Goal: Information Seeking & Learning: Check status

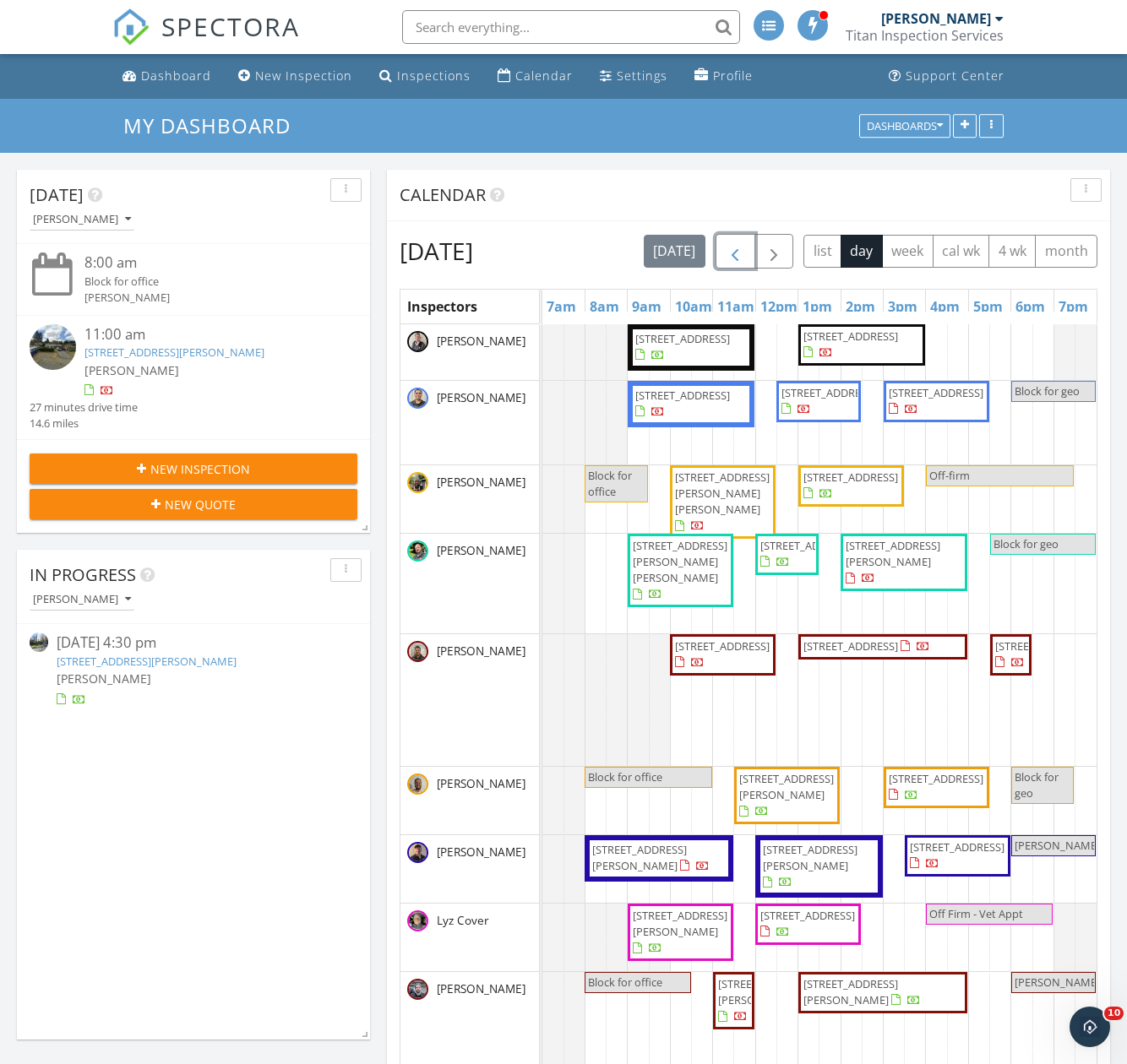
click at [745, 244] on span "button" at bounding box center [734, 251] width 20 height 20
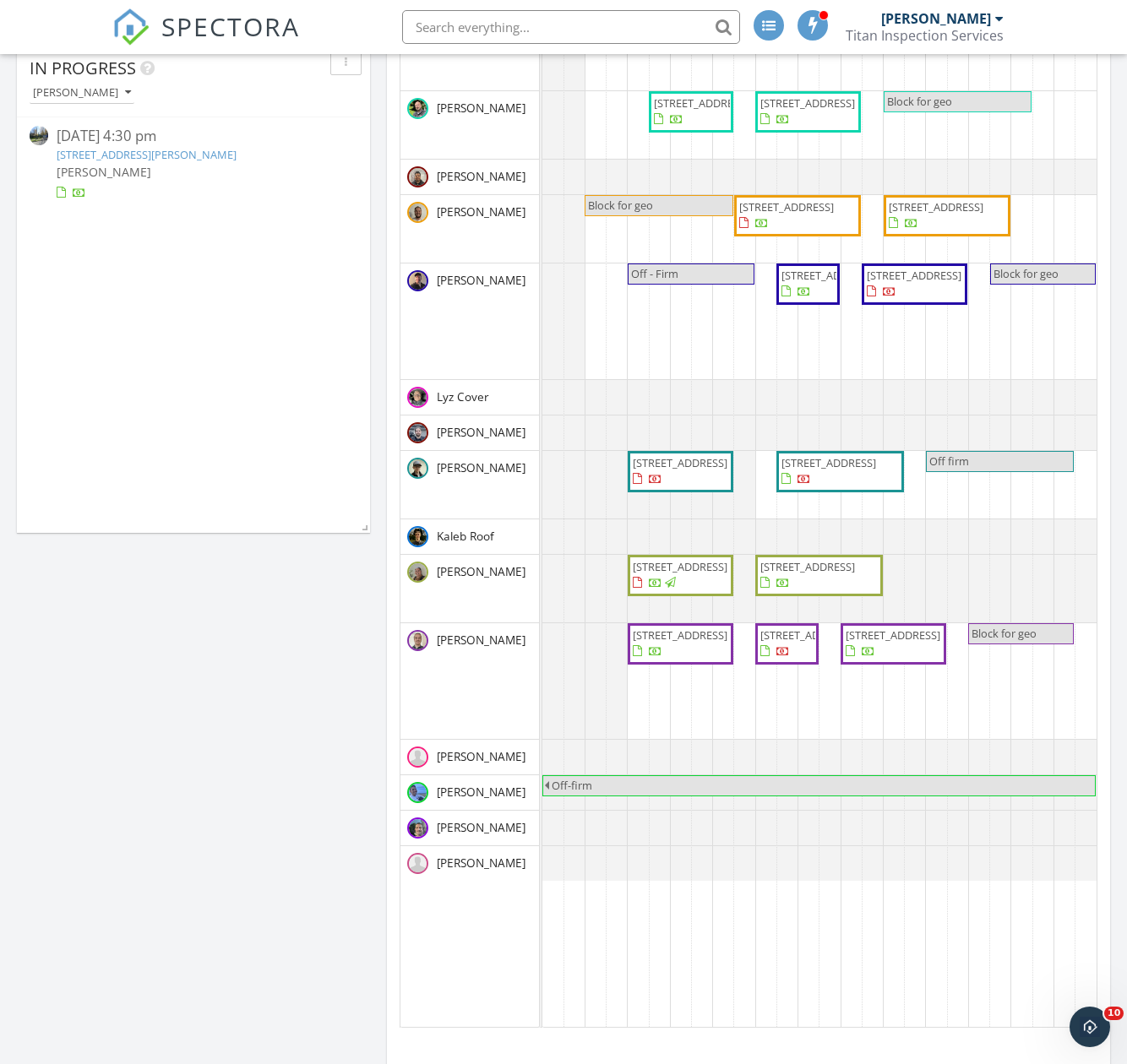
scroll to position [85, 0]
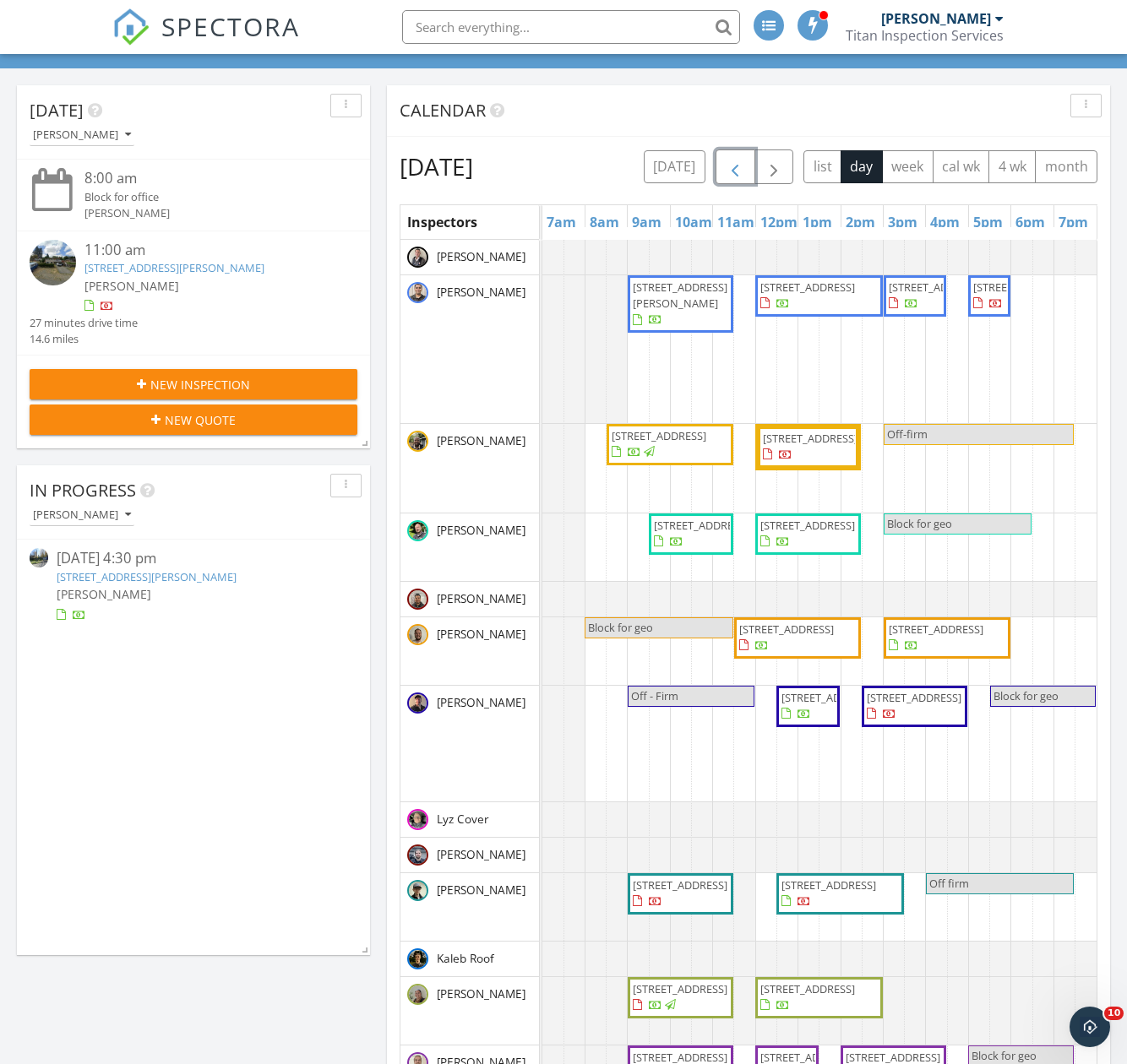
click at [745, 169] on span "button" at bounding box center [734, 167] width 20 height 20
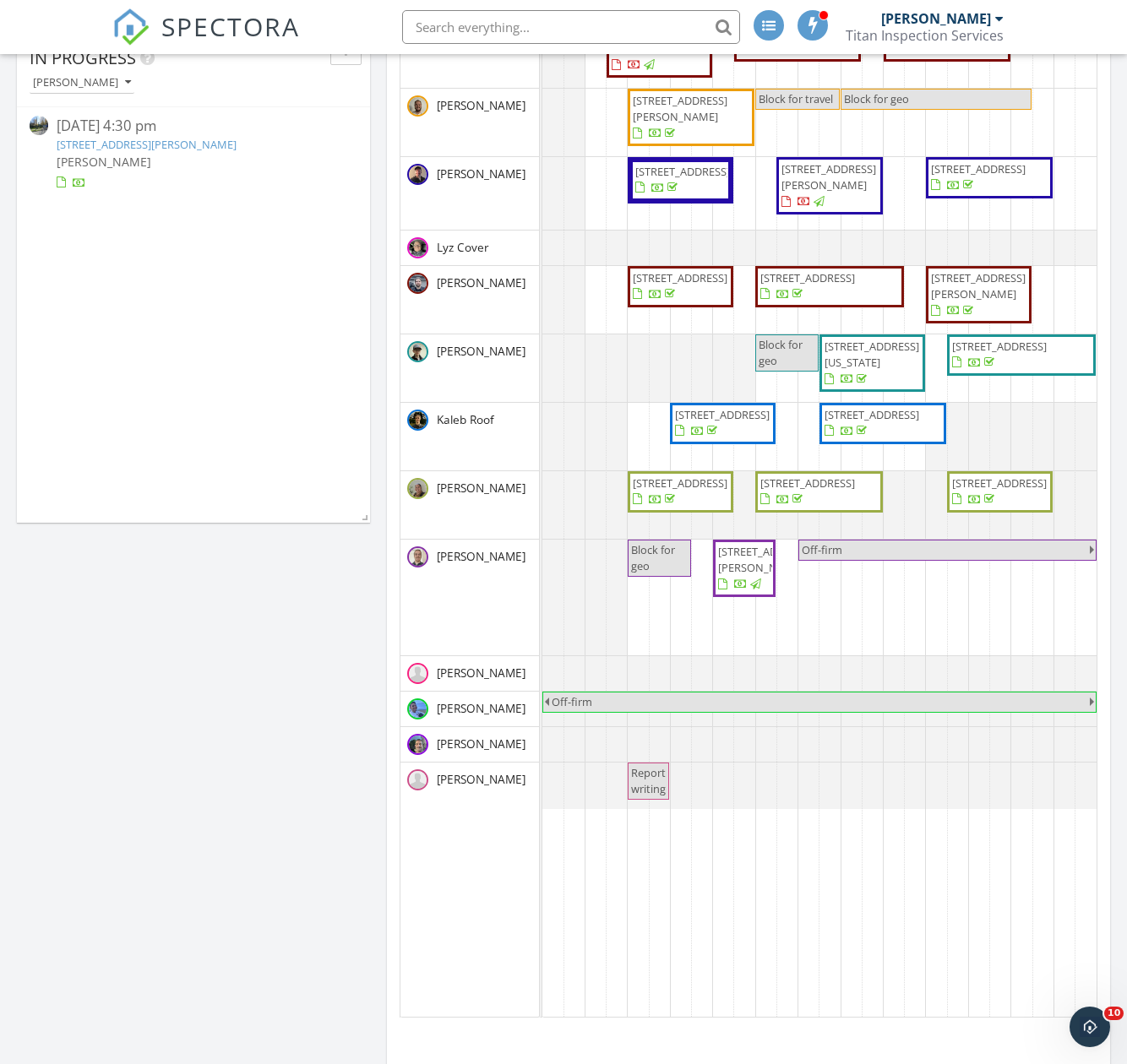
scroll to position [423, 0]
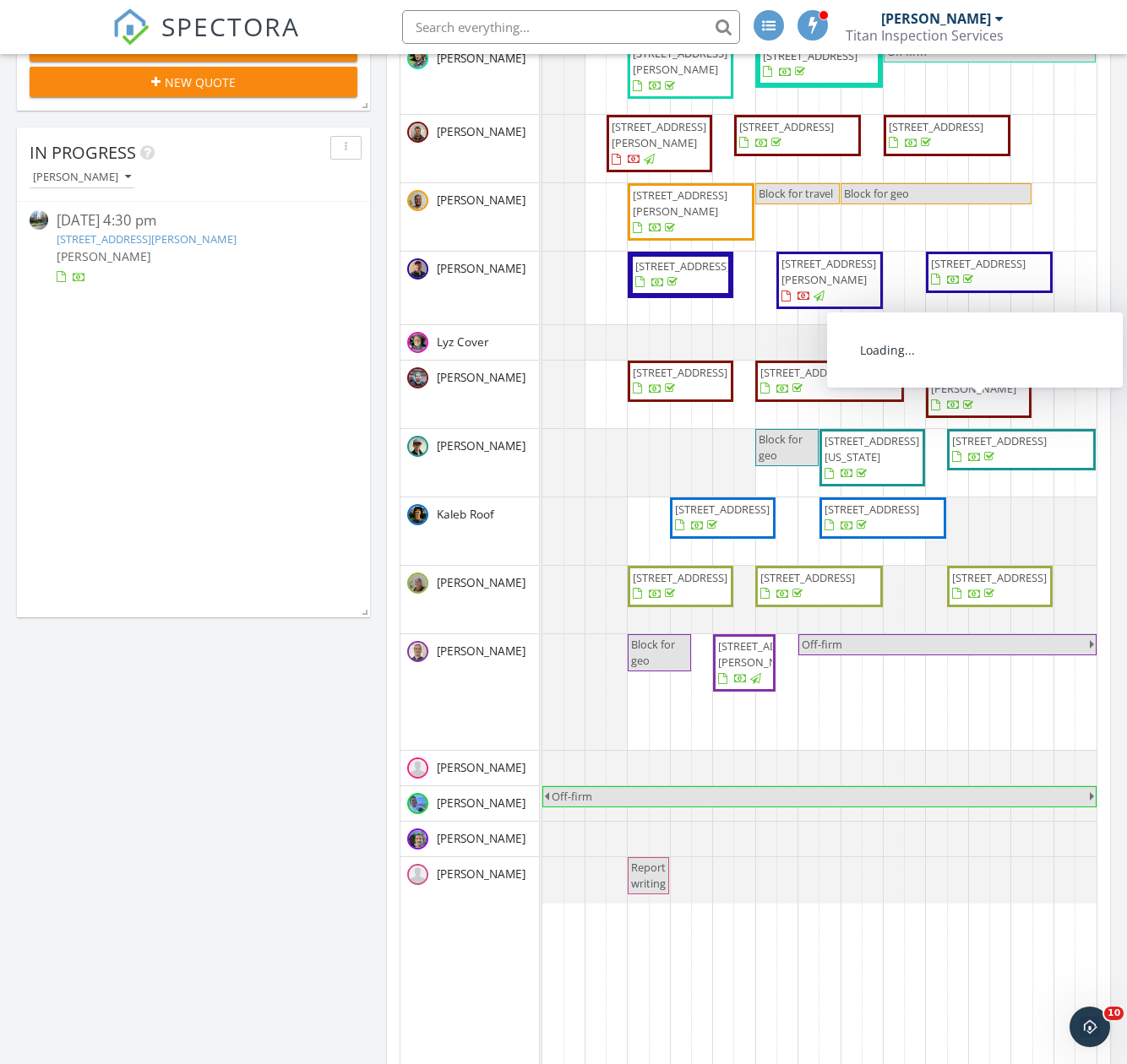
click at [982, 396] on span "11641 204th Ave NE, Redmond 98053" at bounding box center [978, 381] width 95 height 31
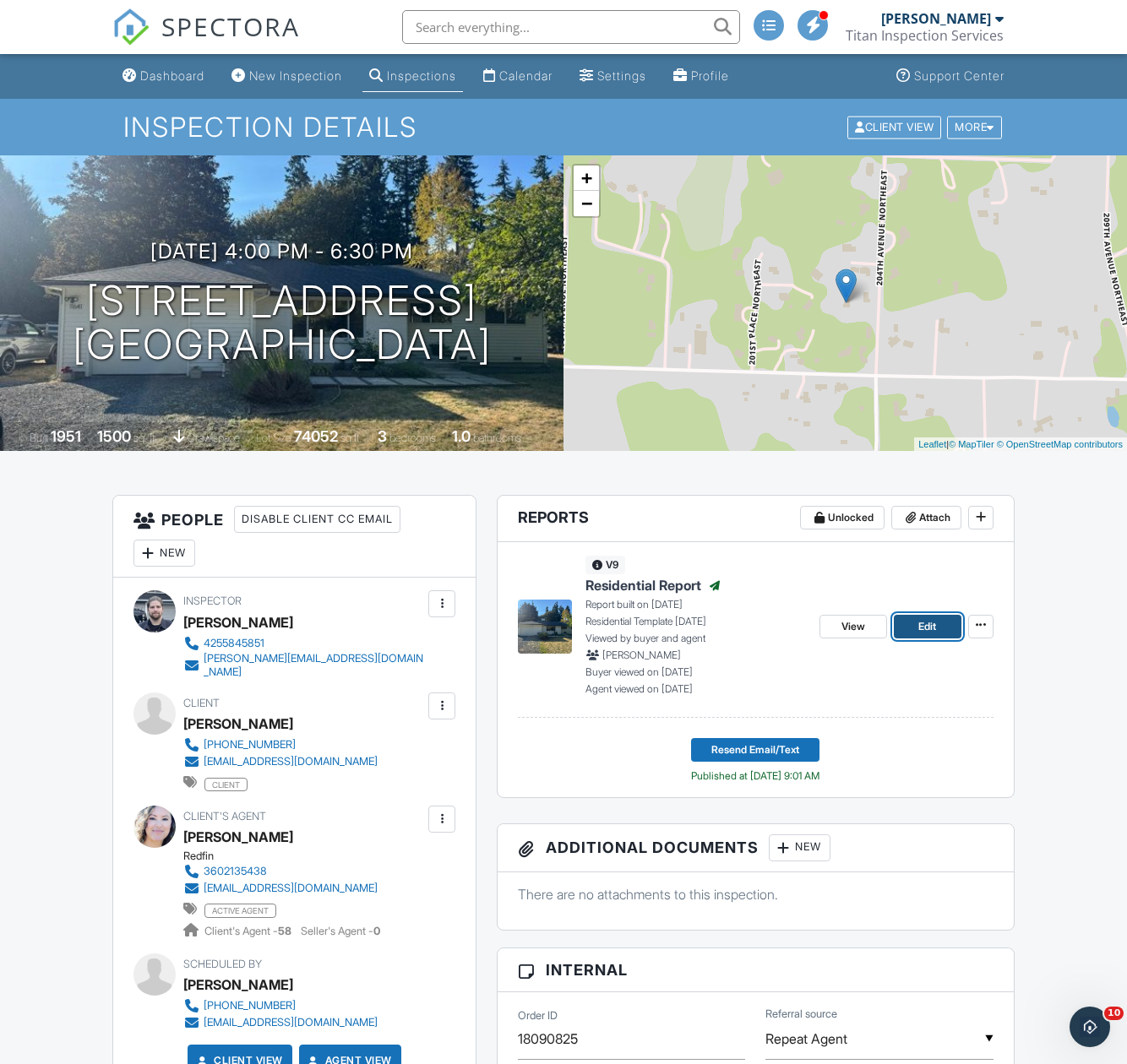
click at [920, 626] on span "Edit" at bounding box center [927, 627] width 17 height 17
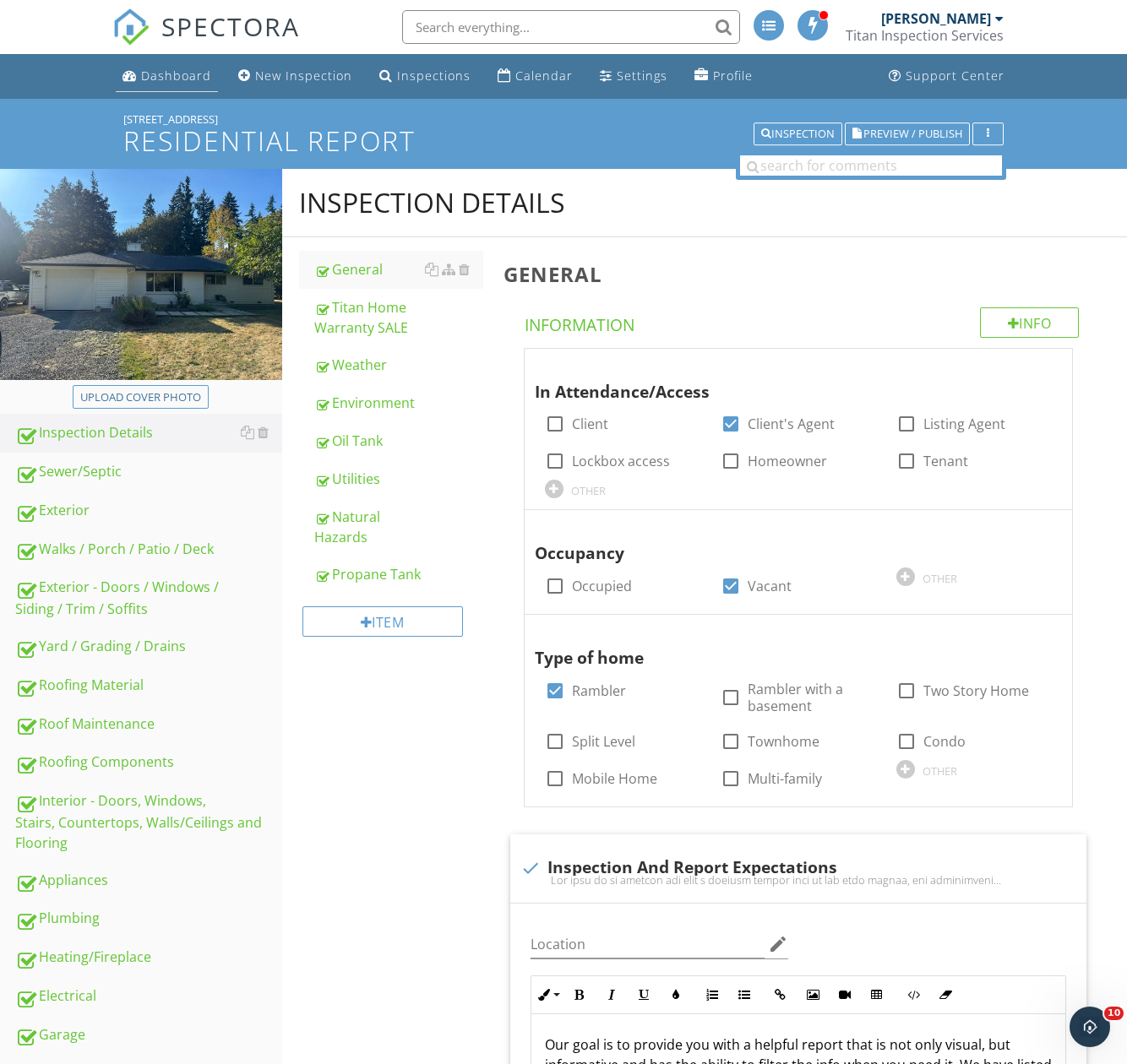
click at [168, 69] on div "Dashboard" at bounding box center [176, 76] width 70 height 16
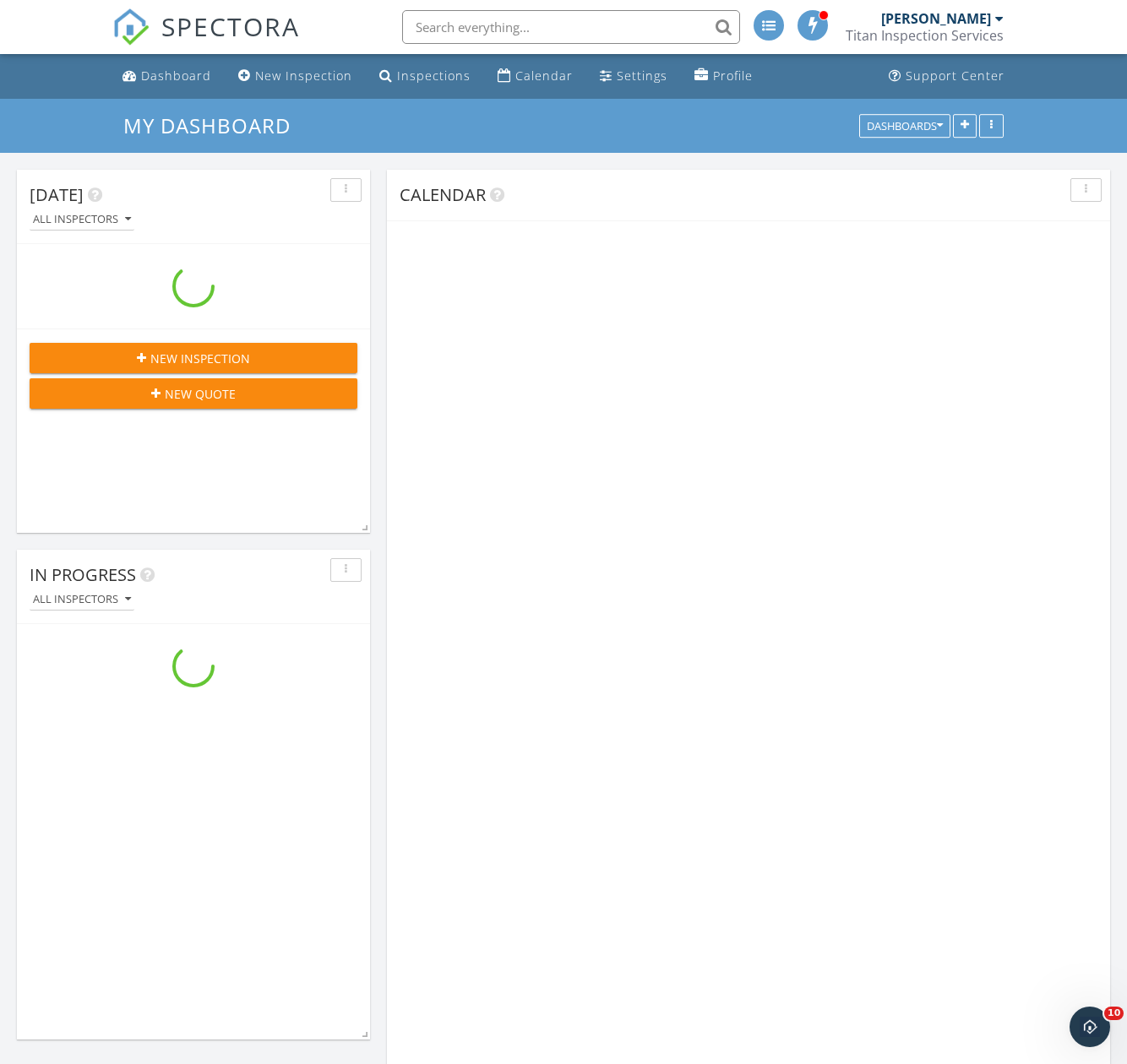
scroll to position [2704, 1153]
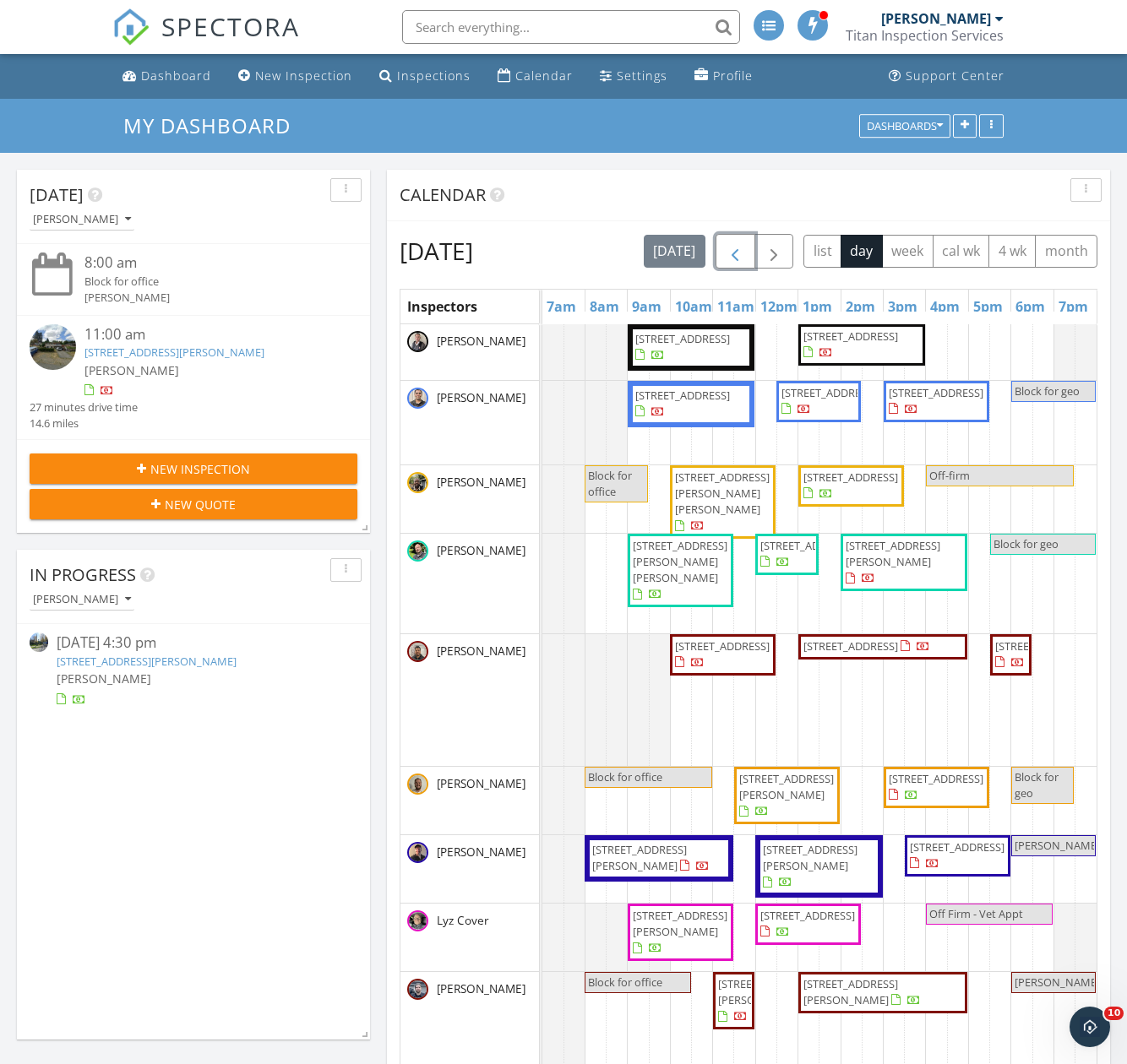
click at [745, 250] on span "button" at bounding box center [734, 251] width 20 height 20
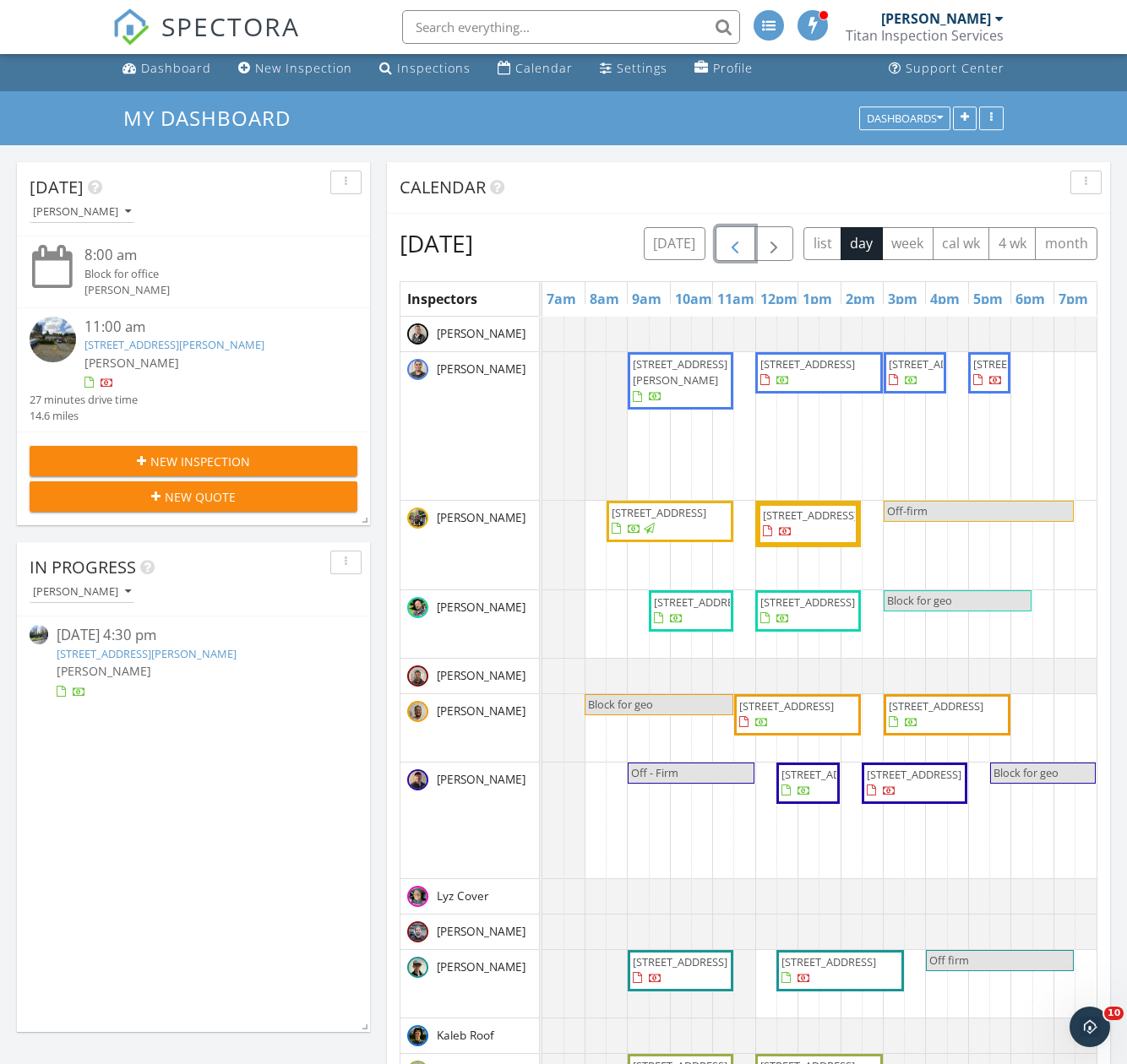
scroll to position [0, 0]
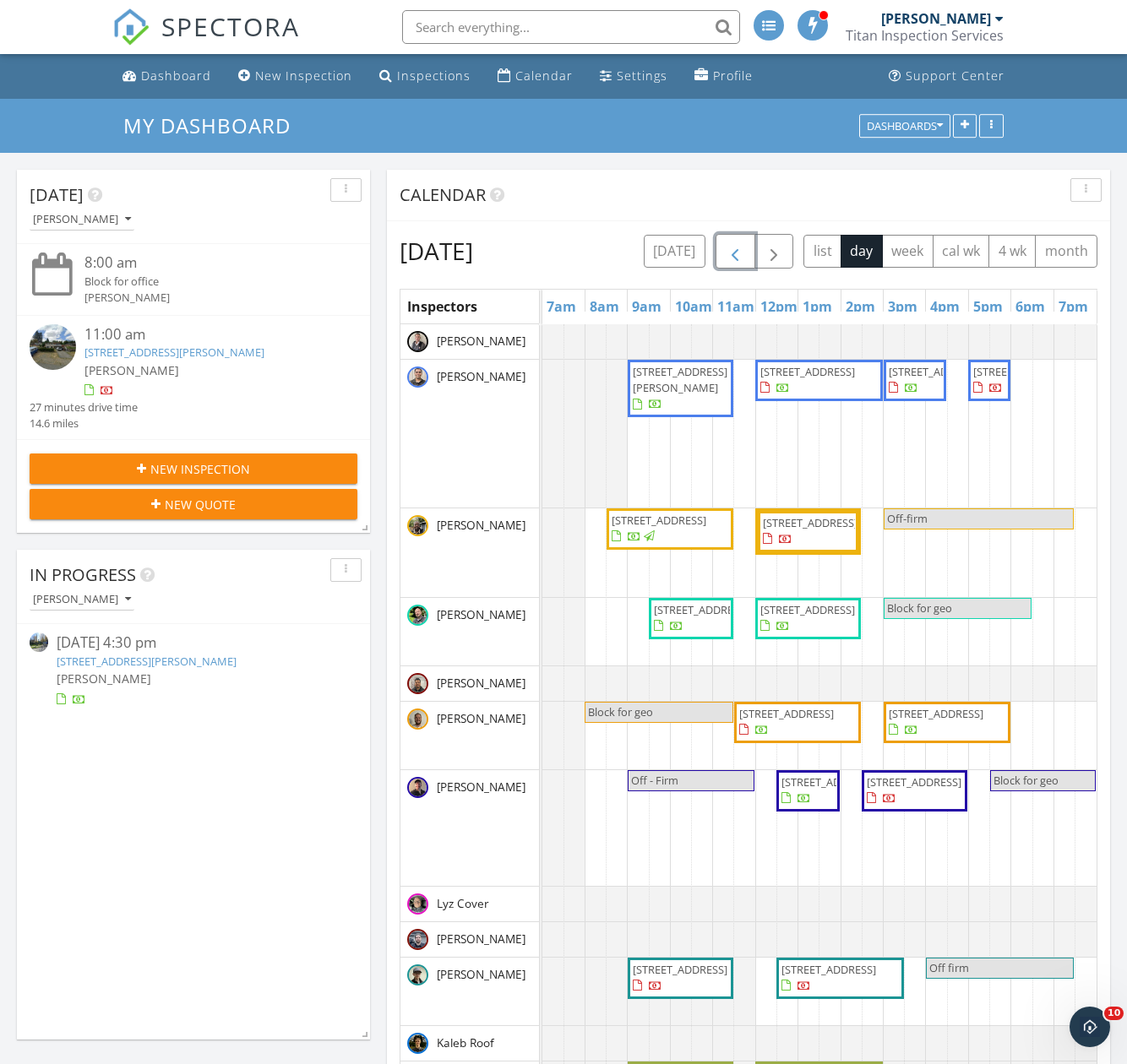
click at [745, 244] on span "button" at bounding box center [734, 251] width 20 height 20
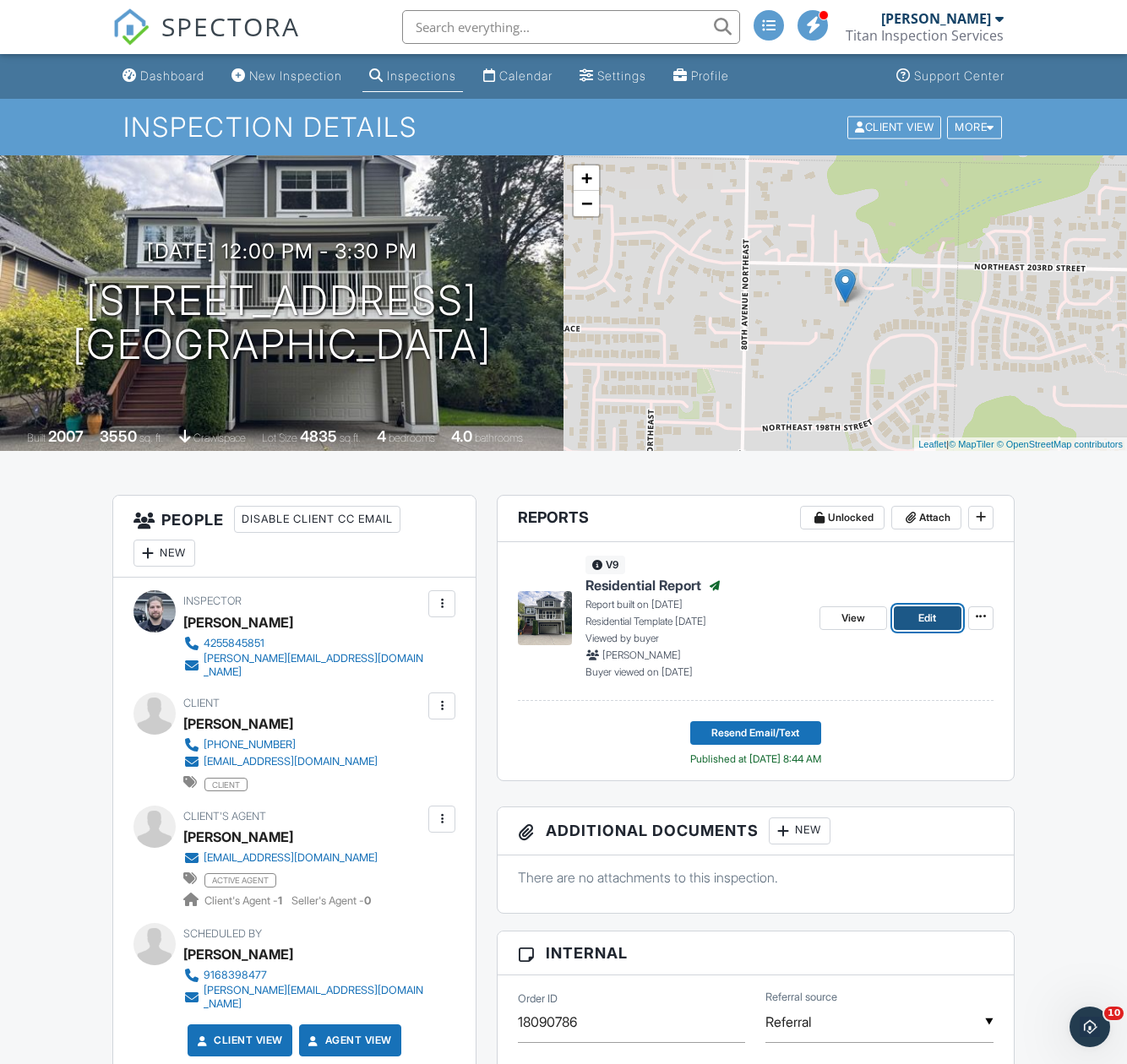
click at [934, 620] on span "Edit" at bounding box center [927, 618] width 17 height 17
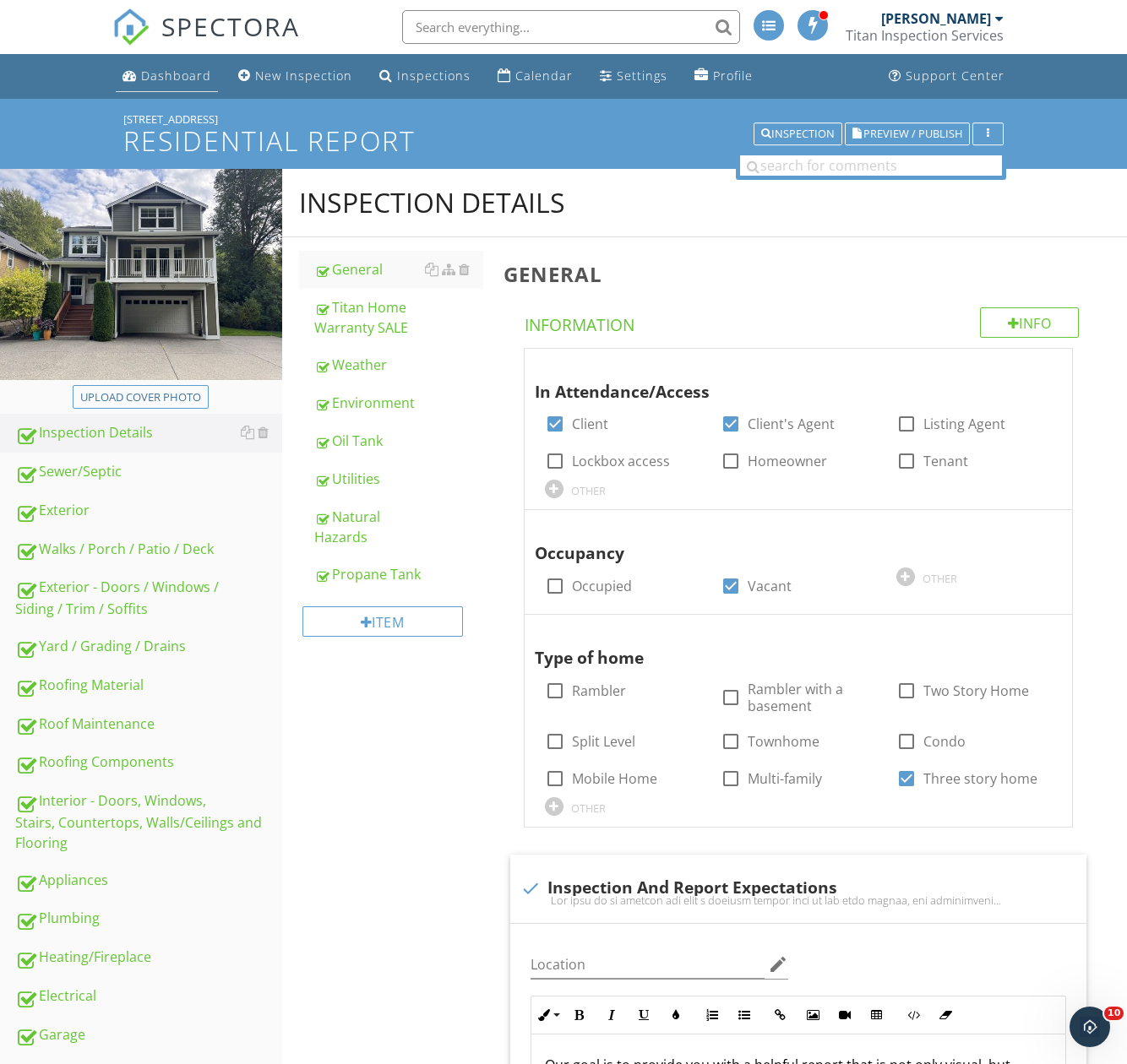
click at [145, 64] on link "Dashboard" at bounding box center [167, 77] width 102 height 31
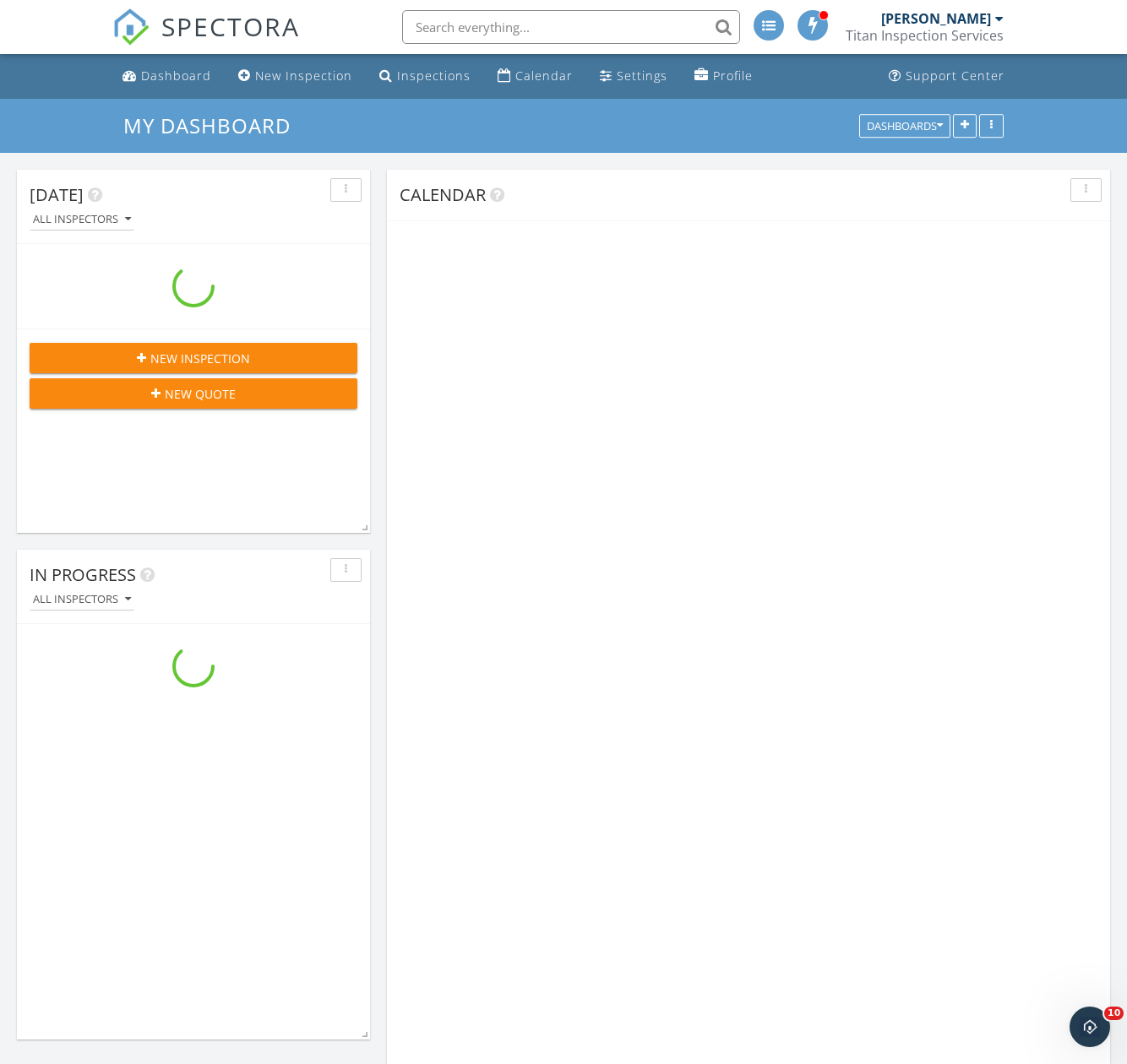
scroll to position [2704, 1153]
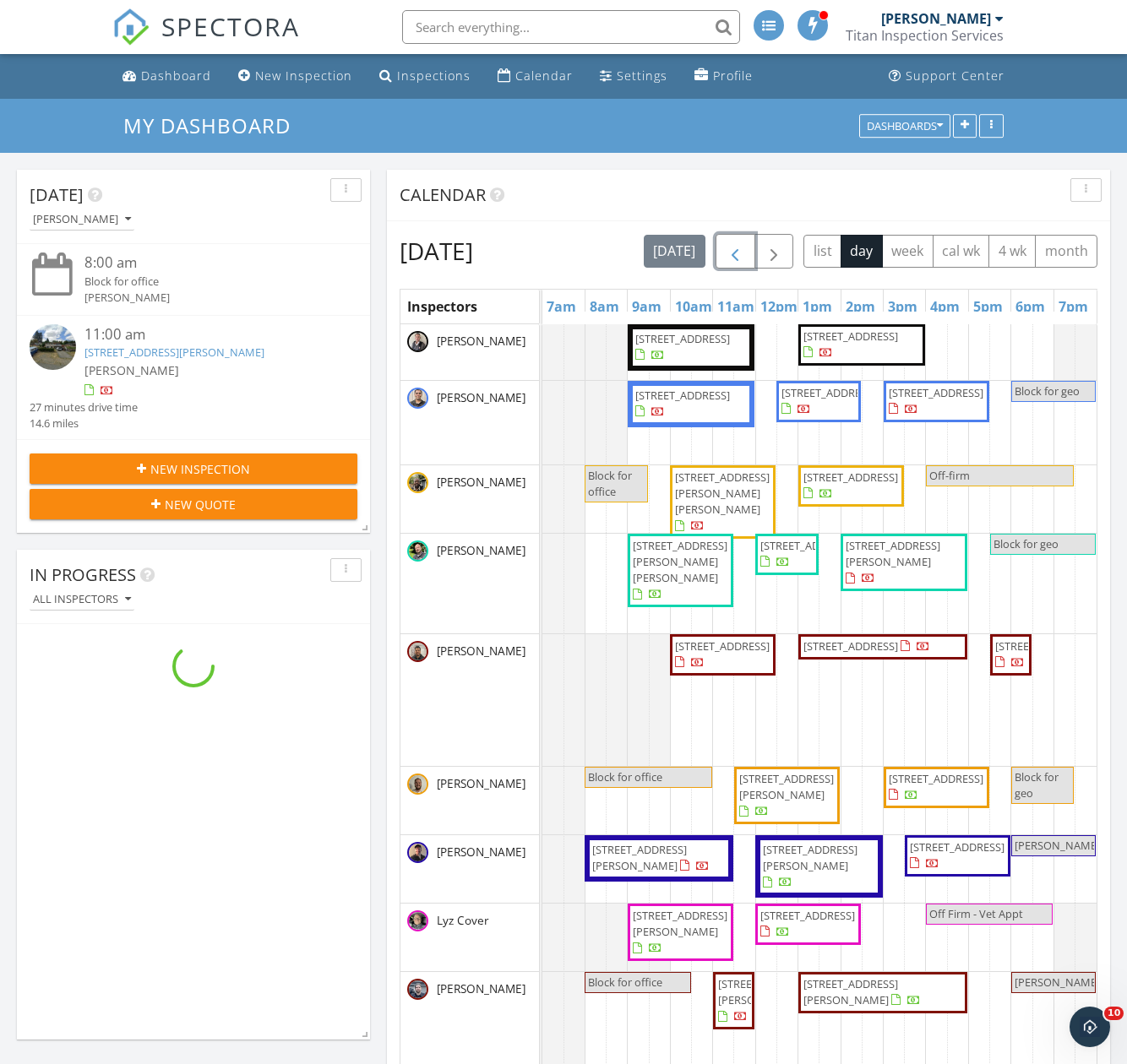
click at [745, 247] on span "button" at bounding box center [734, 251] width 20 height 20
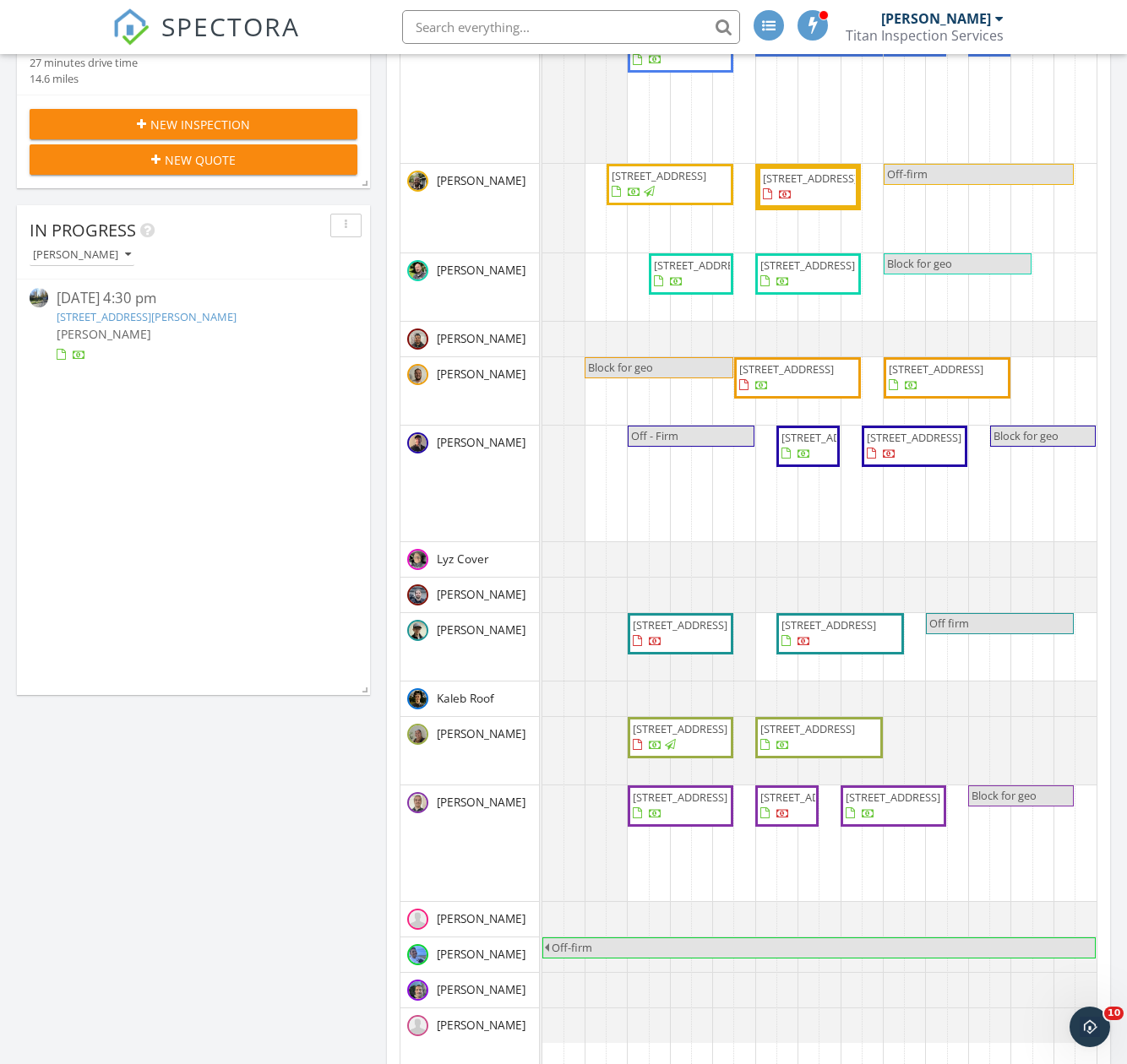
scroll to position [85, 0]
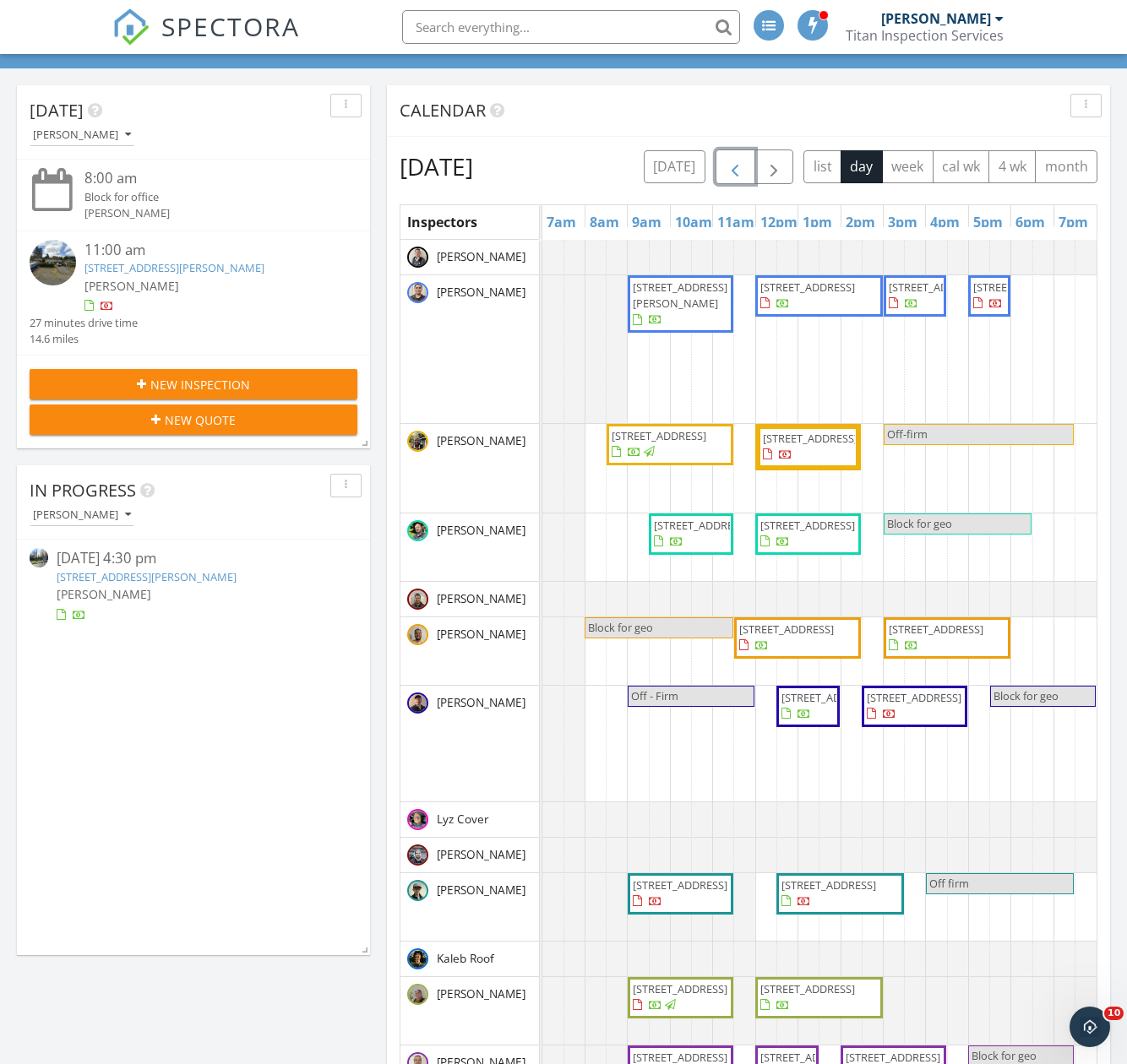
click at [755, 171] on button "button" at bounding box center [735, 167] width 40 height 35
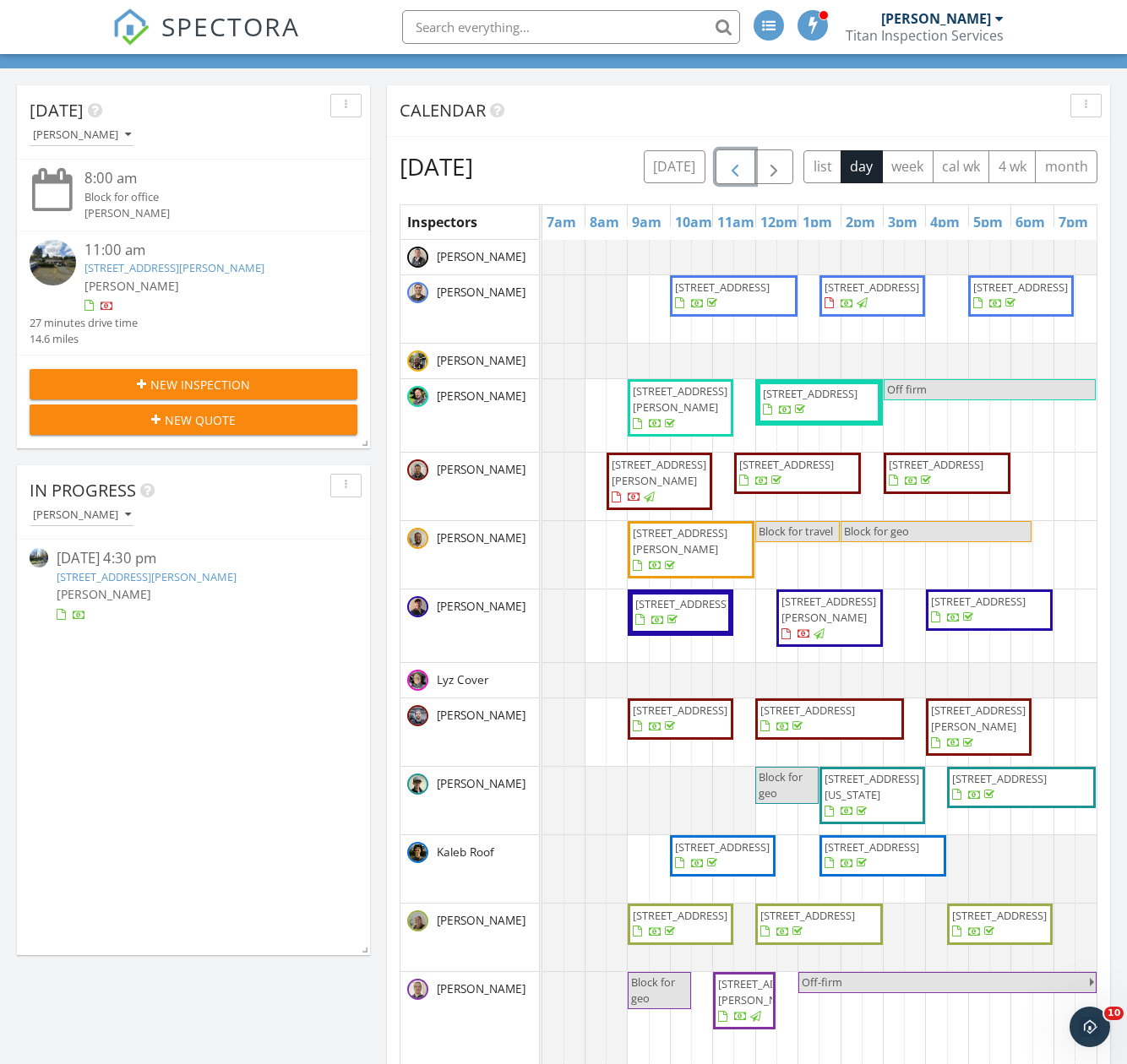
click at [755, 169] on button "button" at bounding box center [735, 167] width 40 height 35
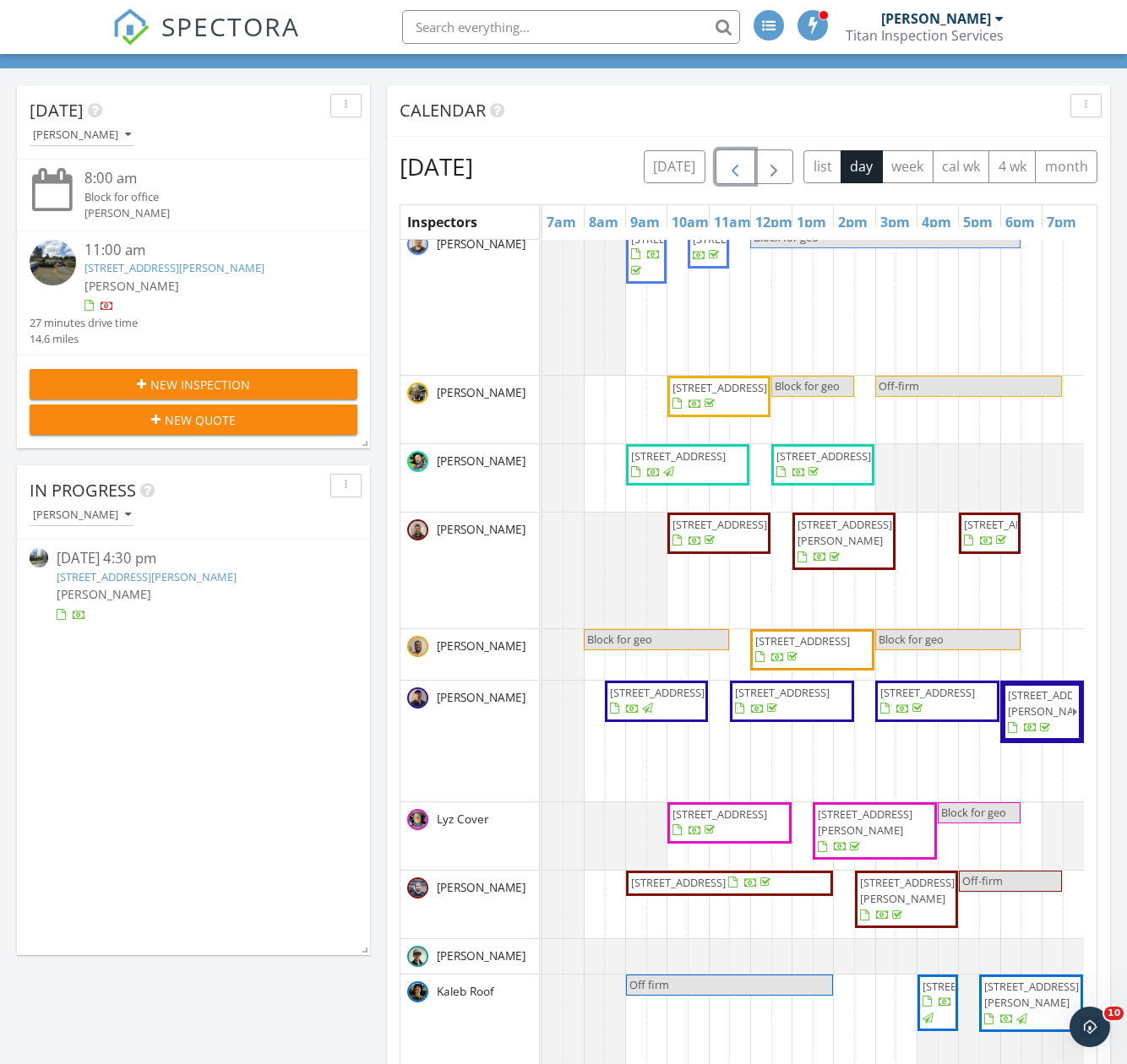
scroll to position [169, 0]
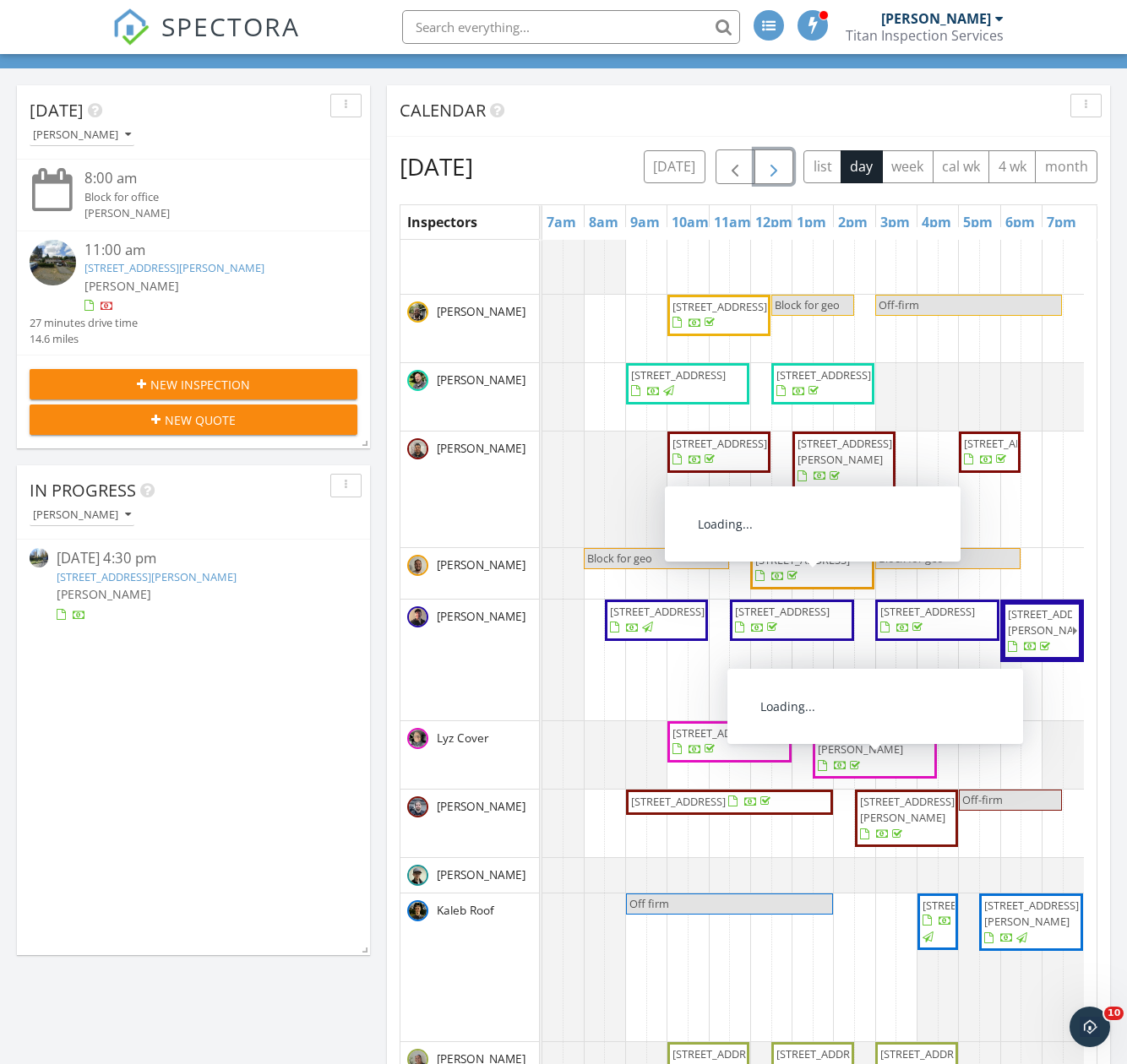
click at [784, 162] on span "button" at bounding box center [774, 167] width 20 height 20
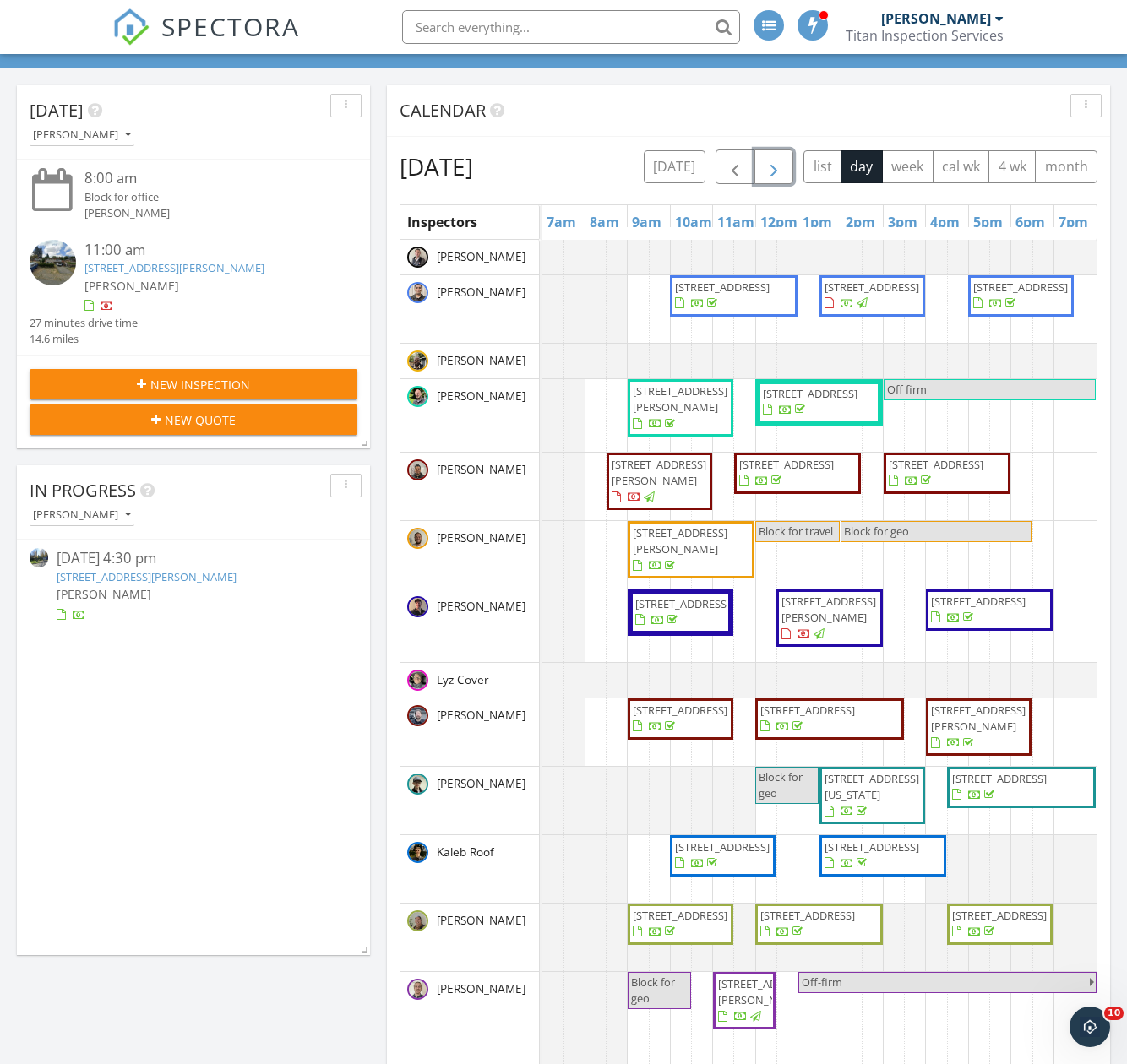
drag, startPoint x: 731, startPoint y: 791, endPoint x: 677, endPoint y: 764, distance: 60.4
click at [677, 718] on span "18002 Tualco Rd, Monroe 98272" at bounding box center [680, 710] width 95 height 15
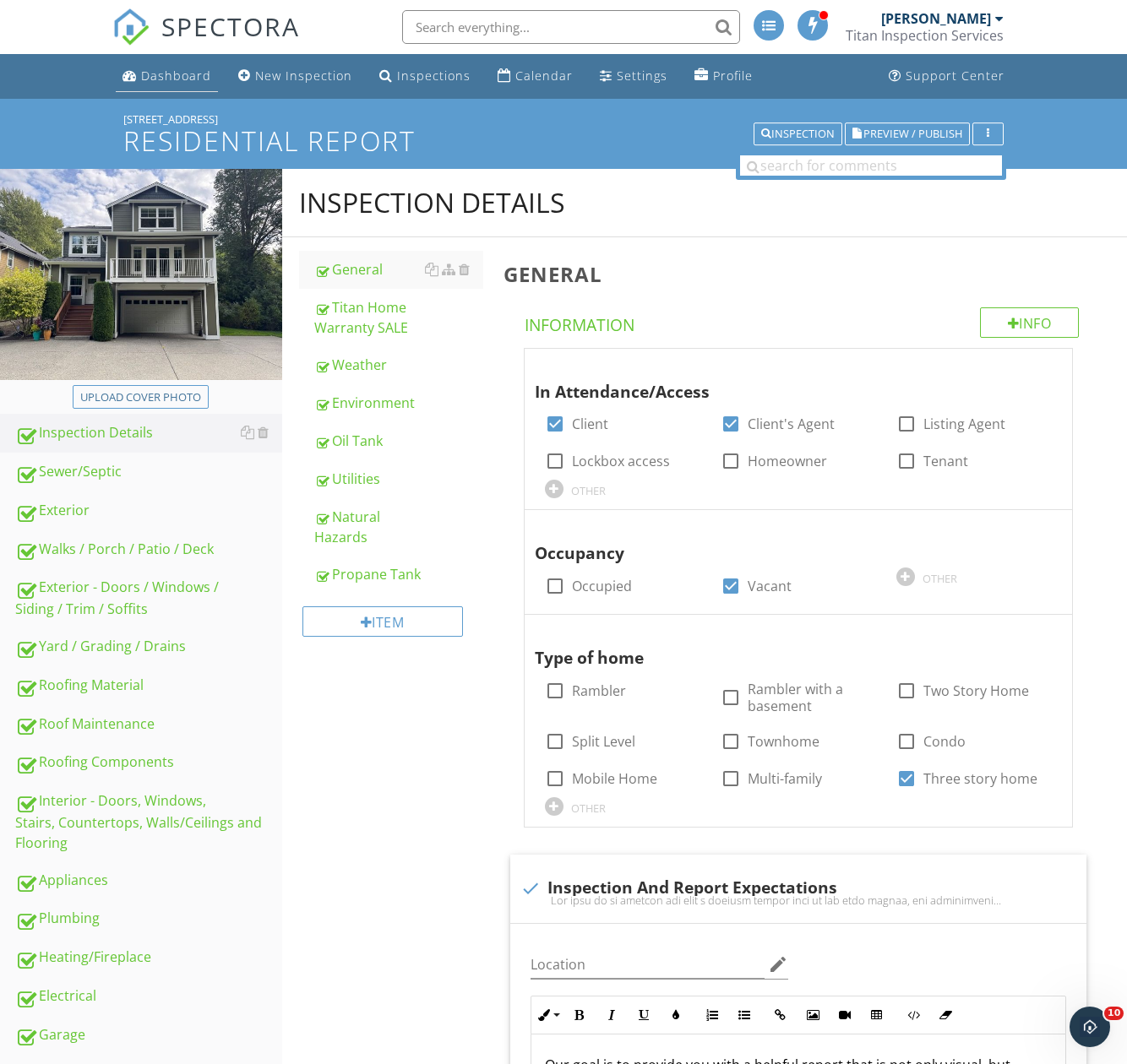
click at [135, 68] on div "Dashboard" at bounding box center [129, 75] width 15 height 14
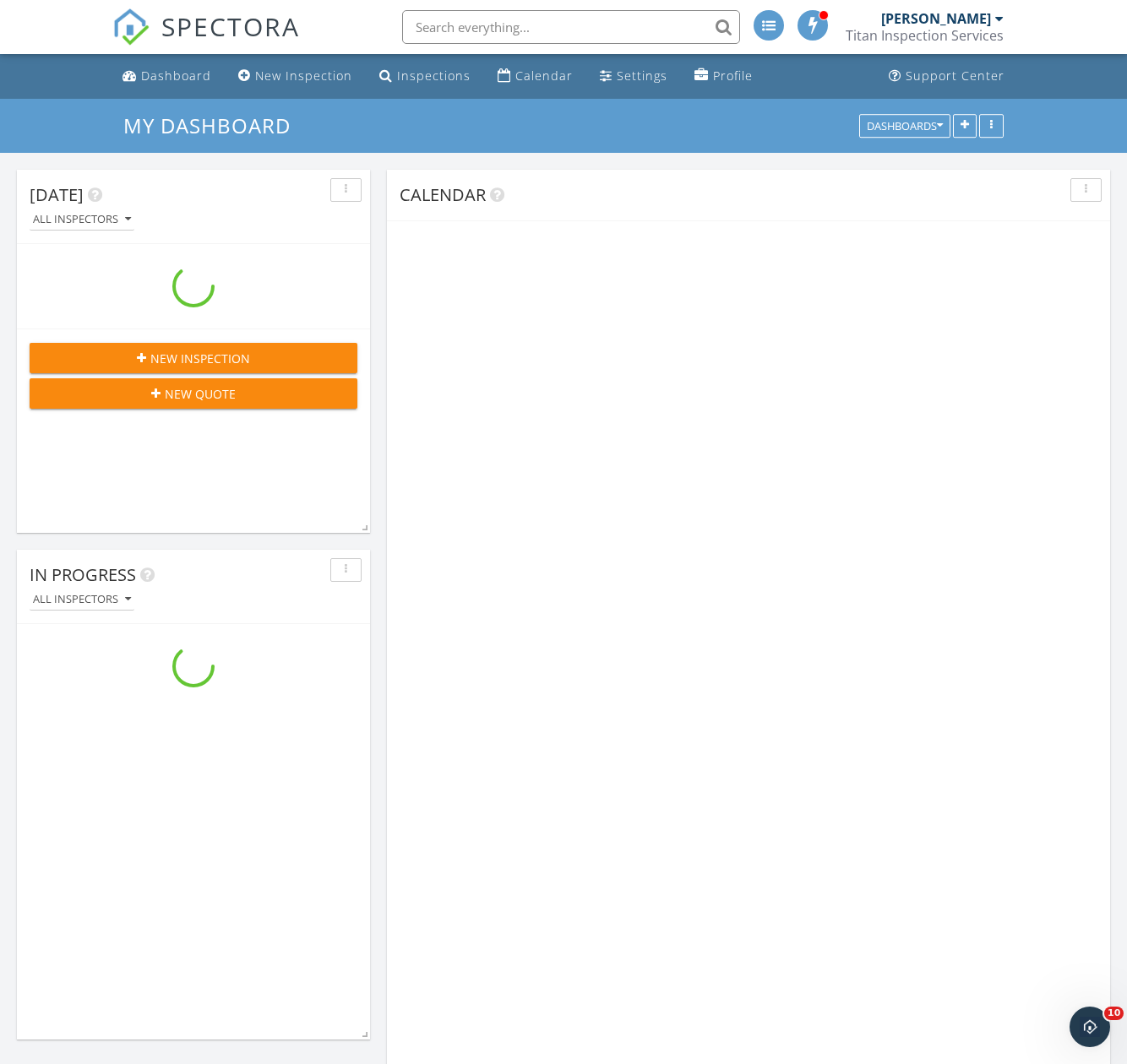
scroll to position [2704, 1153]
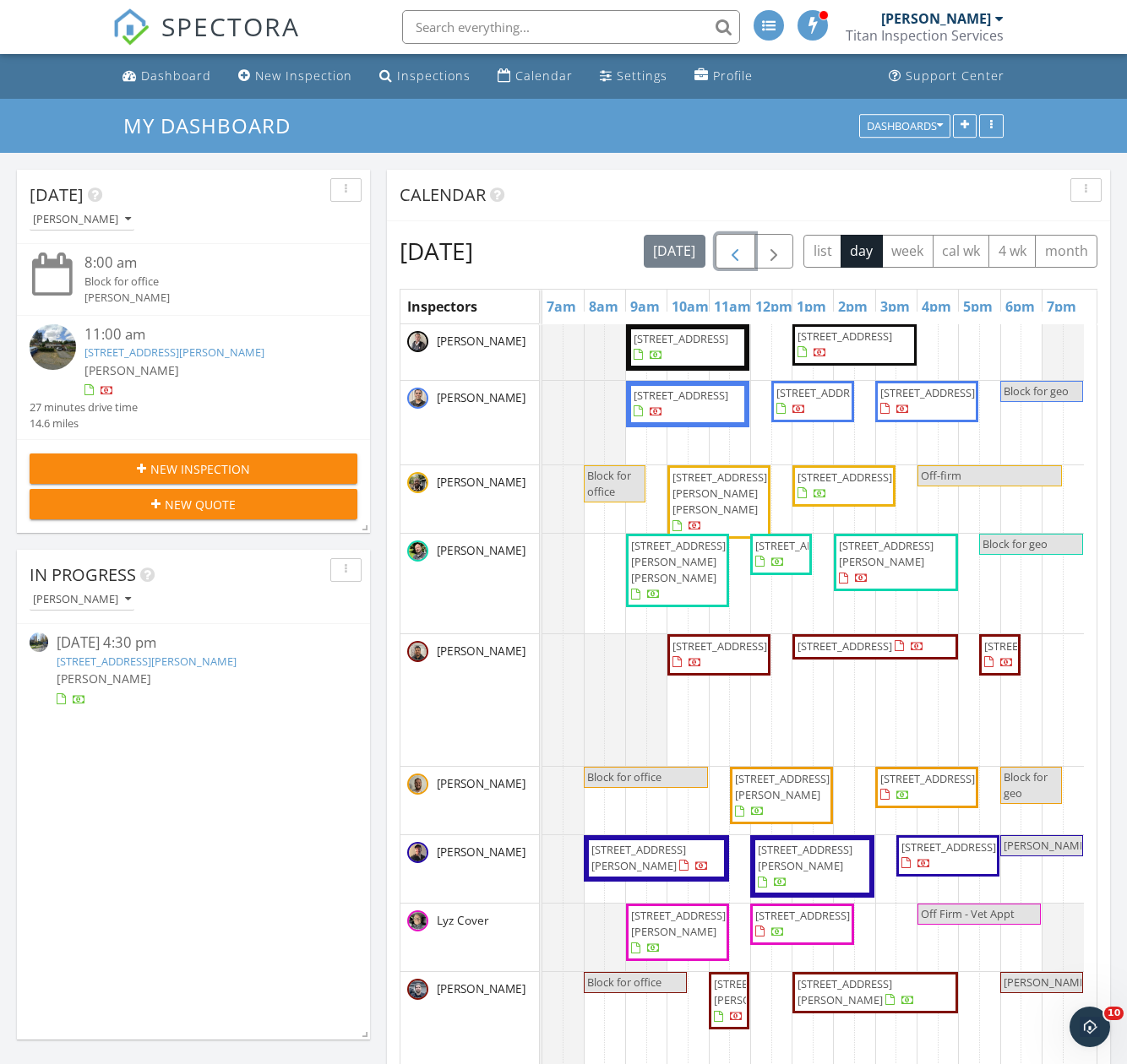
click at [745, 243] on span "button" at bounding box center [734, 251] width 20 height 20
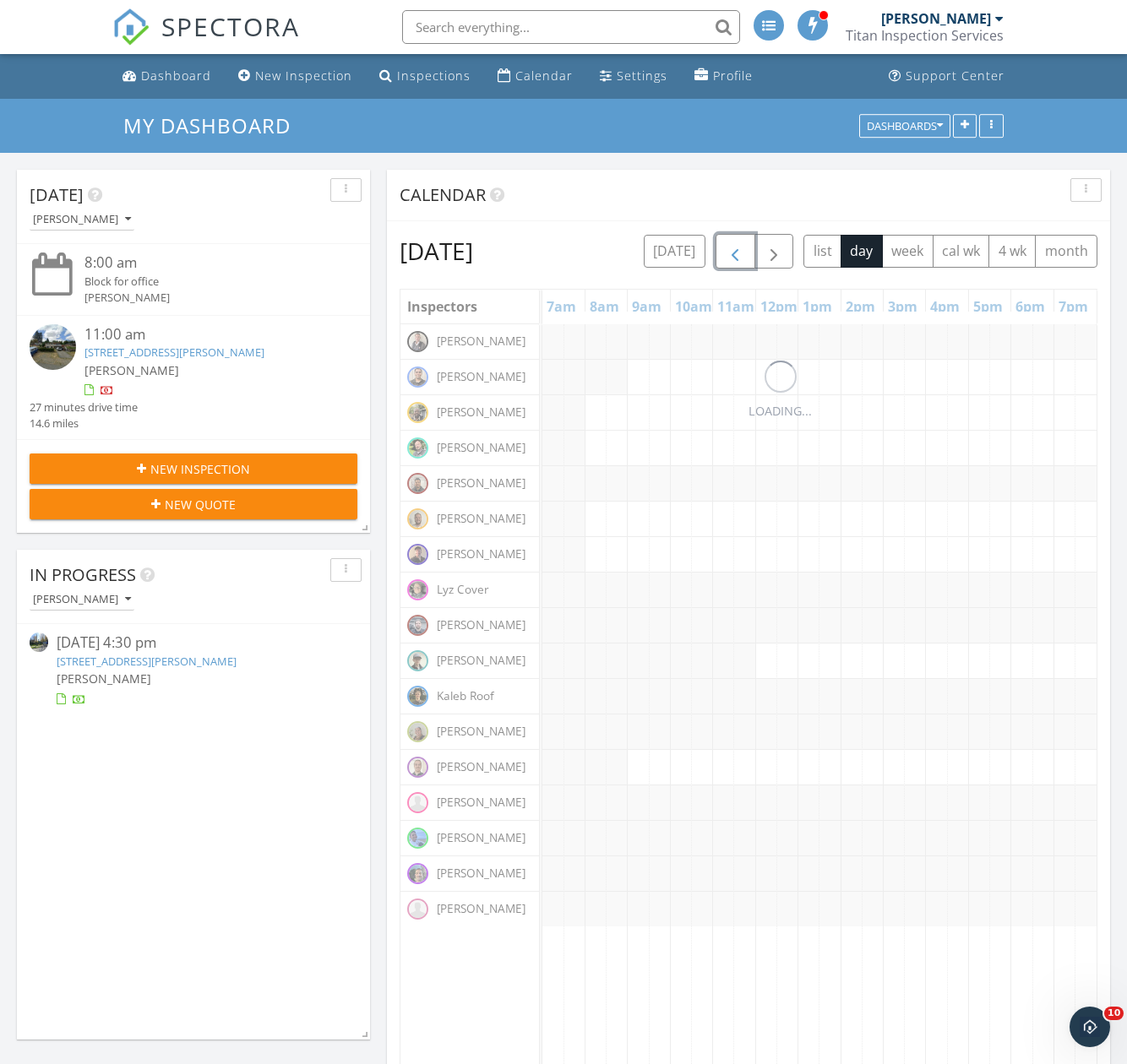
click at [745, 243] on span "button" at bounding box center [734, 251] width 20 height 20
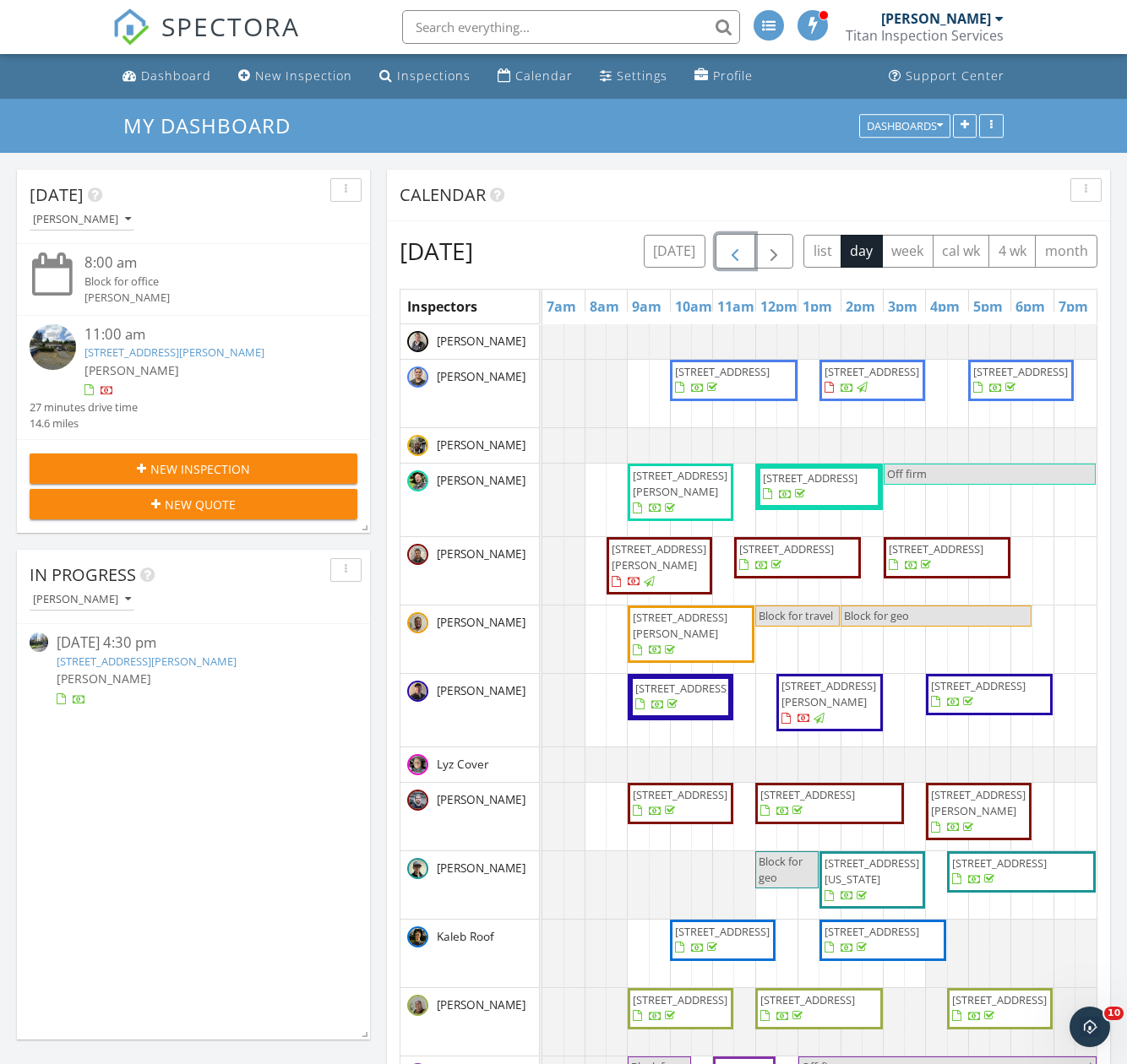
click at [745, 243] on span "button" at bounding box center [734, 251] width 20 height 20
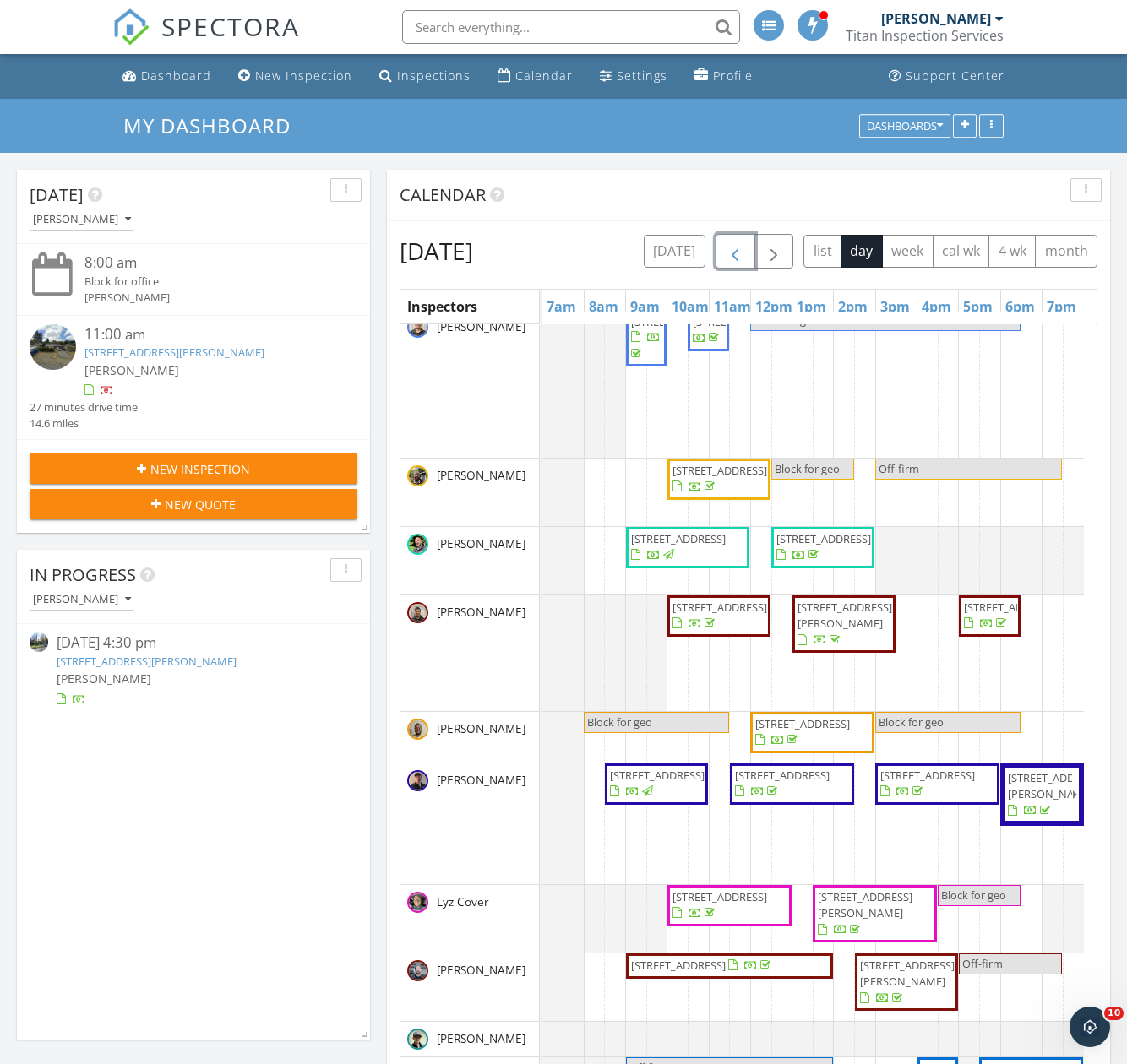
scroll to position [196, 0]
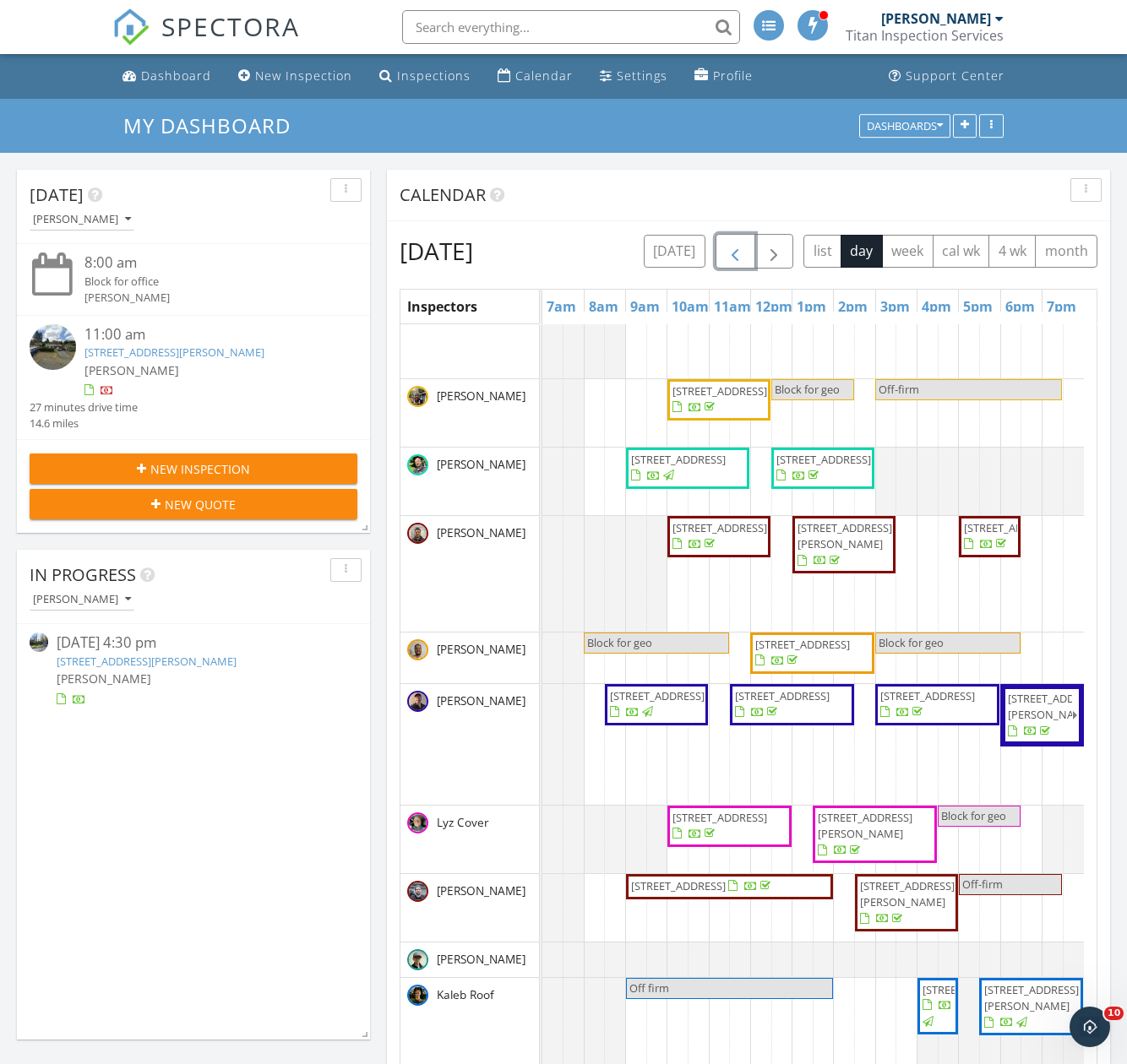
click at [884, 901] on span "[STREET_ADDRESS][PERSON_NAME]" at bounding box center [907, 894] width 95 height 31
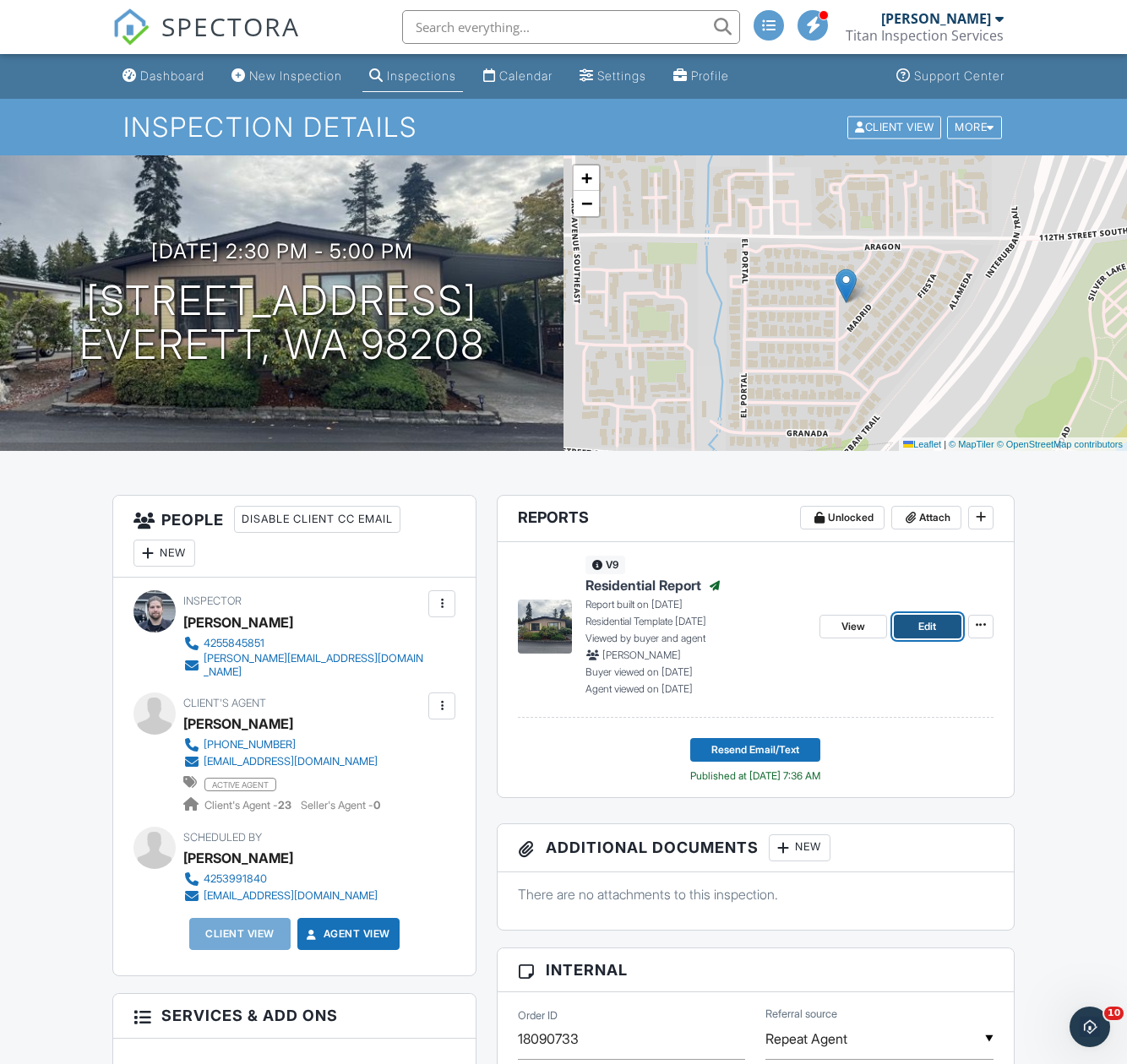
click at [924, 627] on span "Edit" at bounding box center [927, 627] width 17 height 17
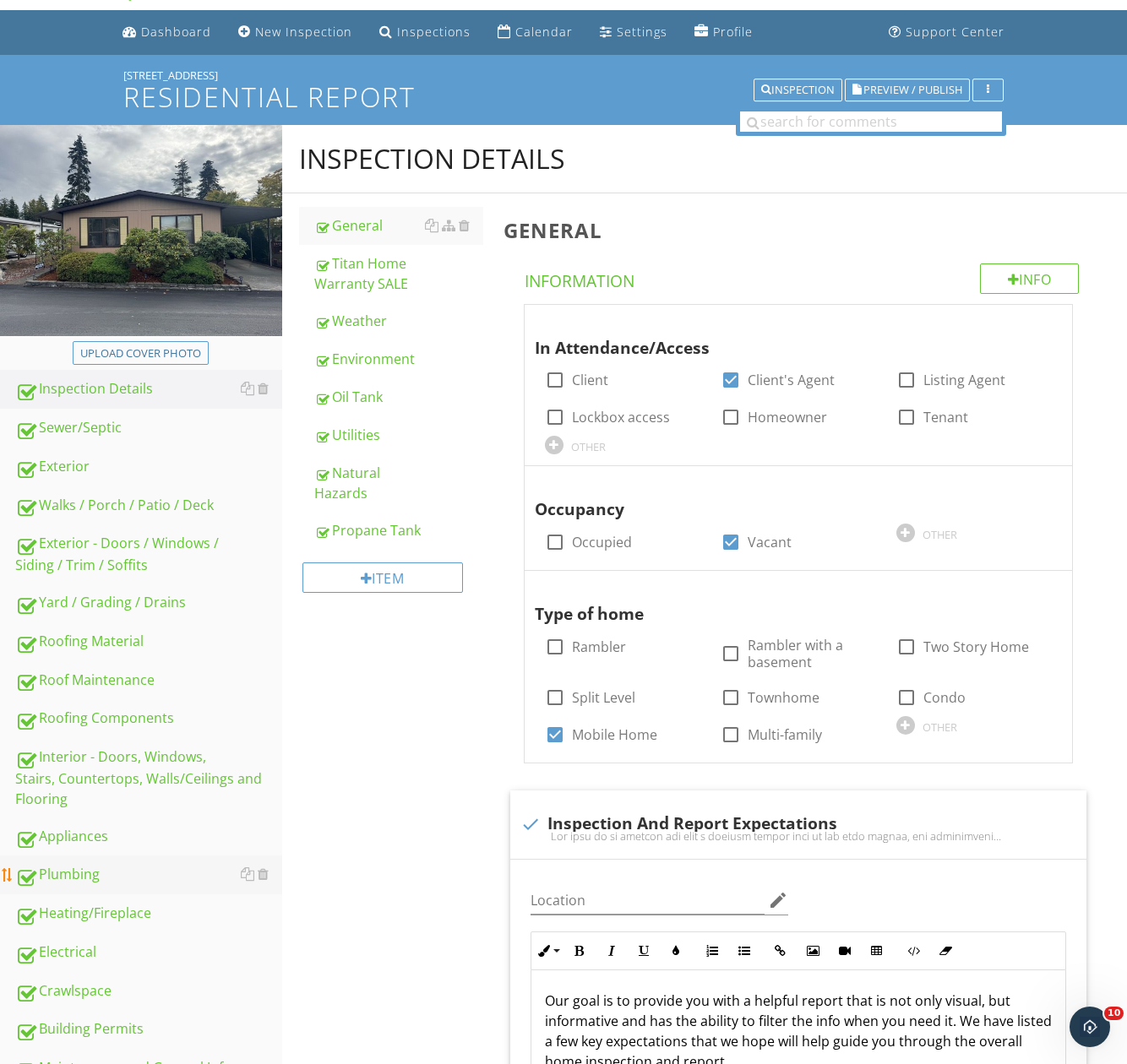
scroll to position [85, 0]
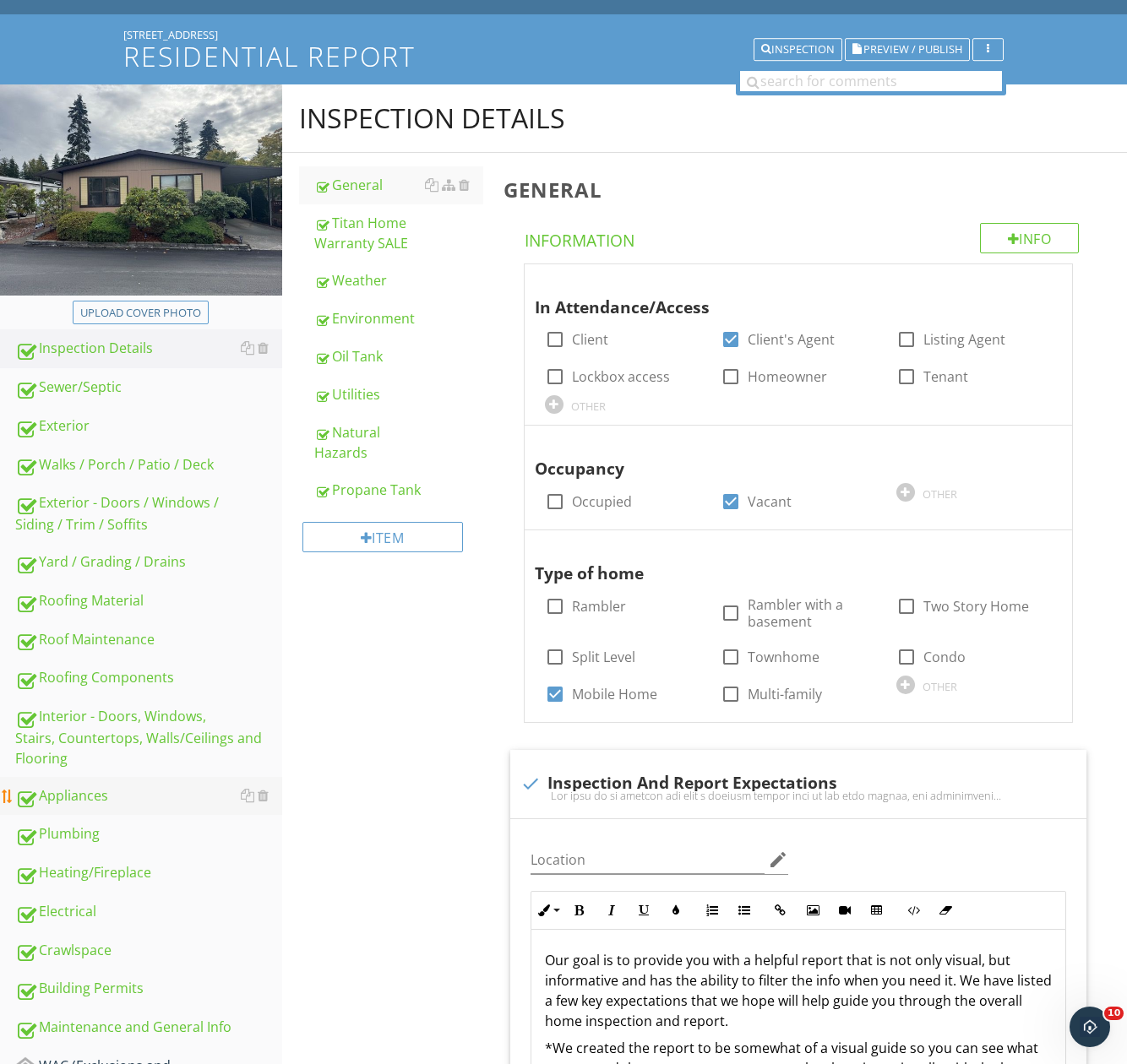
click at [77, 796] on div "Appliances" at bounding box center [149, 796] width 267 height 22
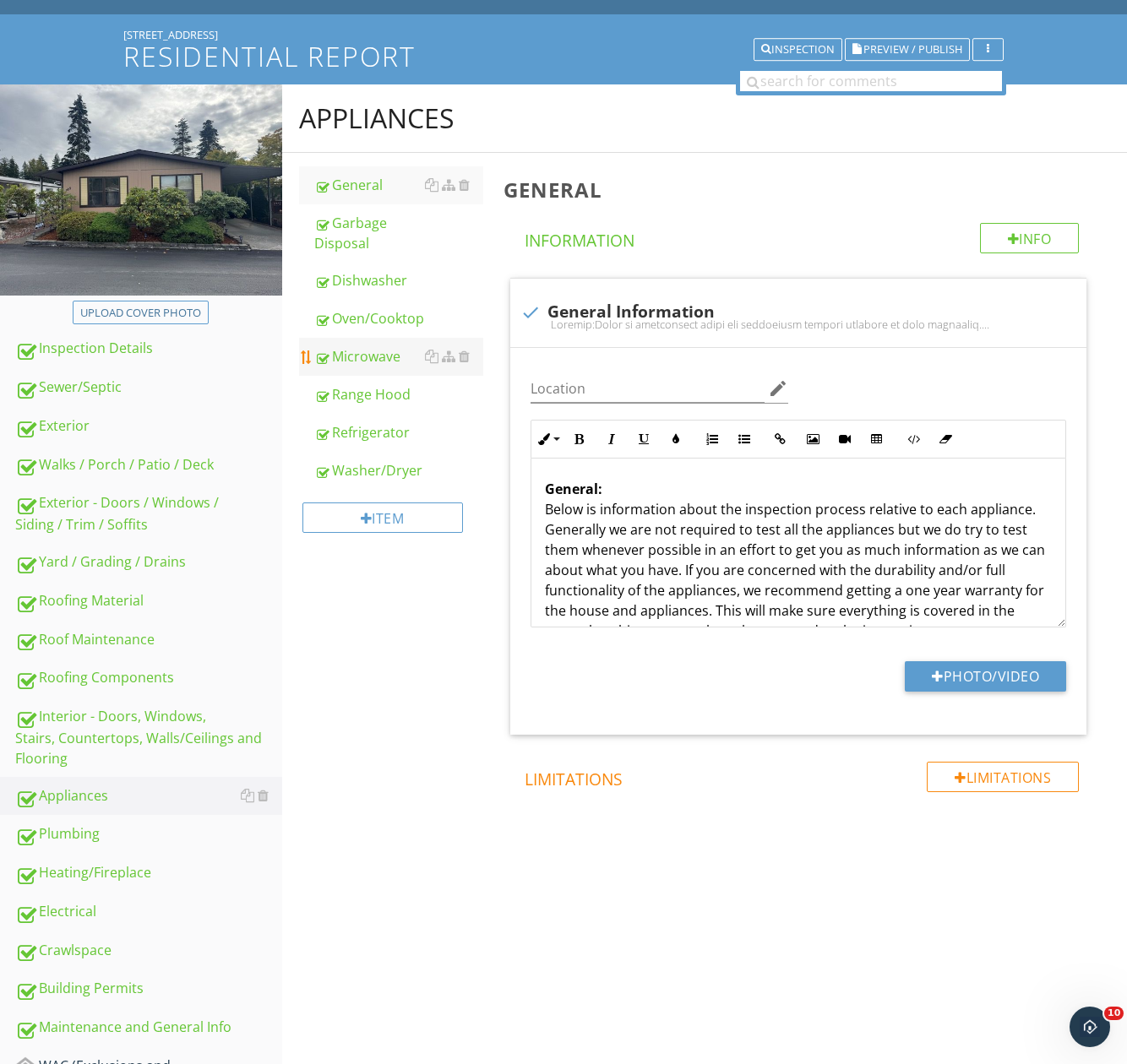
click at [359, 360] on div "Microwave" at bounding box center [398, 356] width 169 height 20
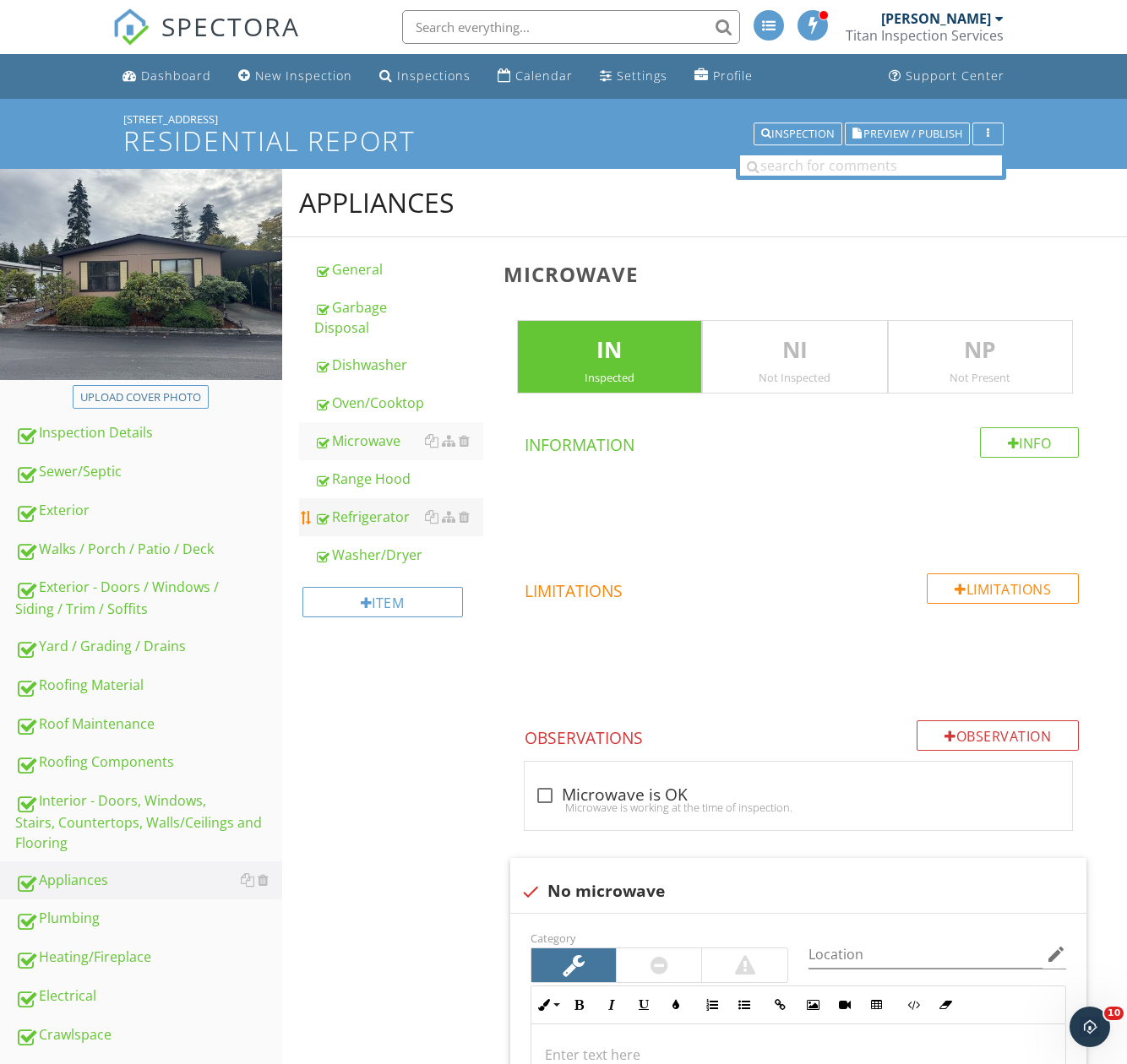
click at [374, 519] on div "Refrigerator" at bounding box center [398, 517] width 169 height 20
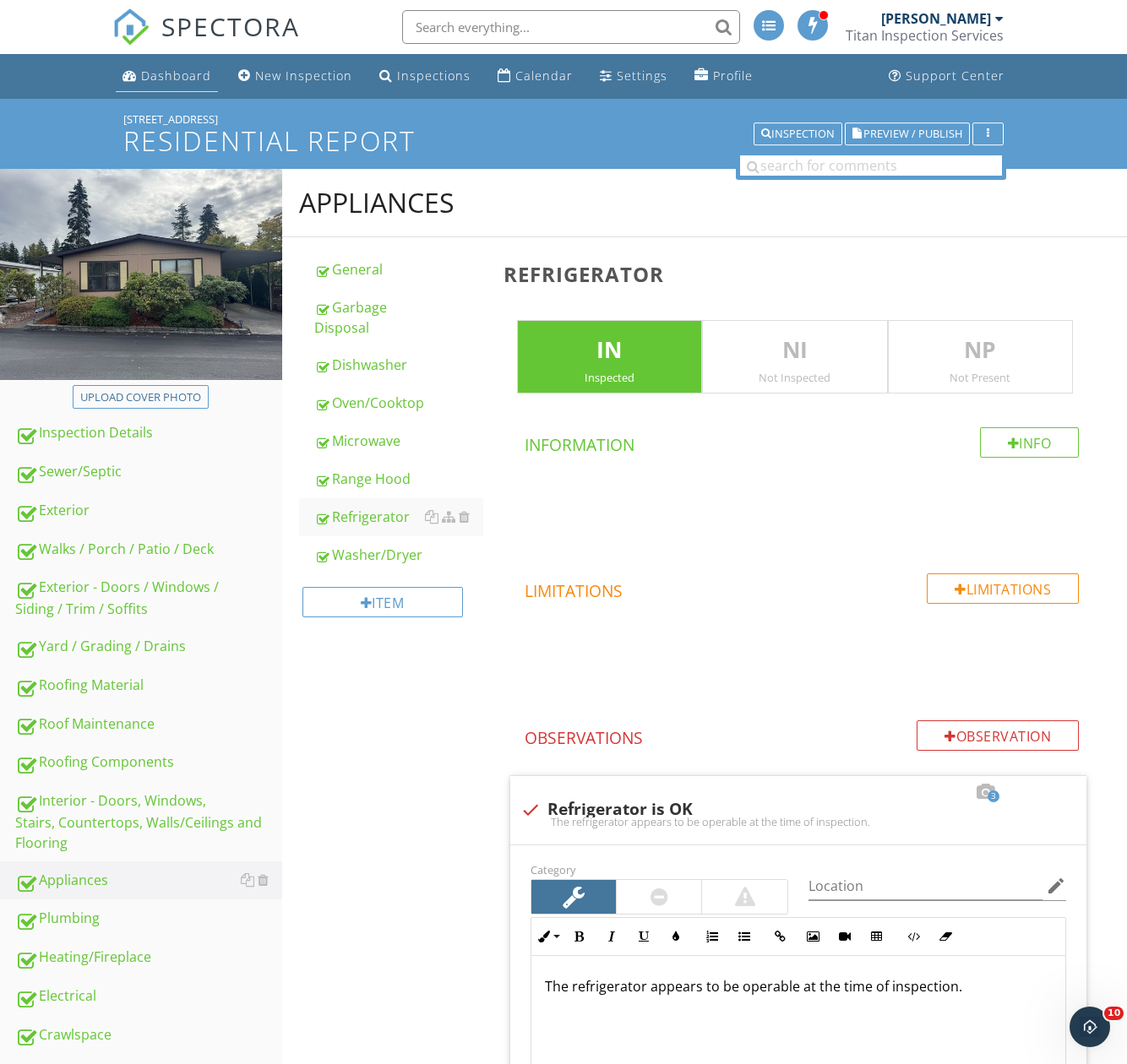
drag, startPoint x: 172, startPoint y: 80, endPoint x: 180, endPoint y: 85, distance: 9.4
click at [172, 80] on div "Dashboard" at bounding box center [176, 76] width 70 height 16
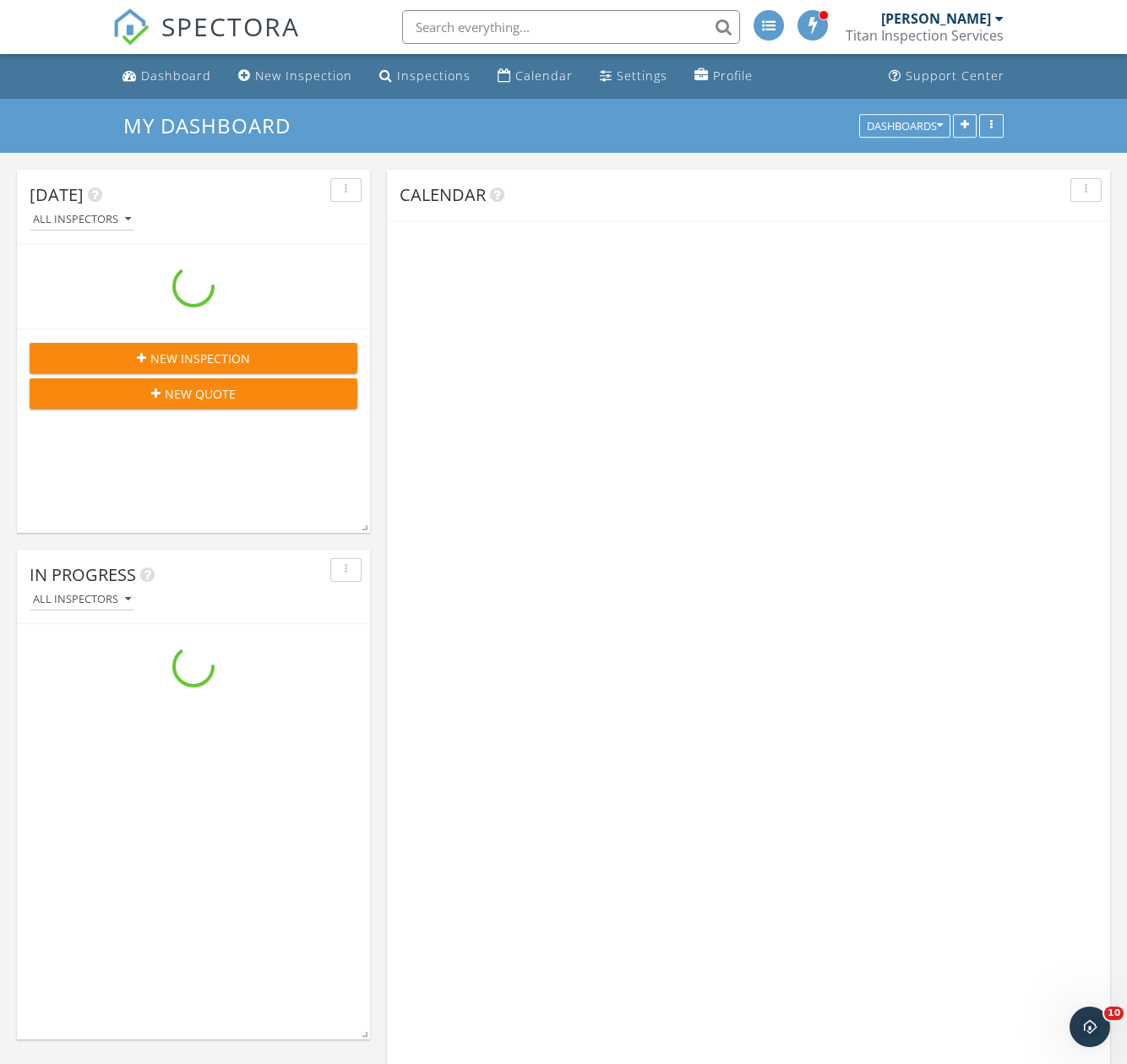
scroll to position [2704, 1153]
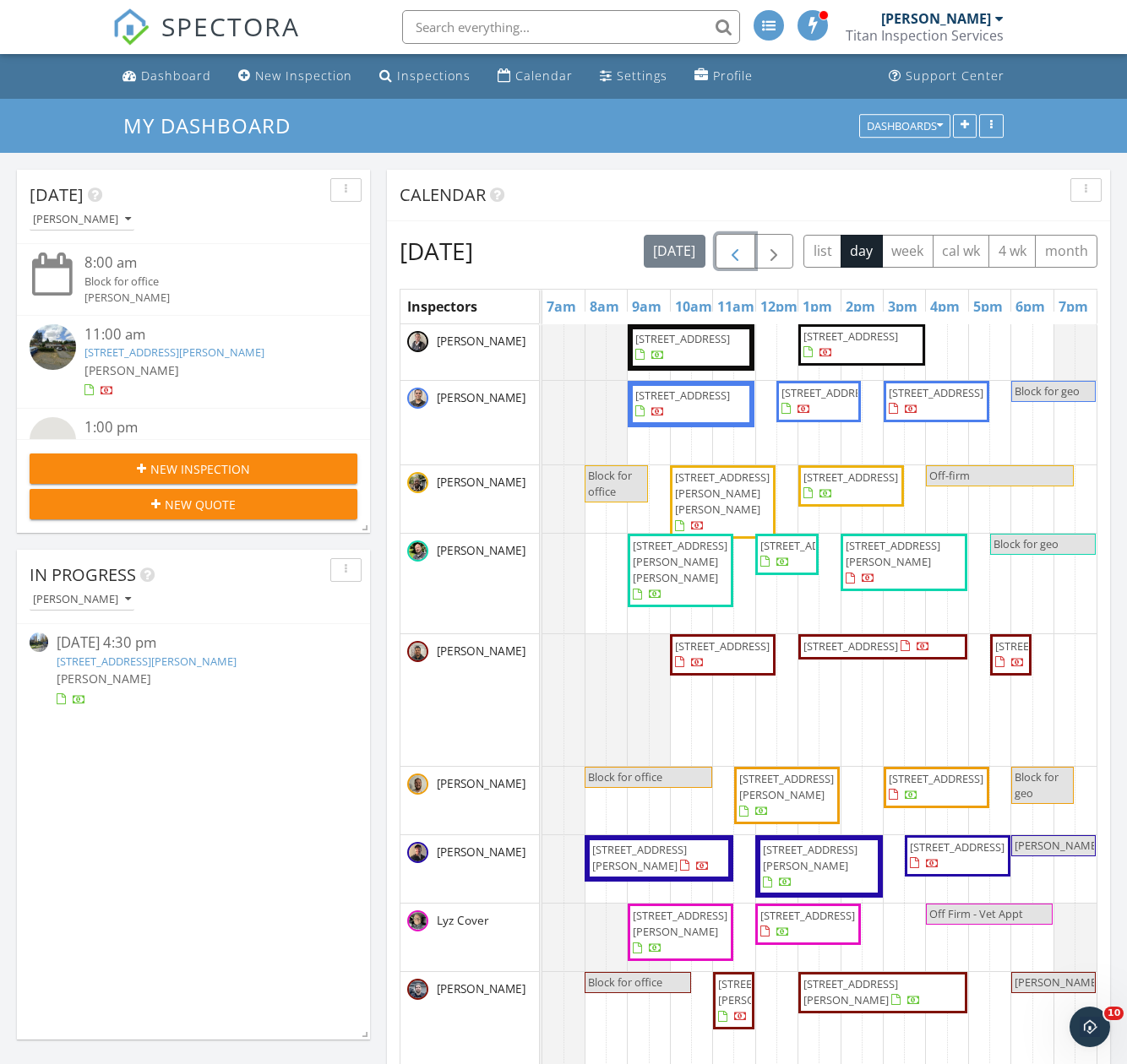
click at [745, 251] on span "button" at bounding box center [734, 251] width 20 height 20
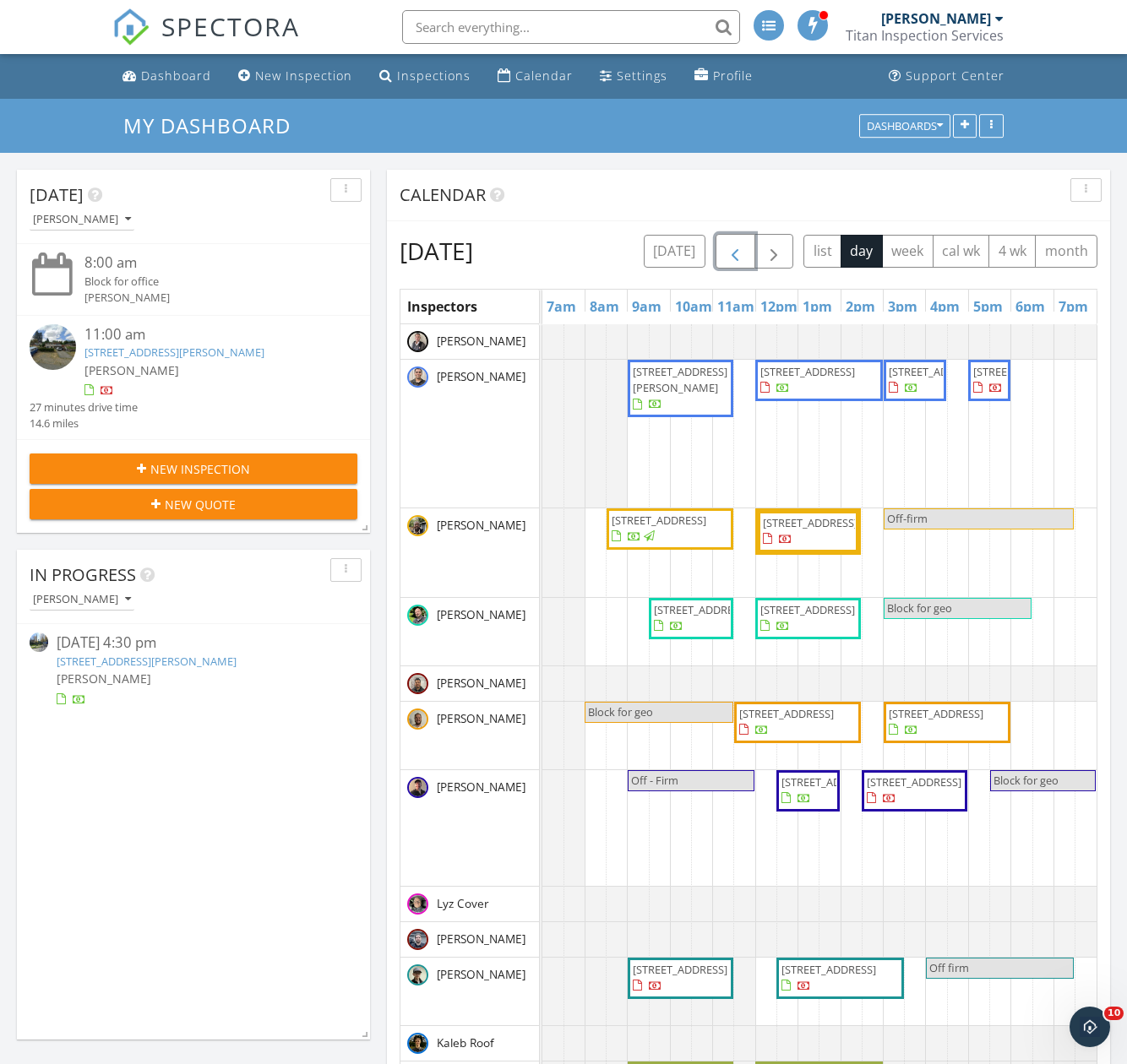
click at [745, 252] on span "button" at bounding box center [734, 251] width 20 height 20
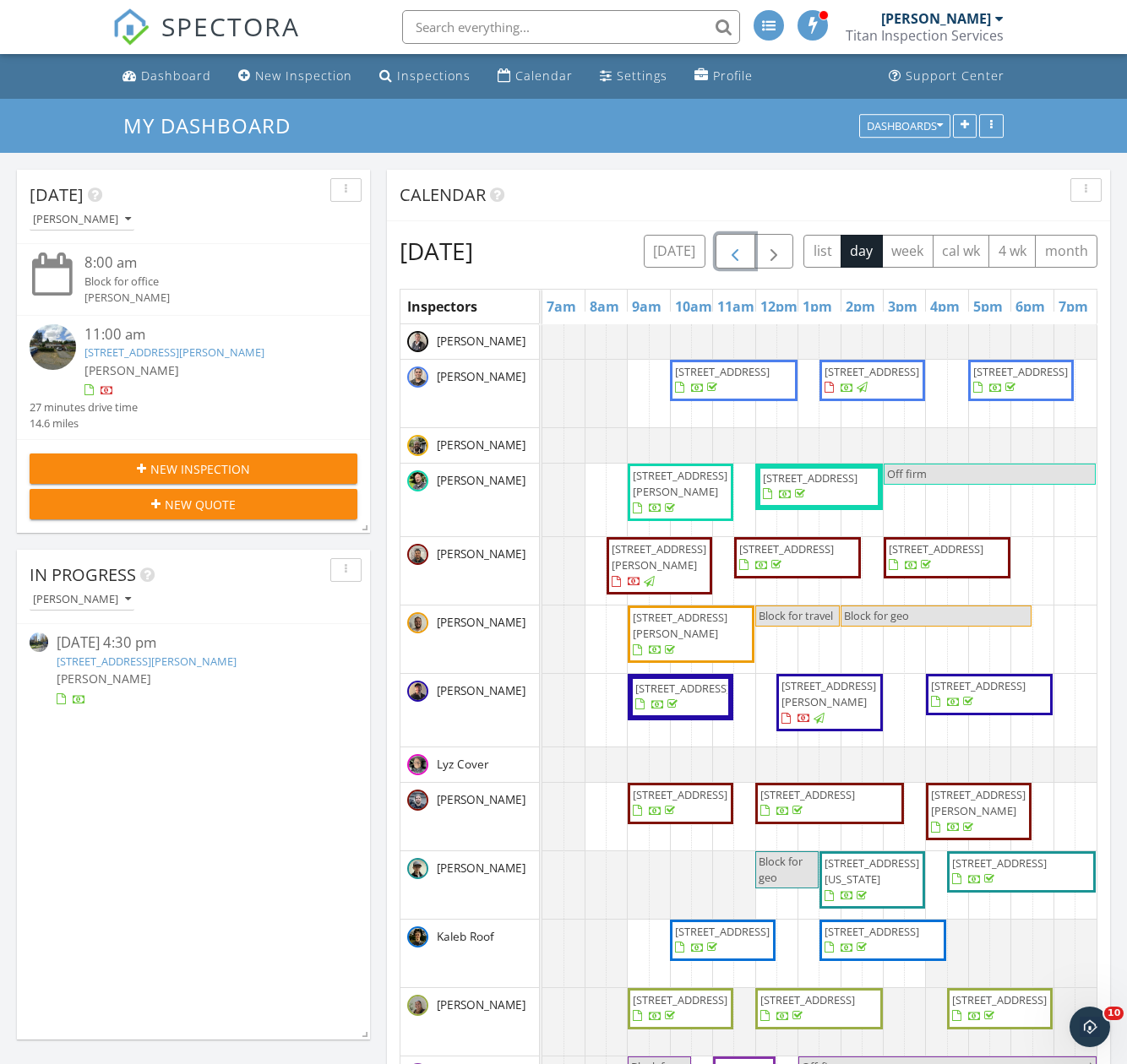
click at [745, 250] on span "button" at bounding box center [734, 251] width 20 height 20
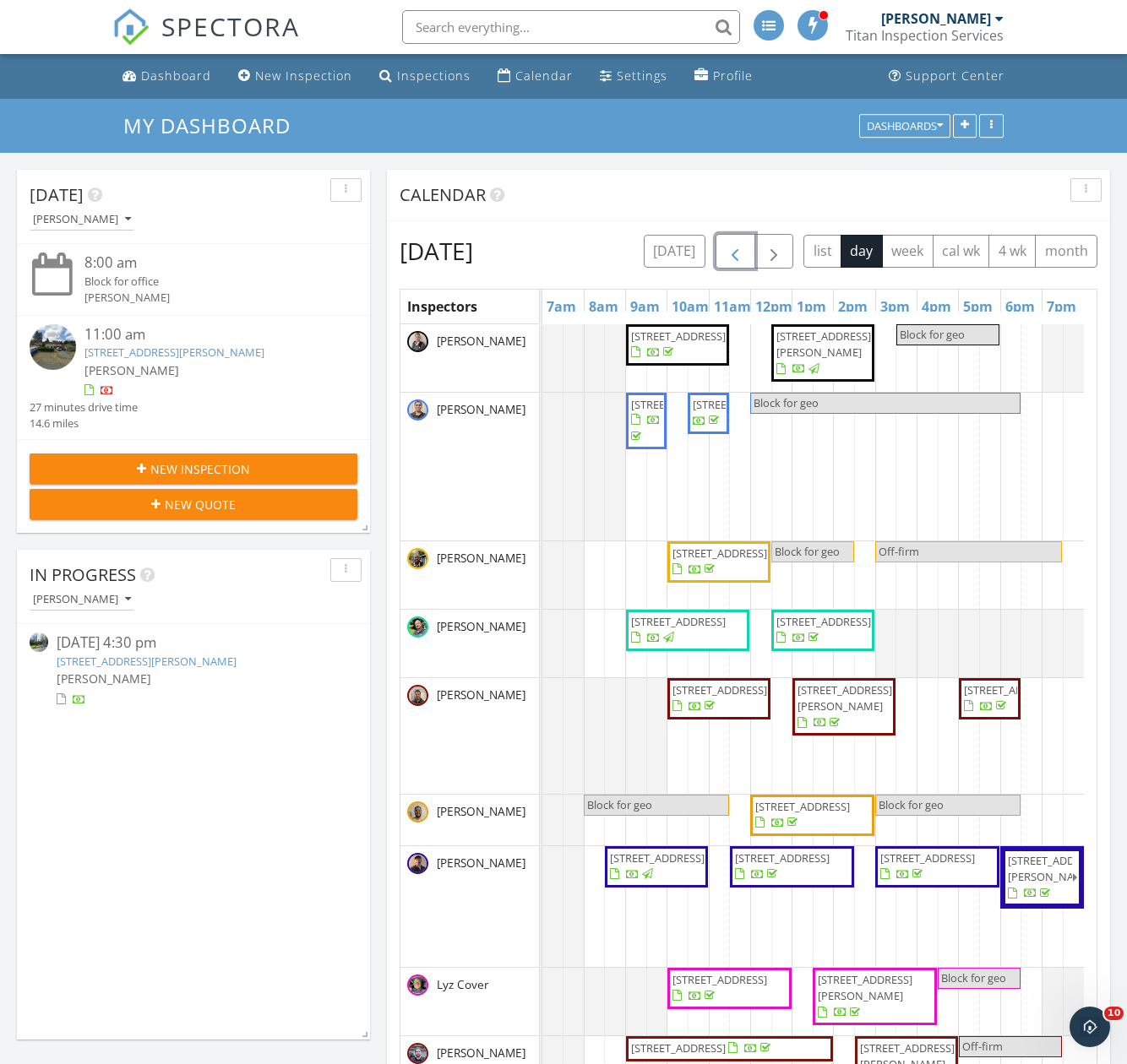
scroll to position [196, 0]
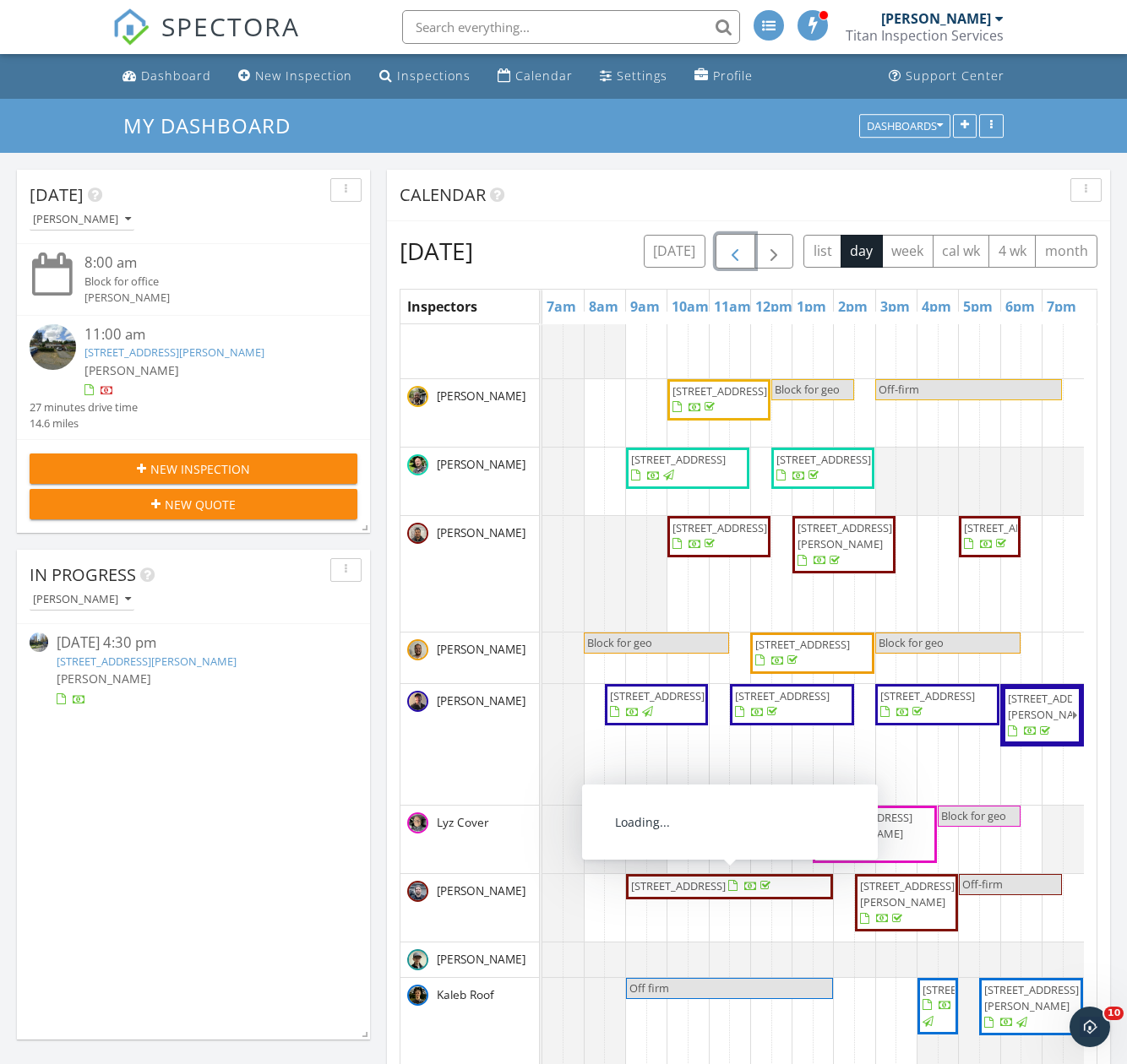
click at [696, 890] on span "910 N 95th St, Seattle 98103" at bounding box center [679, 885] width 95 height 15
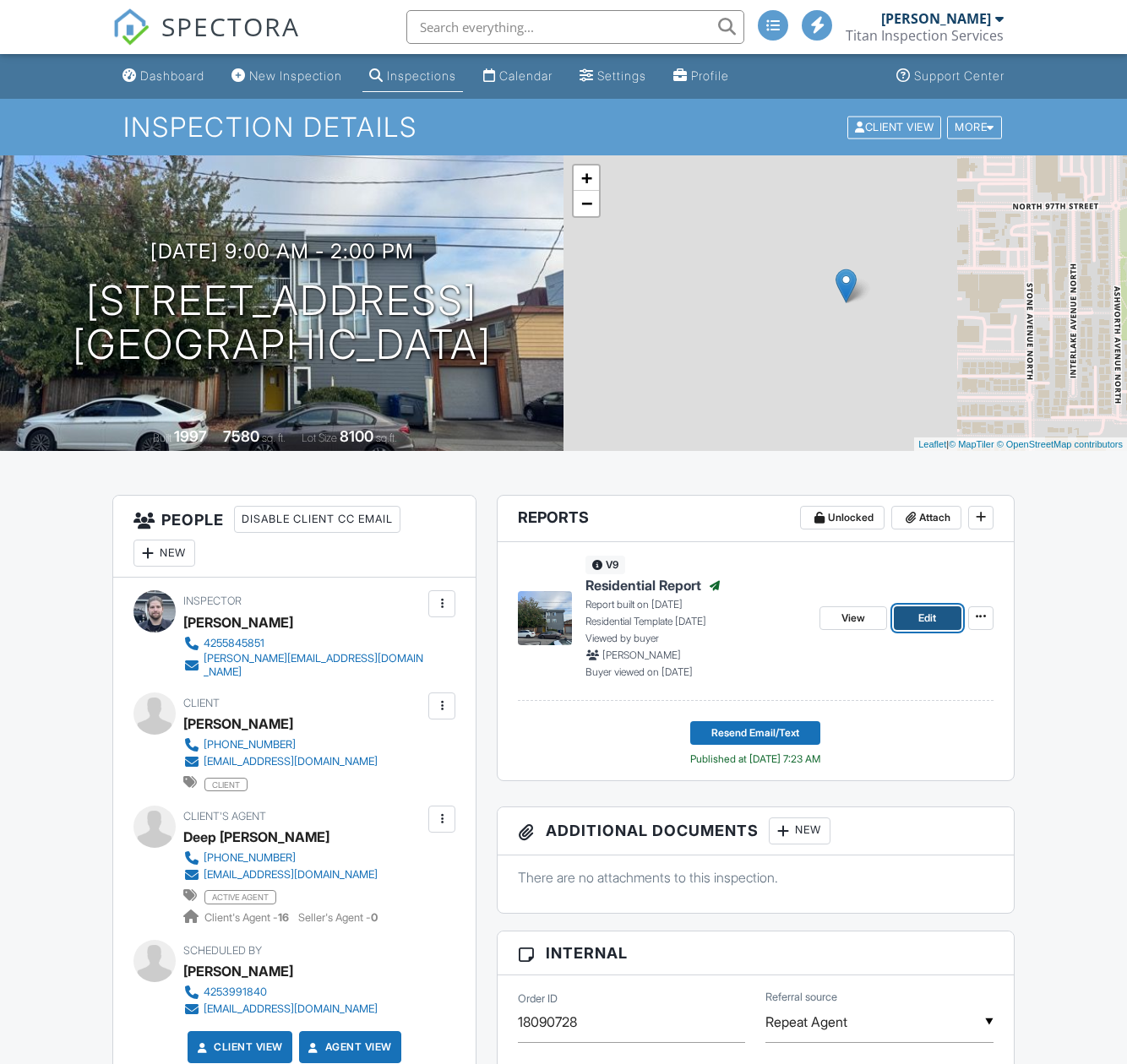
click at [911, 613] on link "Edit" at bounding box center [927, 619] width 67 height 24
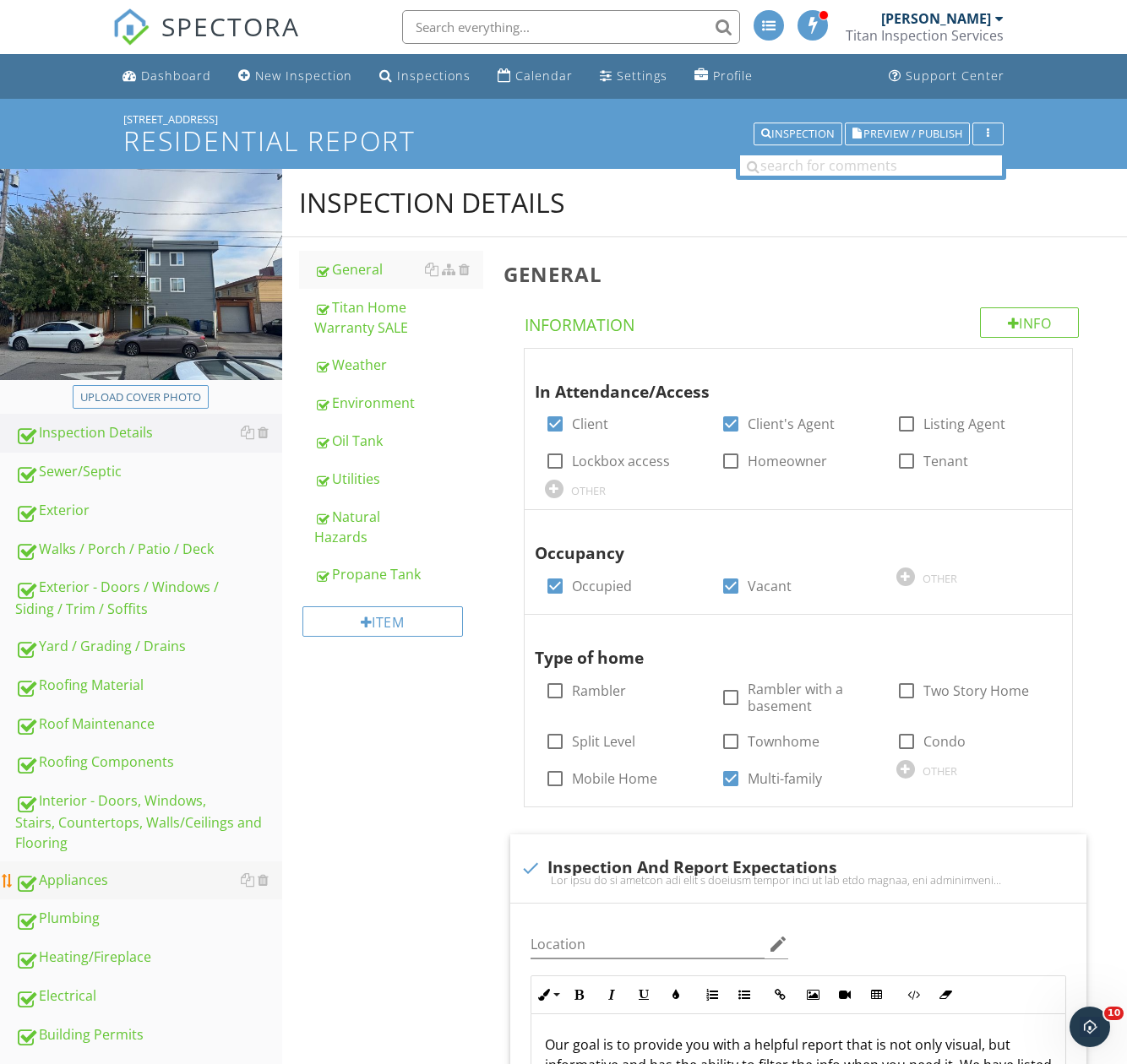
click at [103, 884] on div "Appliances" at bounding box center [149, 881] width 267 height 22
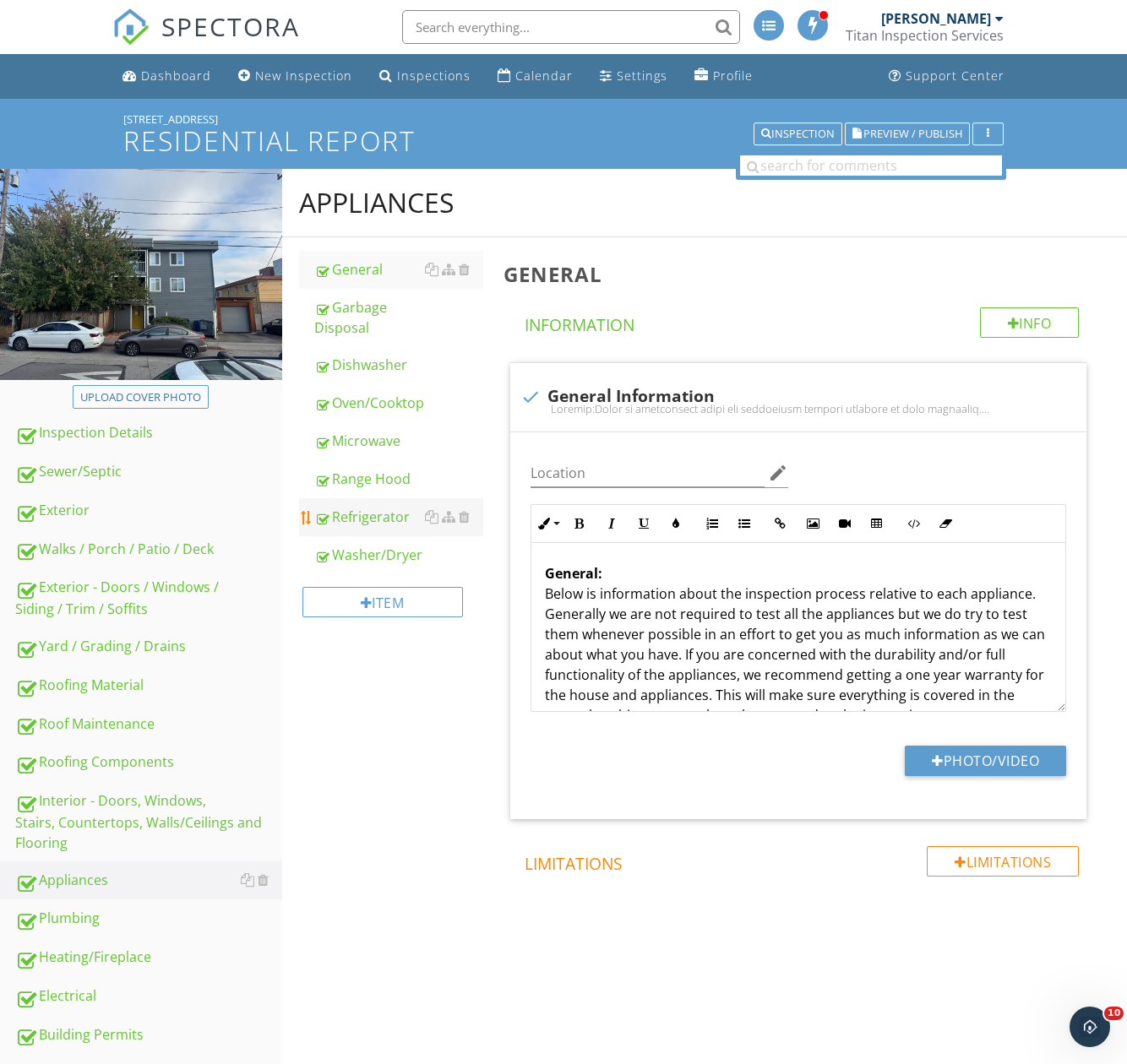
click at [363, 527] on div "Refrigerator" at bounding box center [398, 517] width 169 height 20
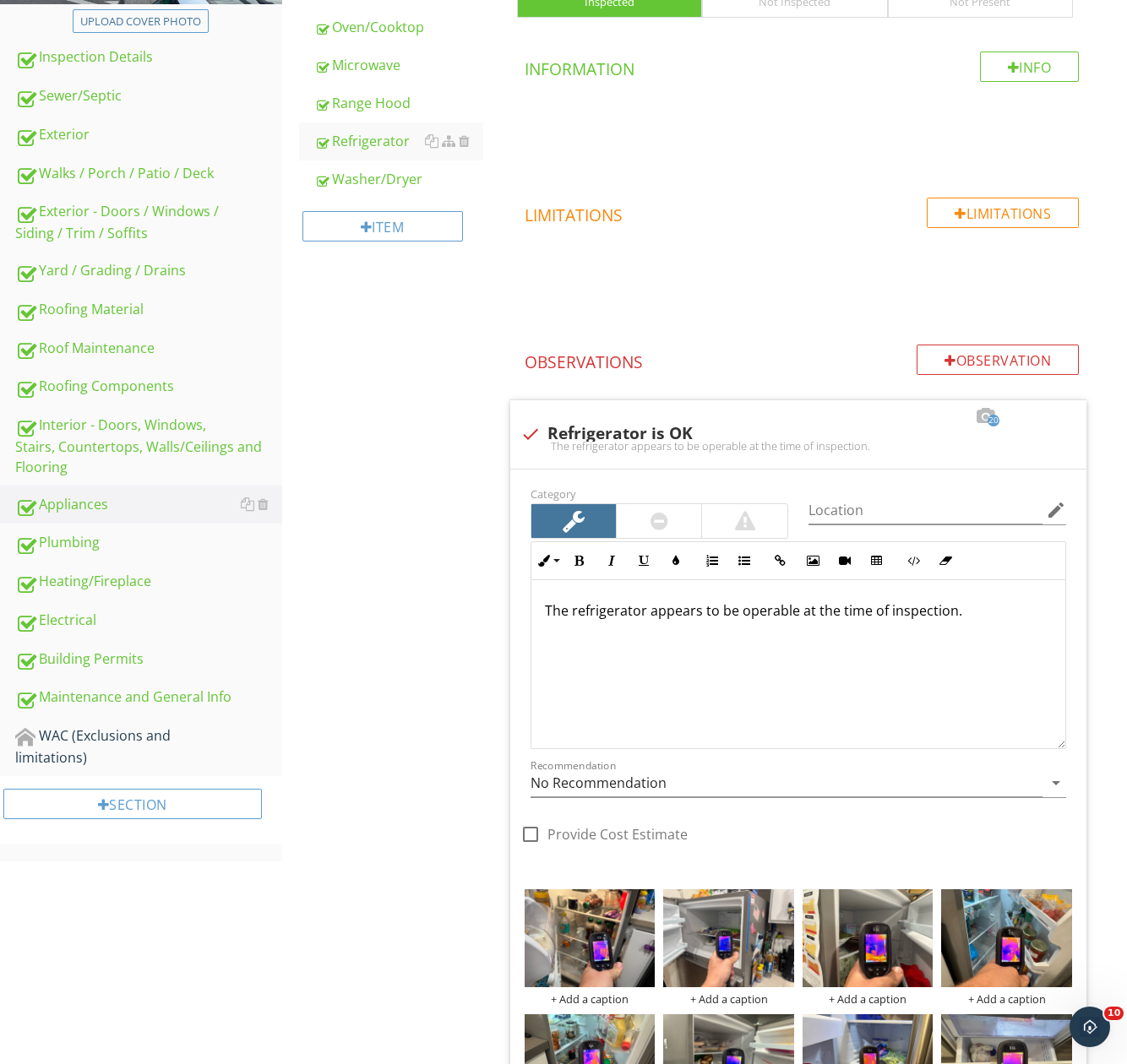
scroll to position [17, 0]
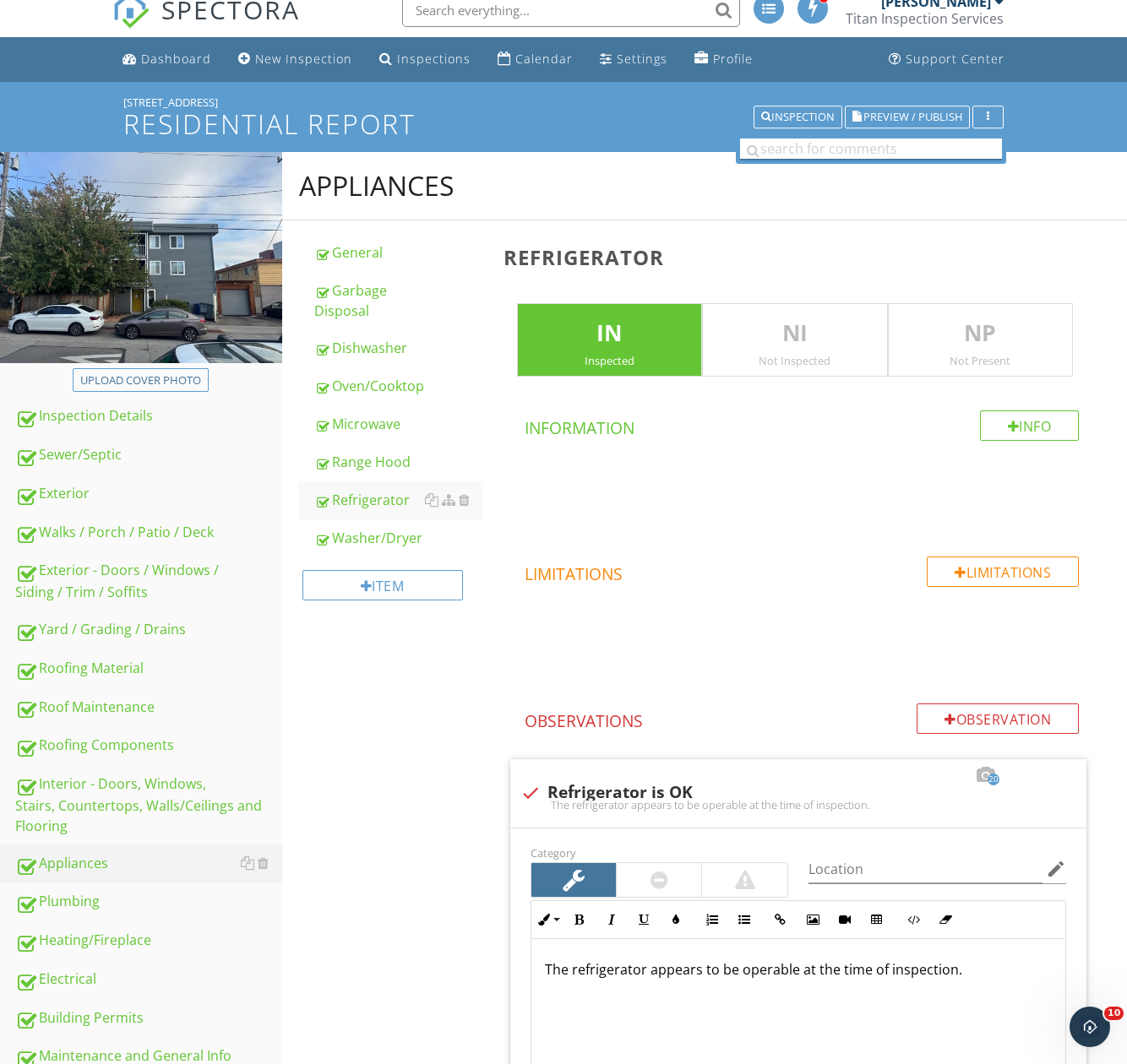
click at [805, 158] on input "text" at bounding box center [870, 148] width 261 height 21
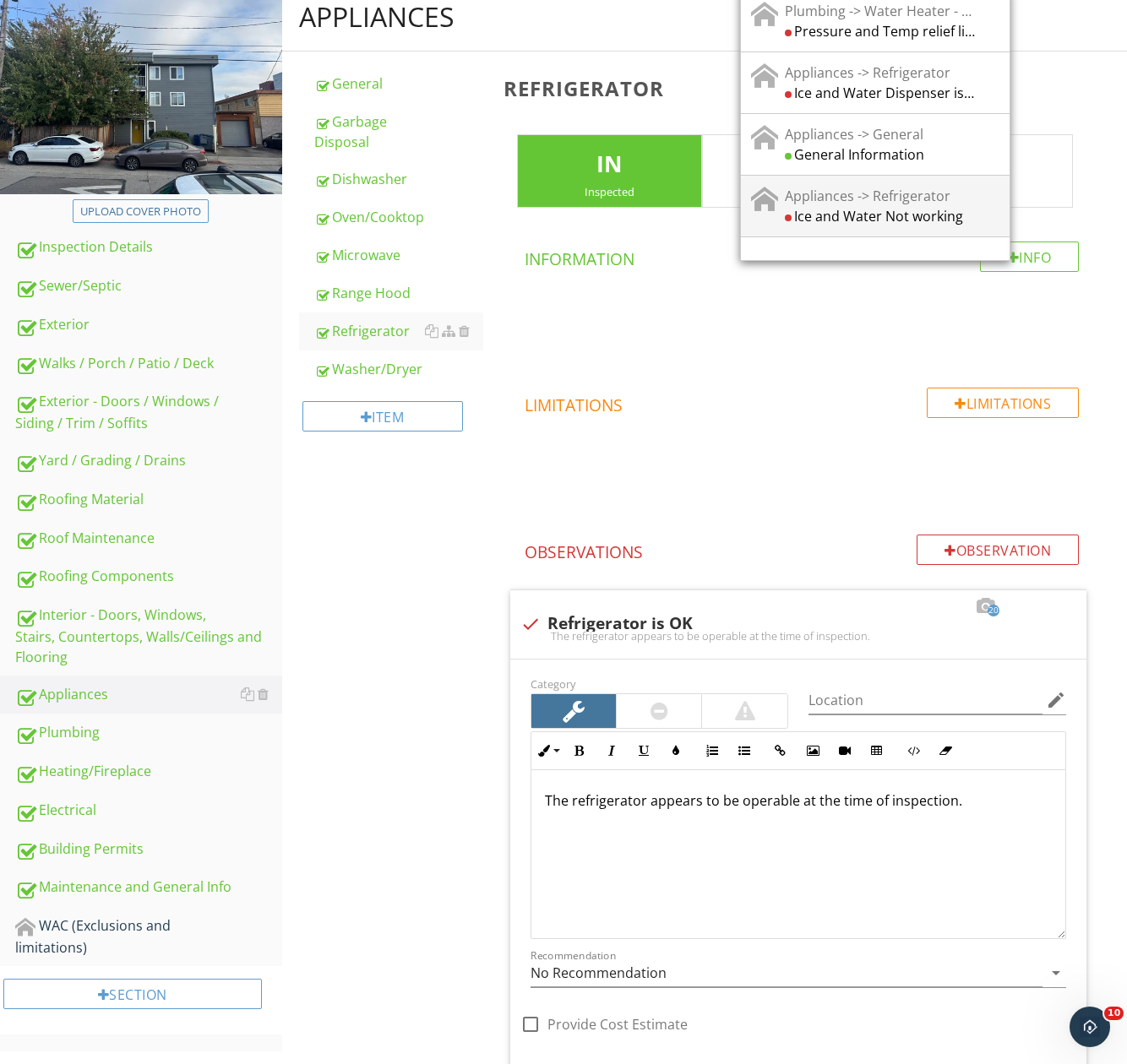
type input "ice and"
click at [865, 208] on div "Ice and Water Not working" at bounding box center [880, 215] width 191 height 20
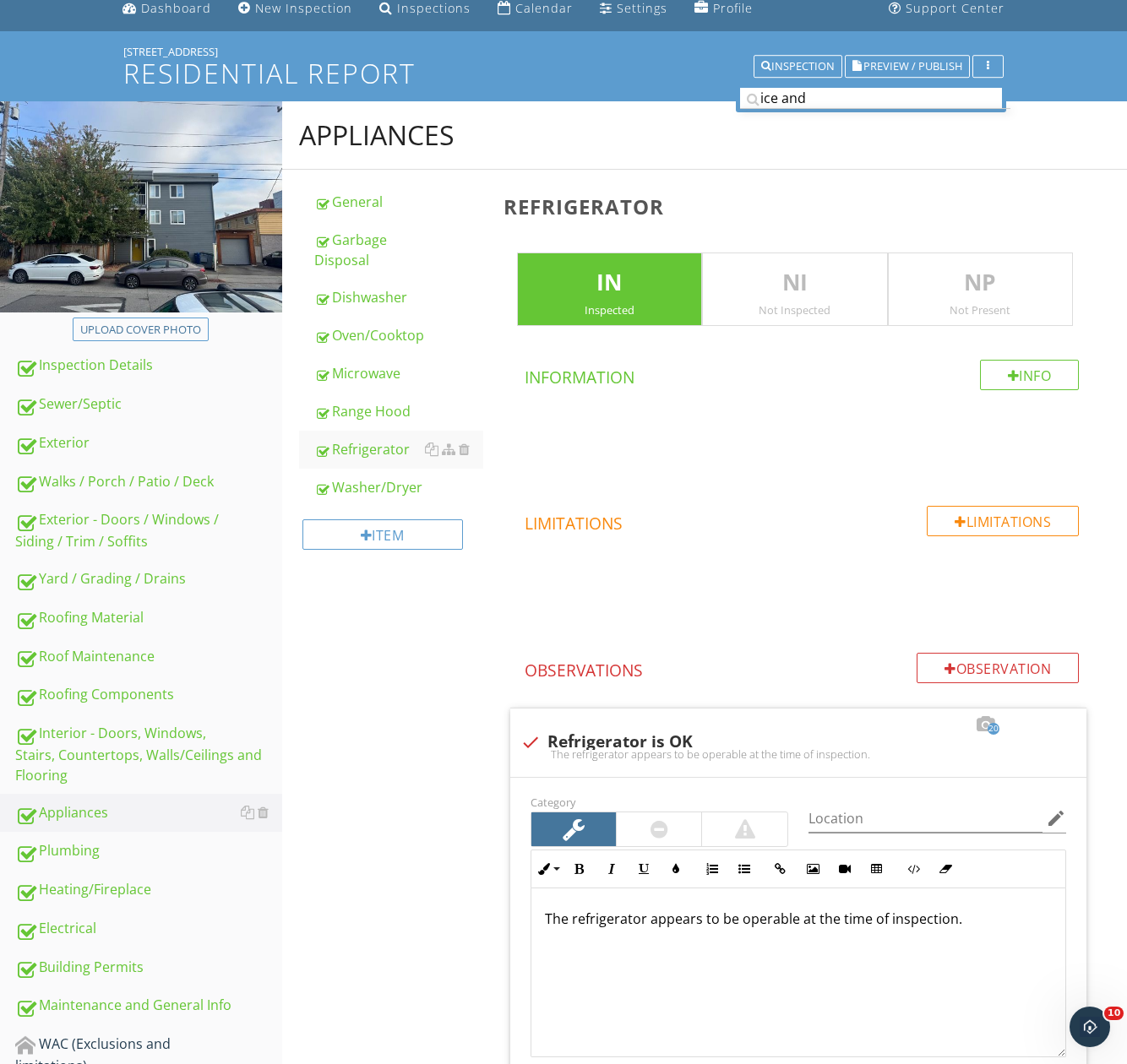
scroll to position [0, 0]
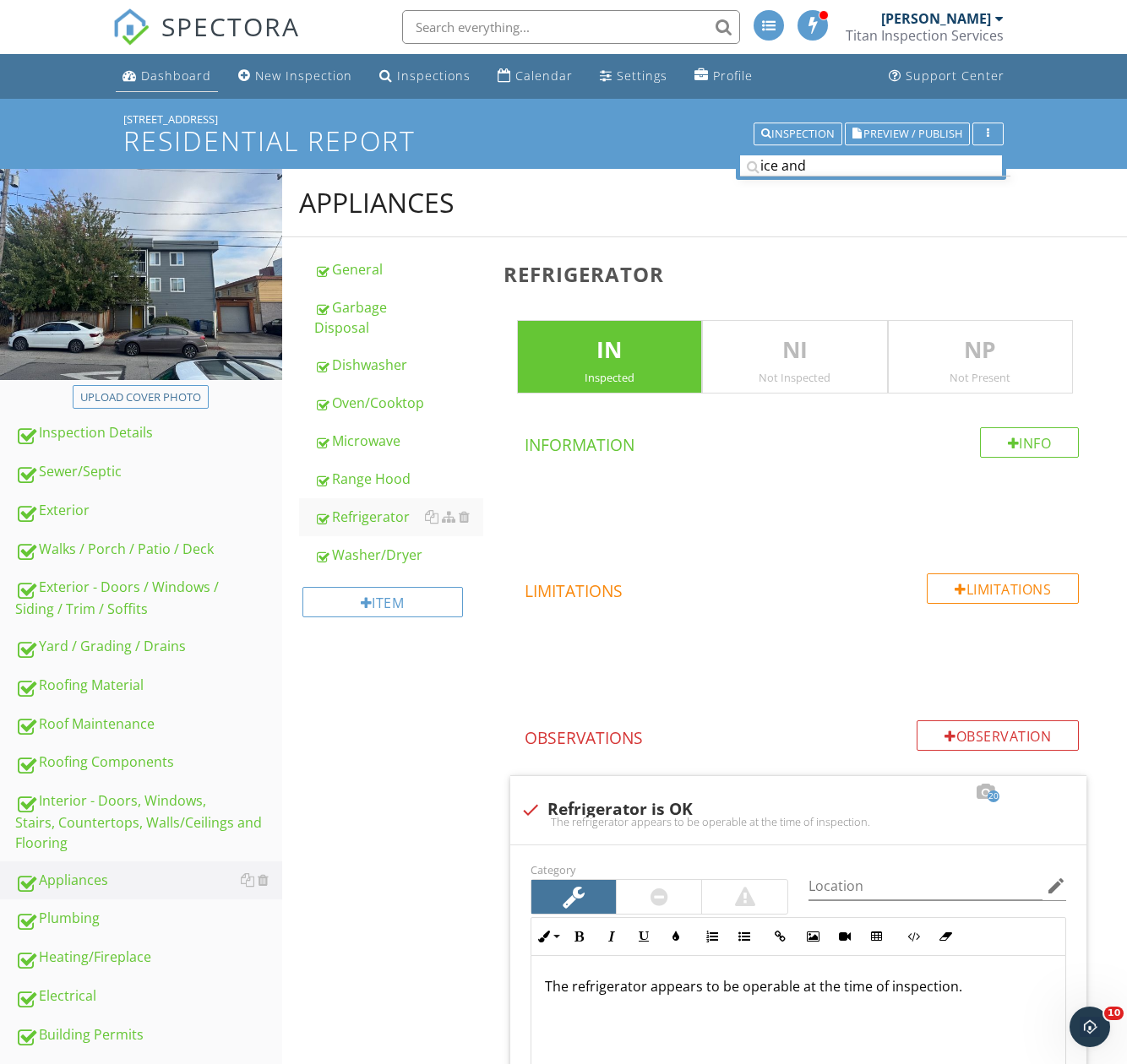
click at [157, 77] on div "Dashboard" at bounding box center [176, 76] width 70 height 16
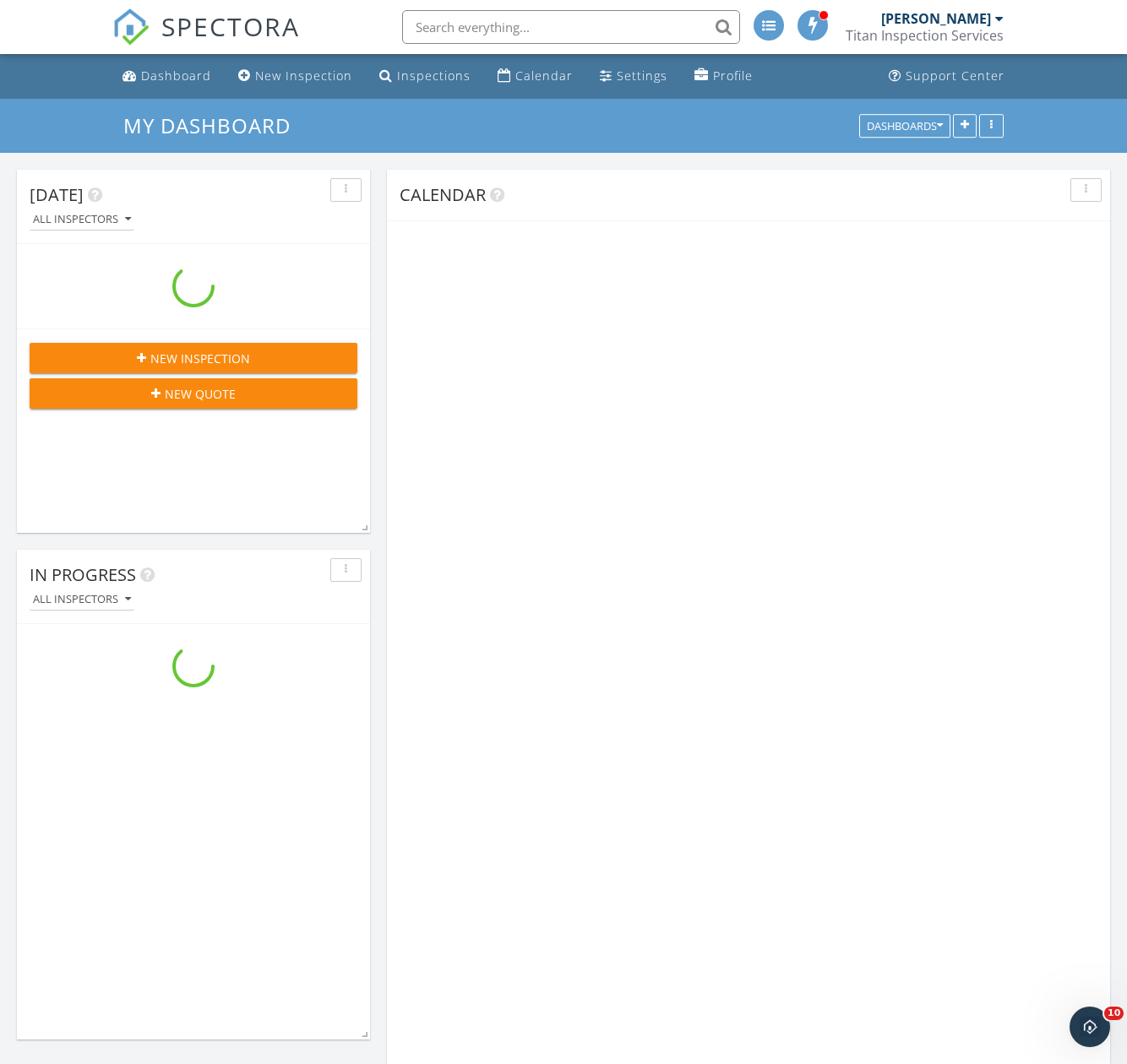
scroll to position [2704, 1153]
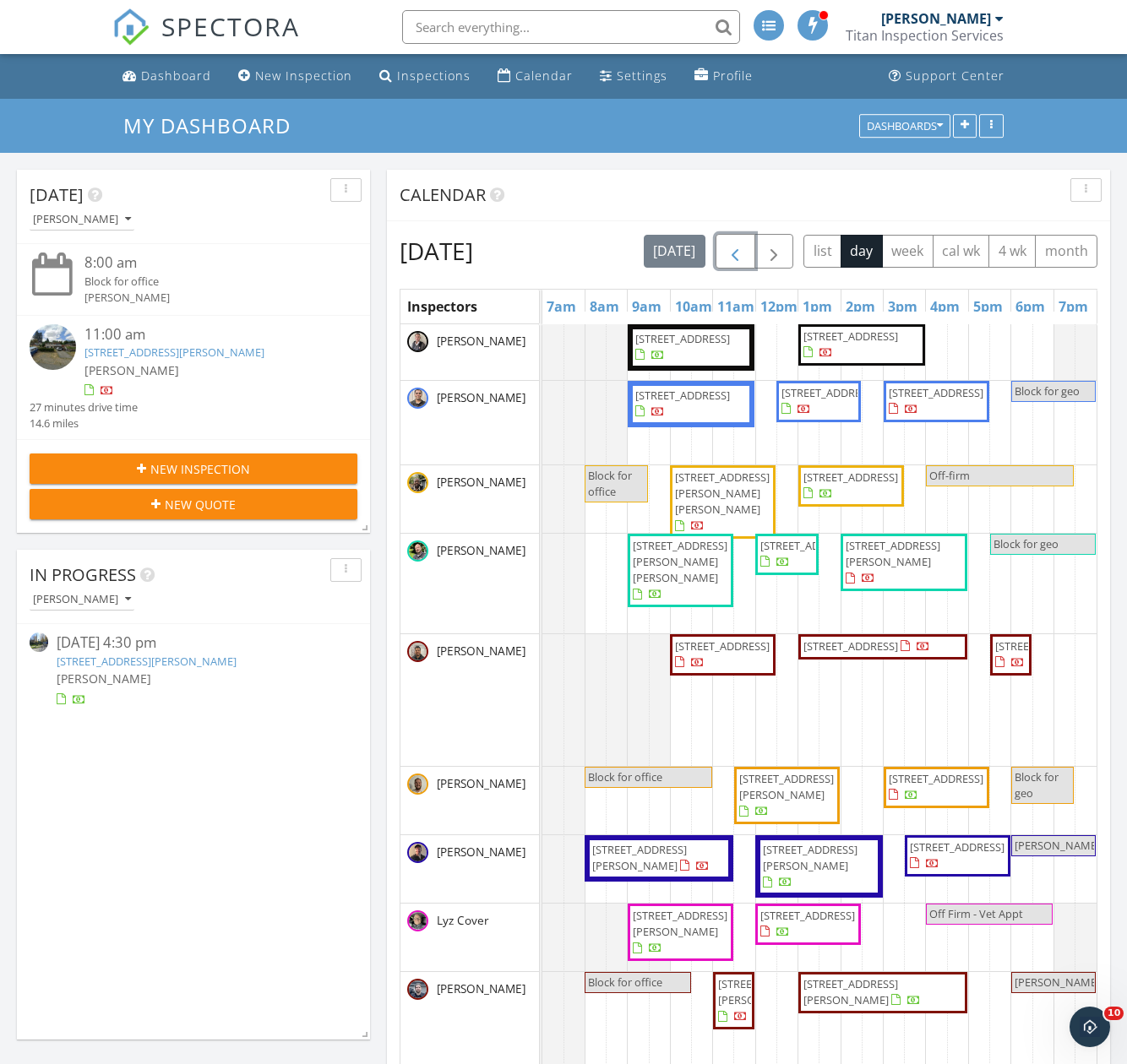
click at [755, 254] on button "button" at bounding box center [735, 251] width 40 height 35
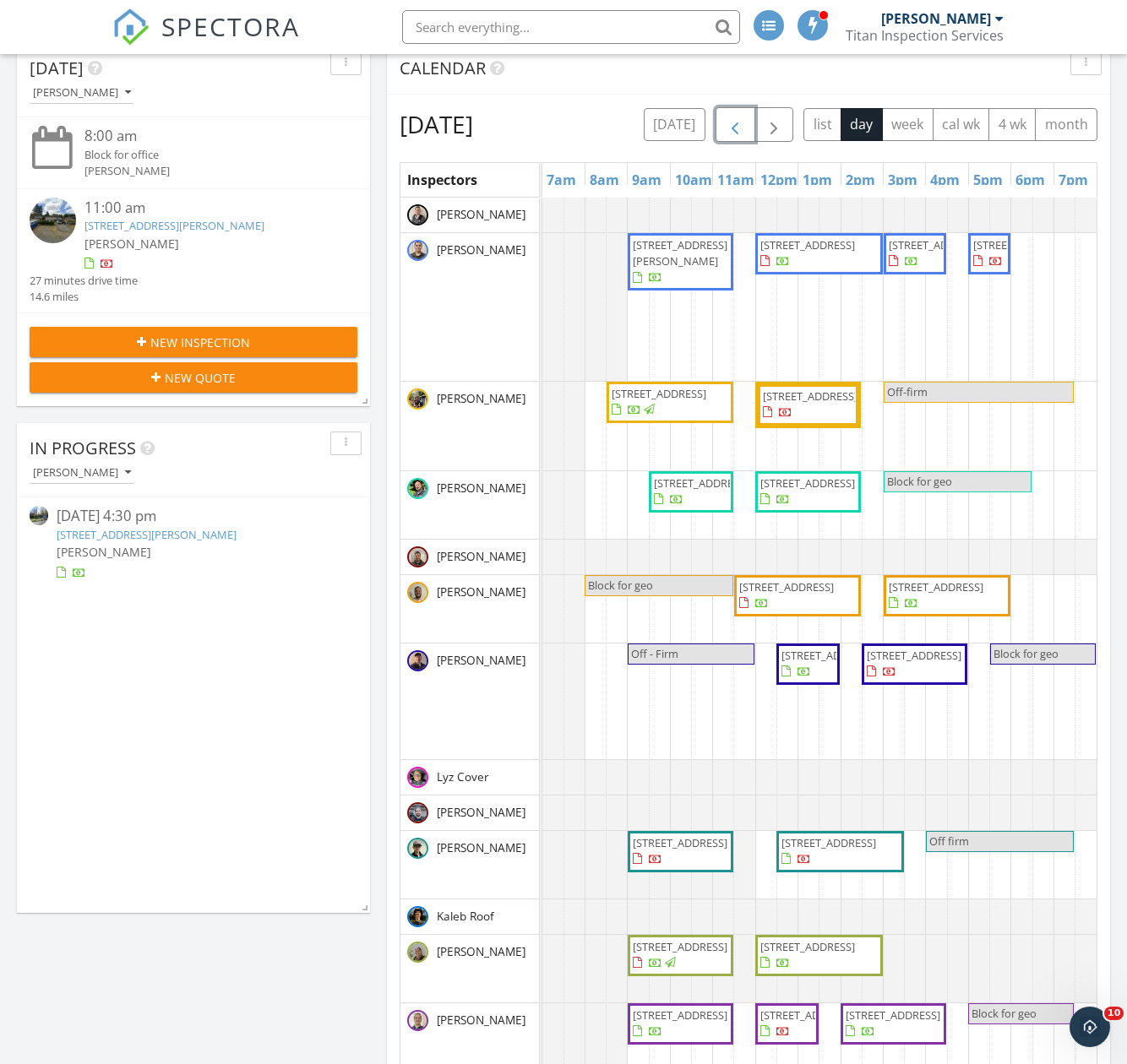
scroll to position [0, 0]
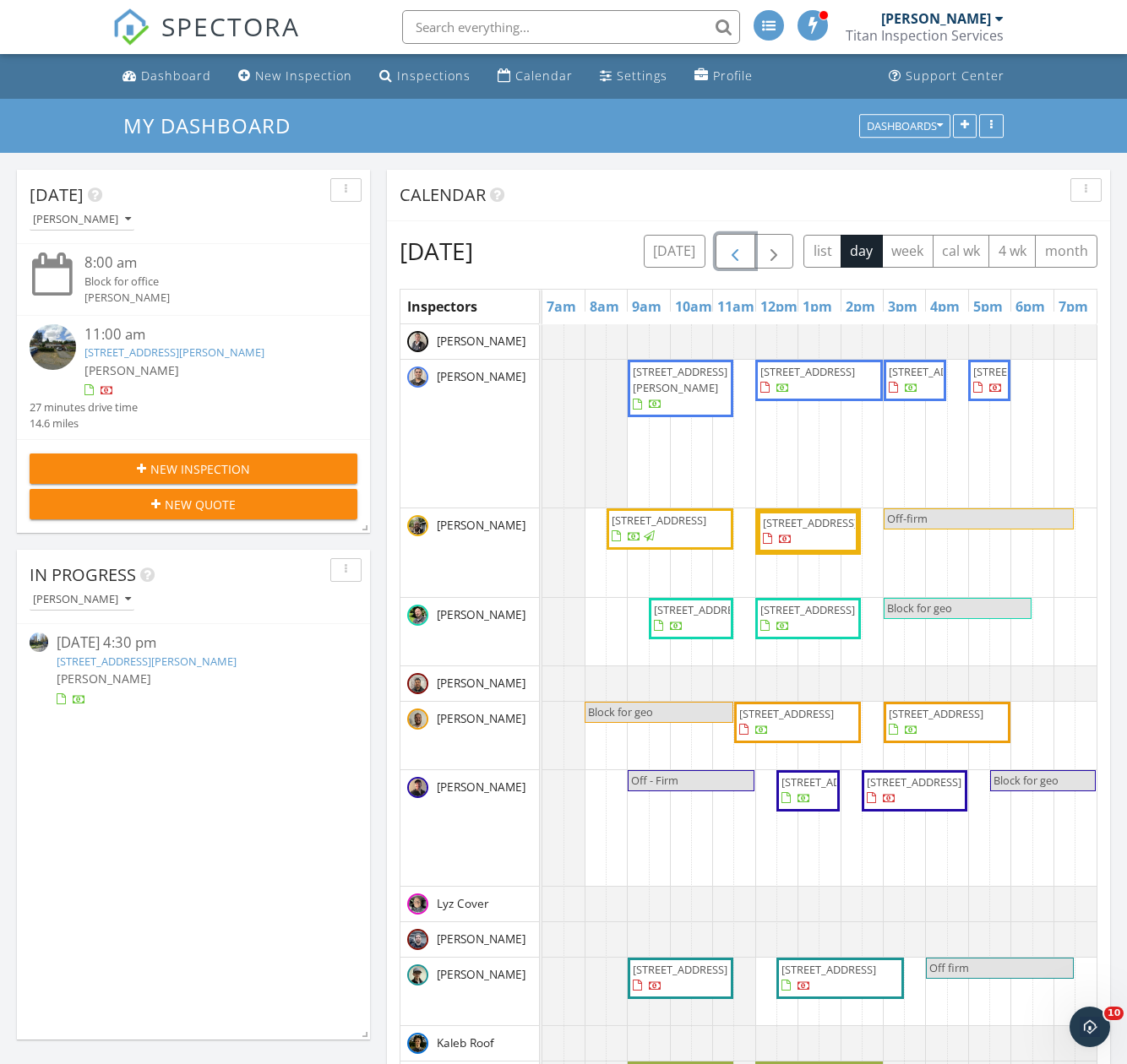
click at [755, 252] on button "button" at bounding box center [735, 251] width 40 height 35
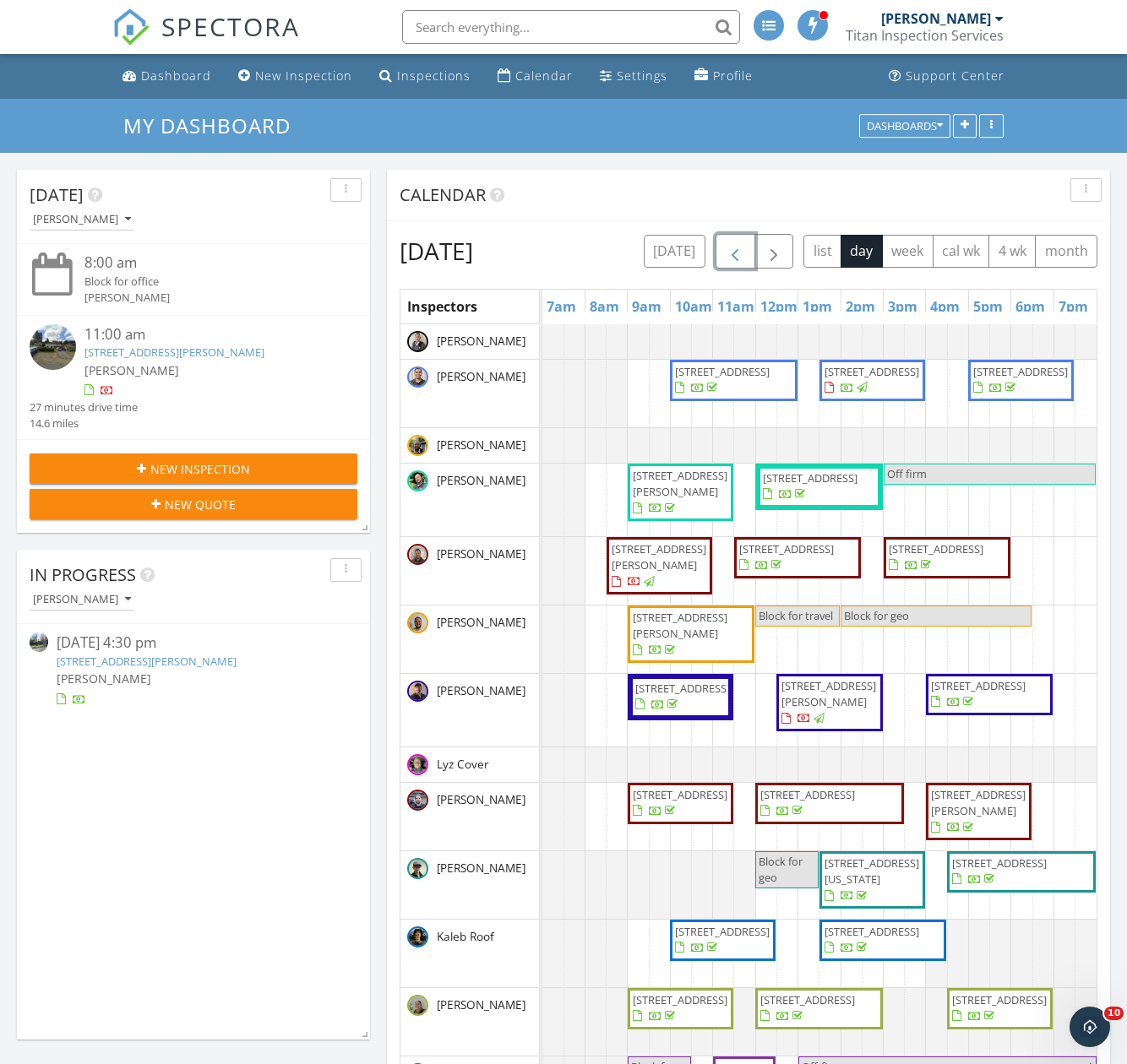
click at [745, 247] on span "button" at bounding box center [734, 251] width 20 height 20
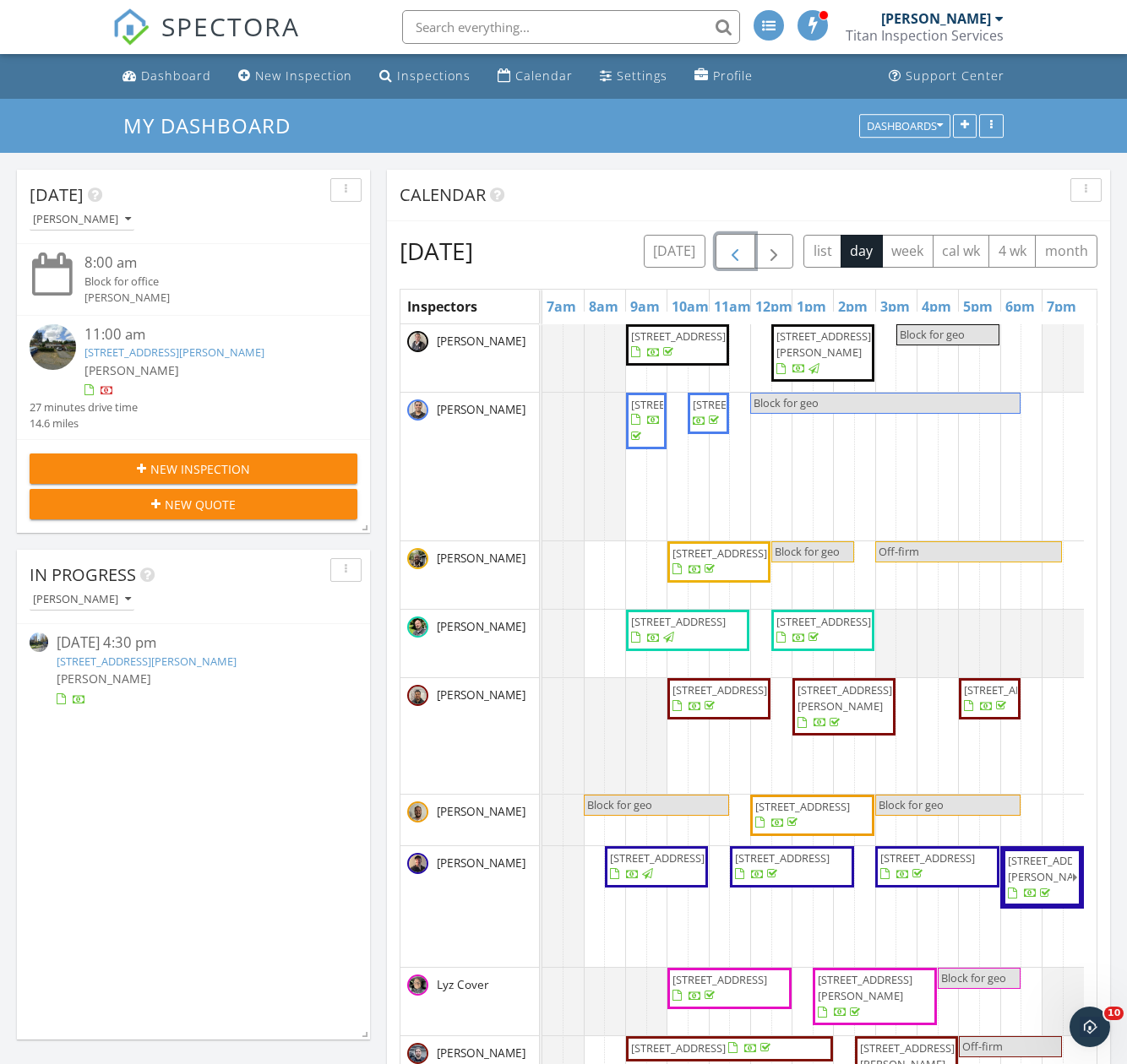
click at [751, 247] on button "button" at bounding box center [735, 251] width 40 height 35
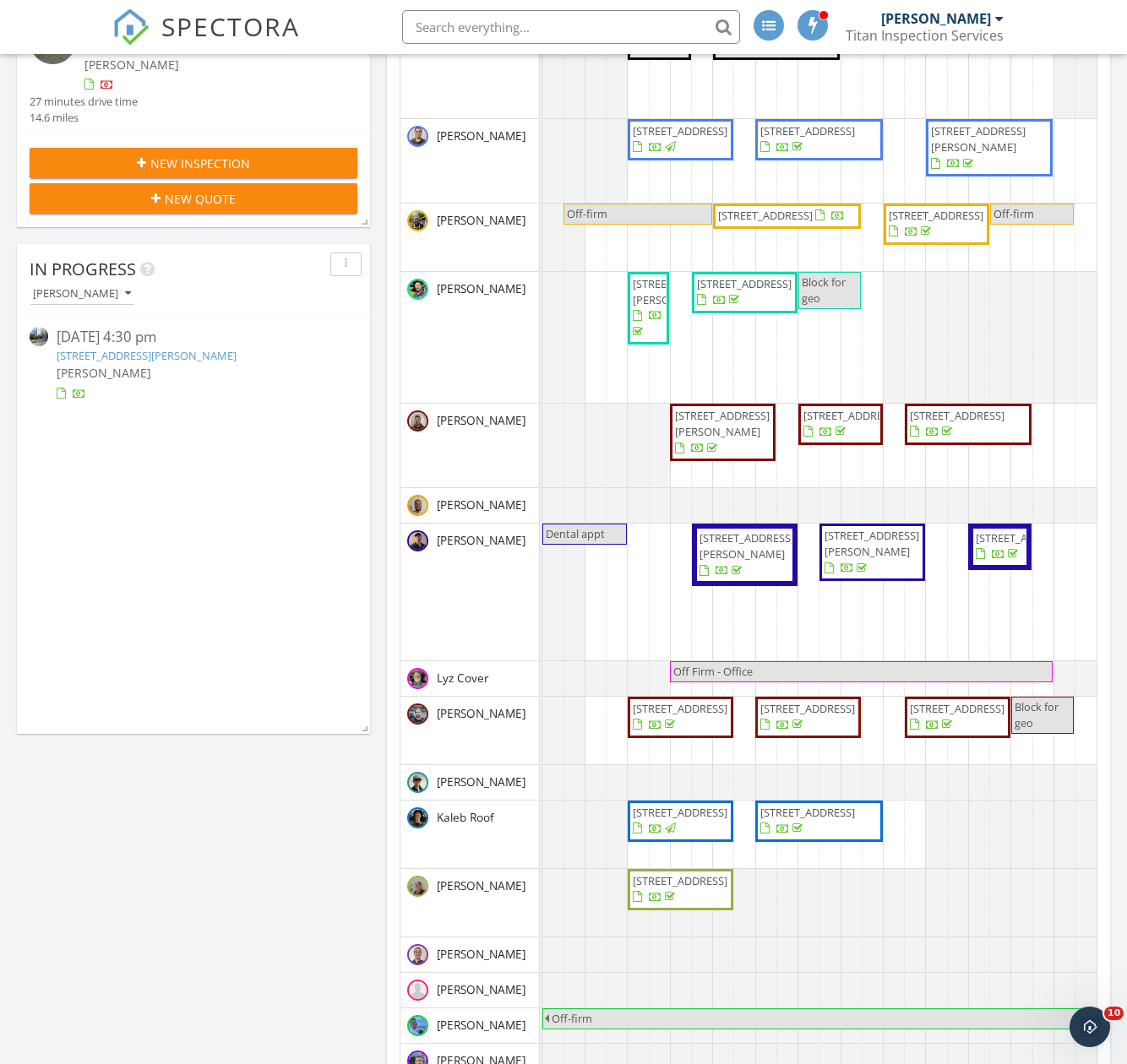
scroll to position [338, 0]
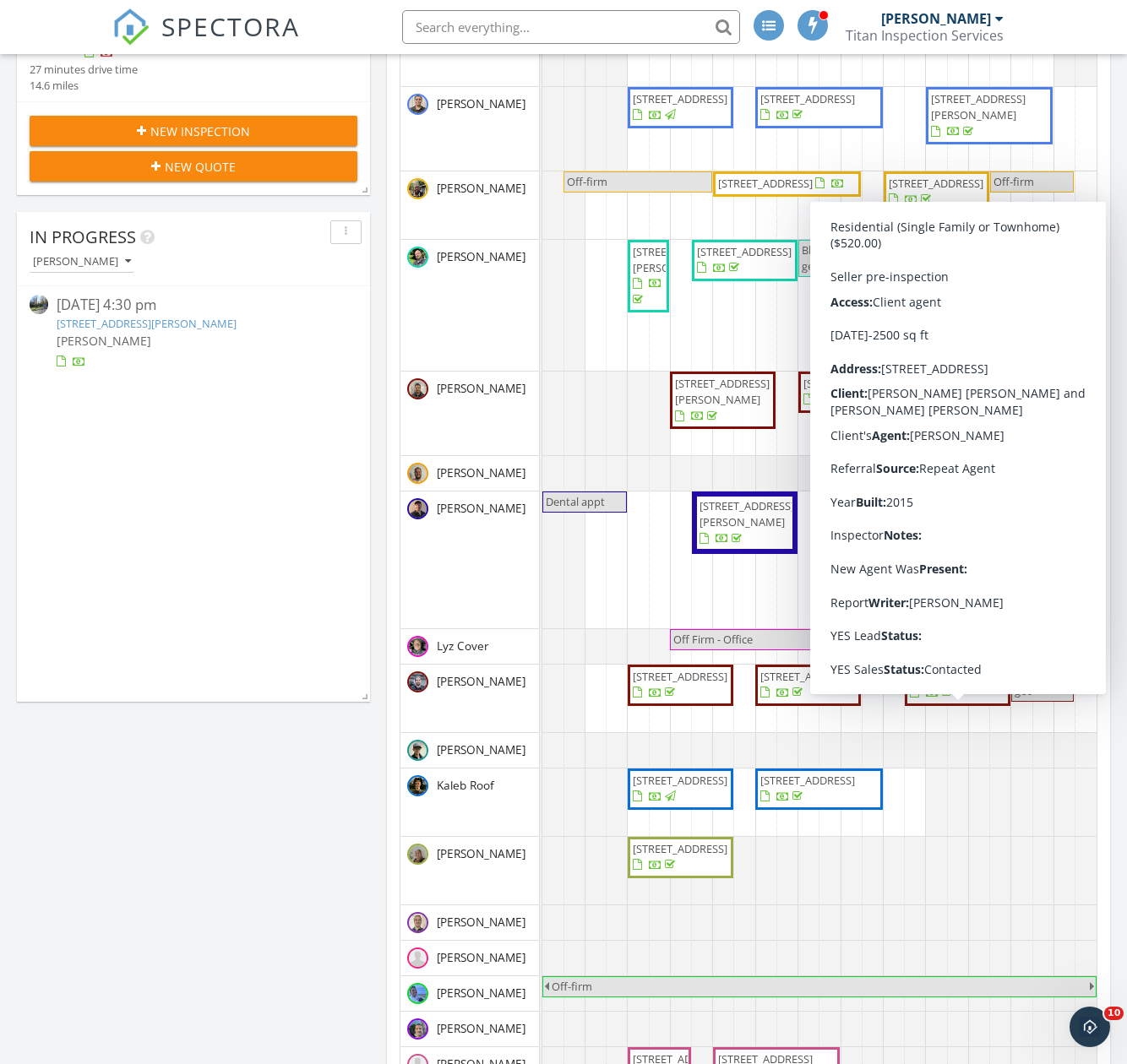
click at [953, 684] on span "4112 170th Pl SE, Bothell 98012" at bounding box center [958, 676] width 95 height 15
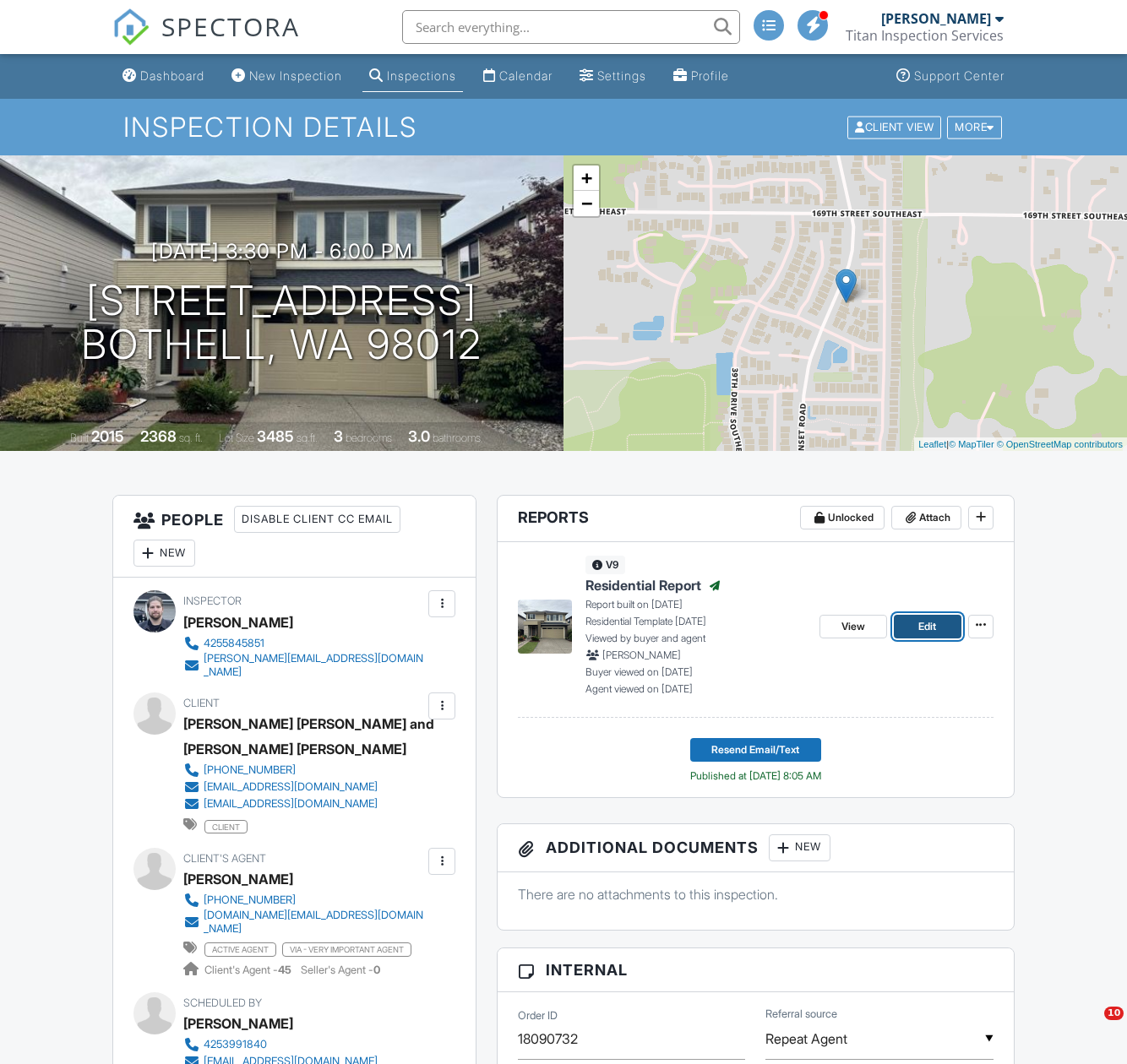
click at [931, 627] on span "Edit" at bounding box center [927, 627] width 17 height 17
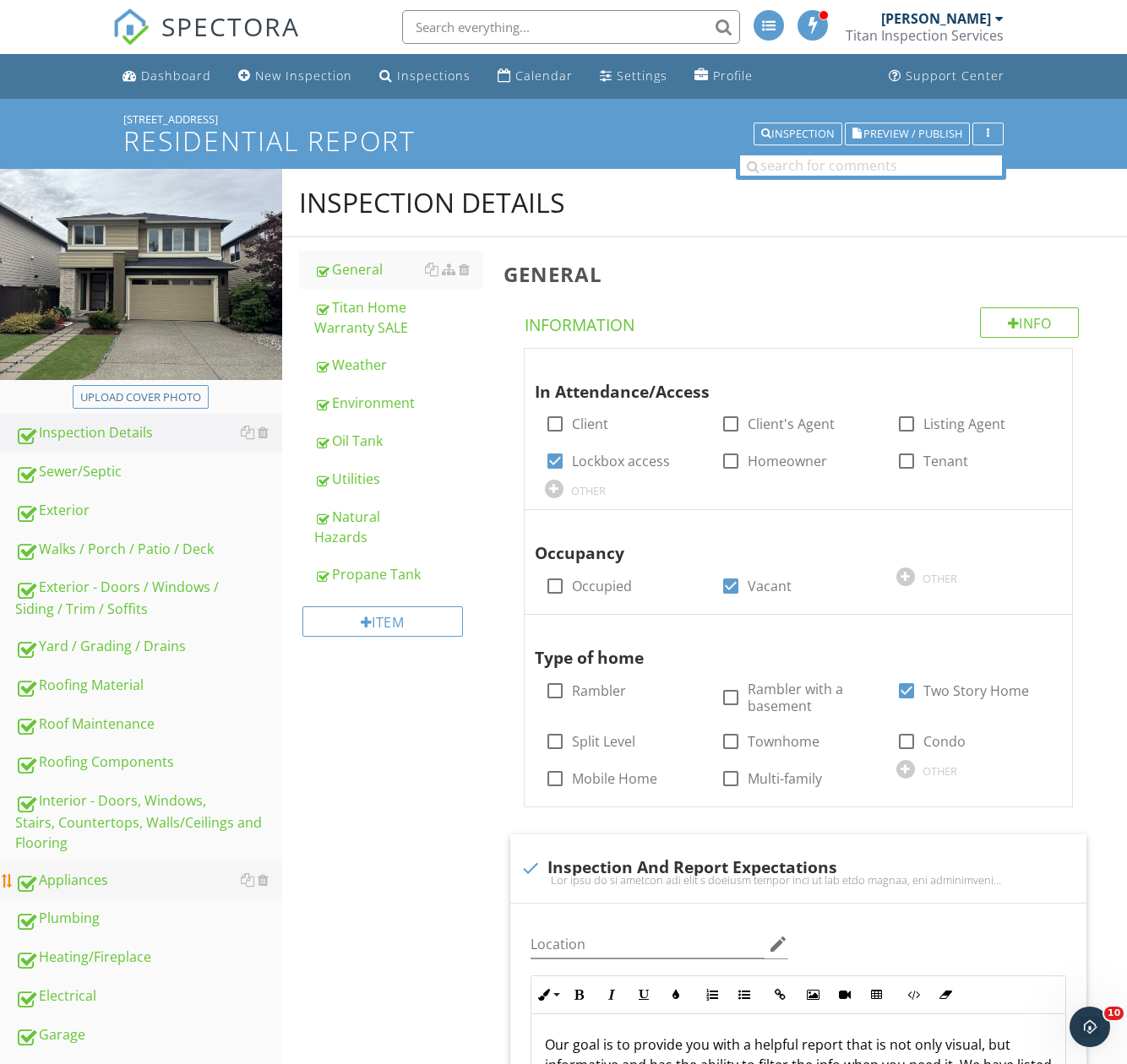
click at [98, 877] on div "Appliances" at bounding box center [149, 881] width 267 height 22
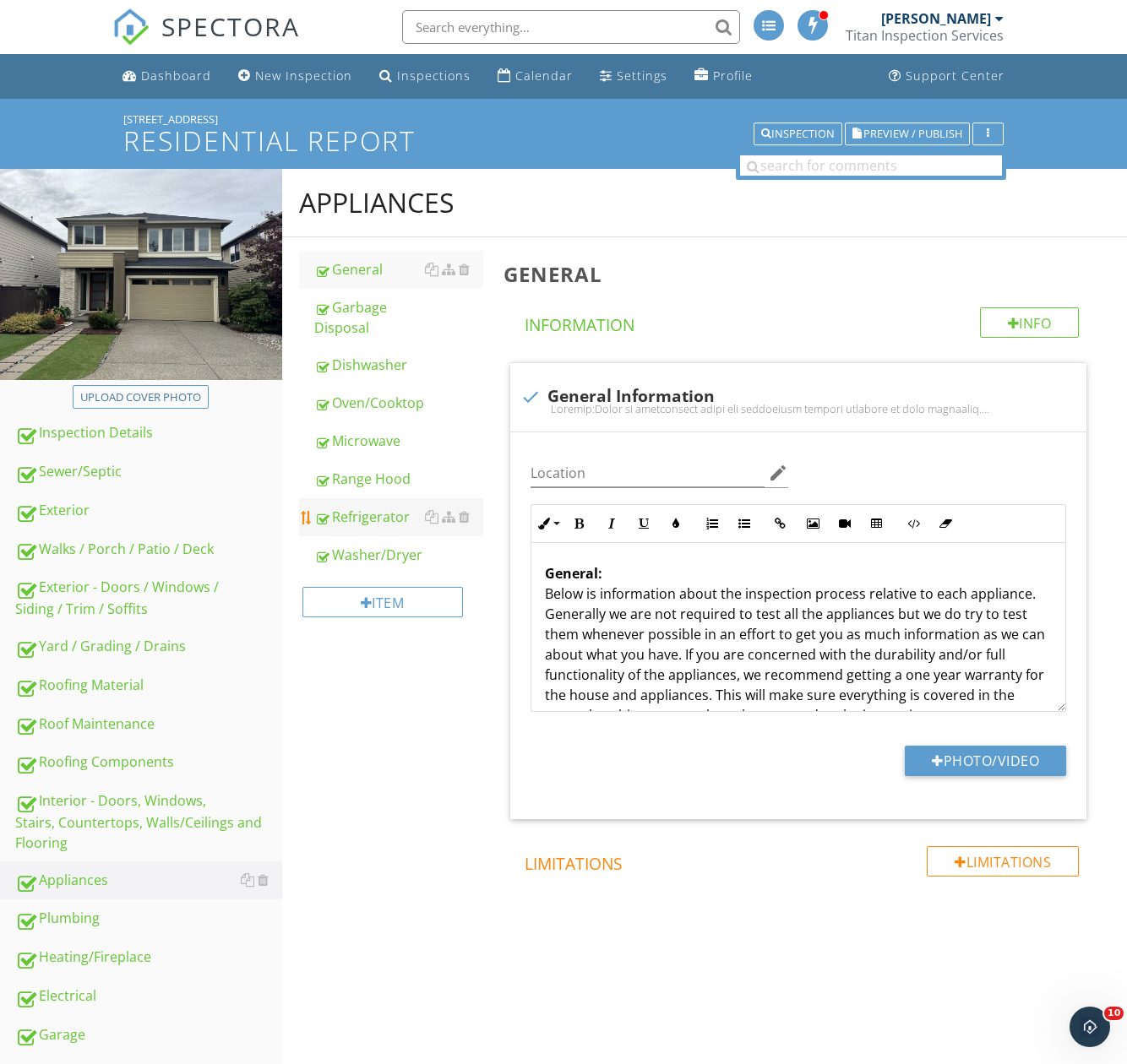
click at [366, 516] on div "Refrigerator" at bounding box center [398, 517] width 169 height 20
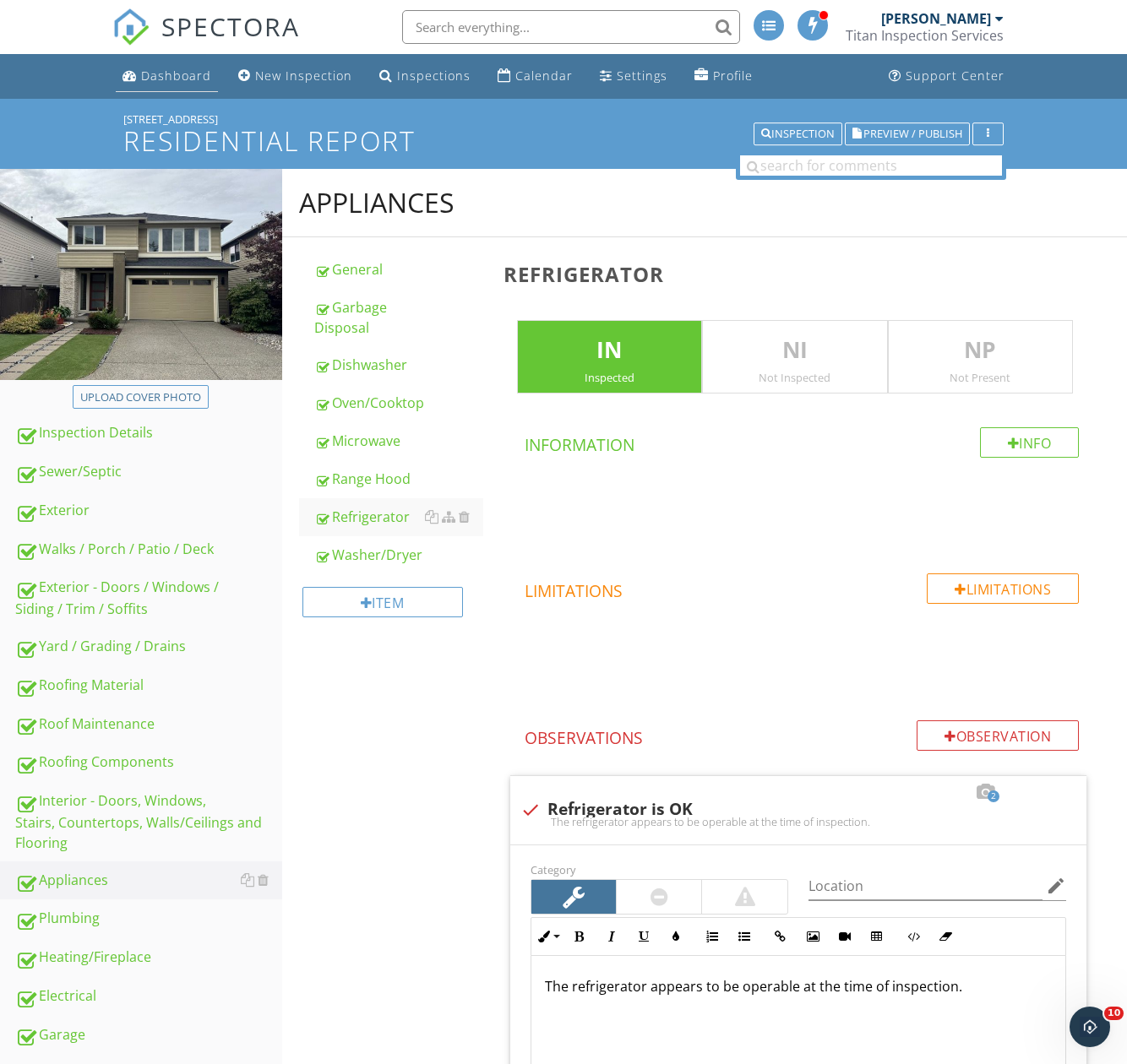
click at [172, 76] on div "Dashboard" at bounding box center [176, 76] width 70 height 16
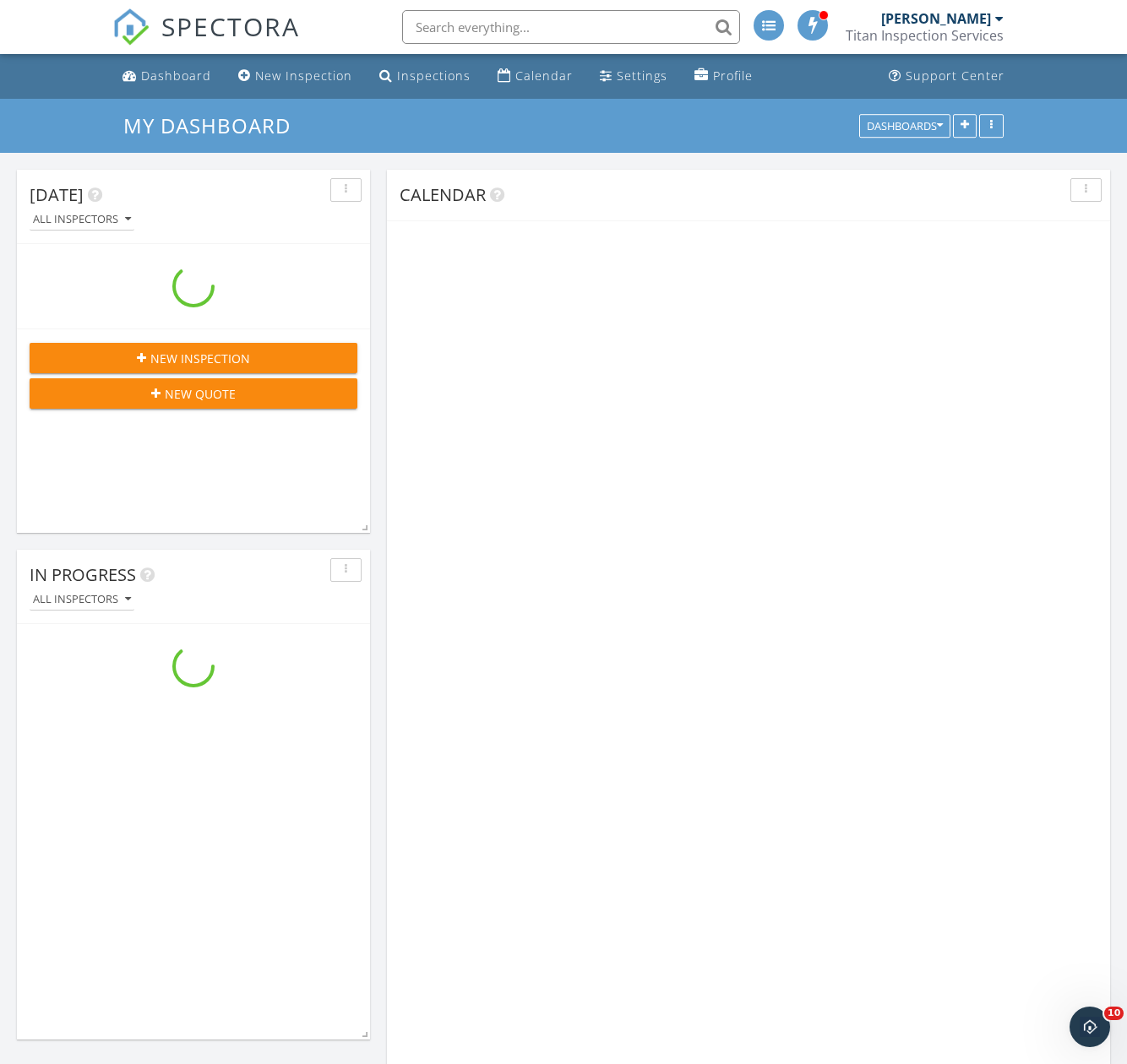
scroll to position [2704, 1153]
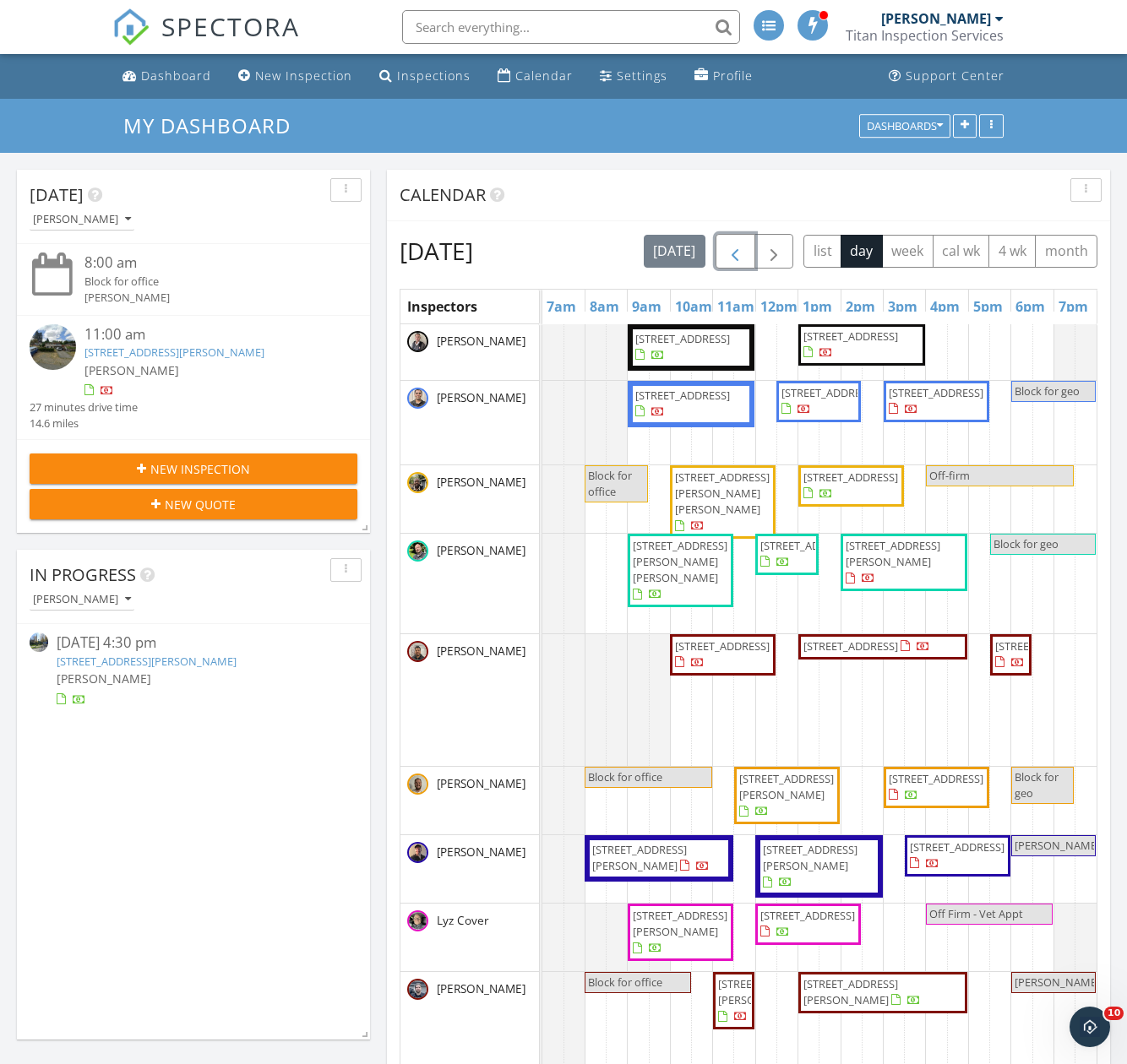
click at [745, 252] on span "button" at bounding box center [734, 251] width 20 height 20
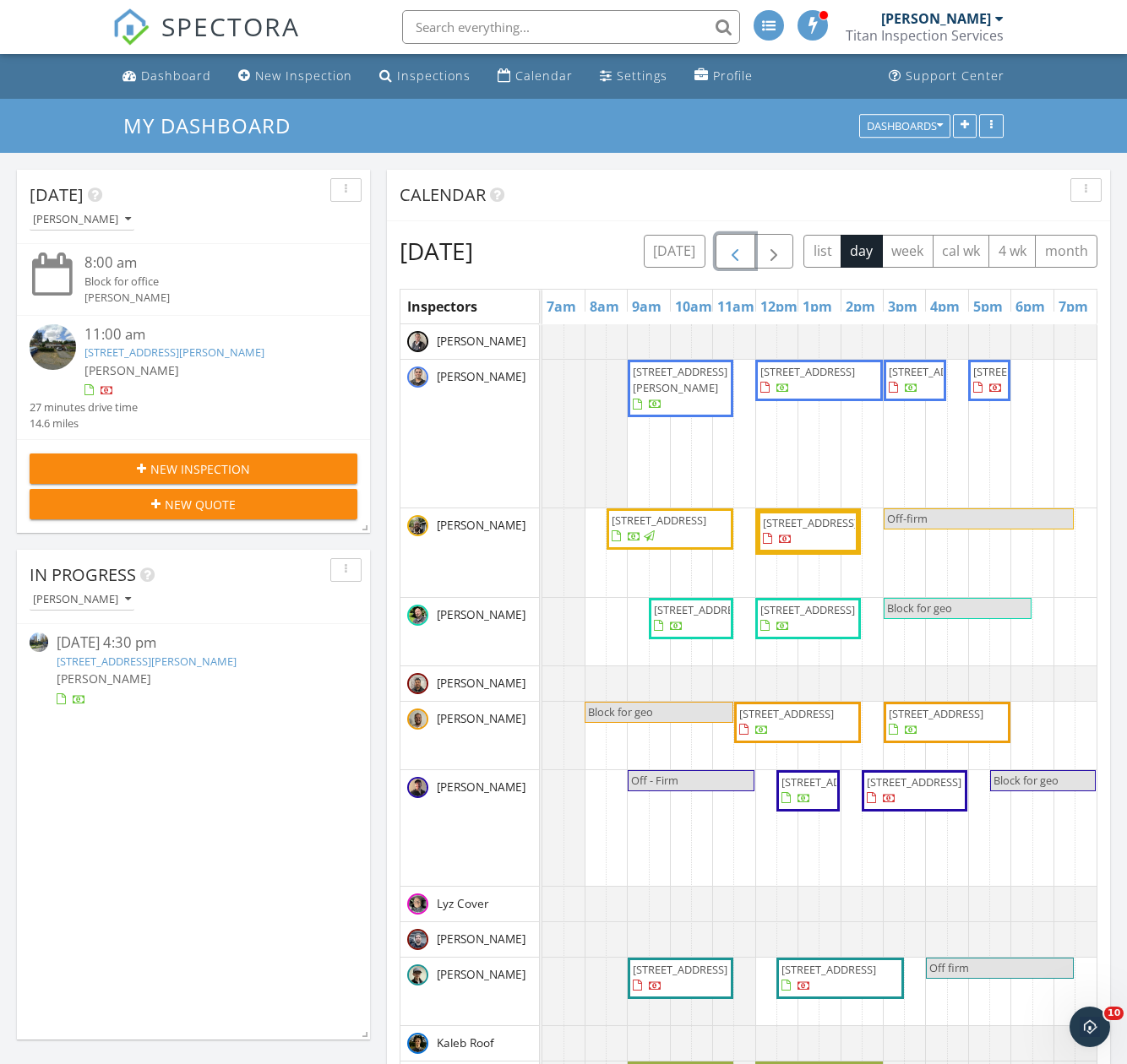
click at [745, 250] on span "button" at bounding box center [734, 251] width 20 height 20
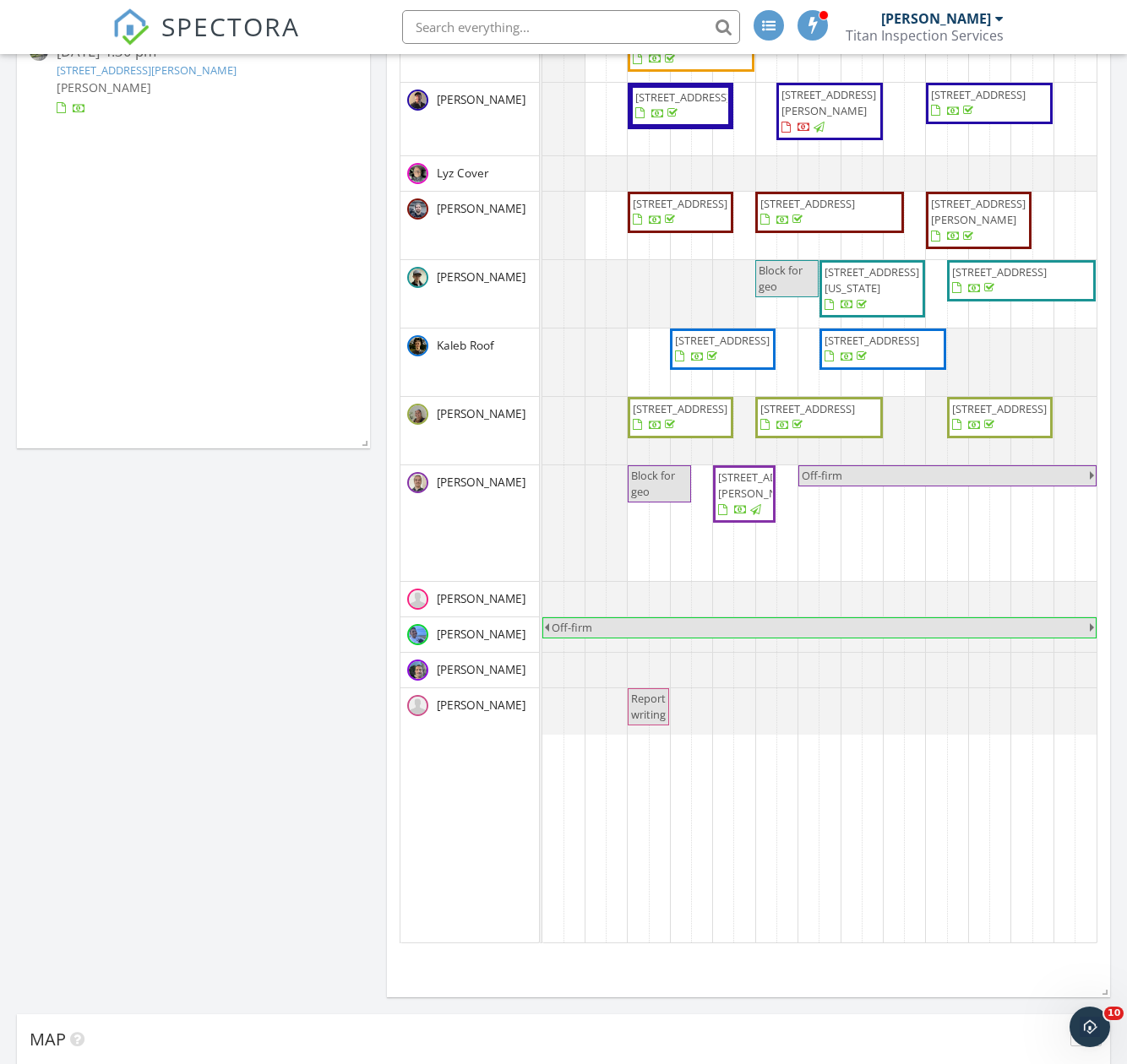
scroll to position [253, 0]
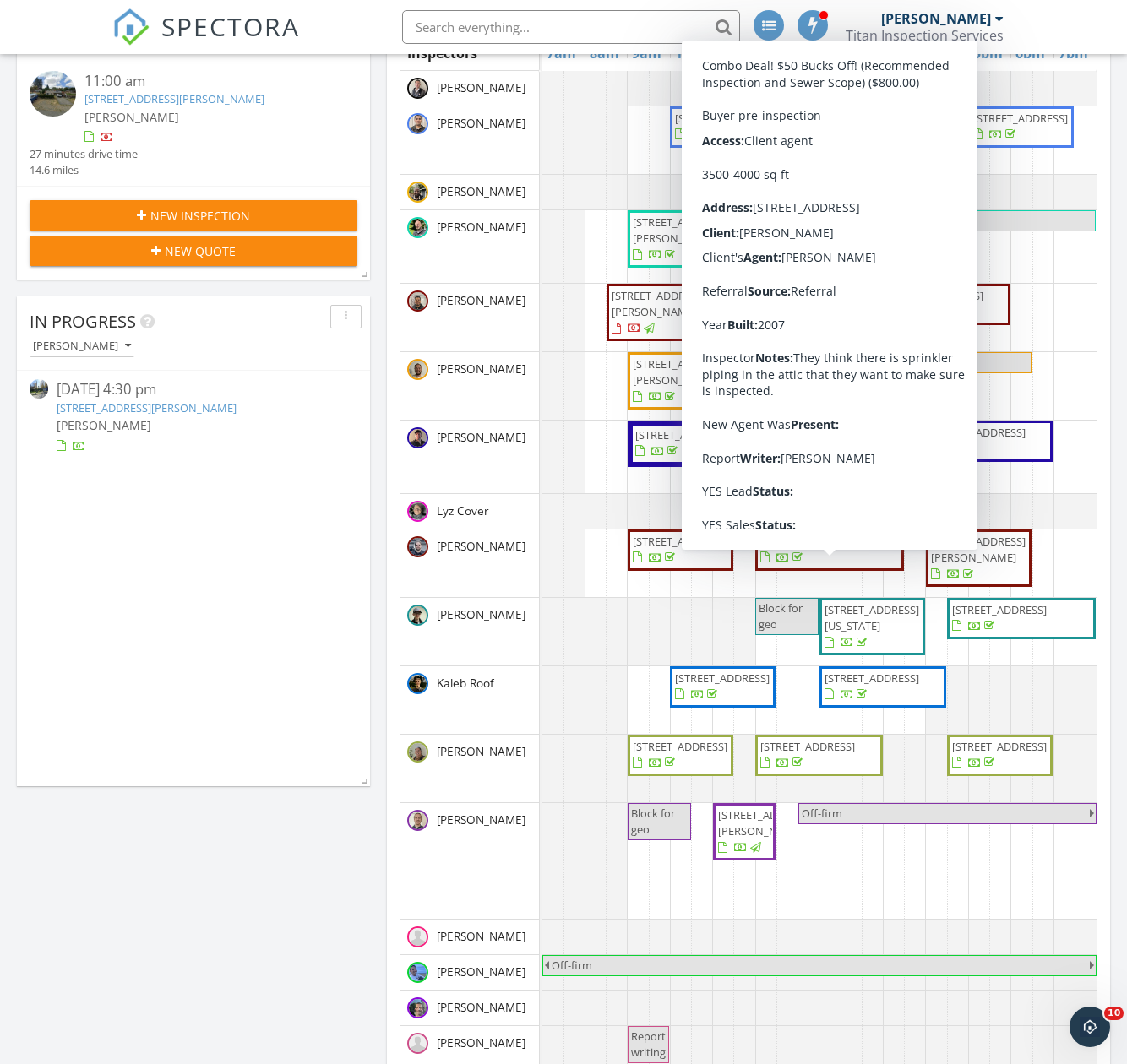
click at [847, 549] on span "20208 81st Pl NE, Kenmore 98028" at bounding box center [807, 541] width 95 height 15
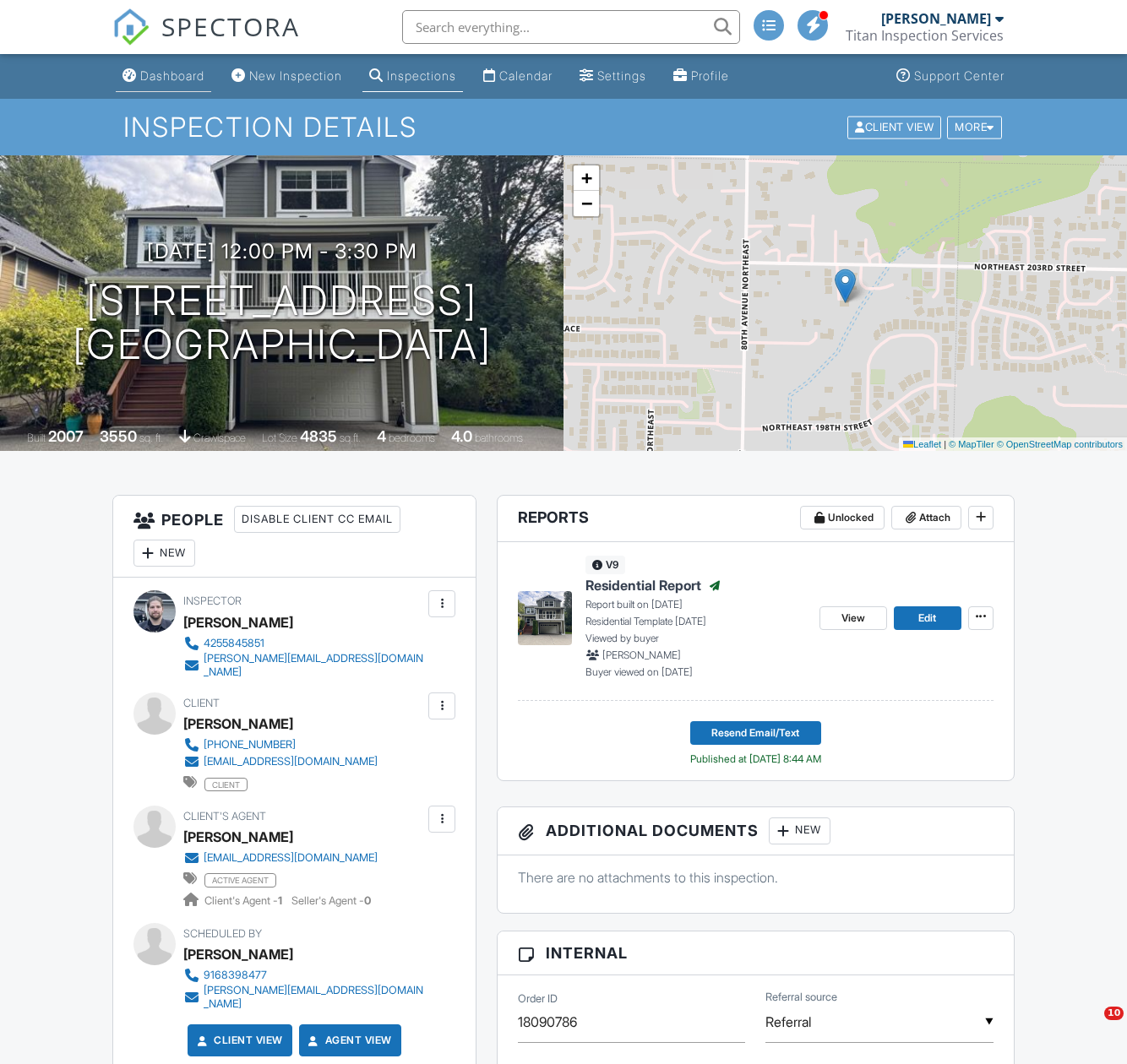
click at [165, 72] on div "Dashboard" at bounding box center [172, 76] width 64 height 15
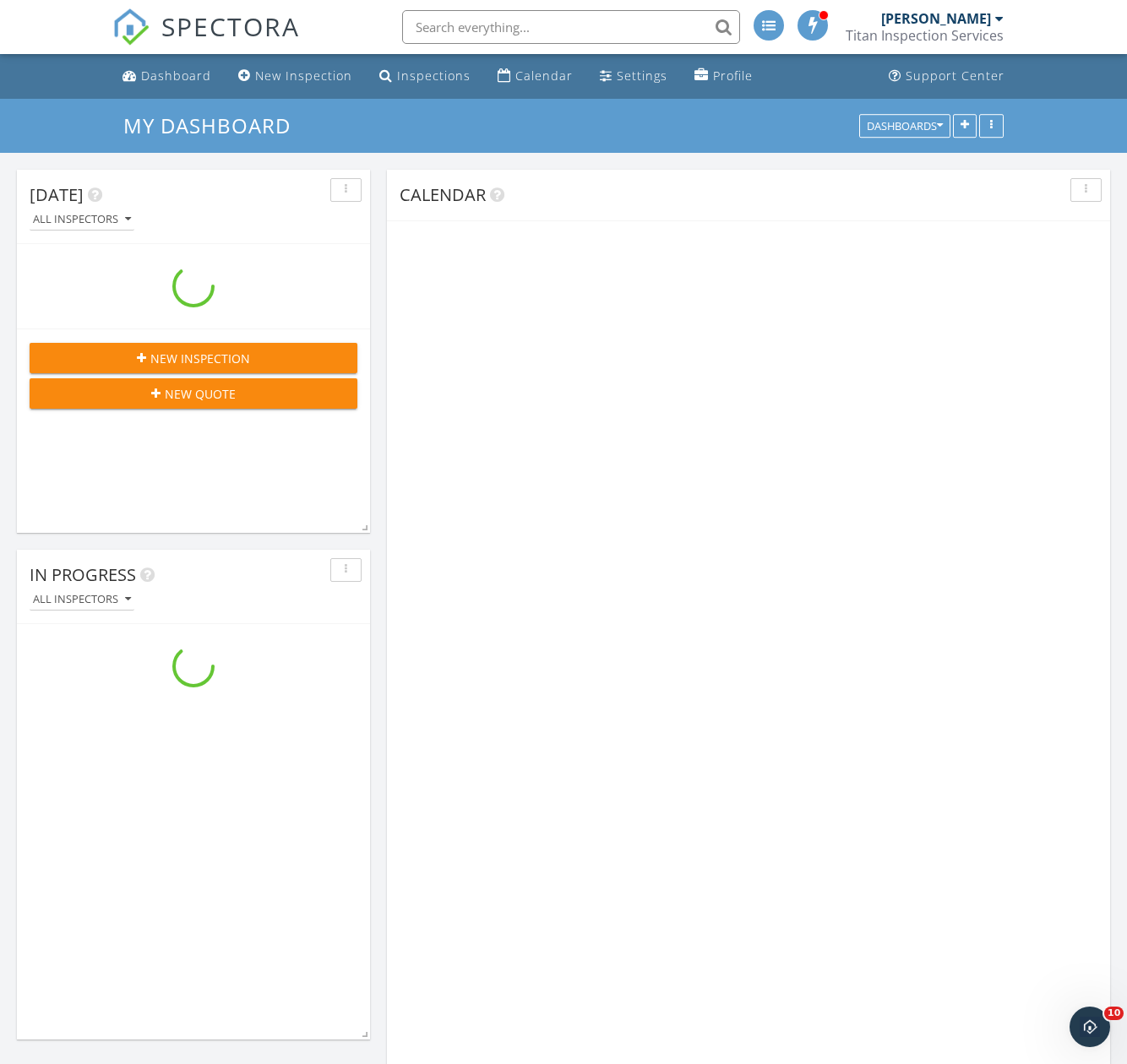
scroll to position [2704, 1153]
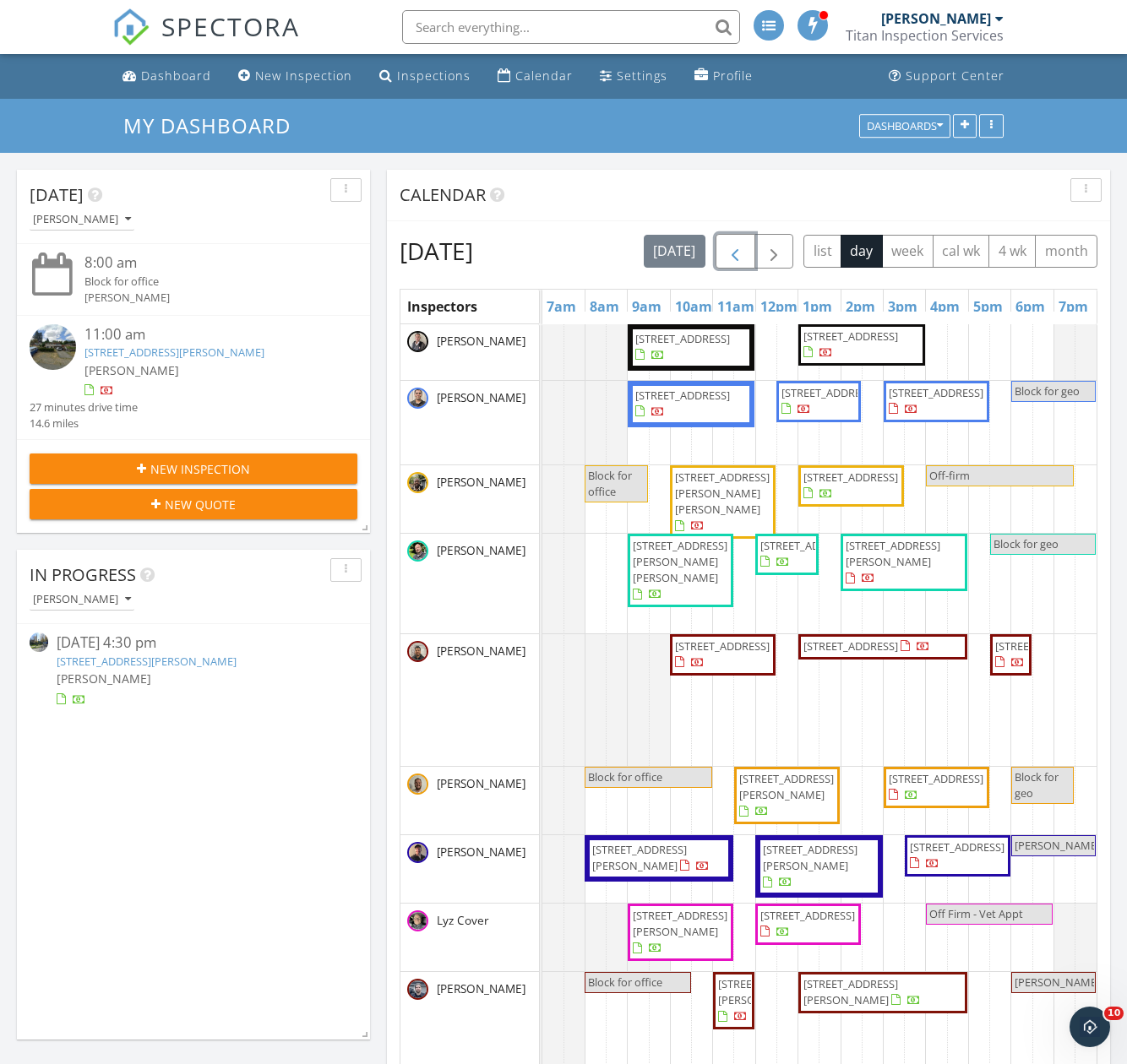
click at [755, 253] on button "button" at bounding box center [735, 251] width 40 height 35
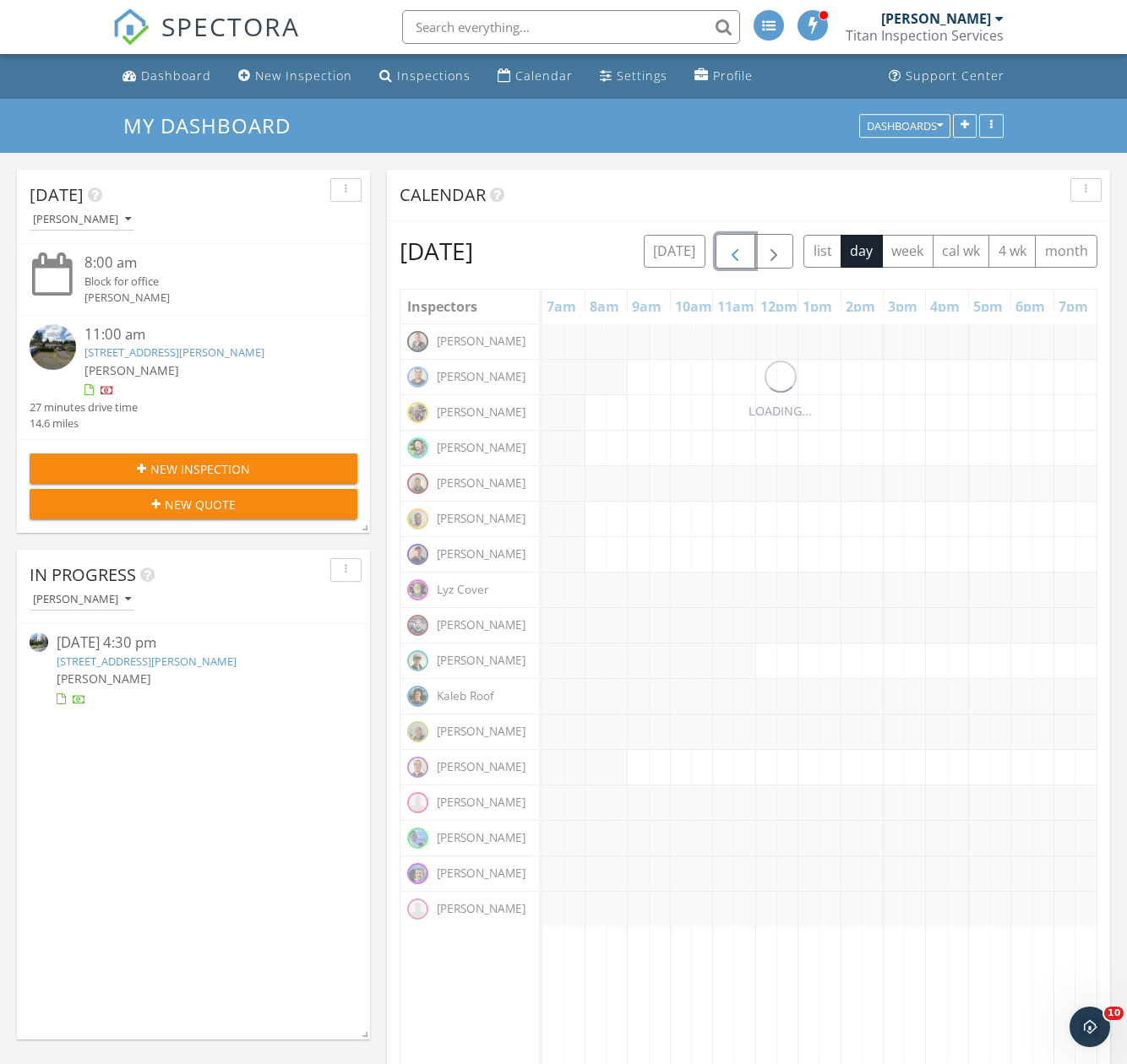
click at [745, 251] on span "button" at bounding box center [734, 251] width 20 height 20
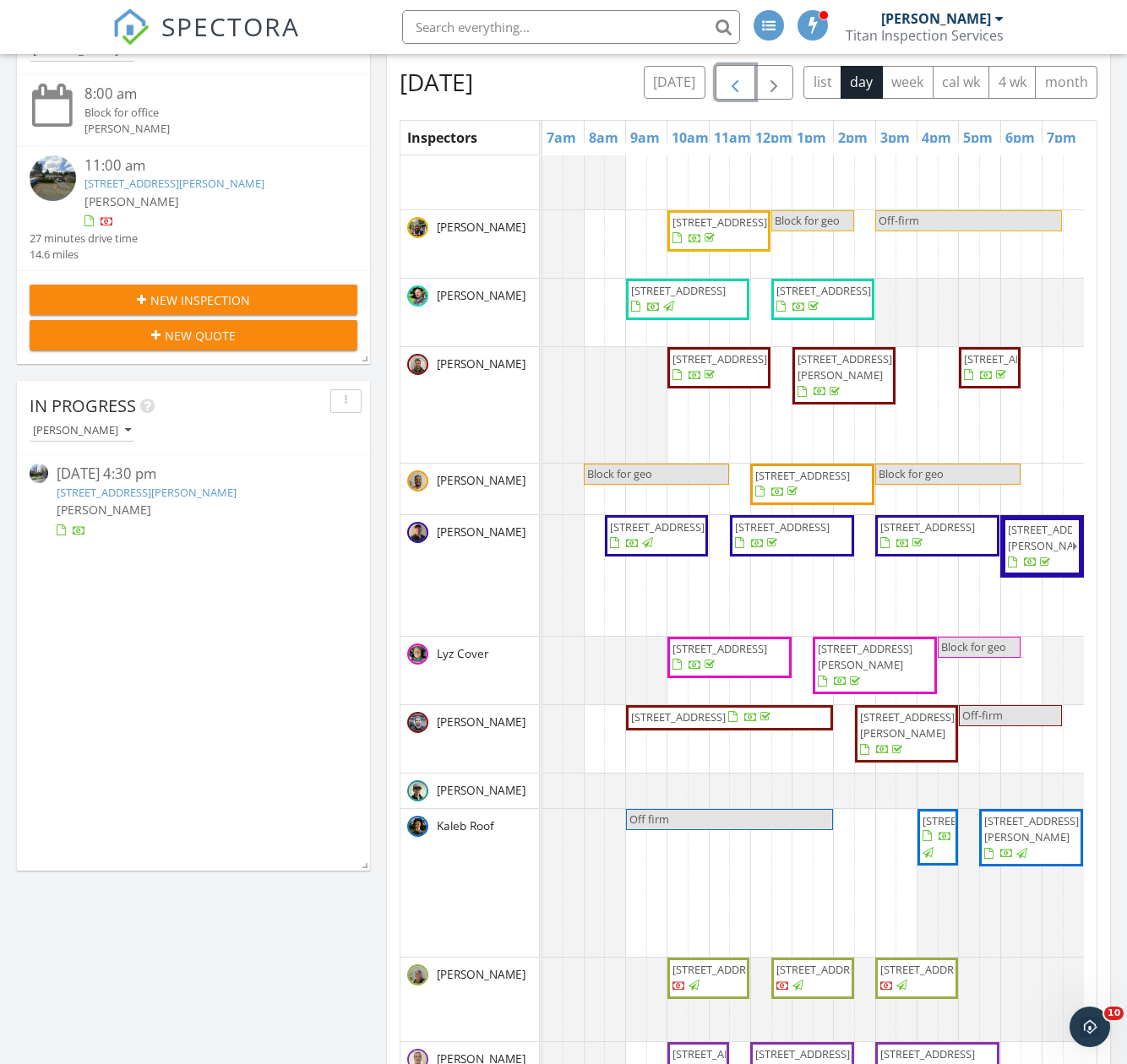
scroll to position [0, 0]
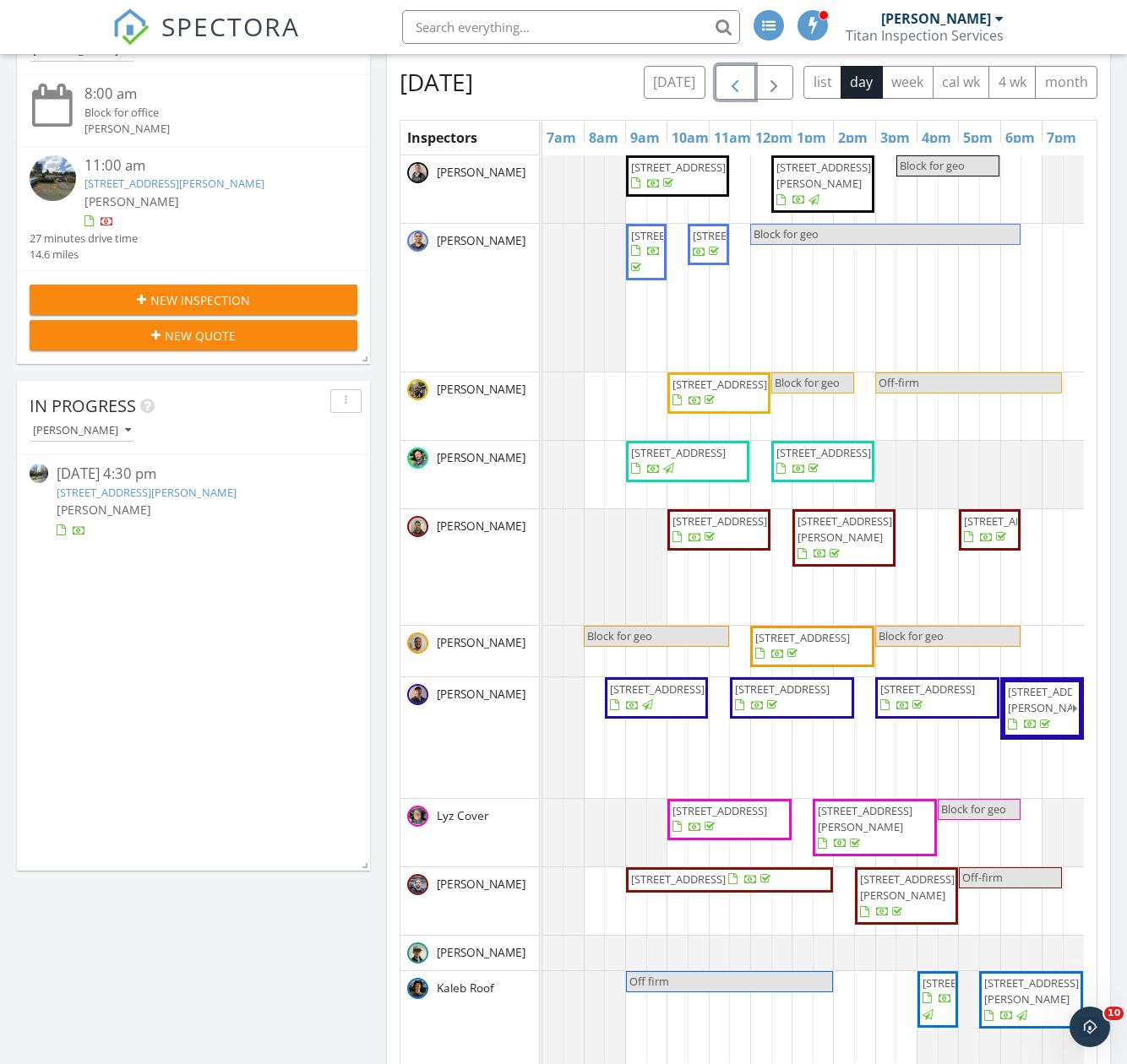
click at [745, 78] on span "button" at bounding box center [734, 83] width 20 height 20
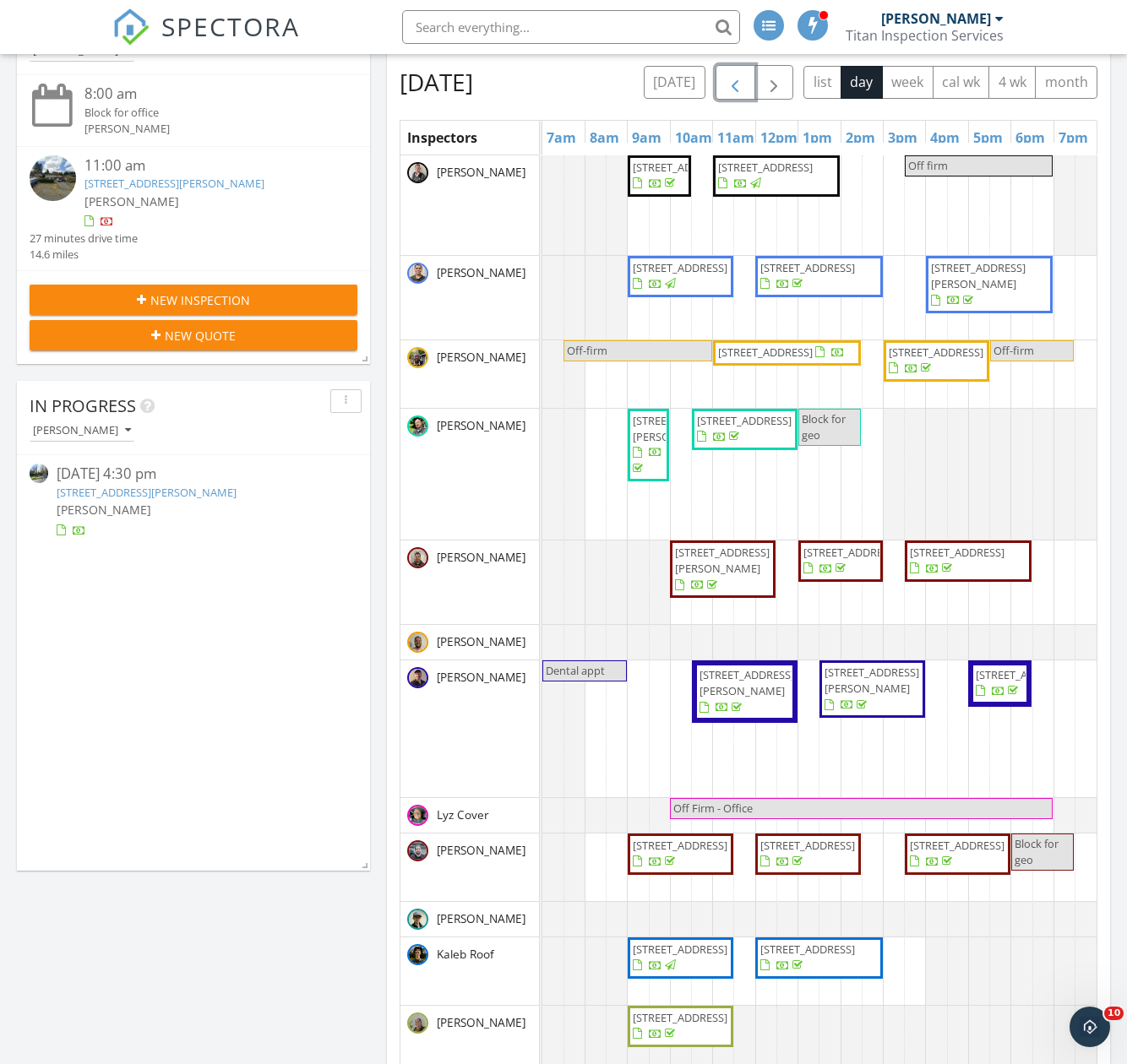
scroll to position [338, 0]
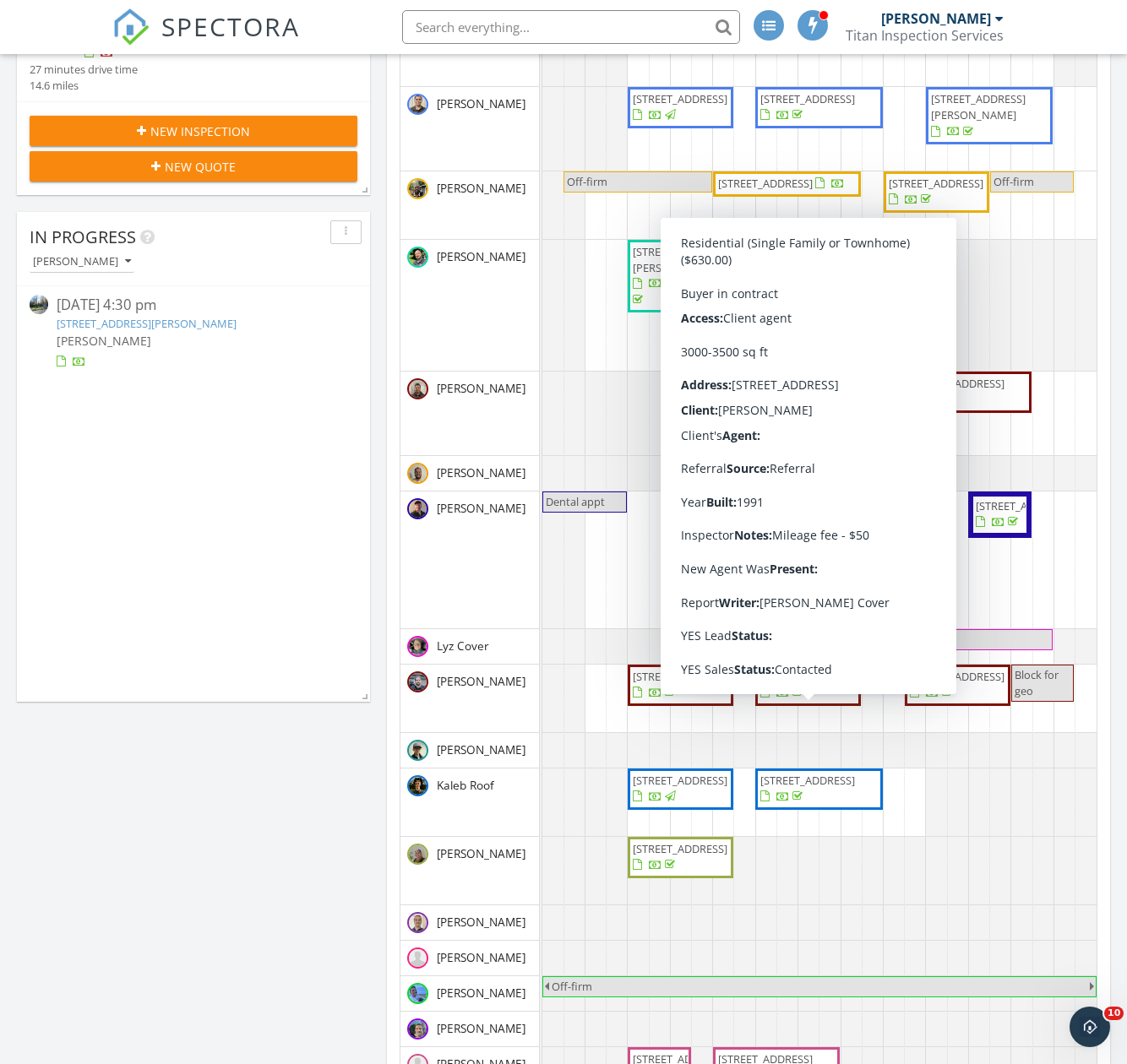
drag, startPoint x: 805, startPoint y: 737, endPoint x: 794, endPoint y: 720, distance: 20.2
click at [794, 684] on span "13829 58th Ave NW, Stanwood 98292" at bounding box center [807, 676] width 95 height 15
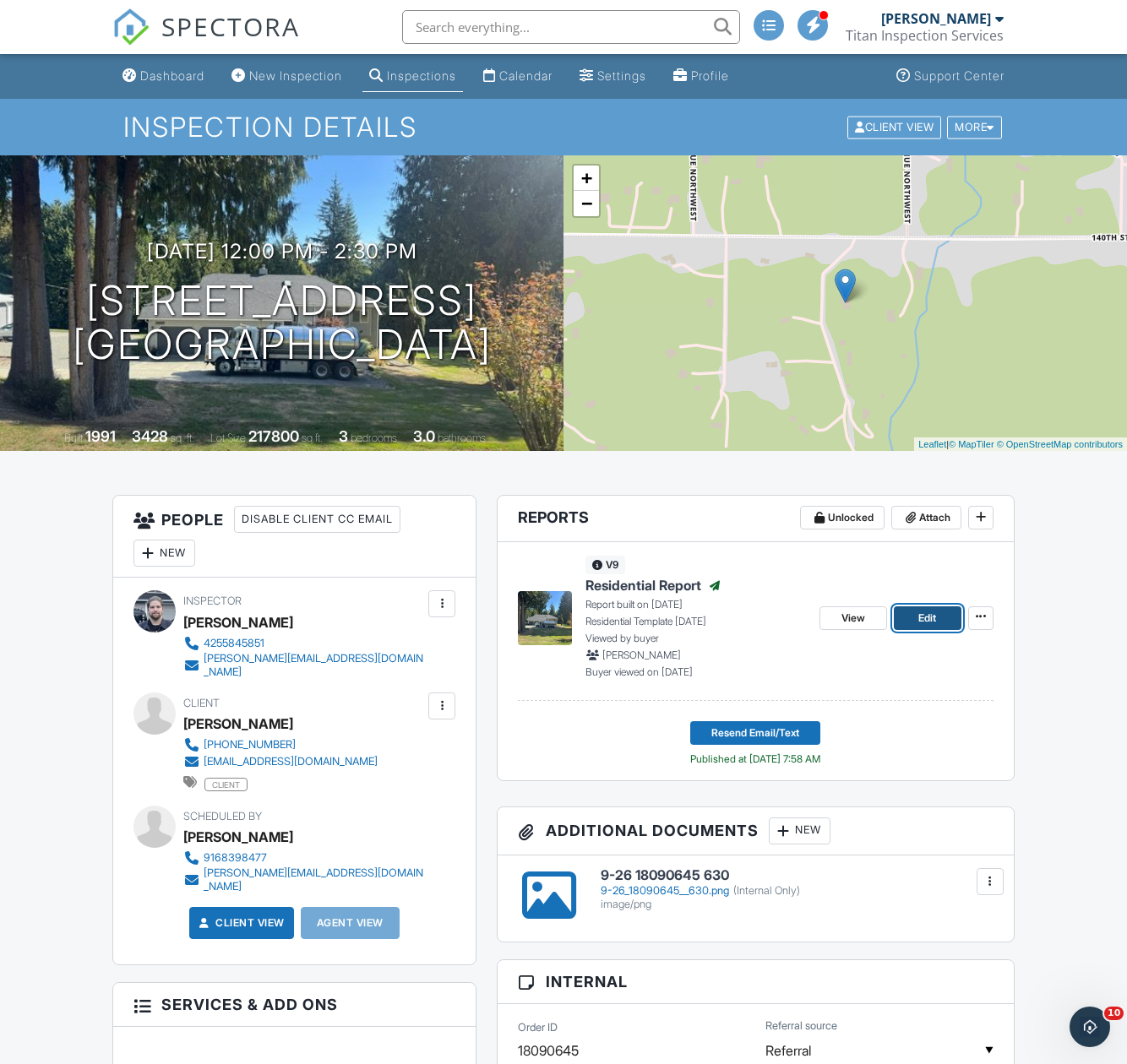
click at [911, 618] on link "Edit" at bounding box center [927, 619] width 67 height 24
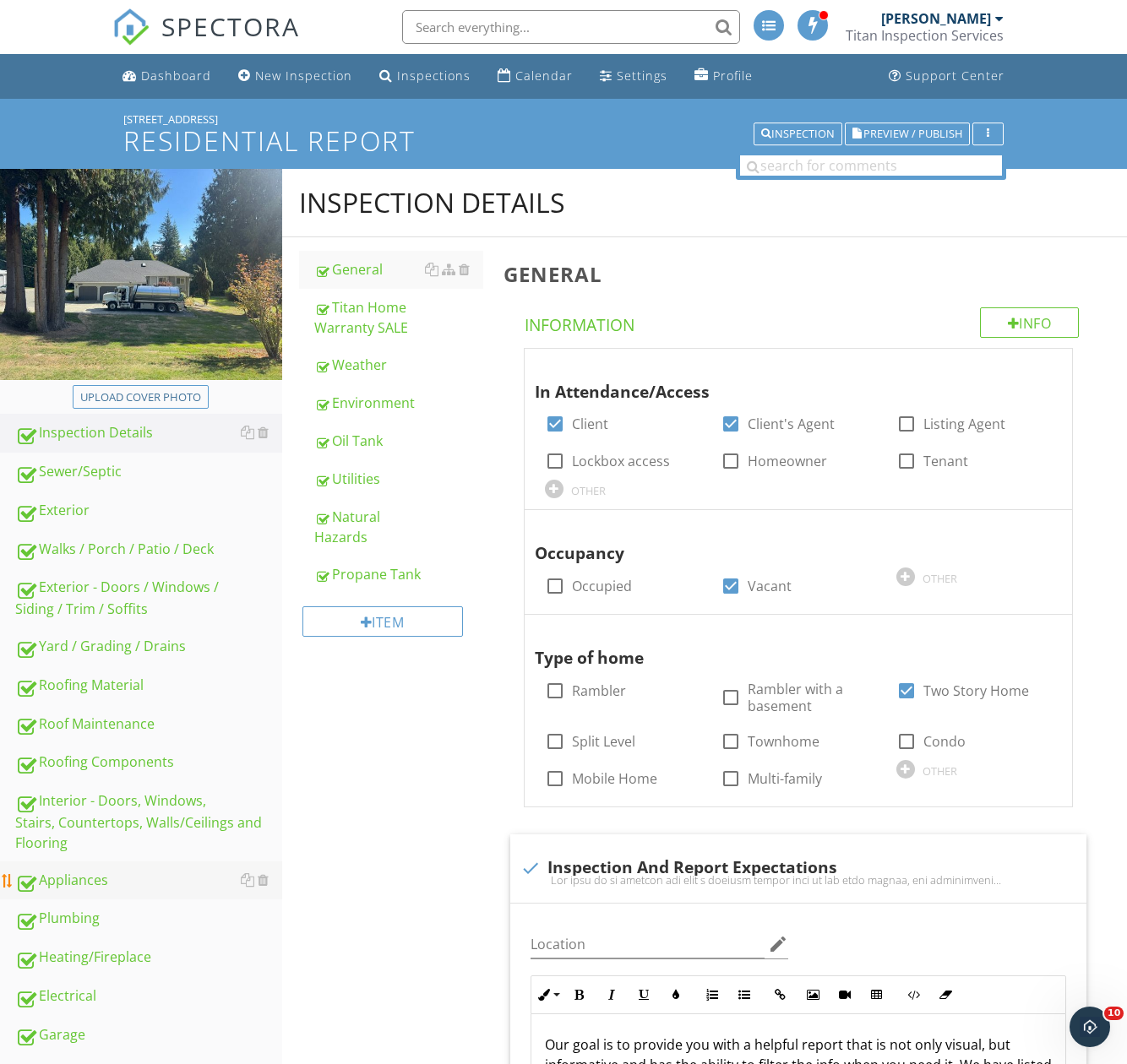
click at [80, 881] on div "Appliances" at bounding box center [149, 881] width 267 height 22
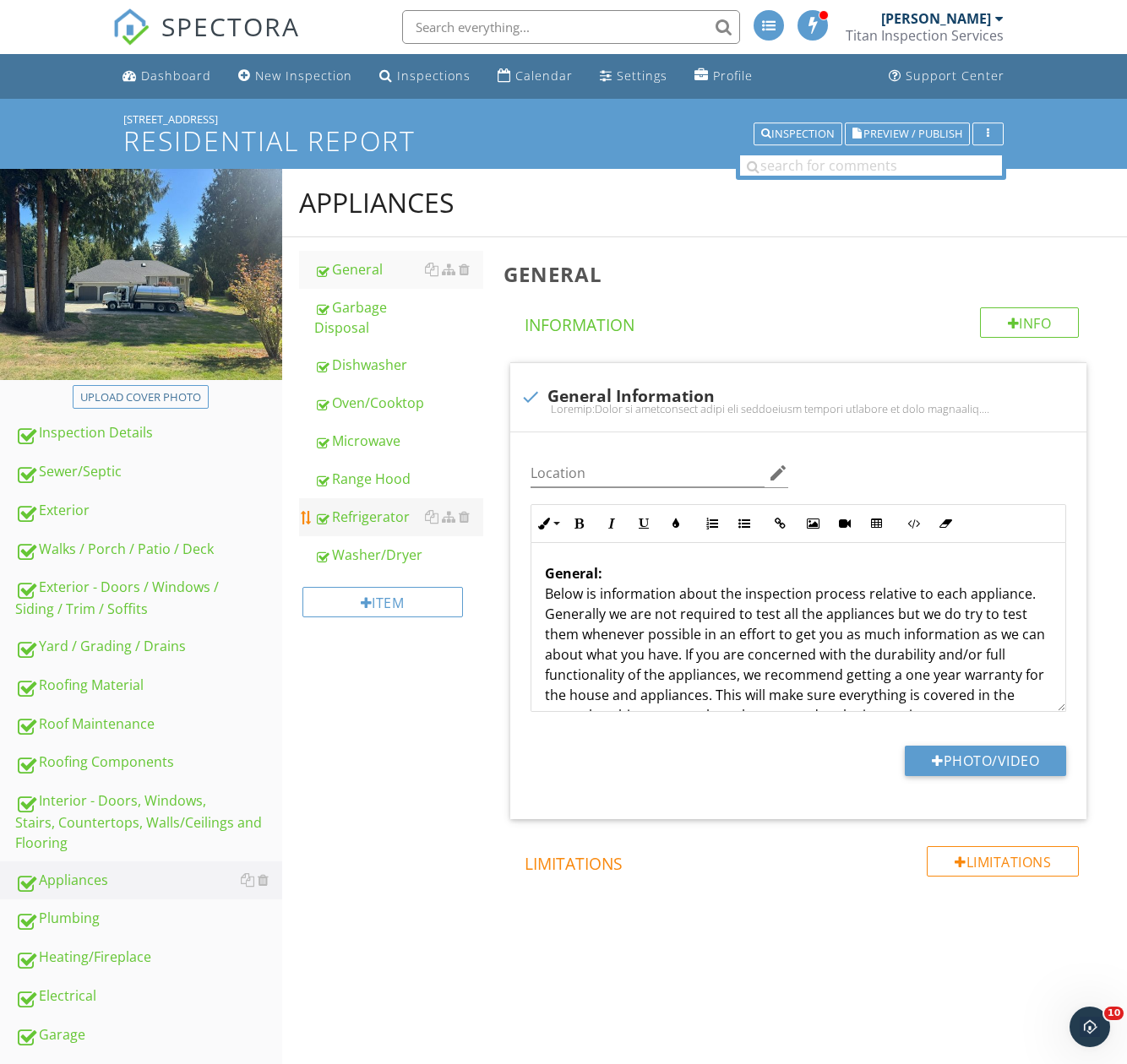
click at [370, 512] on div "Refrigerator" at bounding box center [398, 517] width 169 height 20
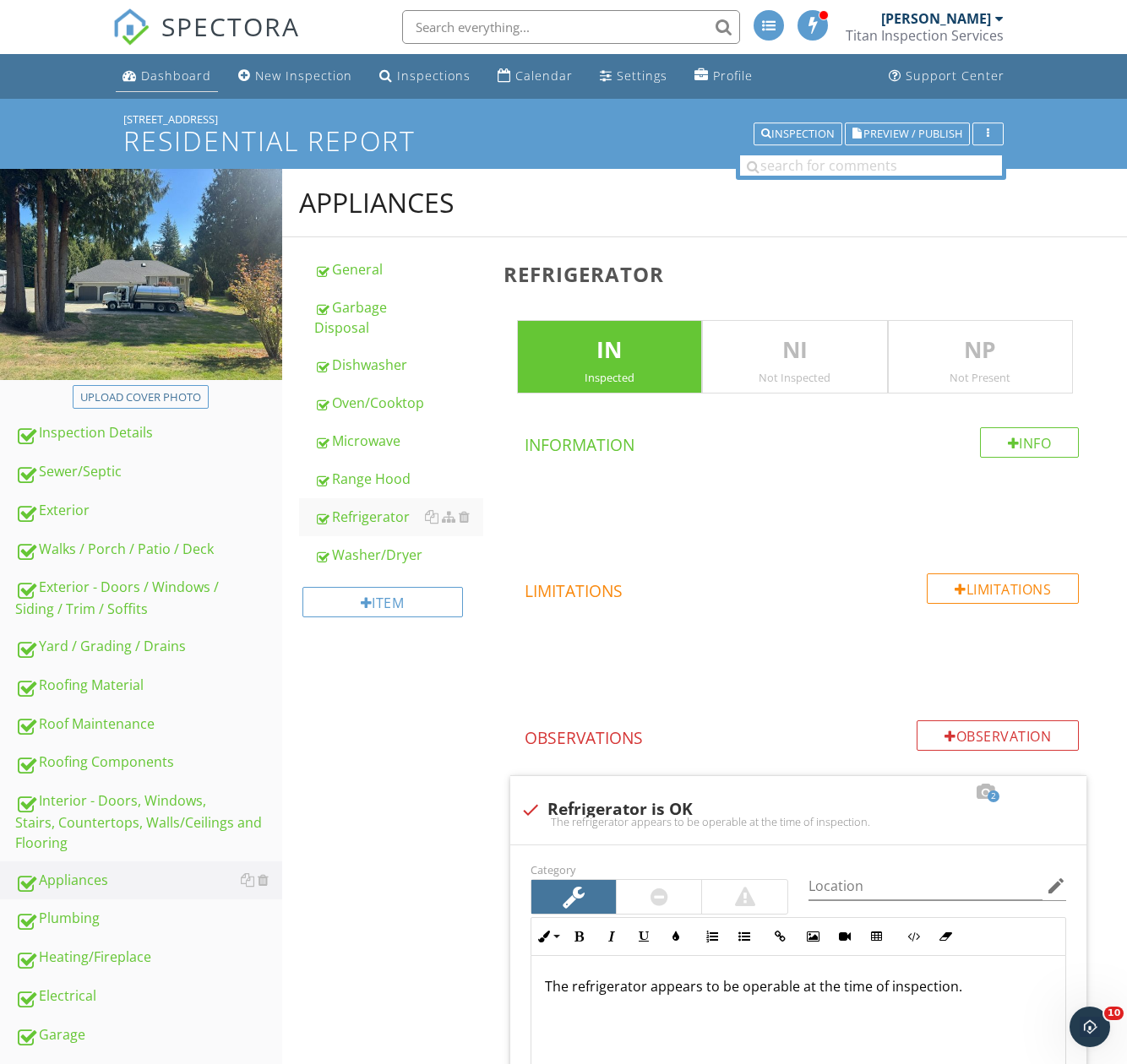
click at [173, 78] on div "Dashboard" at bounding box center [176, 76] width 70 height 16
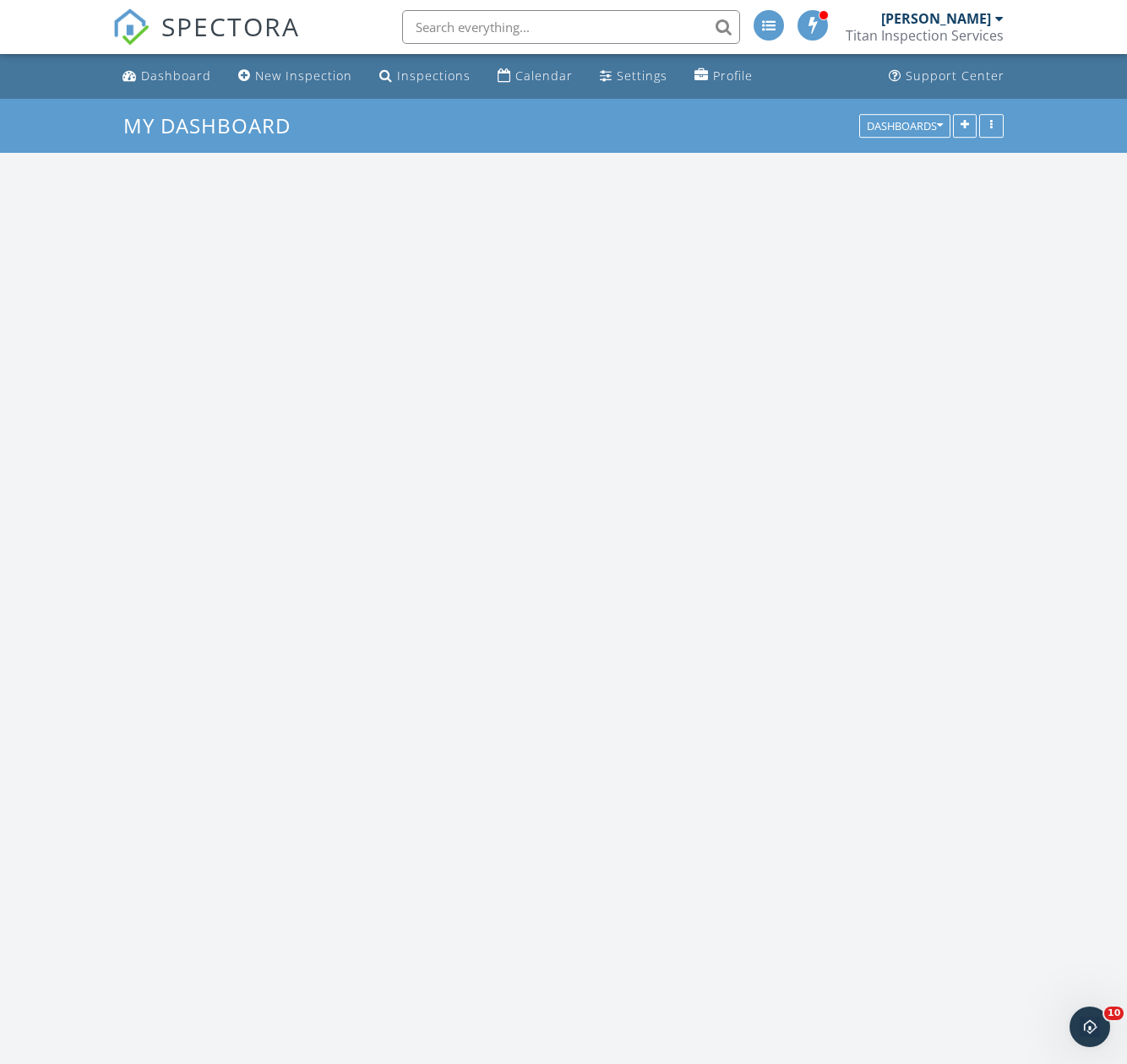
scroll to position [2704, 1153]
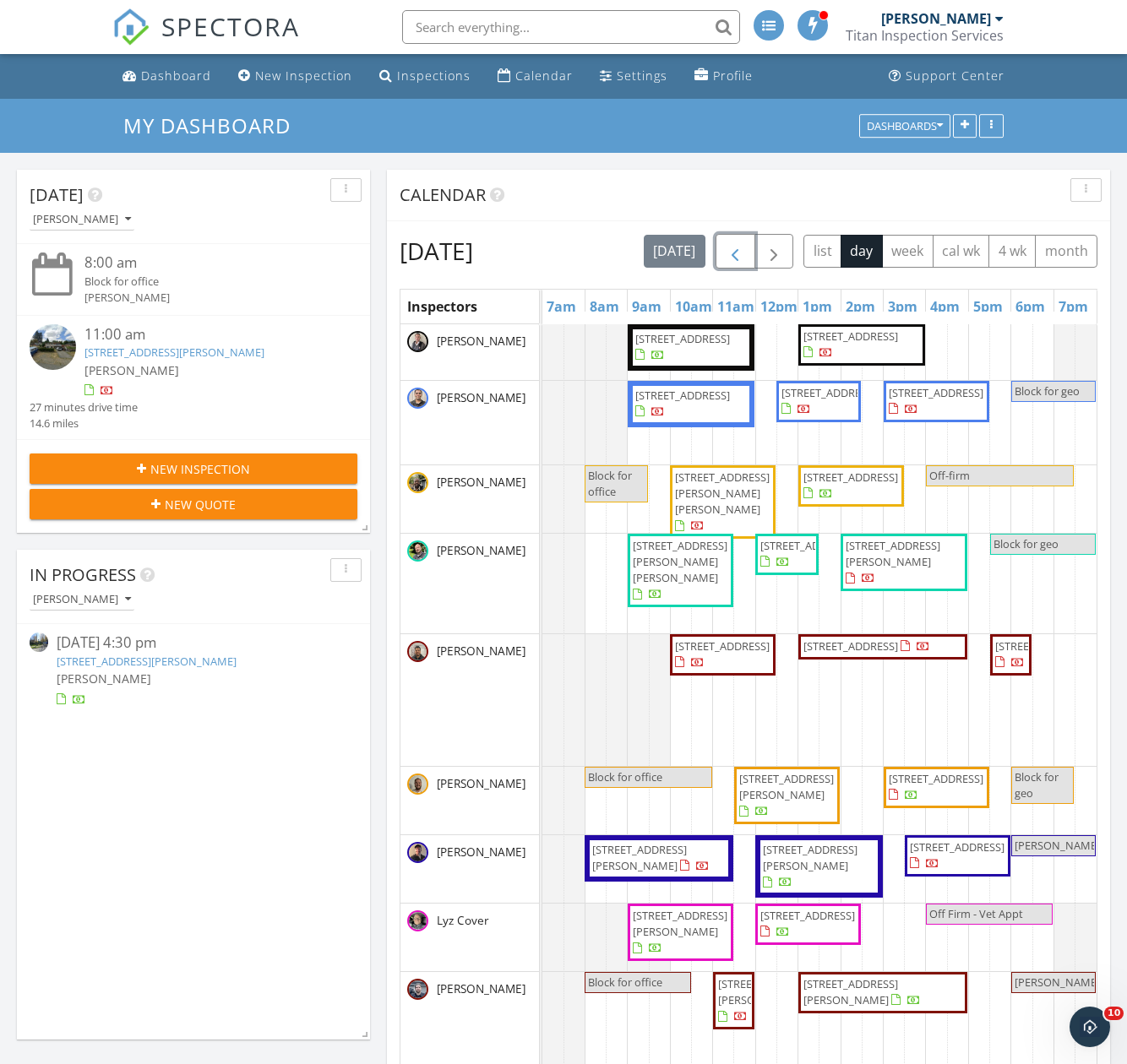
click at [745, 251] on span "button" at bounding box center [734, 251] width 20 height 20
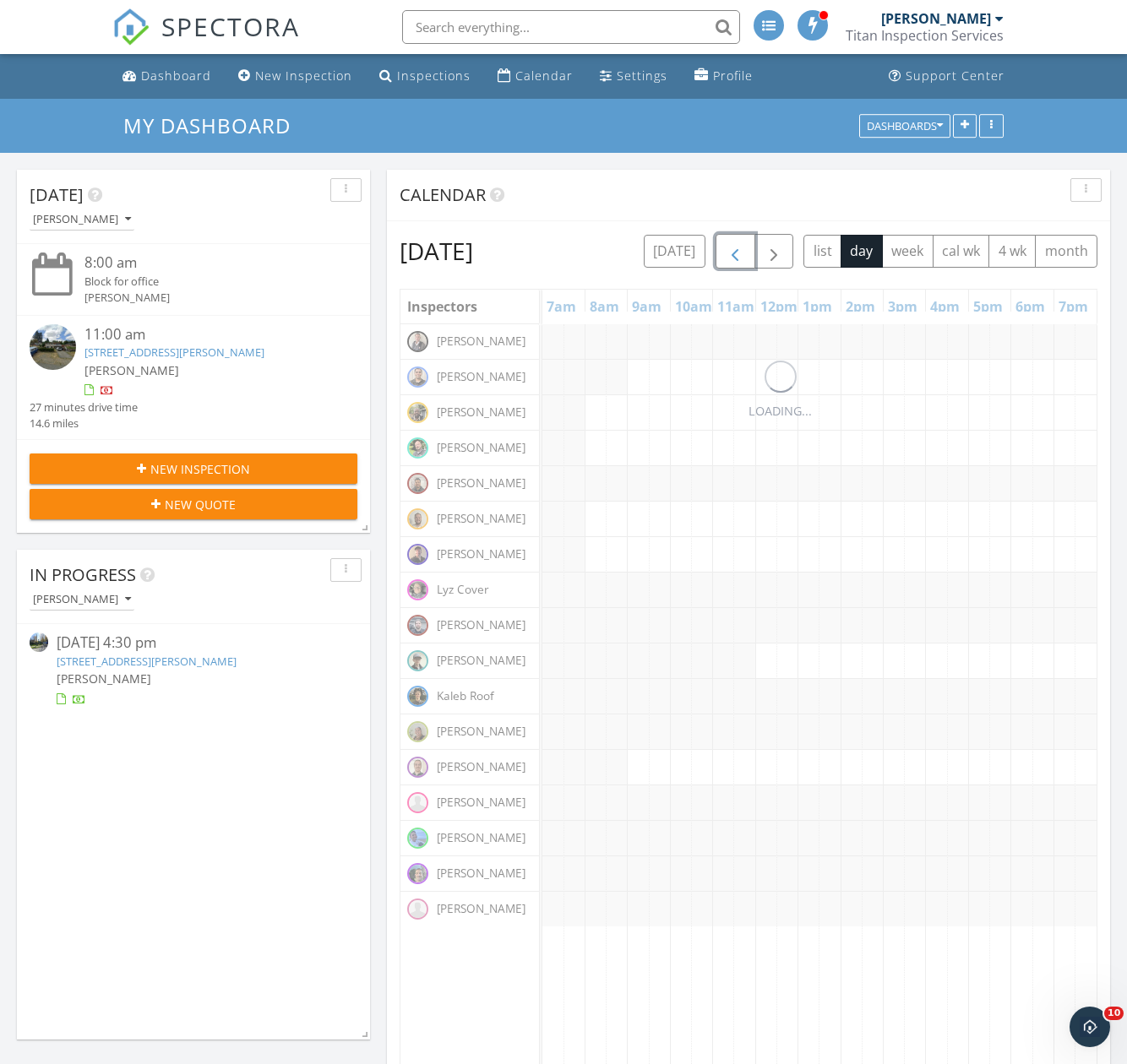
click at [755, 251] on button "button" at bounding box center [735, 251] width 40 height 35
click at [745, 251] on span "button" at bounding box center [734, 251] width 20 height 20
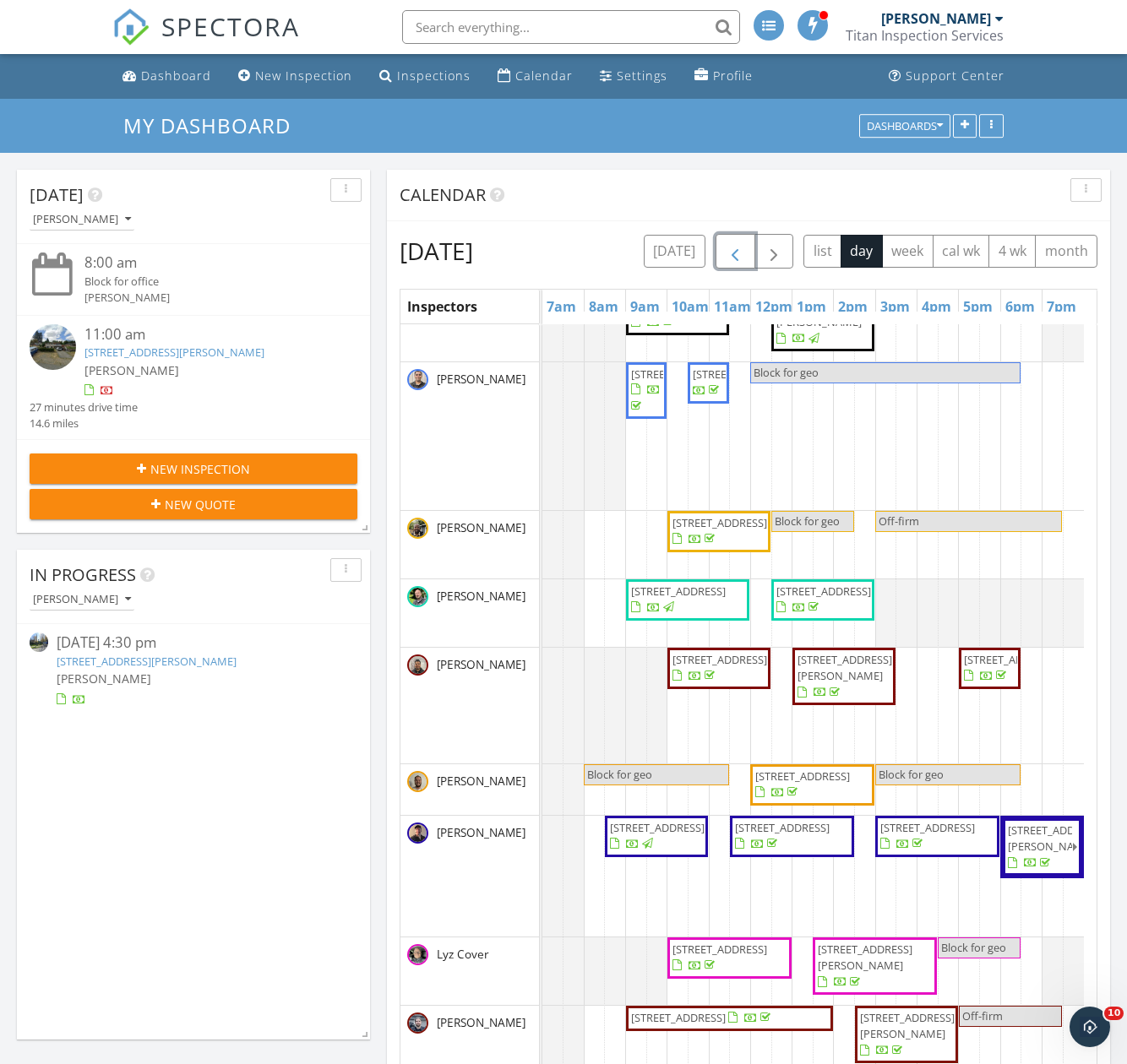
scroll to position [0, 0]
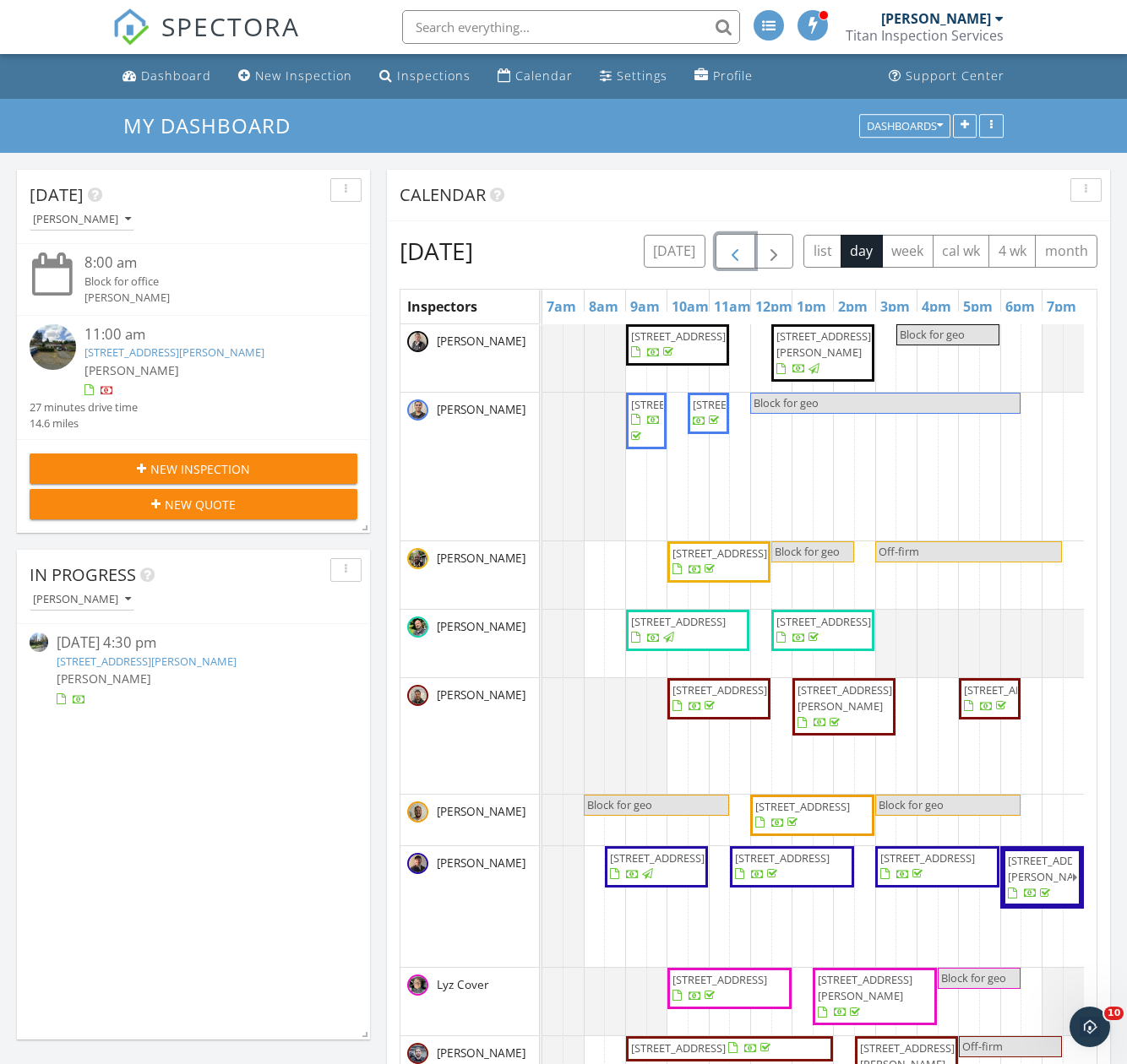
click at [753, 250] on button "button" at bounding box center [735, 251] width 40 height 35
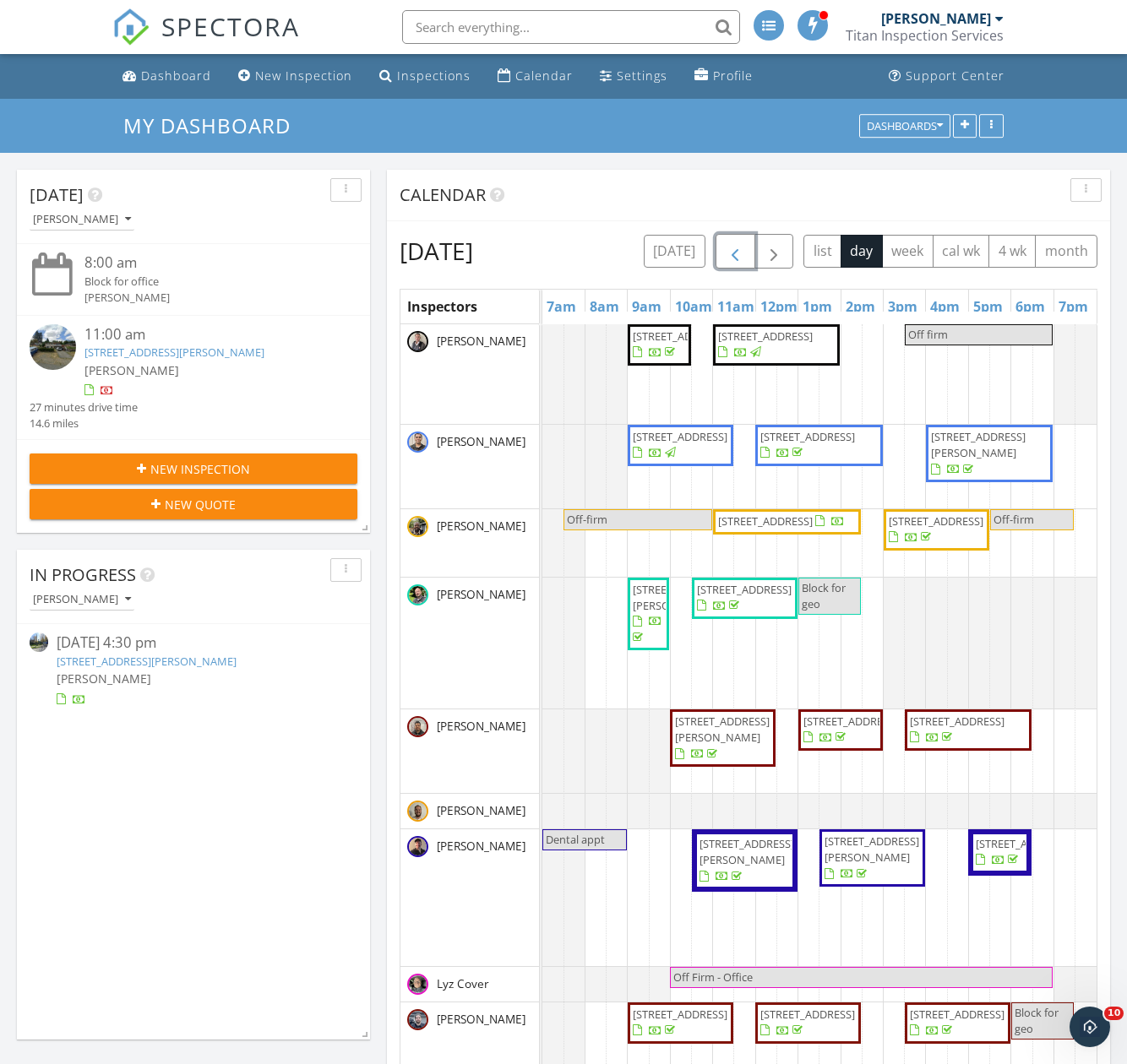
click at [745, 254] on span "button" at bounding box center [734, 251] width 20 height 20
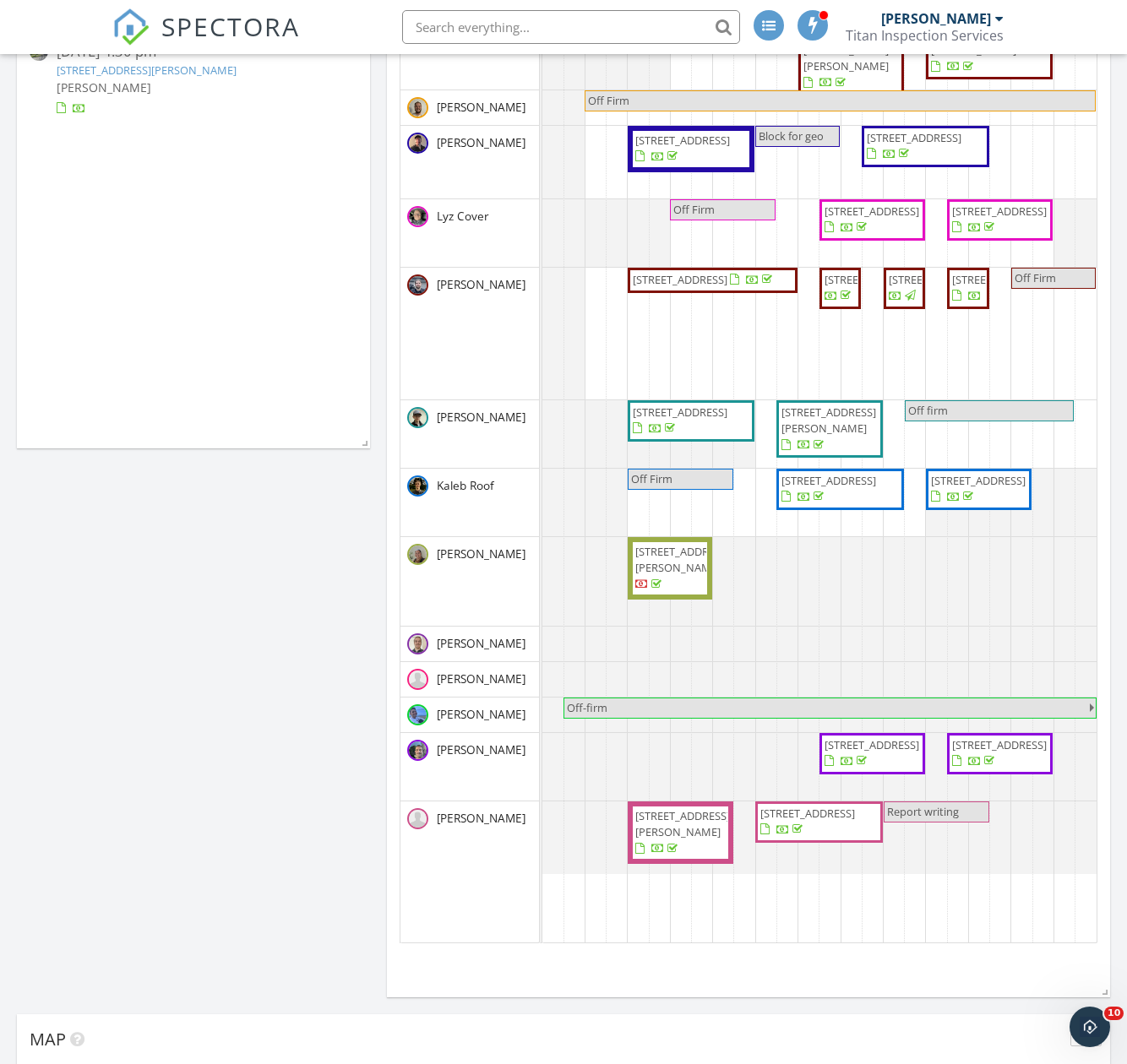
scroll to position [506, 0]
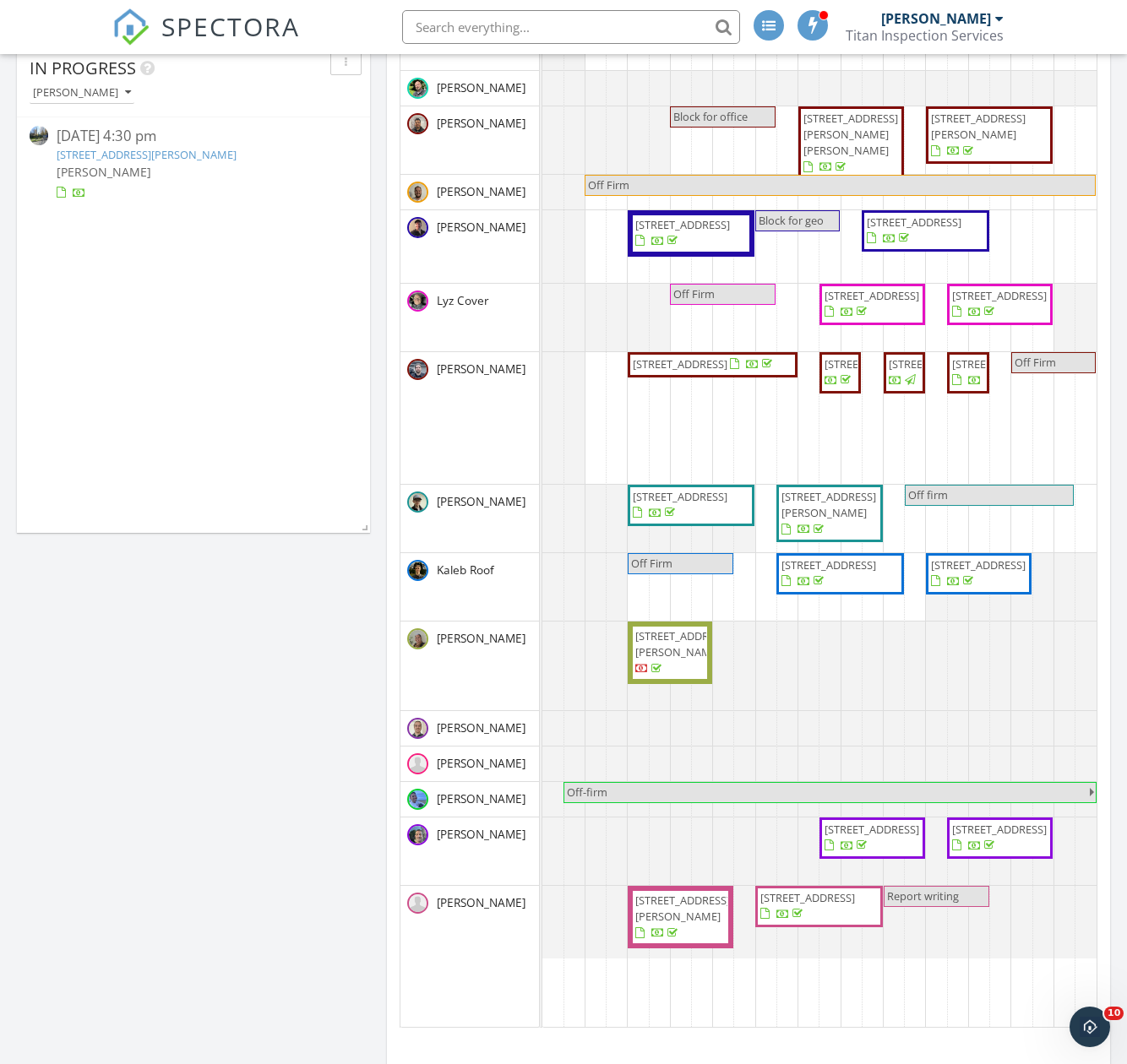
click at [683, 373] on span "259 S 156th St, Burien 98148" at bounding box center [704, 364] width 146 height 17
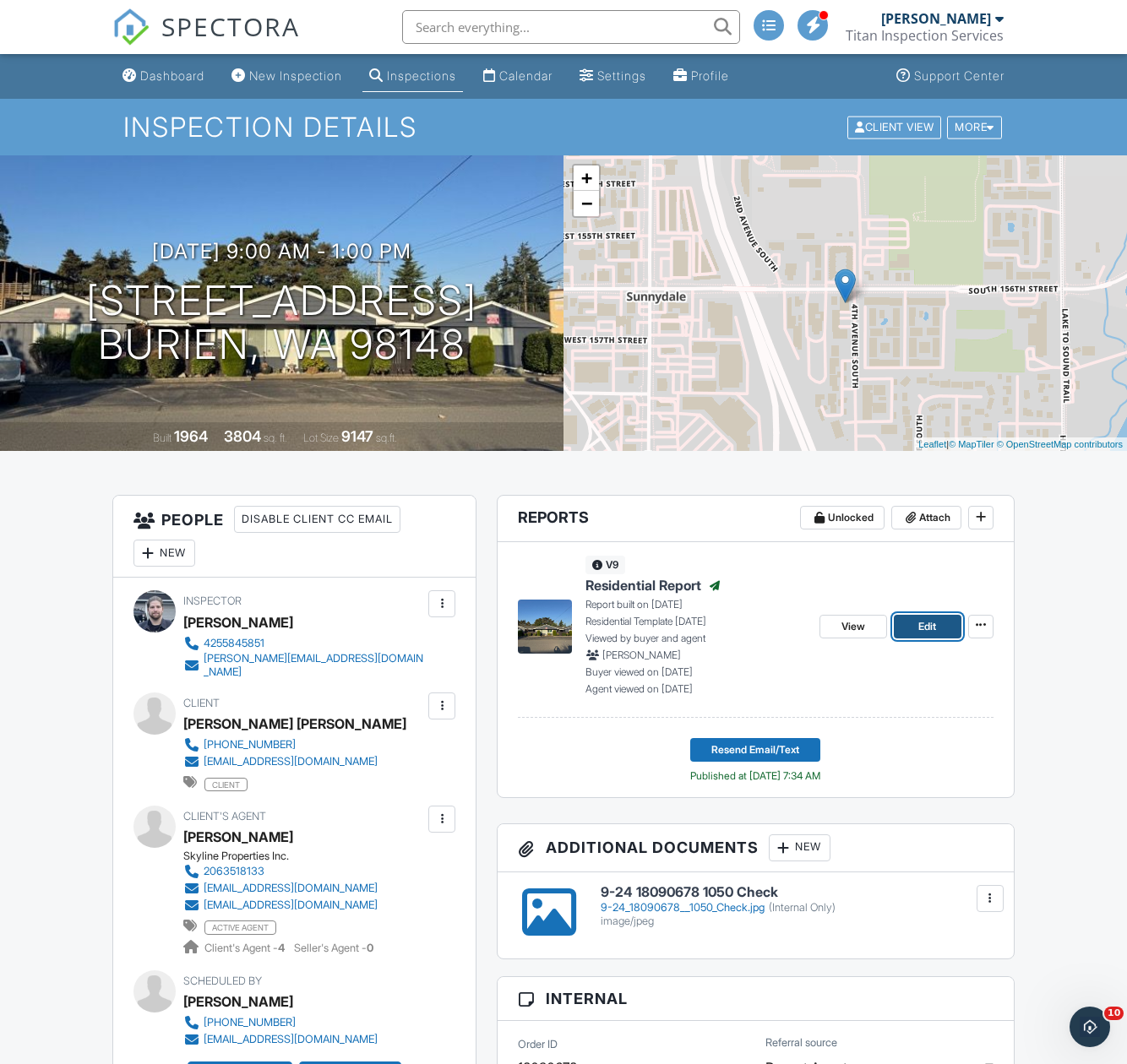
click at [925, 629] on span "Edit" at bounding box center [927, 627] width 17 height 17
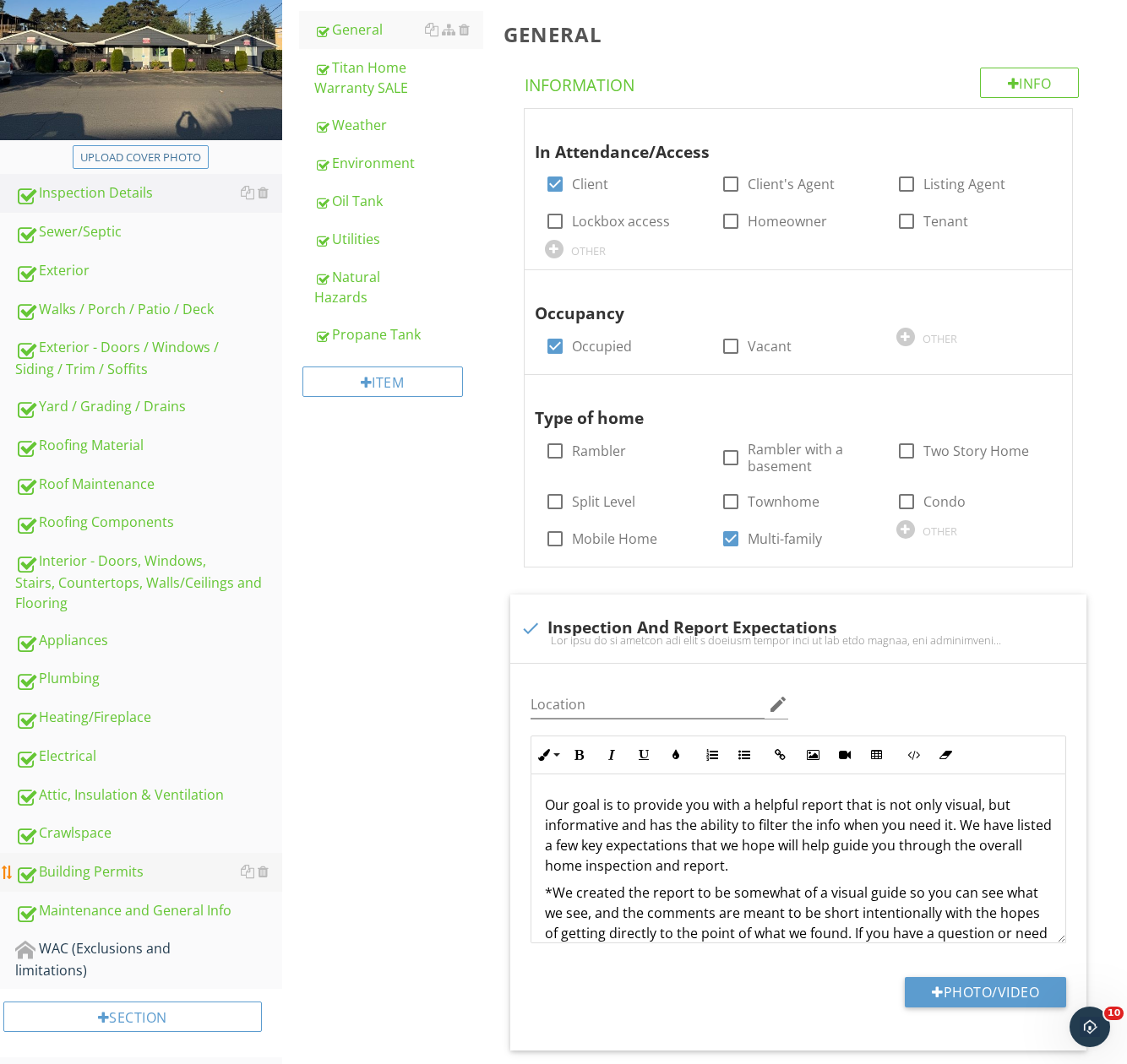
scroll to position [253, 0]
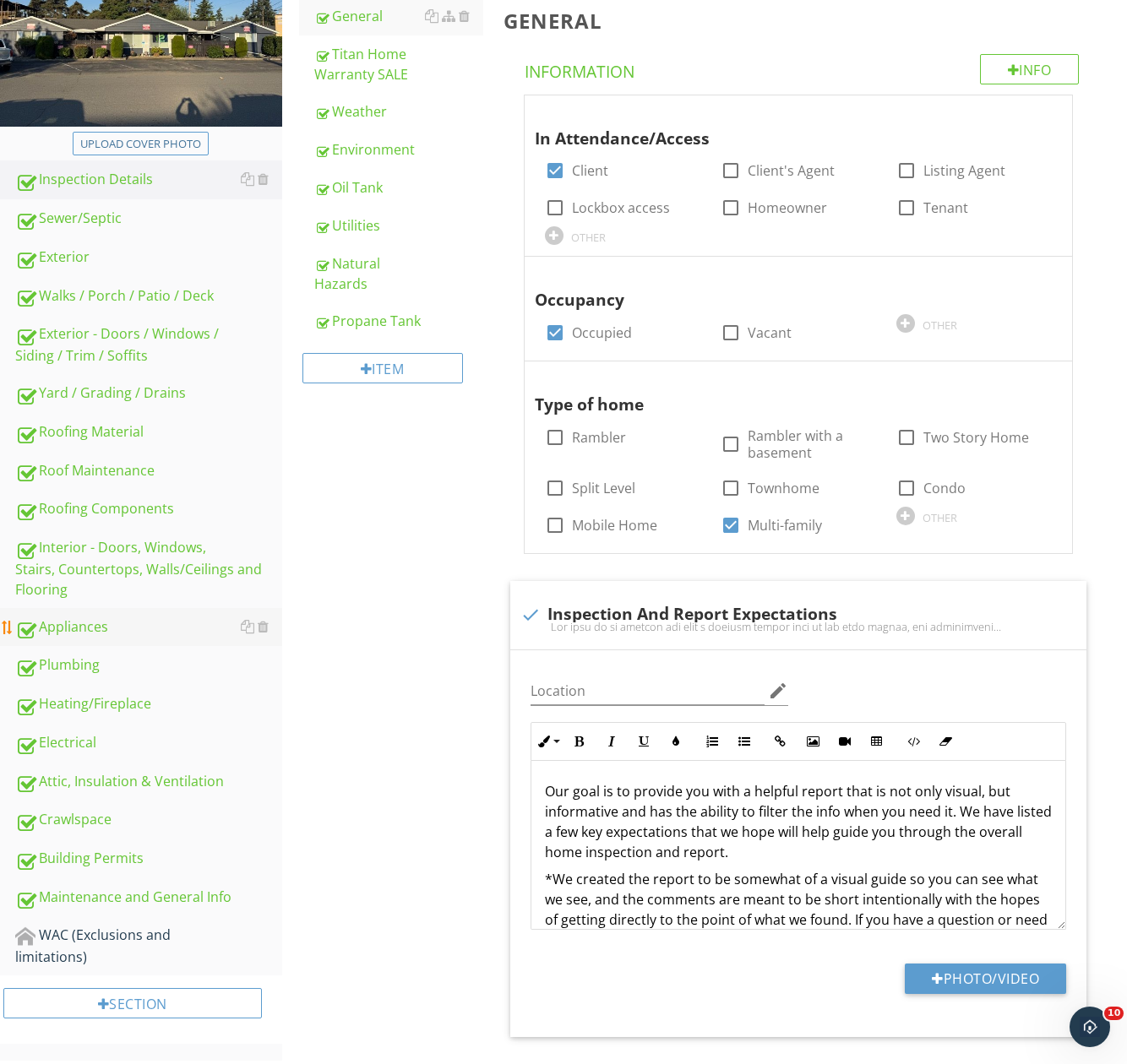
click at [98, 624] on div "Appliances" at bounding box center [149, 628] width 267 height 22
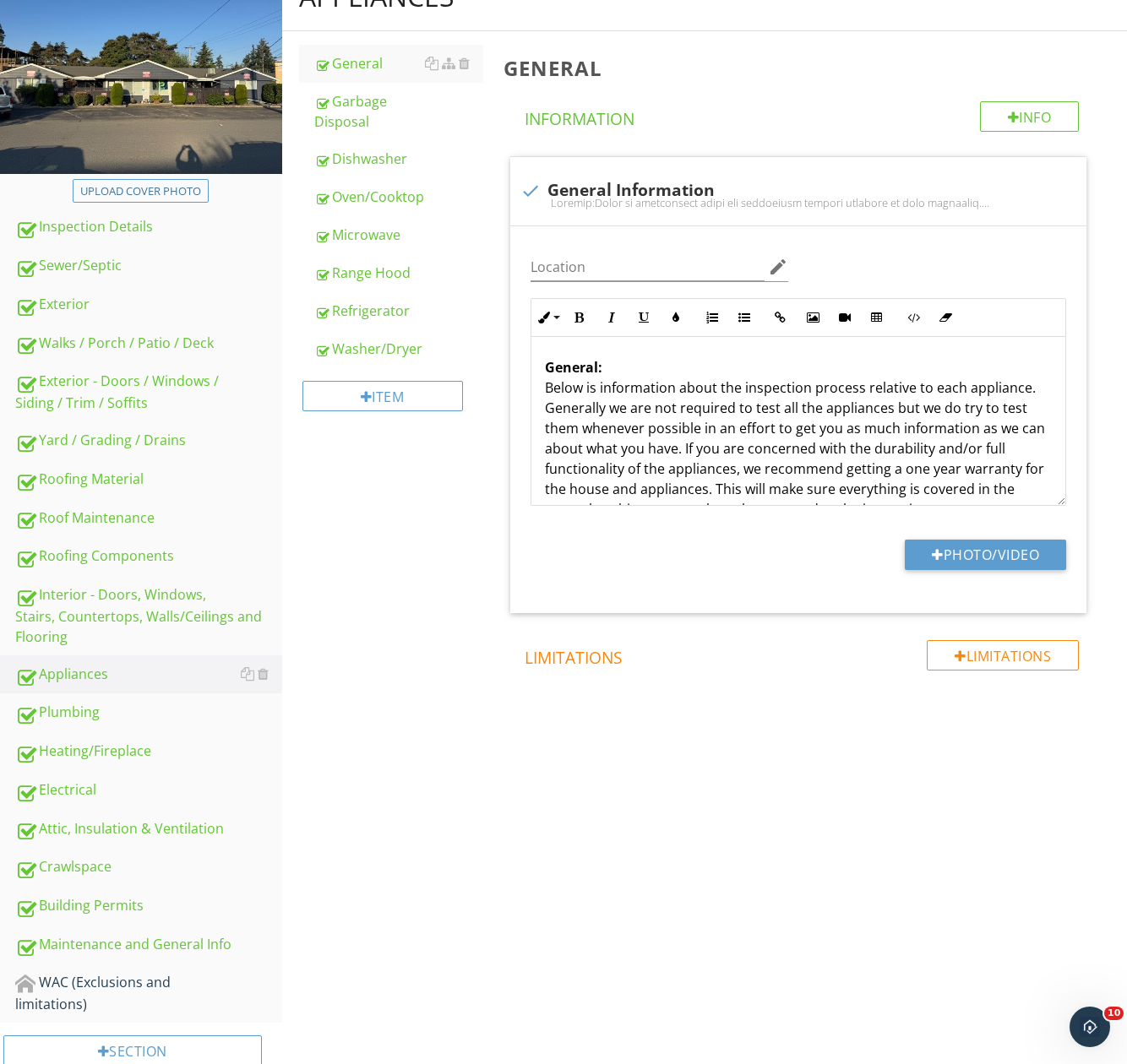
scroll to position [166, 0]
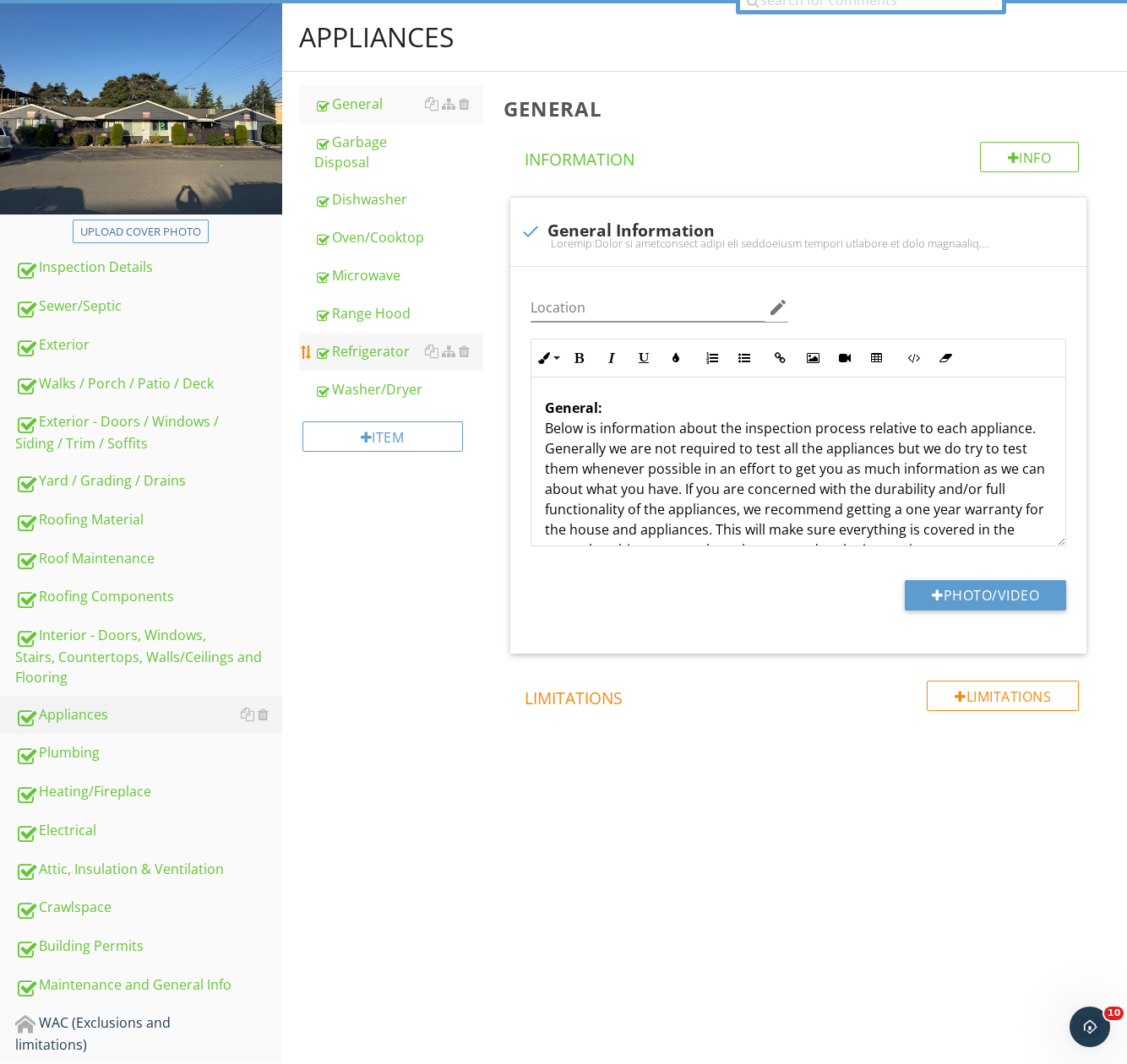
click at [362, 350] on div "Refrigerator" at bounding box center [398, 352] width 169 height 20
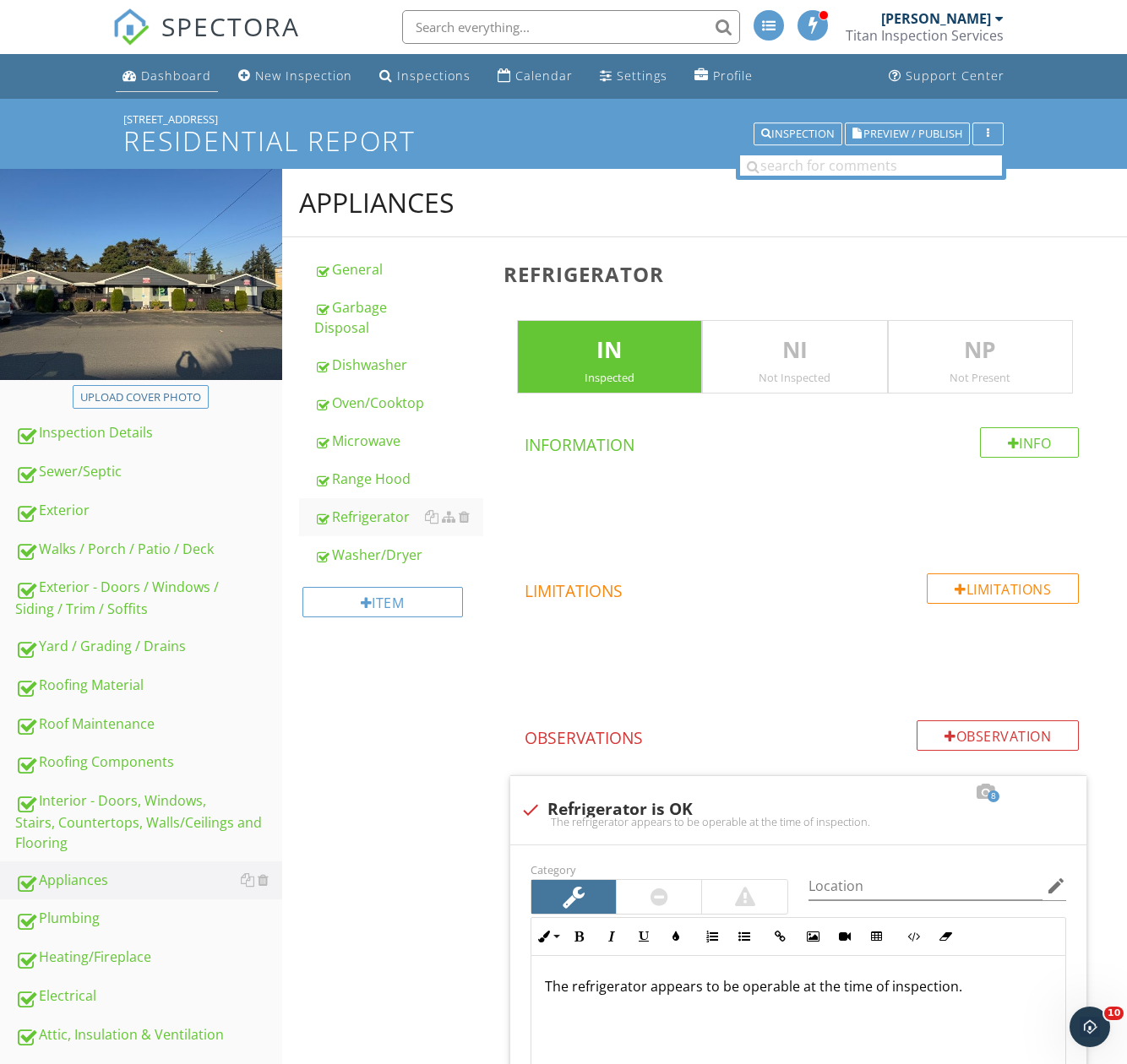
click at [167, 66] on link "Dashboard" at bounding box center [167, 77] width 102 height 31
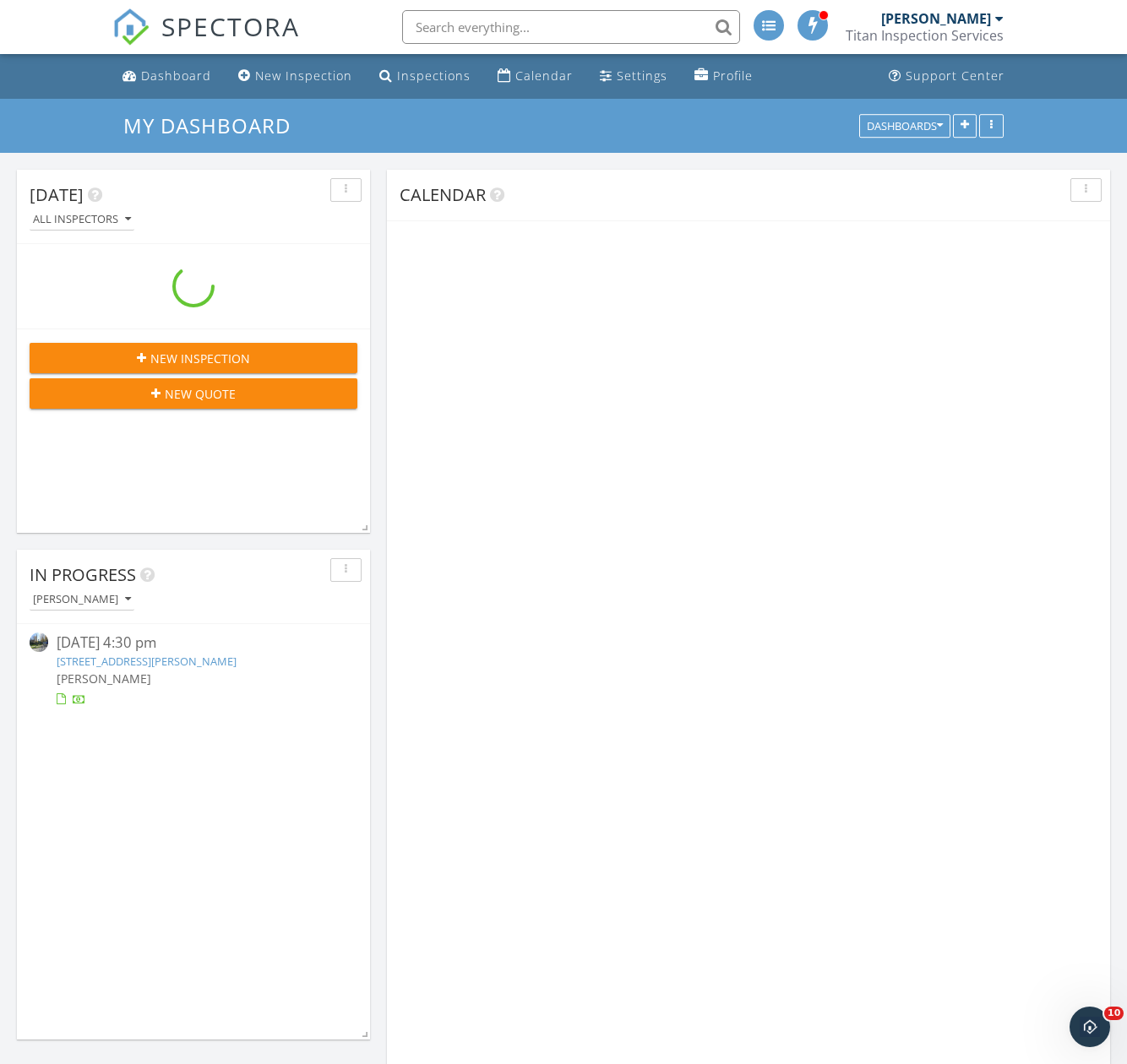
scroll to position [2704, 1153]
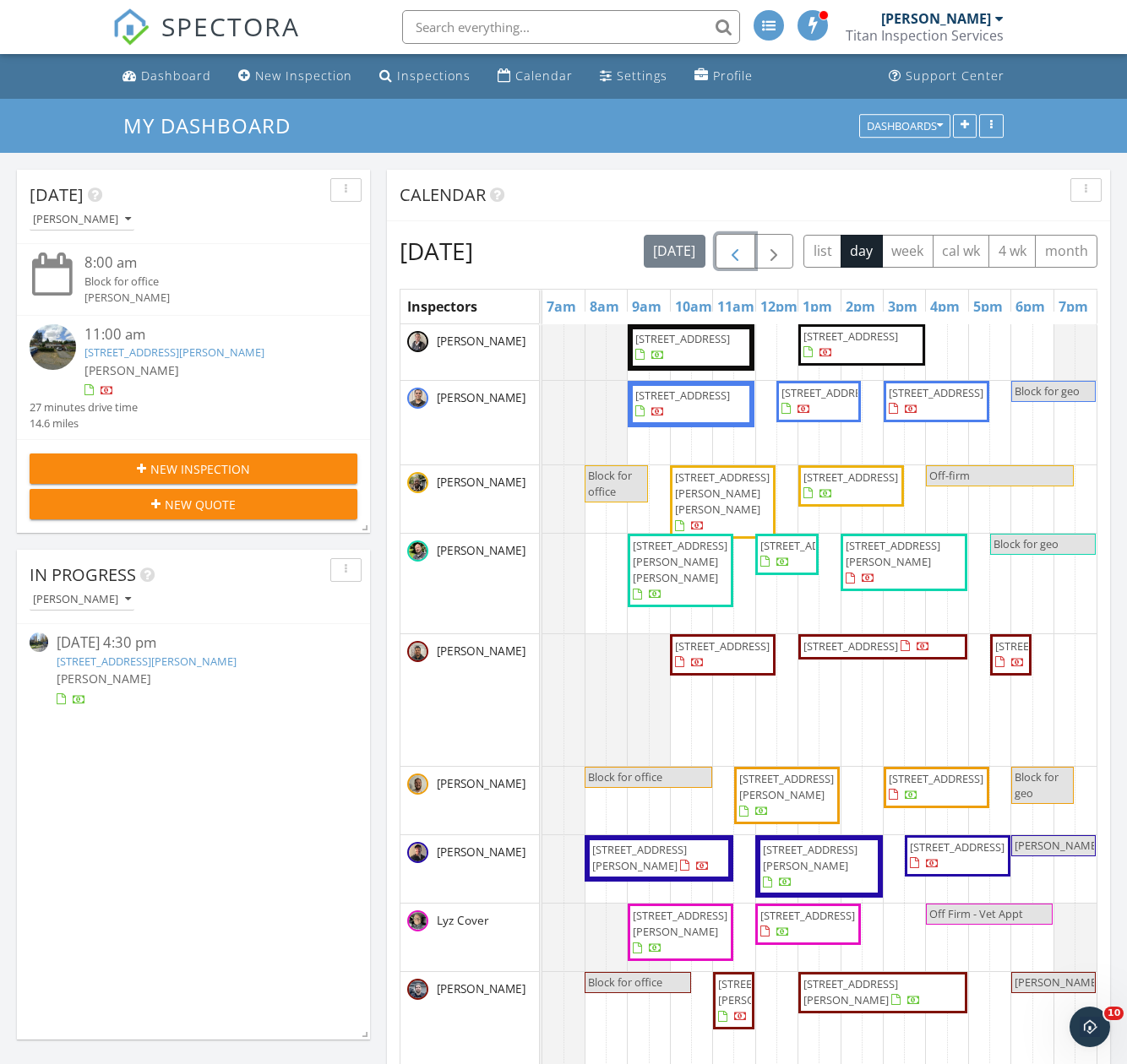
click at [745, 244] on span "button" at bounding box center [734, 251] width 20 height 20
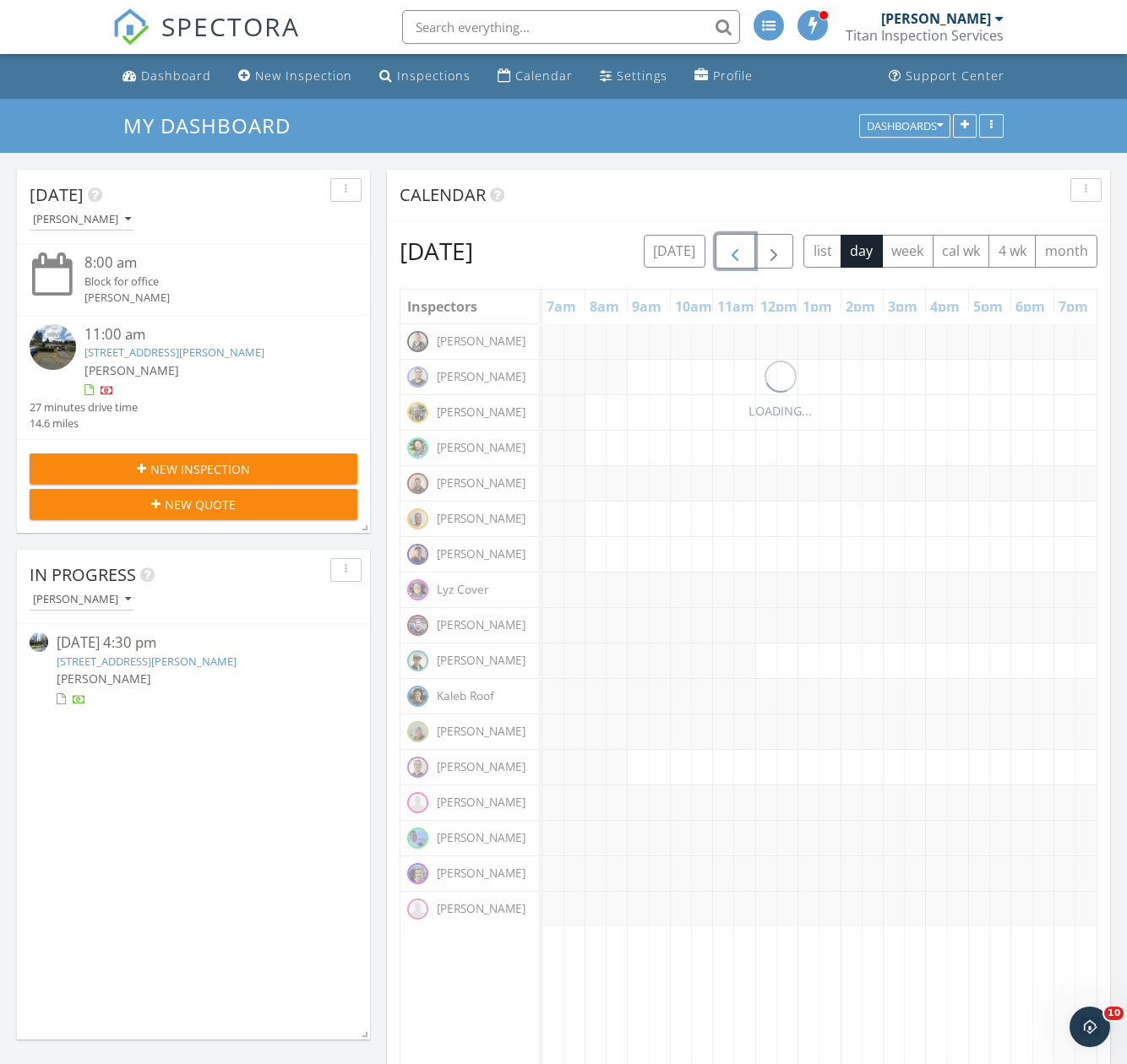
click at [745, 244] on span "button" at bounding box center [734, 251] width 20 height 20
click at [755, 244] on button "button" at bounding box center [735, 251] width 40 height 35
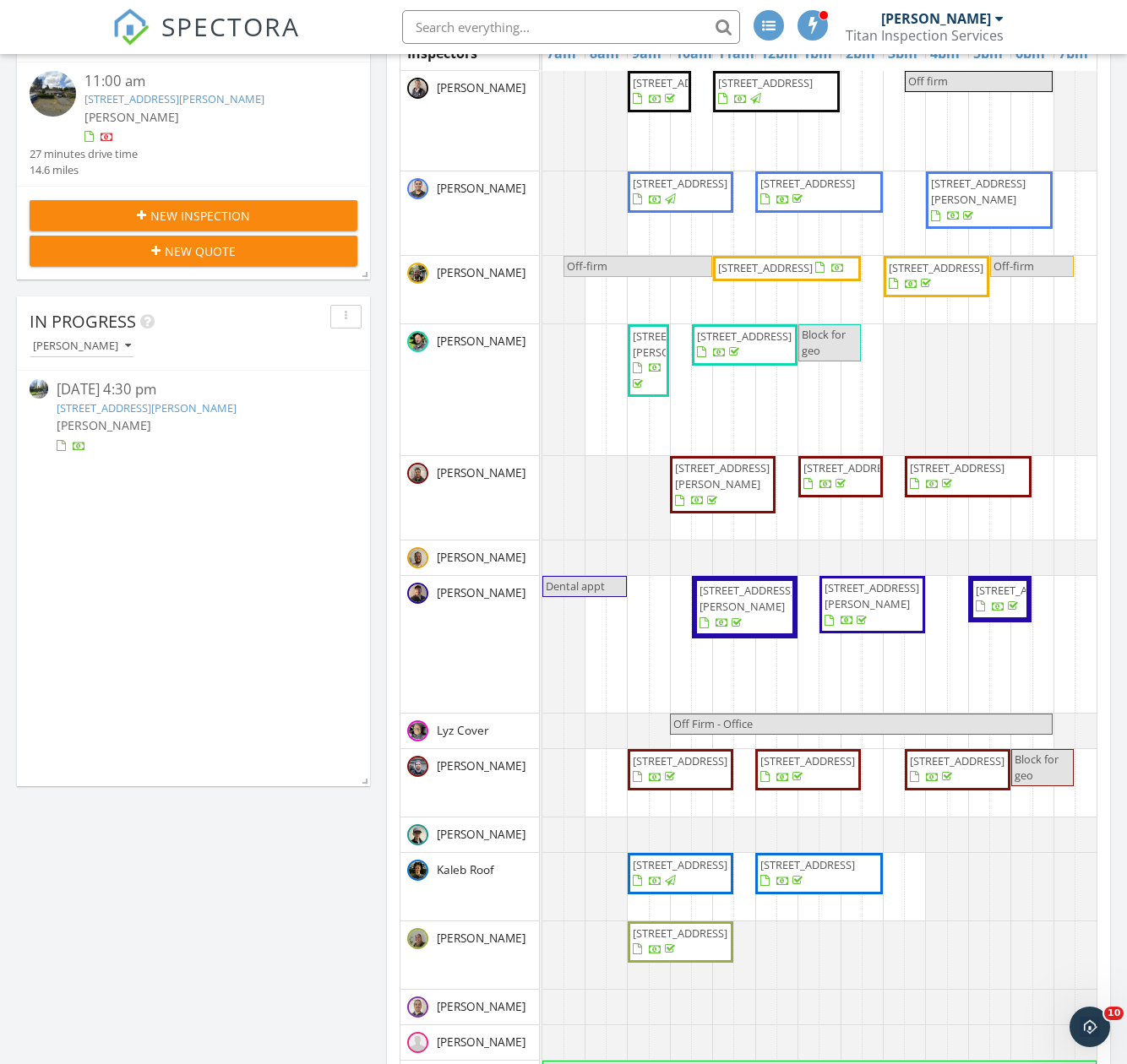
scroll to position [338, 0]
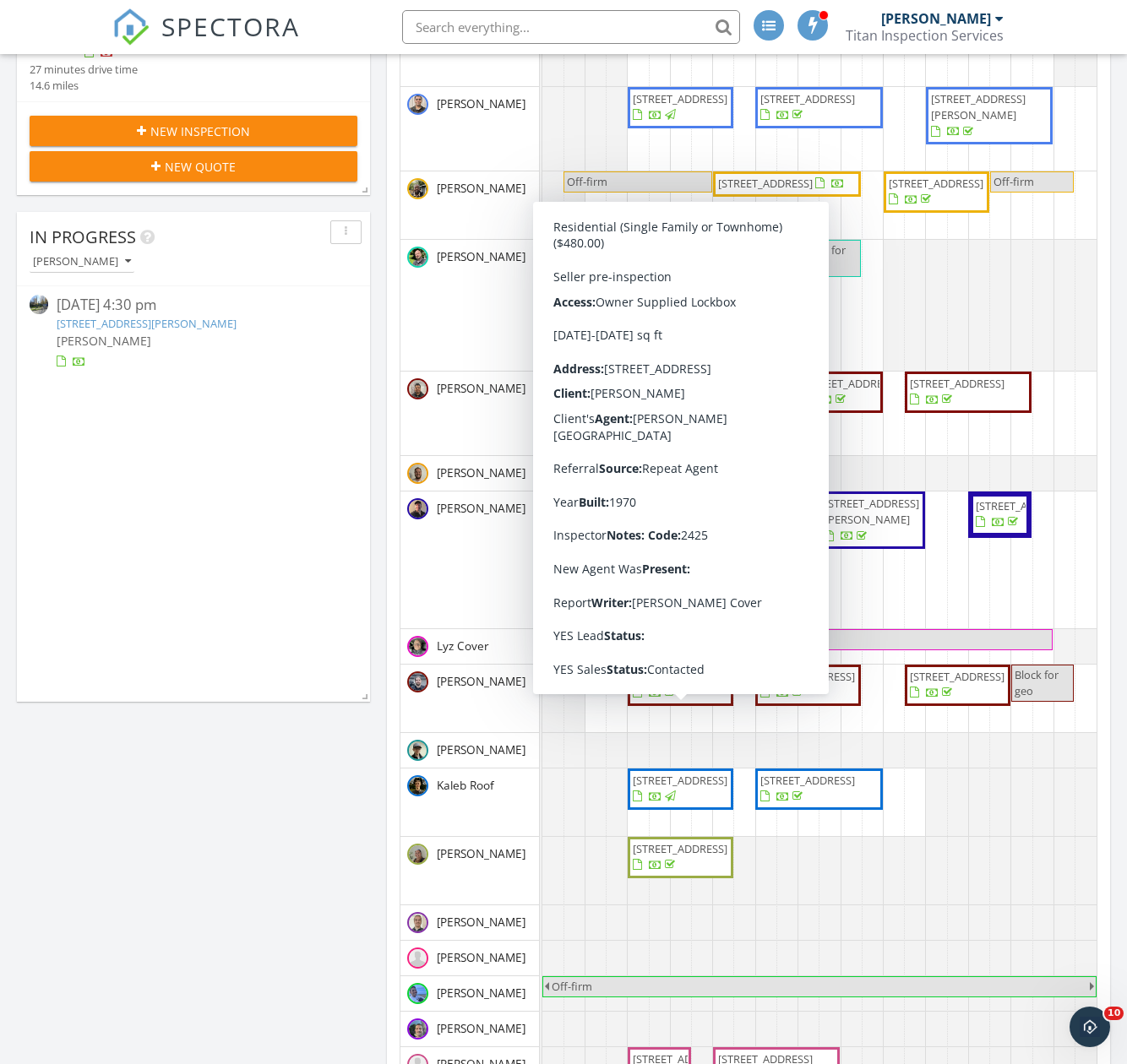
click at [685, 684] on span "18228 Broadway Ave, Snohomish 98296" at bounding box center [680, 676] width 95 height 15
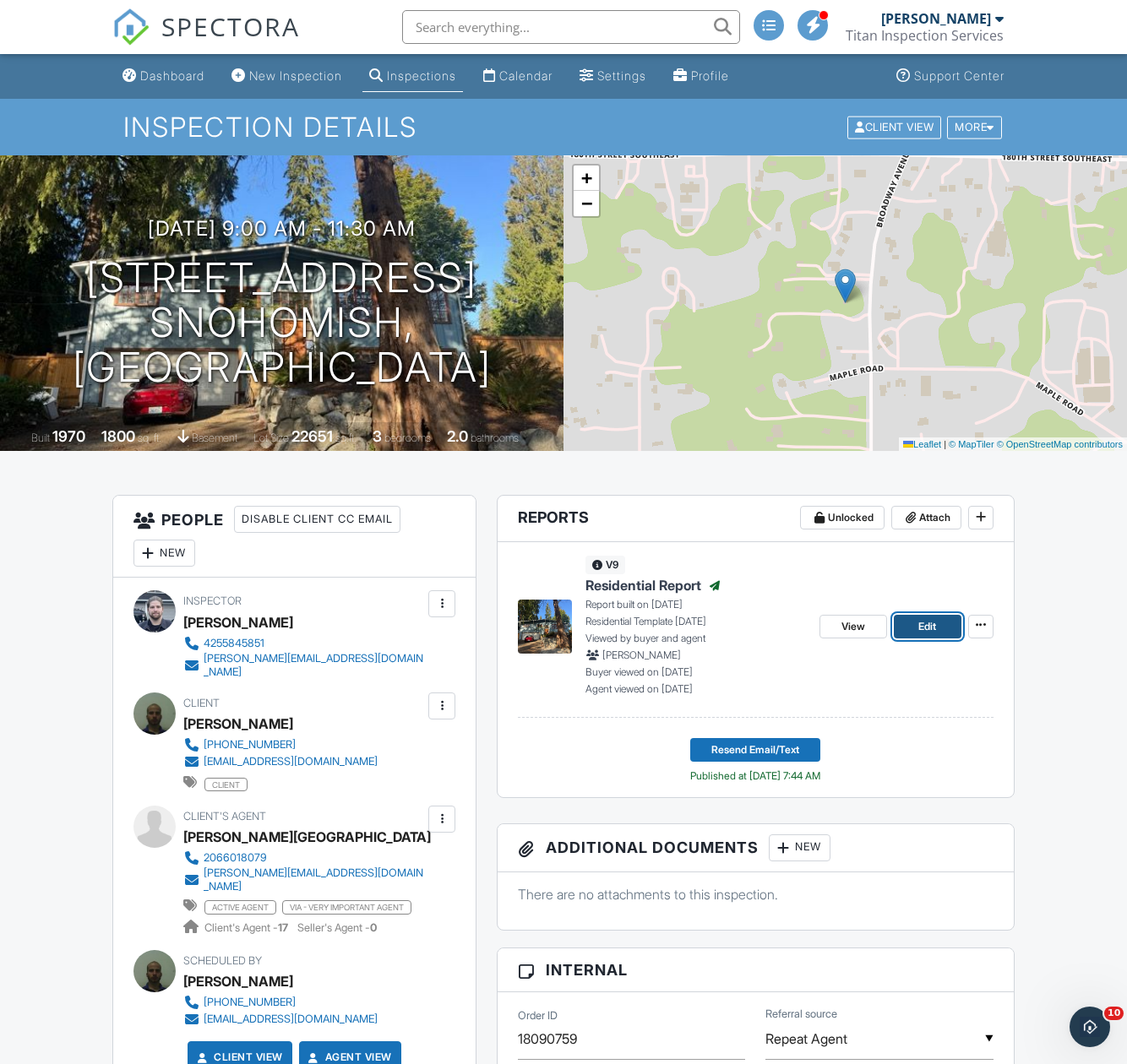
click at [926, 627] on span "Edit" at bounding box center [927, 627] width 17 height 17
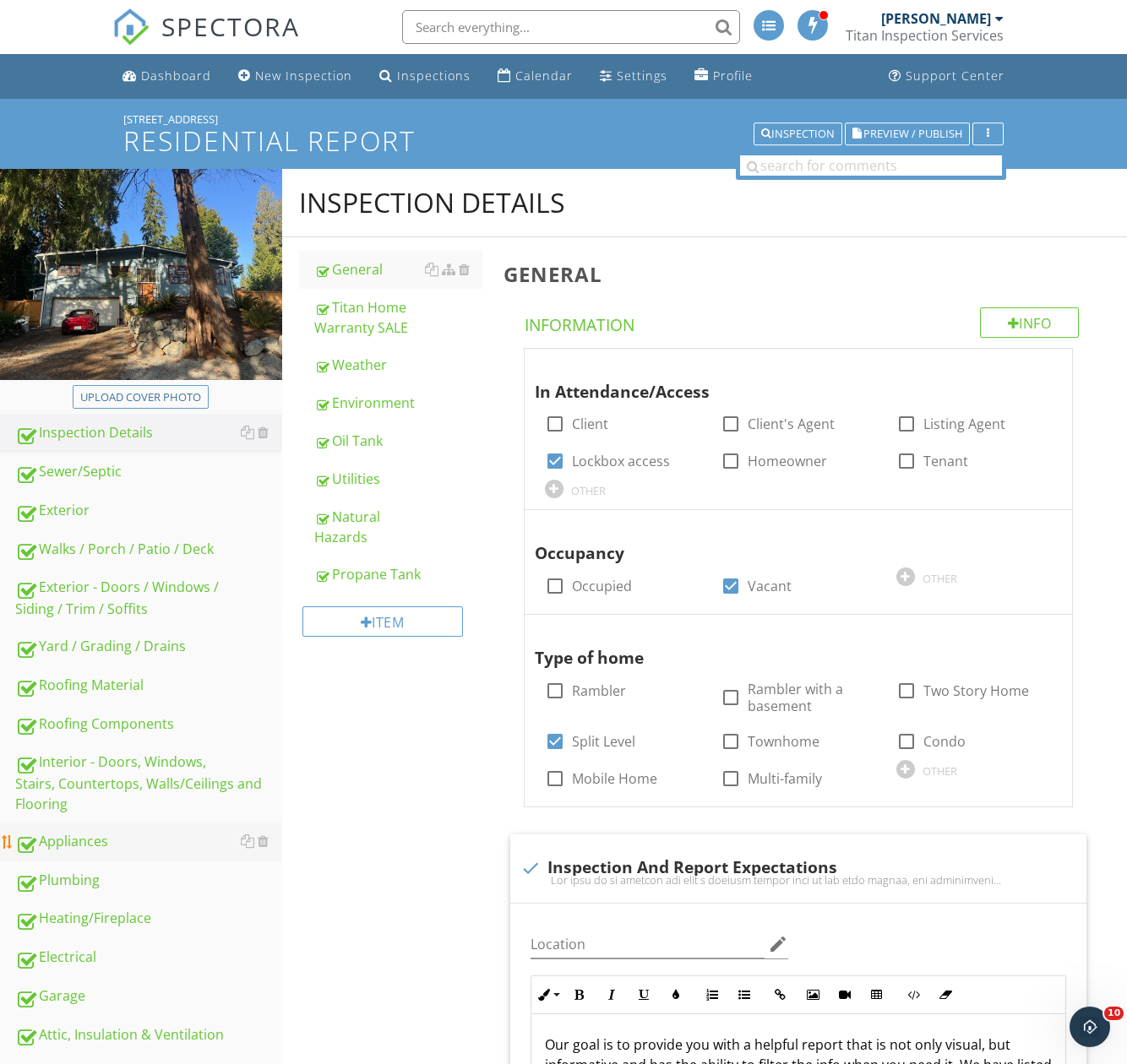
click at [103, 846] on div "Appliances" at bounding box center [149, 842] width 267 height 22
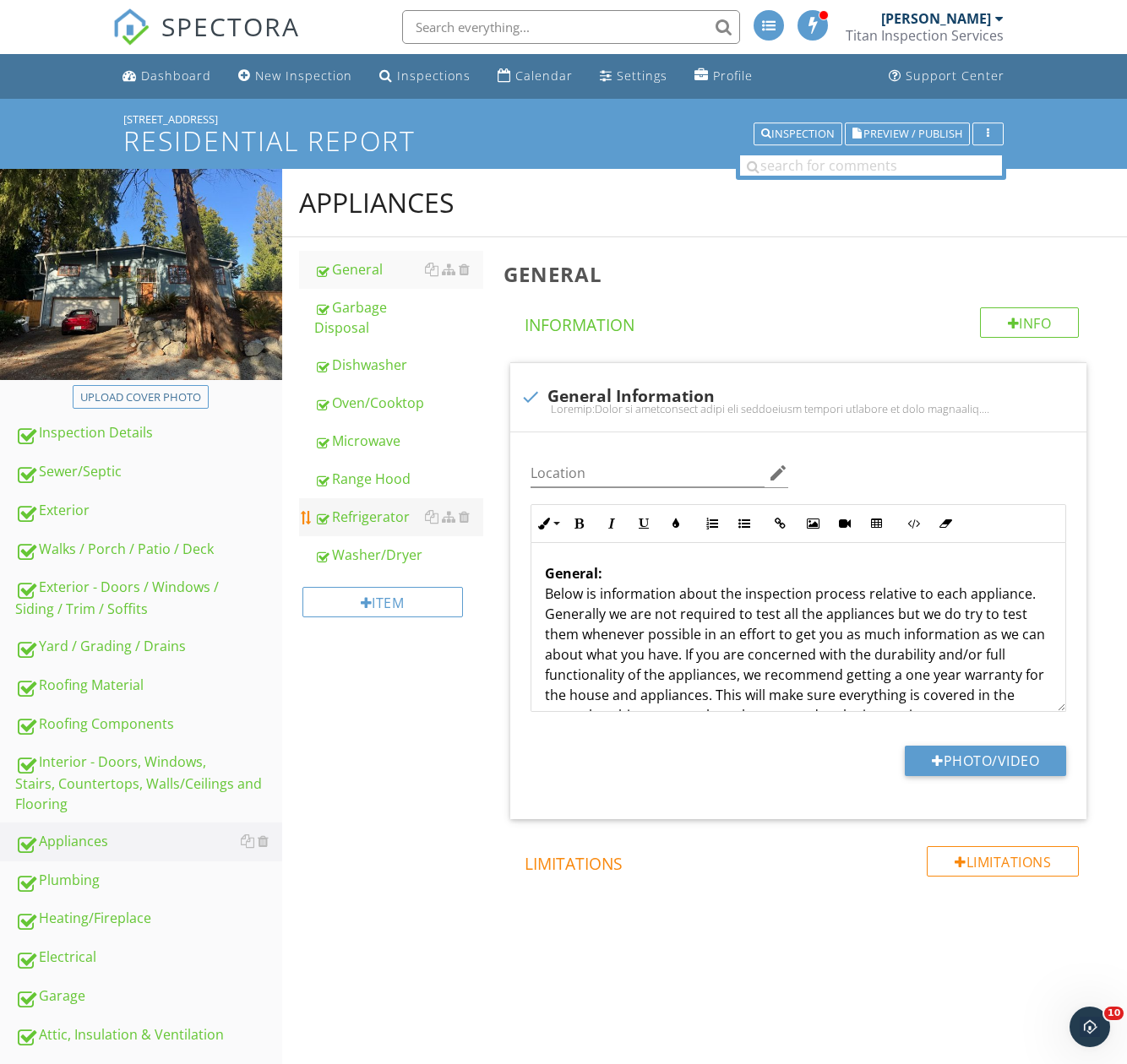
click at [366, 513] on div "Refrigerator" at bounding box center [398, 517] width 169 height 20
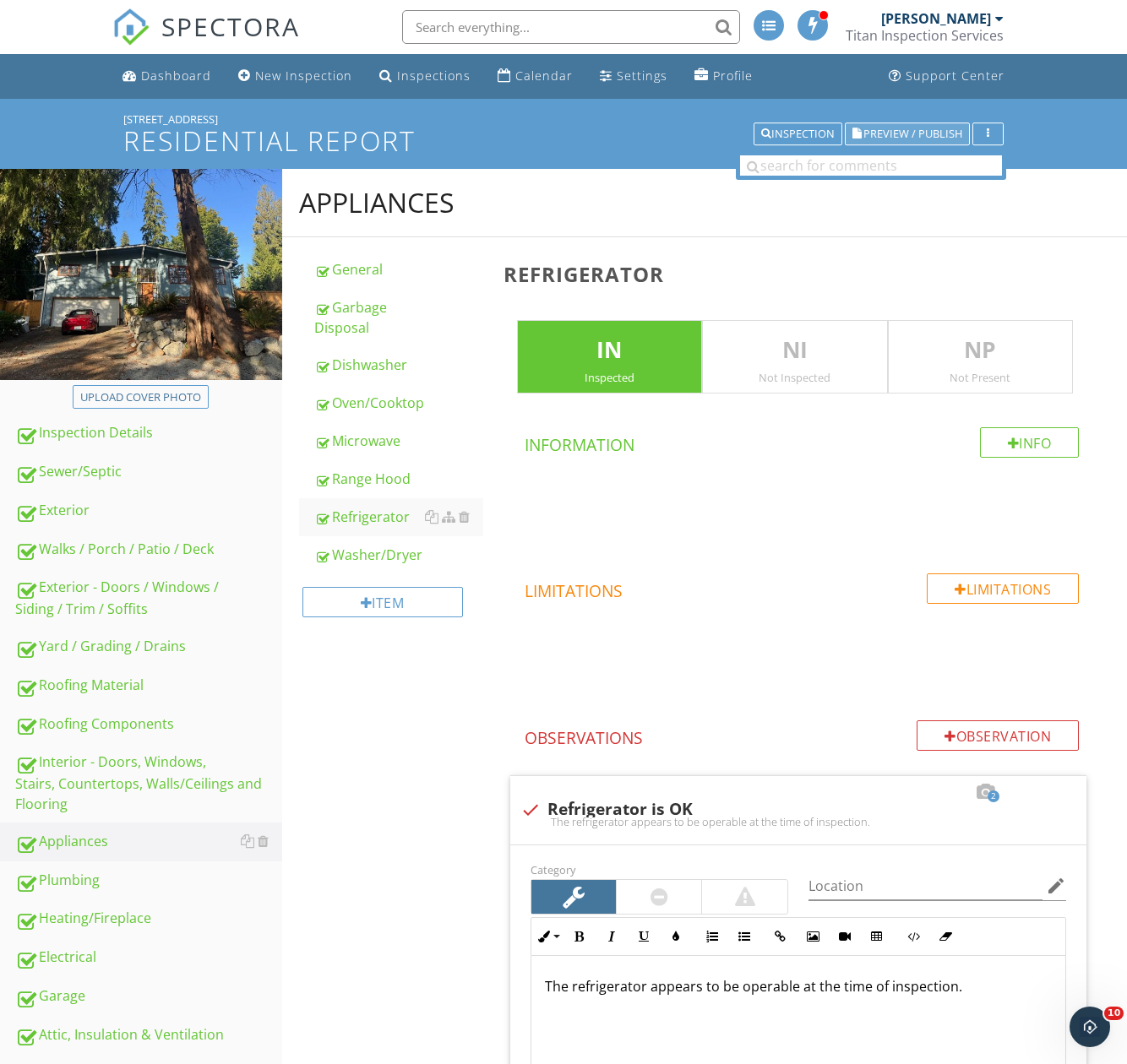
click at [876, 135] on span "Preview / Publish" at bounding box center [913, 134] width 98 height 11
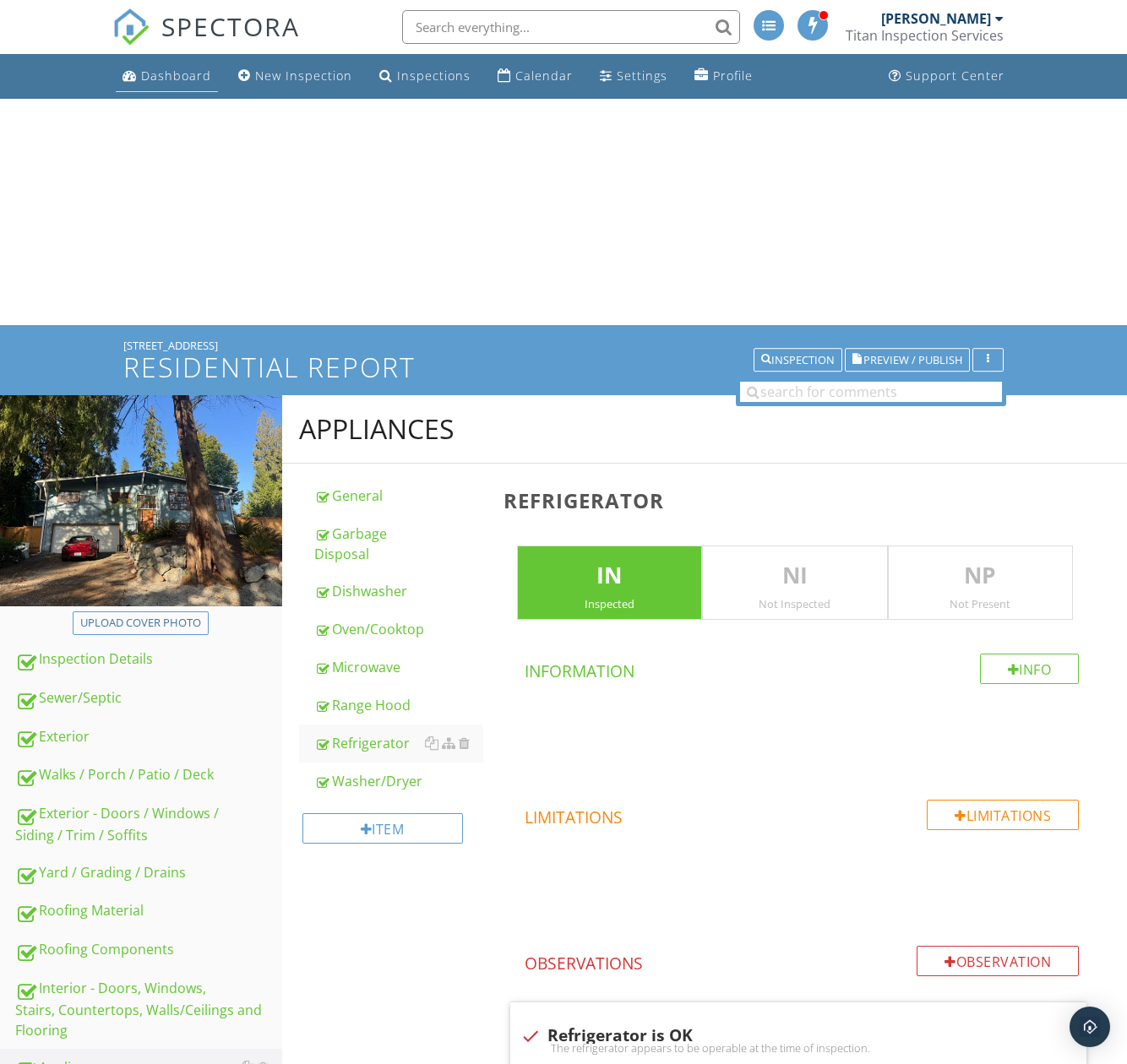
click at [169, 79] on div "Dashboard" at bounding box center [176, 76] width 70 height 16
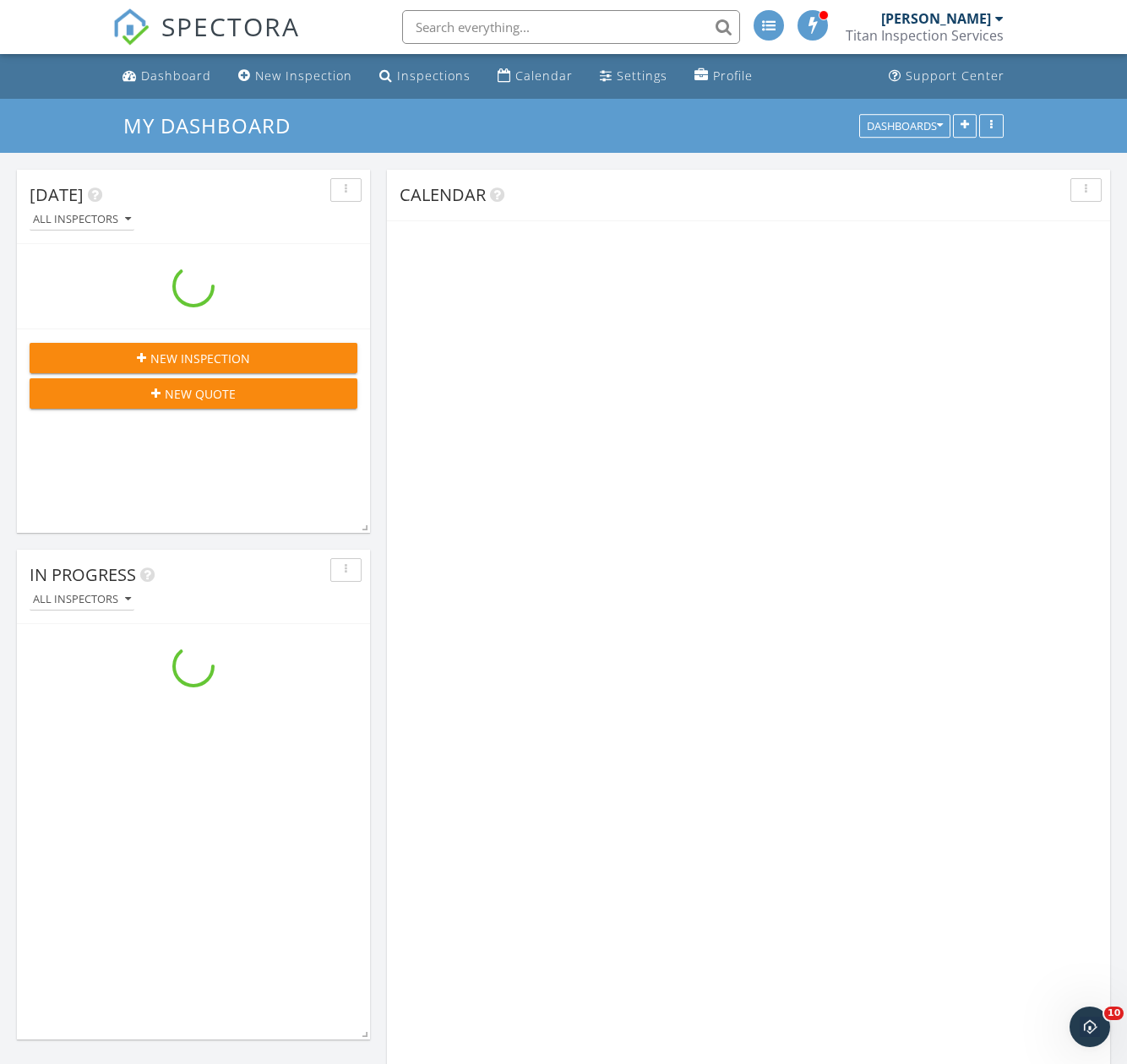
scroll to position [2704, 1153]
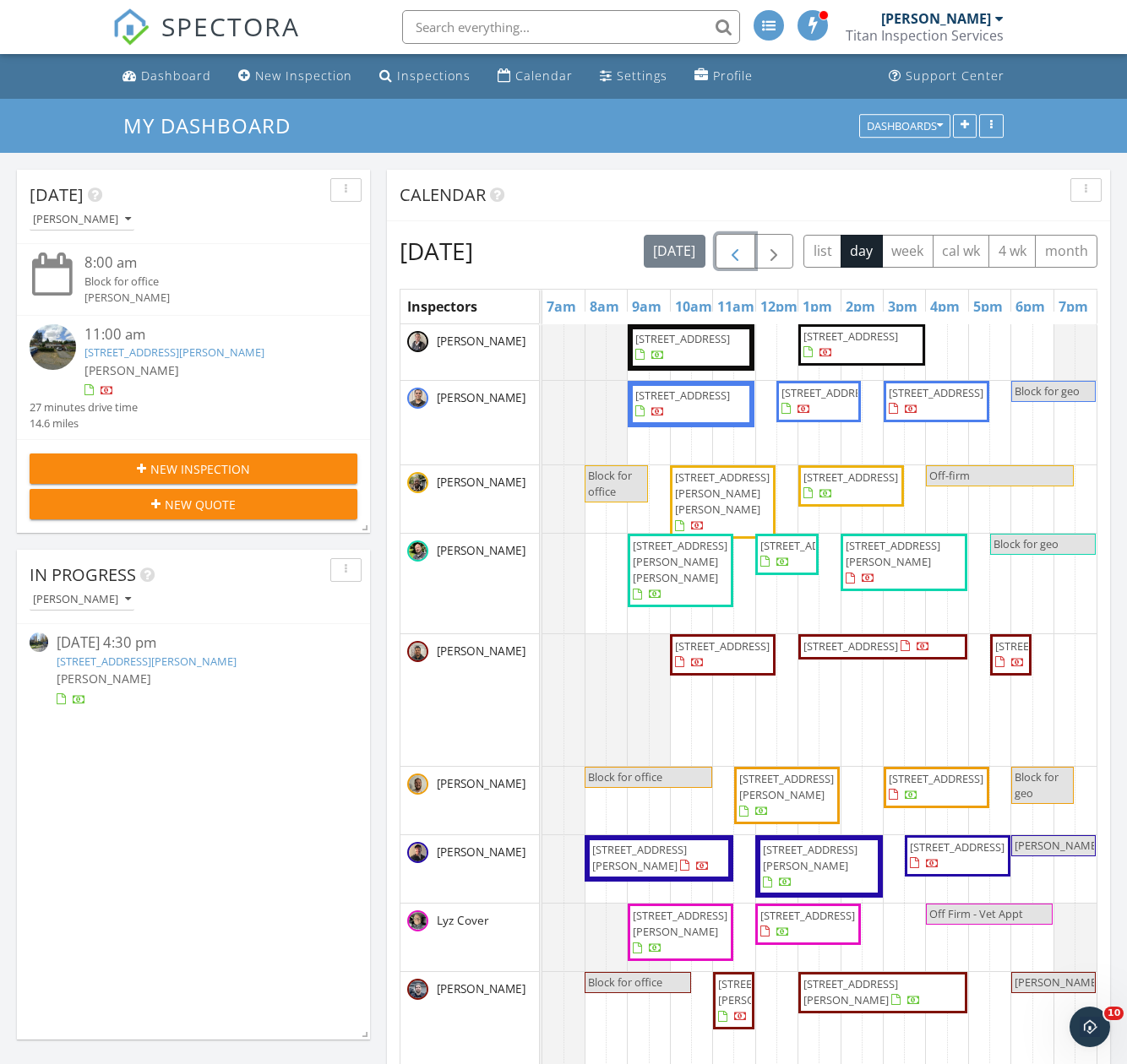
click at [745, 244] on span "button" at bounding box center [734, 251] width 20 height 20
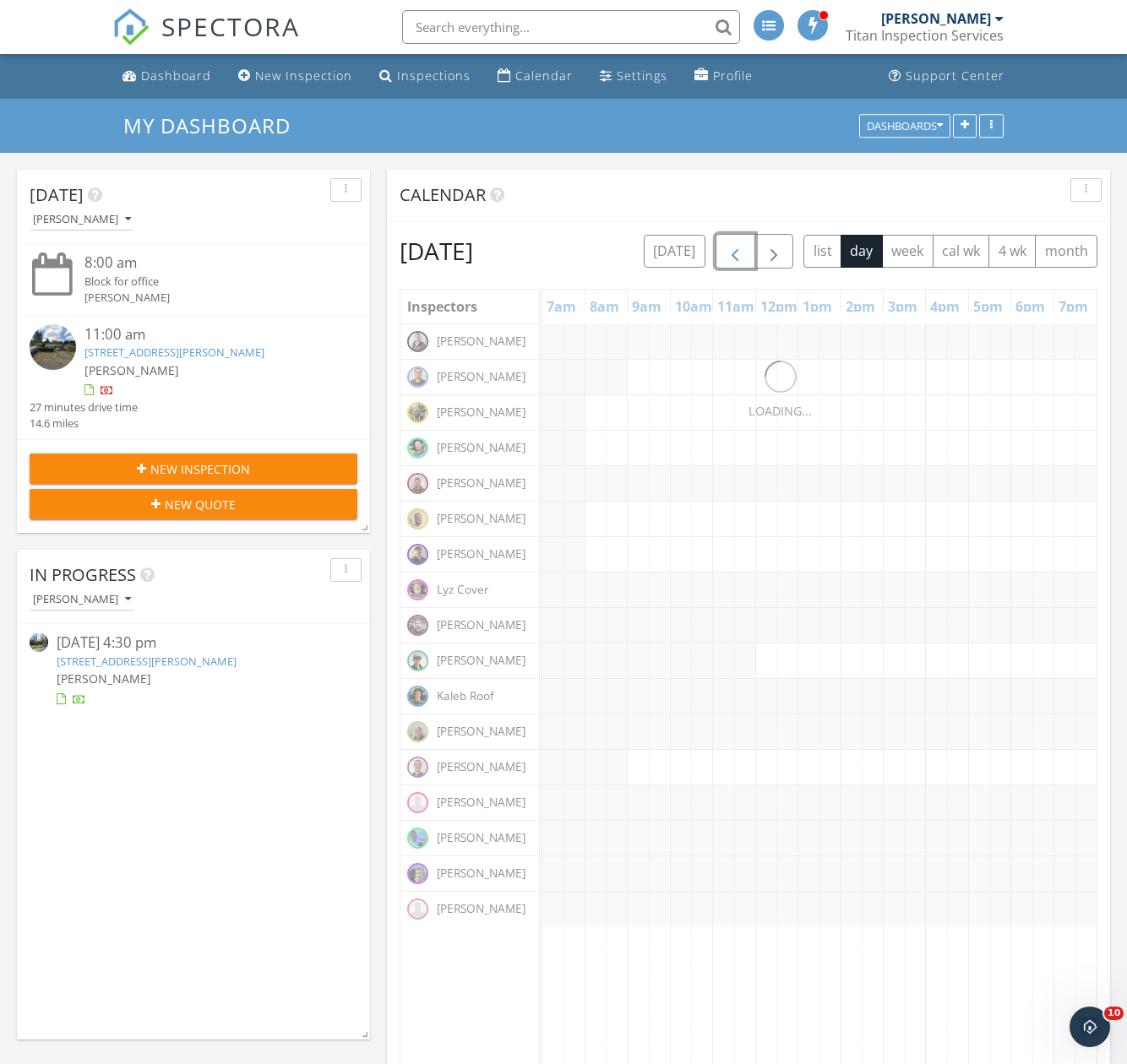
click at [745, 244] on span "button" at bounding box center [734, 251] width 20 height 20
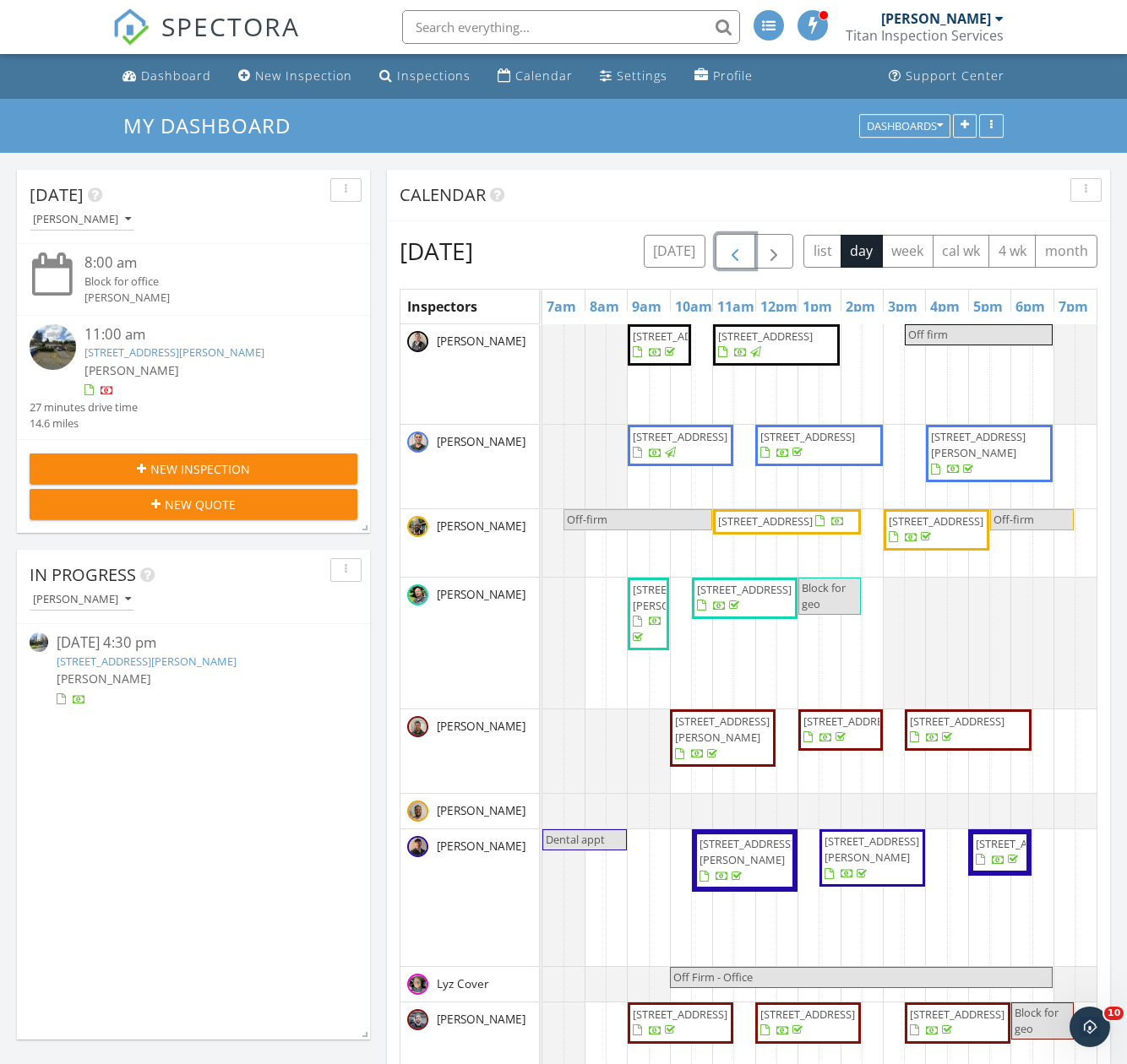
click at [745, 244] on span "button" at bounding box center [734, 251] width 20 height 20
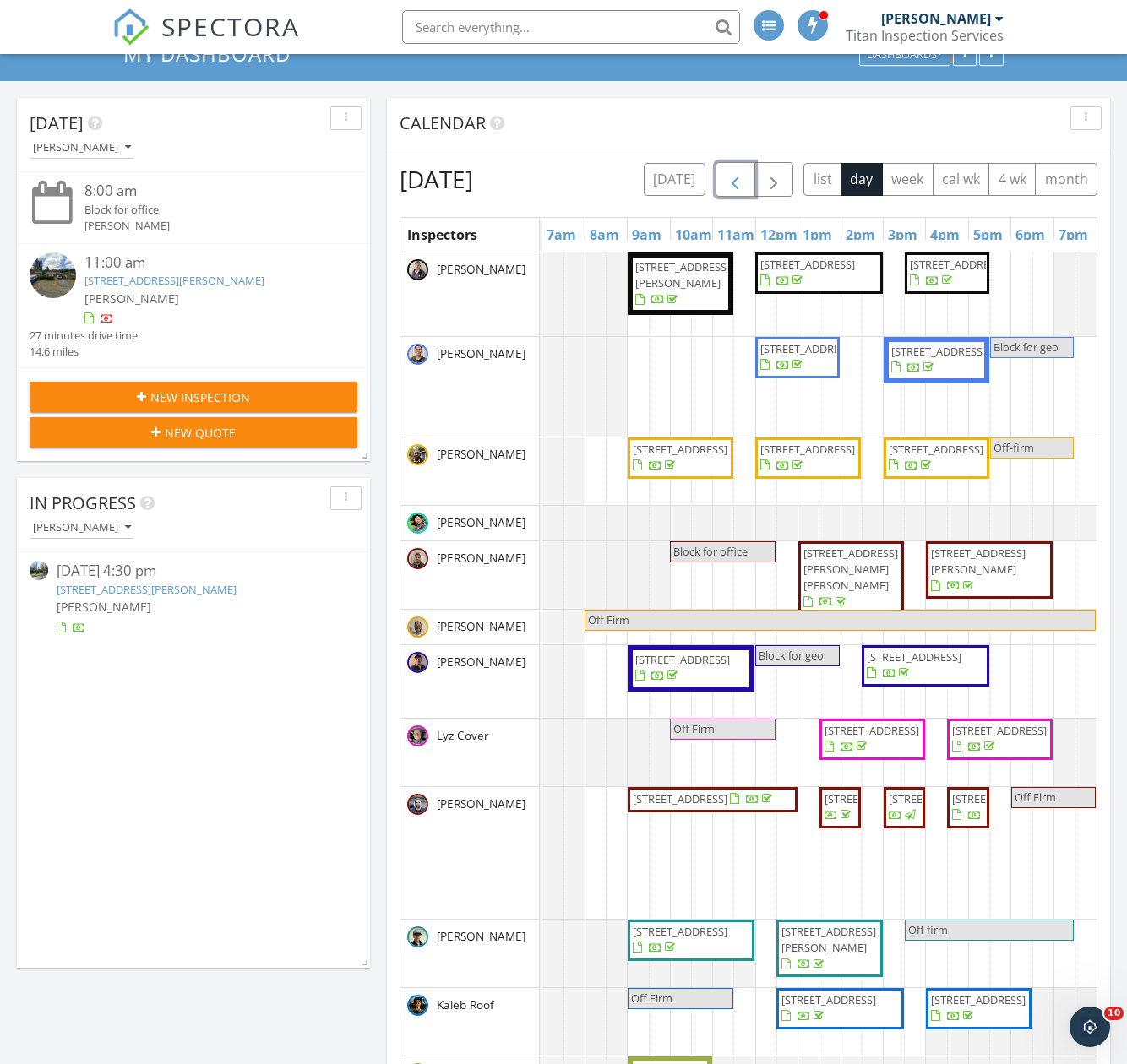
scroll to position [0, 0]
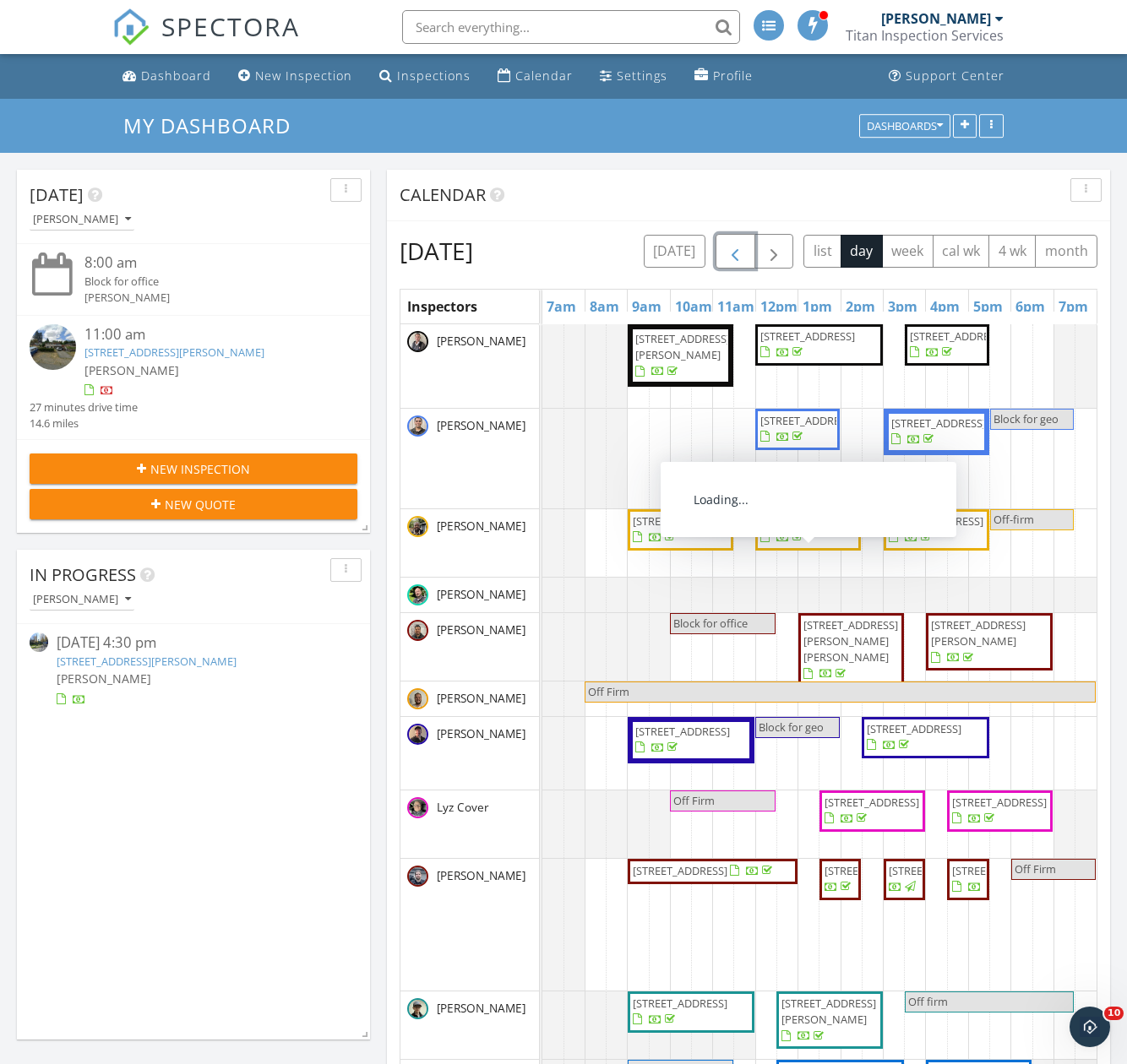
click at [745, 242] on span "button" at bounding box center [734, 251] width 20 height 20
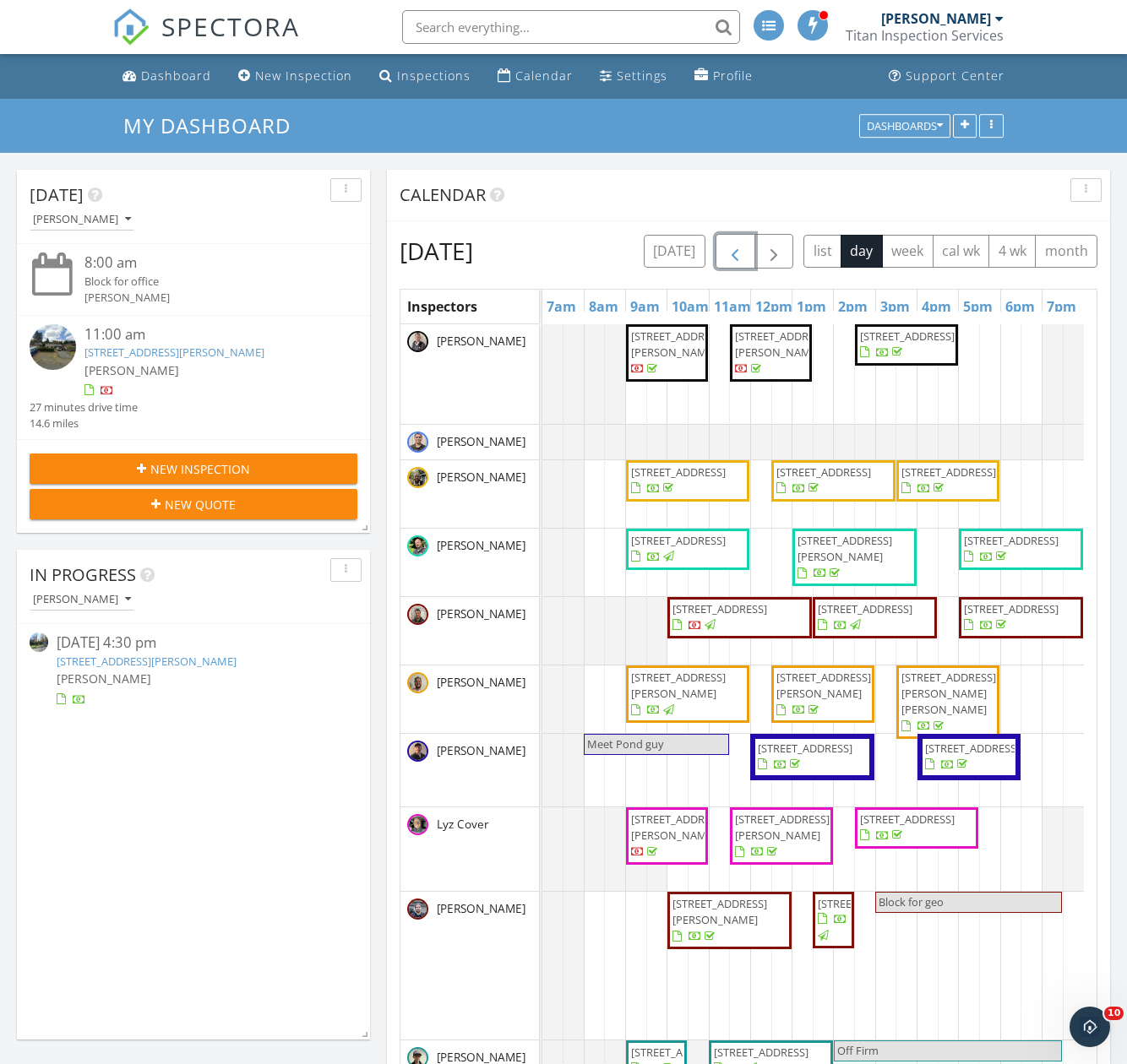
scroll to position [164, 0]
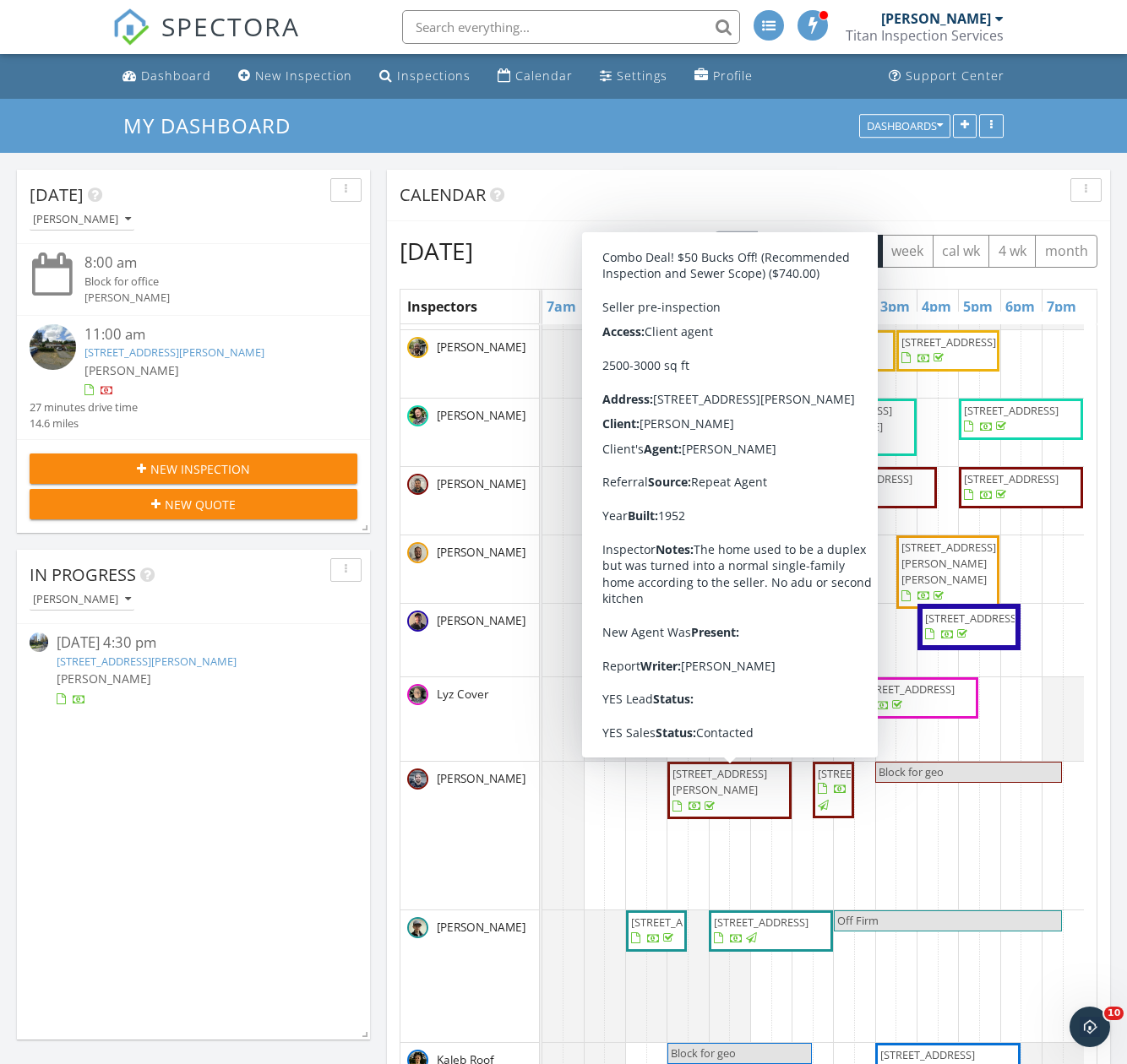
click at [733, 786] on span "8533 Burke Ave N, Seattle 98103" at bounding box center [720, 782] width 95 height 31
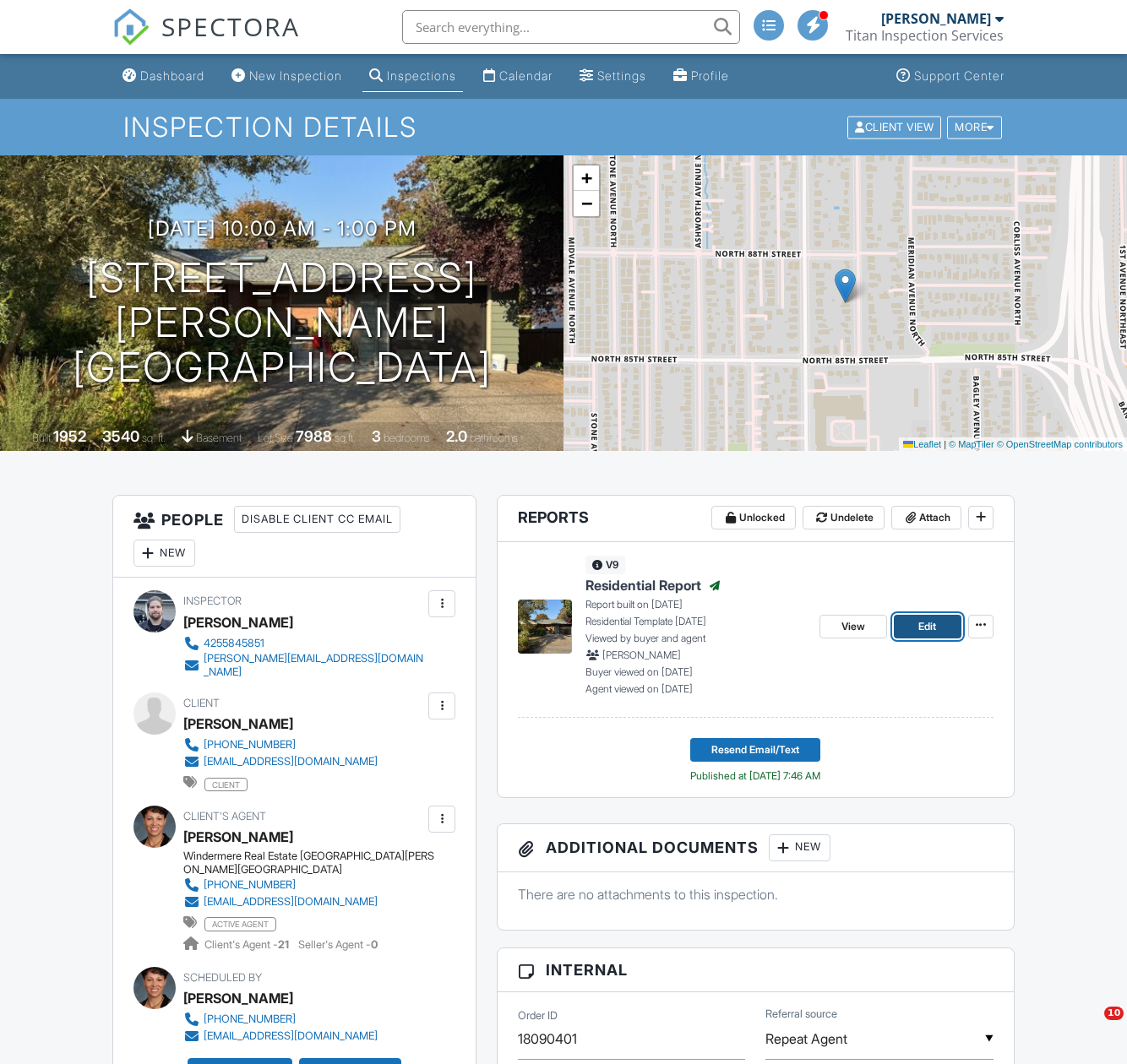
click at [922, 623] on span "Edit" at bounding box center [927, 627] width 17 height 17
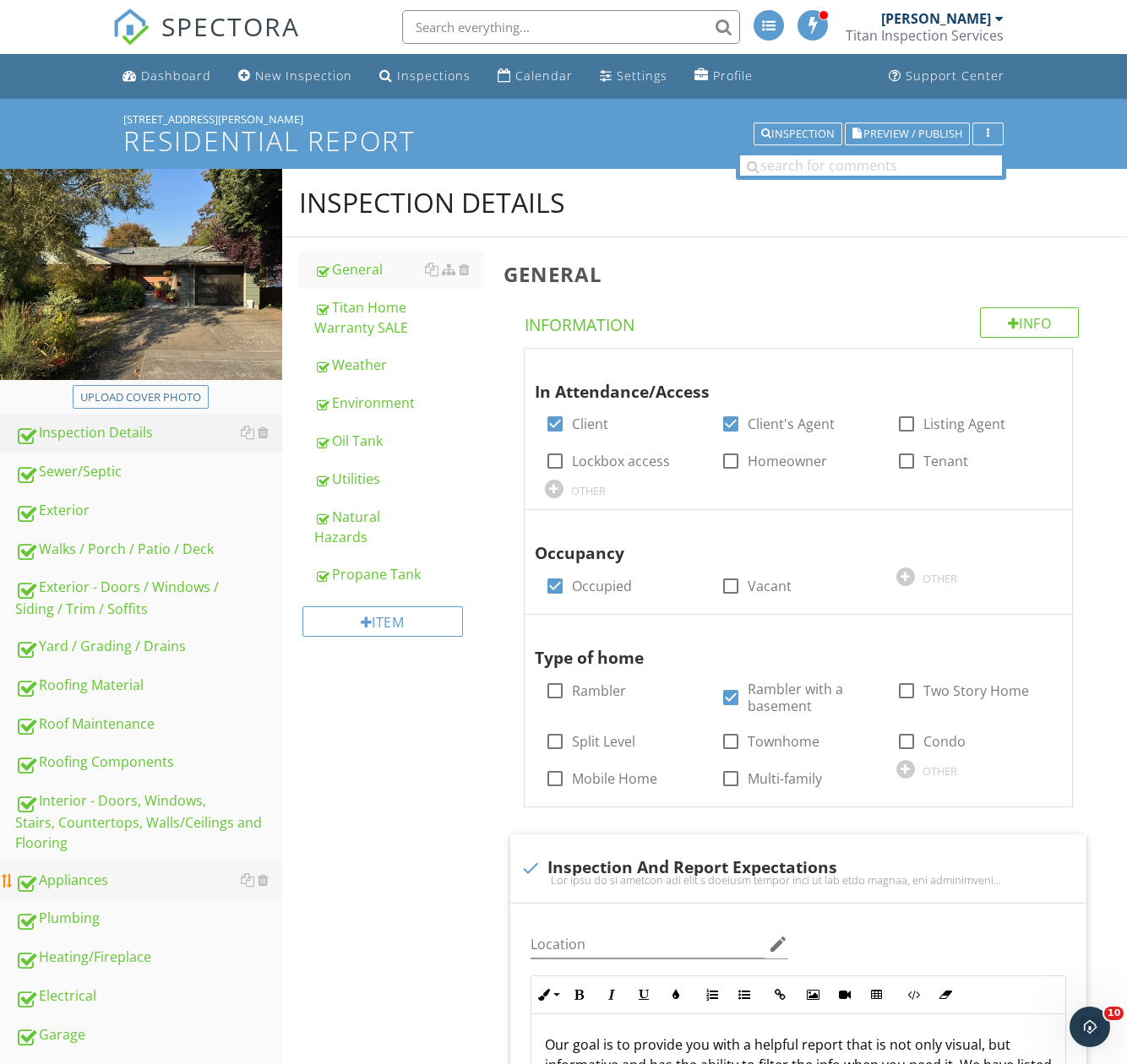
click at [110, 886] on div "Appliances" at bounding box center [149, 881] width 267 height 22
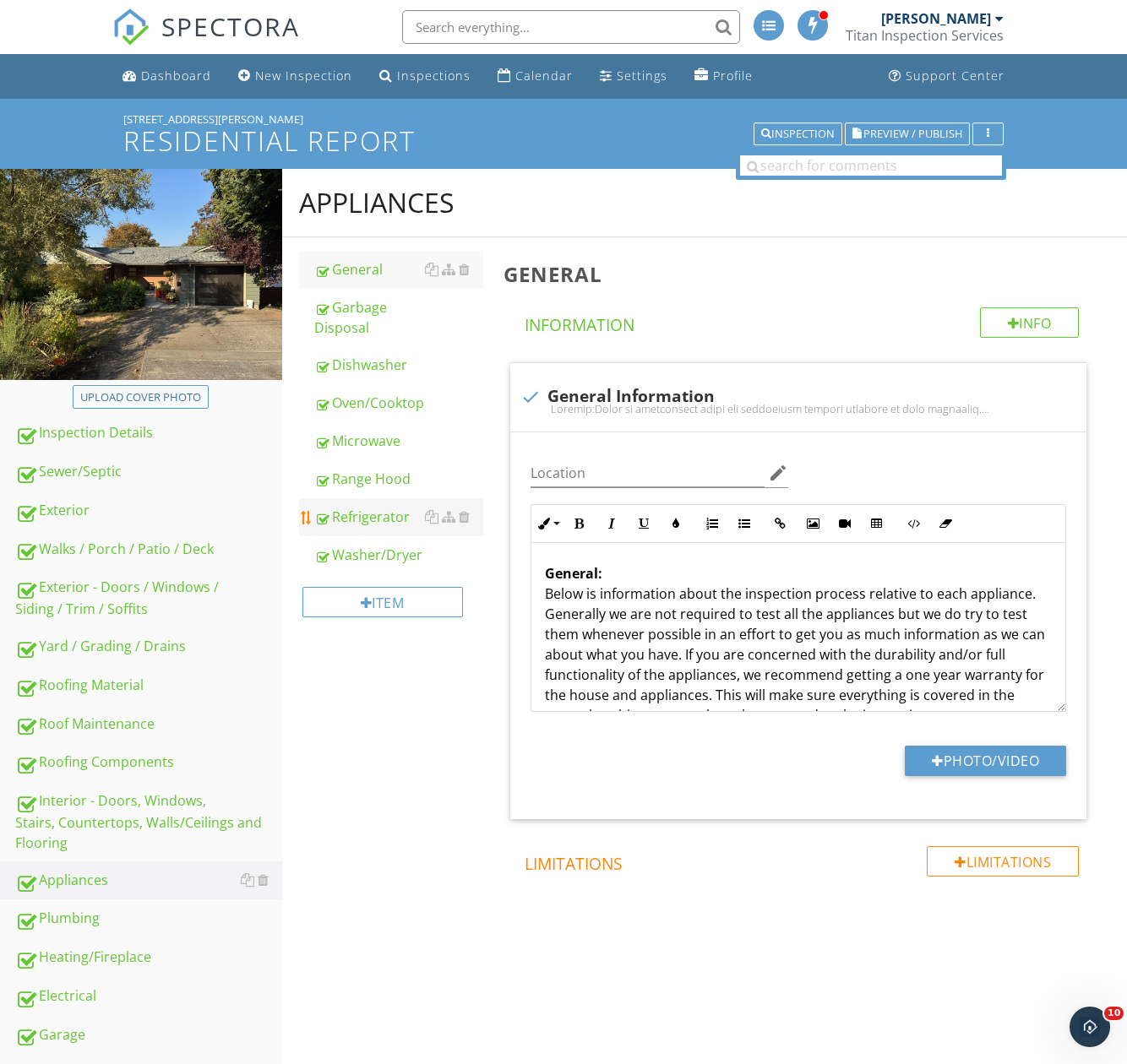
click at [371, 508] on div "Refrigerator" at bounding box center [398, 517] width 169 height 20
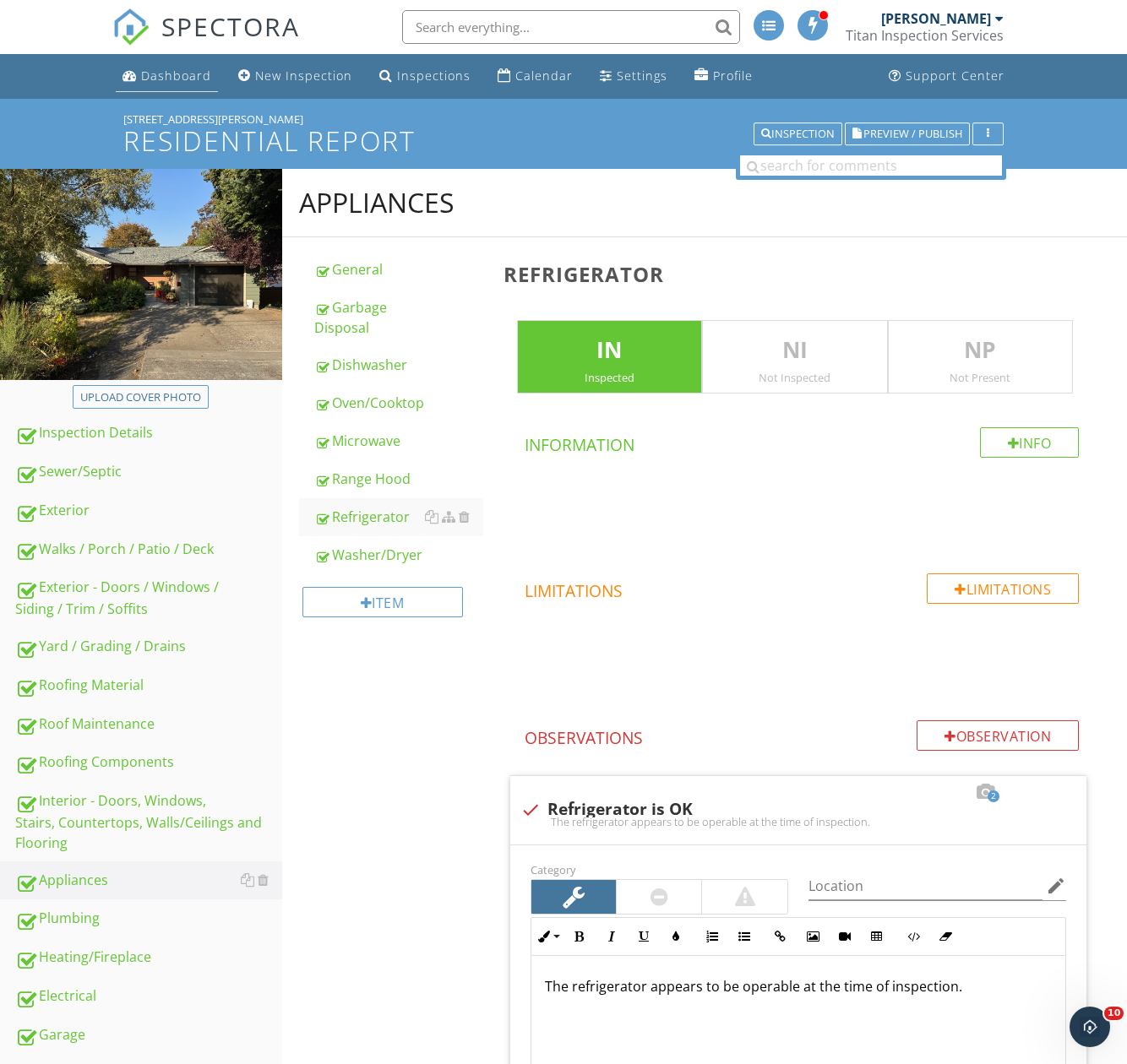
click at [152, 73] on div "Dashboard" at bounding box center [176, 76] width 70 height 16
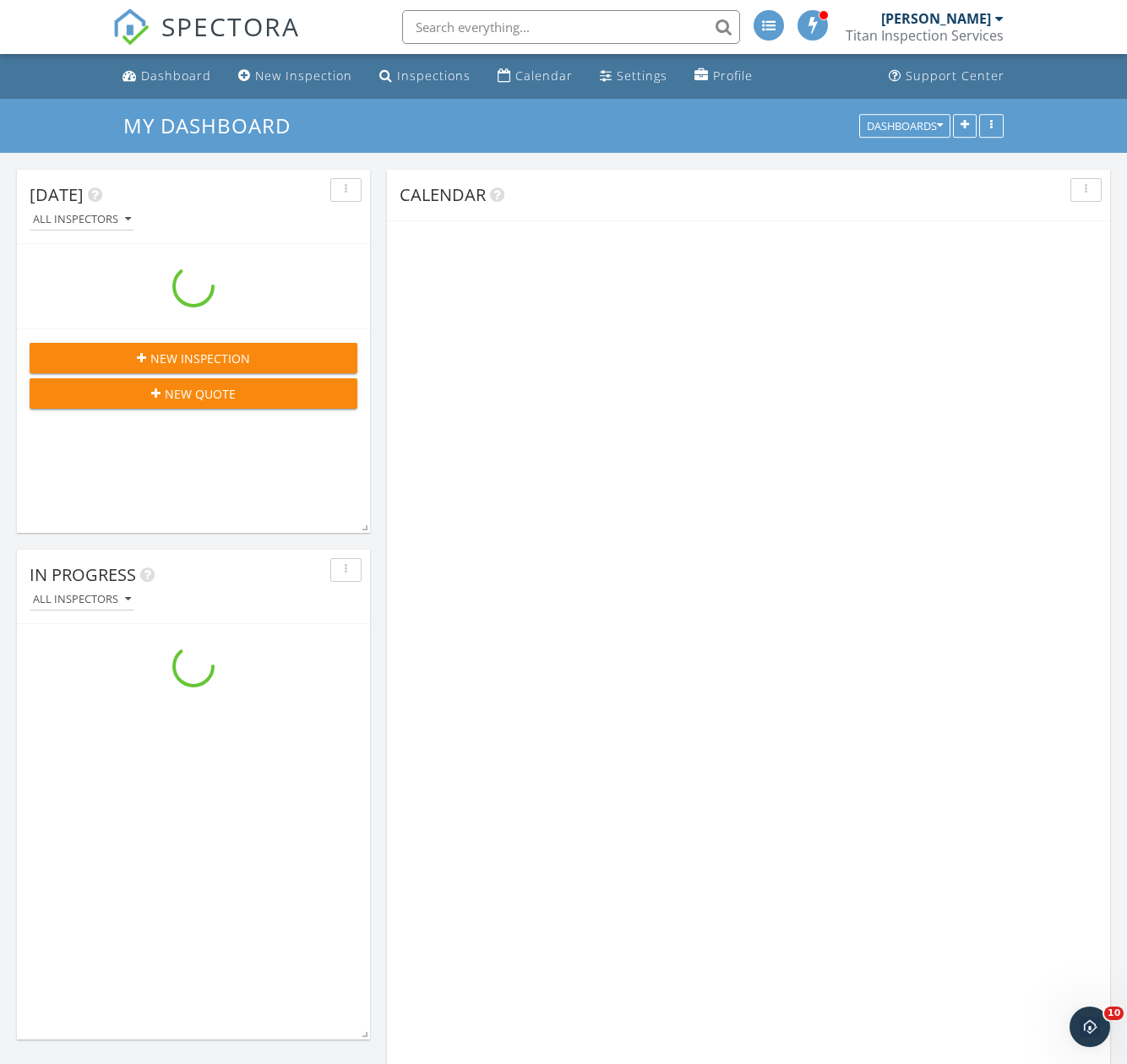
scroll to position [2704, 1153]
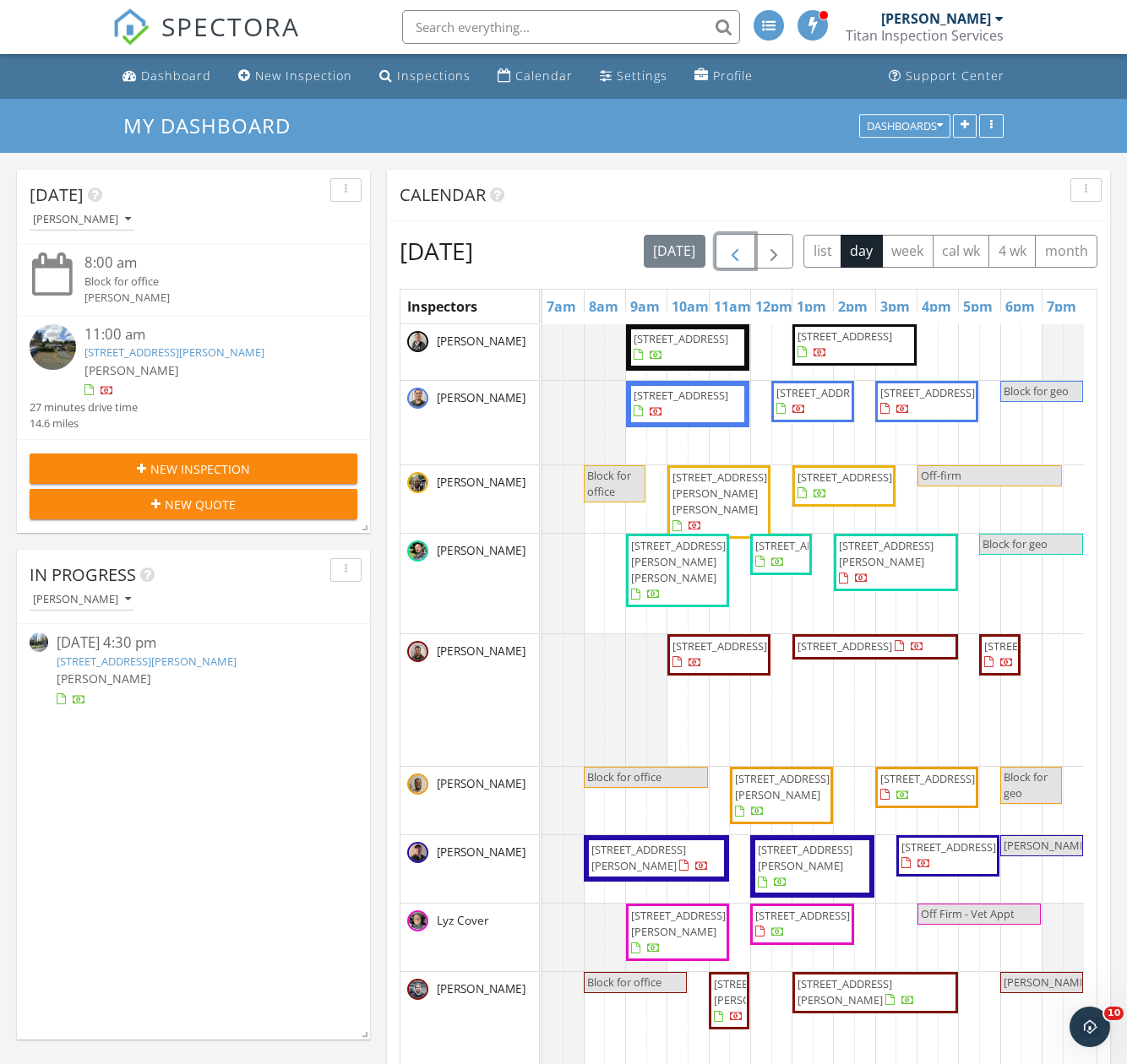
click at [745, 251] on span "button" at bounding box center [734, 251] width 20 height 20
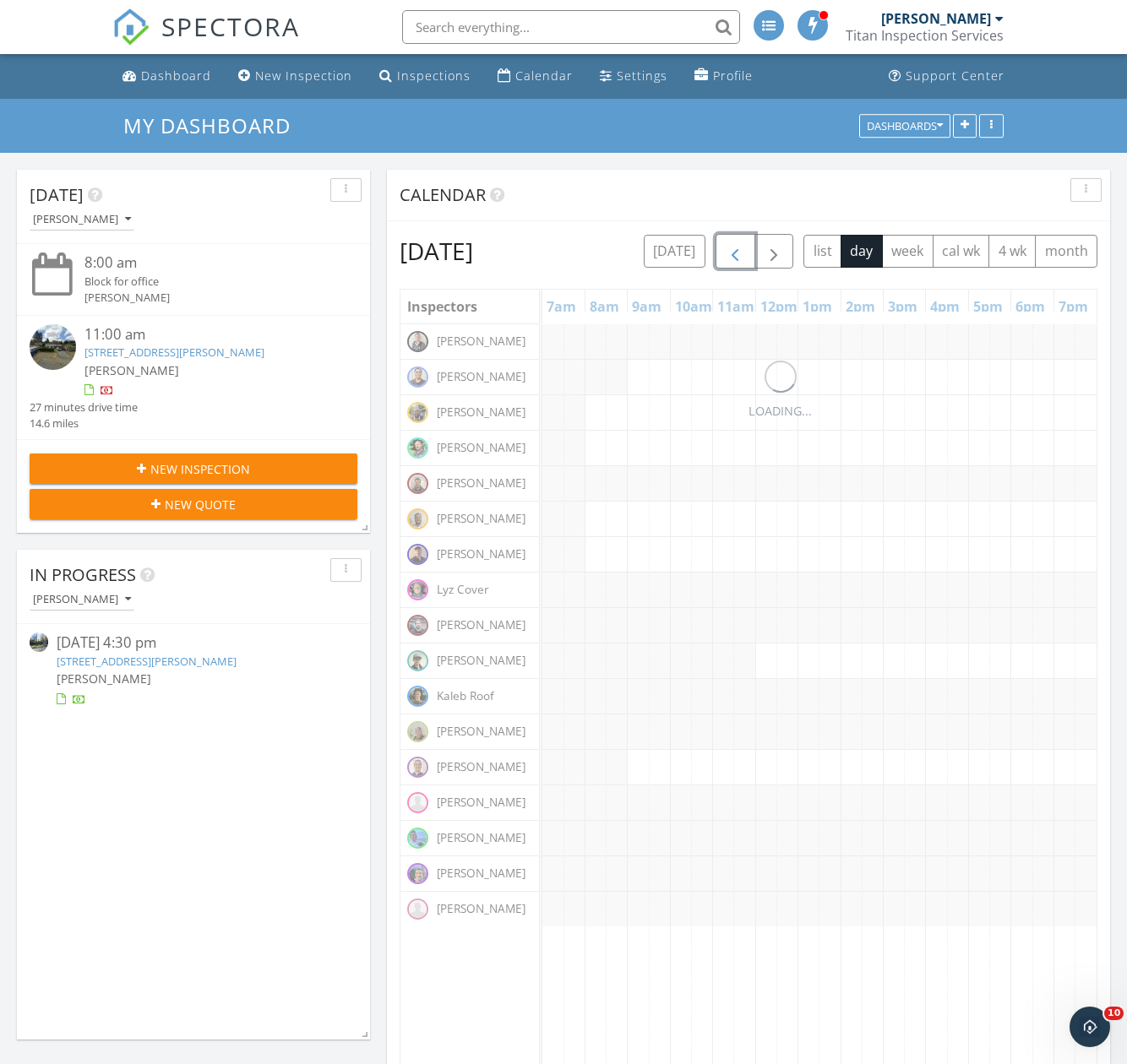
click at [745, 251] on span "button" at bounding box center [734, 251] width 20 height 20
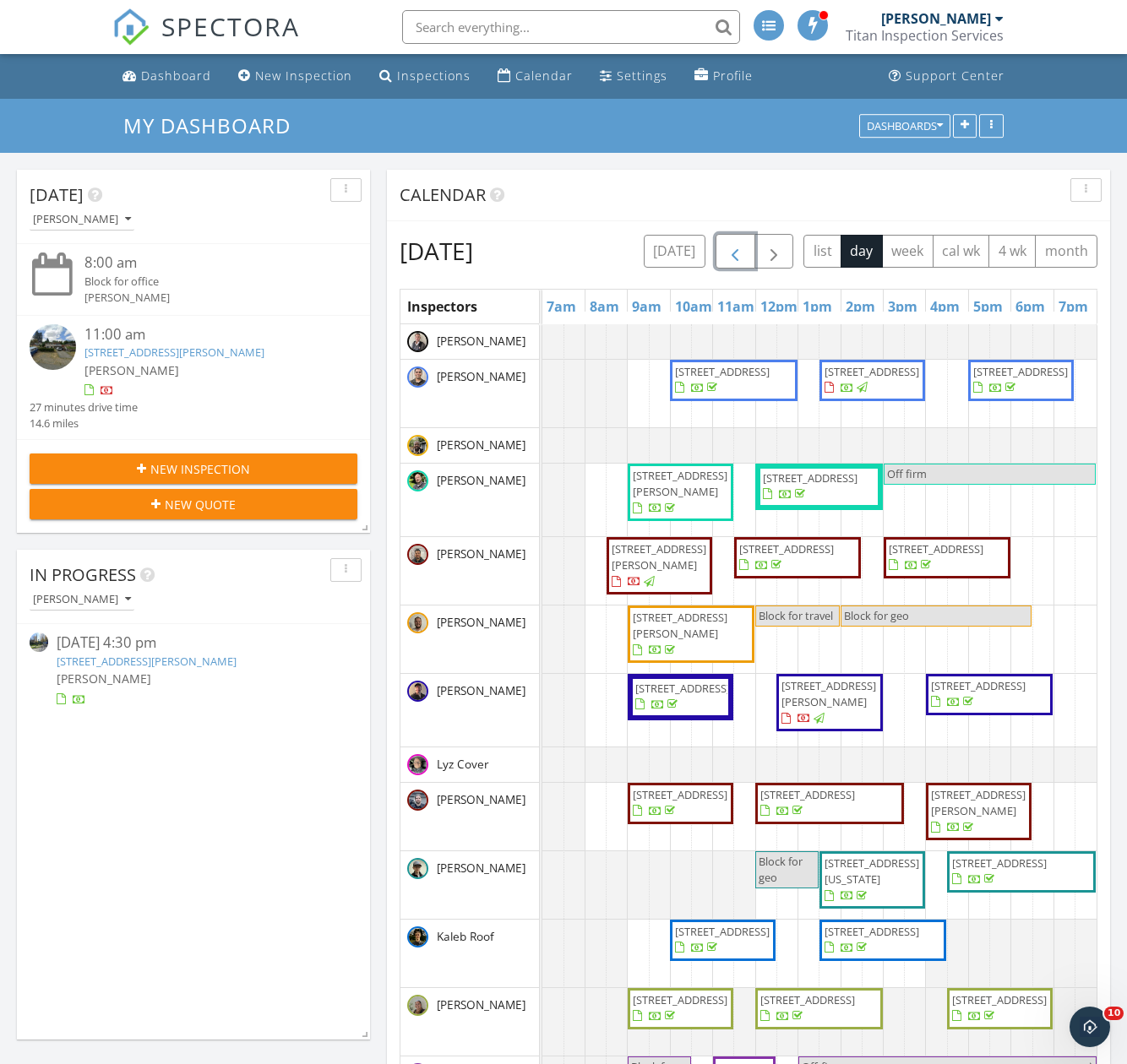
click at [745, 251] on span "button" at bounding box center [734, 251] width 20 height 20
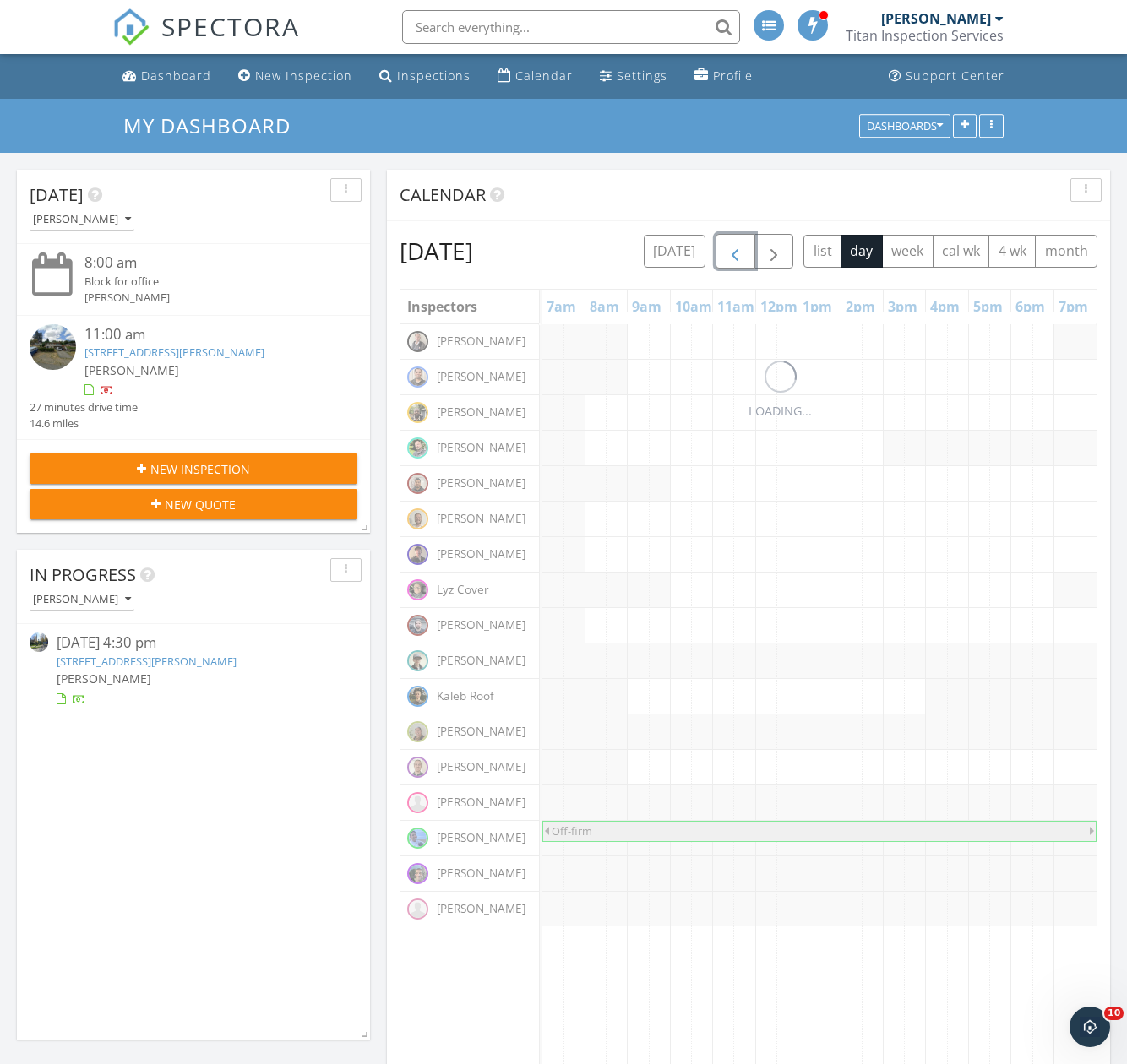
click at [755, 251] on button "button" at bounding box center [735, 251] width 40 height 35
click at [745, 251] on span "button" at bounding box center [734, 251] width 20 height 20
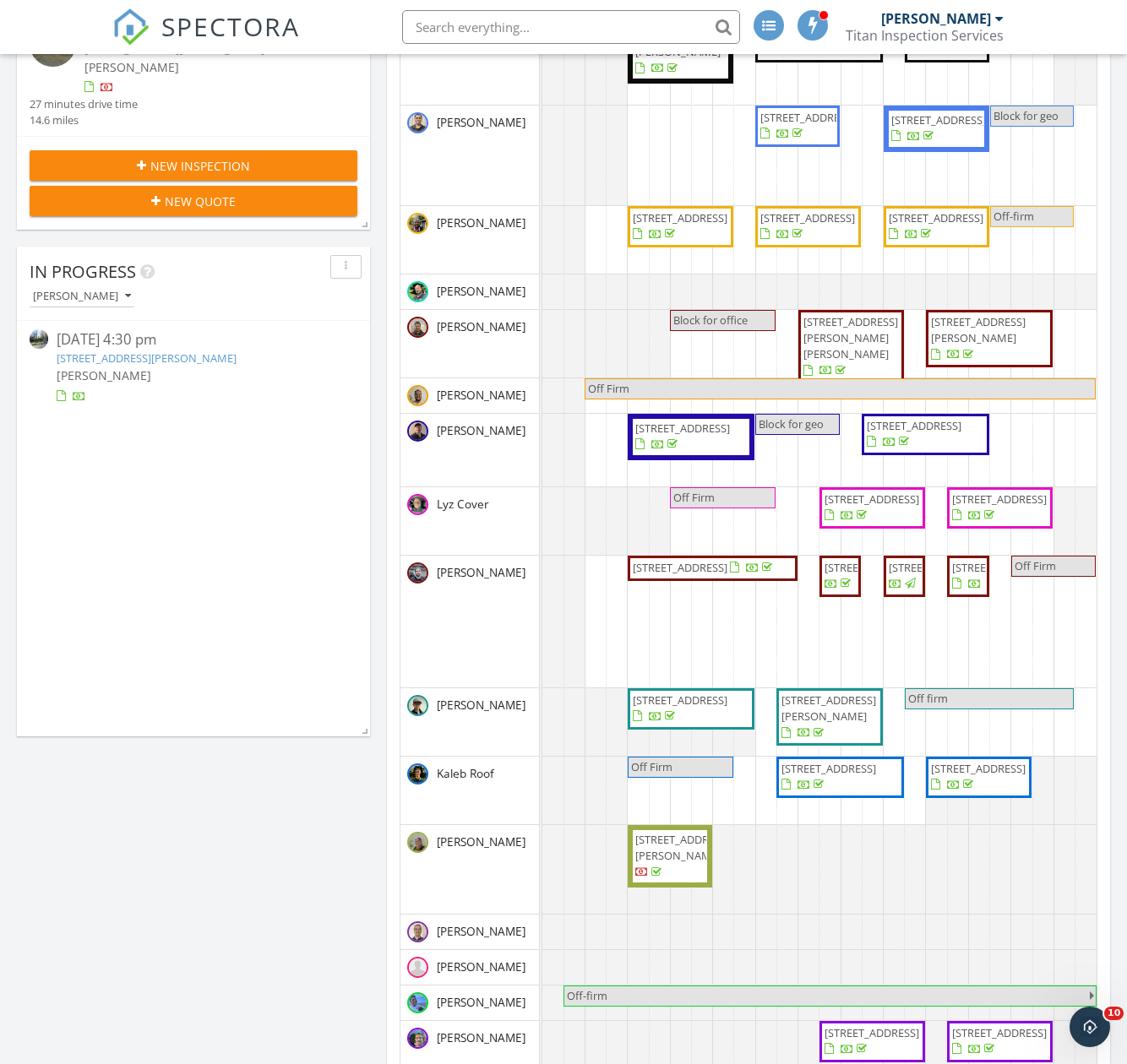
scroll to position [0, 0]
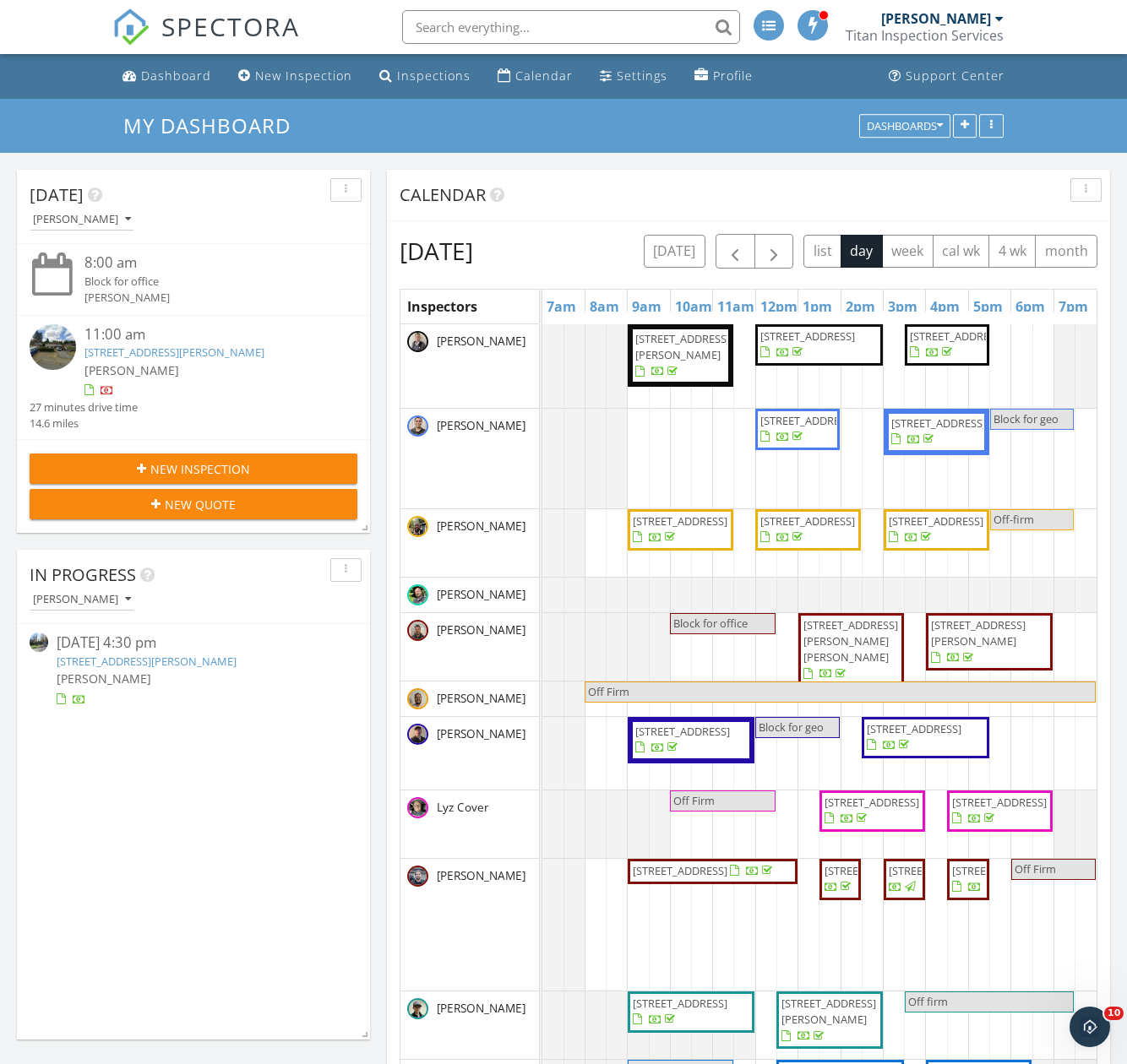
click at [775, 250] on div "today list day week cal wk 4 wk month" at bounding box center [870, 251] width 454 height 35
click at [745, 250] on span "button" at bounding box center [734, 251] width 20 height 20
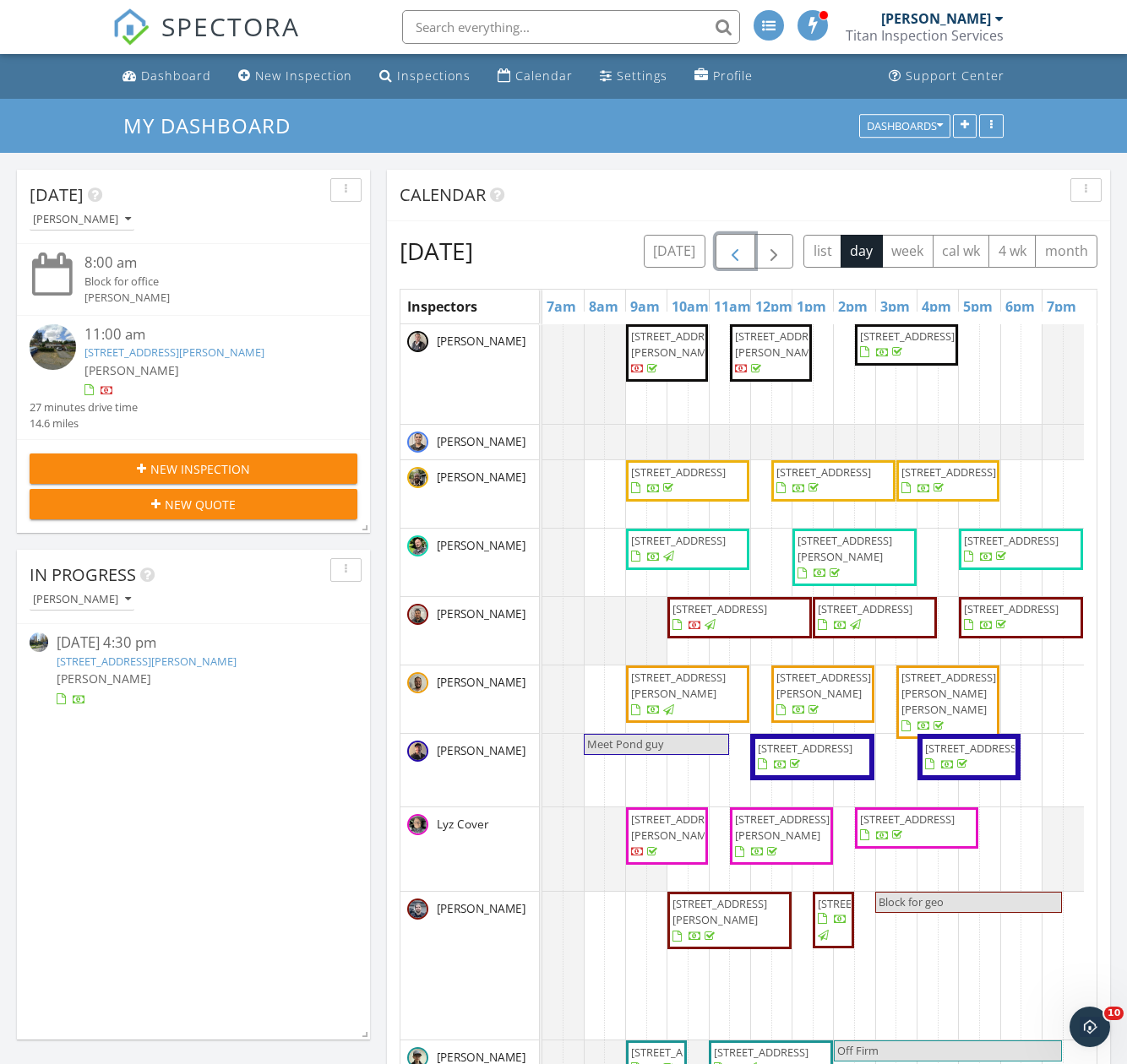
click at [755, 240] on button "button" at bounding box center [735, 251] width 40 height 35
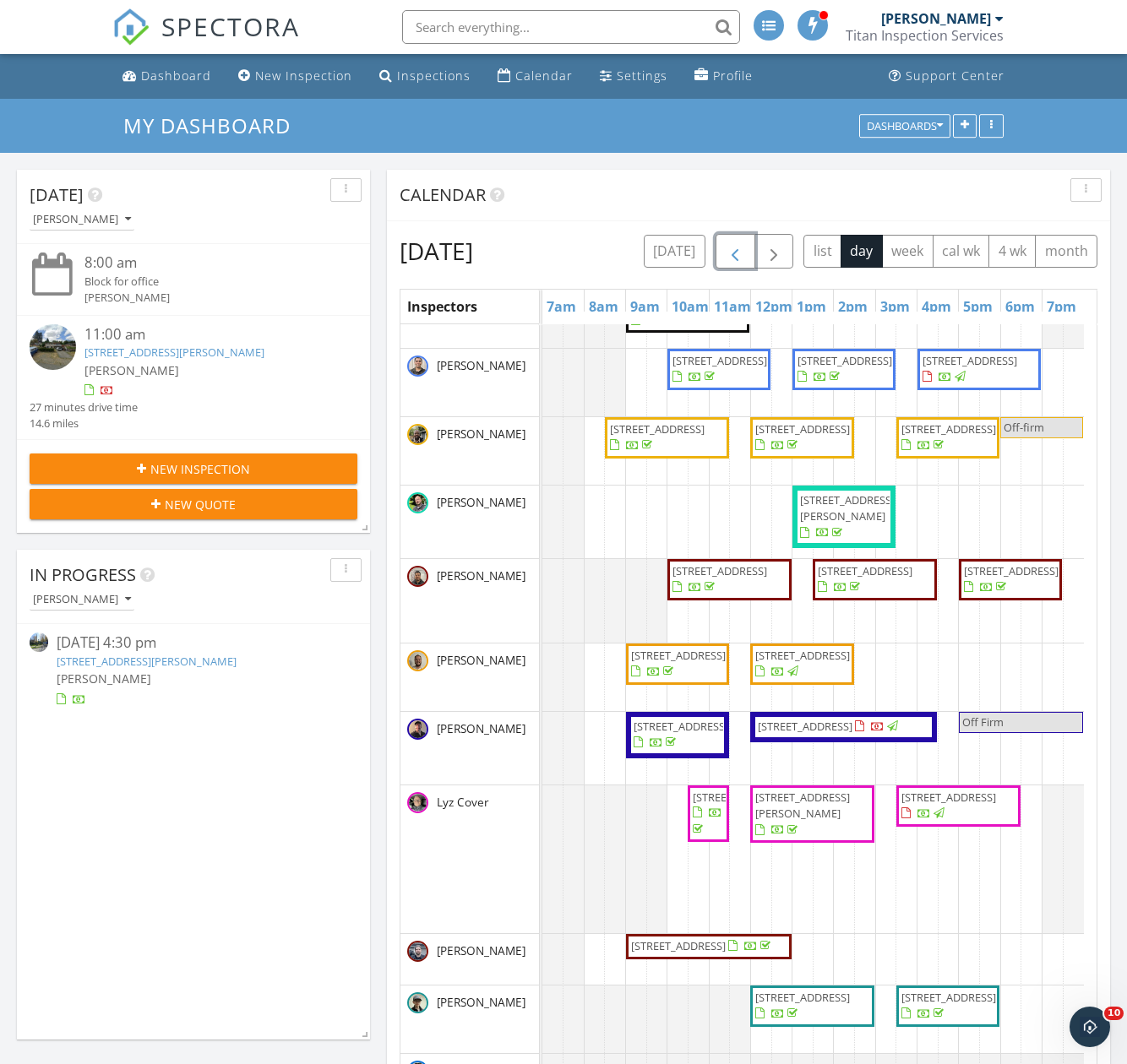
scroll to position [83, 0]
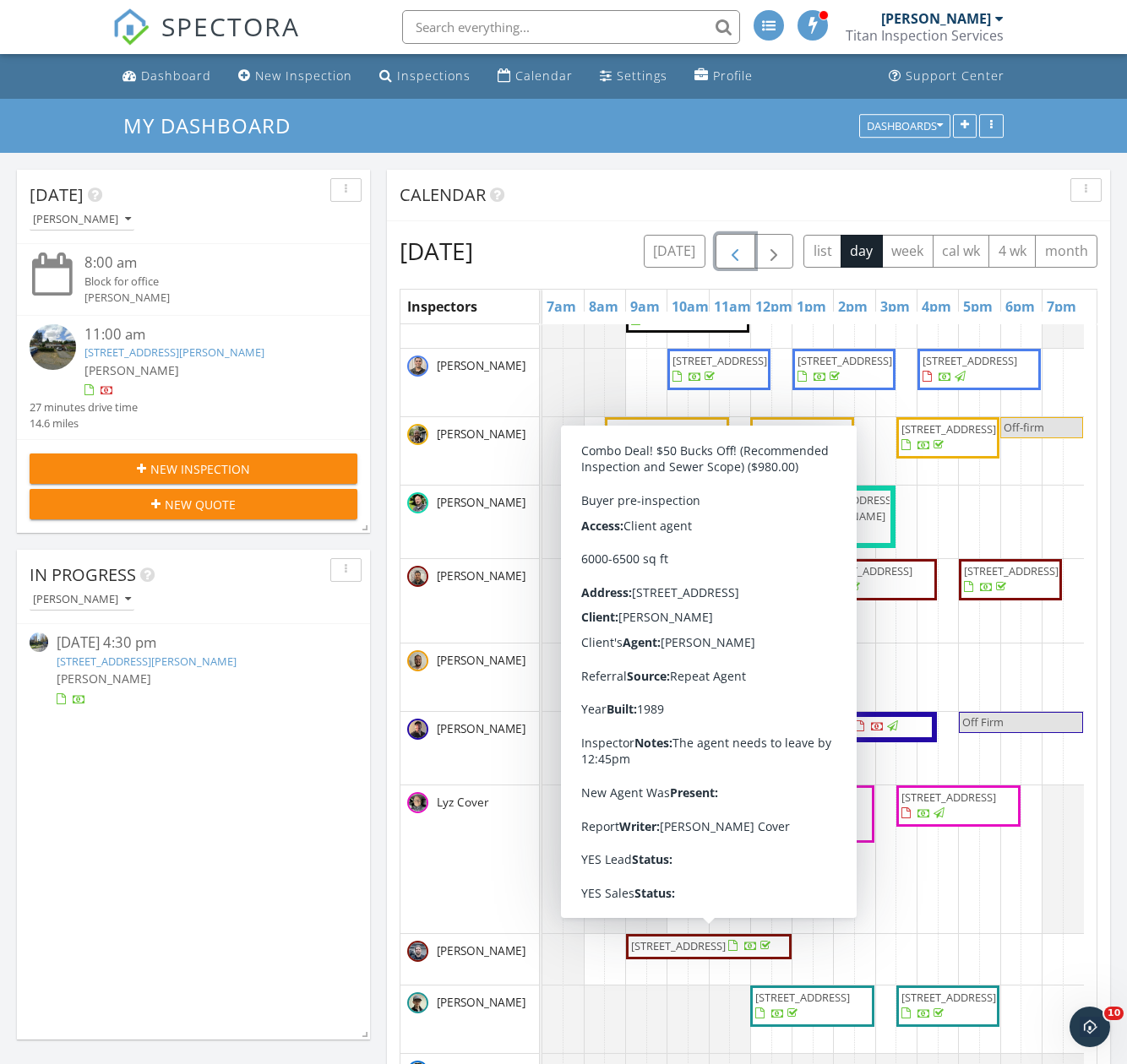
click at [705, 948] on span "1511 Magnolia Way W, Seattle 98199" at bounding box center [679, 946] width 95 height 15
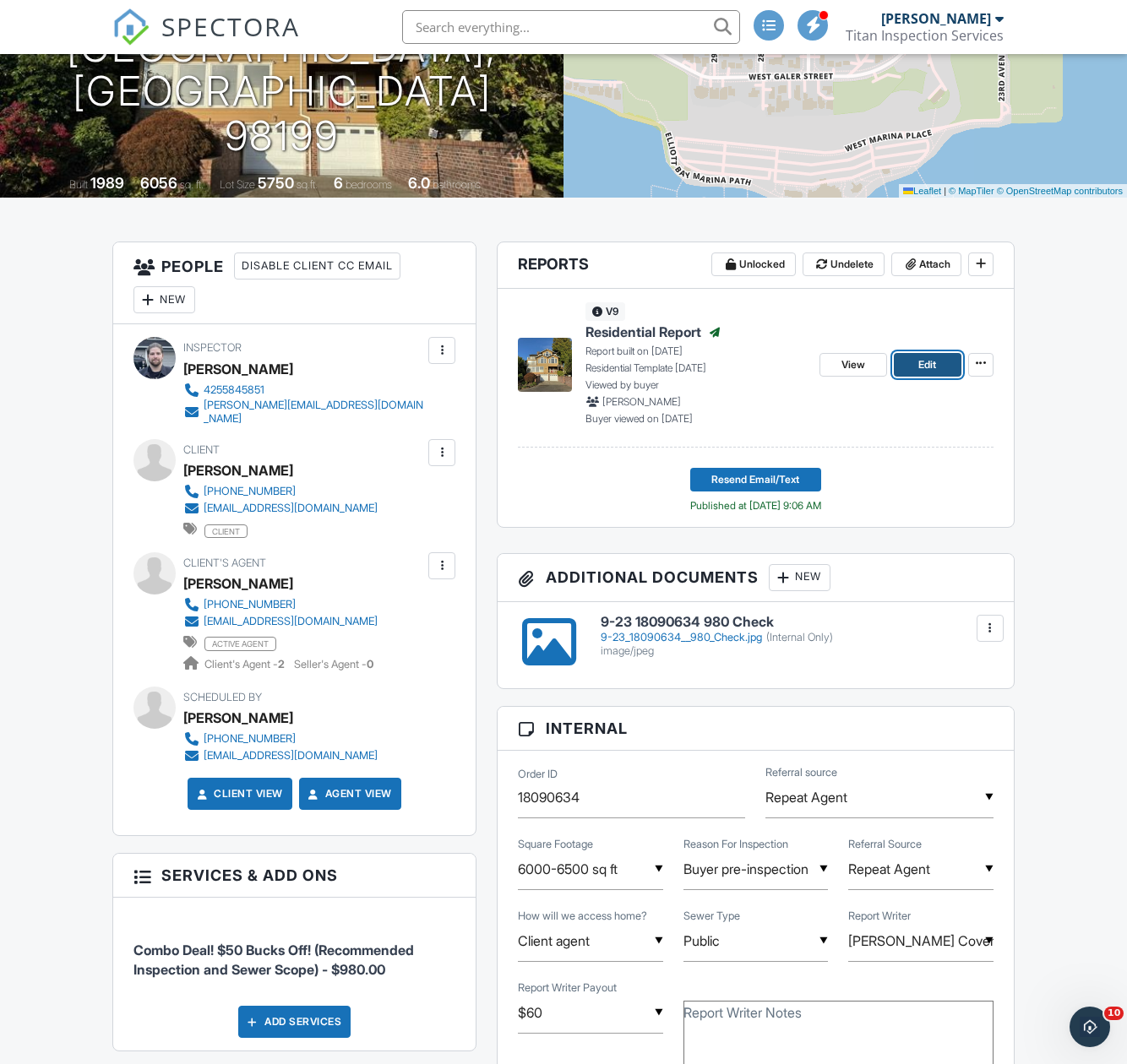
click at [918, 365] on span "Edit" at bounding box center [927, 364] width 17 height 17
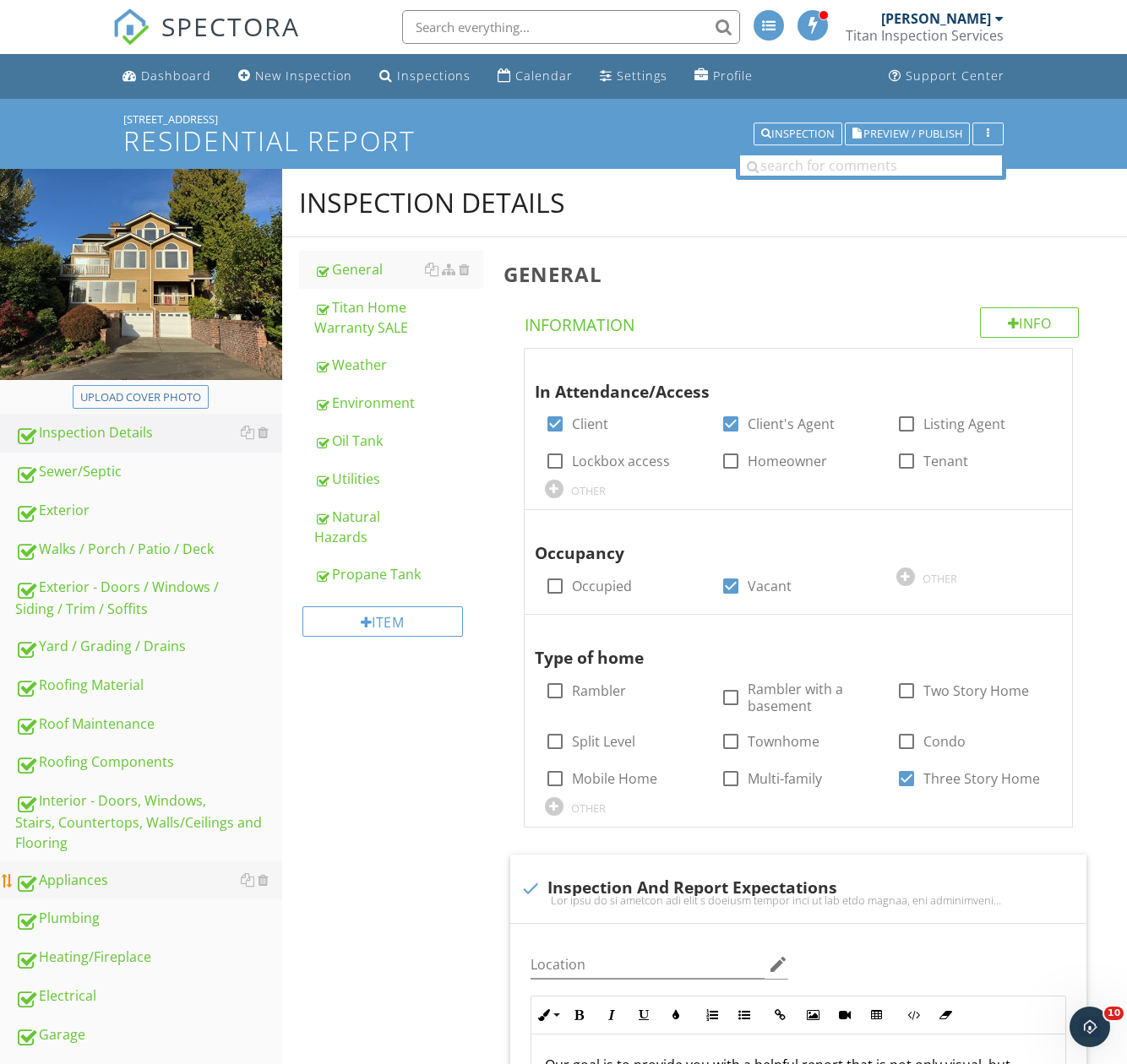
click at [95, 893] on link "Appliances" at bounding box center [149, 881] width 267 height 39
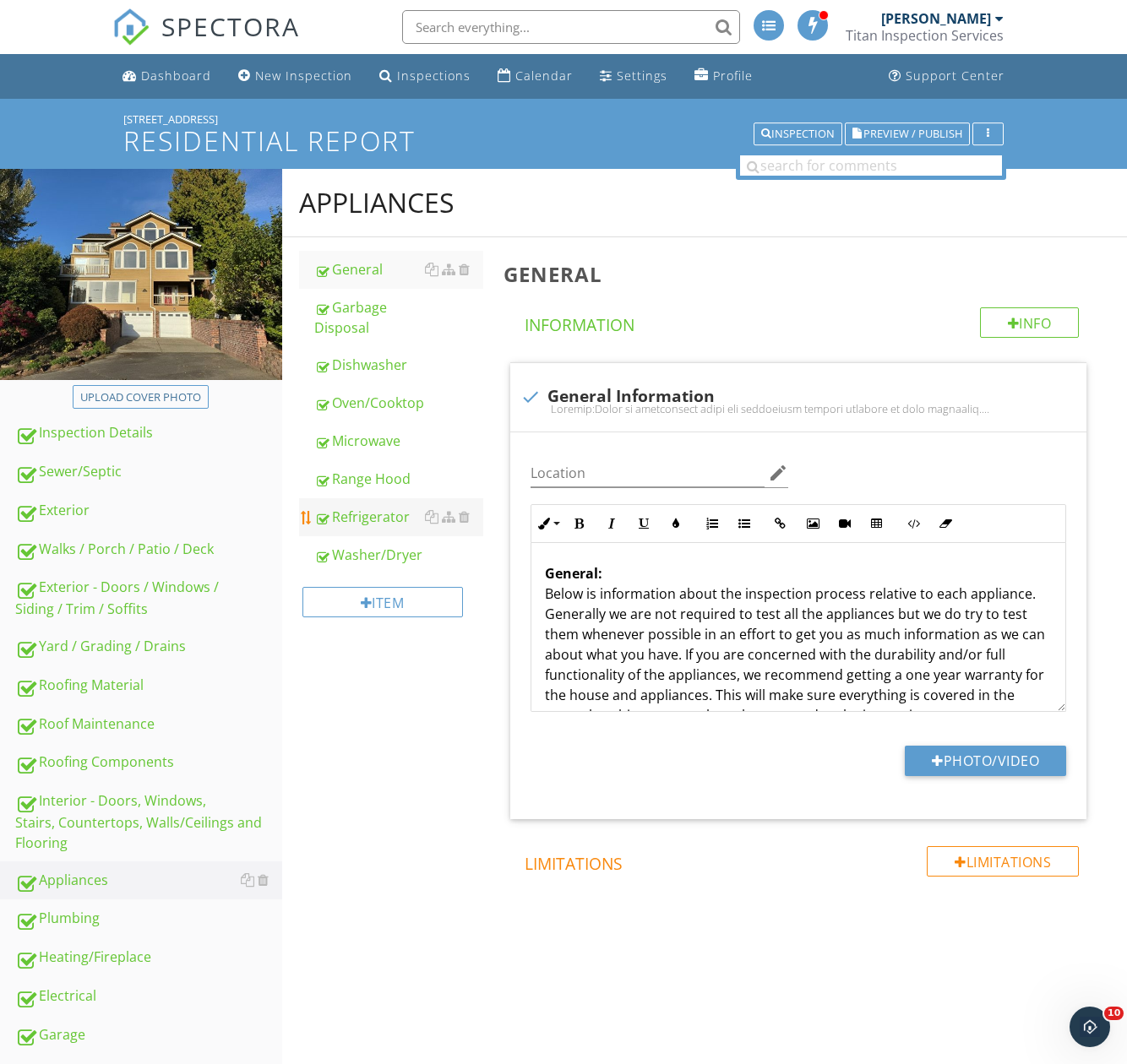
click at [372, 521] on div "Refrigerator" at bounding box center [398, 517] width 169 height 20
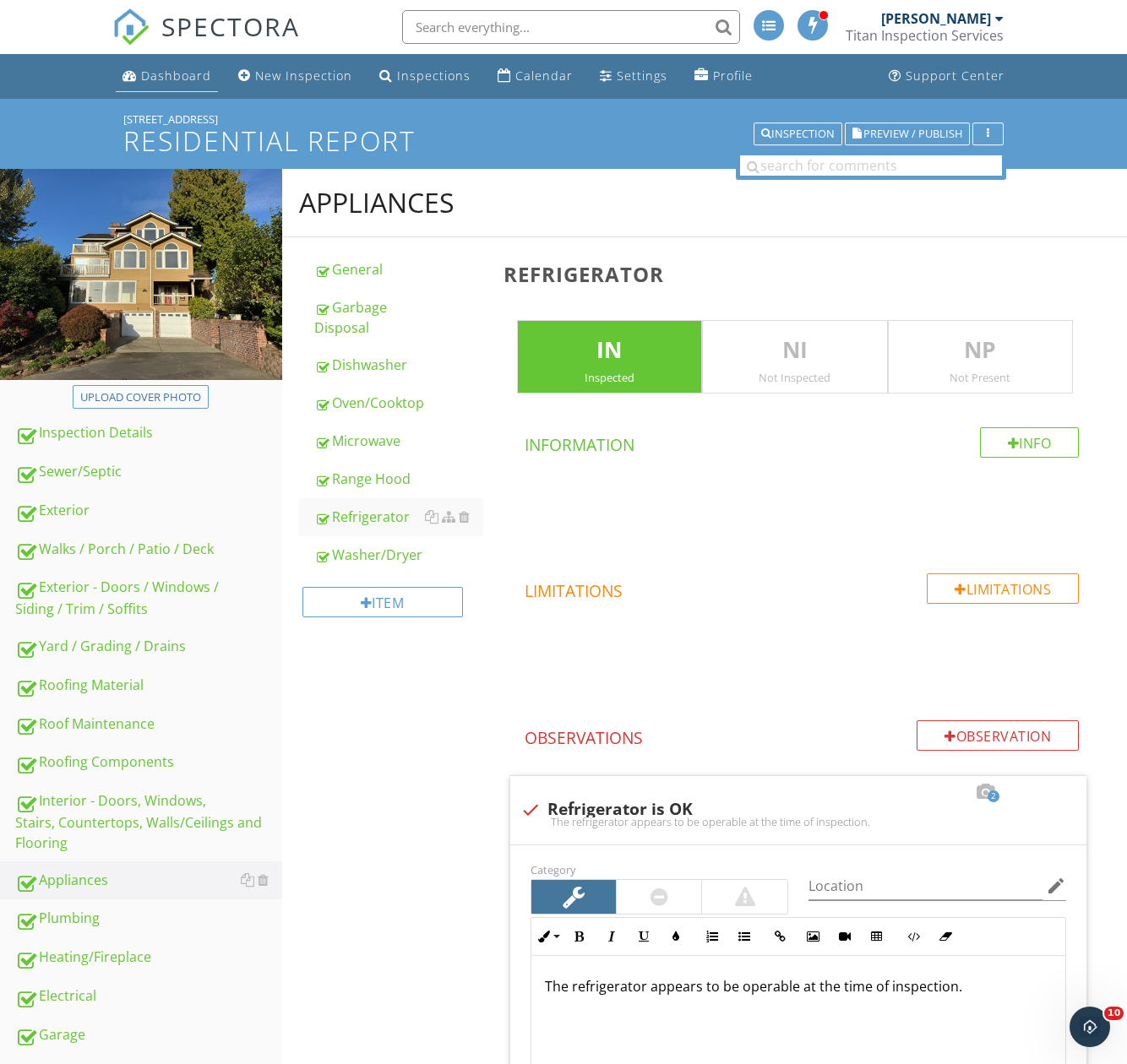
click at [182, 77] on div "Dashboard" at bounding box center [176, 76] width 70 height 16
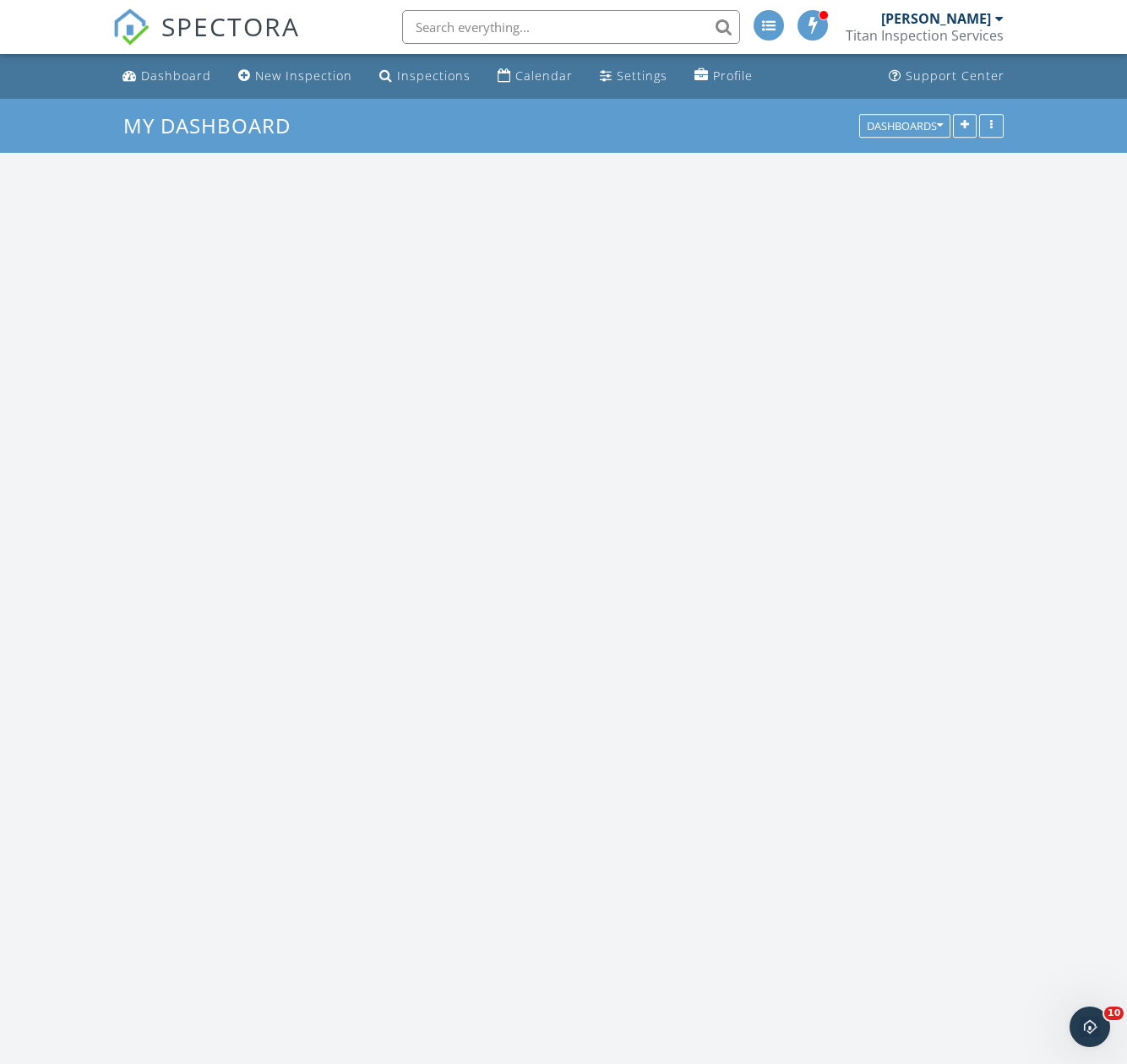
scroll to position [2704, 1153]
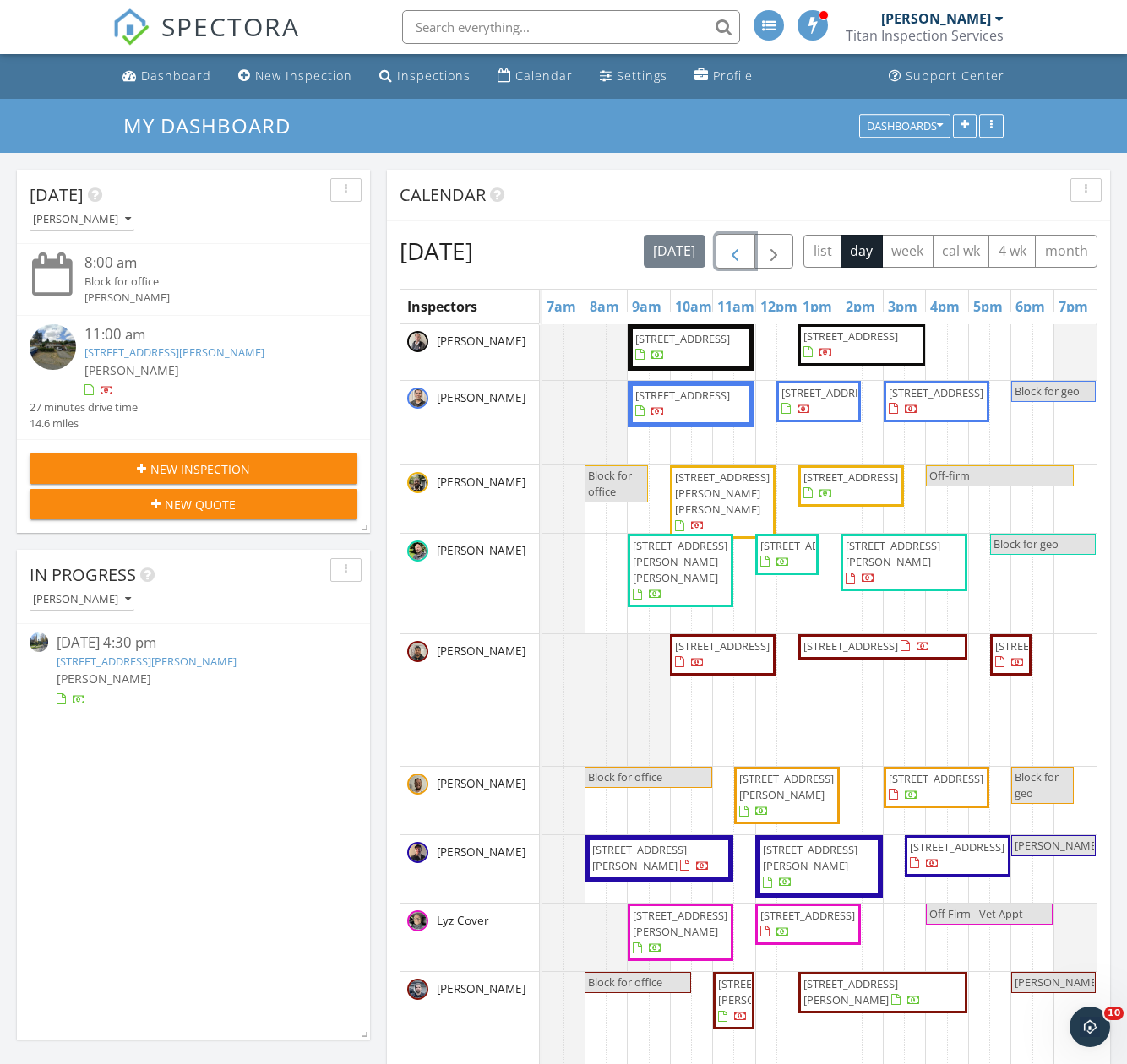
click at [745, 249] on span "button" at bounding box center [734, 251] width 20 height 20
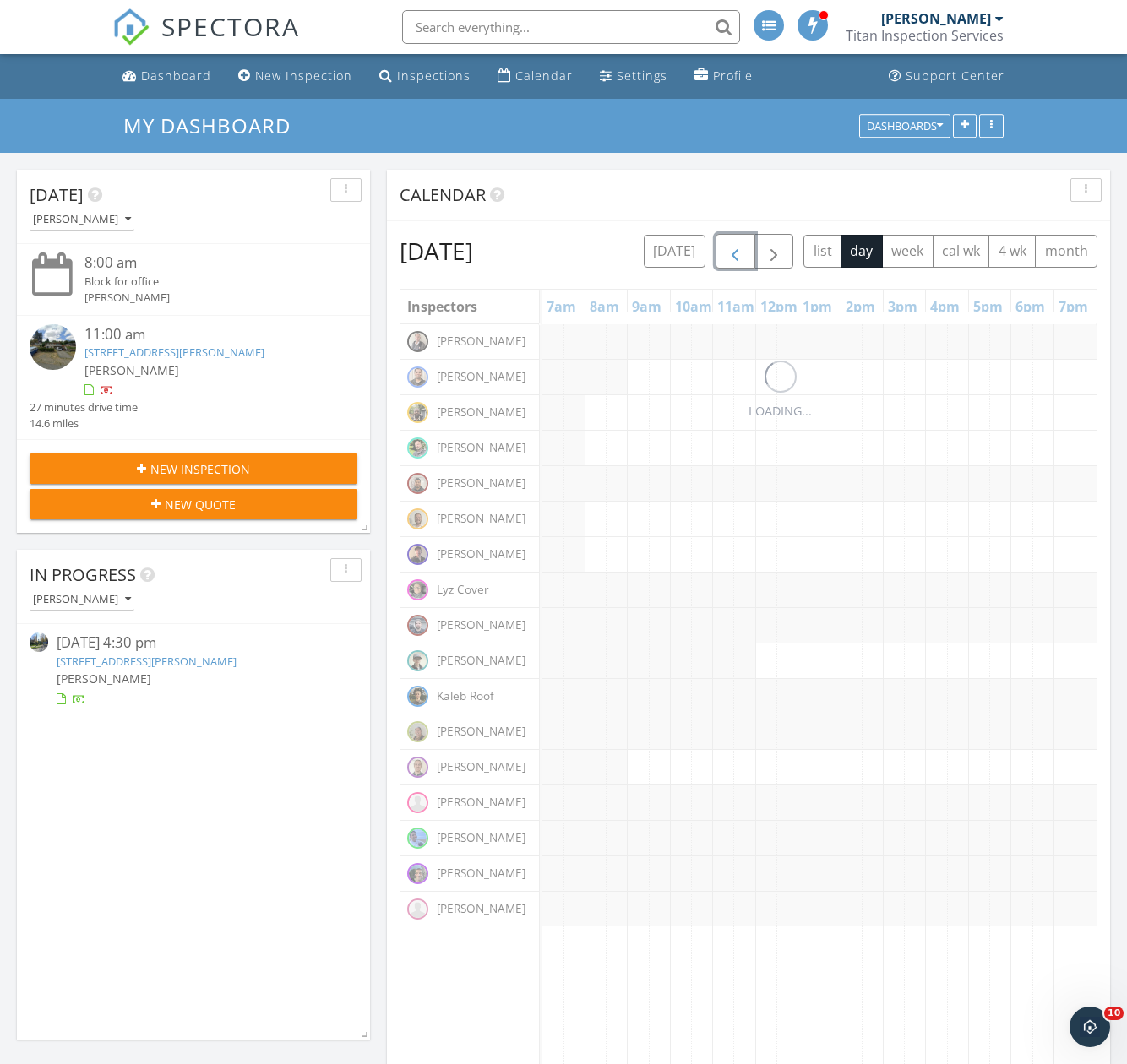
click at [745, 249] on span "button" at bounding box center [734, 251] width 20 height 20
click at [755, 249] on button "button" at bounding box center [735, 251] width 40 height 35
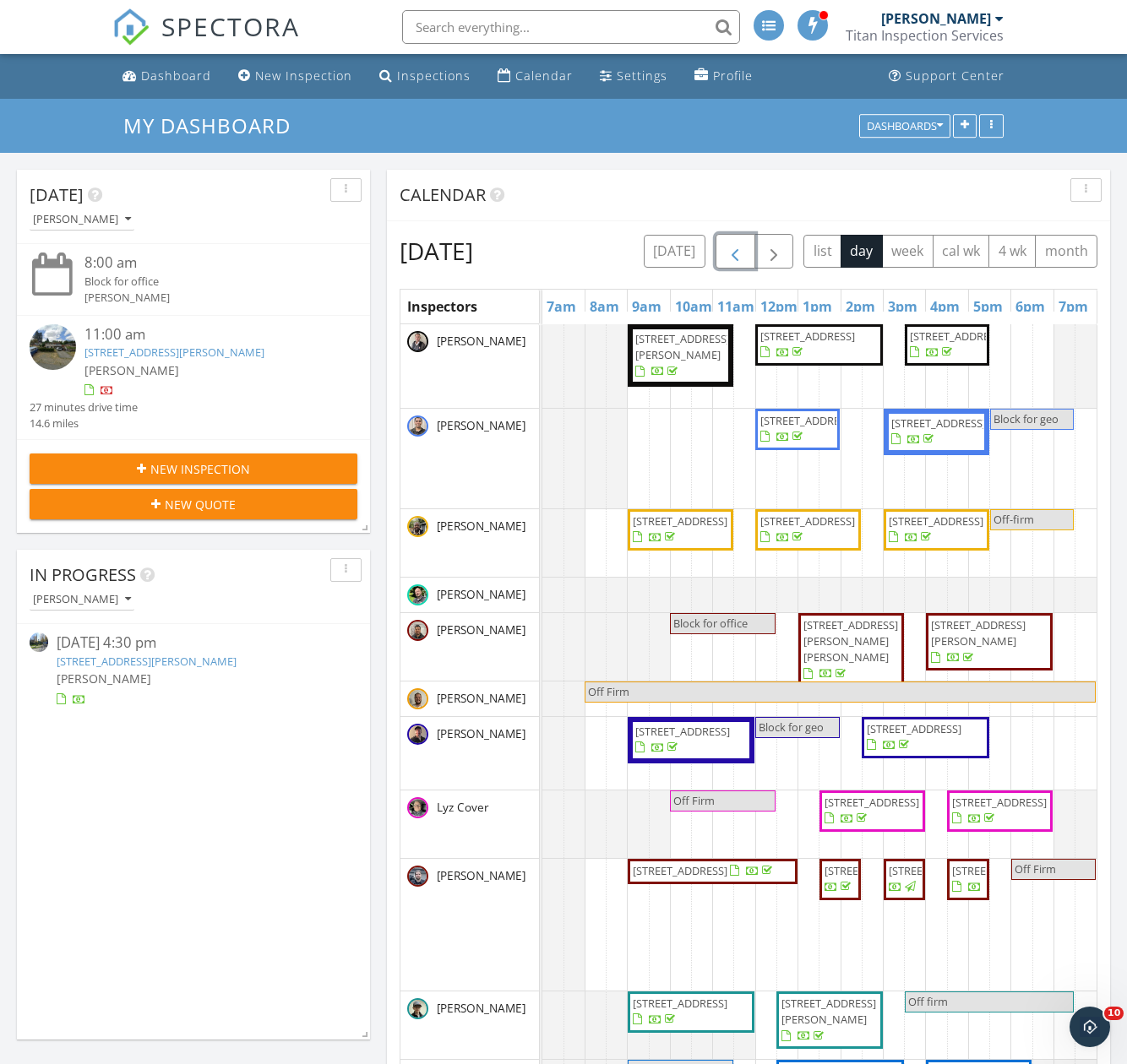
click at [745, 248] on span "button" at bounding box center [734, 251] width 20 height 20
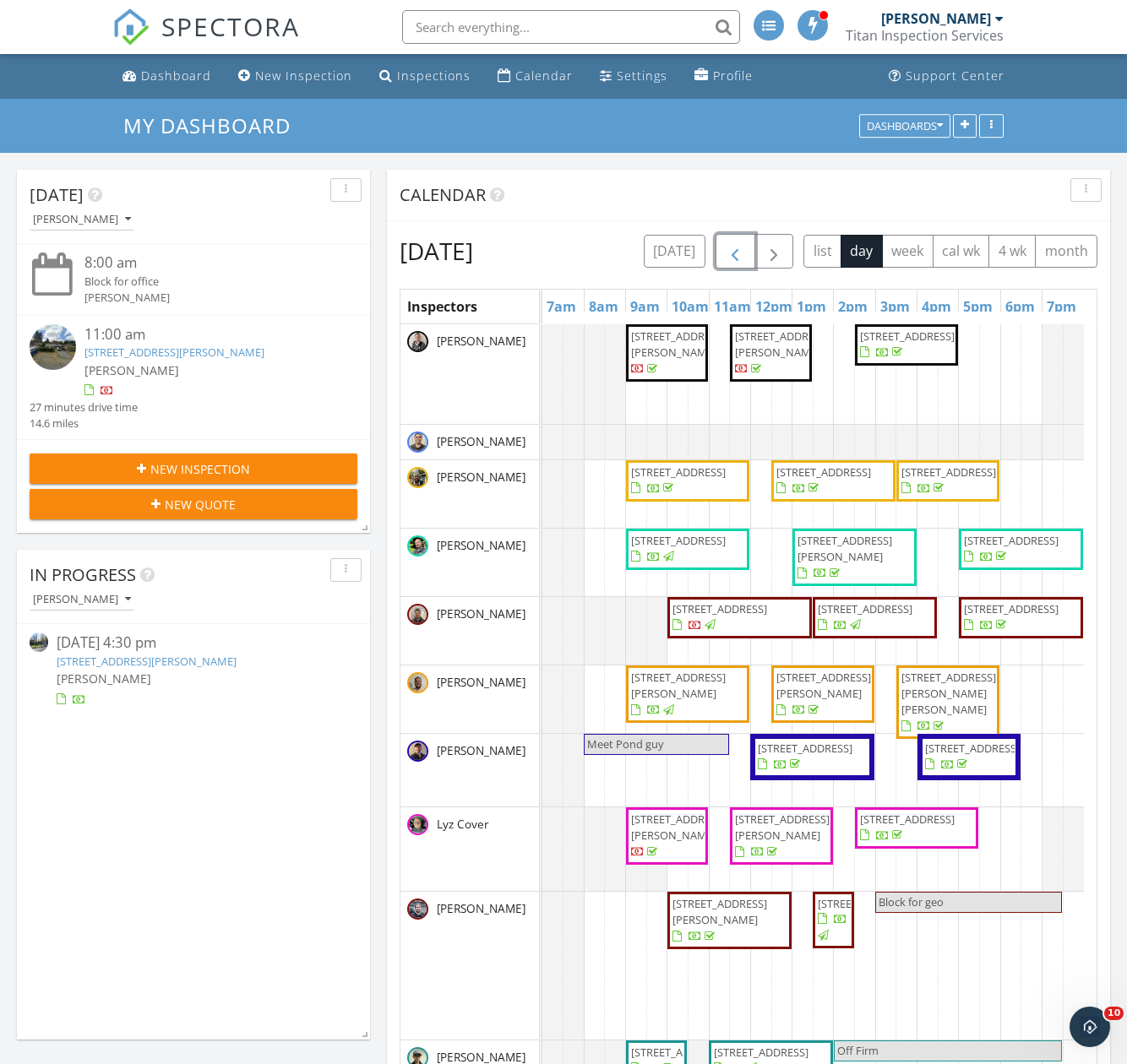
click at [745, 250] on span "button" at bounding box center [734, 251] width 20 height 20
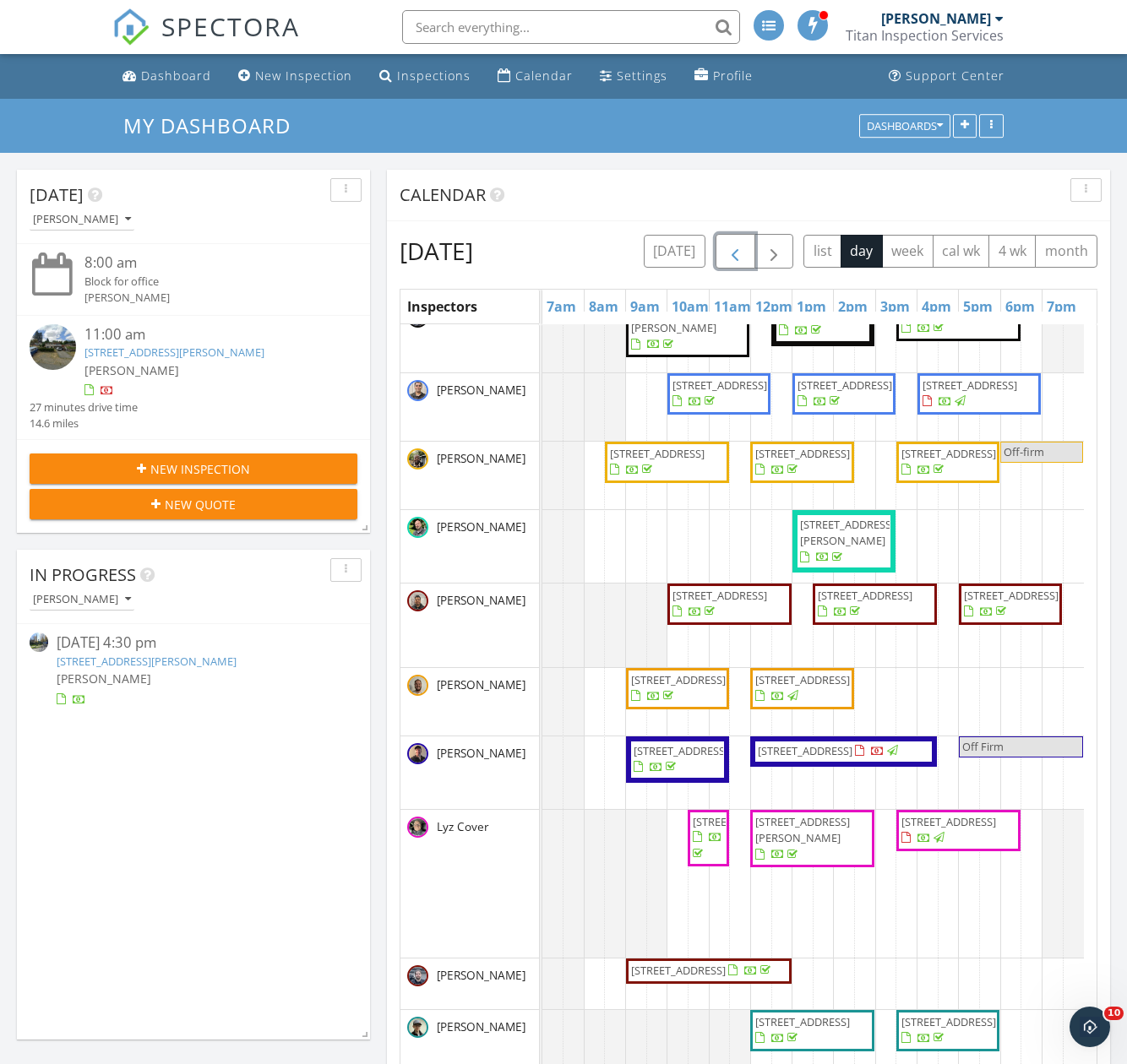
scroll to position [0, 0]
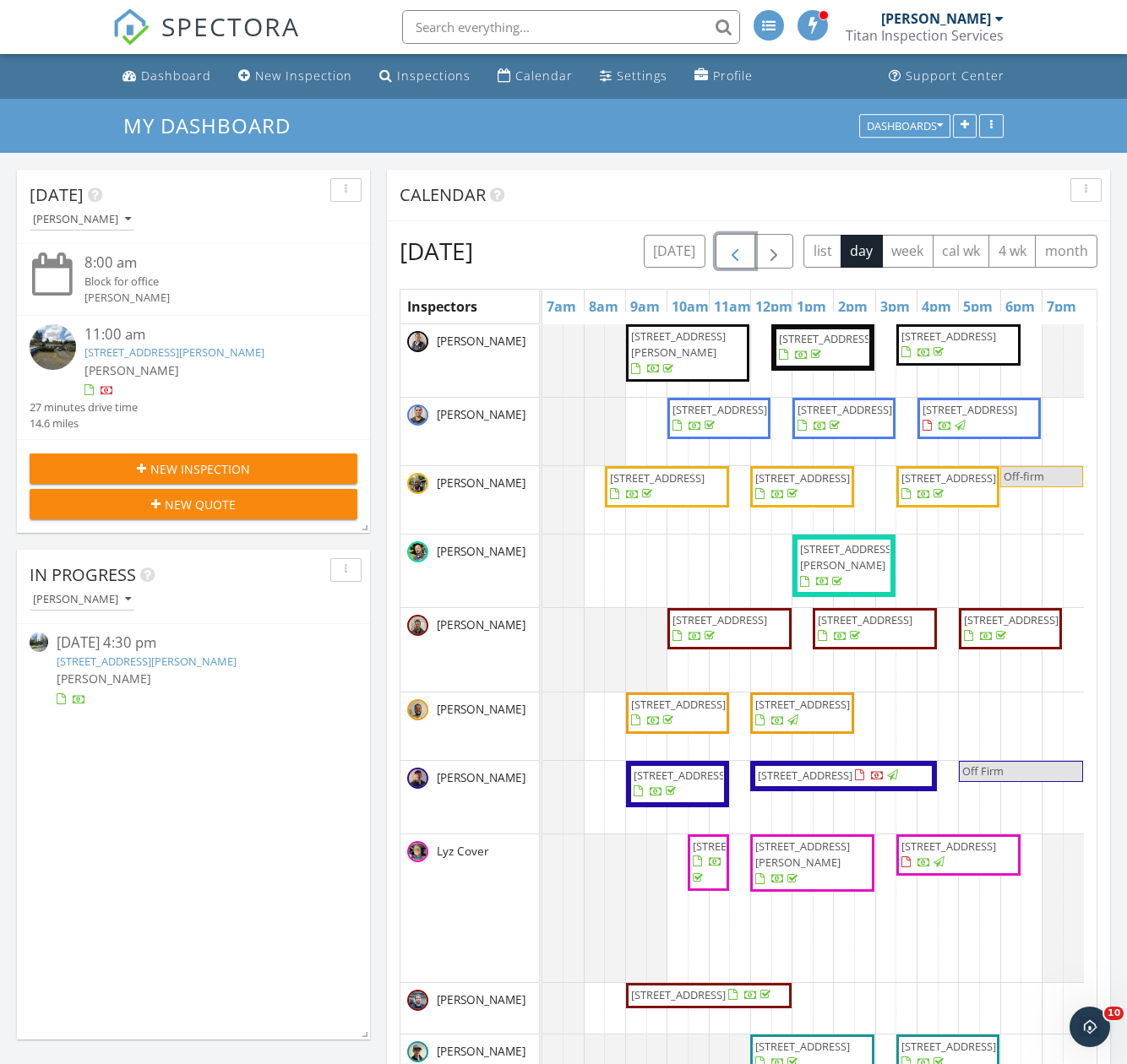
click at [745, 257] on span "button" at bounding box center [734, 251] width 20 height 20
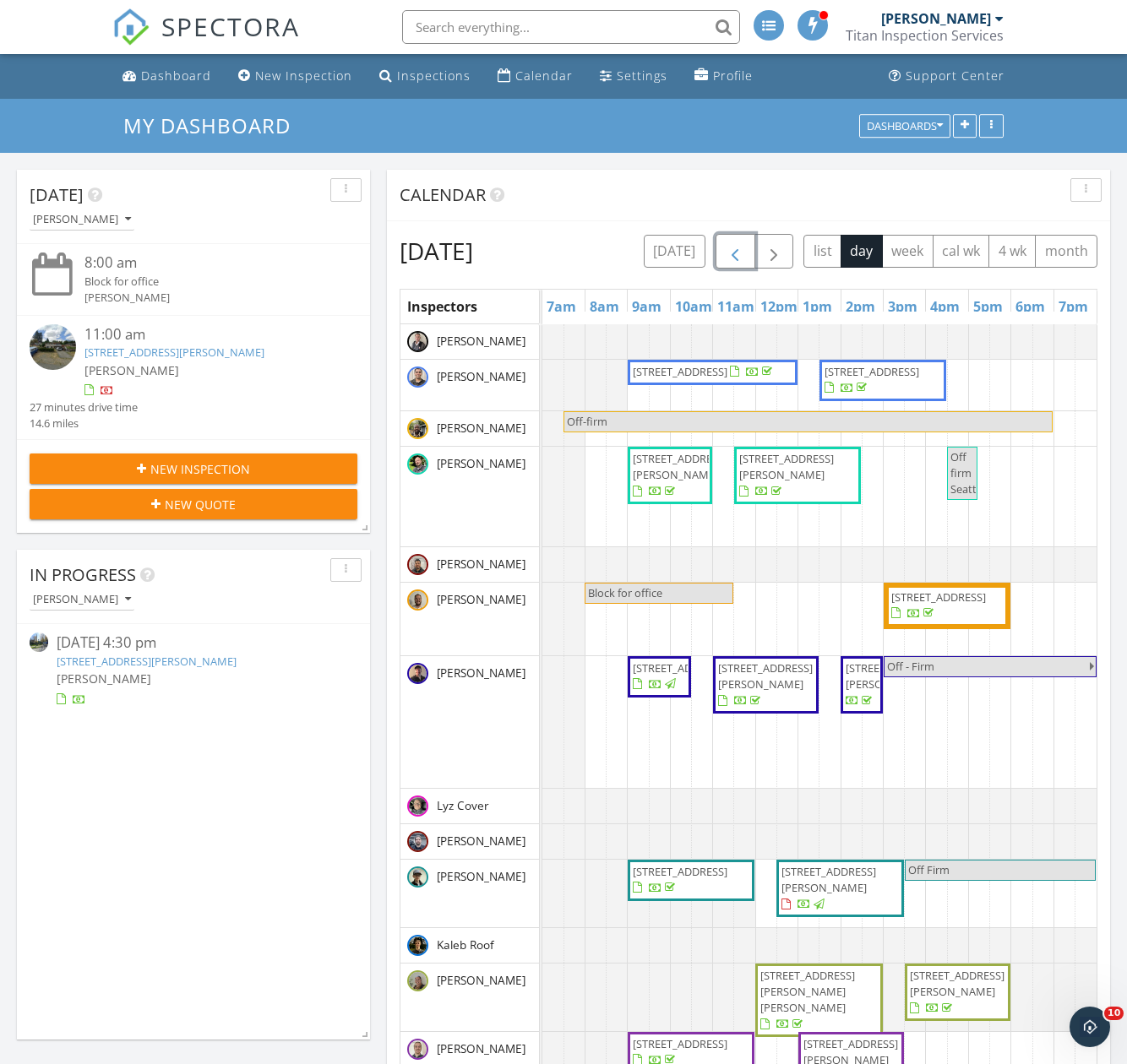
click at [745, 250] on span "button" at bounding box center [734, 251] width 20 height 20
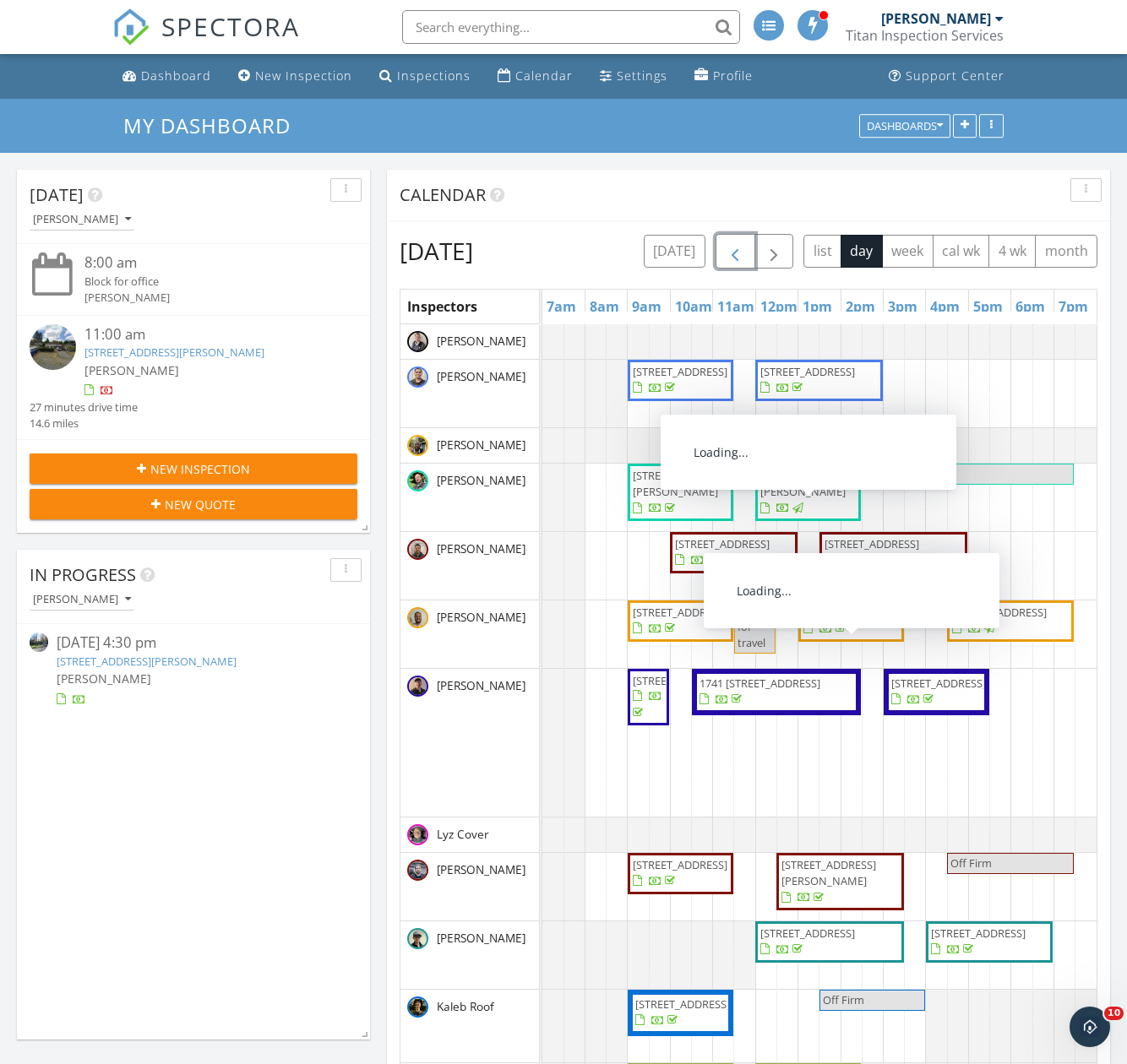
scroll to position [506, 0]
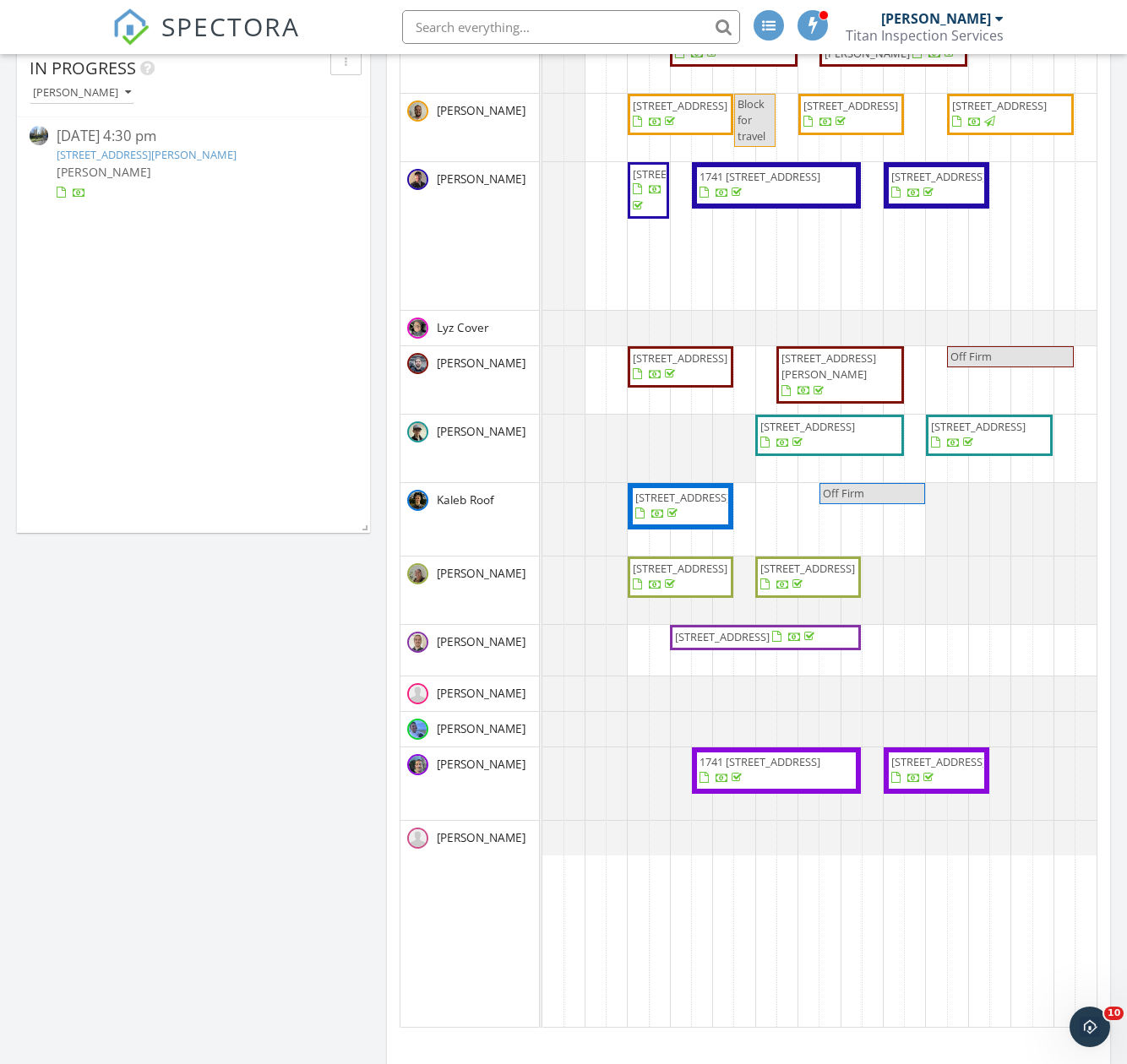
click at [806, 382] on span "3614 Francis Ave N, Seattle 98103" at bounding box center [829, 366] width 95 height 31
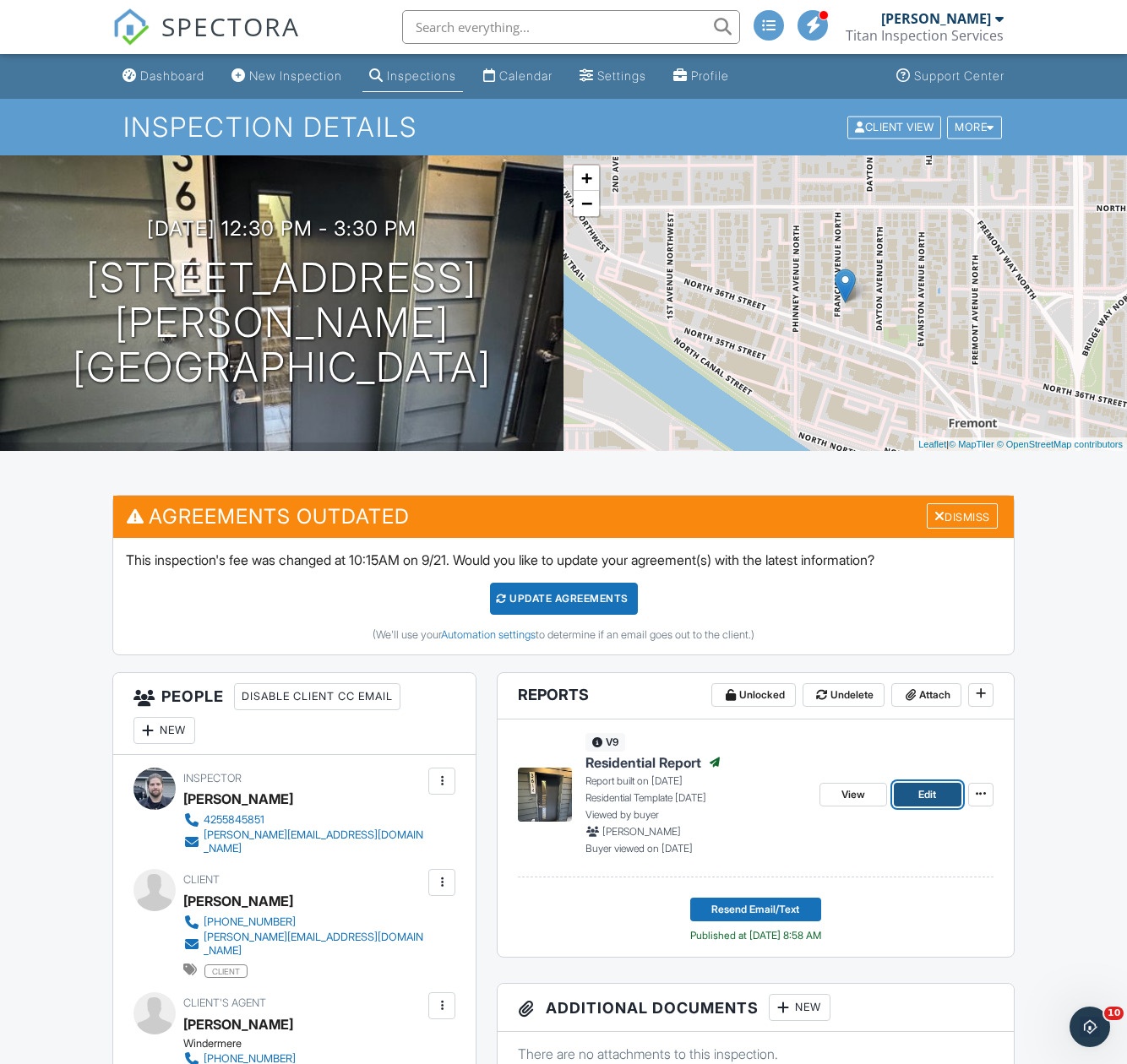
click at [914, 795] on link "Edit" at bounding box center [927, 794] width 67 height 24
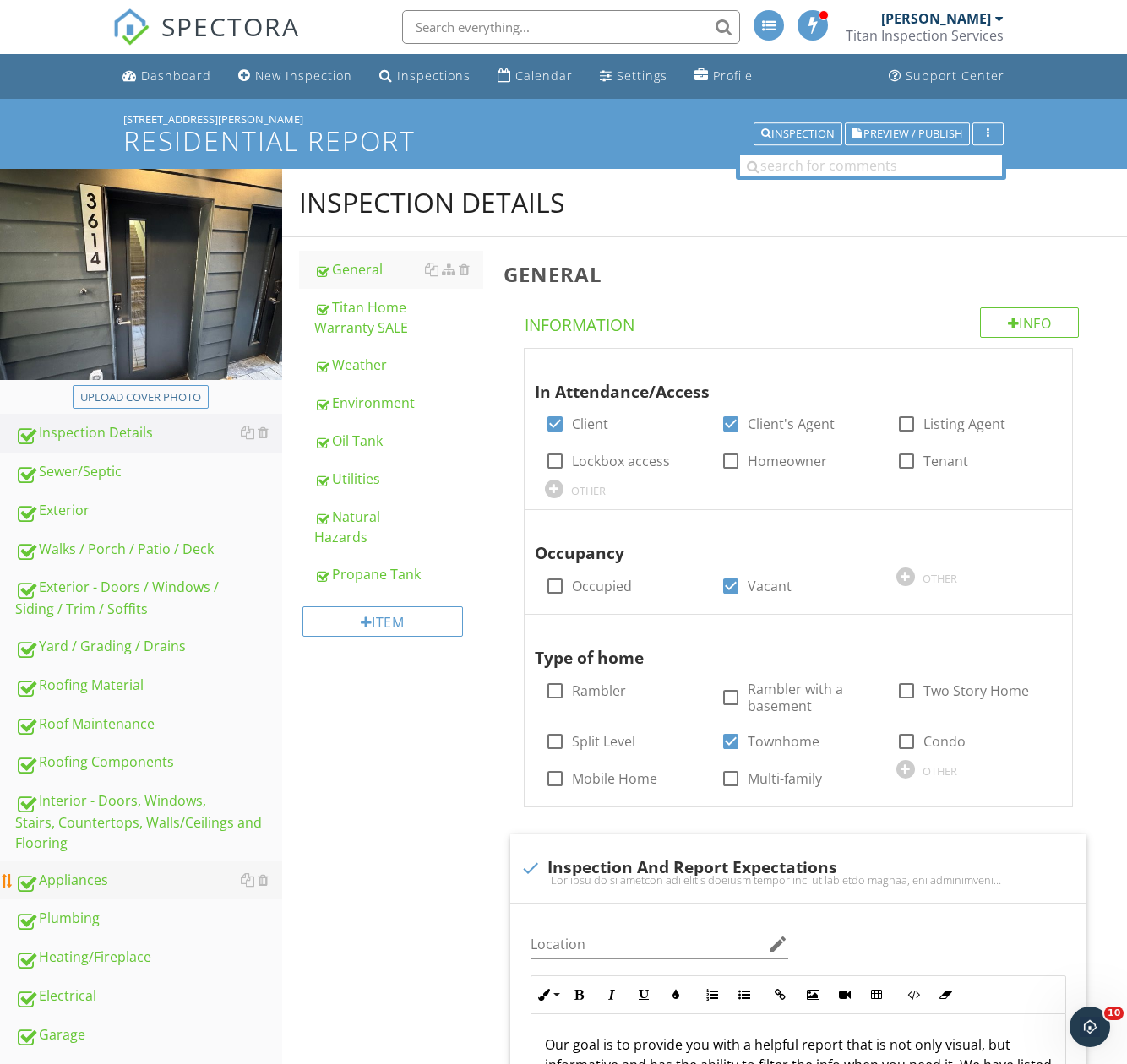
click at [116, 880] on div "Appliances" at bounding box center [149, 881] width 267 height 22
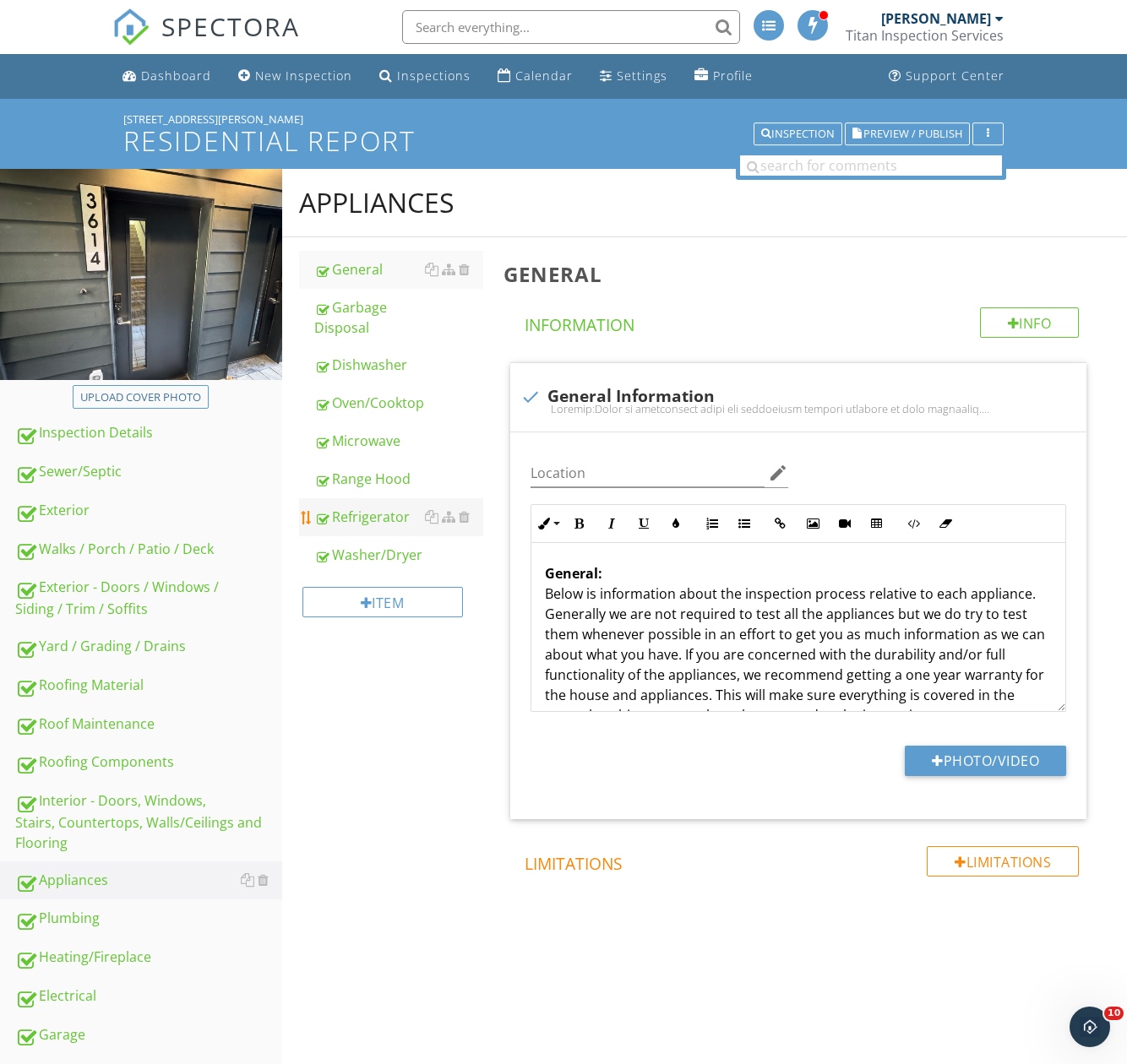
click at [362, 519] on div "Refrigerator" at bounding box center [398, 517] width 169 height 20
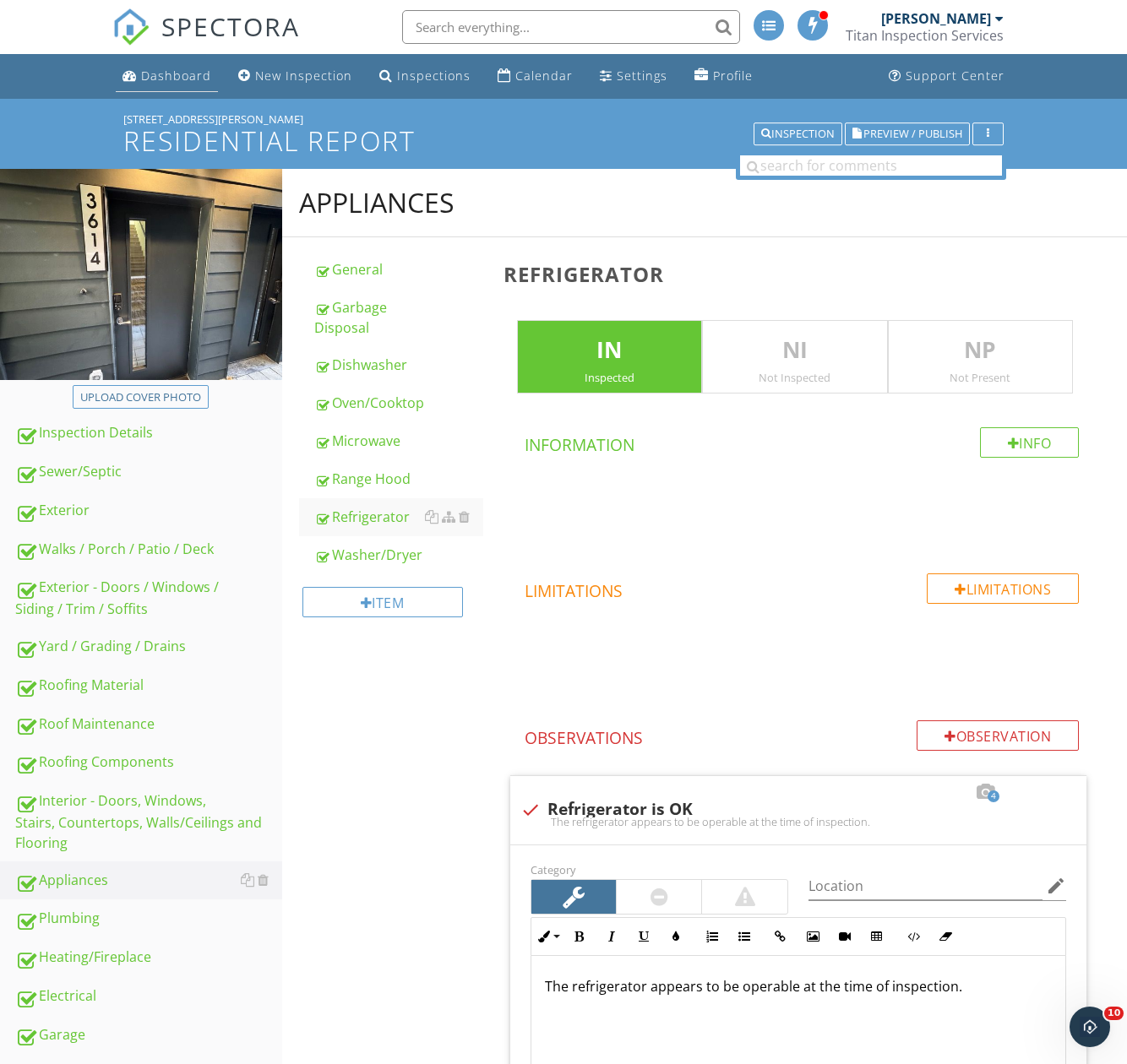
click at [156, 71] on div "Dashboard" at bounding box center [176, 76] width 70 height 16
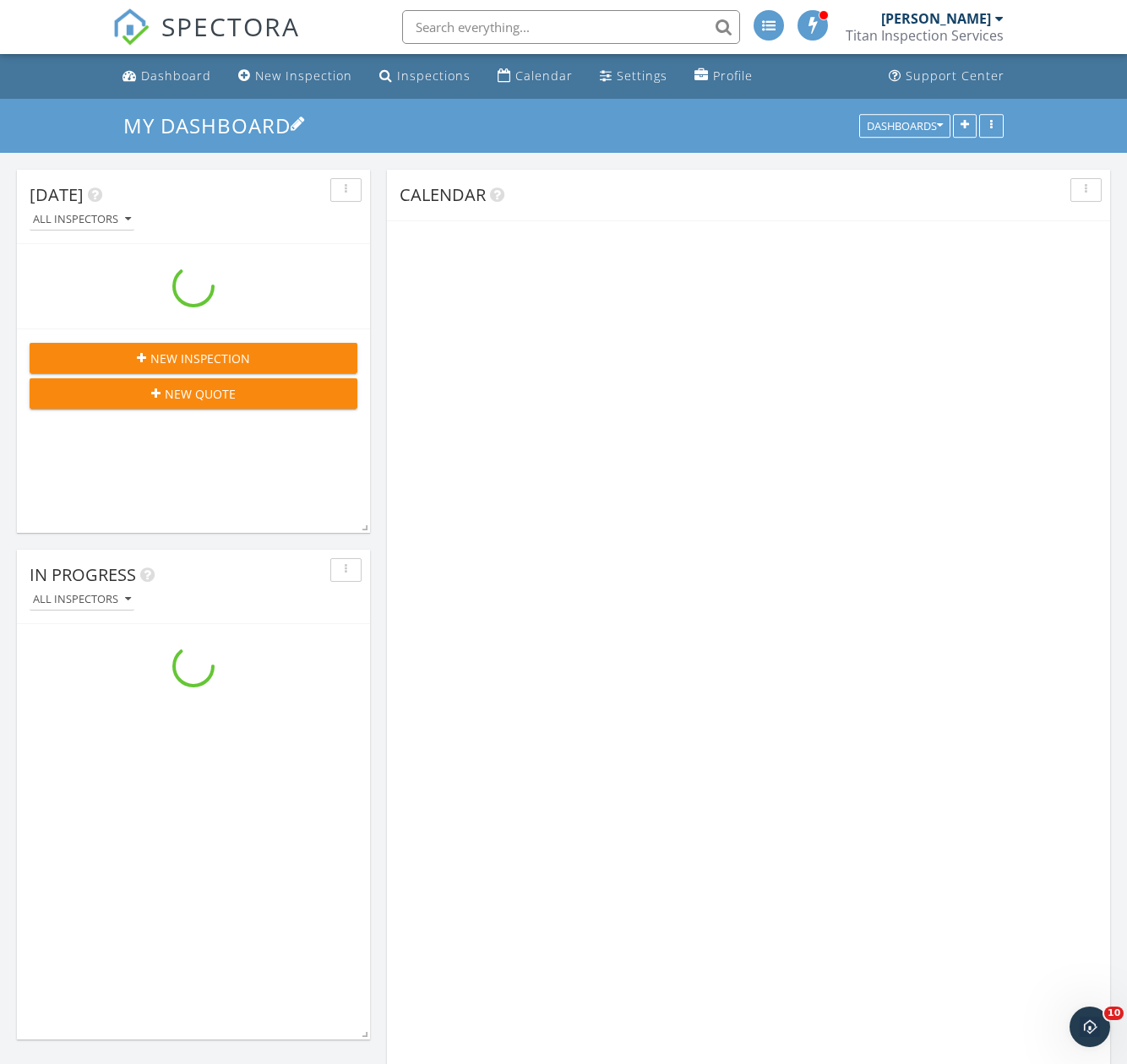
scroll to position [2704, 1153]
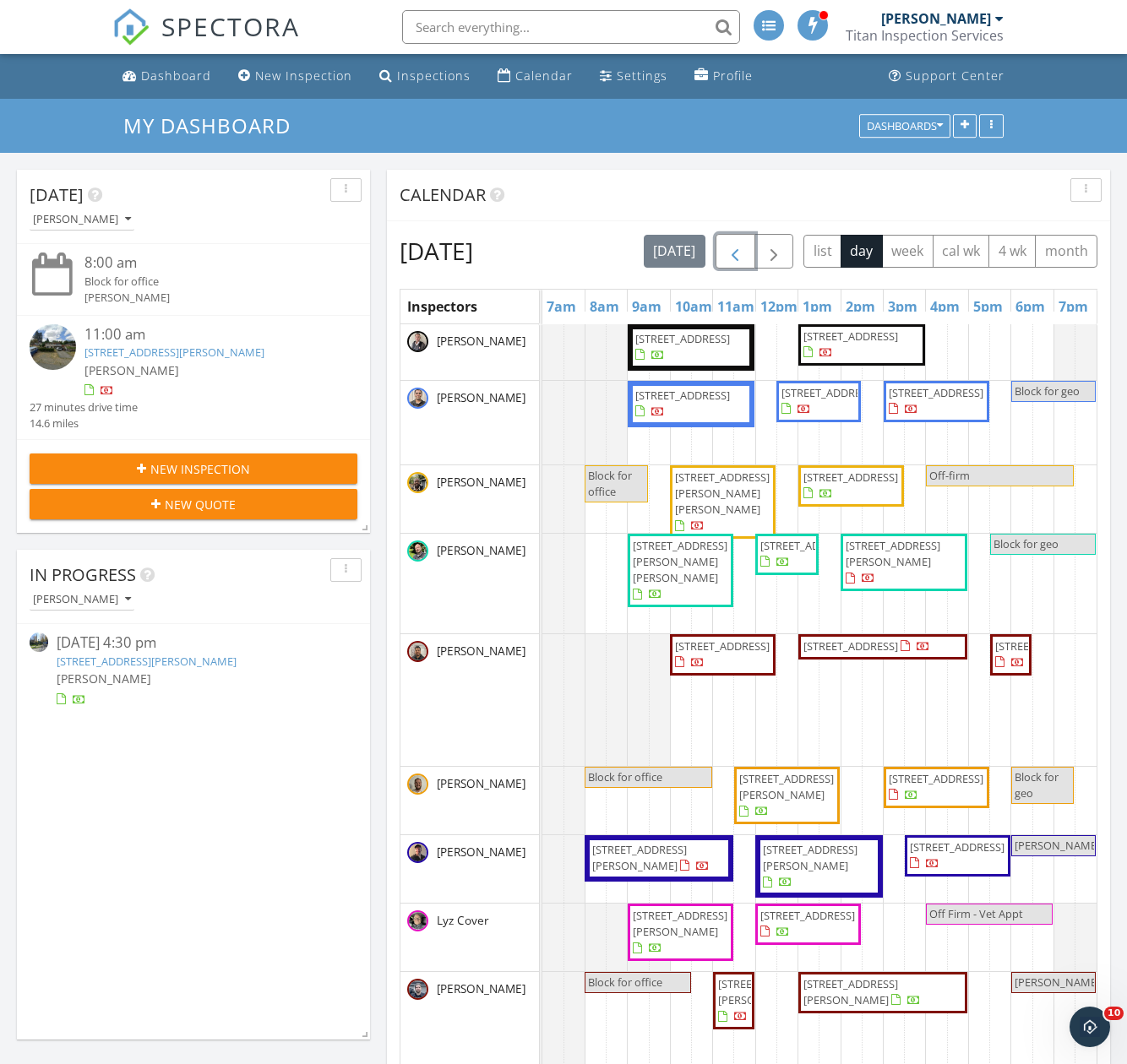
click at [745, 250] on span "button" at bounding box center [734, 251] width 20 height 20
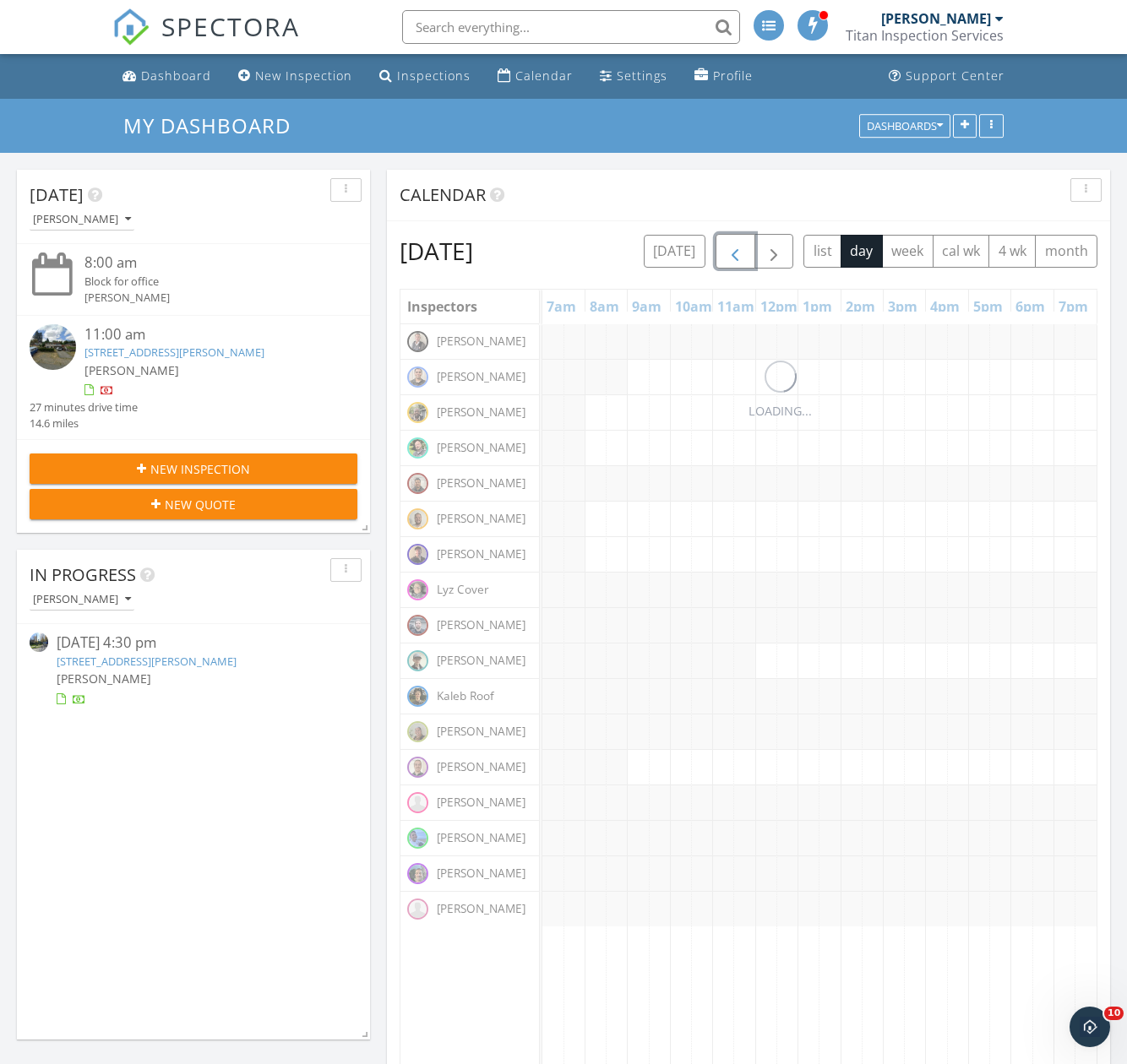
click at [745, 250] on span "button" at bounding box center [734, 251] width 20 height 20
click at [755, 250] on button "button" at bounding box center [735, 251] width 40 height 35
click at [745, 250] on span "button" at bounding box center [734, 251] width 20 height 20
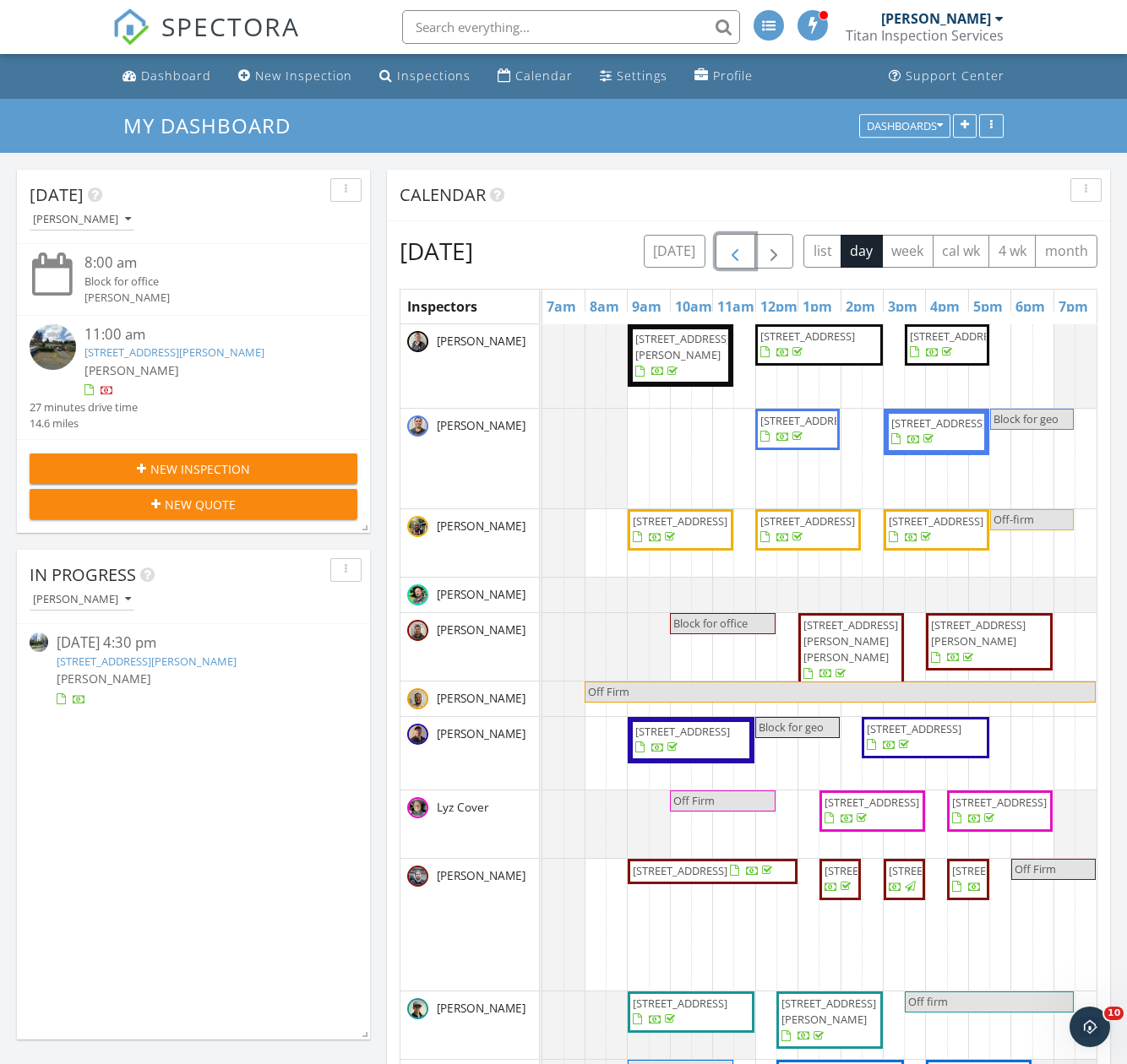
click at [745, 250] on span "button" at bounding box center [734, 251] width 20 height 20
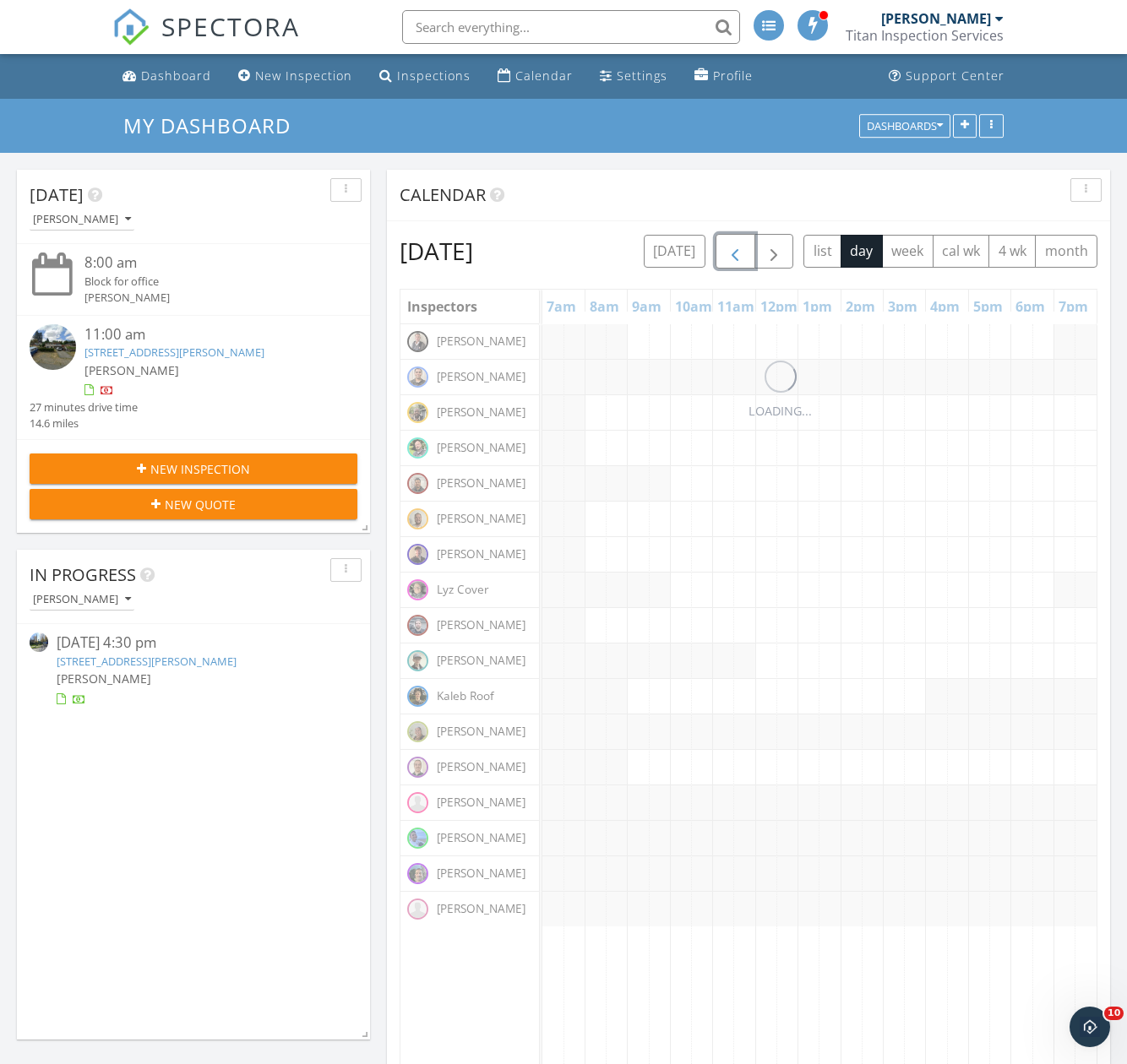
click at [745, 251] on span "button" at bounding box center [734, 251] width 20 height 20
click at [745, 250] on span "button" at bounding box center [734, 251] width 20 height 20
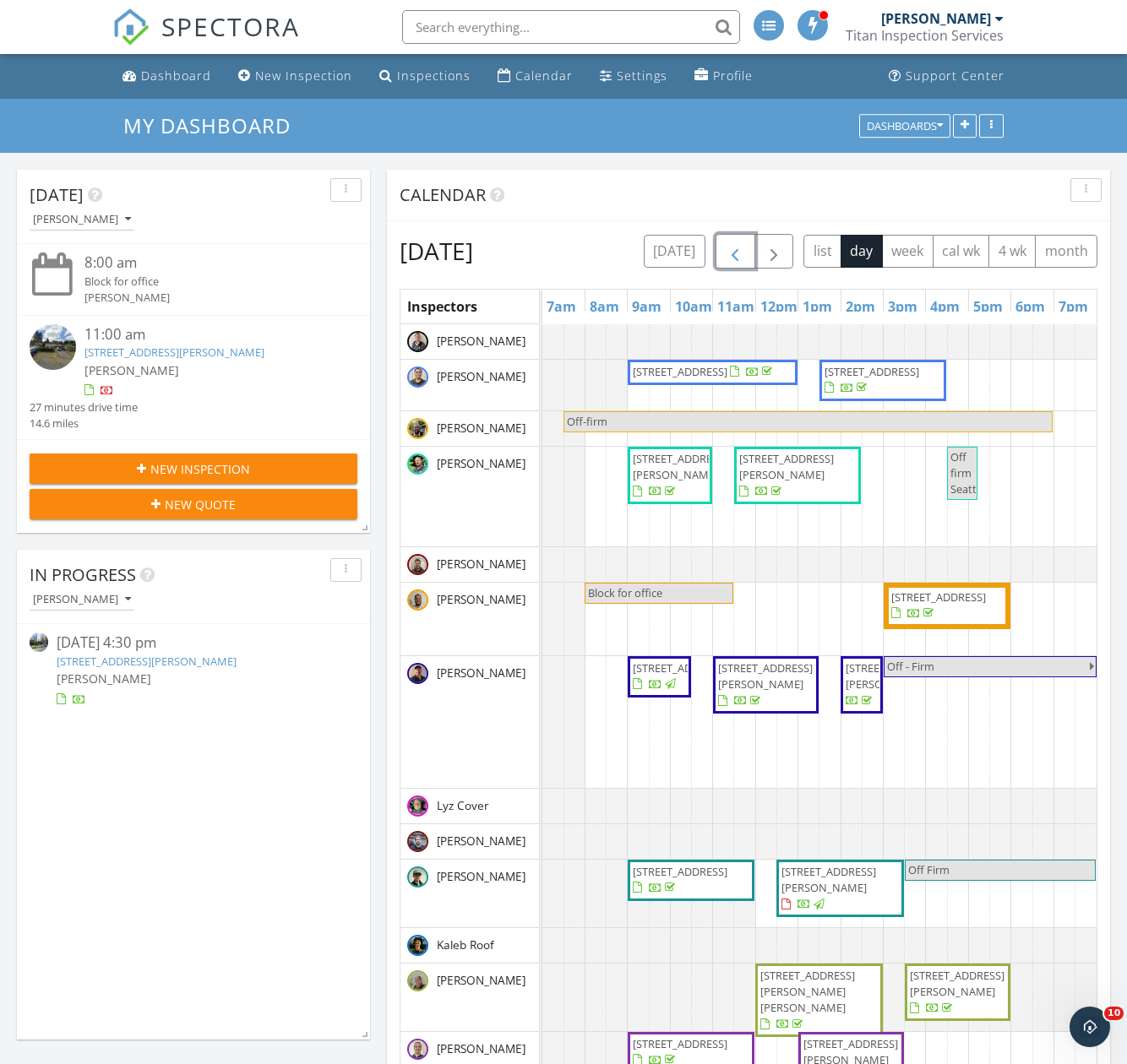
click at [755, 250] on button "button" at bounding box center [735, 251] width 40 height 35
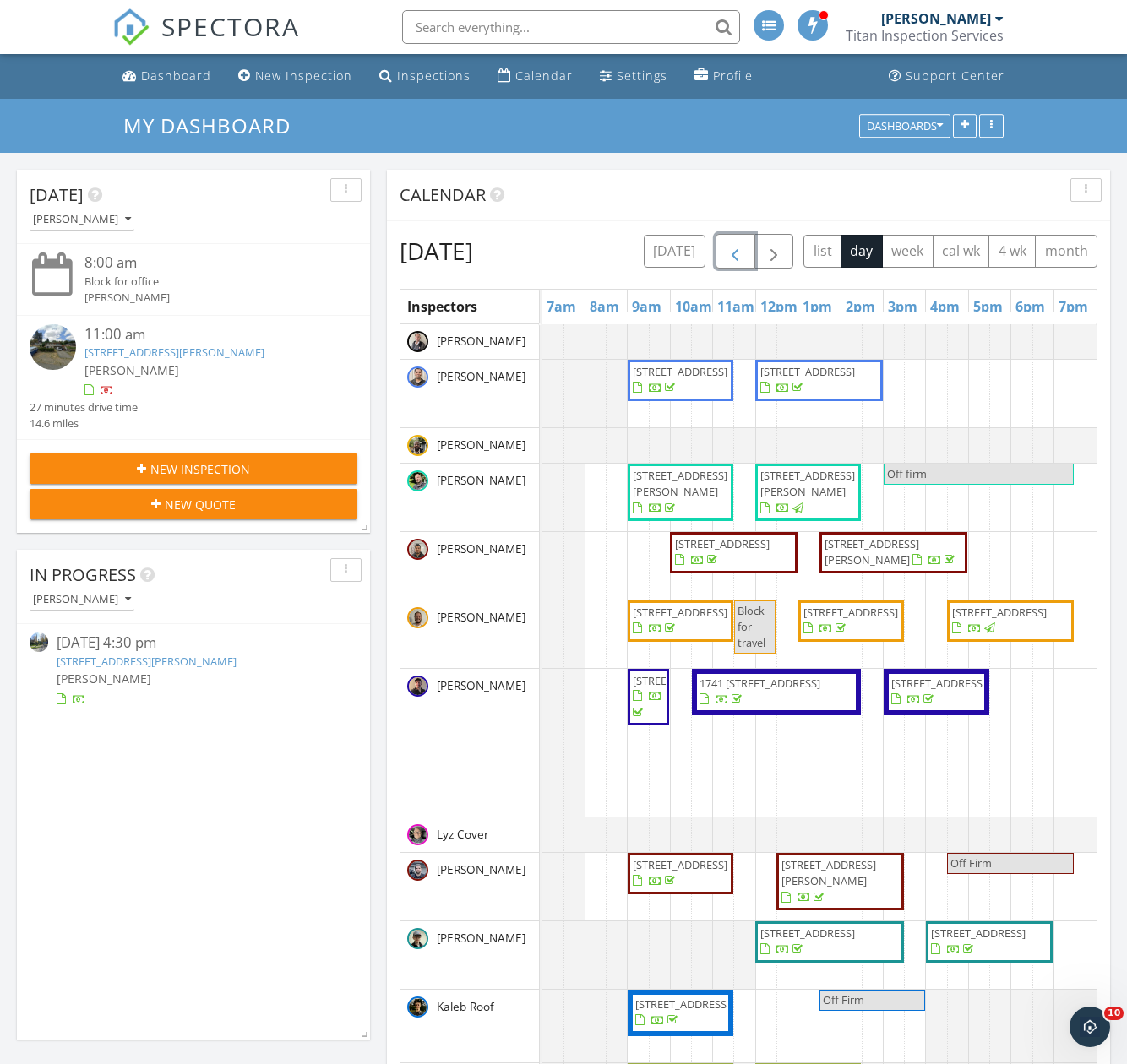
click at [745, 250] on span "button" at bounding box center [734, 251] width 20 height 20
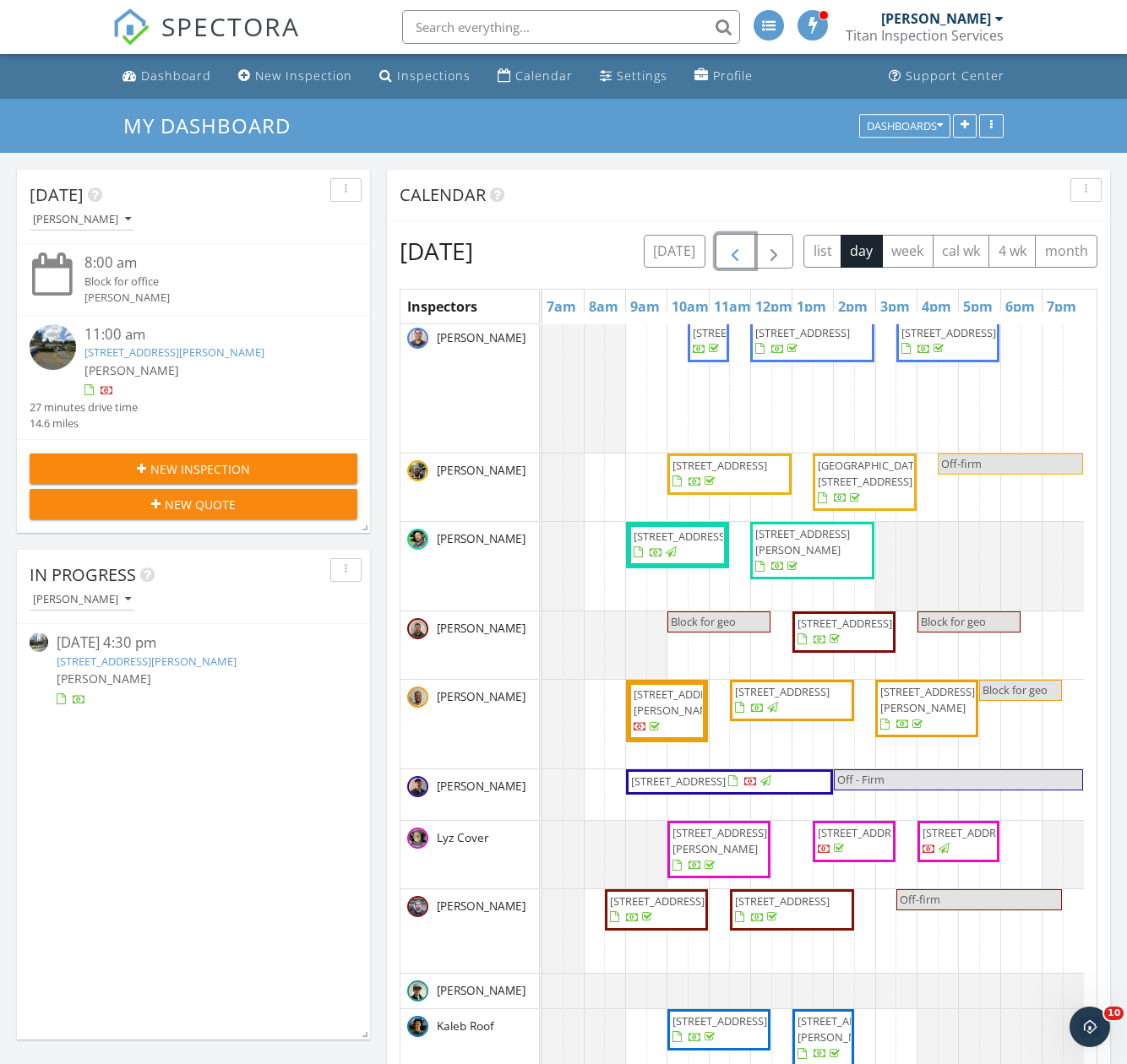
scroll to position [0, 0]
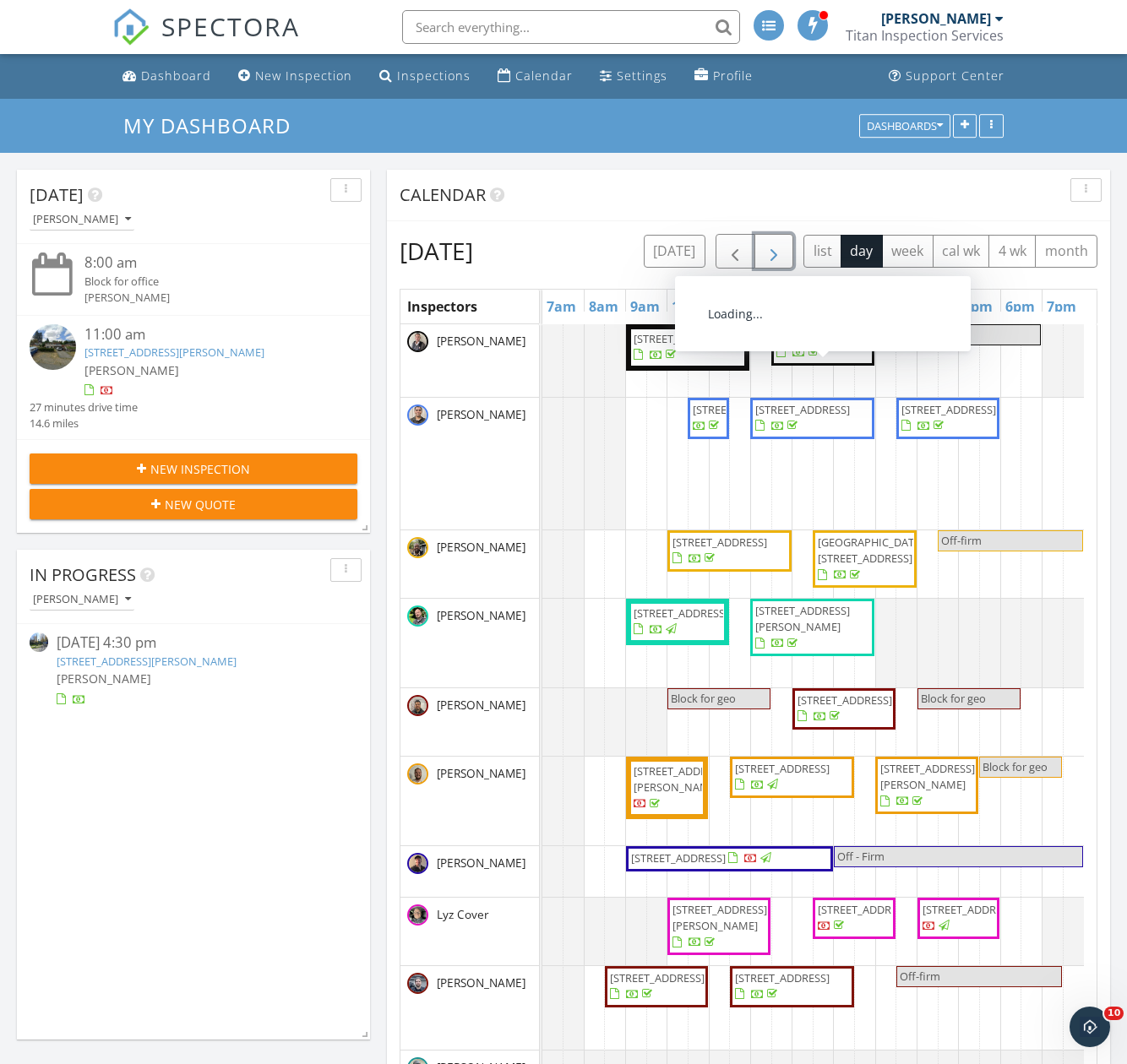
click at [784, 247] on span "button" at bounding box center [774, 251] width 20 height 20
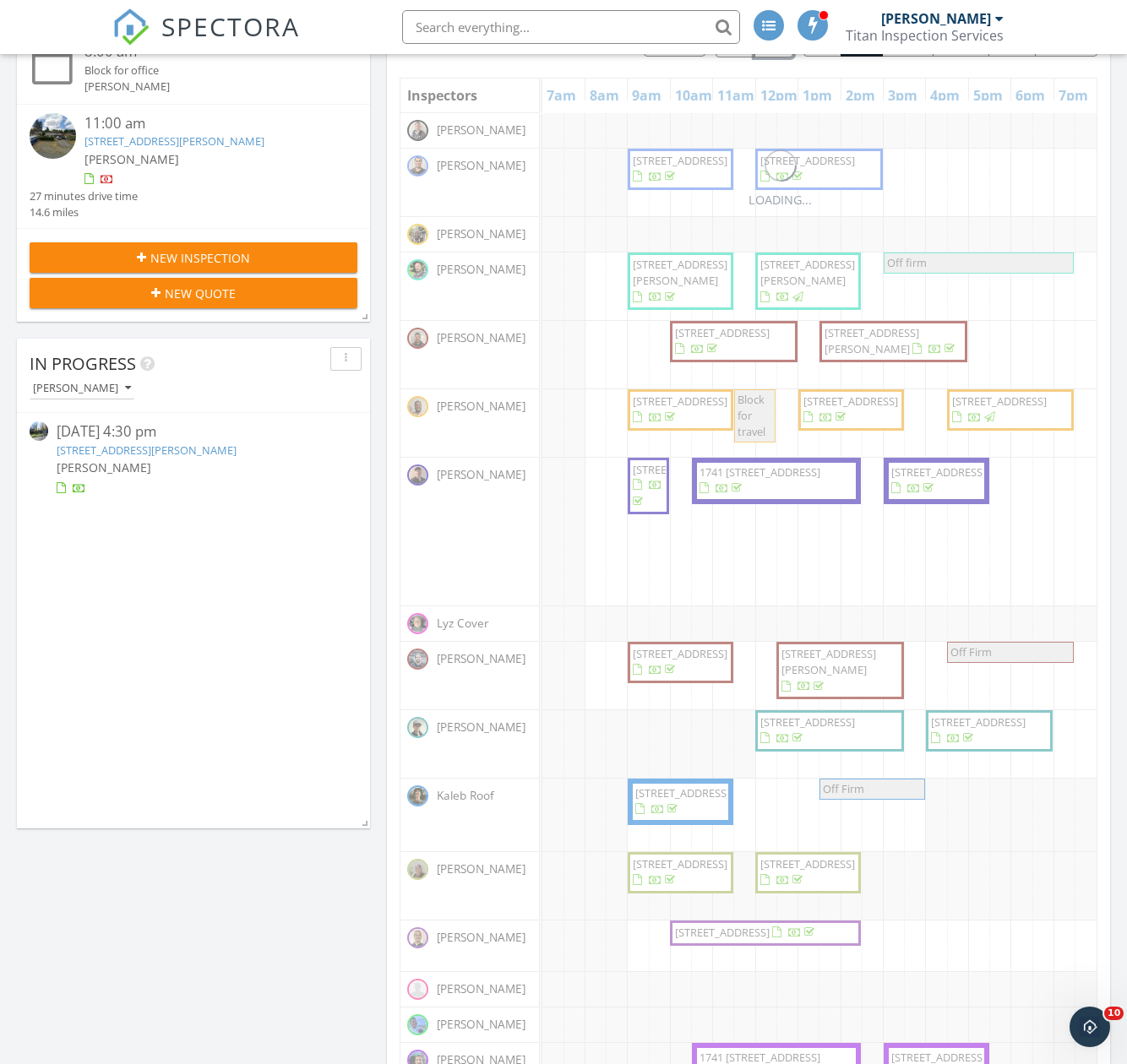
scroll to position [338, 0]
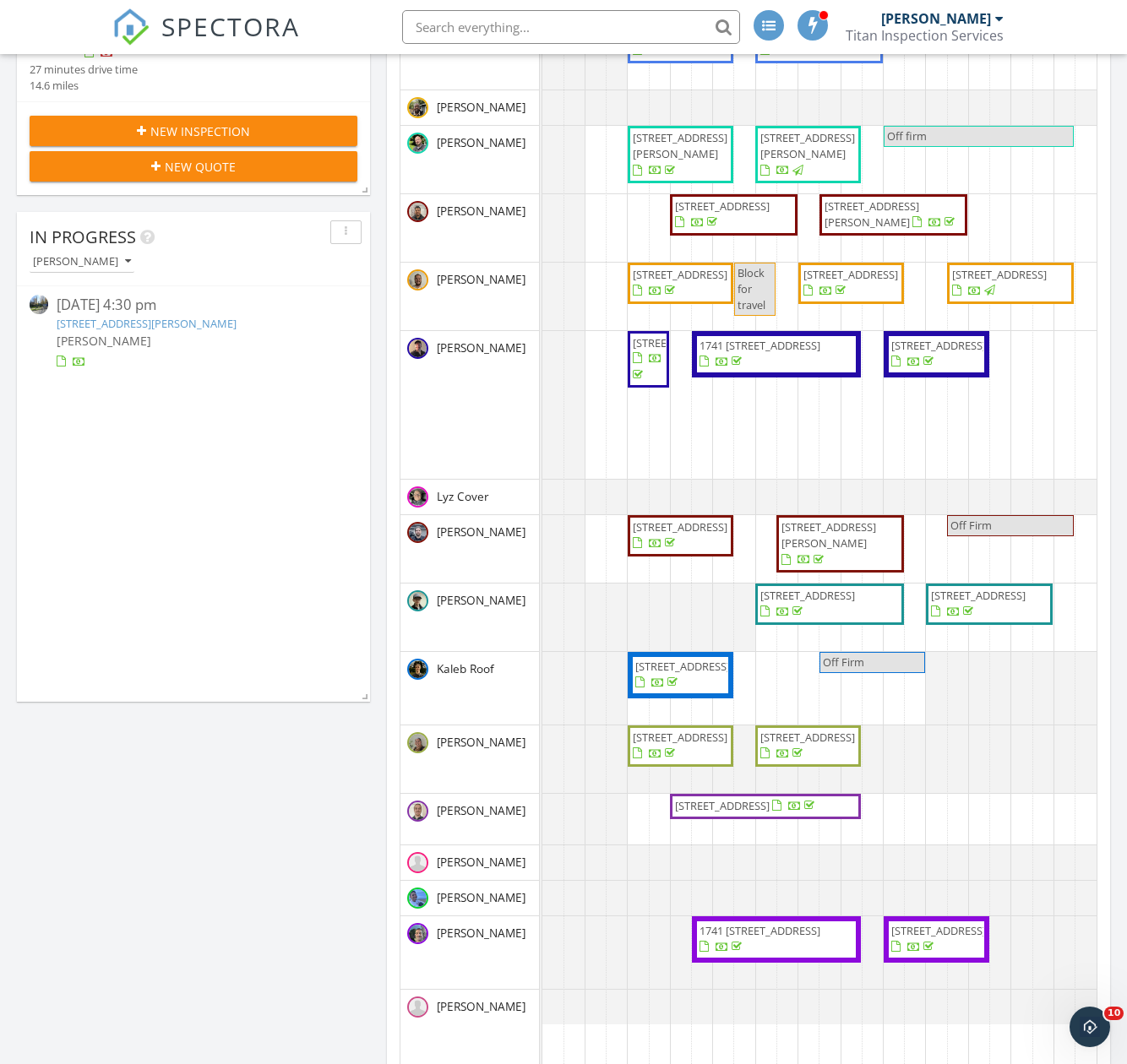
click at [676, 535] on span "2303 Minor Ave E, Seattle 98102" at bounding box center [680, 527] width 95 height 15
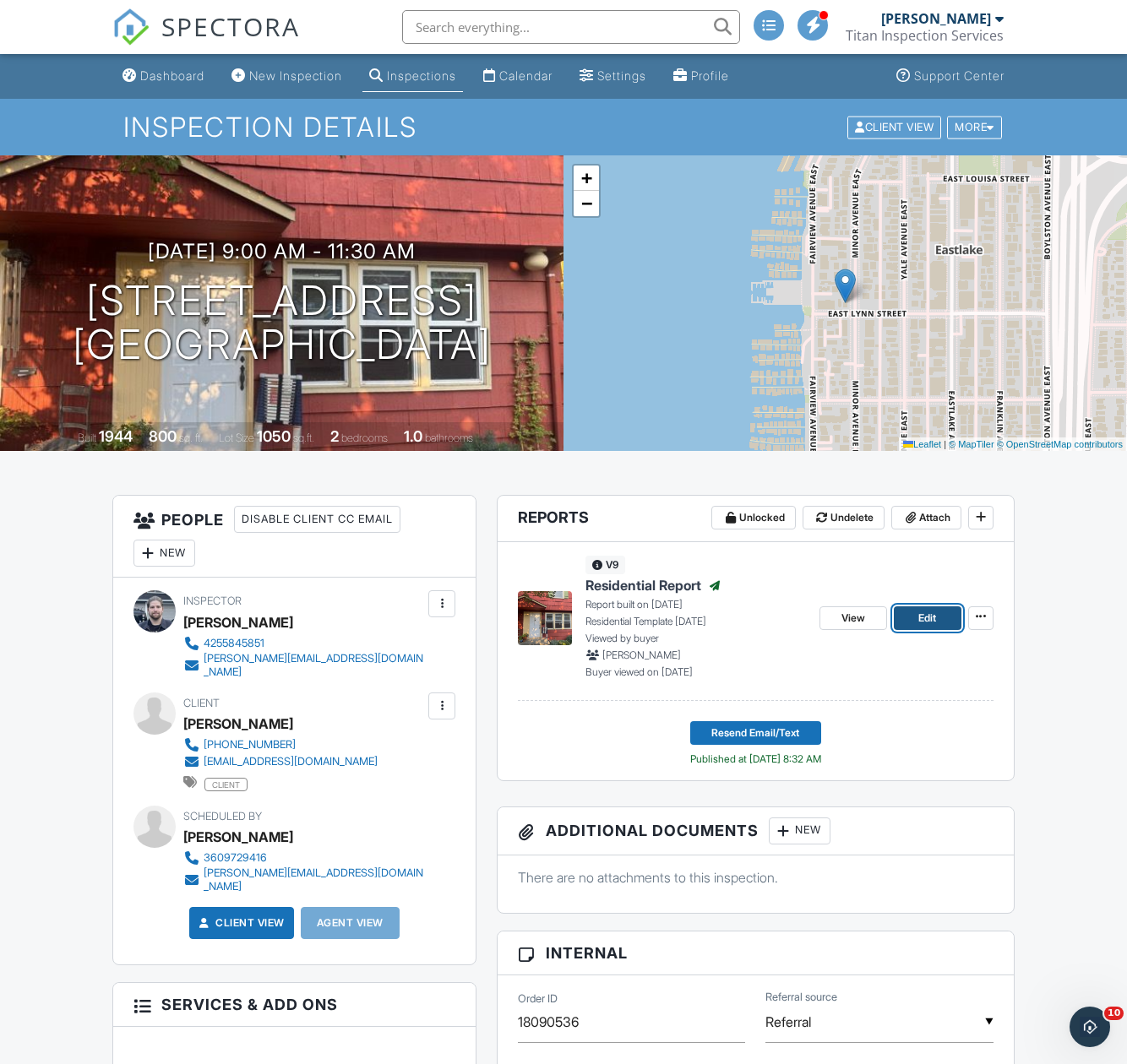
click at [926, 615] on span "Edit" at bounding box center [927, 618] width 17 height 17
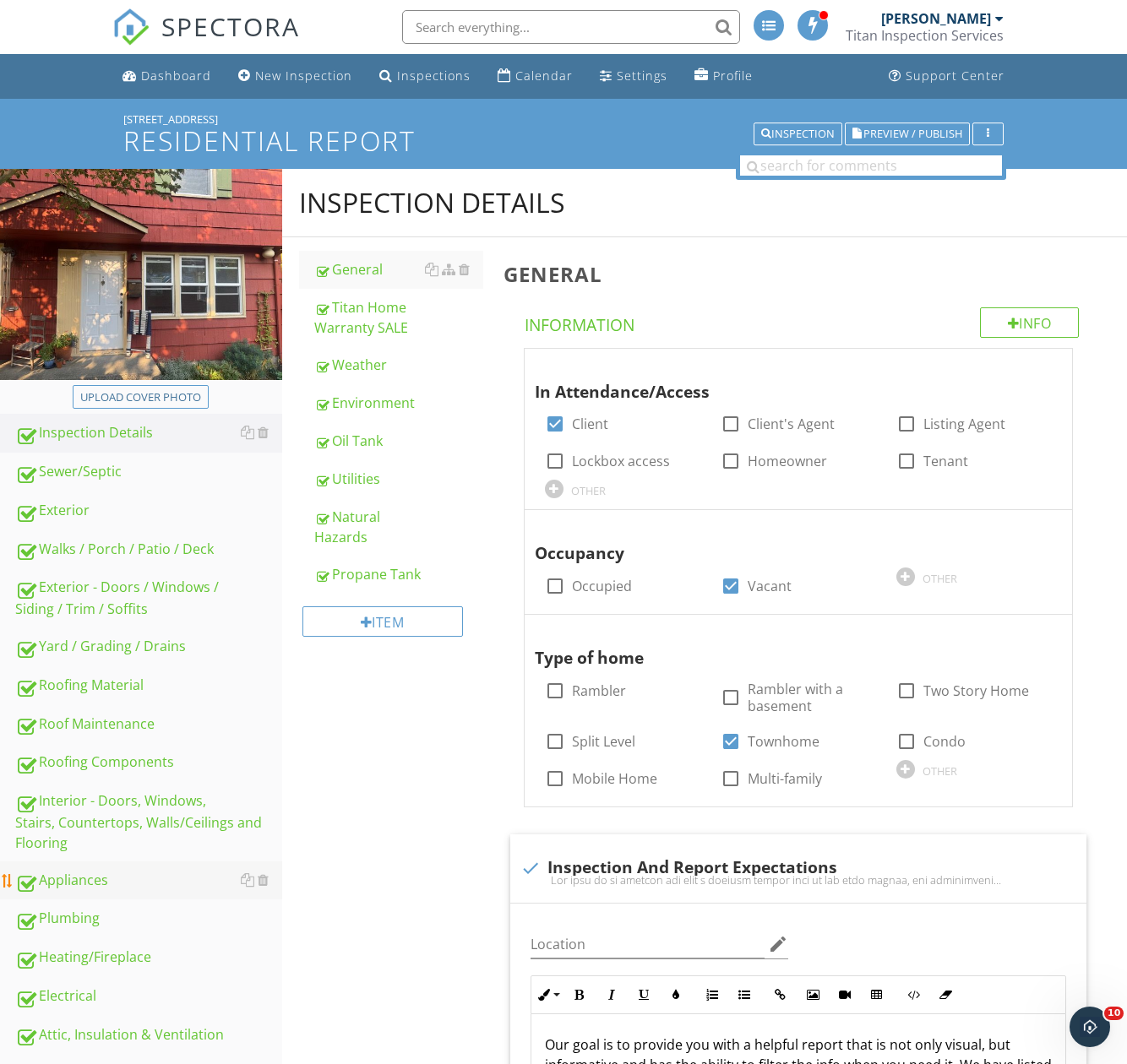
click at [91, 882] on div "Appliances" at bounding box center [149, 881] width 267 height 22
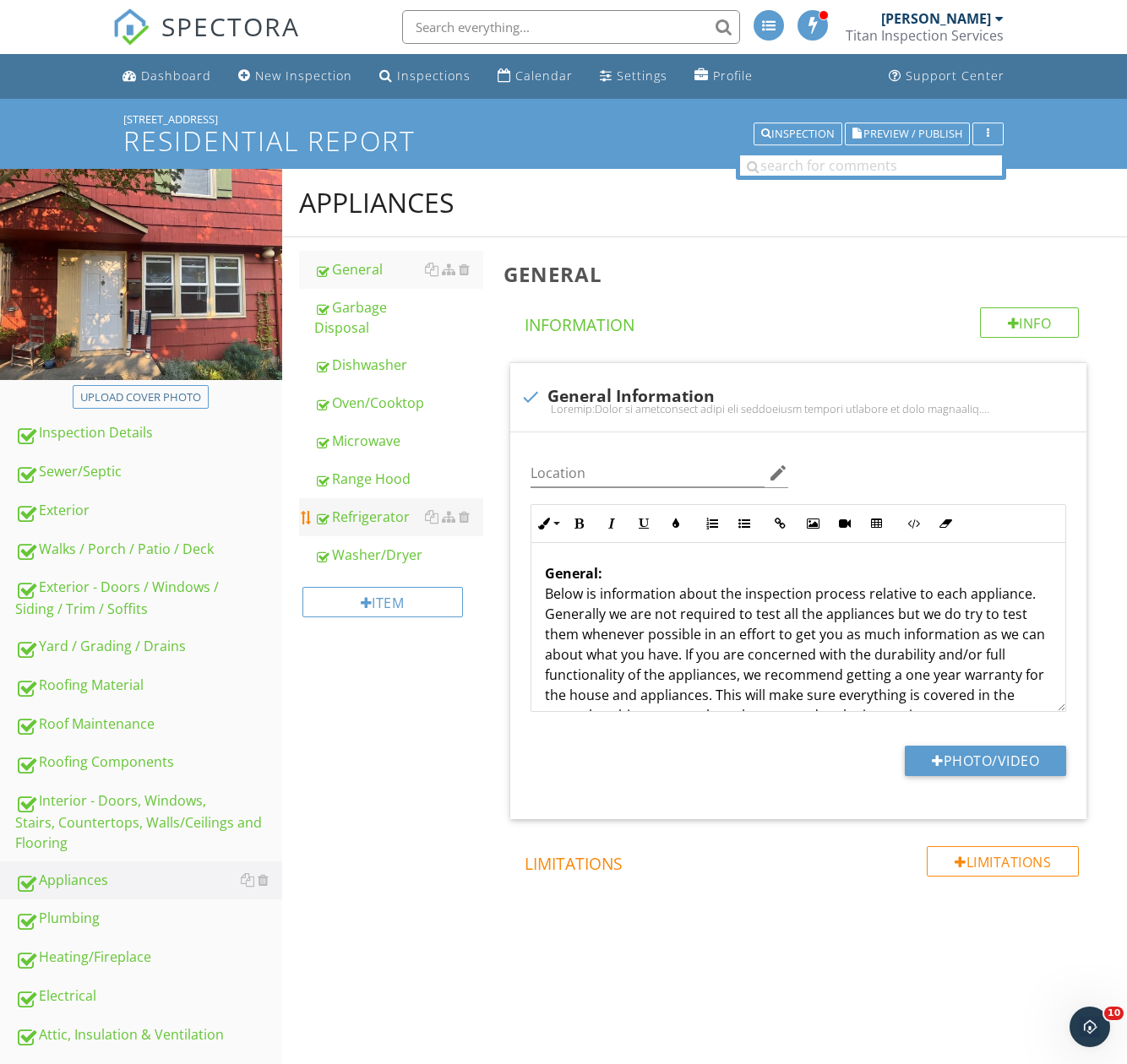
click at [361, 512] on div "Refrigerator" at bounding box center [398, 517] width 169 height 20
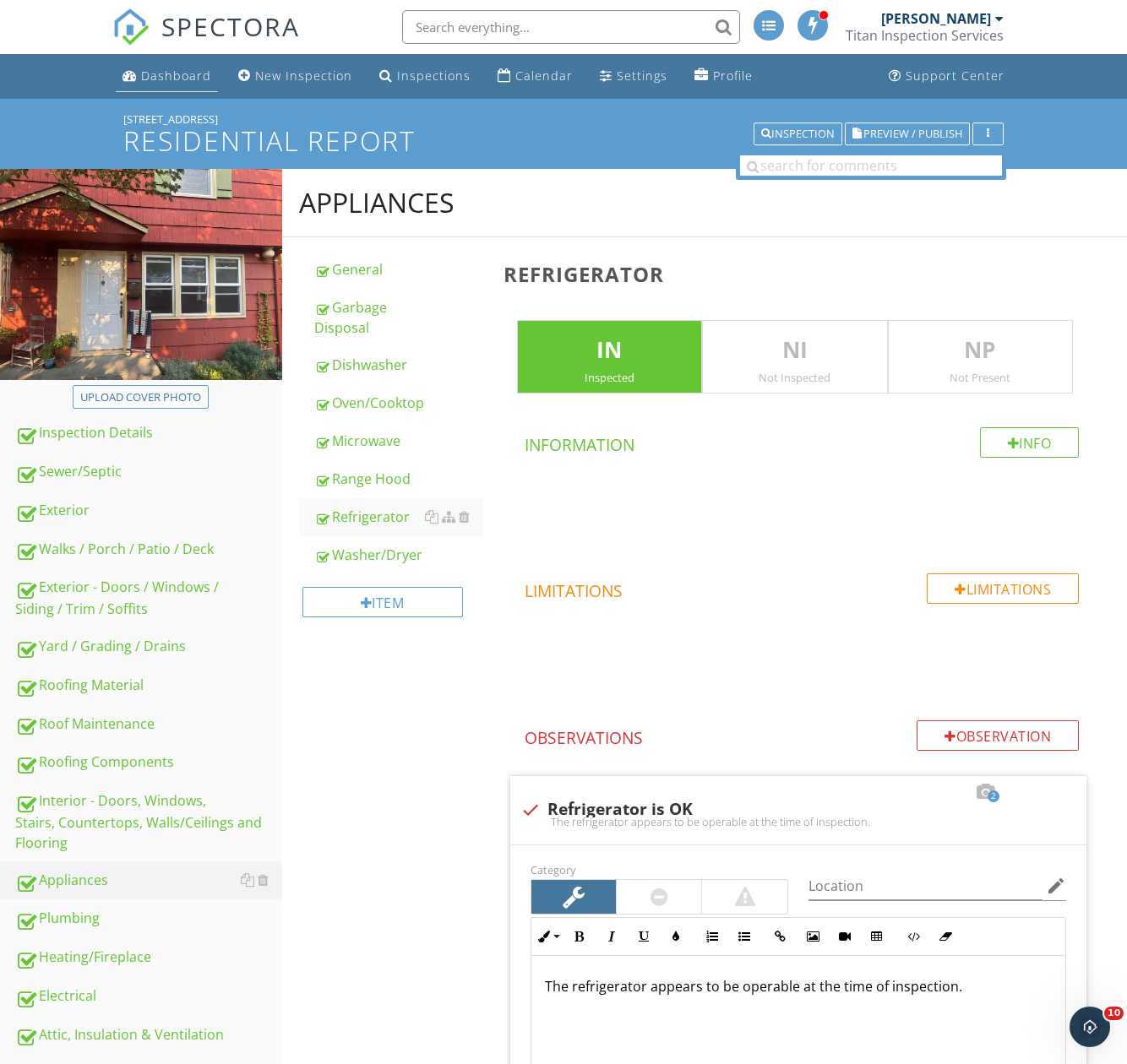
click at [166, 62] on link "Dashboard" at bounding box center [167, 77] width 102 height 31
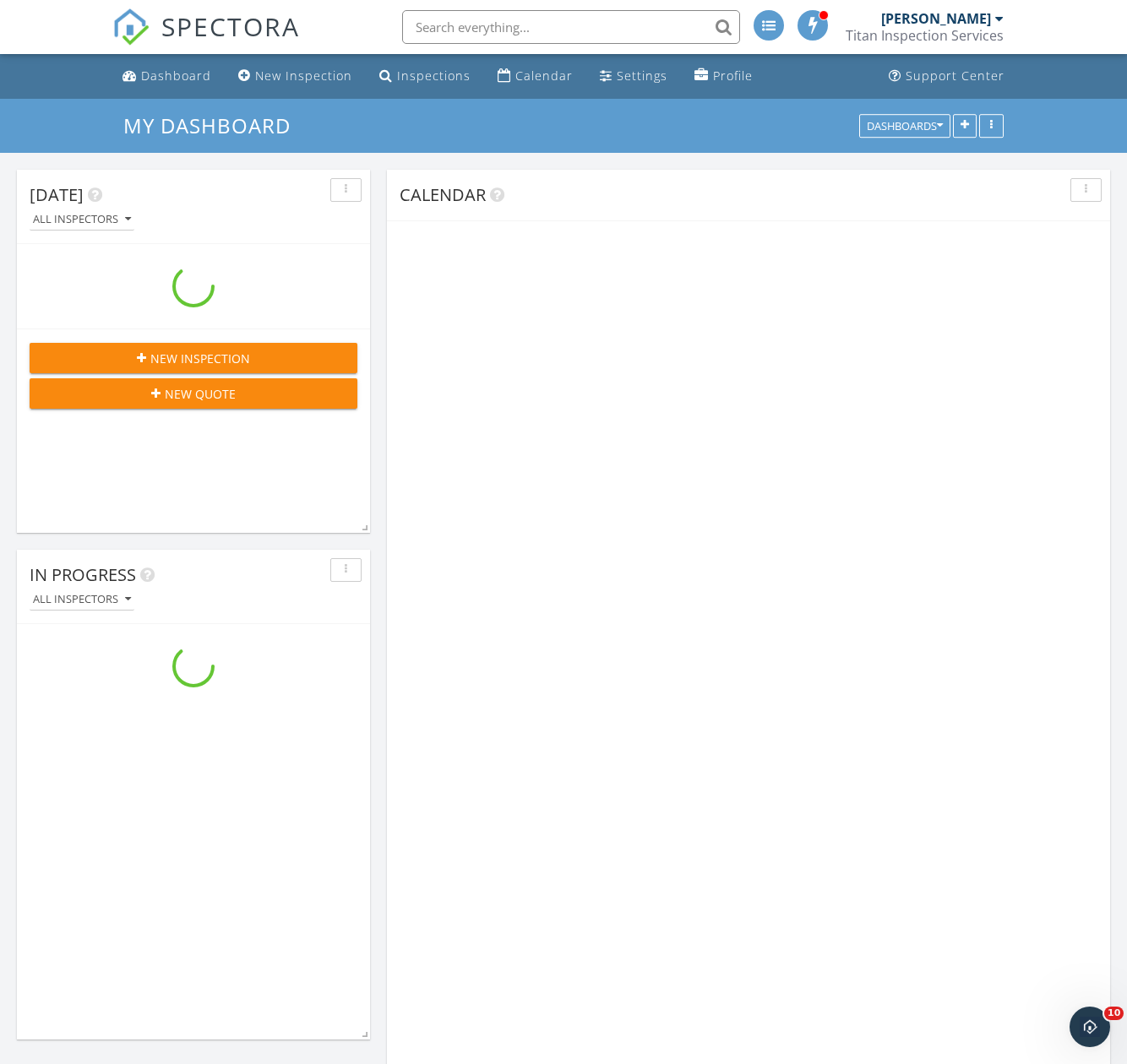
scroll to position [2704, 1153]
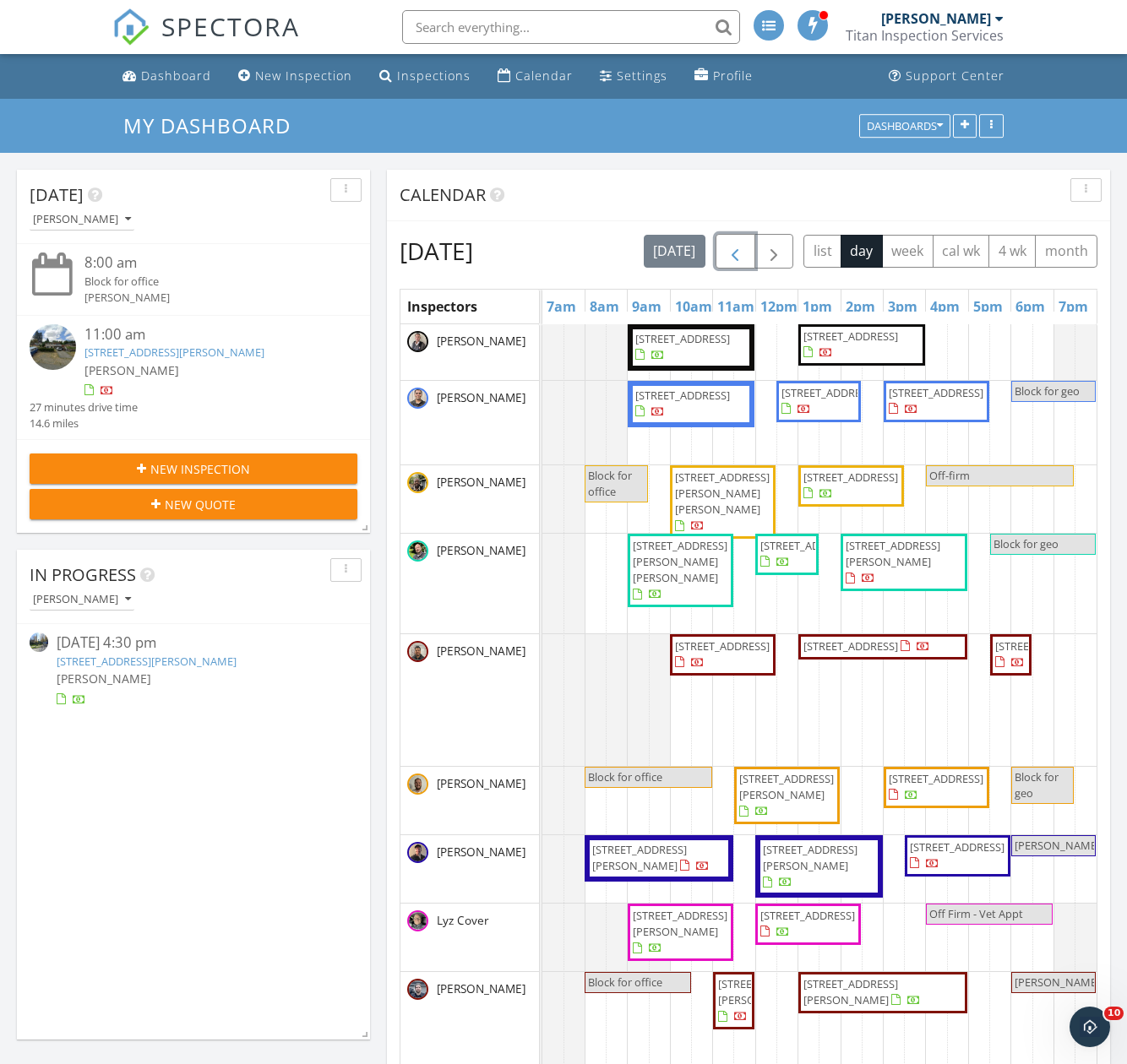
click at [745, 252] on span "button" at bounding box center [734, 251] width 20 height 20
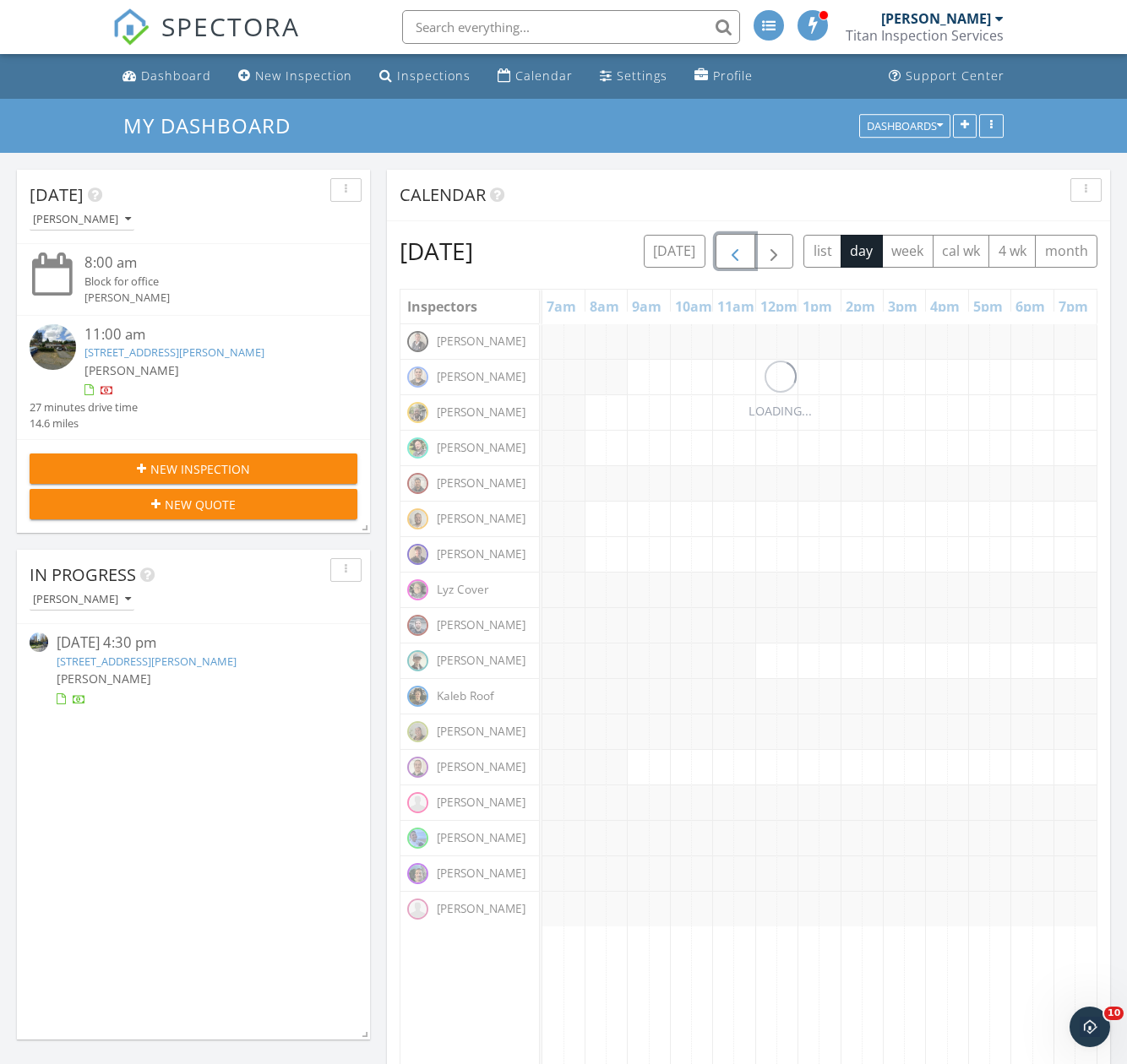
click at [755, 245] on button "button" at bounding box center [735, 251] width 40 height 35
click at [745, 250] on span "button" at bounding box center [734, 251] width 20 height 20
click at [755, 250] on button "button" at bounding box center [735, 251] width 40 height 35
click at [745, 250] on span "button" at bounding box center [734, 251] width 20 height 20
click at [755, 250] on button "button" at bounding box center [735, 251] width 40 height 35
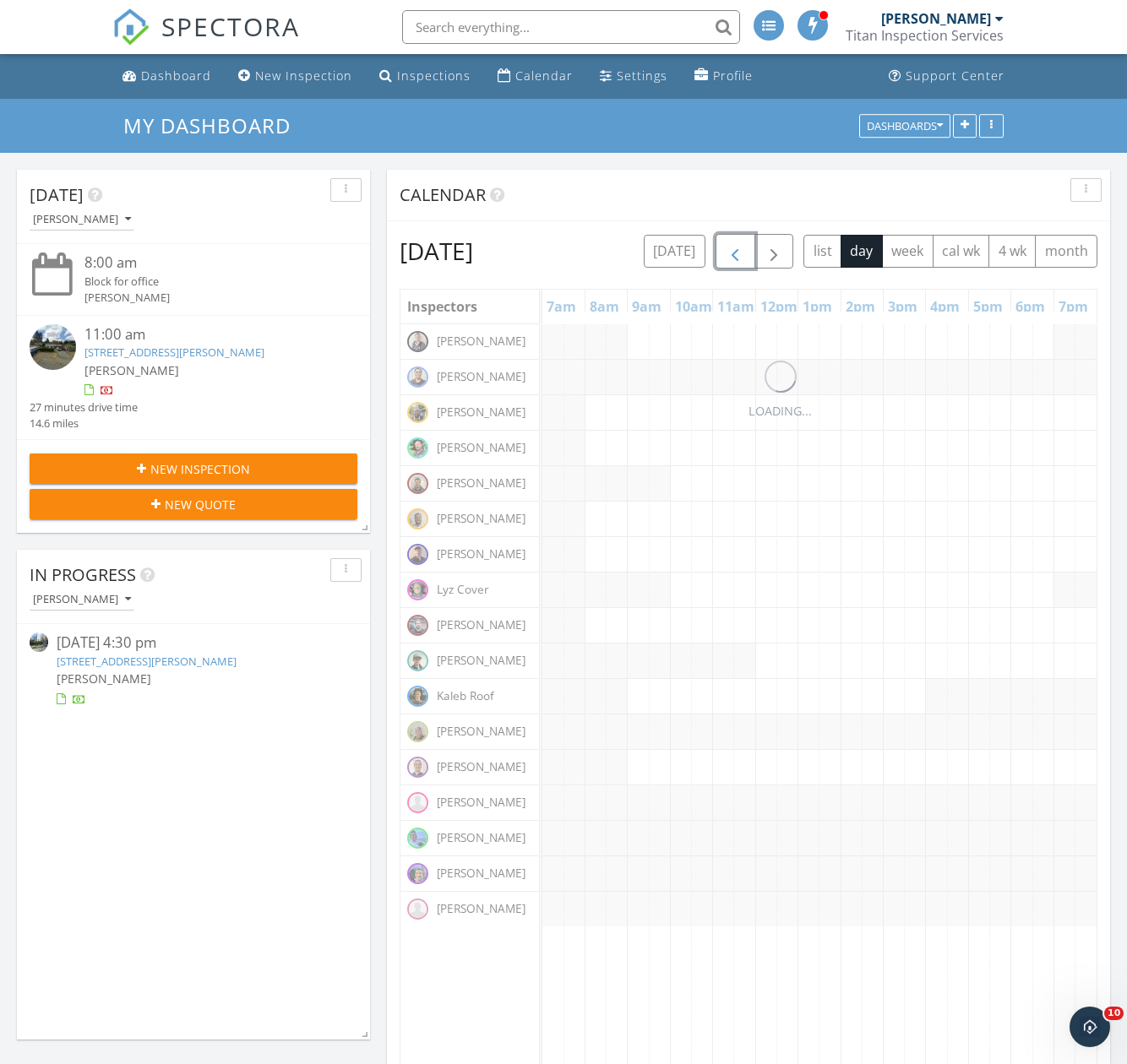
click at [745, 251] on span "button" at bounding box center [734, 251] width 20 height 20
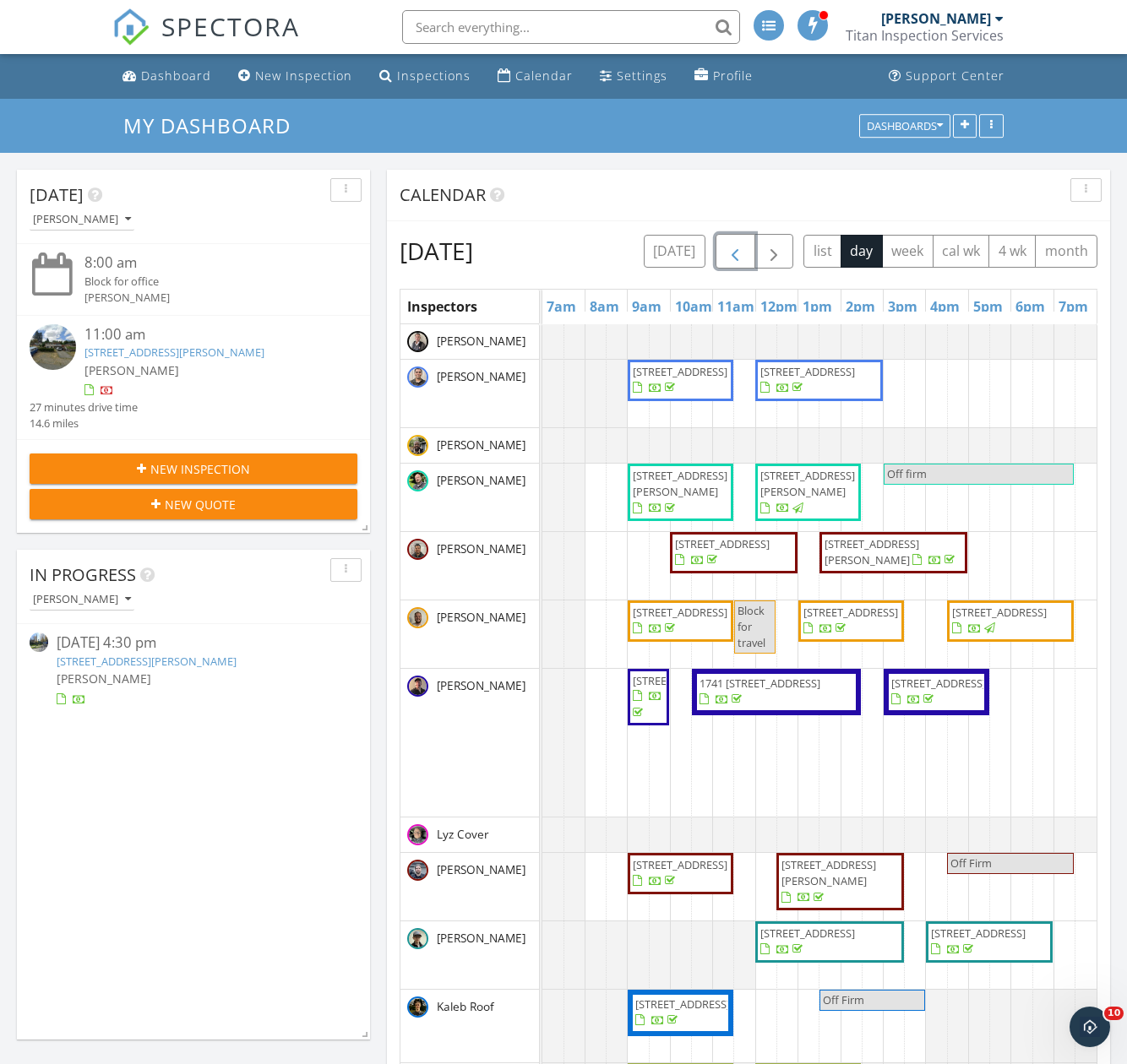
click at [745, 251] on span "button" at bounding box center [734, 251] width 20 height 20
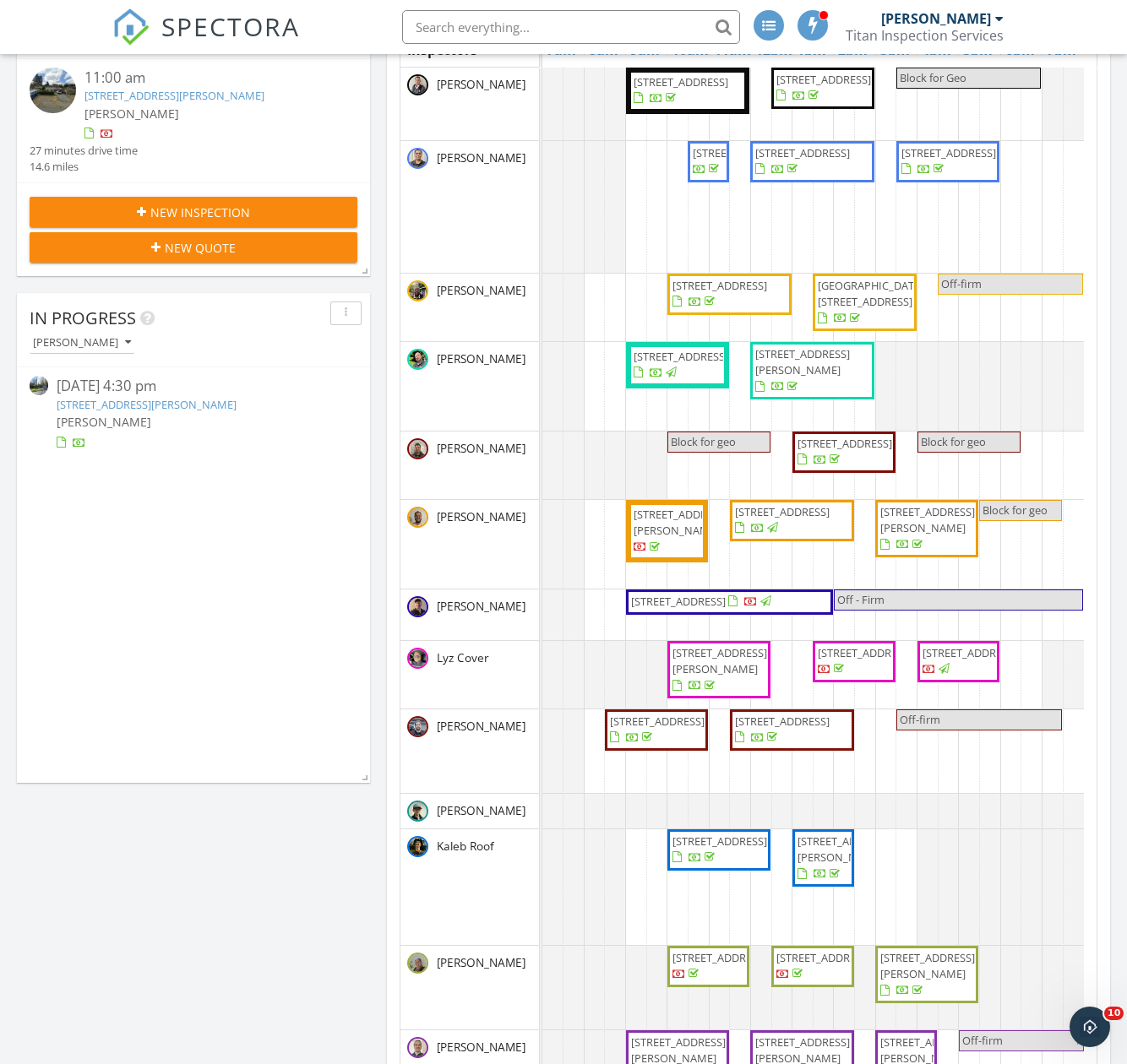
scroll to position [591, 0]
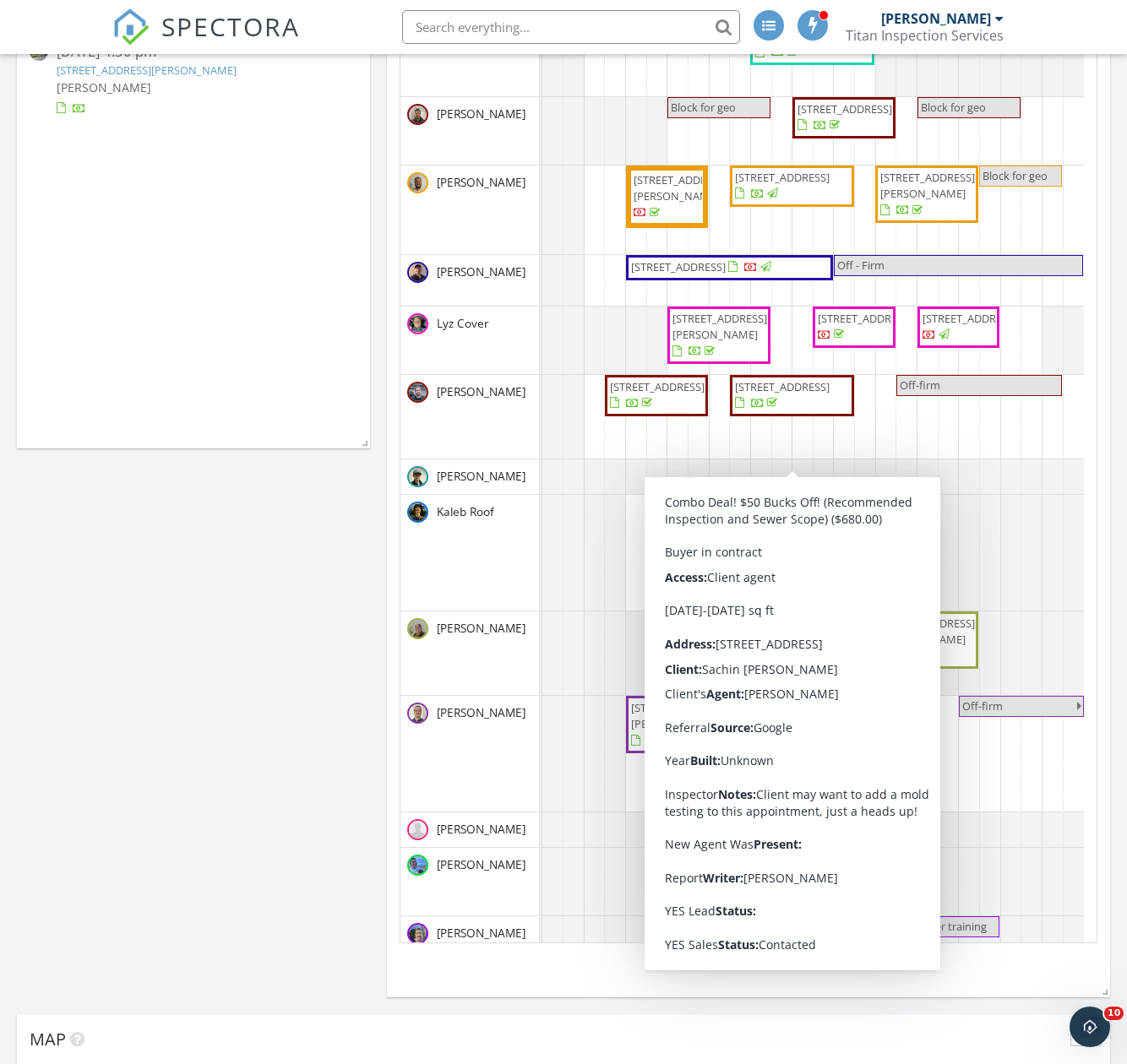
click at [796, 394] on span "[STREET_ADDRESS]" at bounding box center [783, 386] width 95 height 15
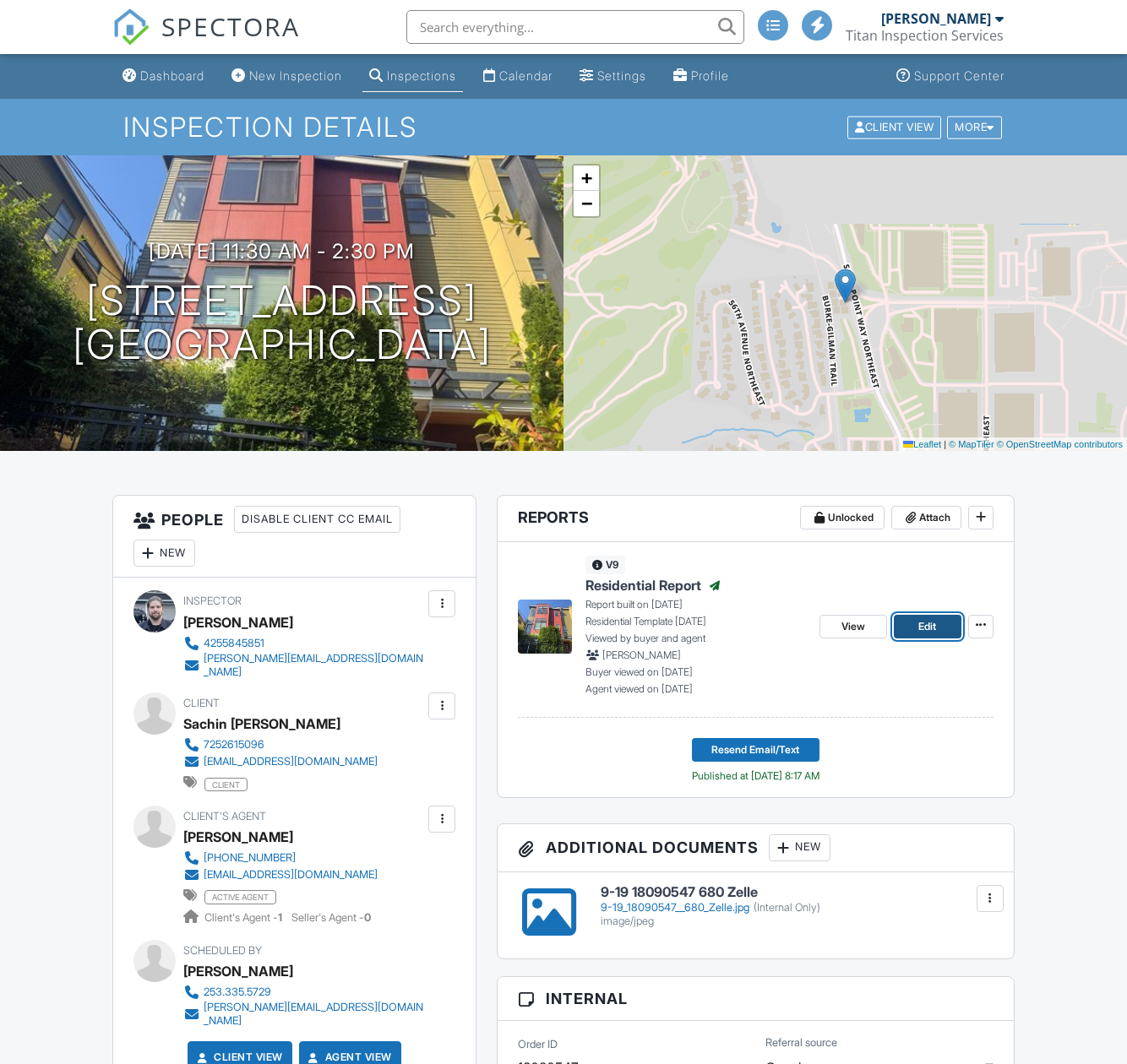
click at [931, 629] on span "Edit" at bounding box center [927, 627] width 17 height 17
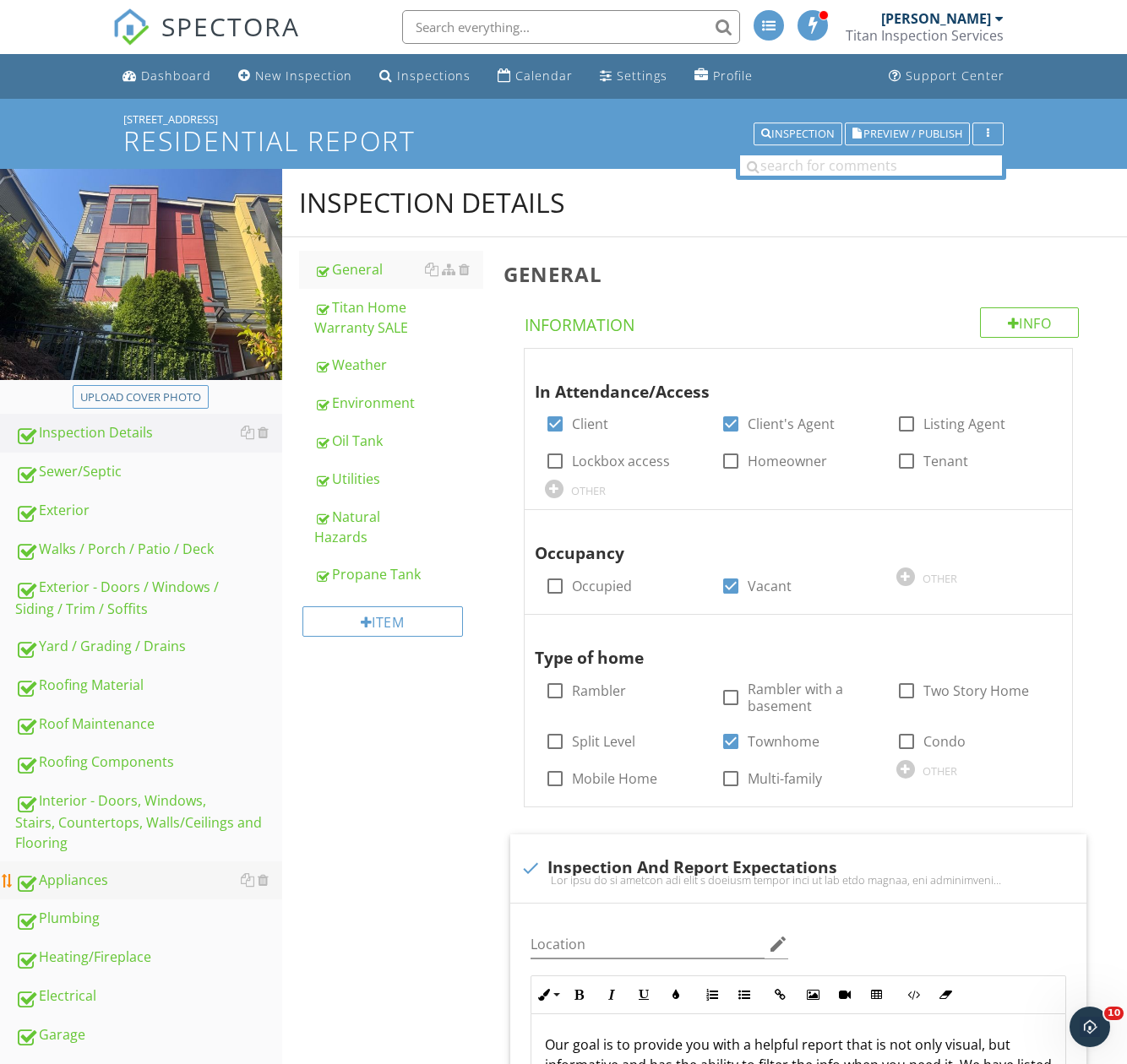
click at [108, 884] on div "Appliances" at bounding box center [149, 881] width 267 height 22
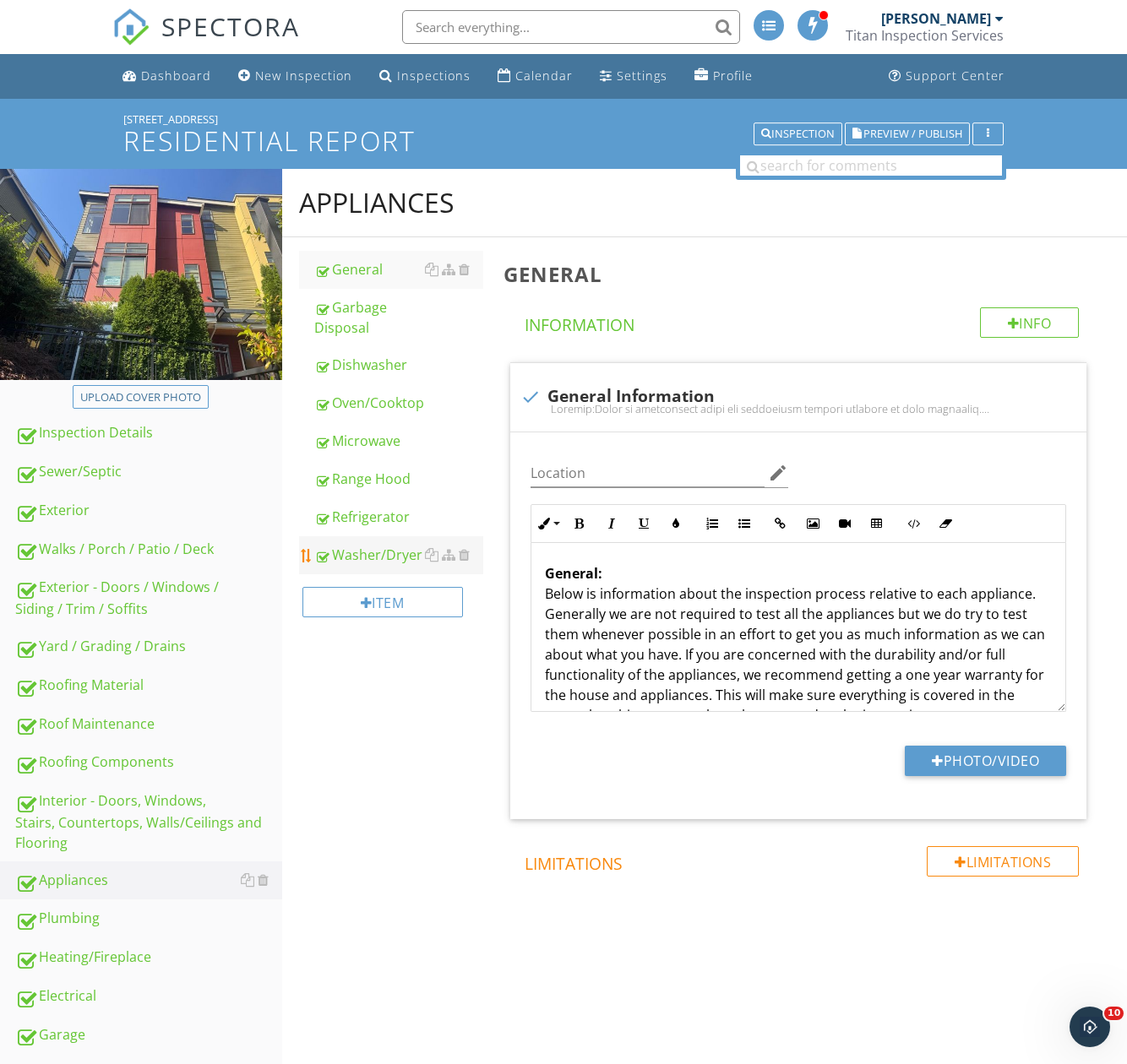
click at [353, 556] on div "Washer/Dryer" at bounding box center [398, 555] width 169 height 20
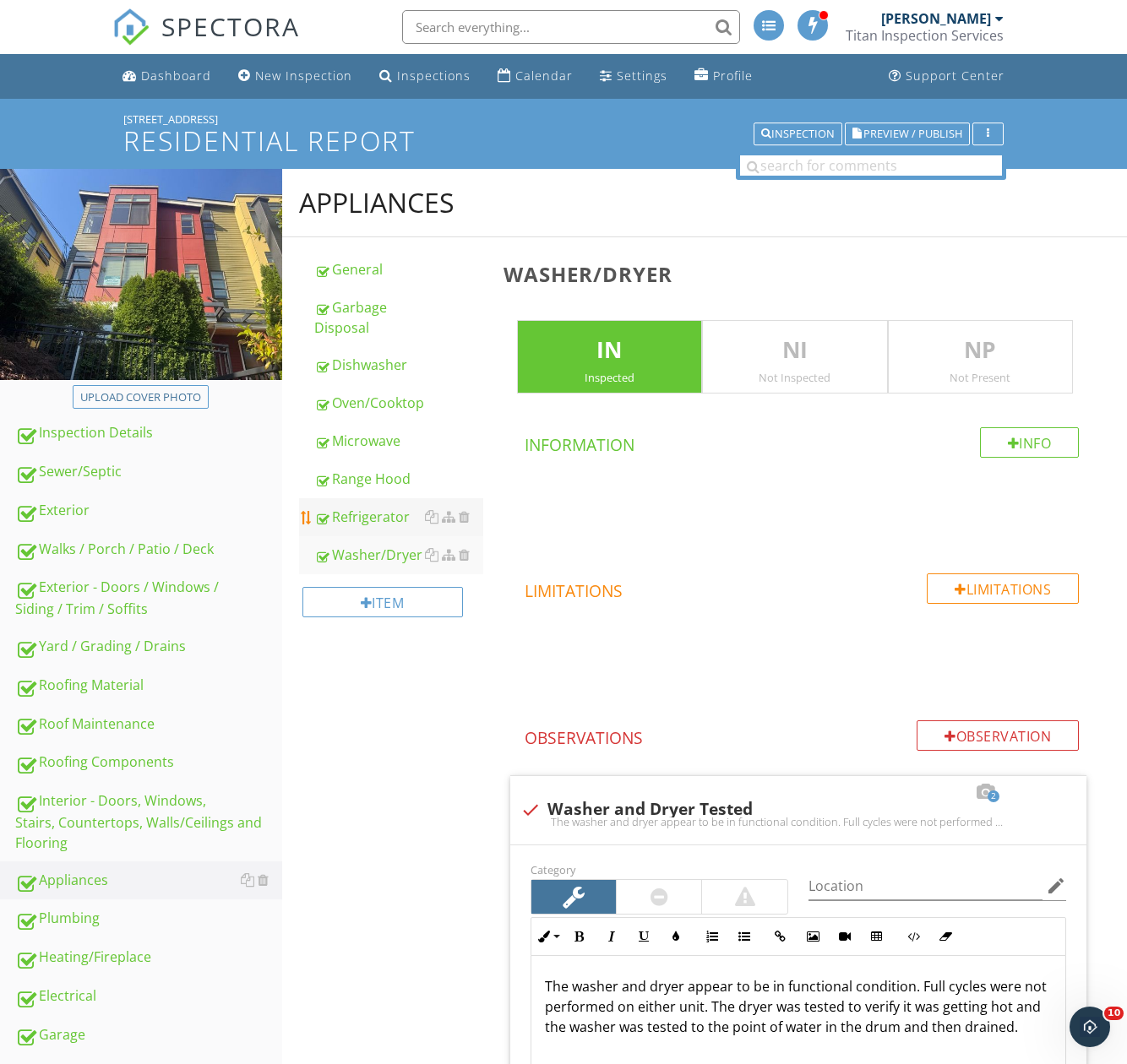
click at [348, 512] on div "Refrigerator" at bounding box center [398, 517] width 169 height 20
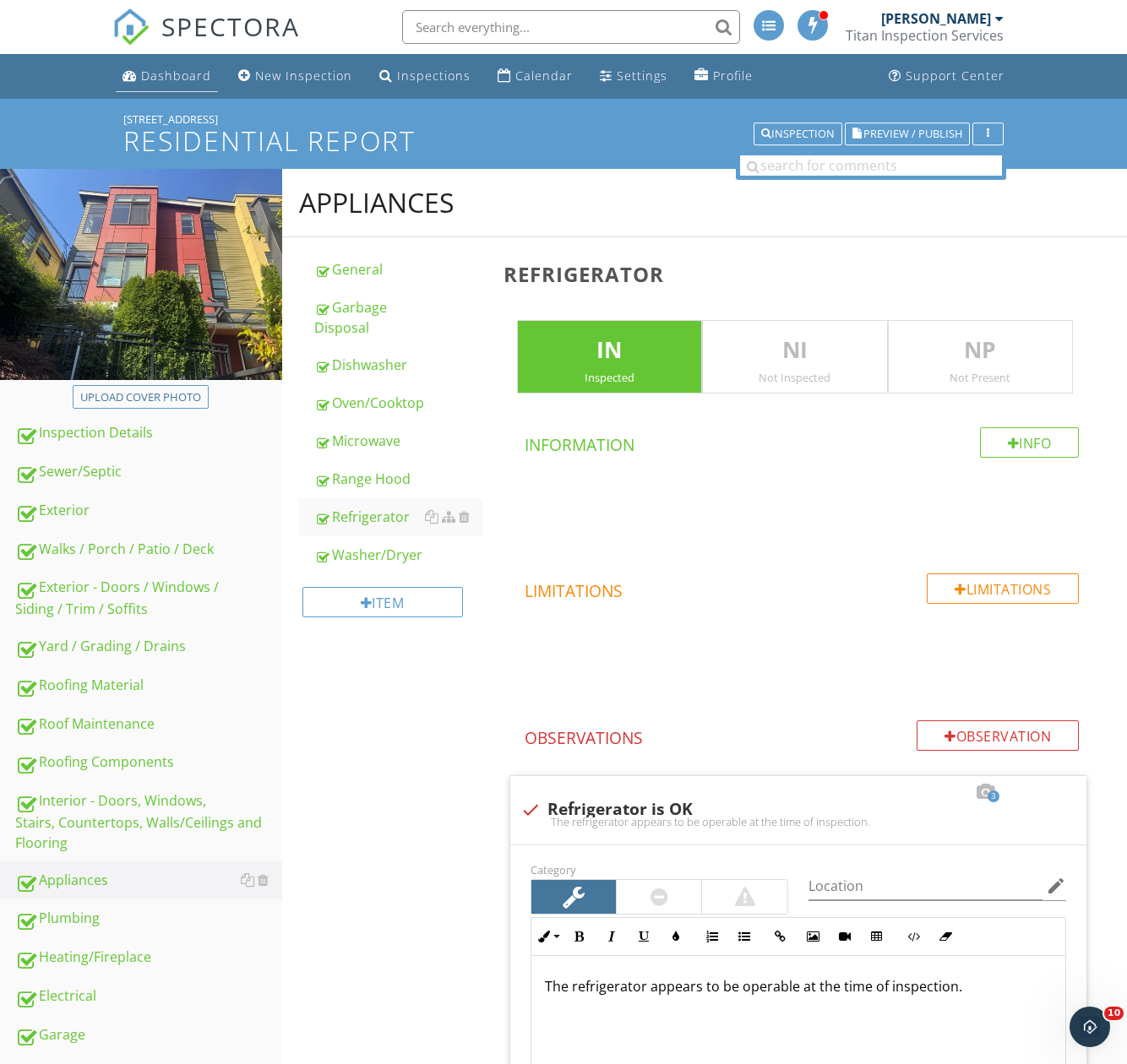
click at [179, 72] on div "Dashboard" at bounding box center [176, 76] width 70 height 16
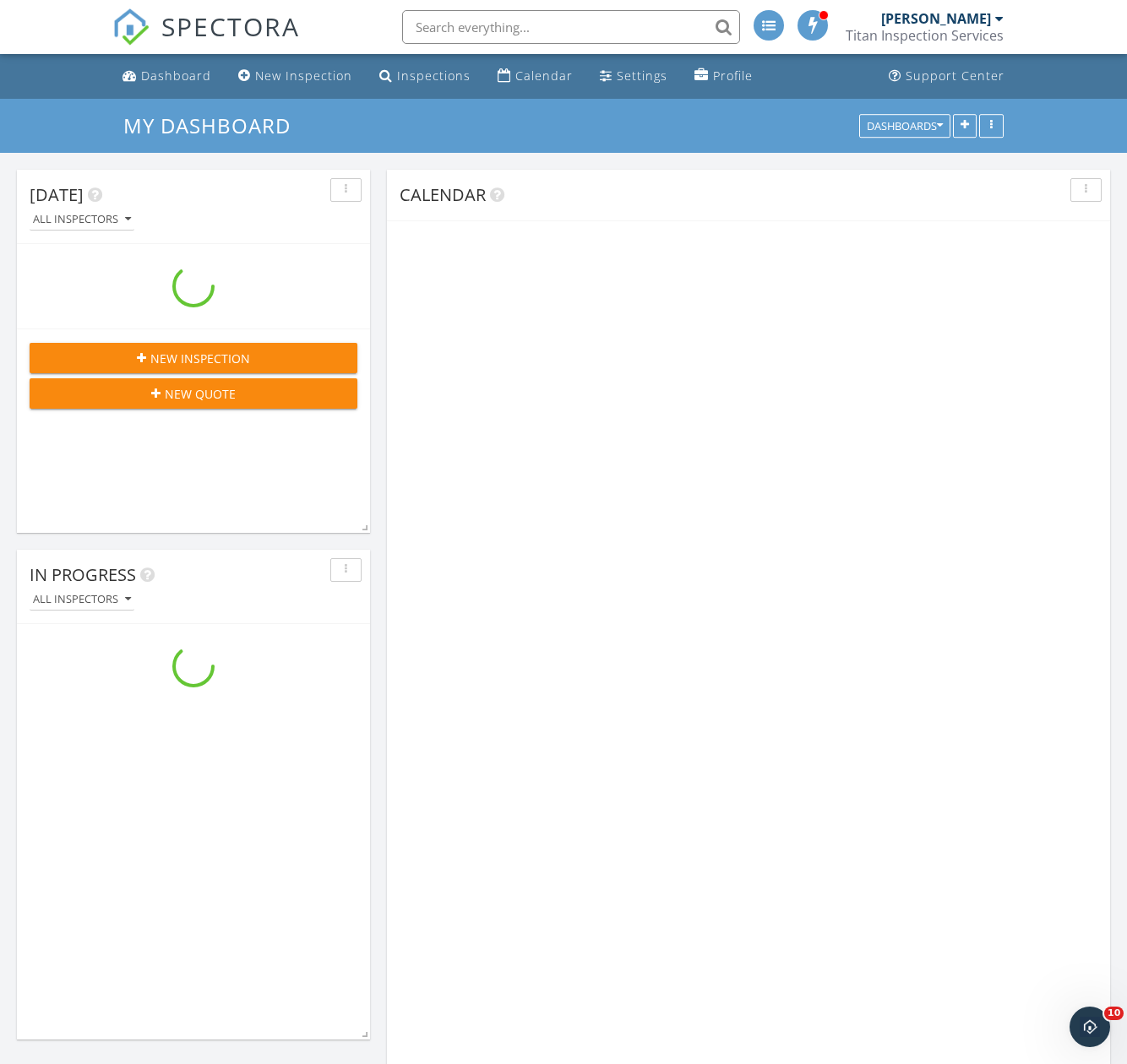
scroll to position [2704, 1153]
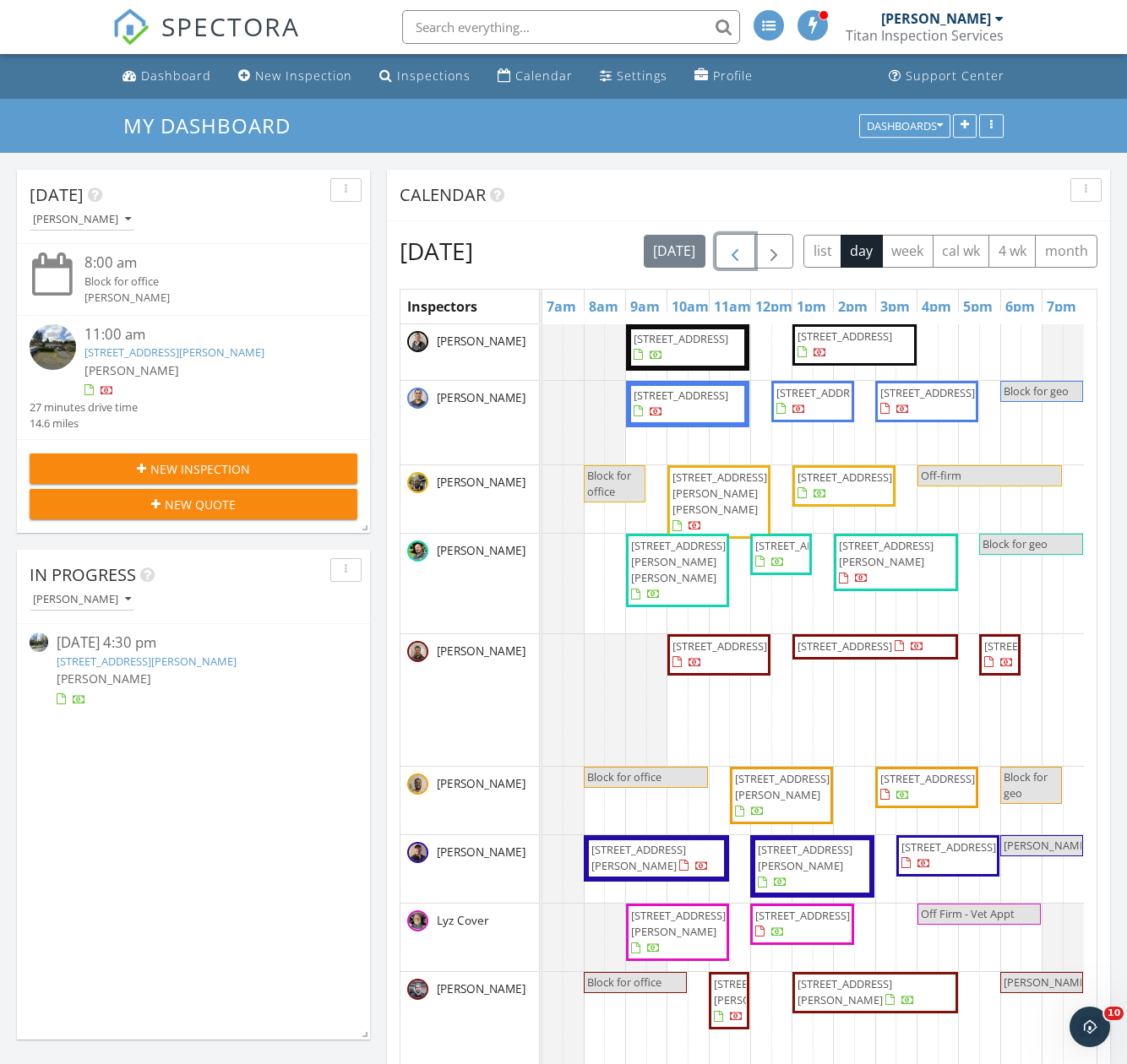
click at [745, 258] on span "button" at bounding box center [734, 251] width 20 height 20
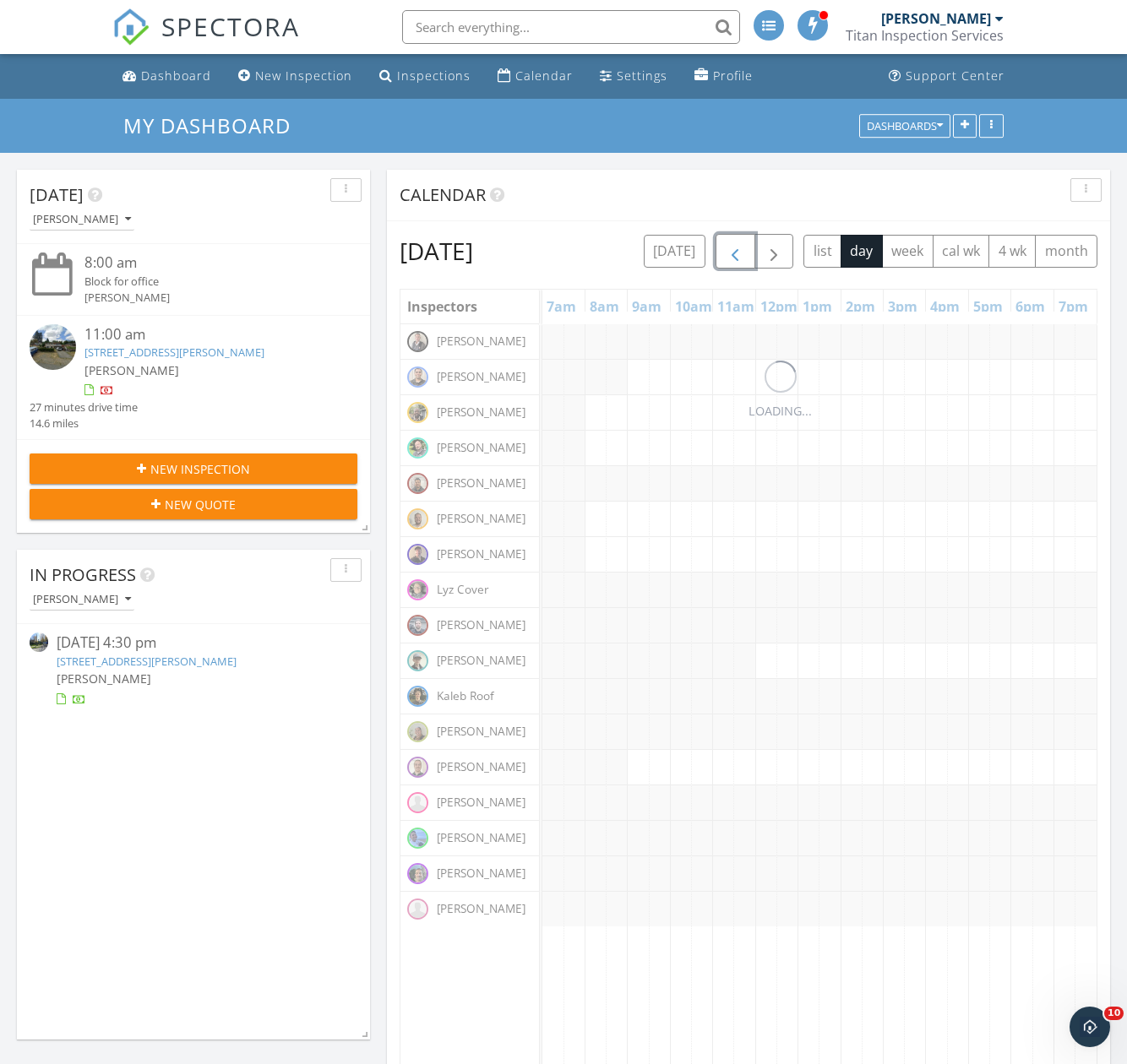
click at [745, 258] on span "button" at bounding box center [734, 251] width 20 height 20
click at [755, 258] on button "button" at bounding box center [735, 251] width 40 height 35
click at [745, 258] on span "button" at bounding box center [734, 251] width 20 height 20
click at [755, 258] on button "button" at bounding box center [735, 251] width 40 height 35
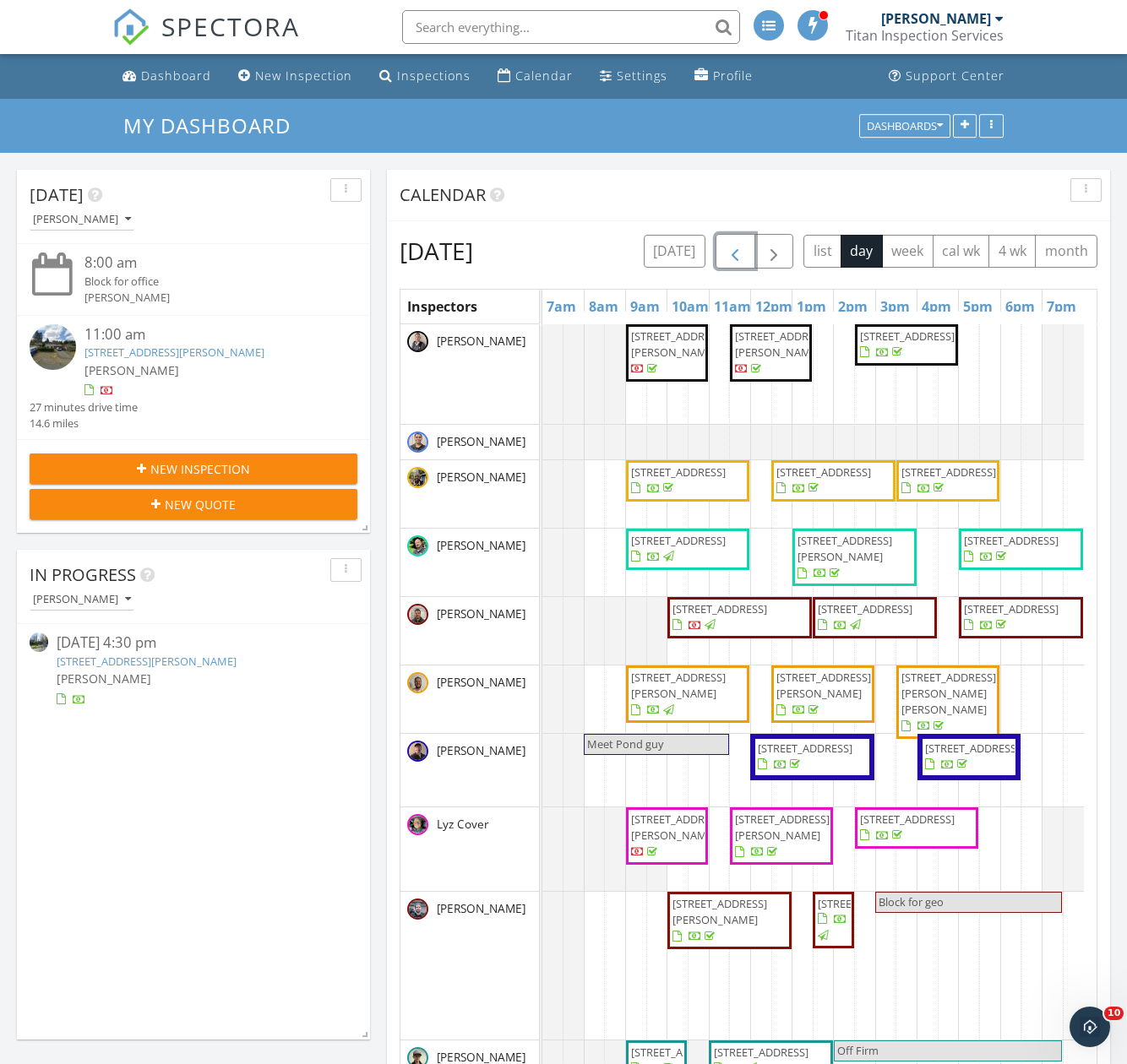
click at [745, 258] on span "button" at bounding box center [734, 251] width 20 height 20
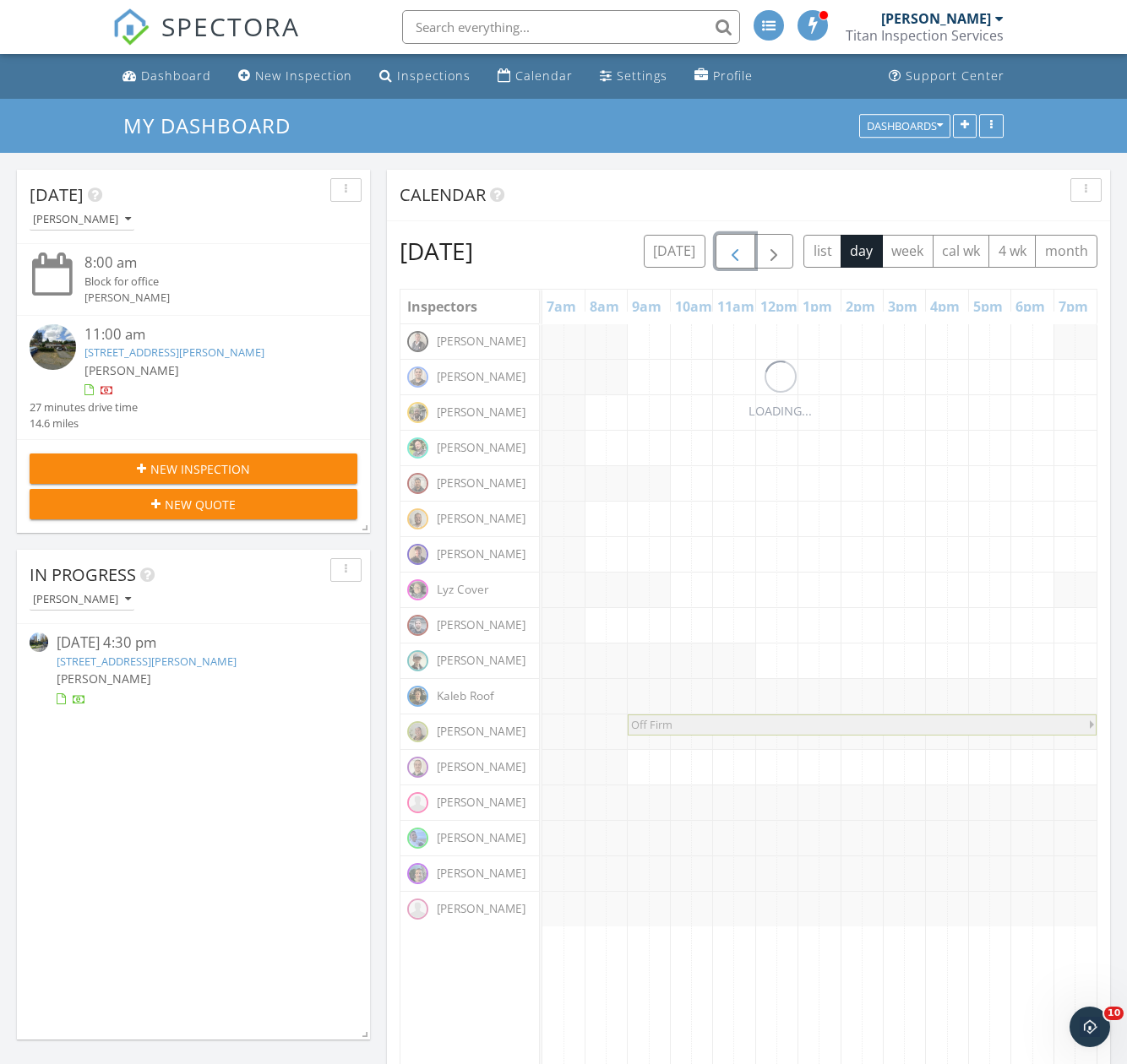
click at [745, 258] on span "button" at bounding box center [734, 251] width 20 height 20
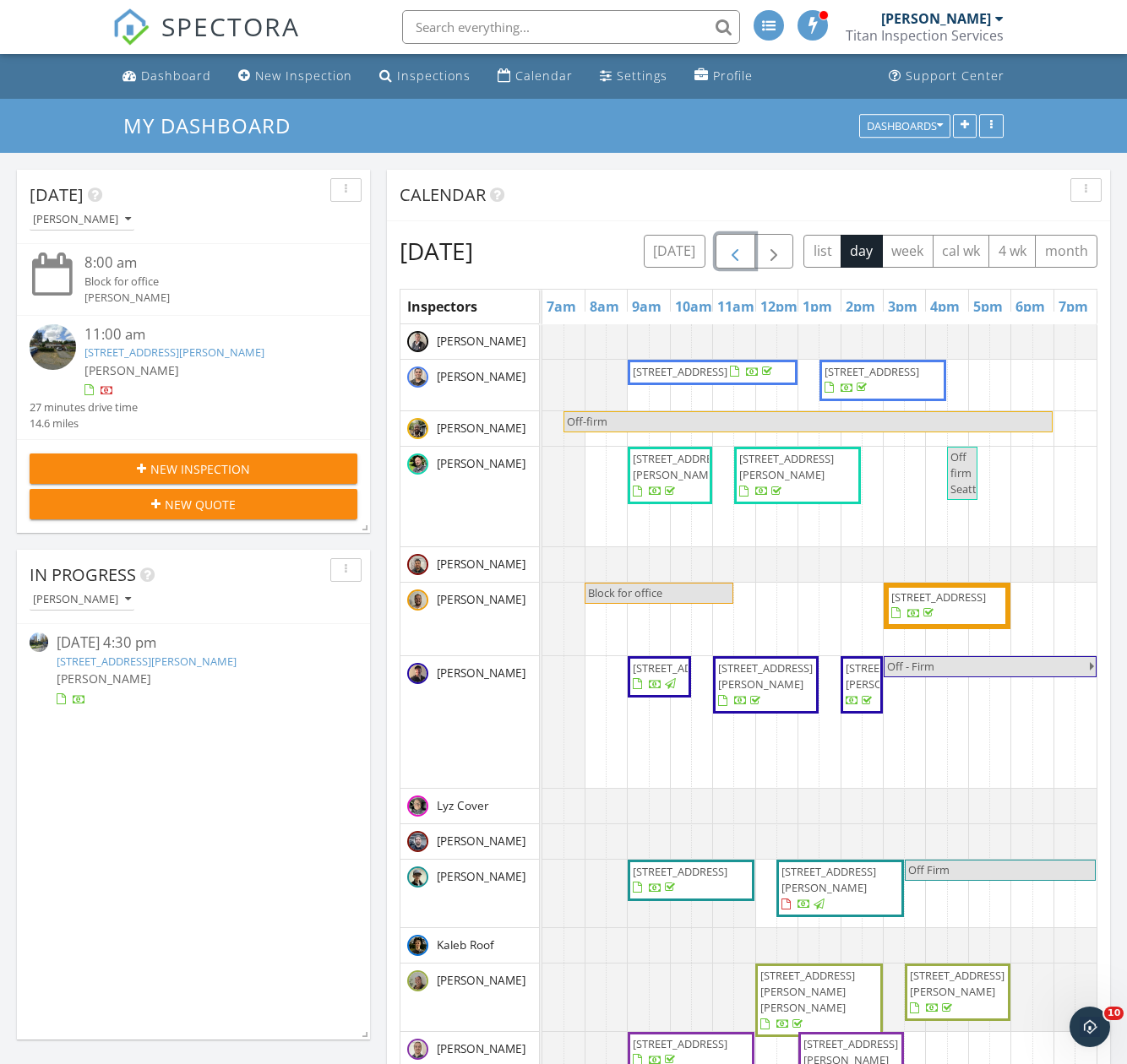
click at [745, 258] on span "button" at bounding box center [734, 251] width 20 height 20
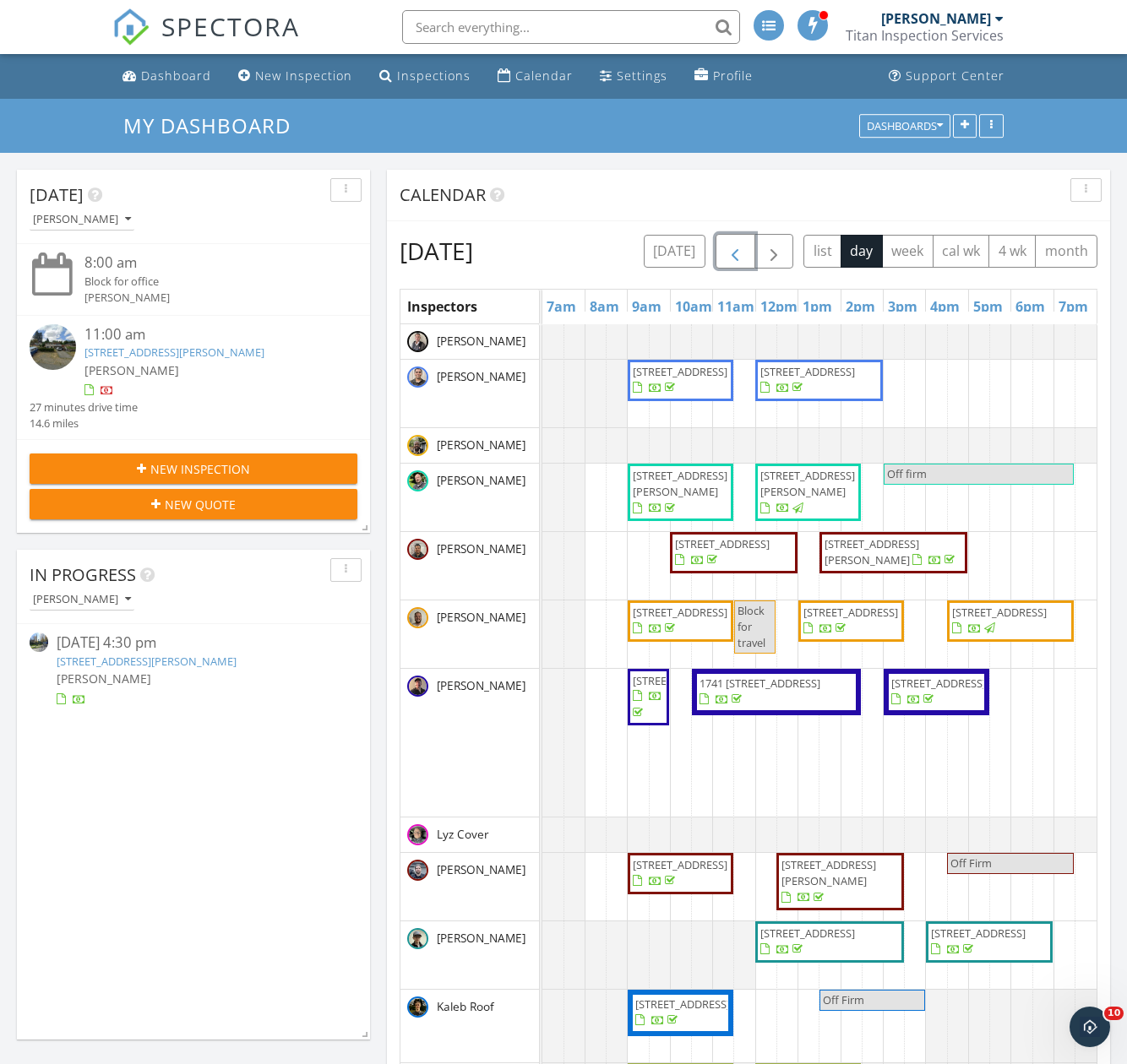
click at [745, 258] on span "button" at bounding box center [734, 251] width 20 height 20
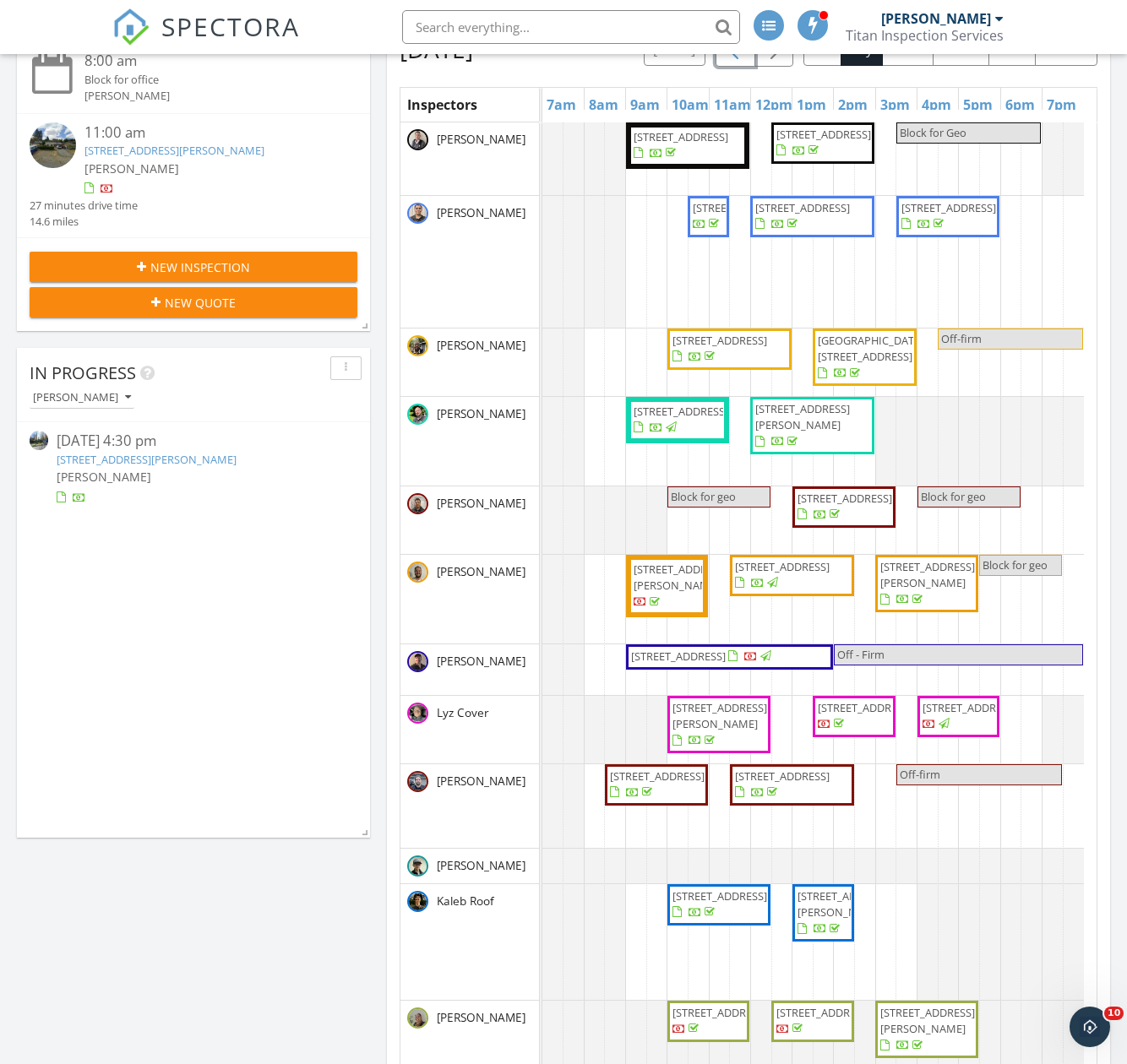
scroll to position [423, 0]
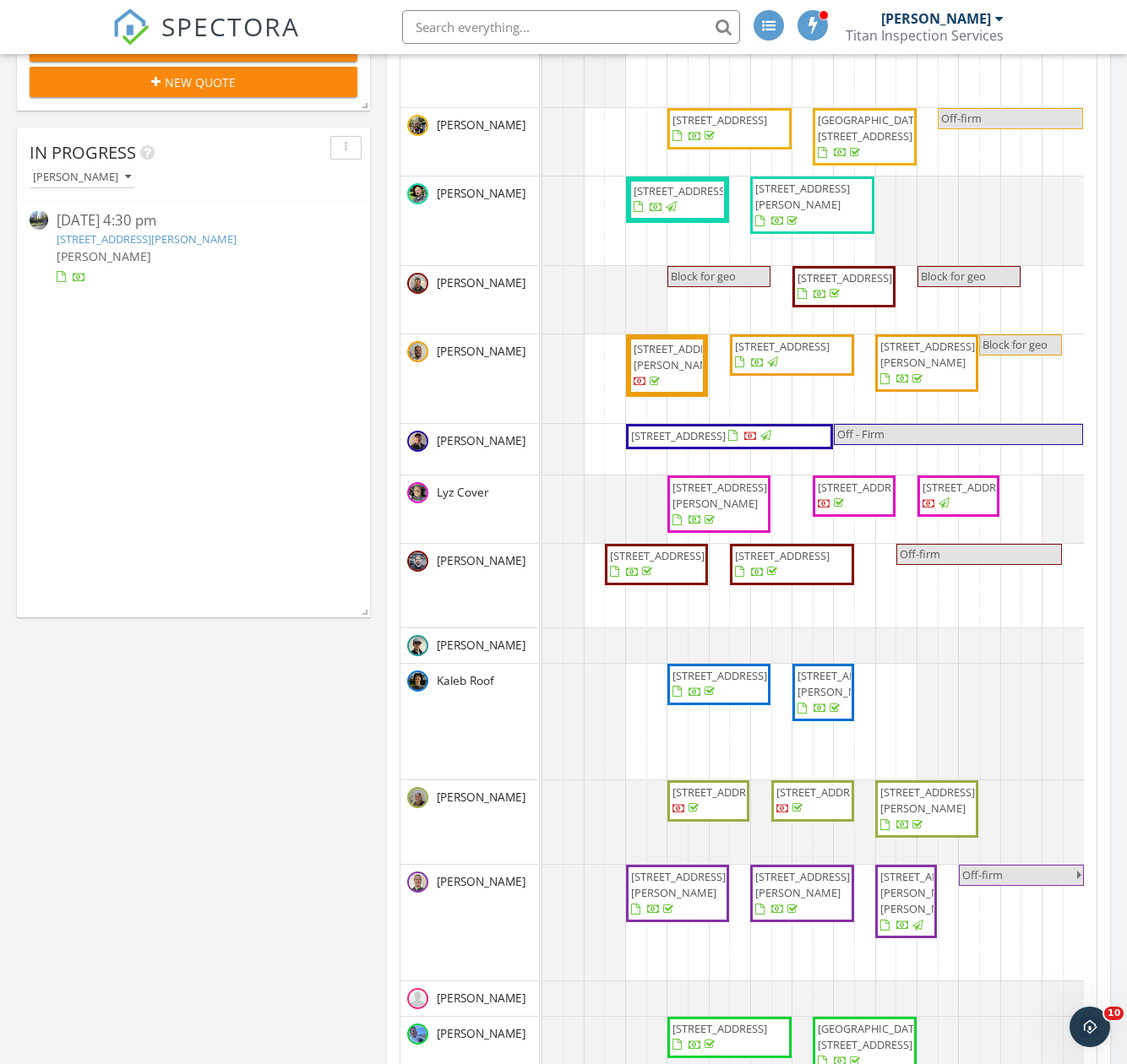
click at [649, 563] on span "20406 Little Bear Creek Rd 103, Woodinville 98072" at bounding box center [657, 556] width 95 height 15
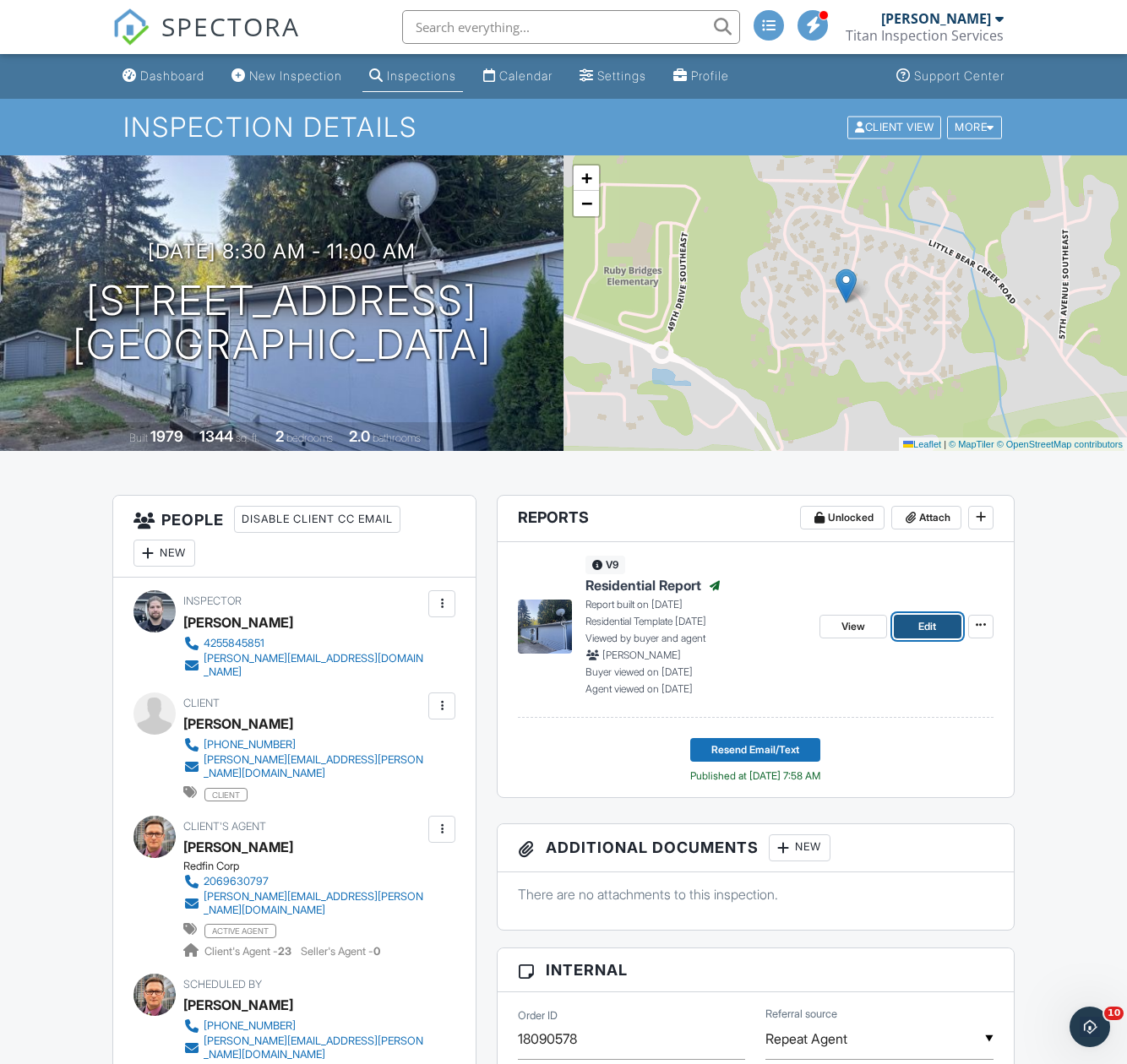
click at [930, 630] on span "Edit" at bounding box center [927, 627] width 17 height 17
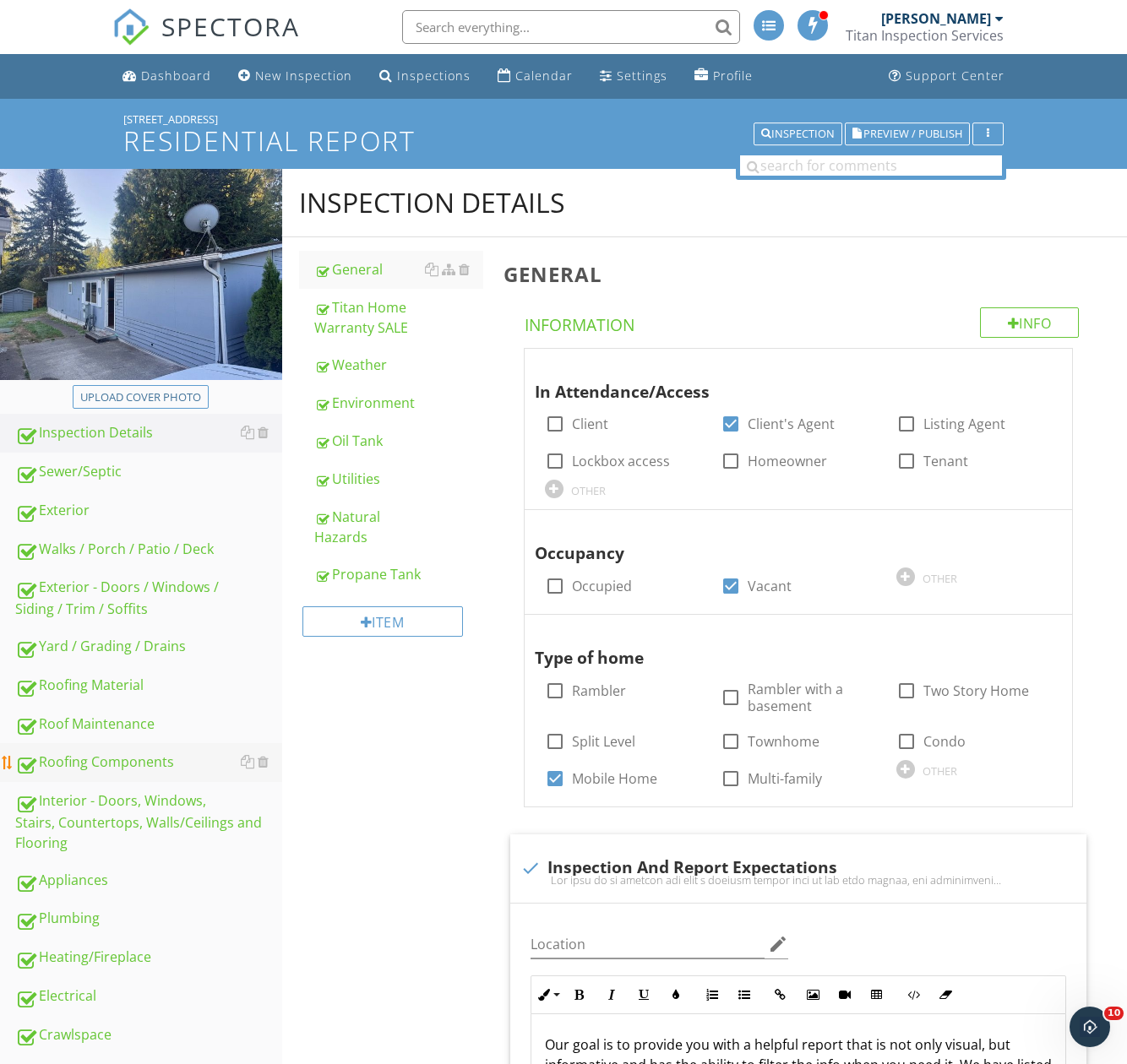
click at [94, 769] on div "Roofing Components" at bounding box center [149, 762] width 267 height 22
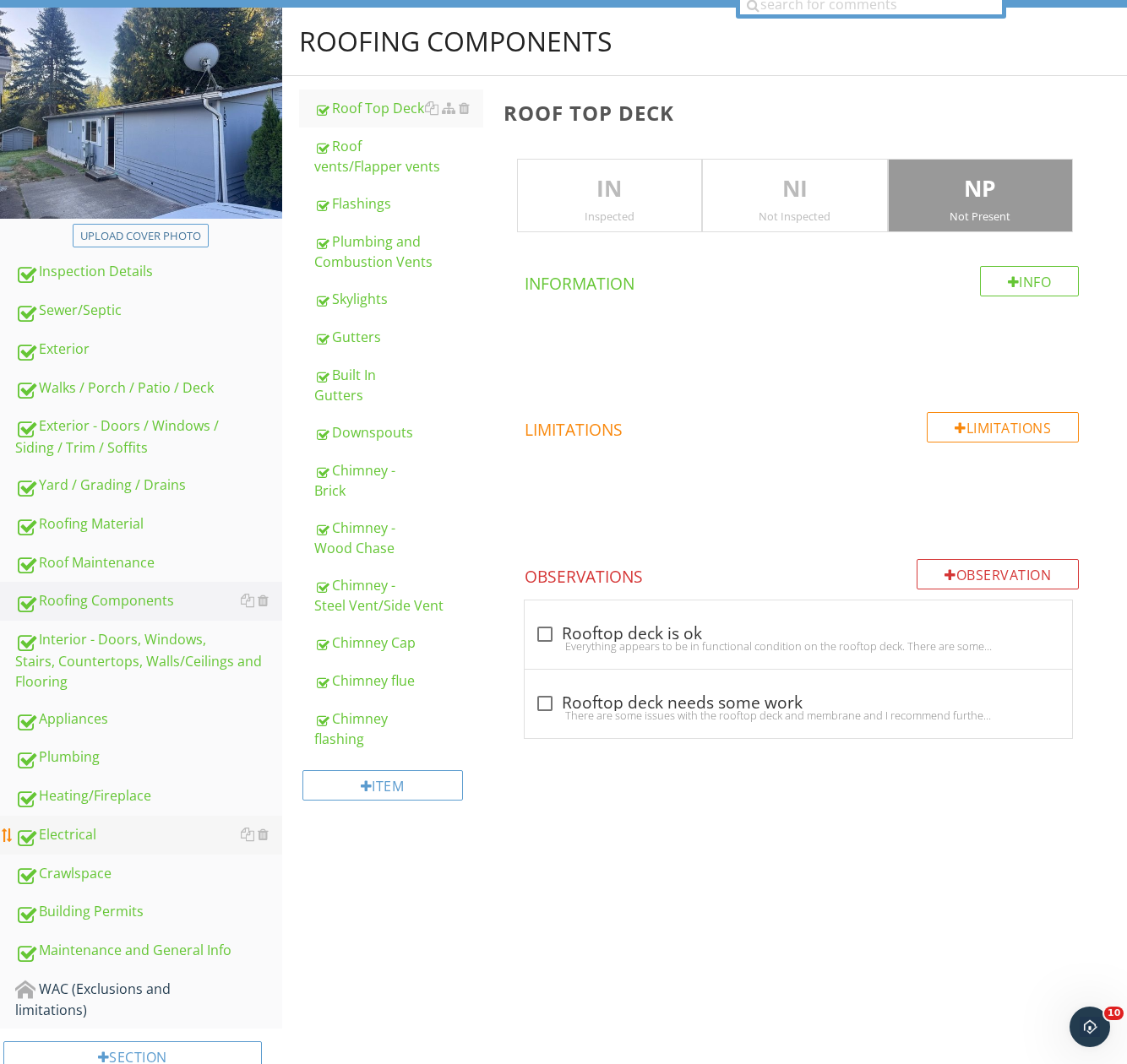
scroll to position [169, 0]
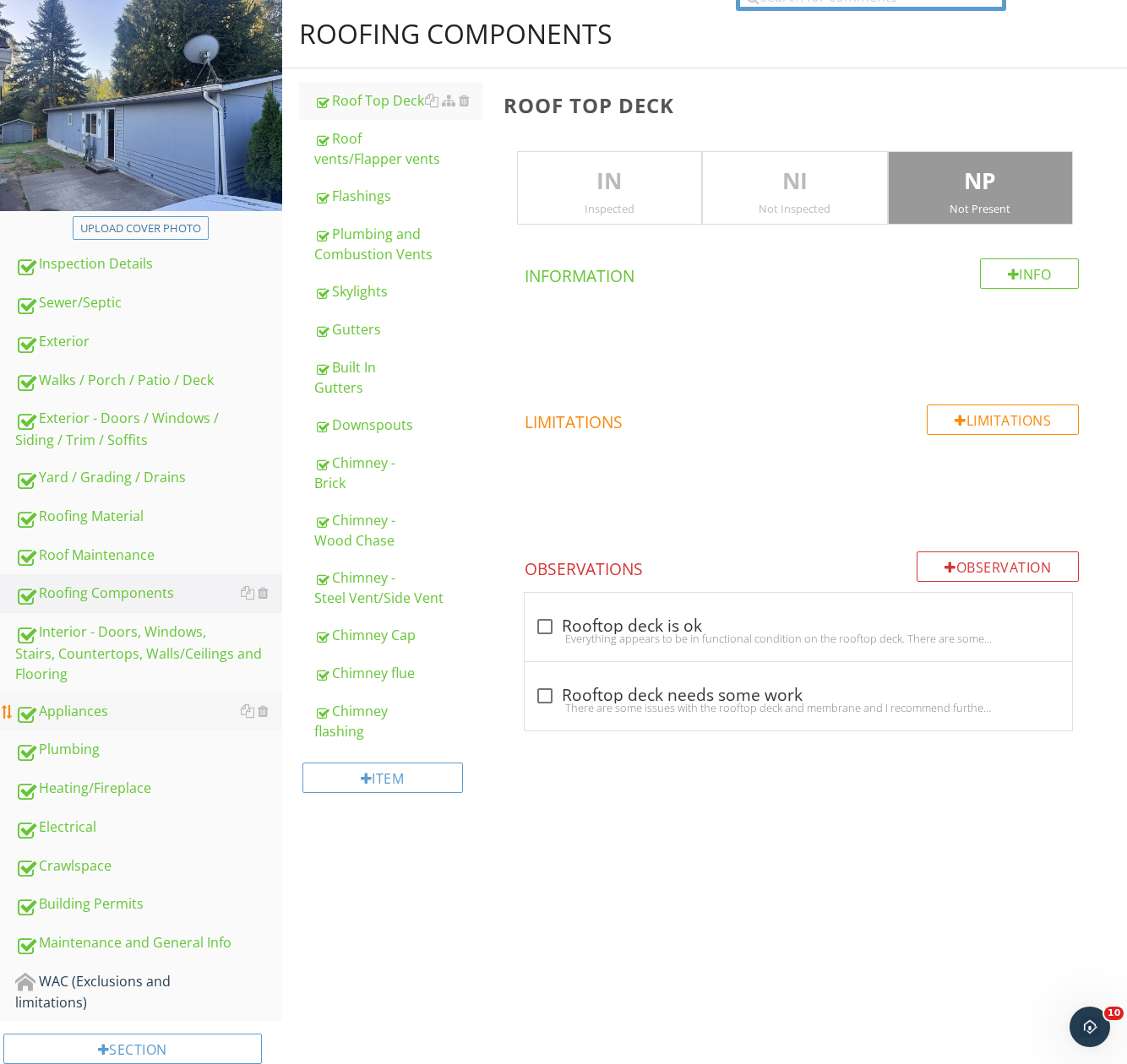
click at [79, 719] on div "Appliances" at bounding box center [149, 712] width 267 height 22
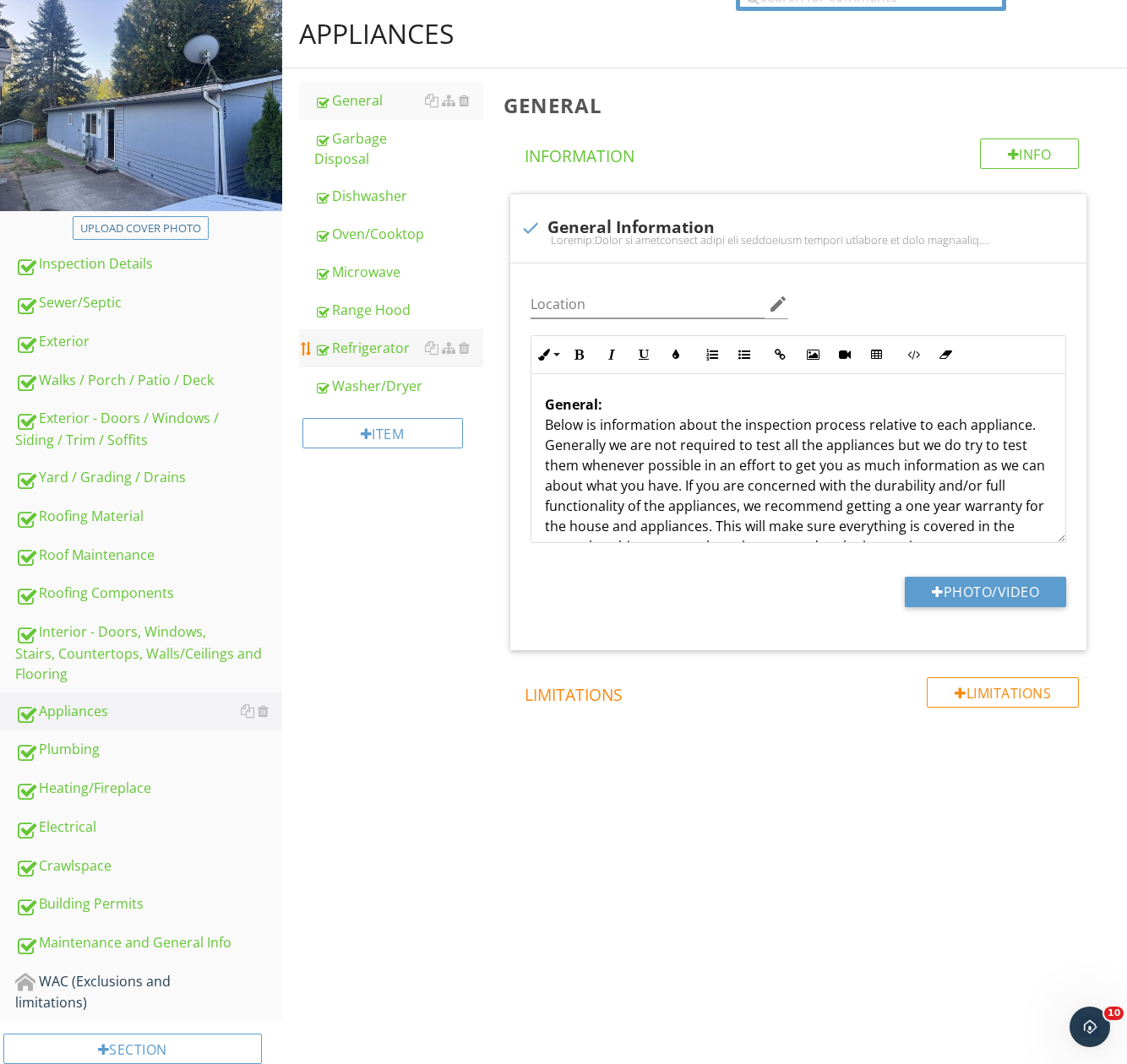
click at [357, 346] on div "Refrigerator" at bounding box center [398, 348] width 169 height 20
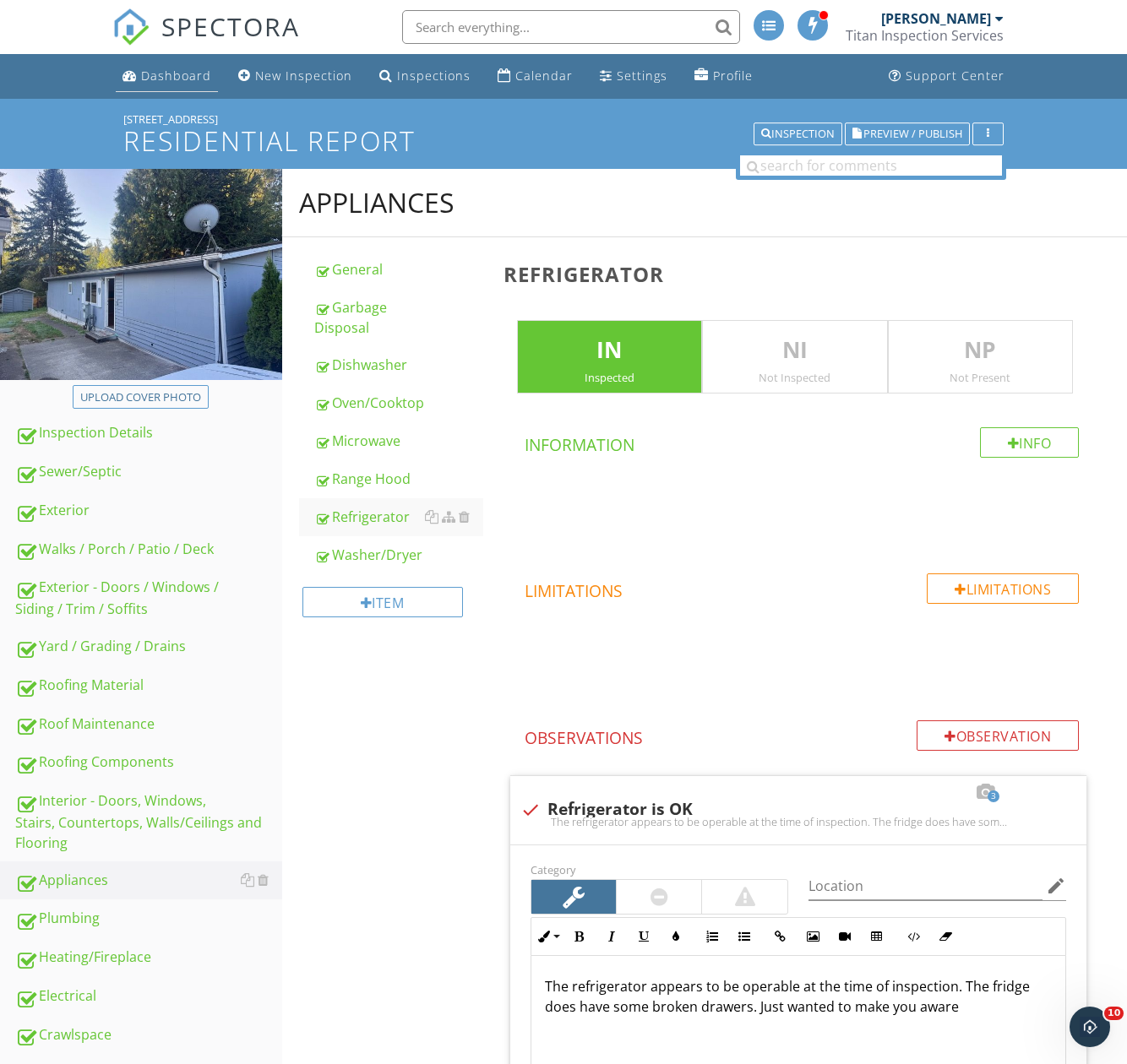
click at [137, 87] on link "Dashboard" at bounding box center [167, 77] width 102 height 31
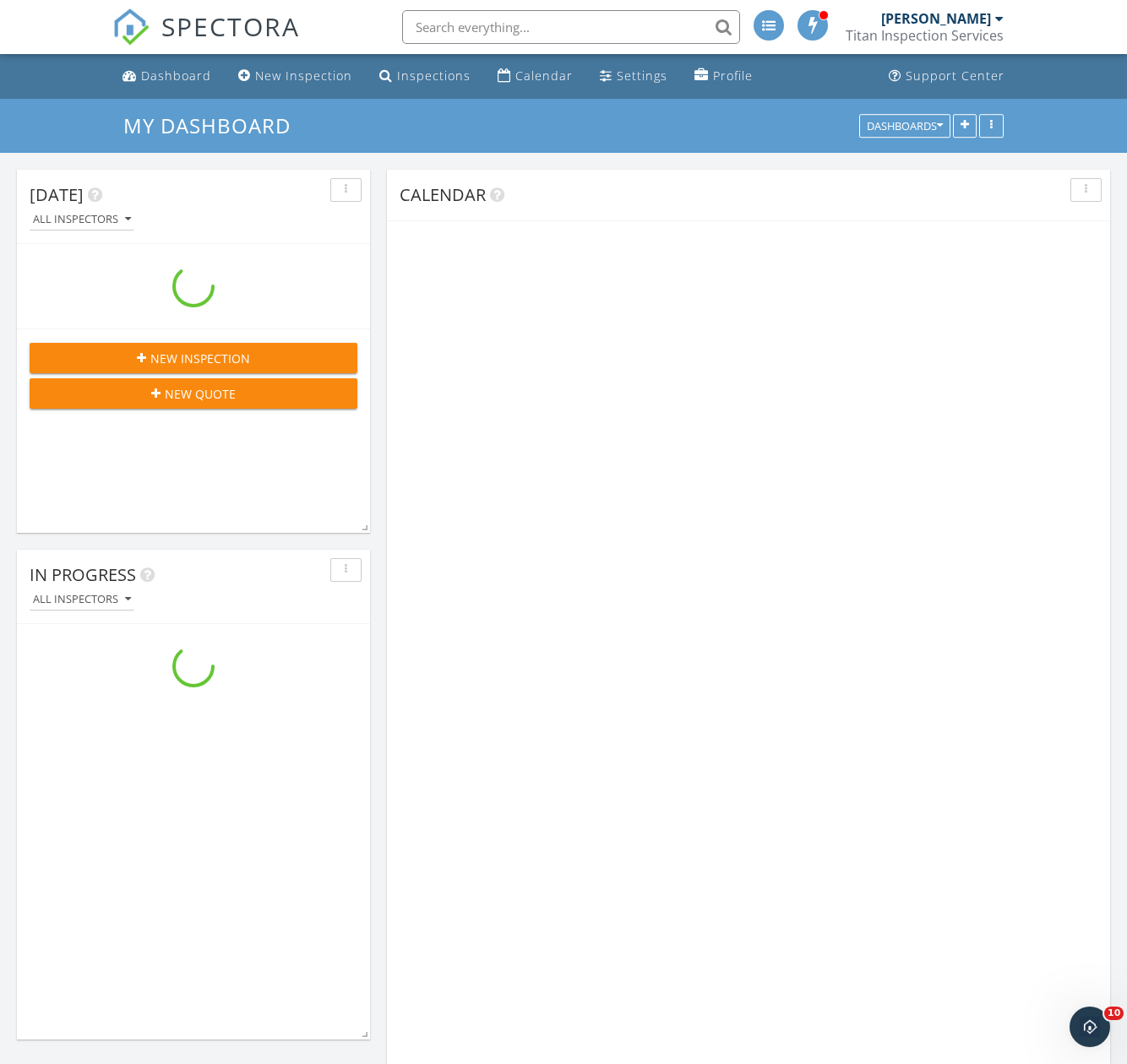
scroll to position [2704, 1153]
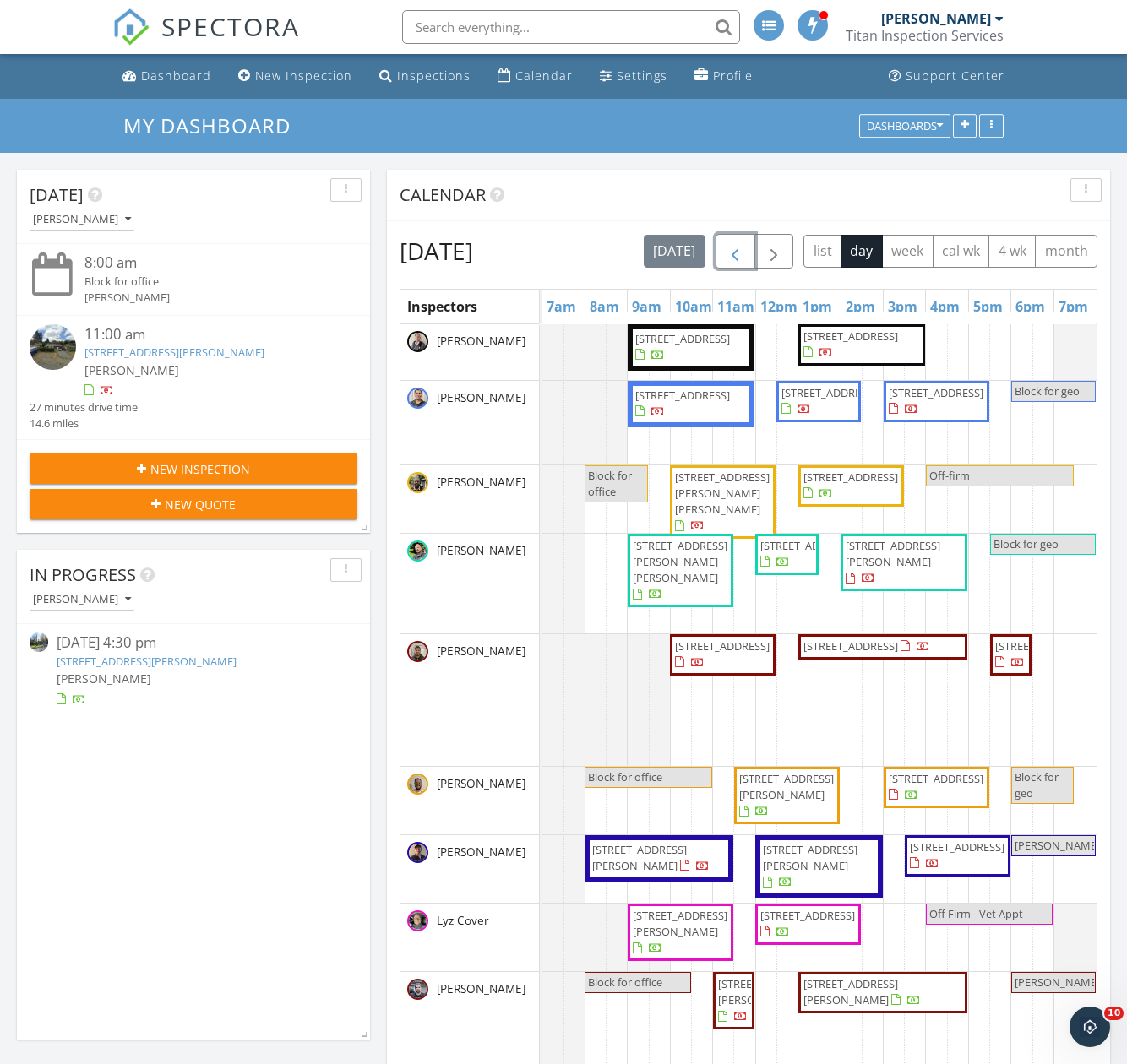
click at [745, 251] on span "button" at bounding box center [734, 251] width 20 height 20
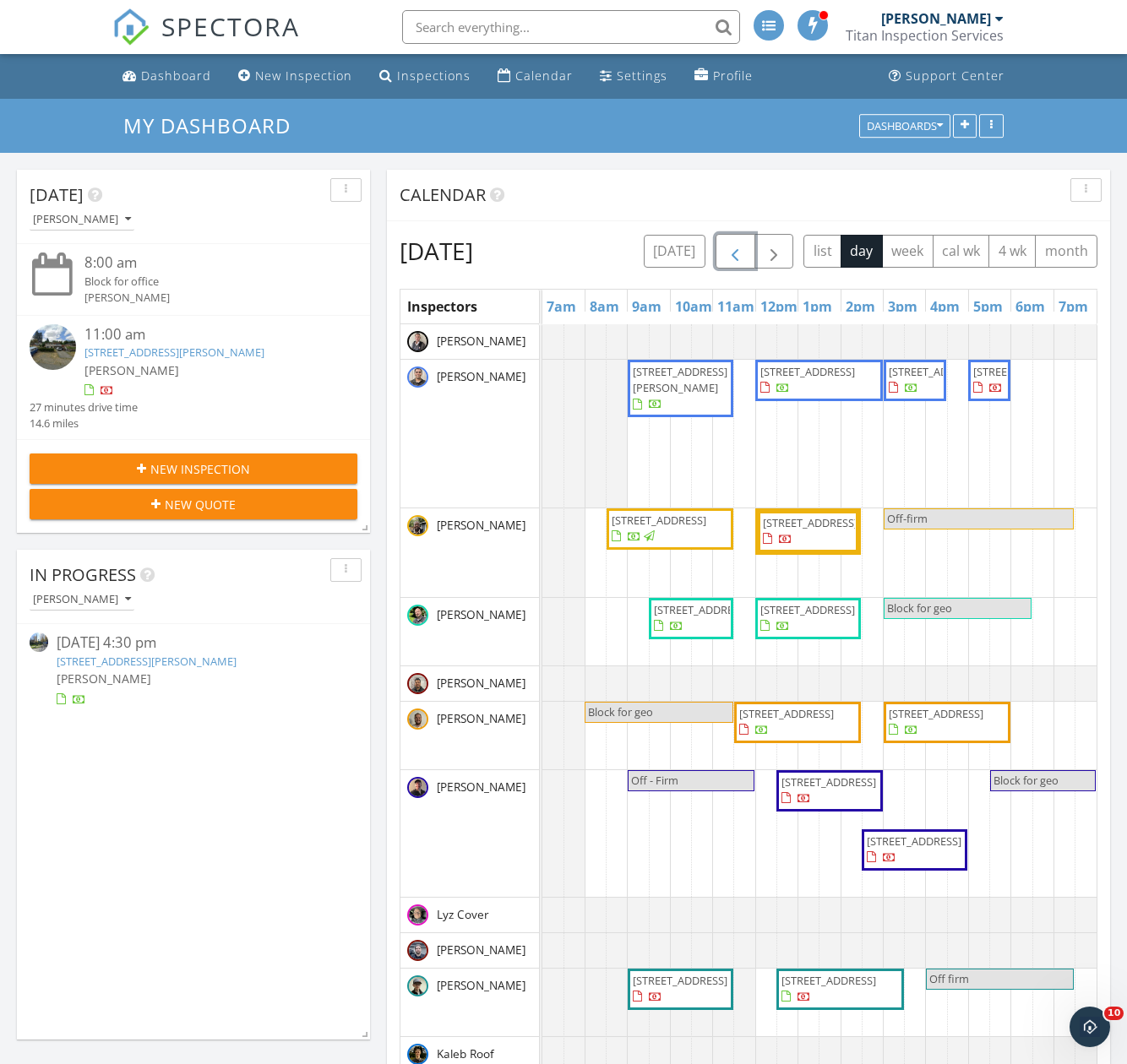
click at [745, 251] on span "button" at bounding box center [734, 251] width 20 height 20
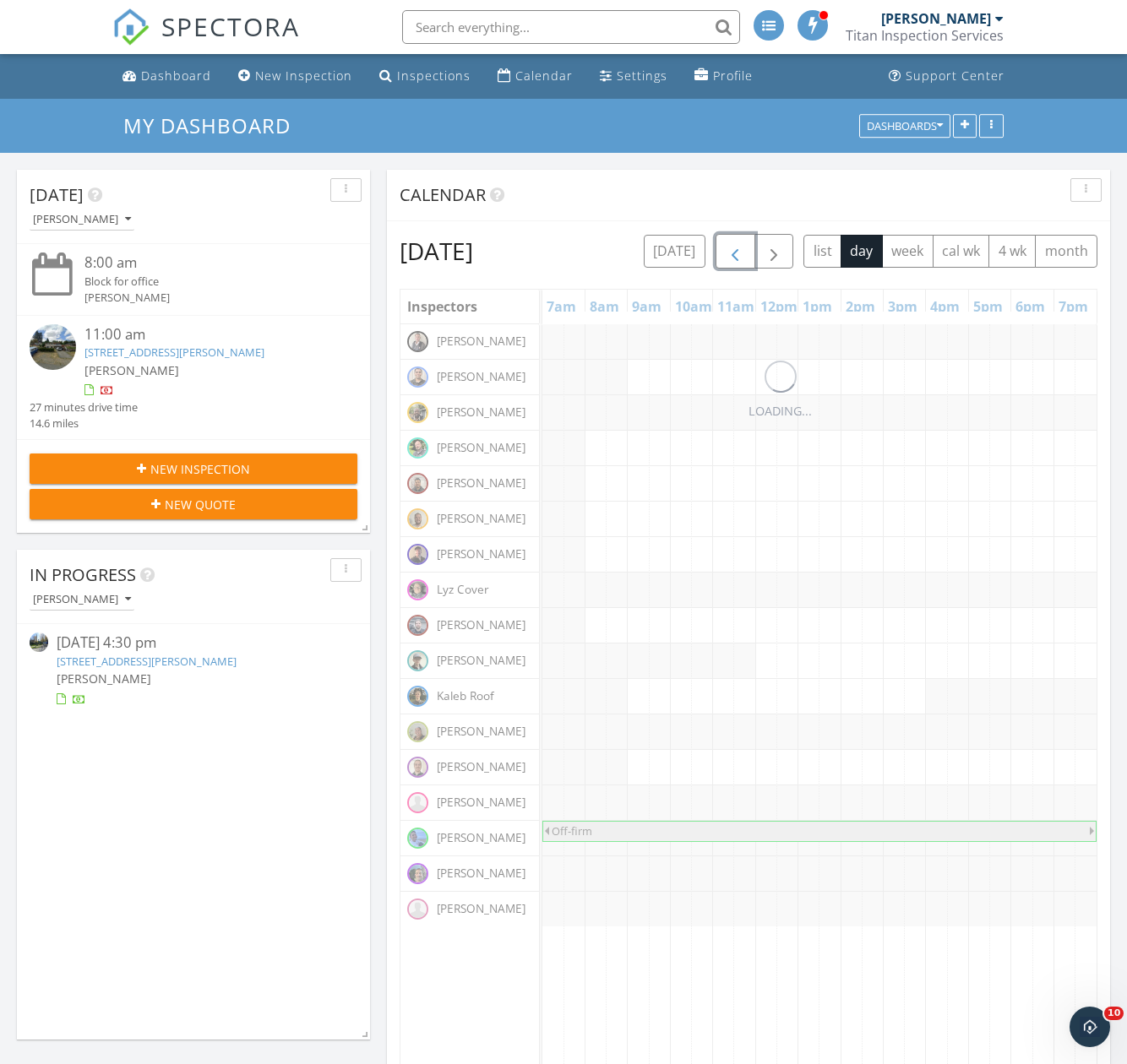
click at [745, 251] on span "button" at bounding box center [734, 251] width 20 height 20
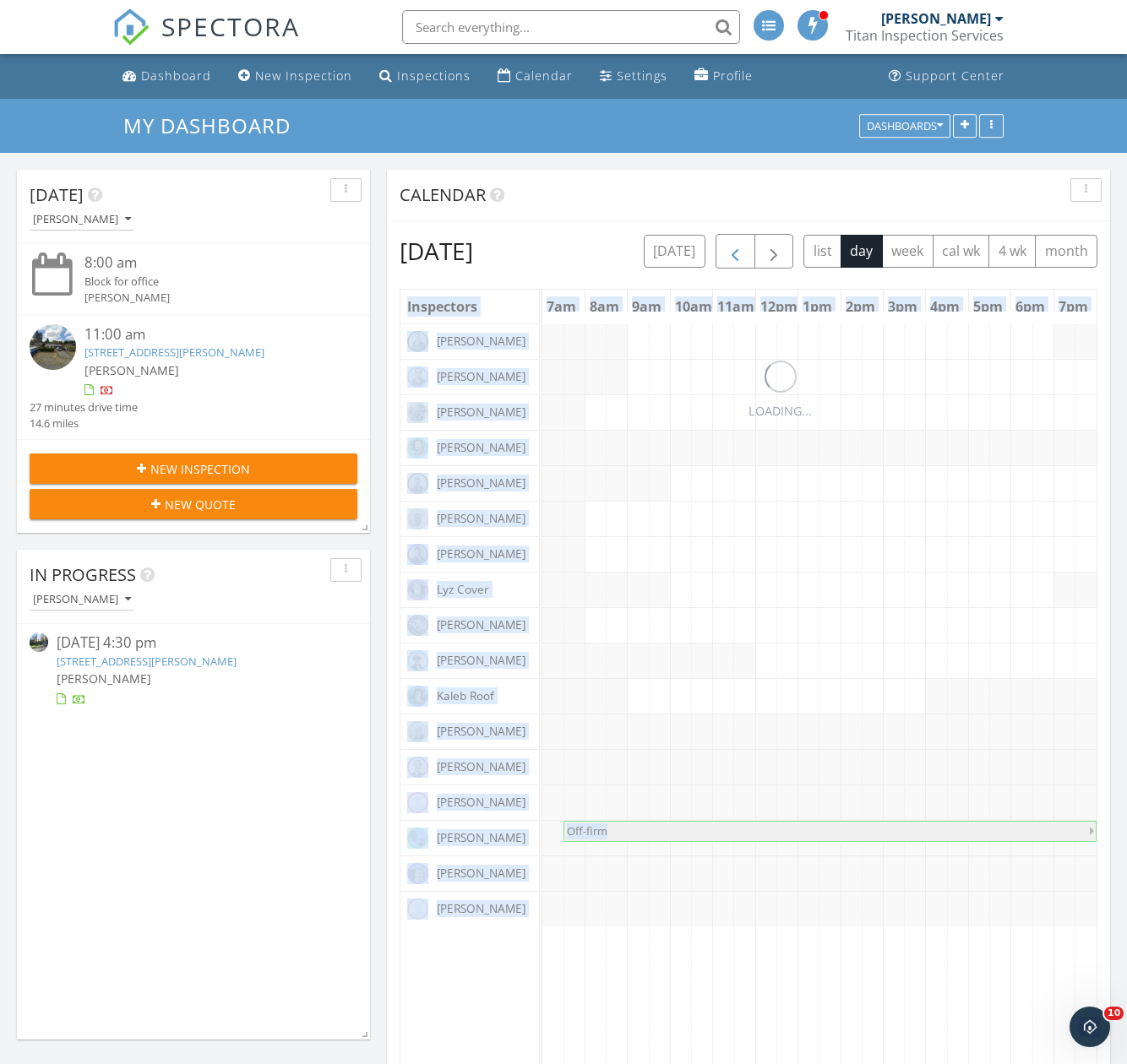
click at [774, 251] on div "[DATE] list day week cal wk 4 wk month" at bounding box center [870, 251] width 454 height 35
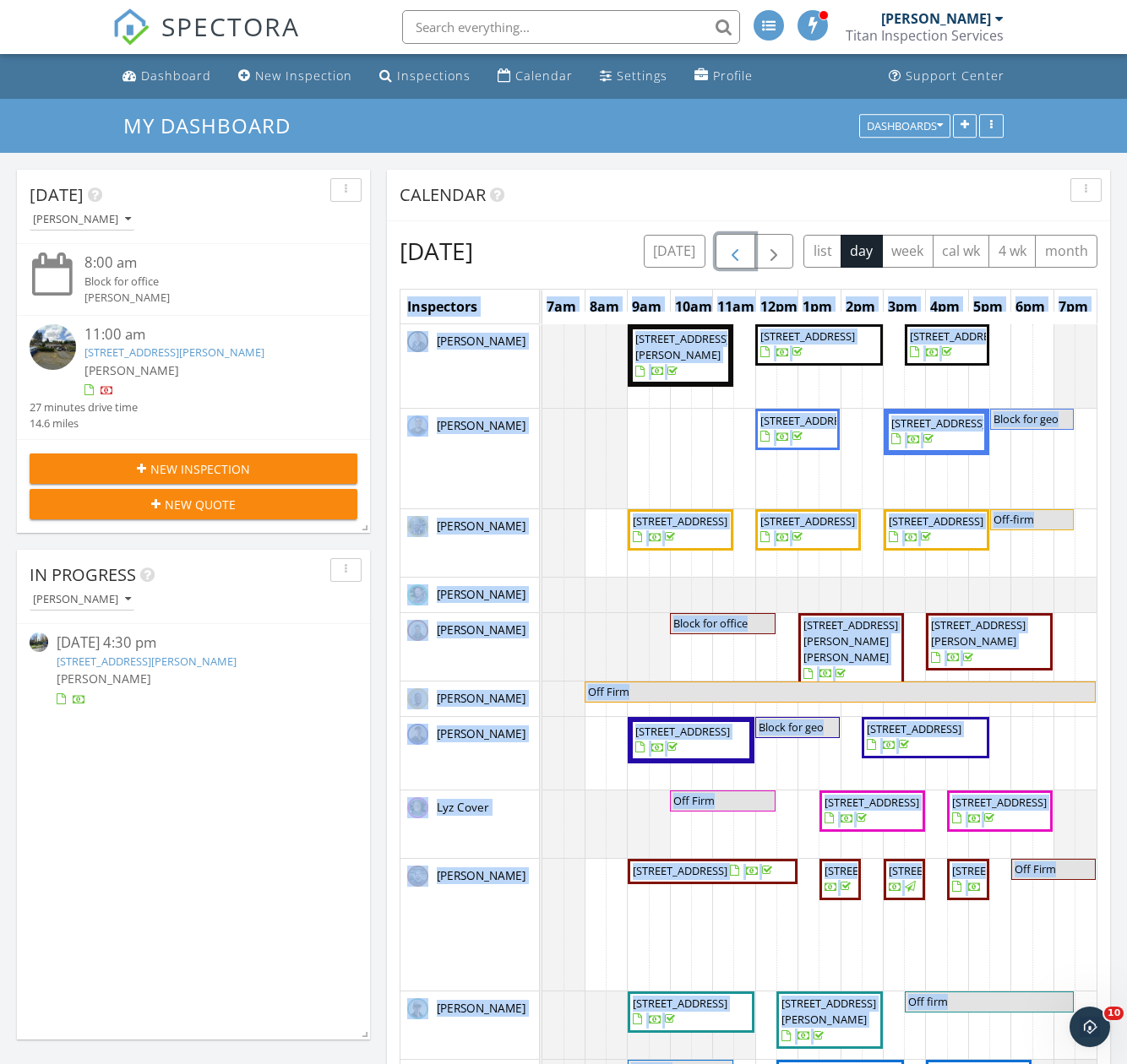
click at [745, 252] on span "button" at bounding box center [734, 251] width 20 height 20
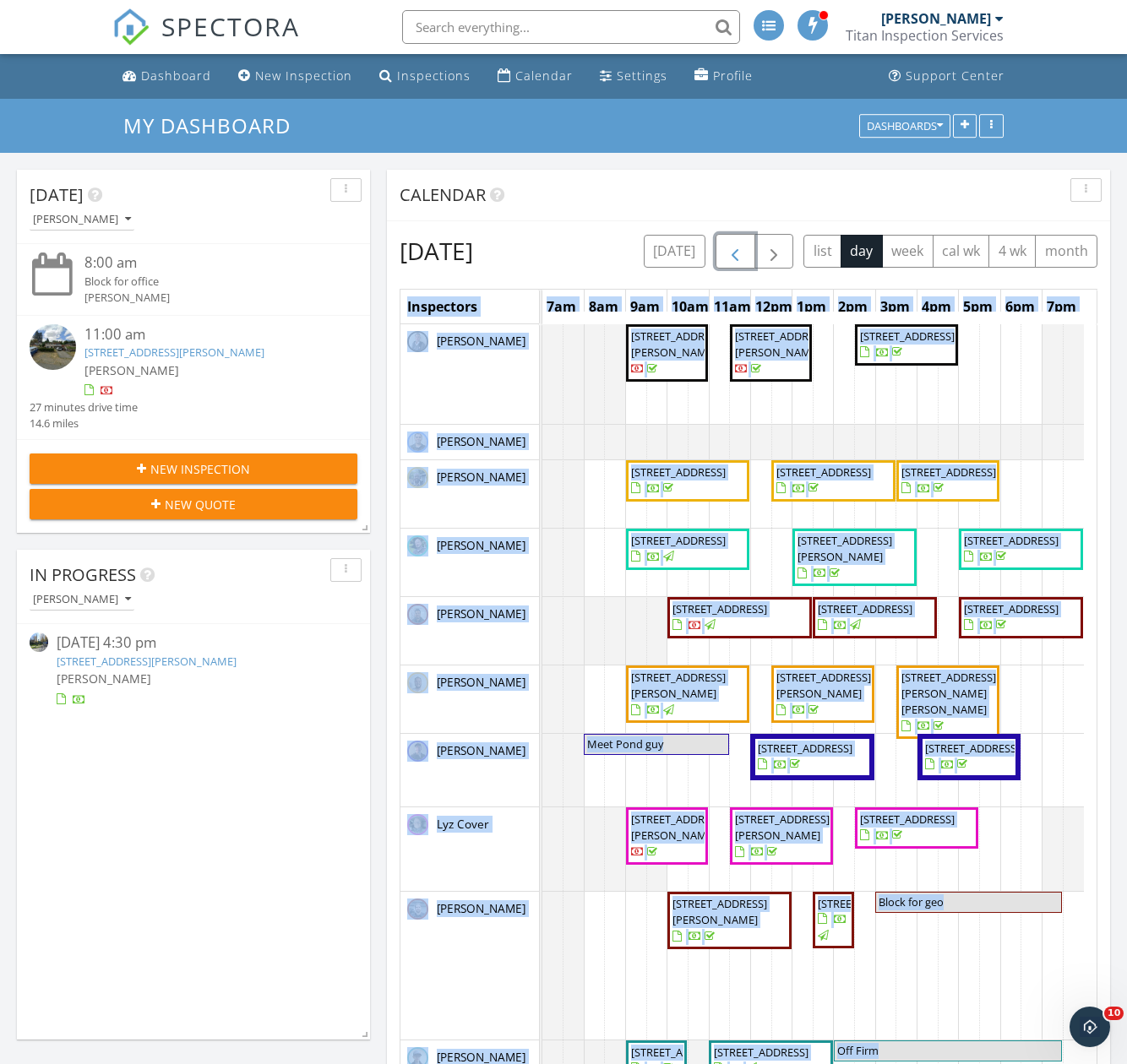
click at [745, 251] on span "button" at bounding box center [734, 251] width 20 height 20
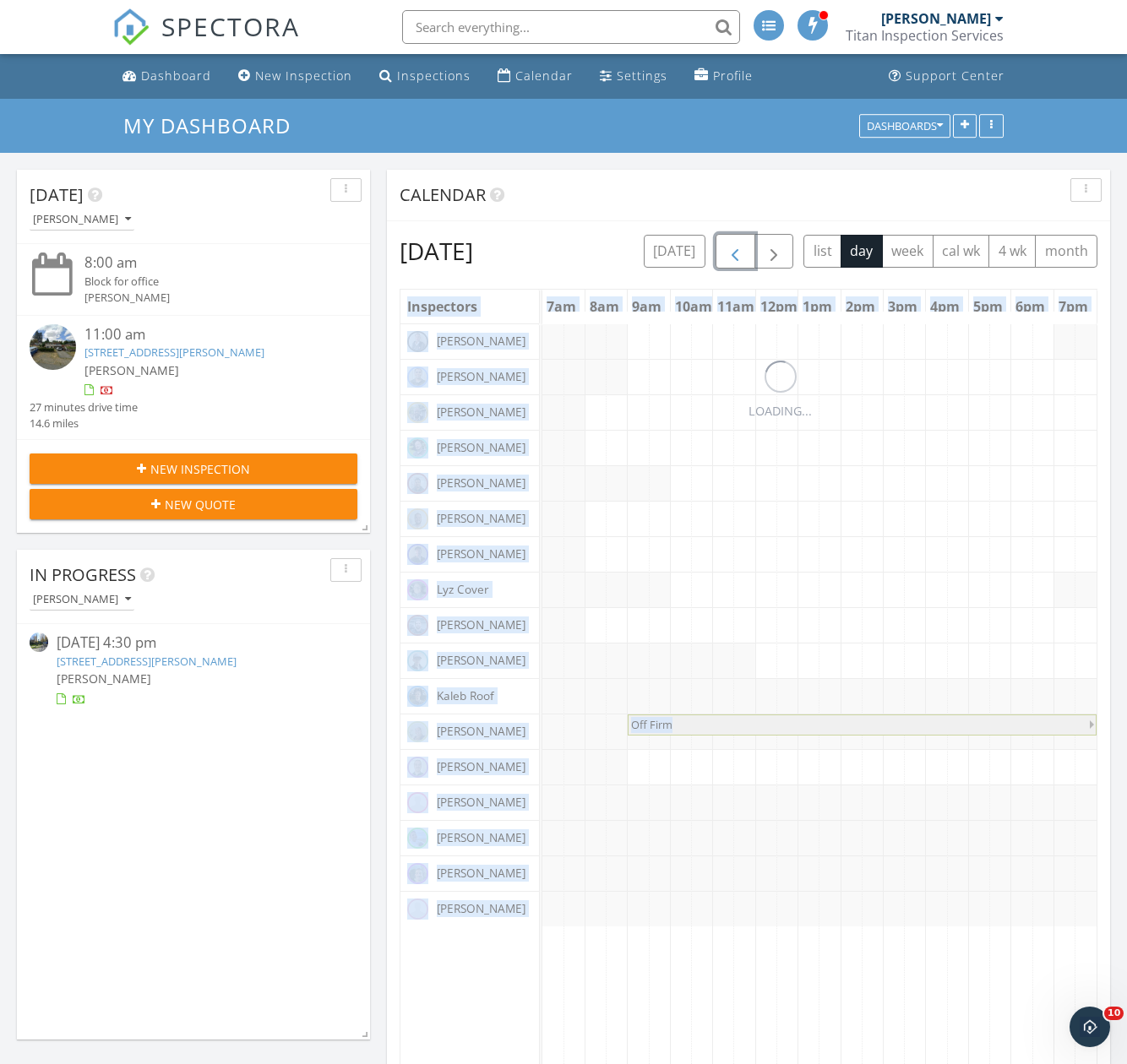
click at [745, 251] on span "button" at bounding box center [734, 251] width 20 height 20
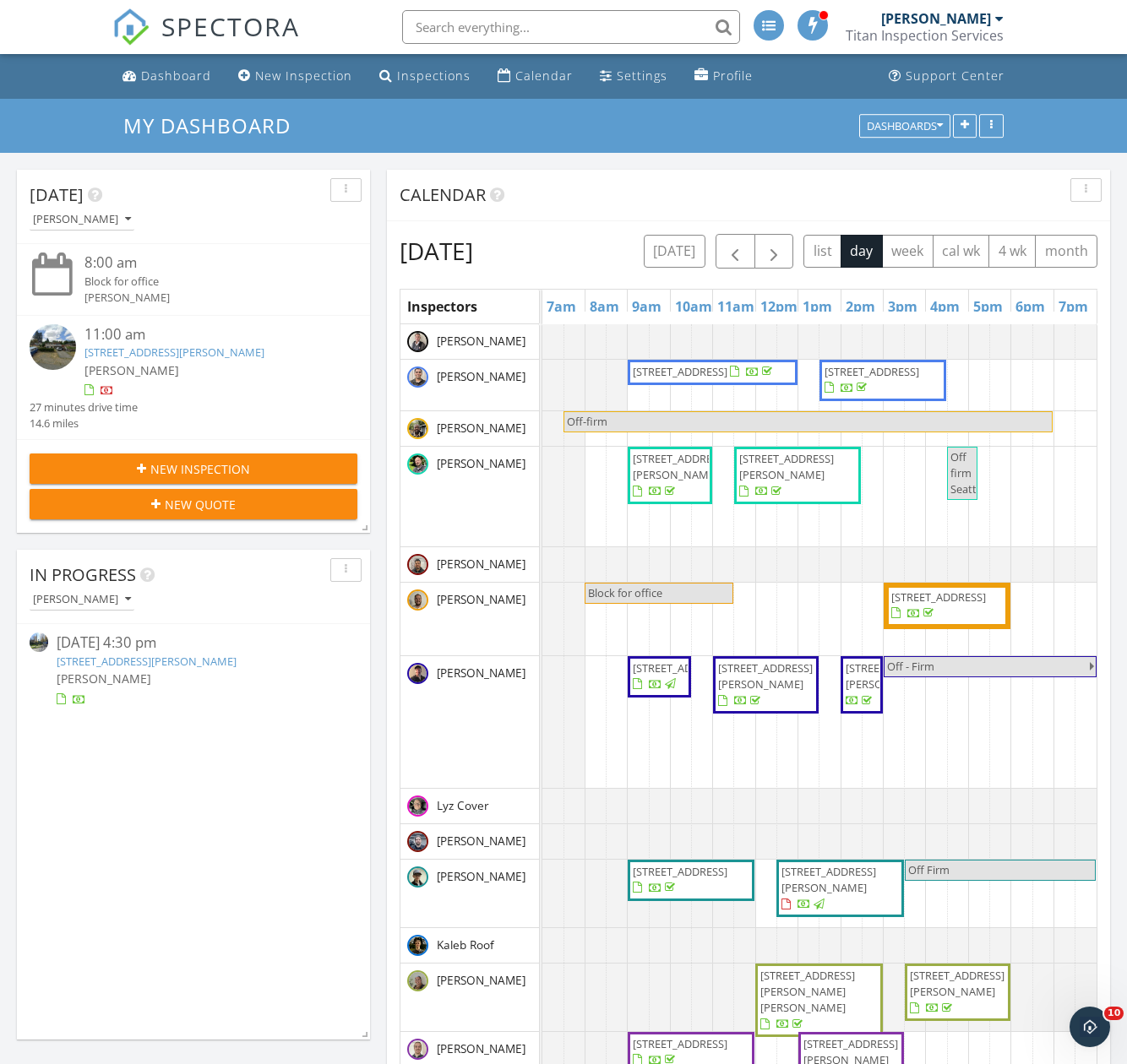
click at [759, 186] on div "Calendar" at bounding box center [736, 195] width 672 height 26
click at [745, 250] on span "button" at bounding box center [734, 251] width 20 height 20
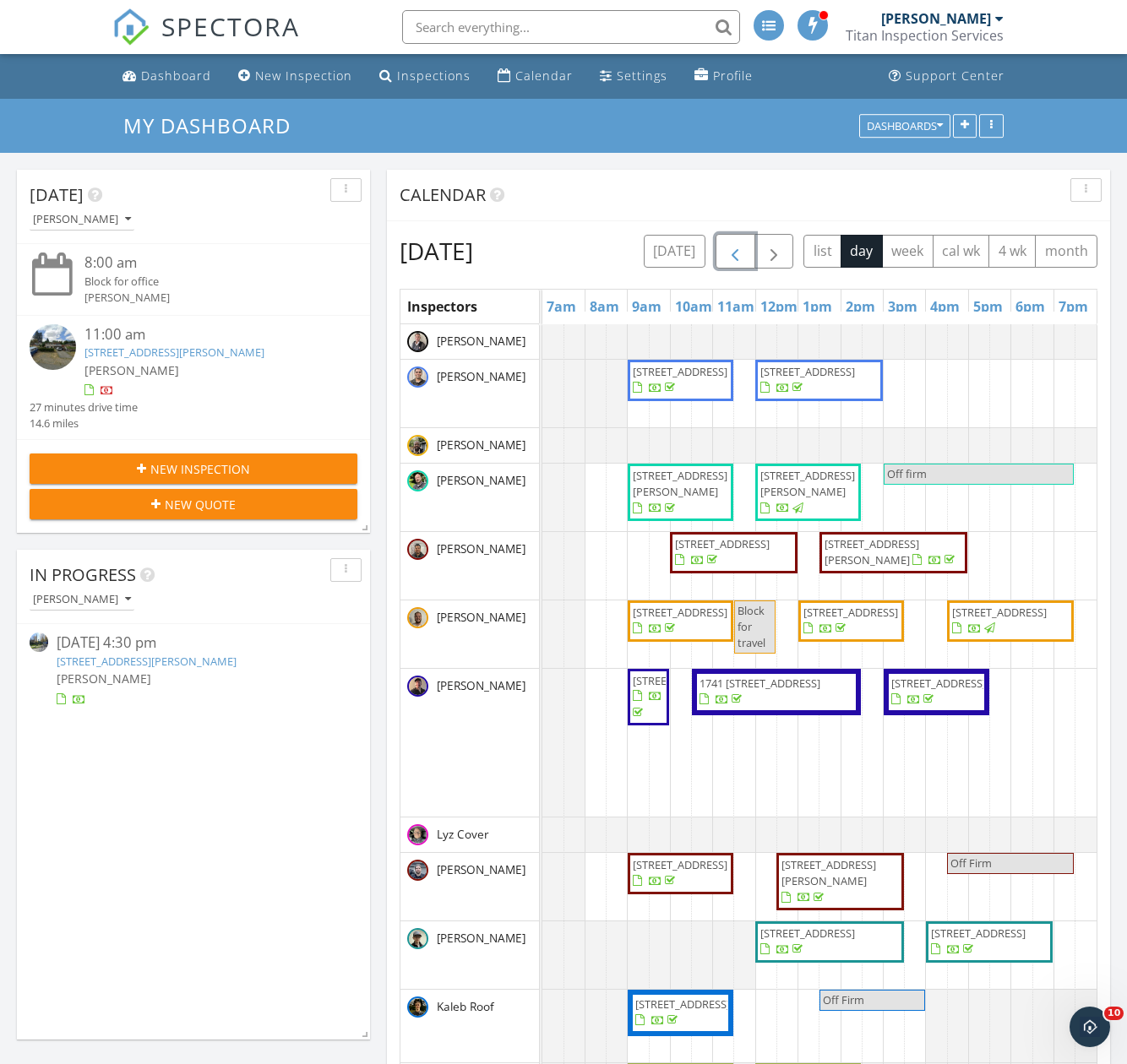
click at [745, 249] on span "button" at bounding box center [734, 251] width 20 height 20
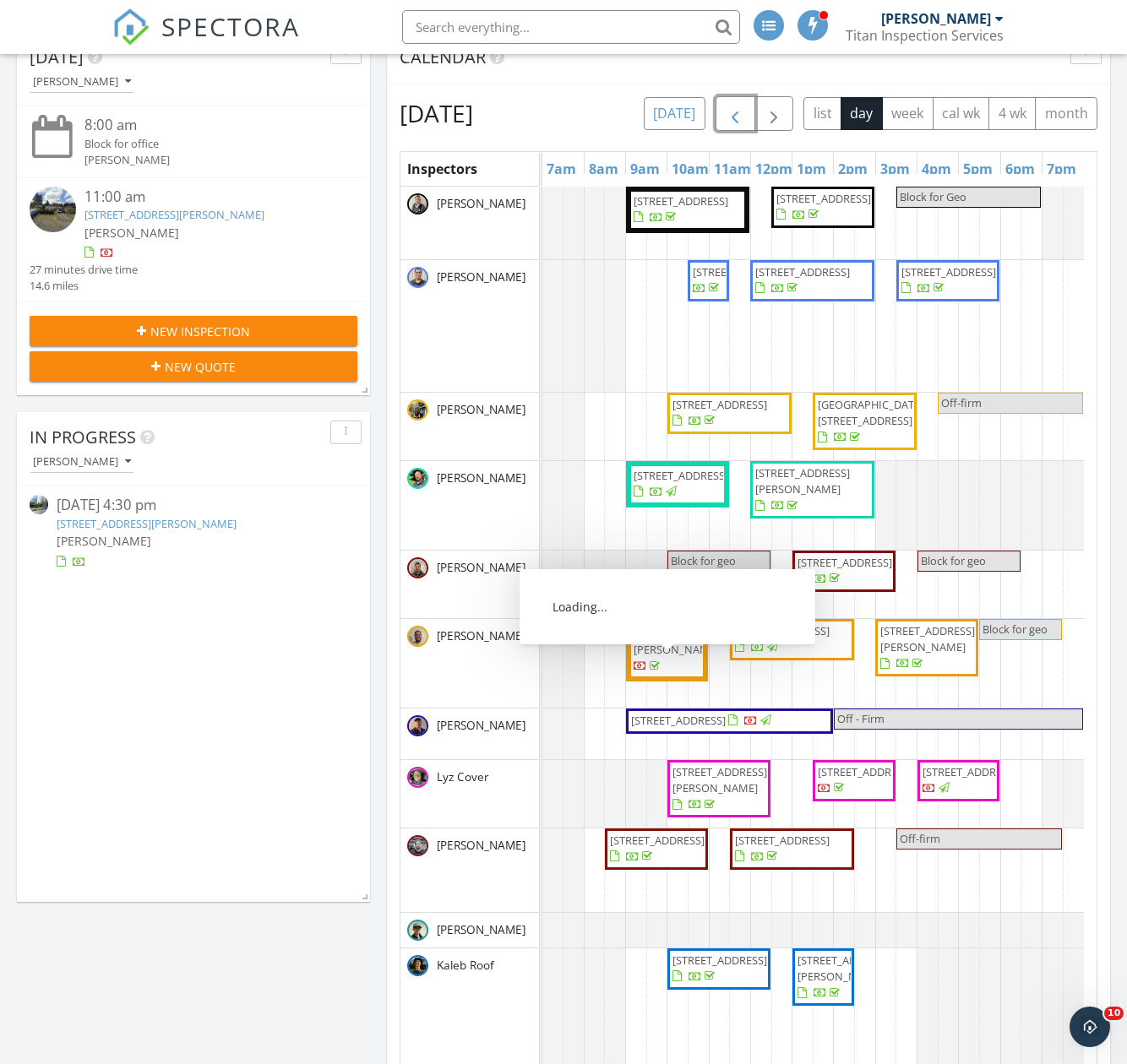
scroll to position [0, 0]
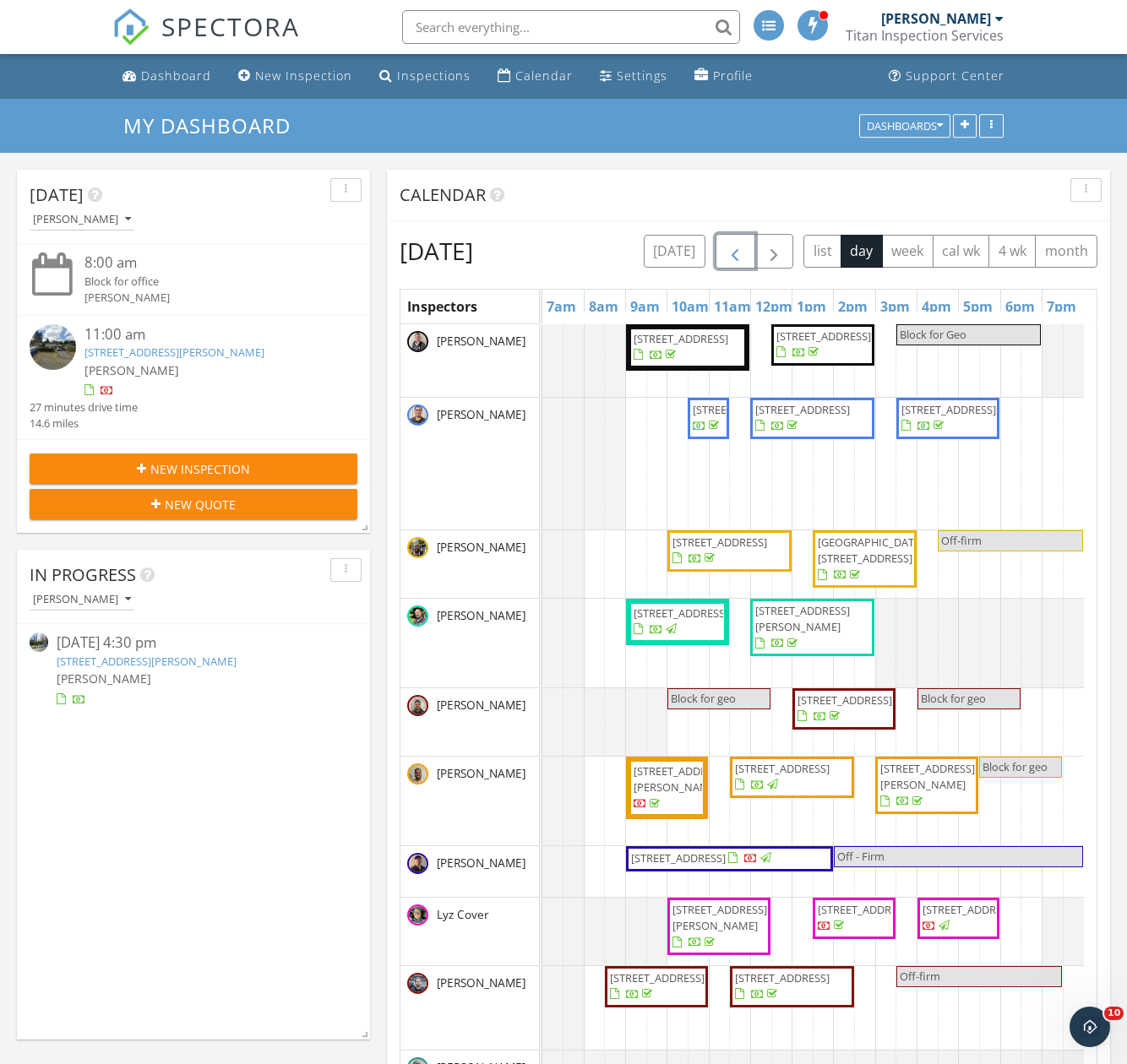
click at [745, 247] on span "button" at bounding box center [734, 251] width 20 height 20
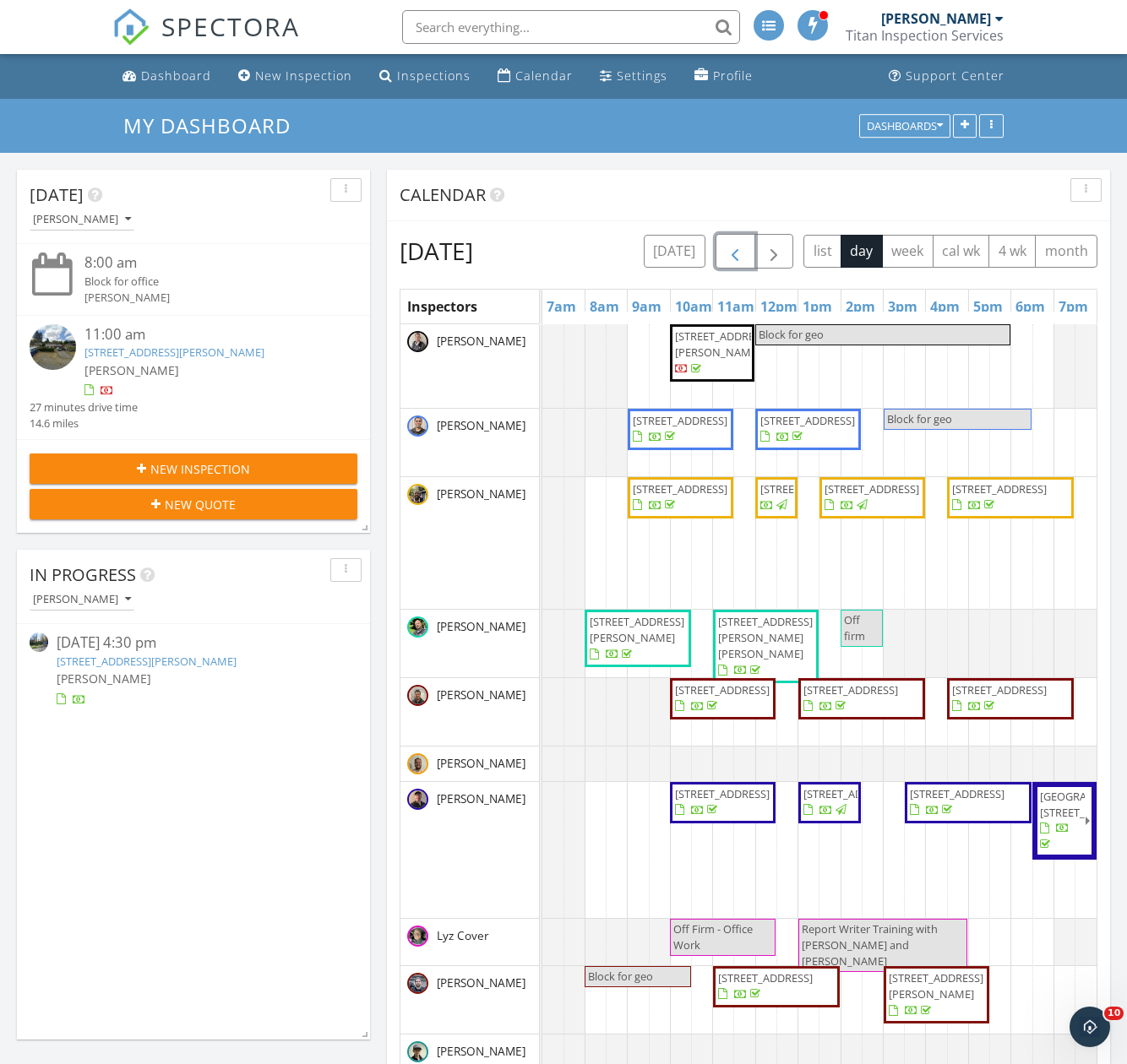
scroll to position [506, 0]
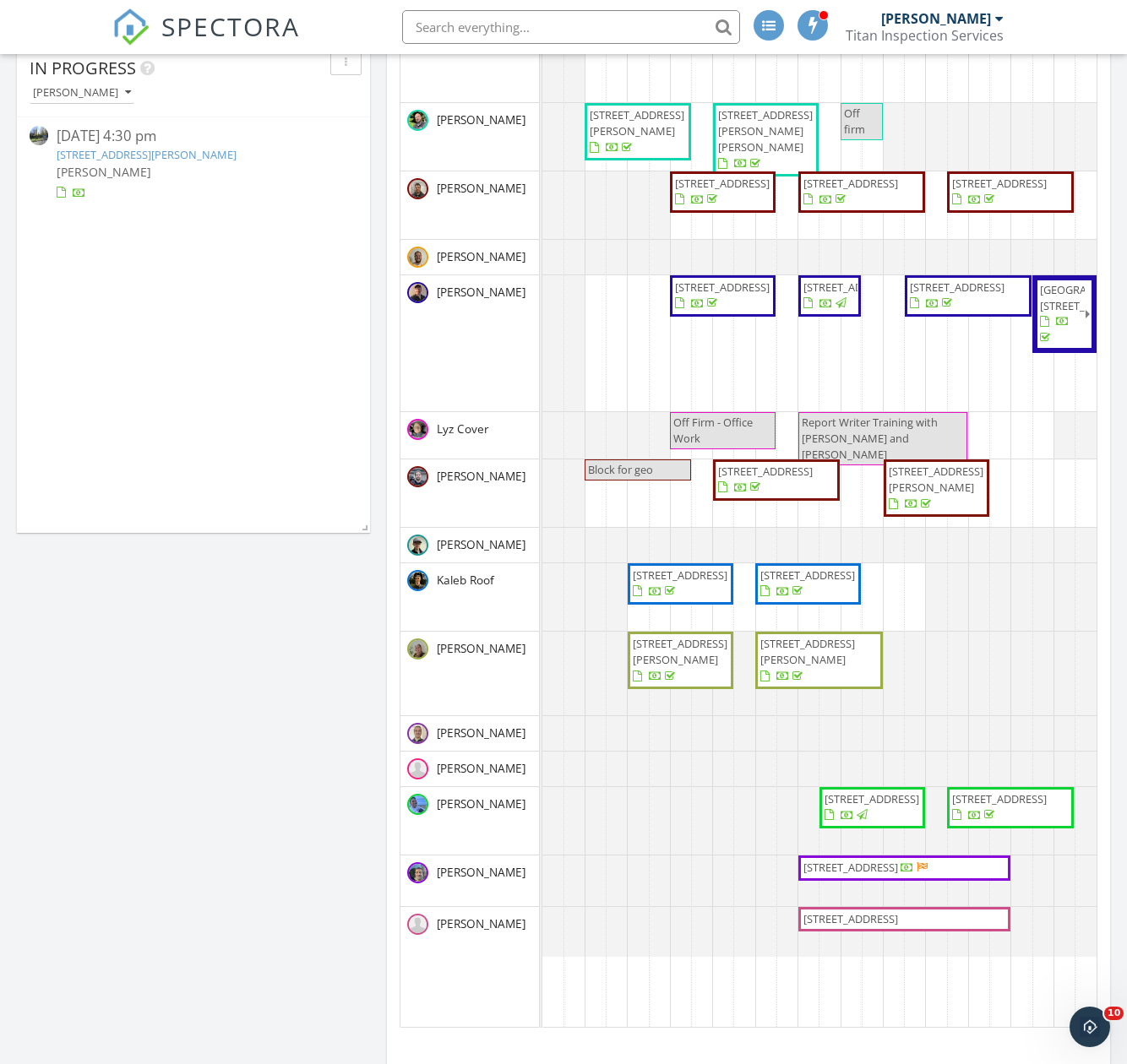
click at [922, 495] on span "907 Bryant Rd, Sultan 98294" at bounding box center [936, 479] width 95 height 31
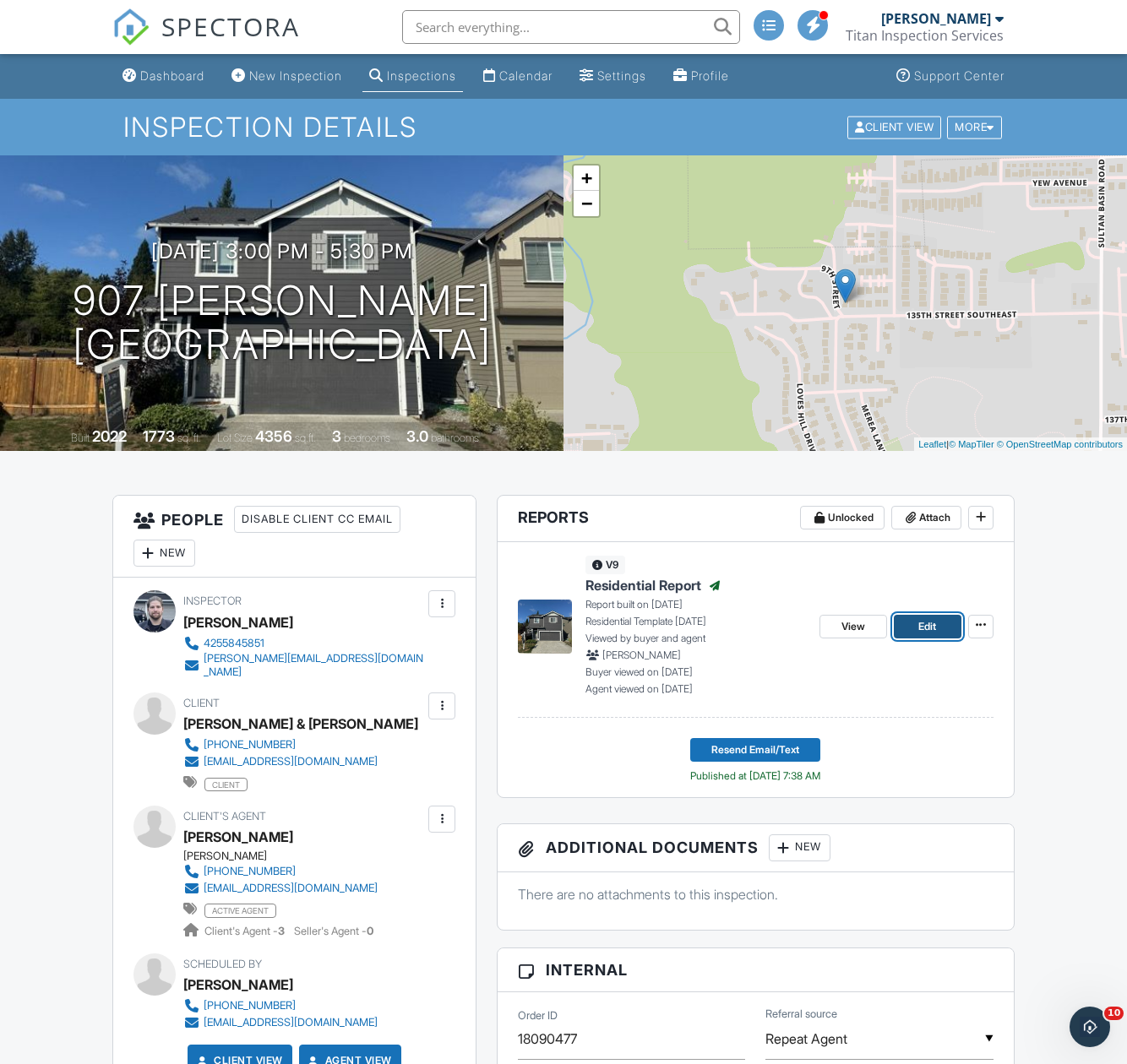
click at [920, 623] on span "Edit" at bounding box center [927, 627] width 17 height 17
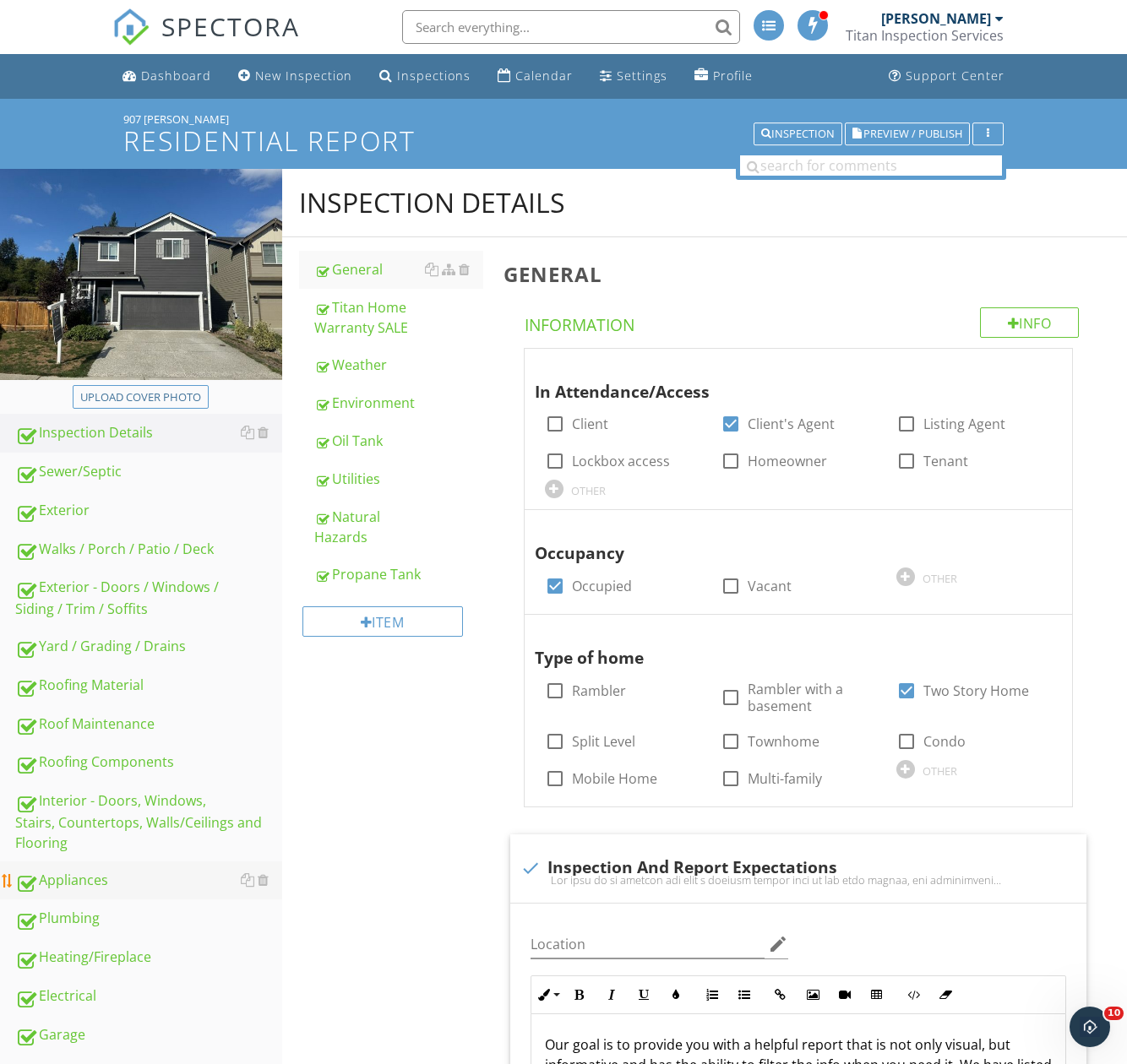
click at [118, 883] on div "Appliances" at bounding box center [149, 881] width 267 height 22
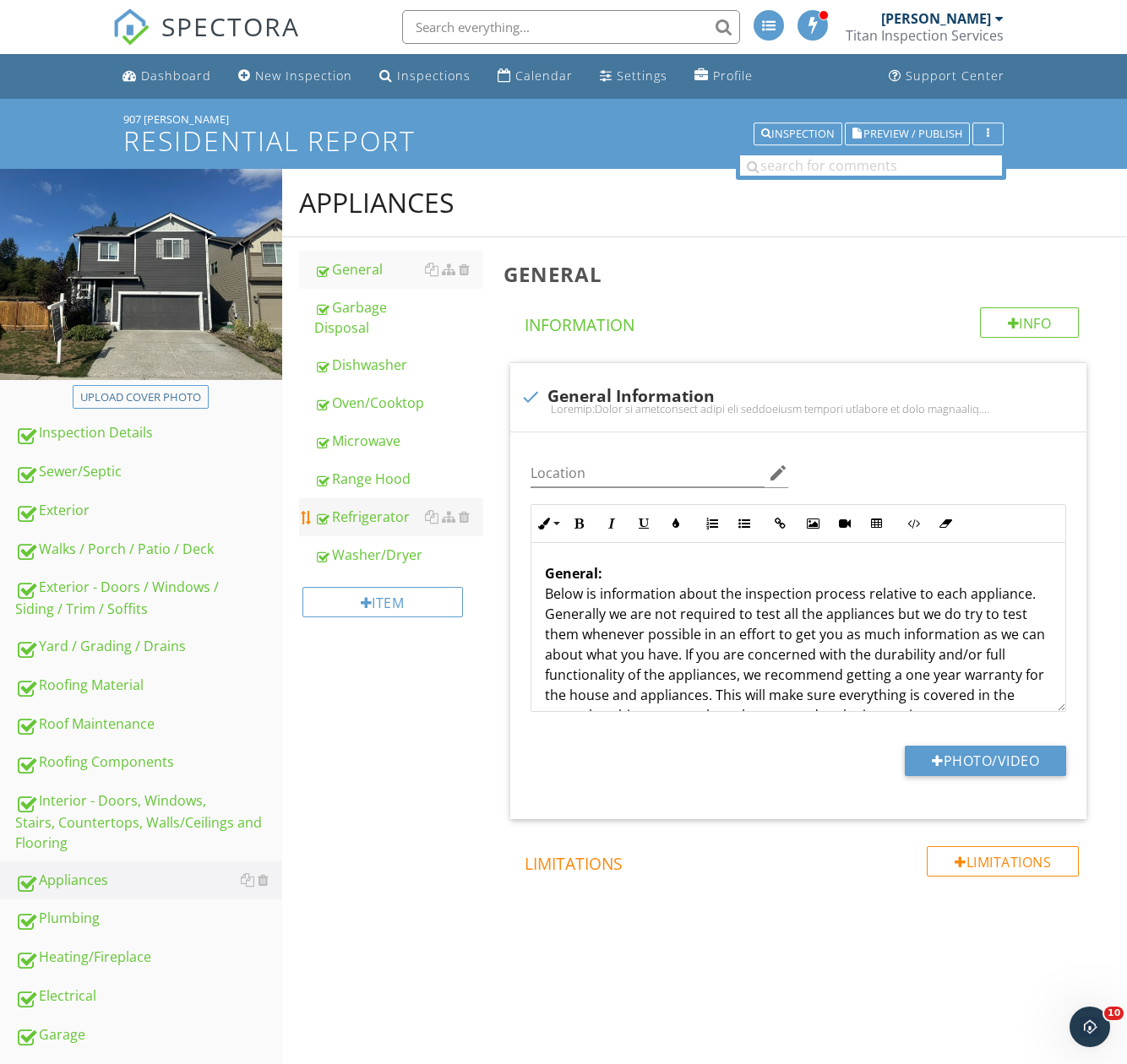
click at [357, 513] on div "Refrigerator" at bounding box center [398, 517] width 169 height 20
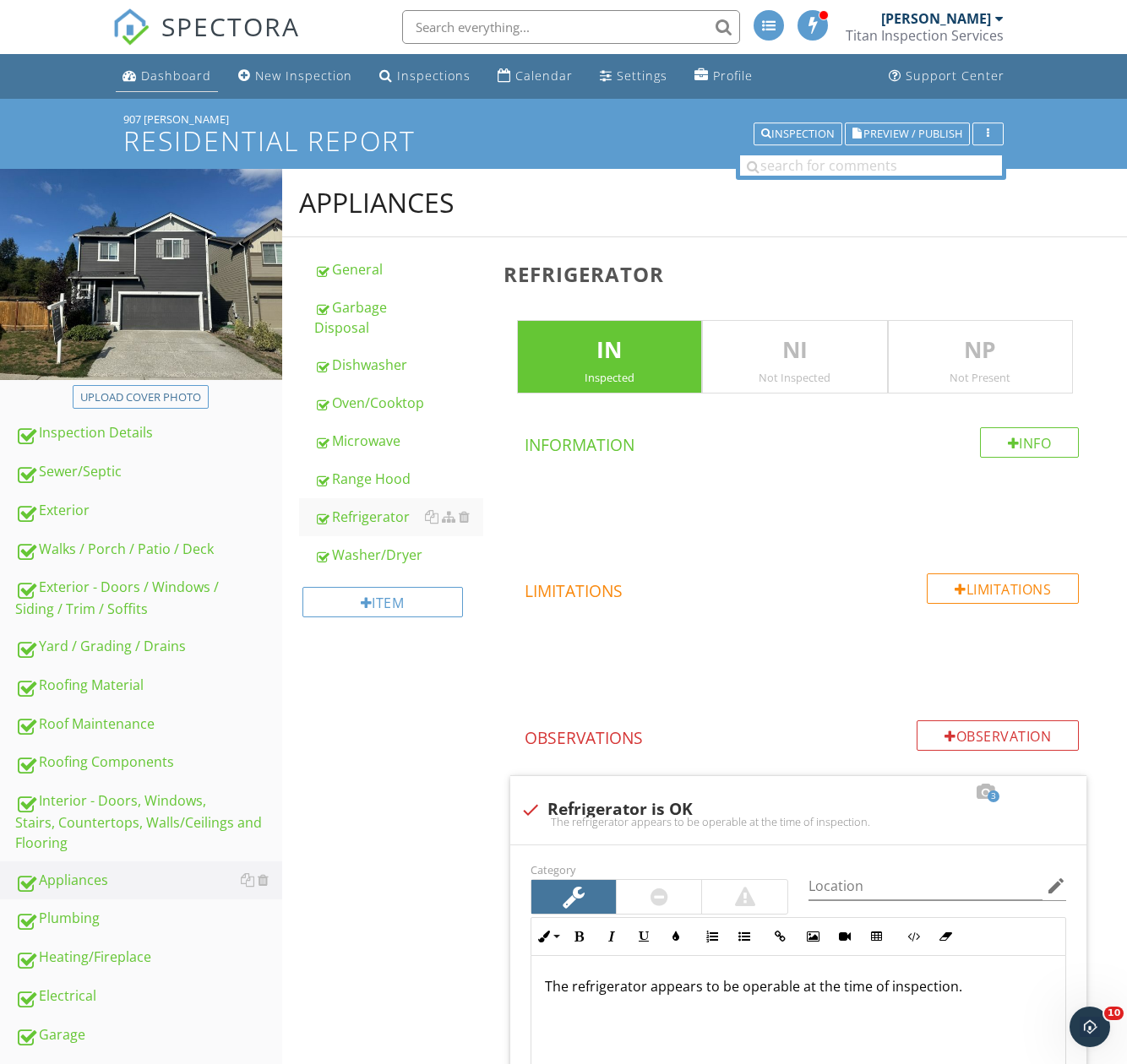
click at [191, 84] on link "Dashboard" at bounding box center [167, 77] width 102 height 31
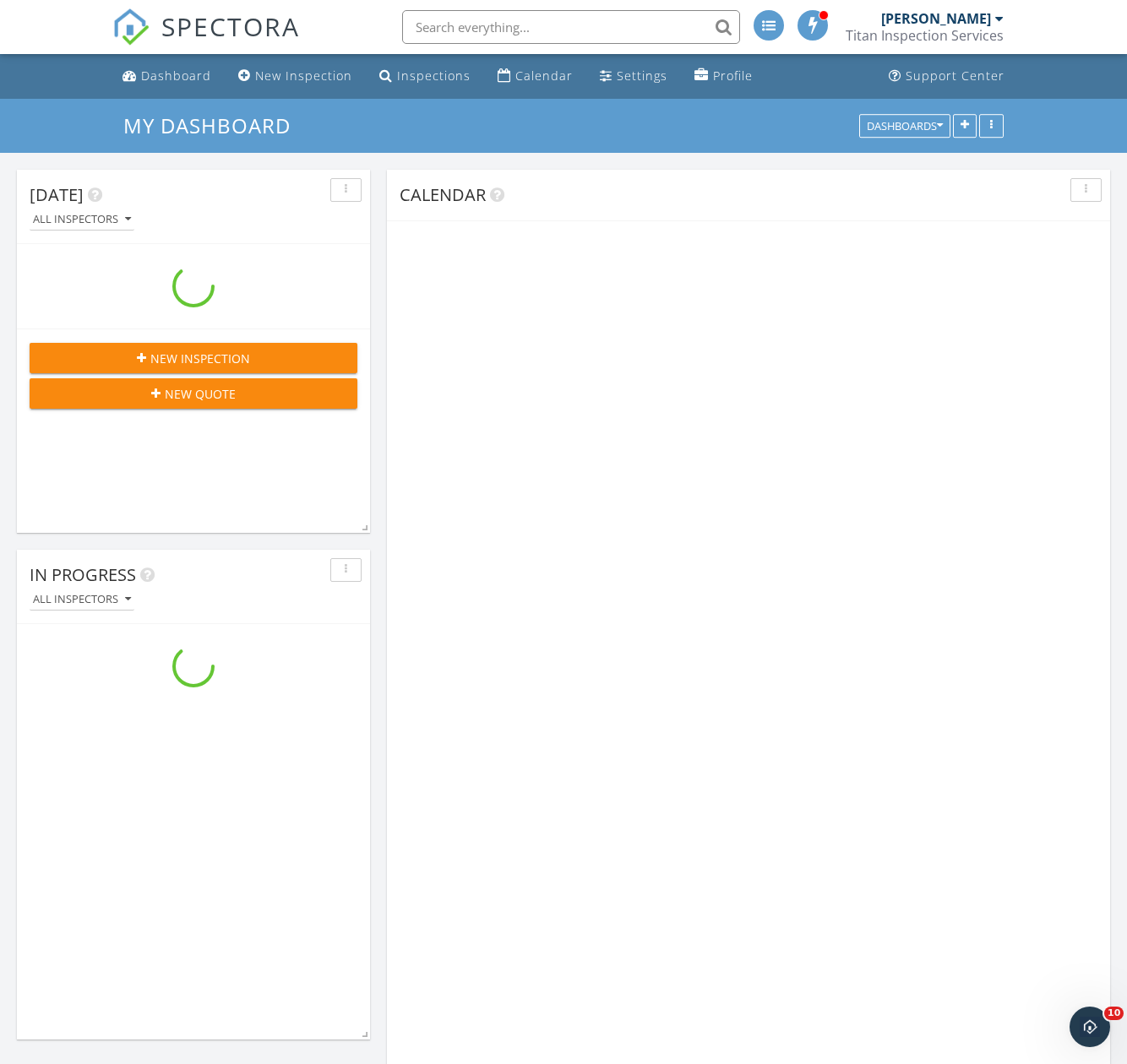
scroll to position [2704, 1153]
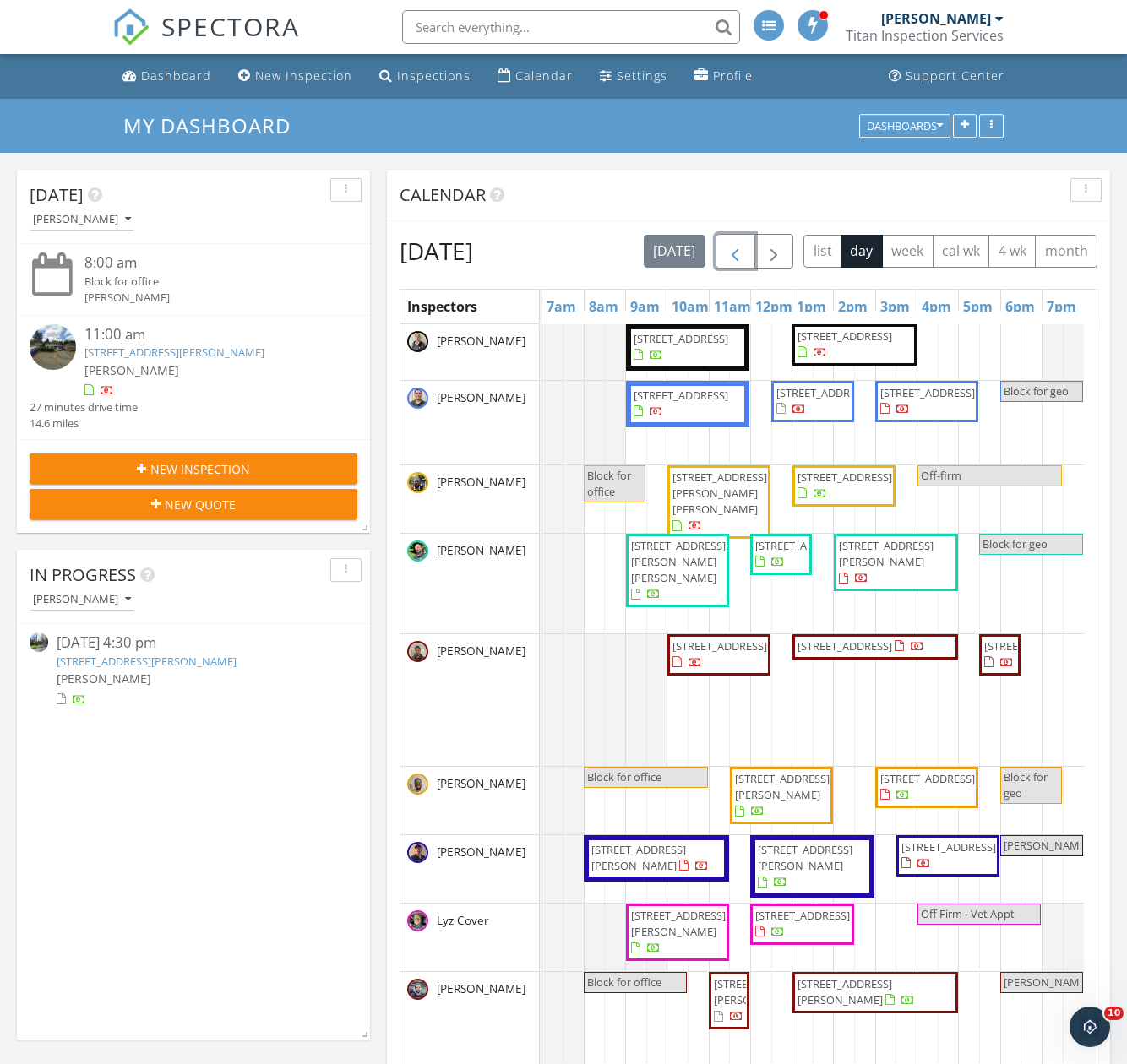
click at [745, 246] on span "button" at bounding box center [734, 251] width 20 height 20
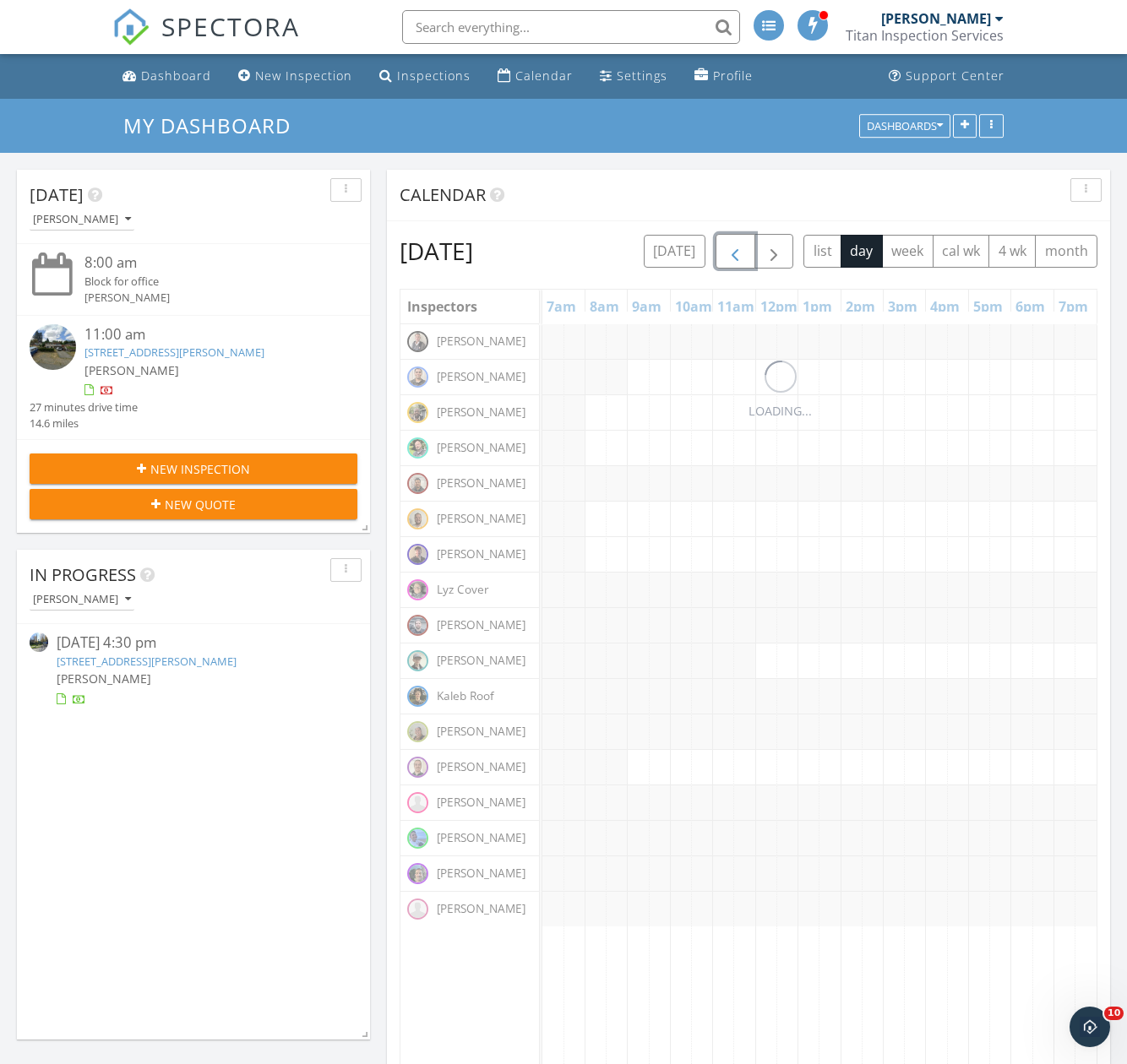
click at [745, 246] on span "button" at bounding box center [734, 251] width 20 height 20
click at [755, 246] on button "button" at bounding box center [735, 251] width 40 height 35
click at [745, 246] on span "button" at bounding box center [734, 251] width 20 height 20
click at [755, 246] on button "button" at bounding box center [735, 251] width 40 height 35
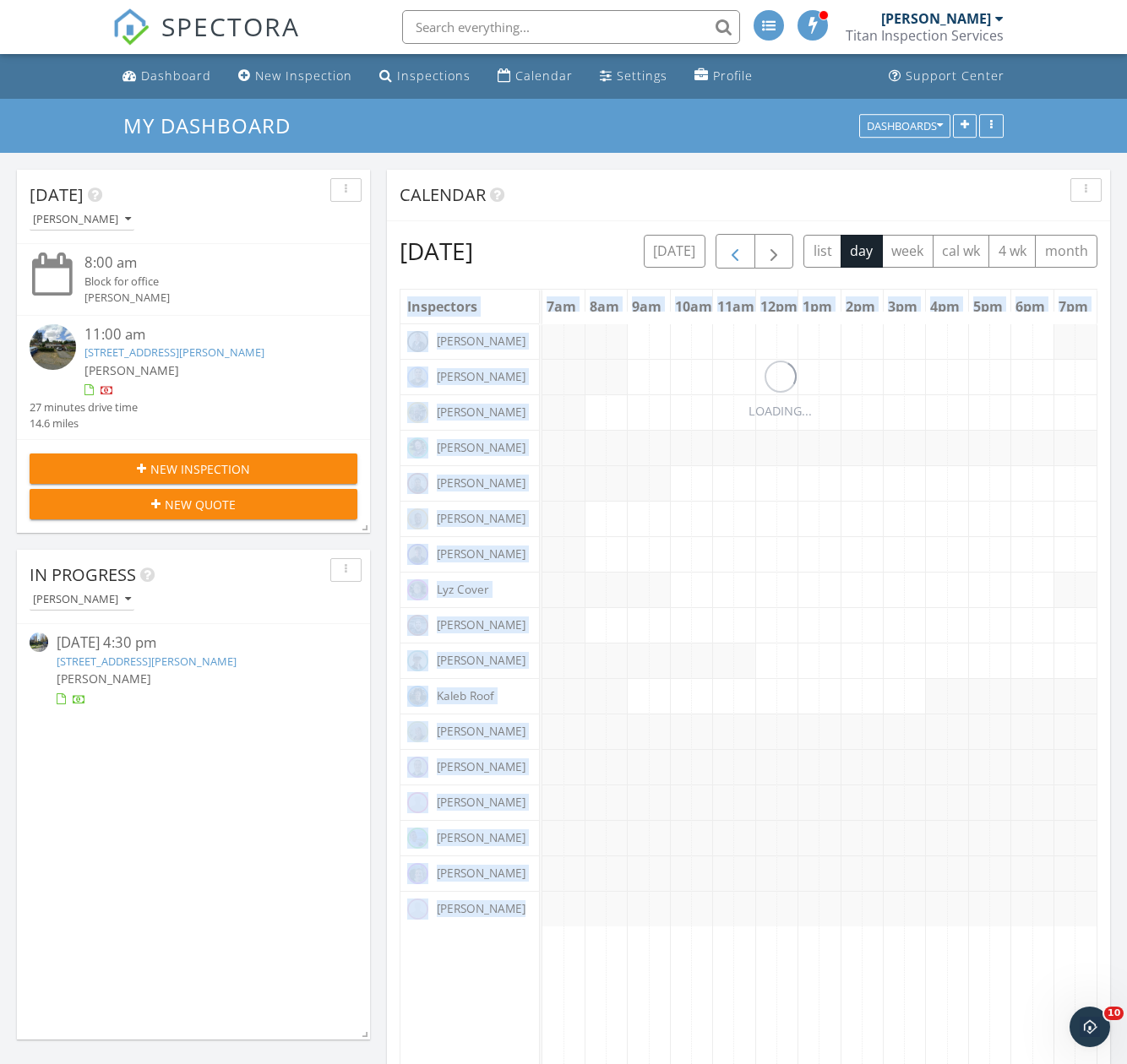
click at [770, 246] on div "today list day week cal wk 4 wk month" at bounding box center [870, 251] width 454 height 35
click at [755, 246] on button "button" at bounding box center [735, 251] width 40 height 35
click at [745, 246] on span "button" at bounding box center [734, 251] width 20 height 20
click at [755, 246] on button "button" at bounding box center [735, 251] width 40 height 35
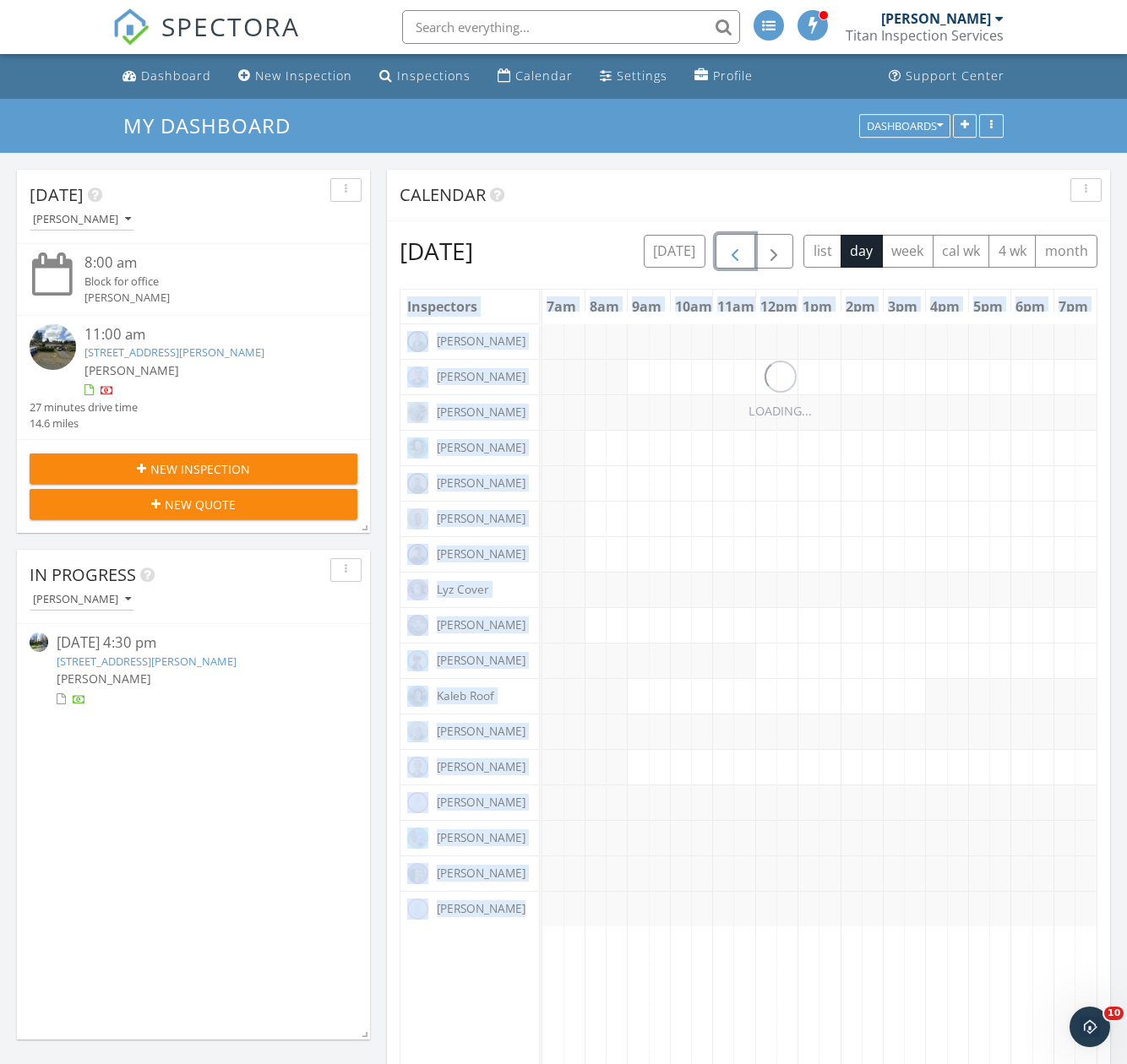
click at [745, 246] on span "button" at bounding box center [734, 251] width 20 height 20
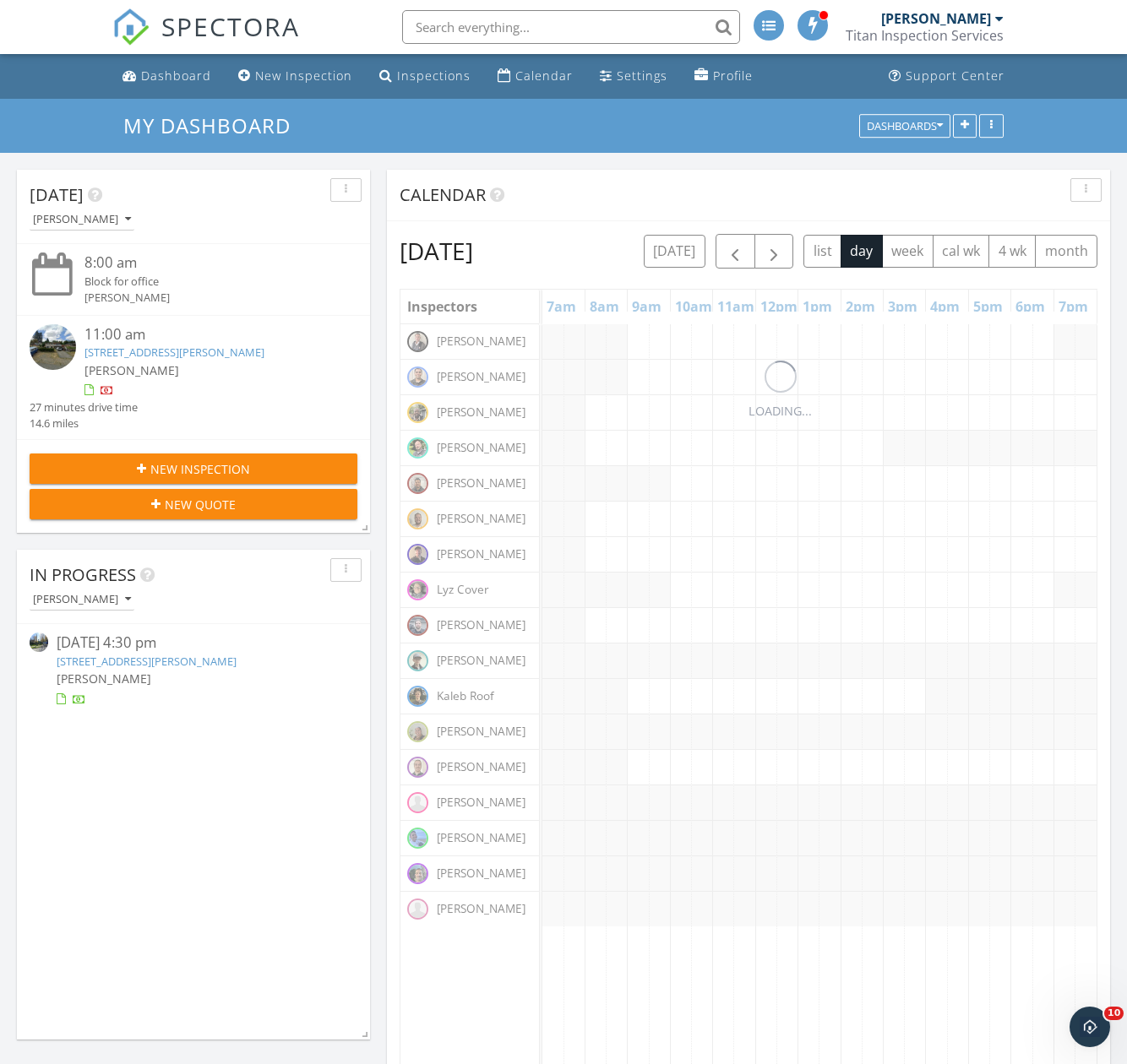
click at [770, 193] on div "Calendar" at bounding box center [736, 195] width 672 height 26
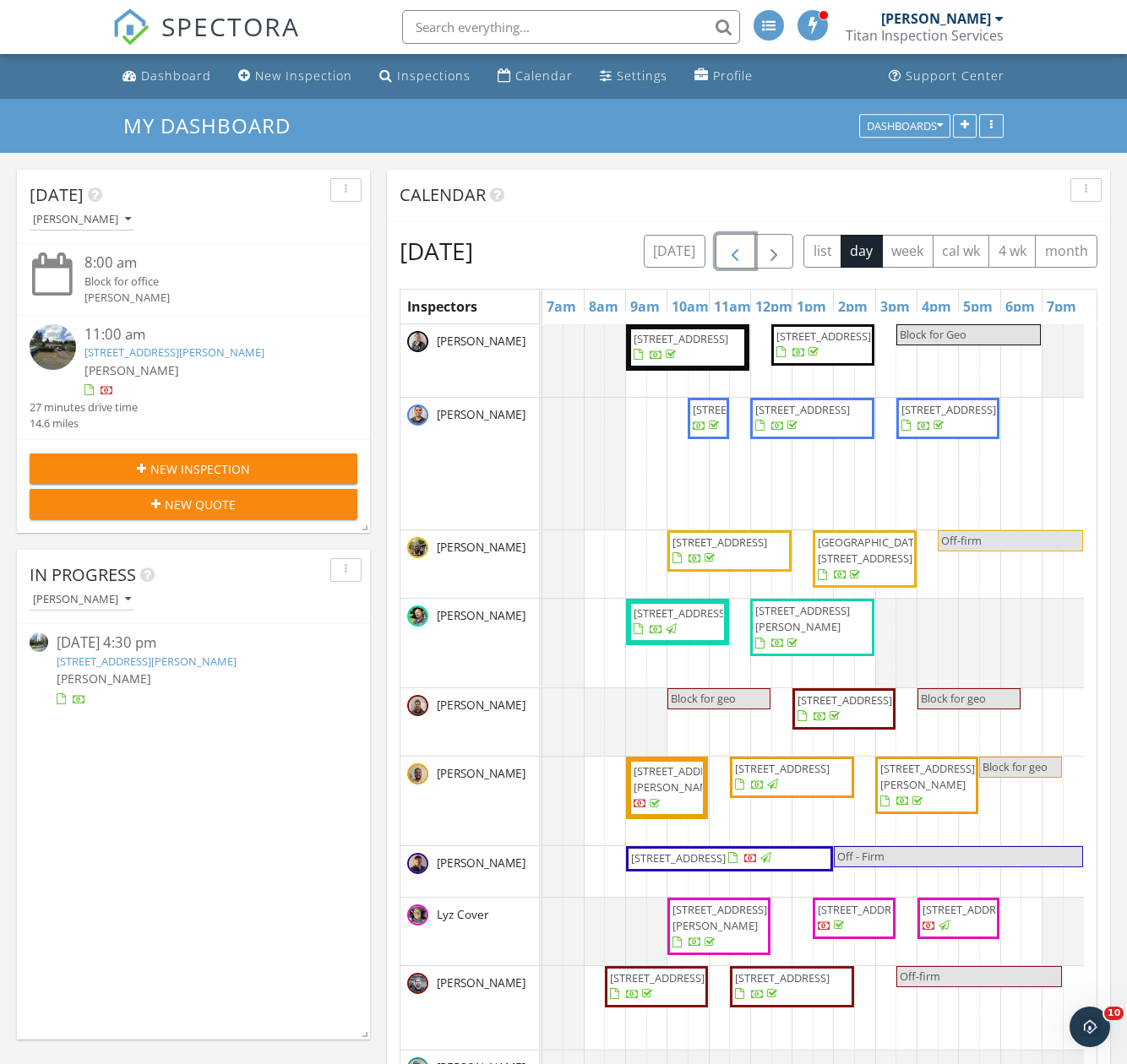
click at [745, 250] on span "button" at bounding box center [734, 251] width 20 height 20
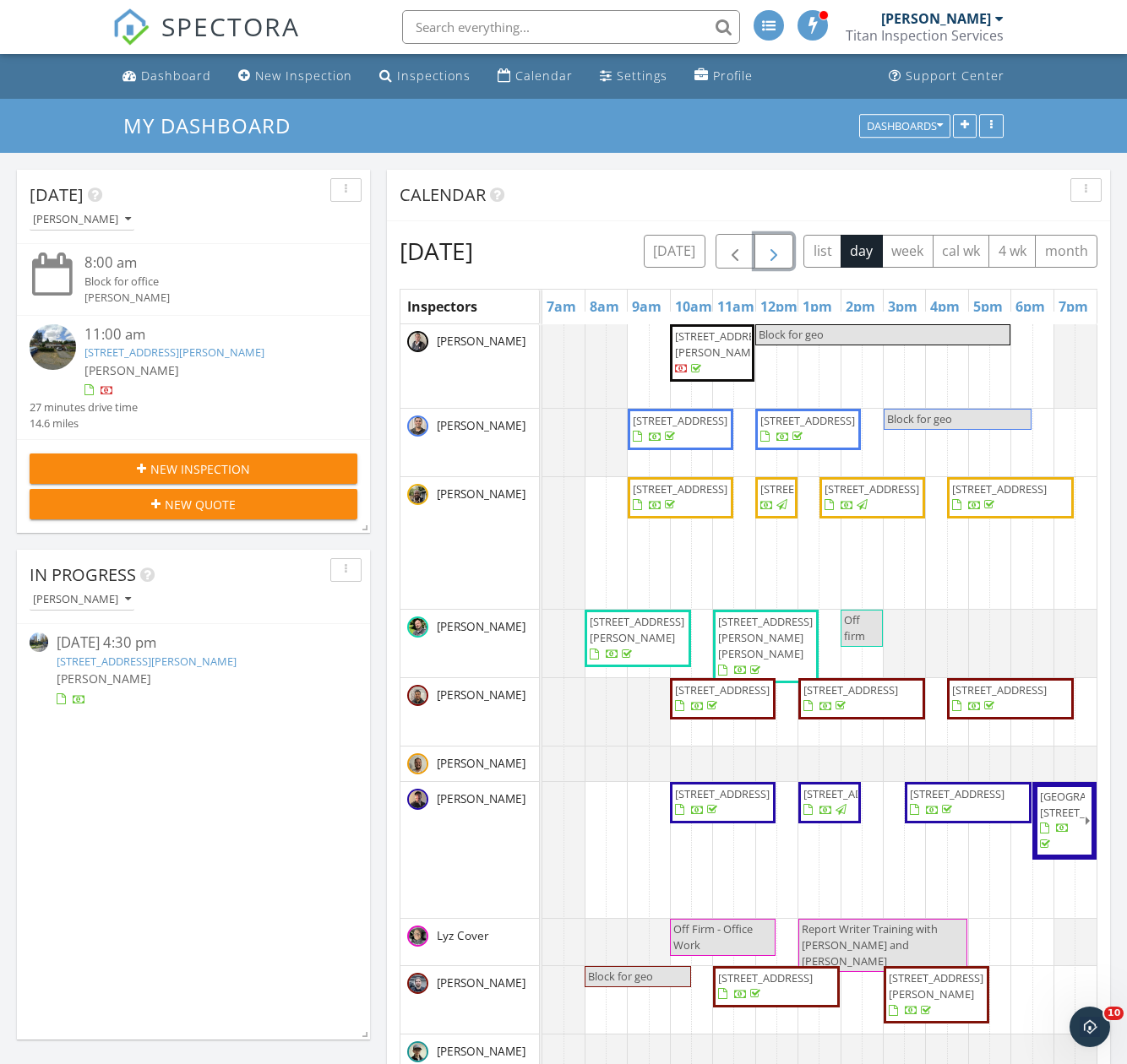
click at [784, 249] on span "button" at bounding box center [774, 251] width 20 height 20
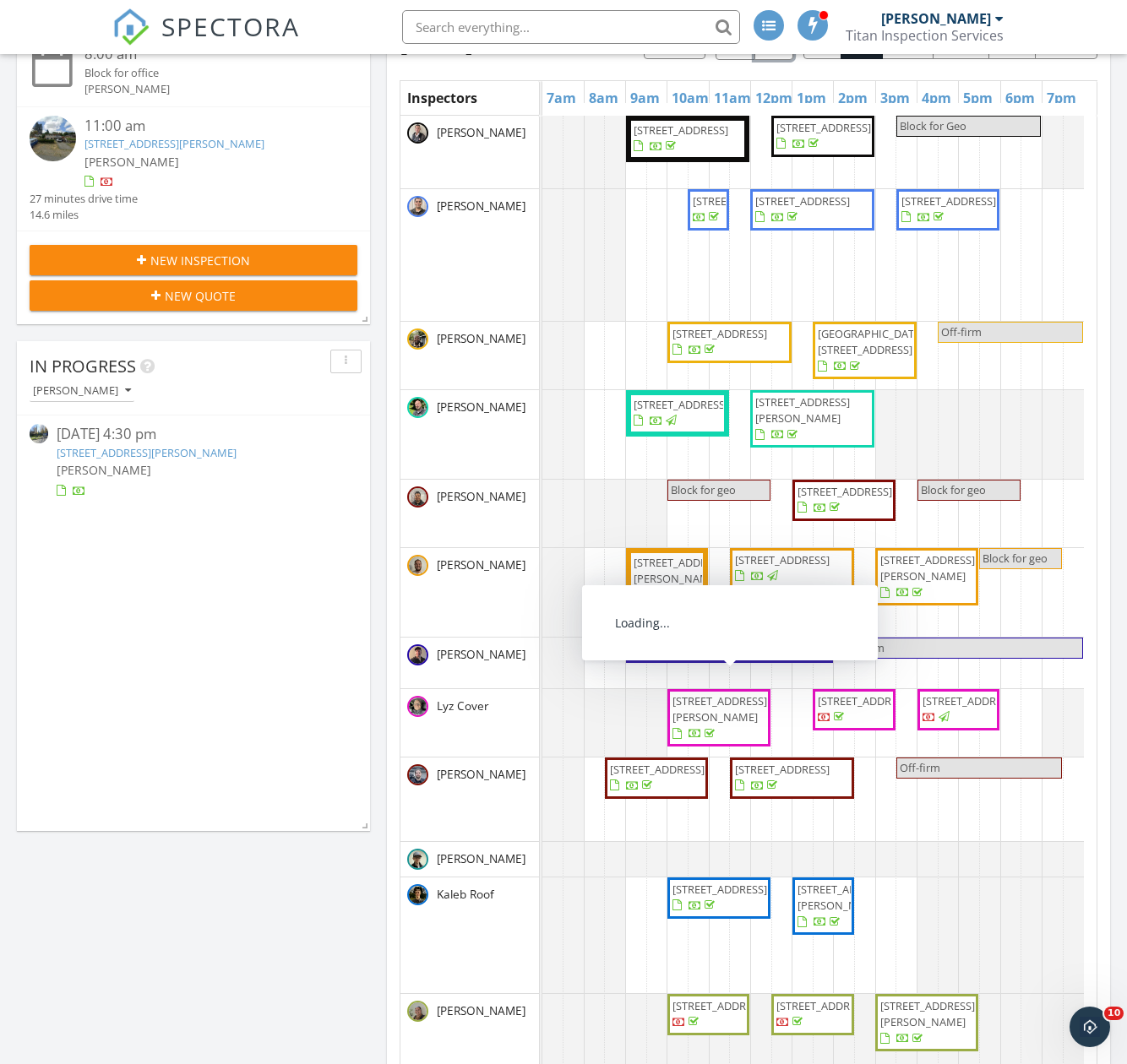
scroll to position [0, 0]
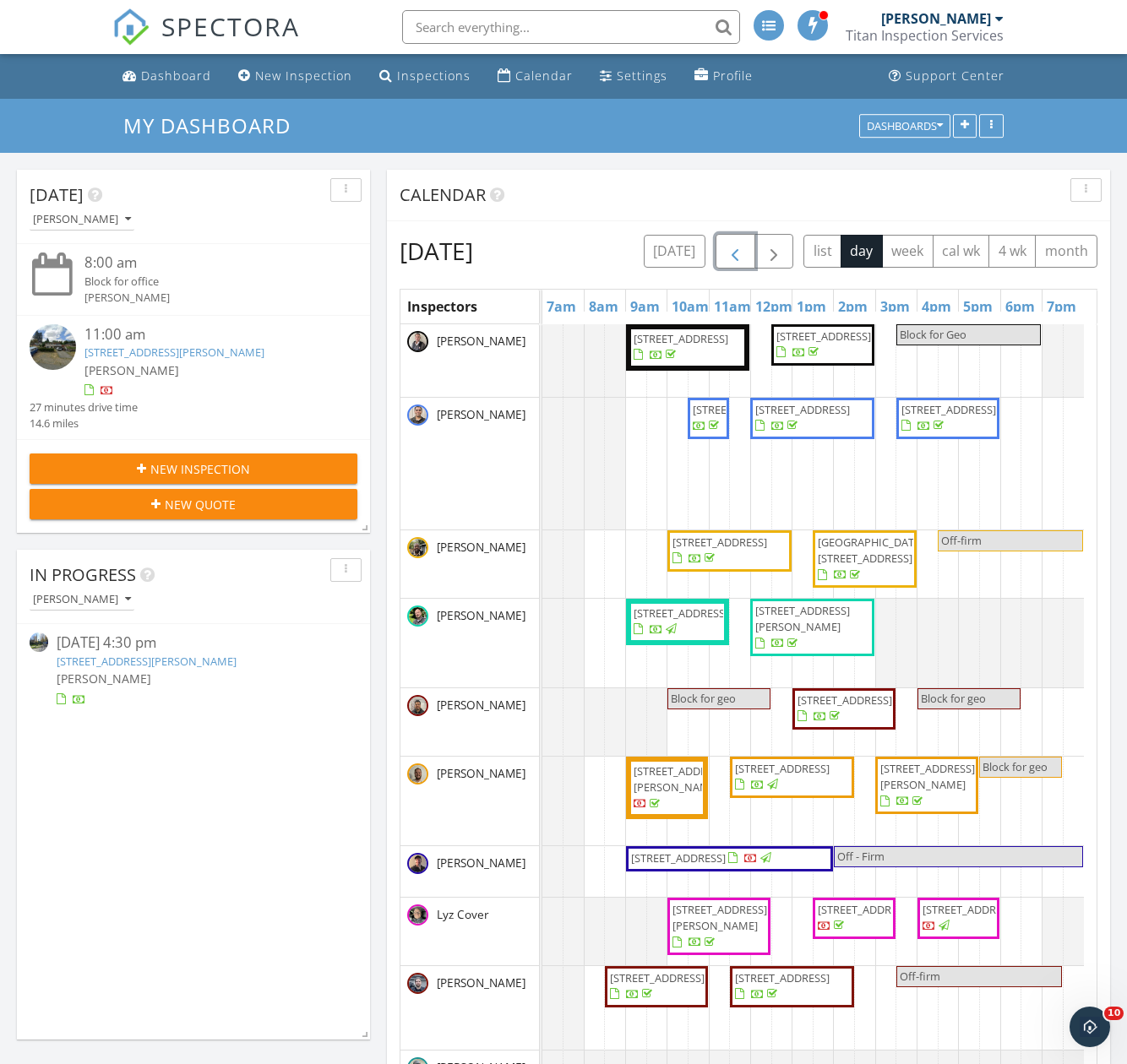
click at [745, 245] on span "button" at bounding box center [734, 251] width 20 height 20
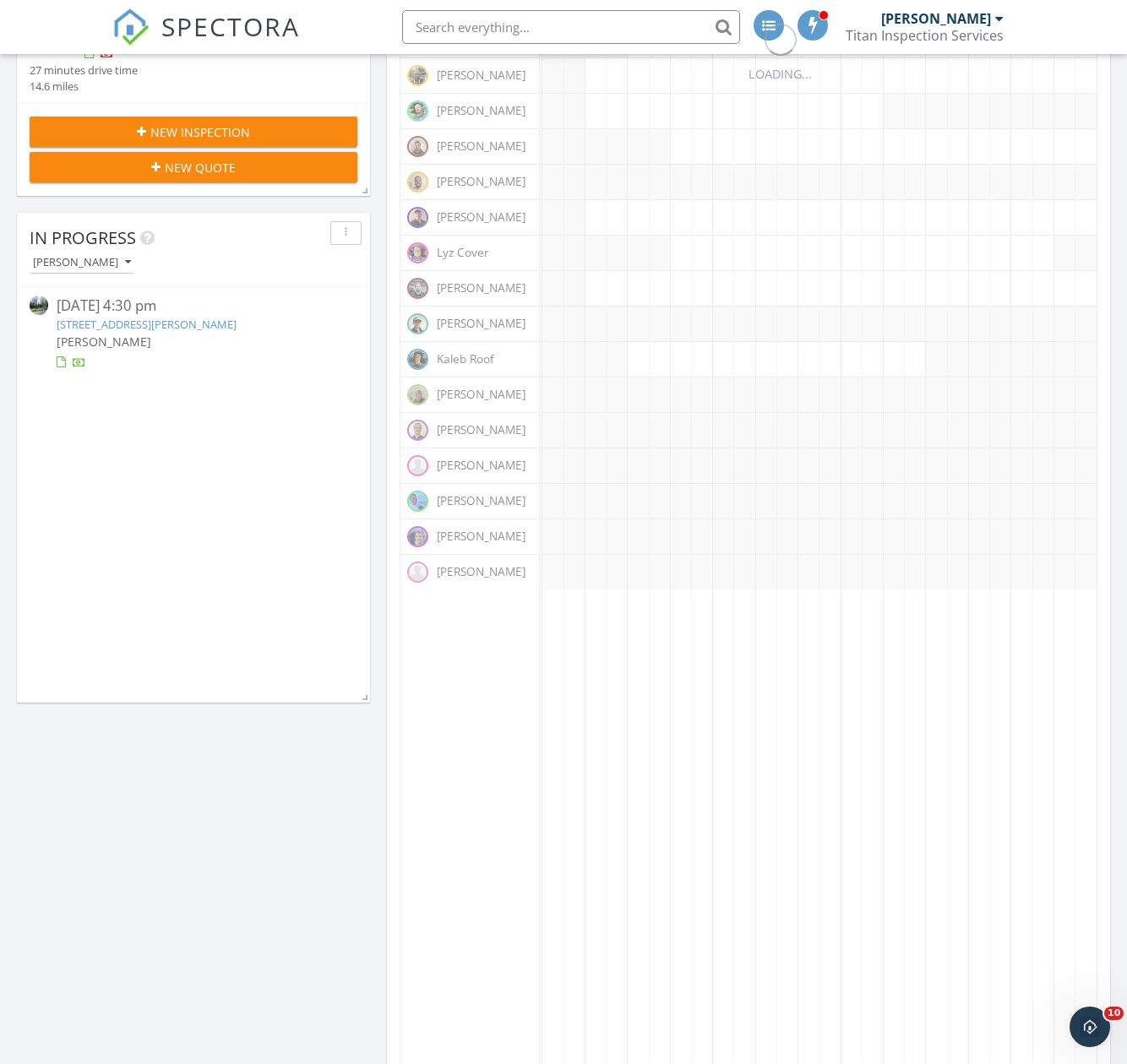
scroll to position [338, 0]
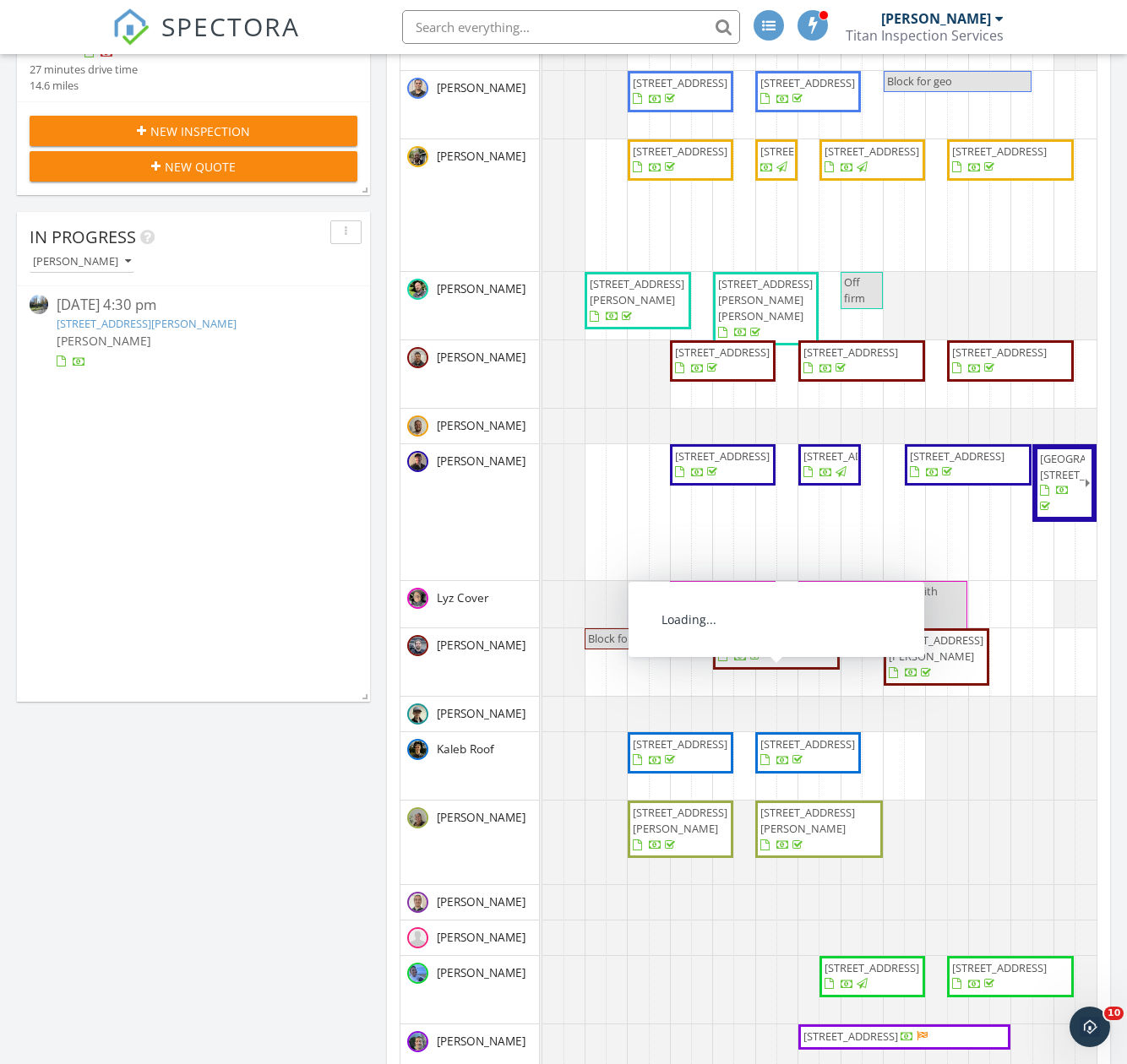
click at [776, 648] on span "1500 Fruitland Dr, Bellingham 98226" at bounding box center [765, 639] width 95 height 15
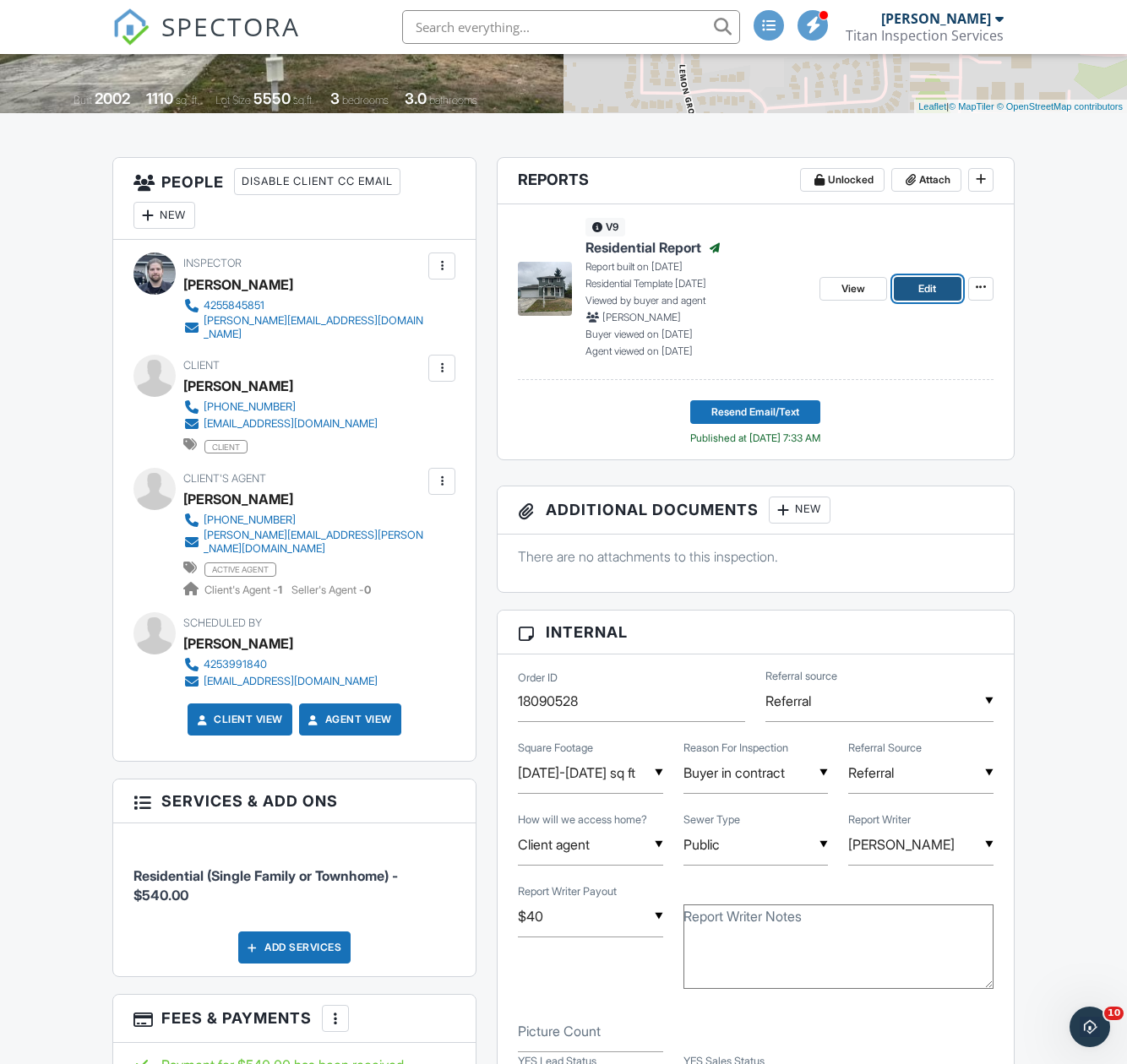
click at [928, 290] on span "Edit" at bounding box center [927, 289] width 17 height 17
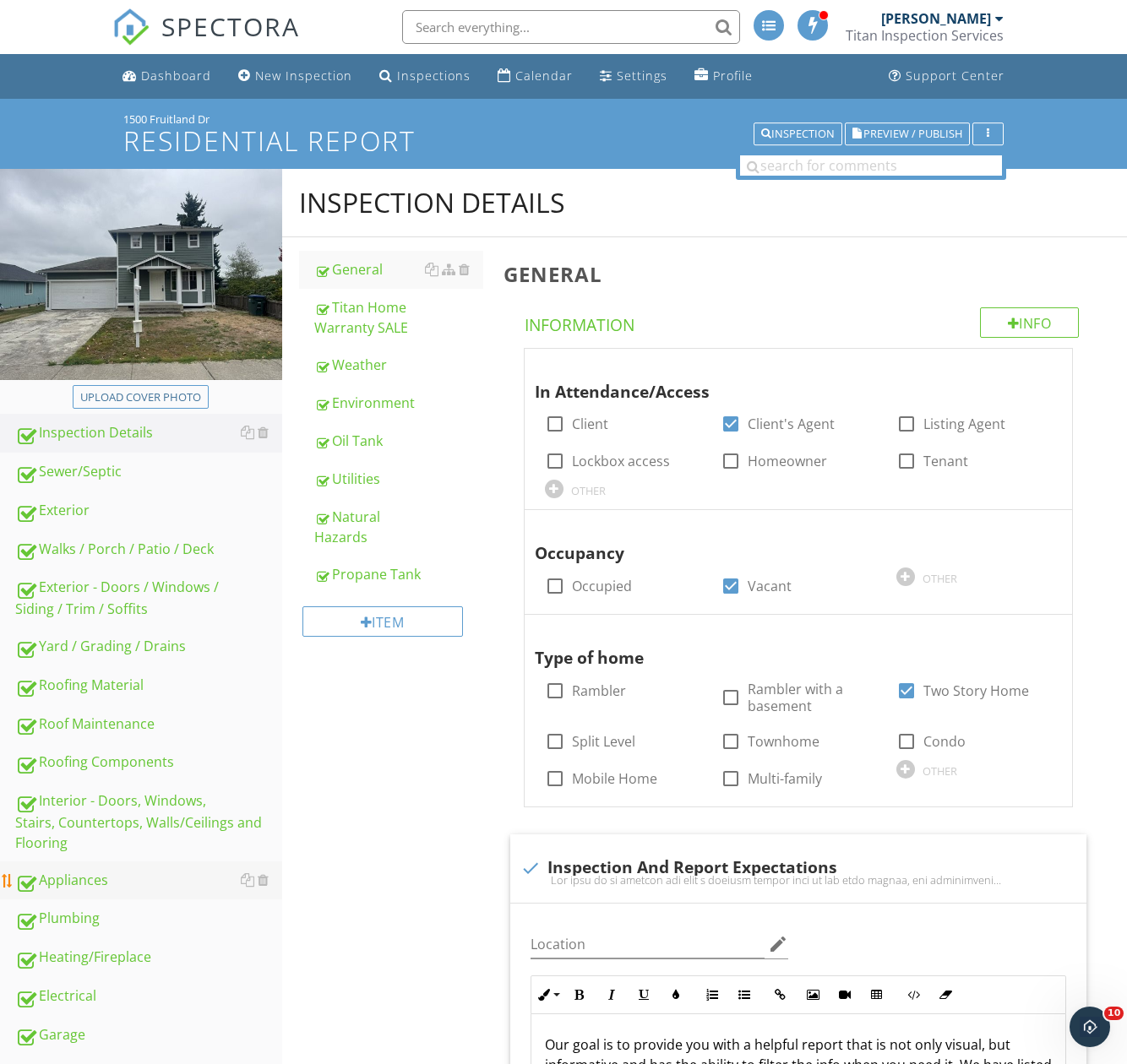
click at [73, 887] on div "Appliances" at bounding box center [149, 881] width 267 height 22
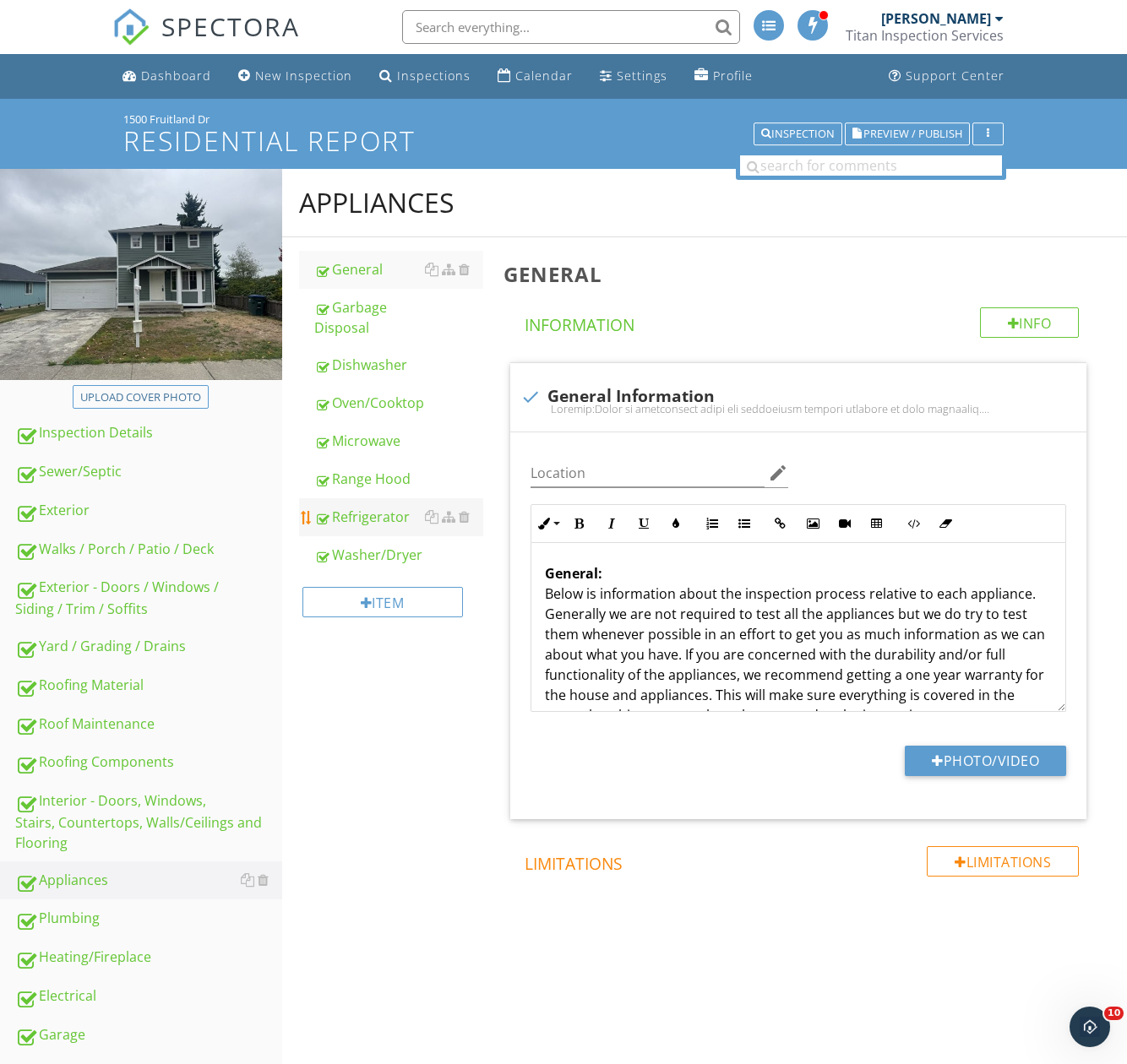
click at [370, 516] on div "Refrigerator" at bounding box center [398, 517] width 169 height 20
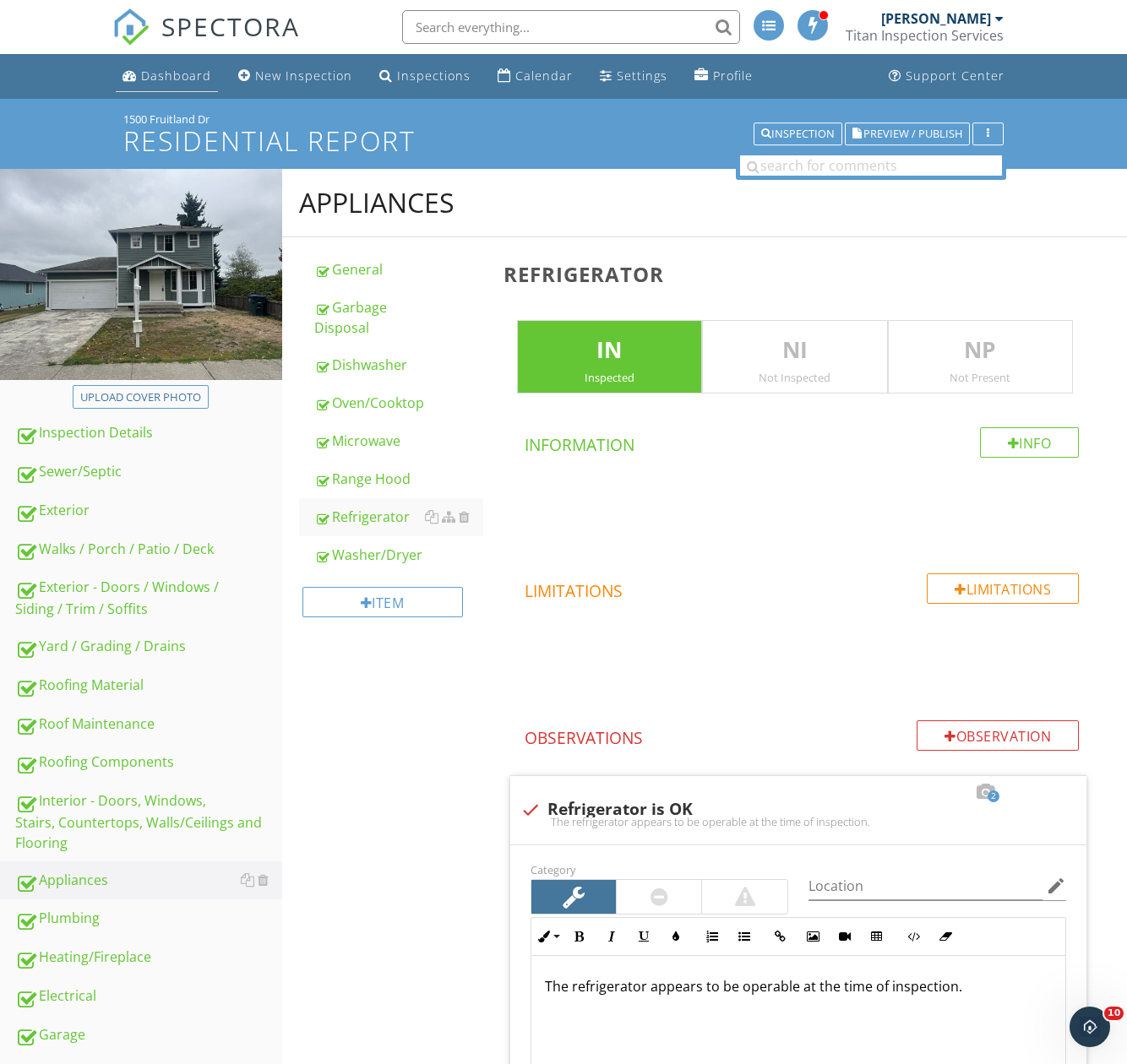
click at [148, 76] on div "Dashboard" at bounding box center [176, 76] width 70 height 16
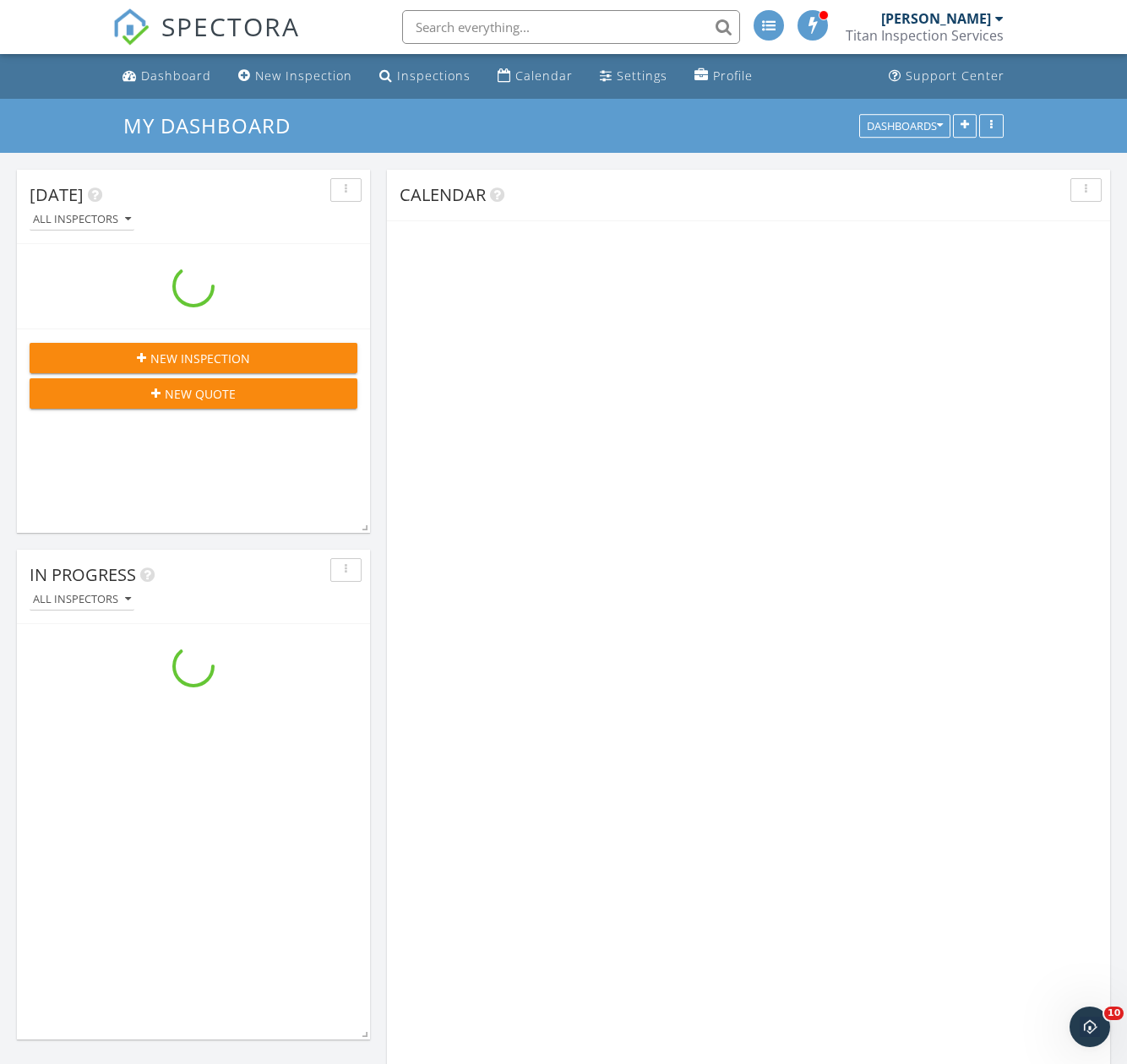
scroll to position [2704, 1153]
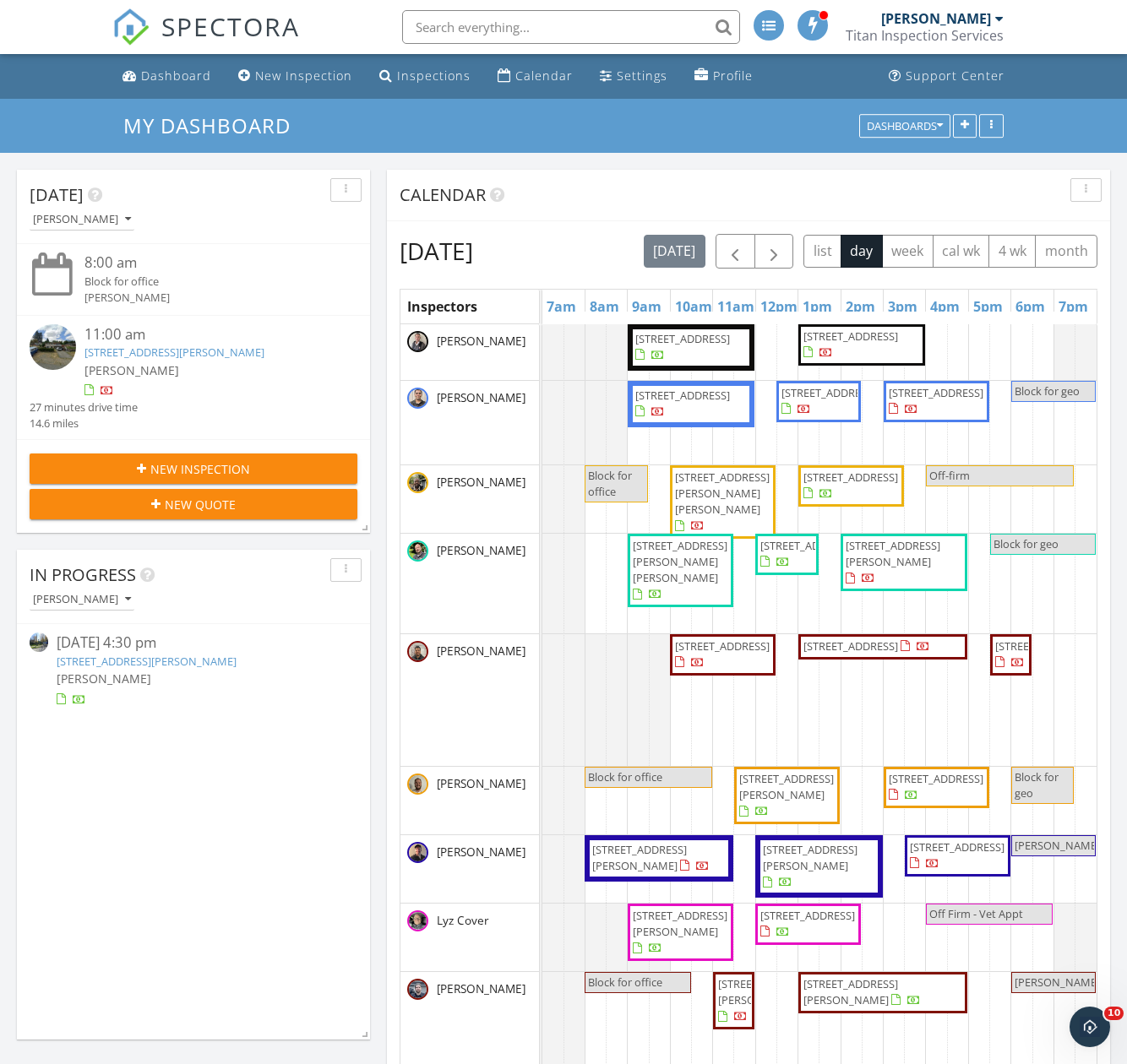
click at [458, 17] on input "text" at bounding box center [570, 26] width 338 height 34
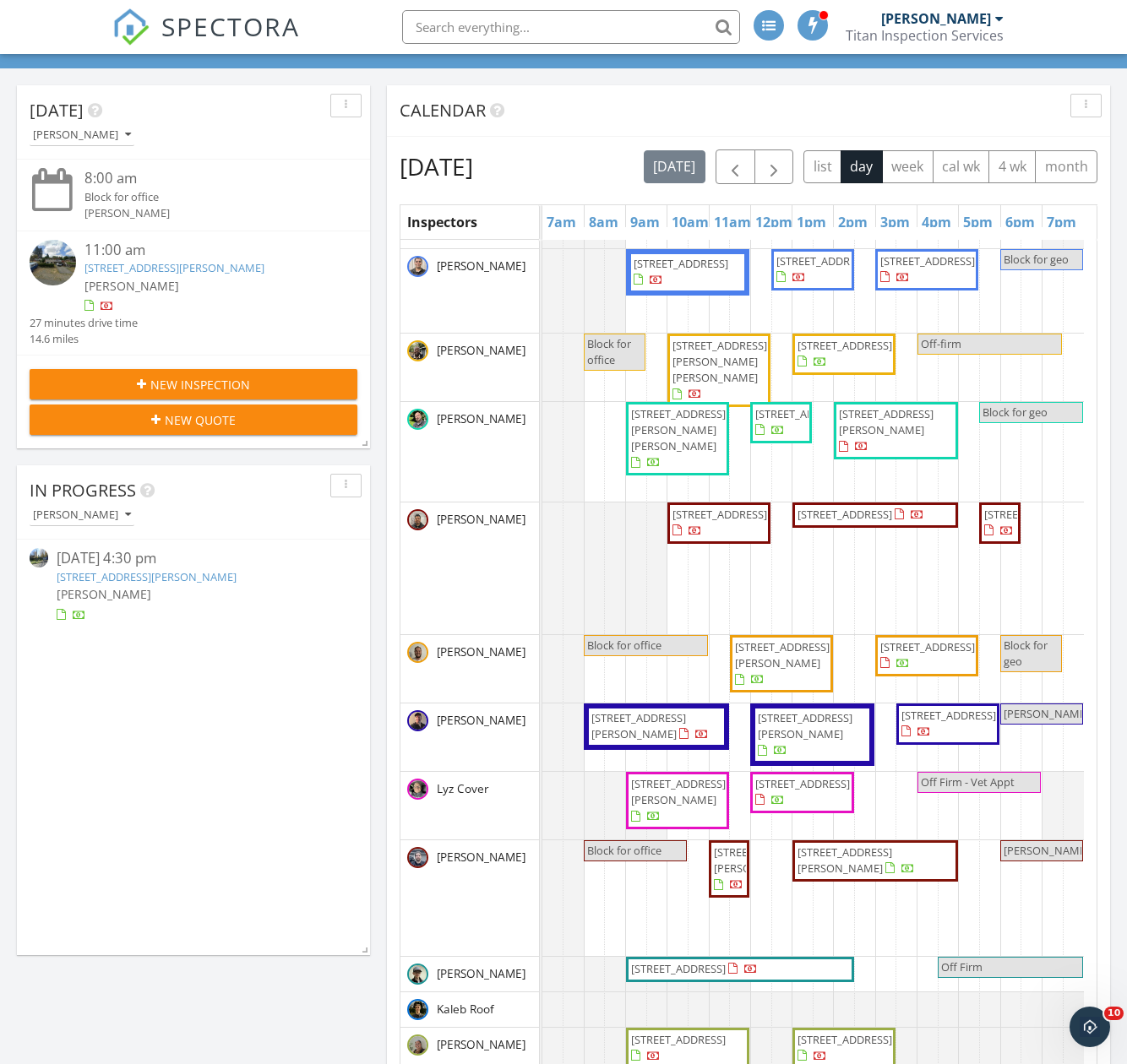
scroll to position [85, 0]
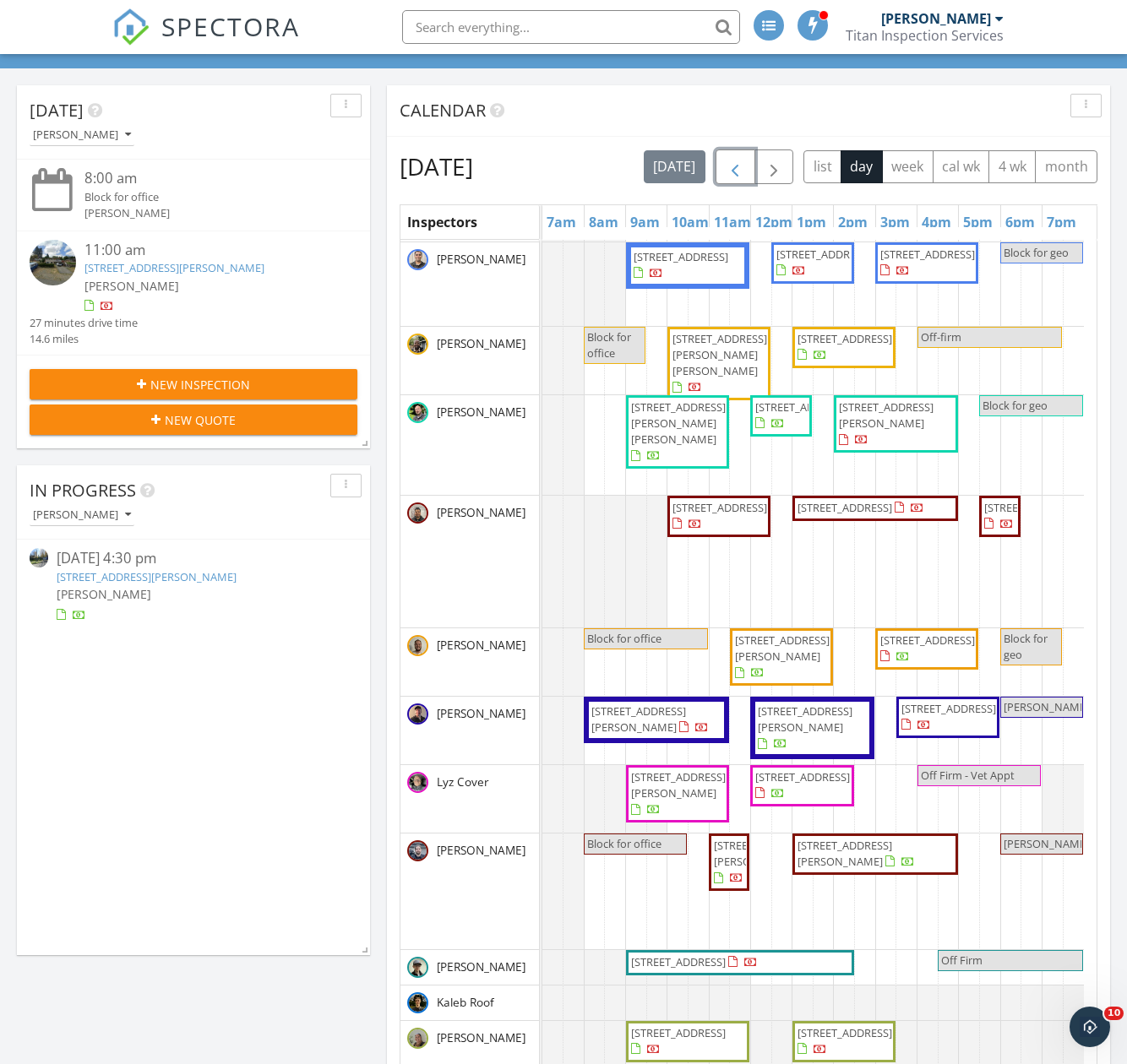
click at [745, 160] on span "button" at bounding box center [734, 167] width 20 height 20
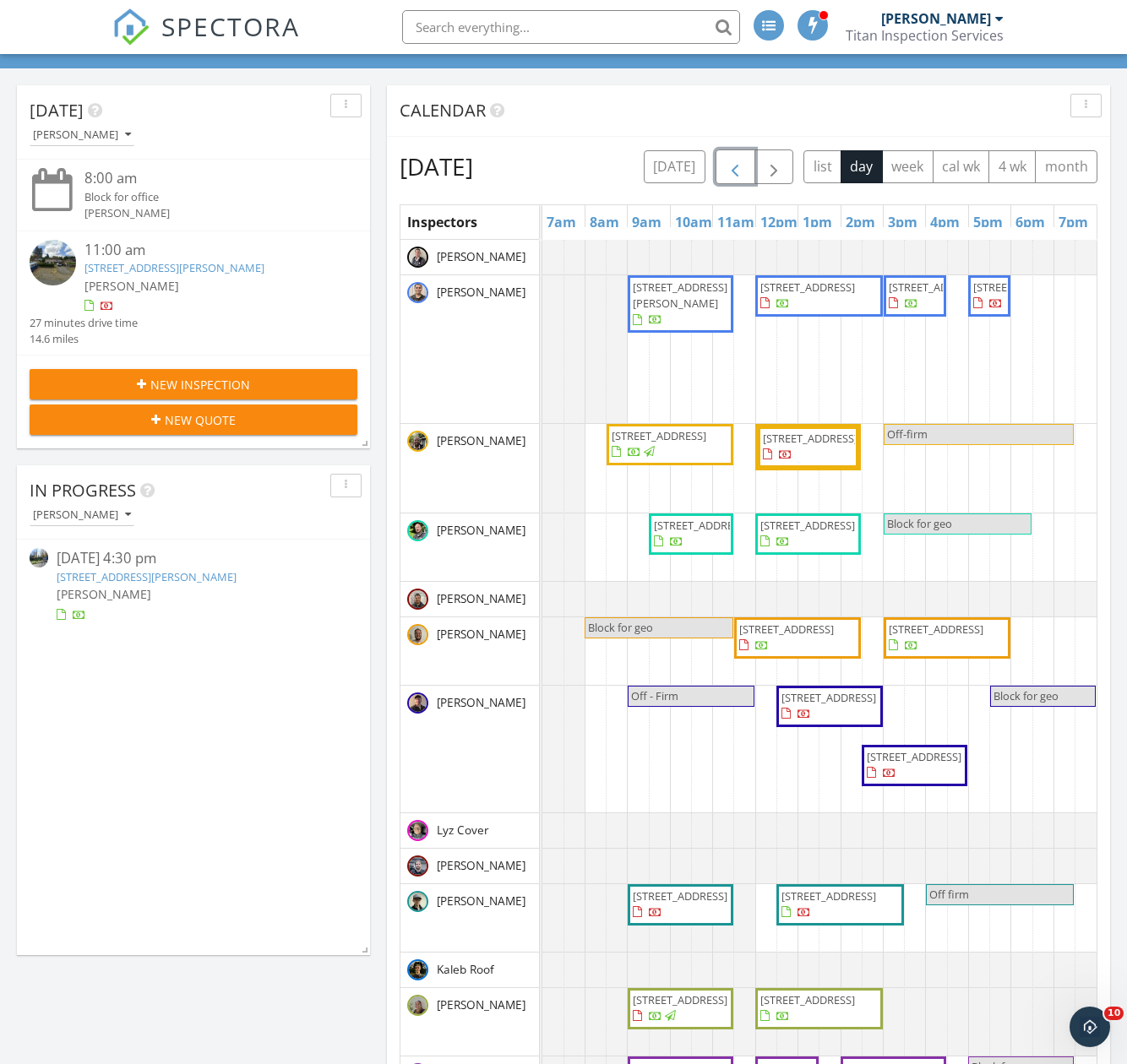
click at [745, 157] on span "button" at bounding box center [734, 167] width 20 height 20
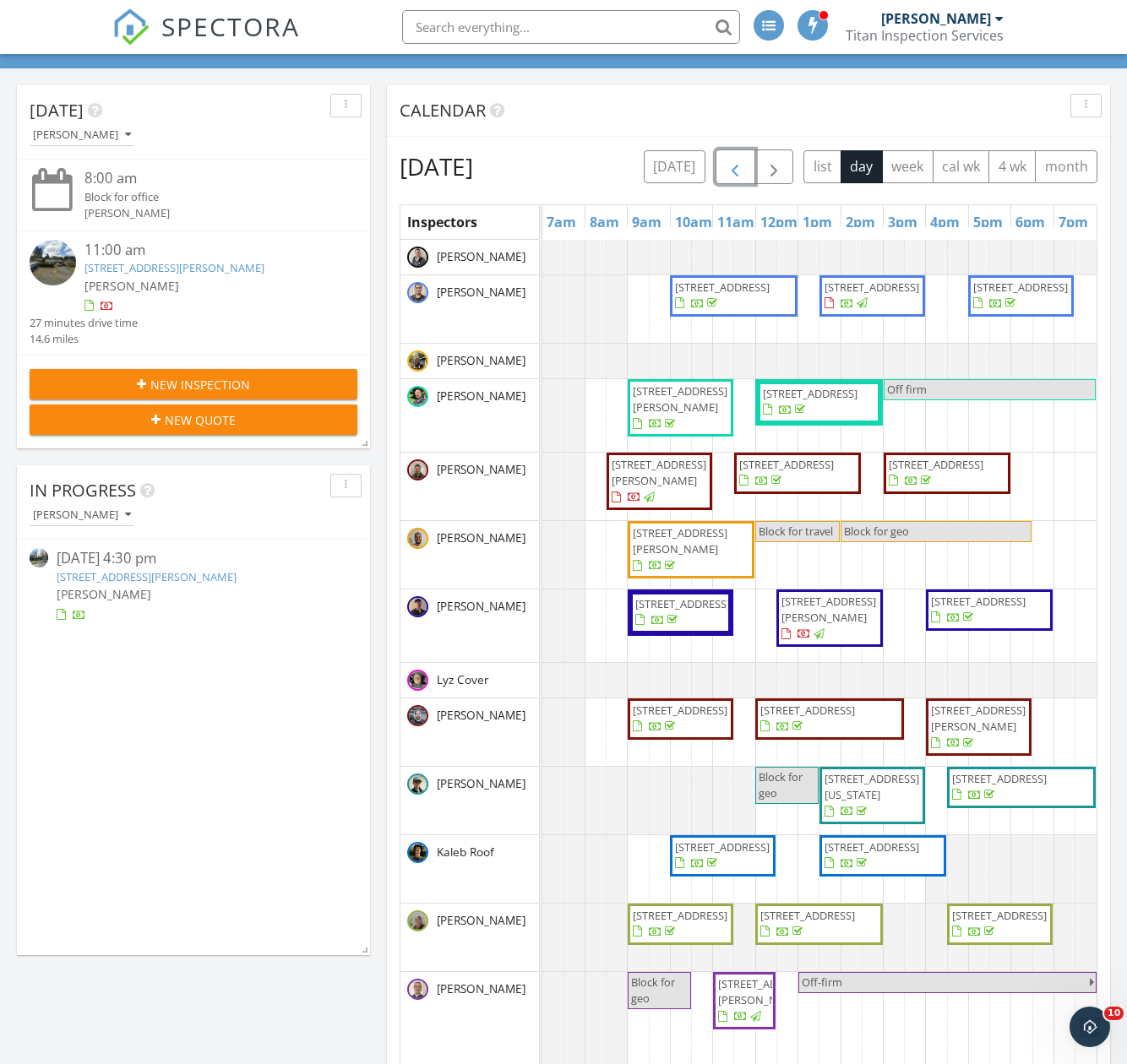
click at [755, 169] on button "button" at bounding box center [735, 167] width 40 height 35
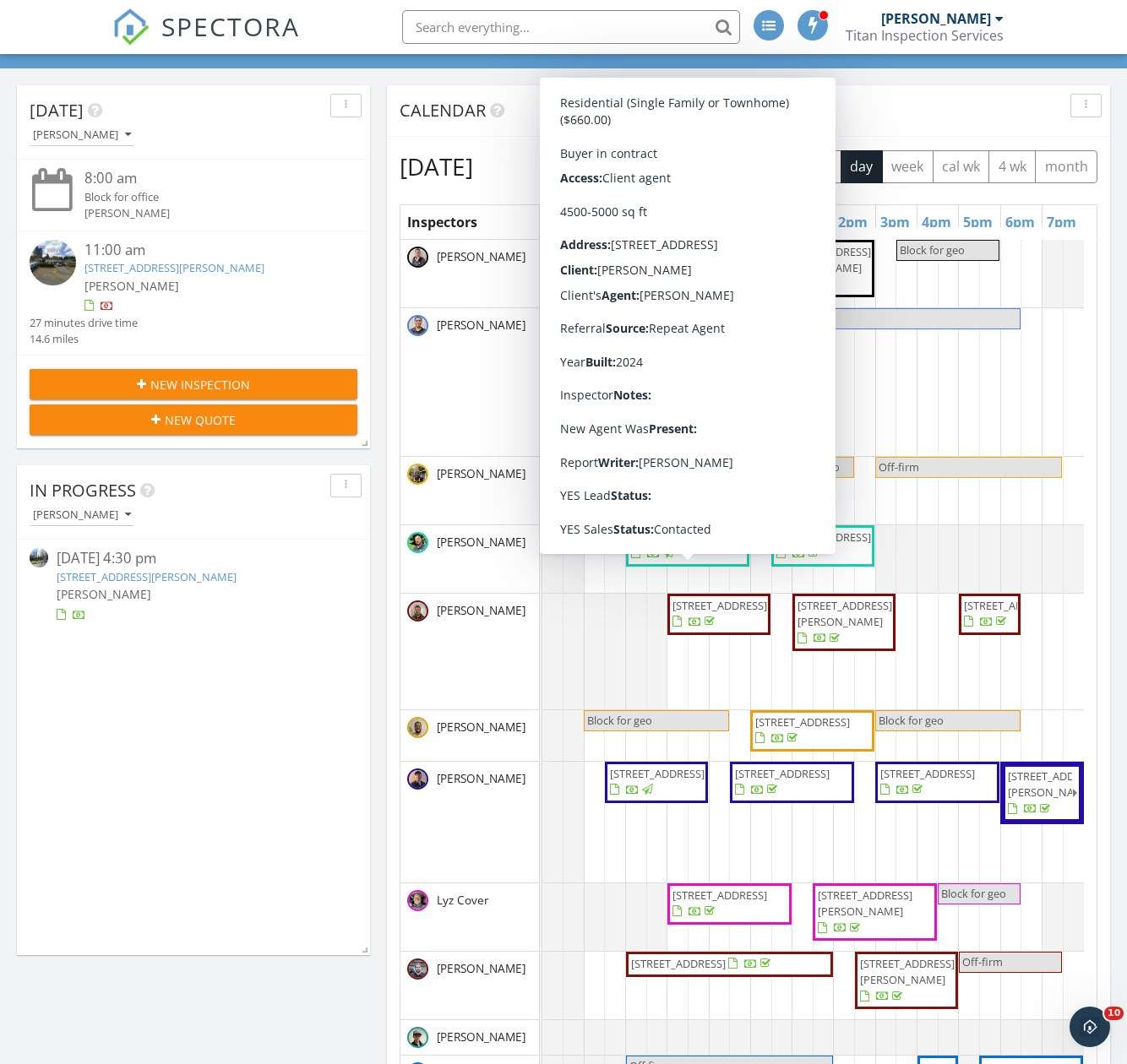
click at [942, 133] on div "Calendar" at bounding box center [749, 111] width 723 height 52
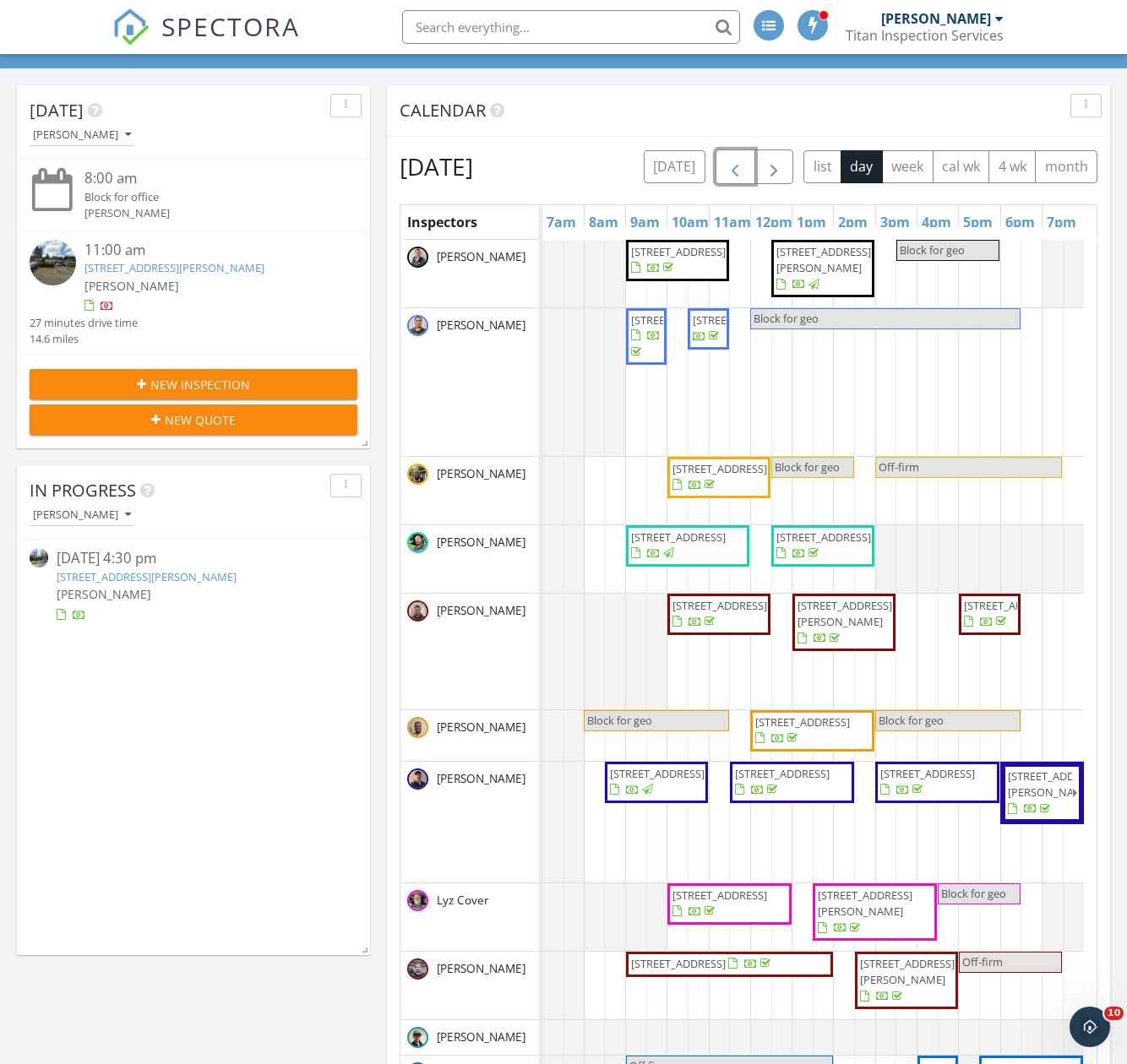
click at [753, 157] on button "button" at bounding box center [735, 167] width 40 height 35
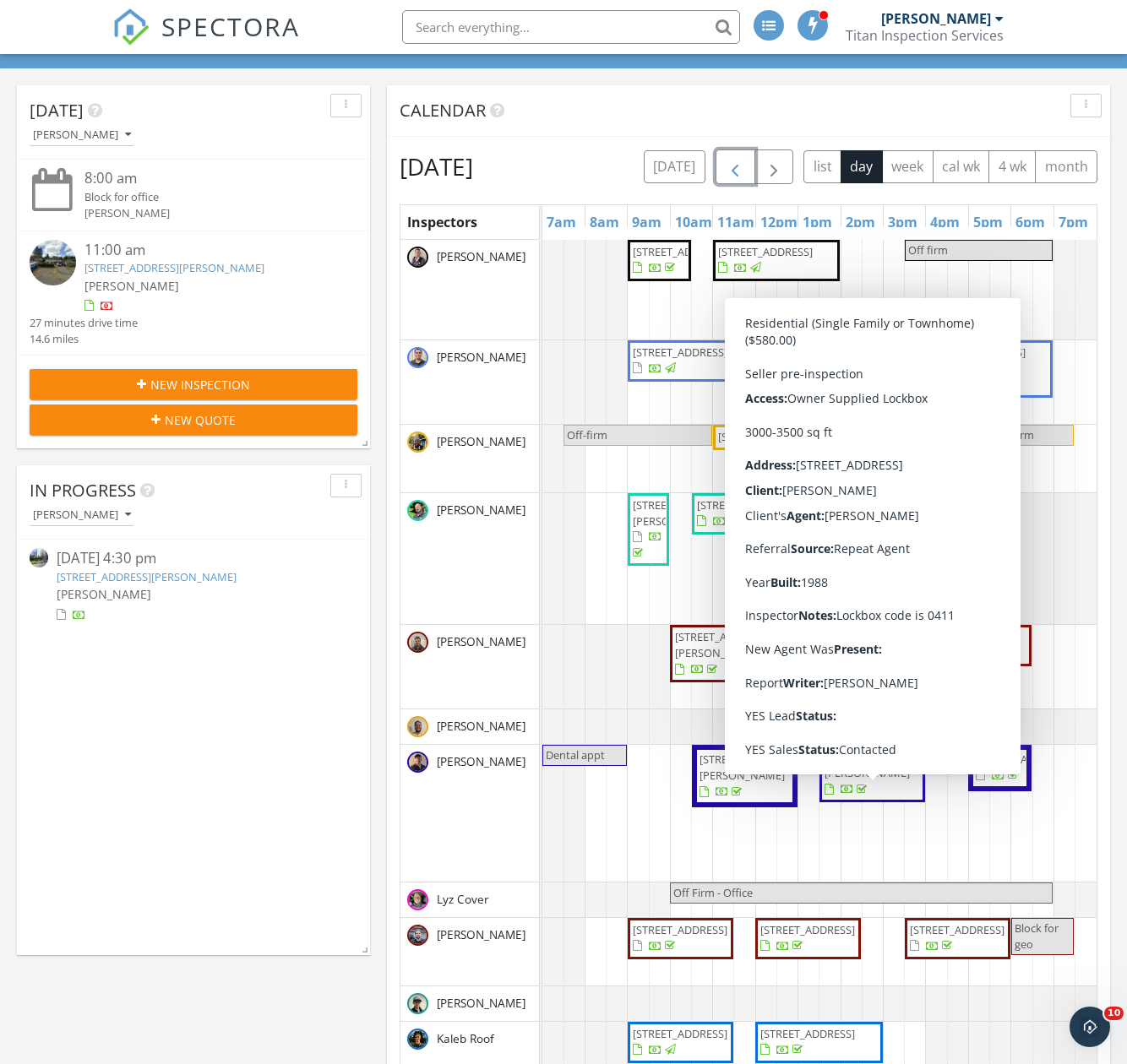
click at [872, 781] on span "16707 NE 124th St, Redmond 98052" at bounding box center [872, 764] width 95 height 31
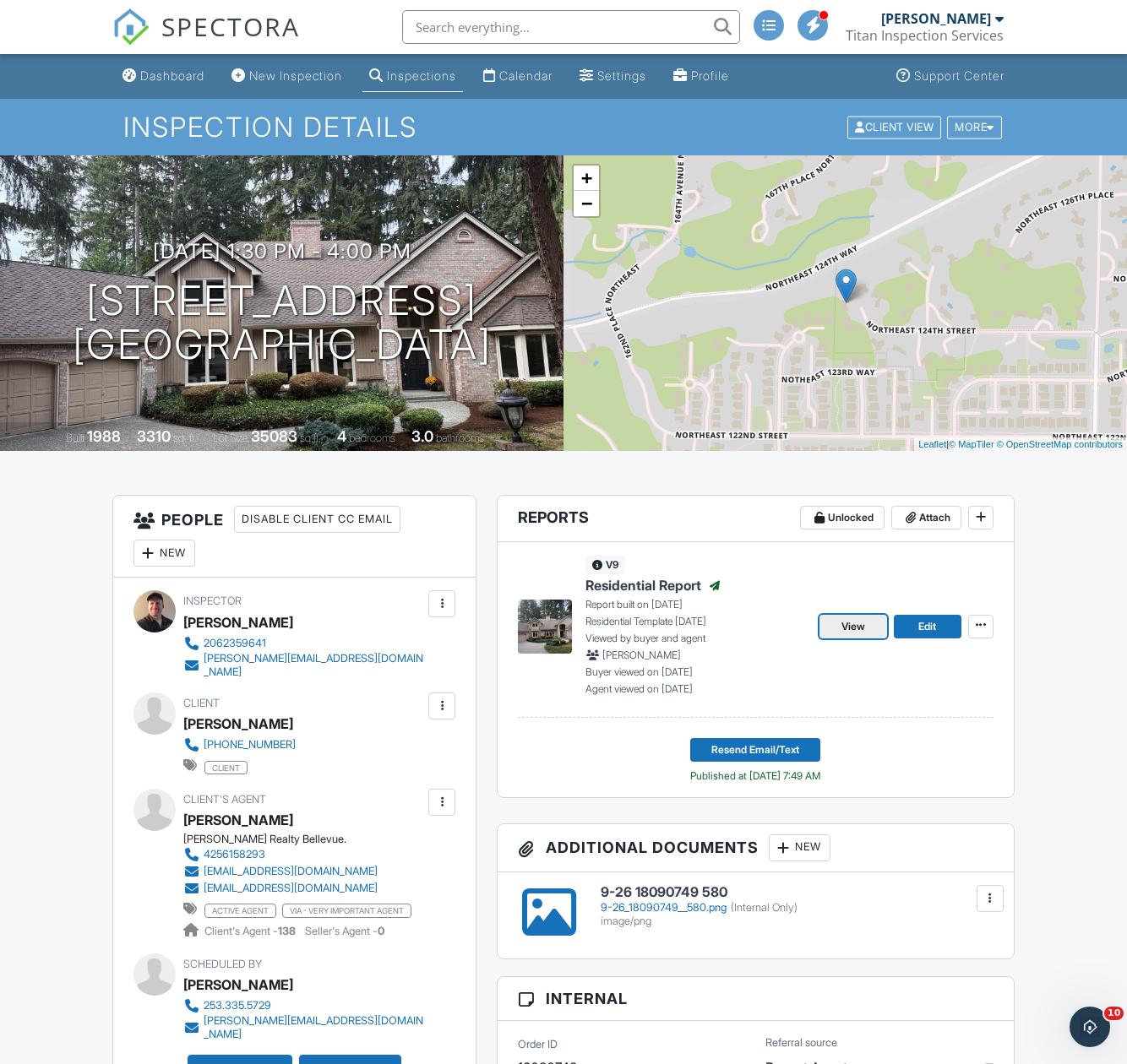
click at [862, 629] on span "View" at bounding box center [853, 627] width 24 height 17
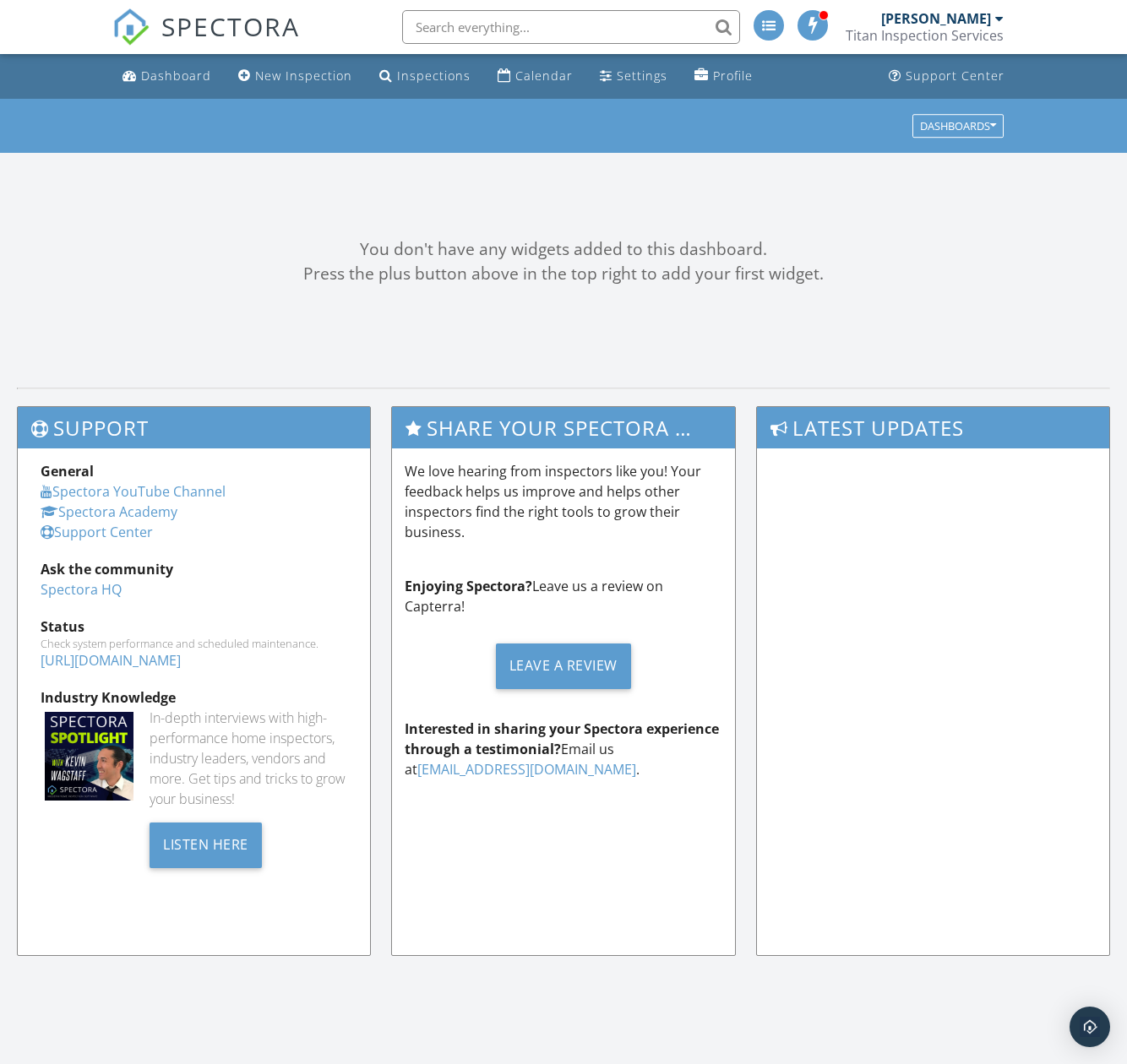
click at [479, 24] on input "text" at bounding box center [570, 26] width 338 height 34
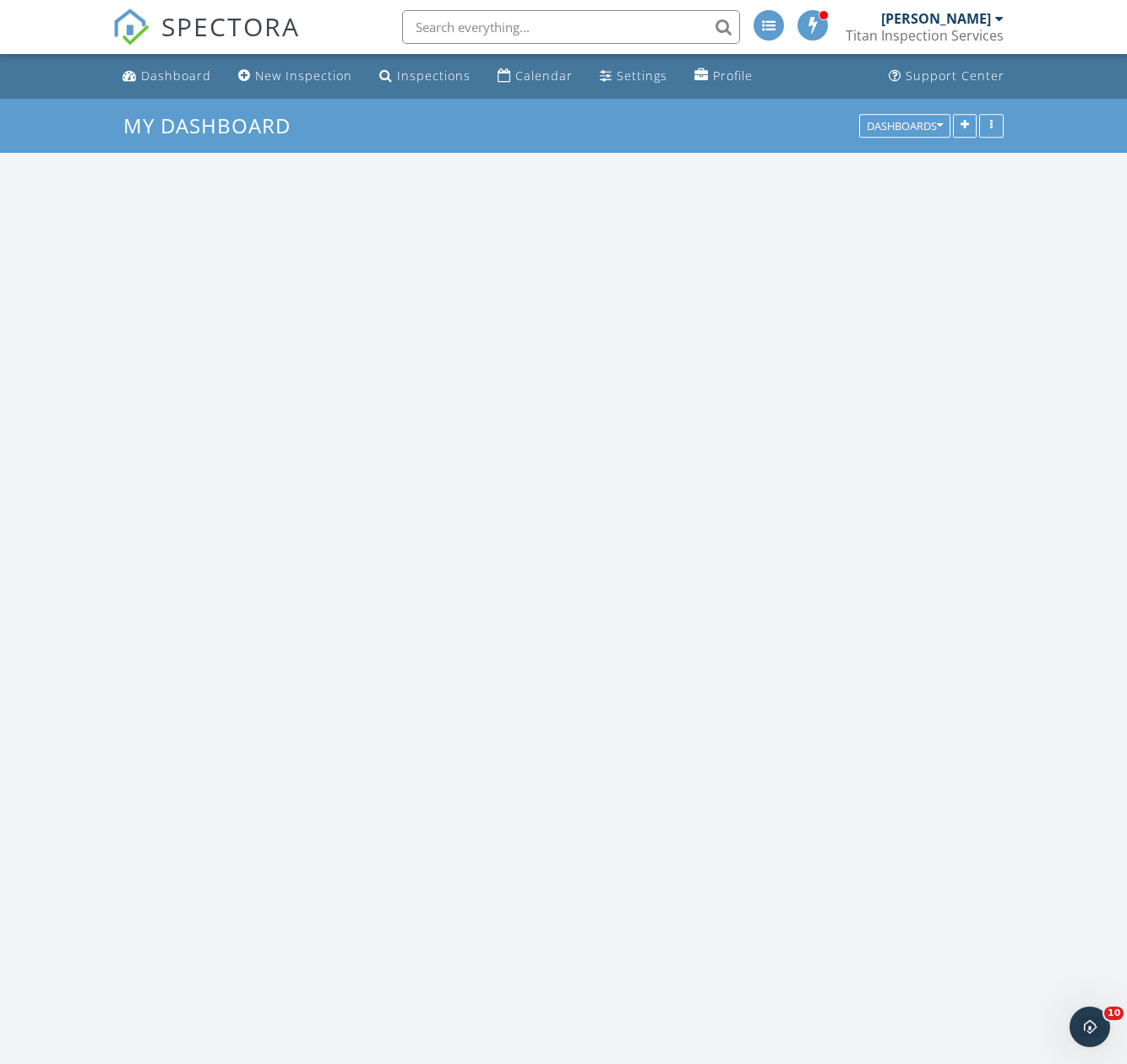
scroll to position [2704, 1153]
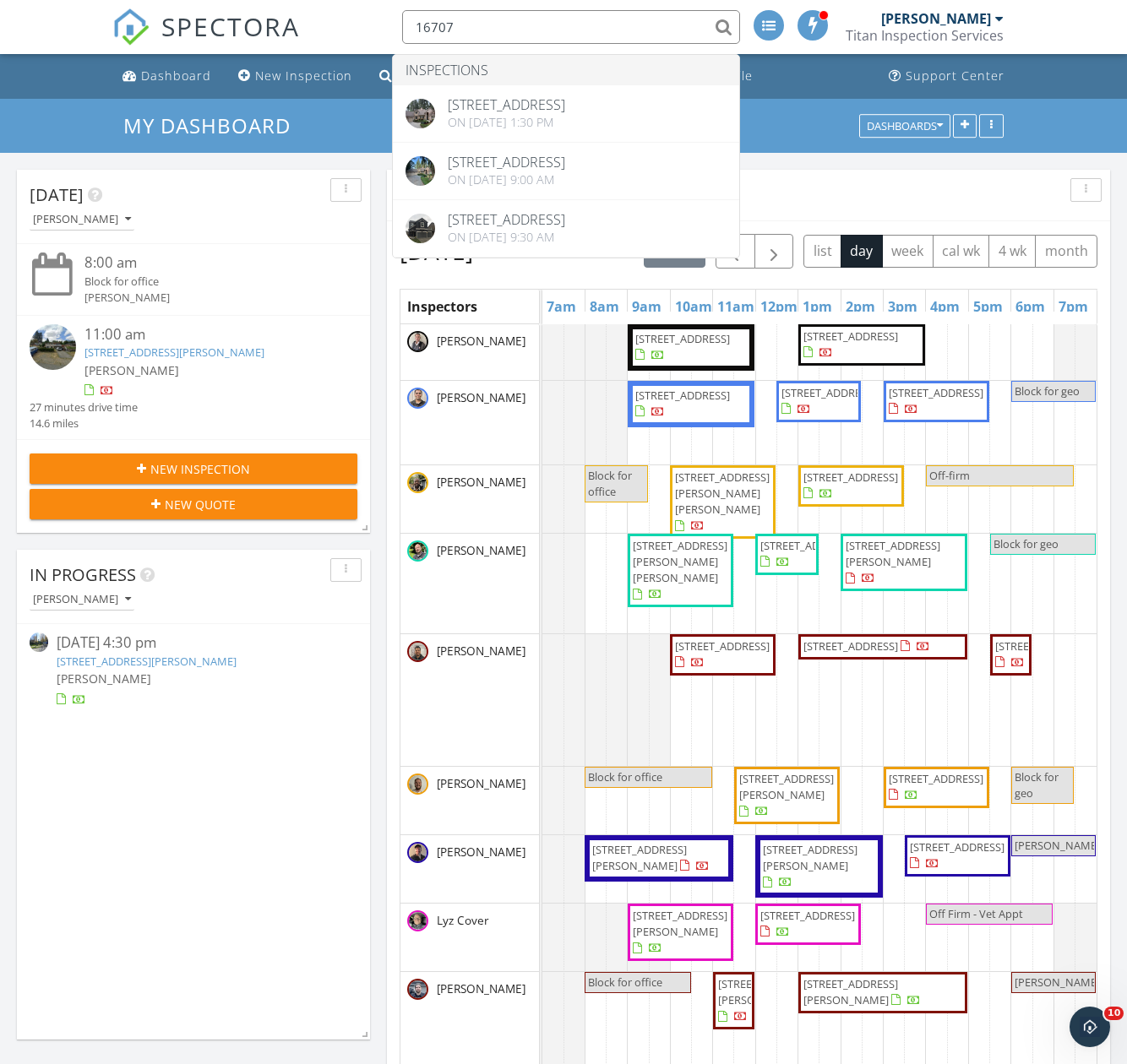
type input "16707"
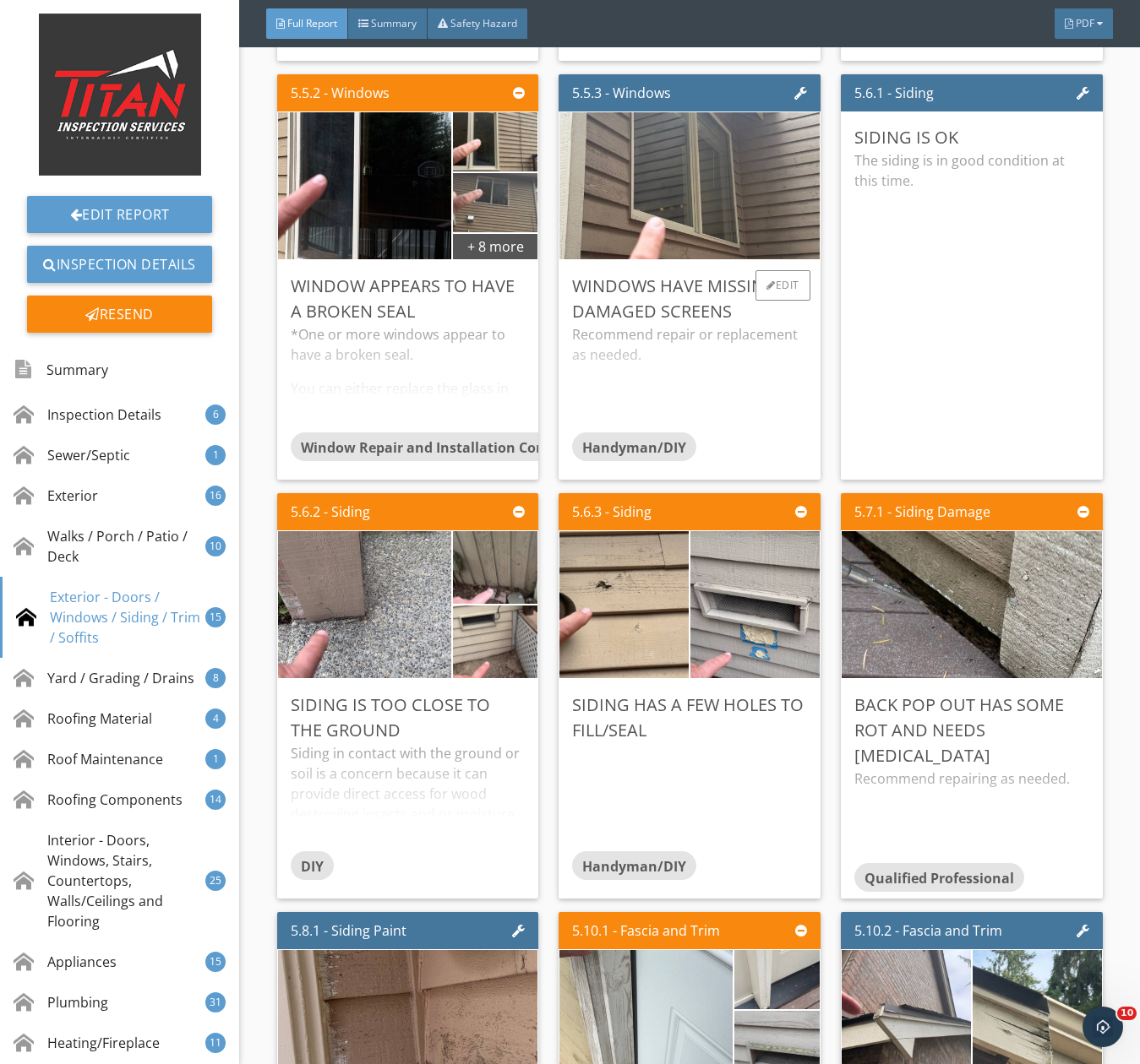
scroll to position [9375, 0]
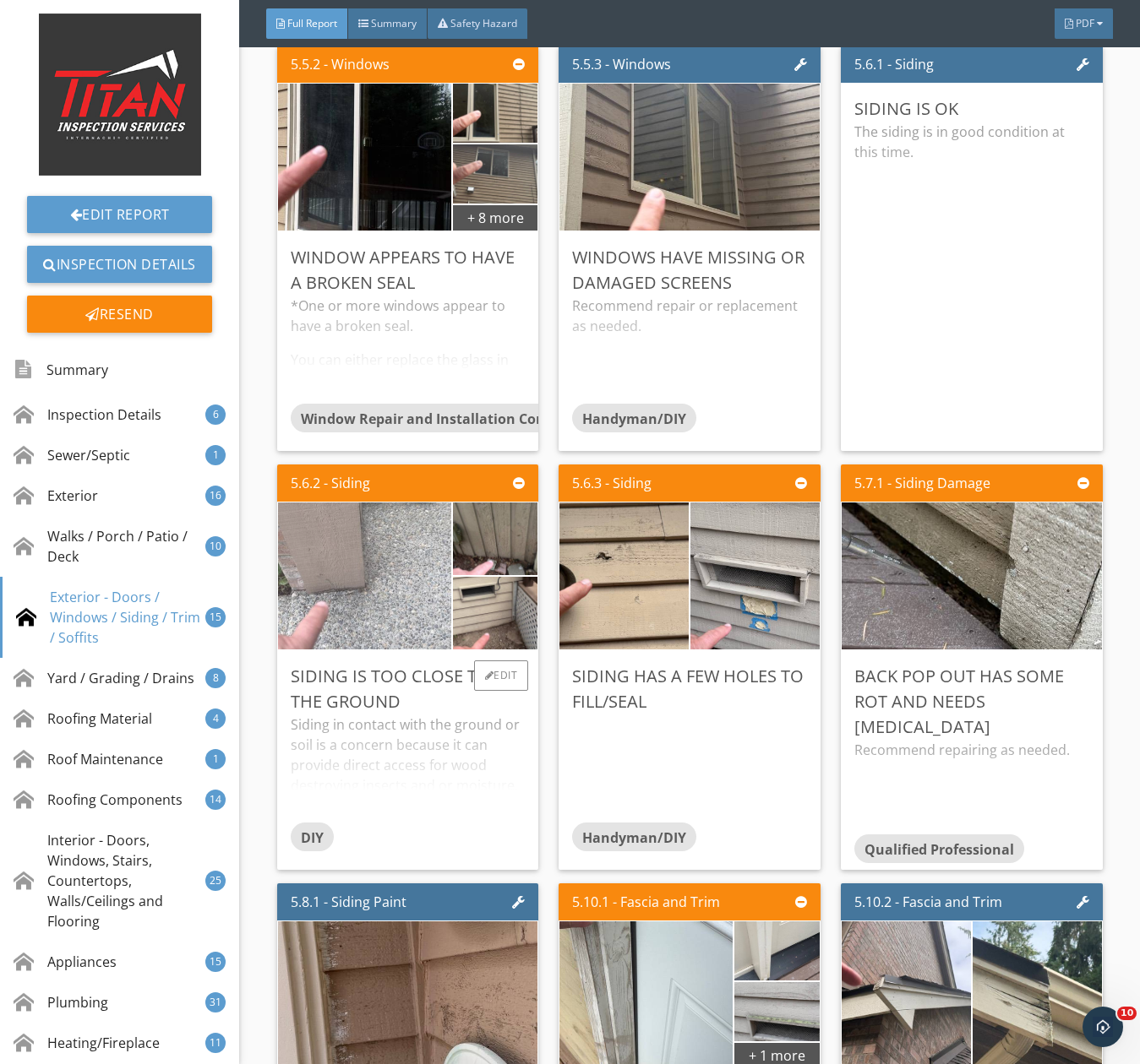
click at [390, 620] on img at bounding box center [365, 576] width 434 height 325
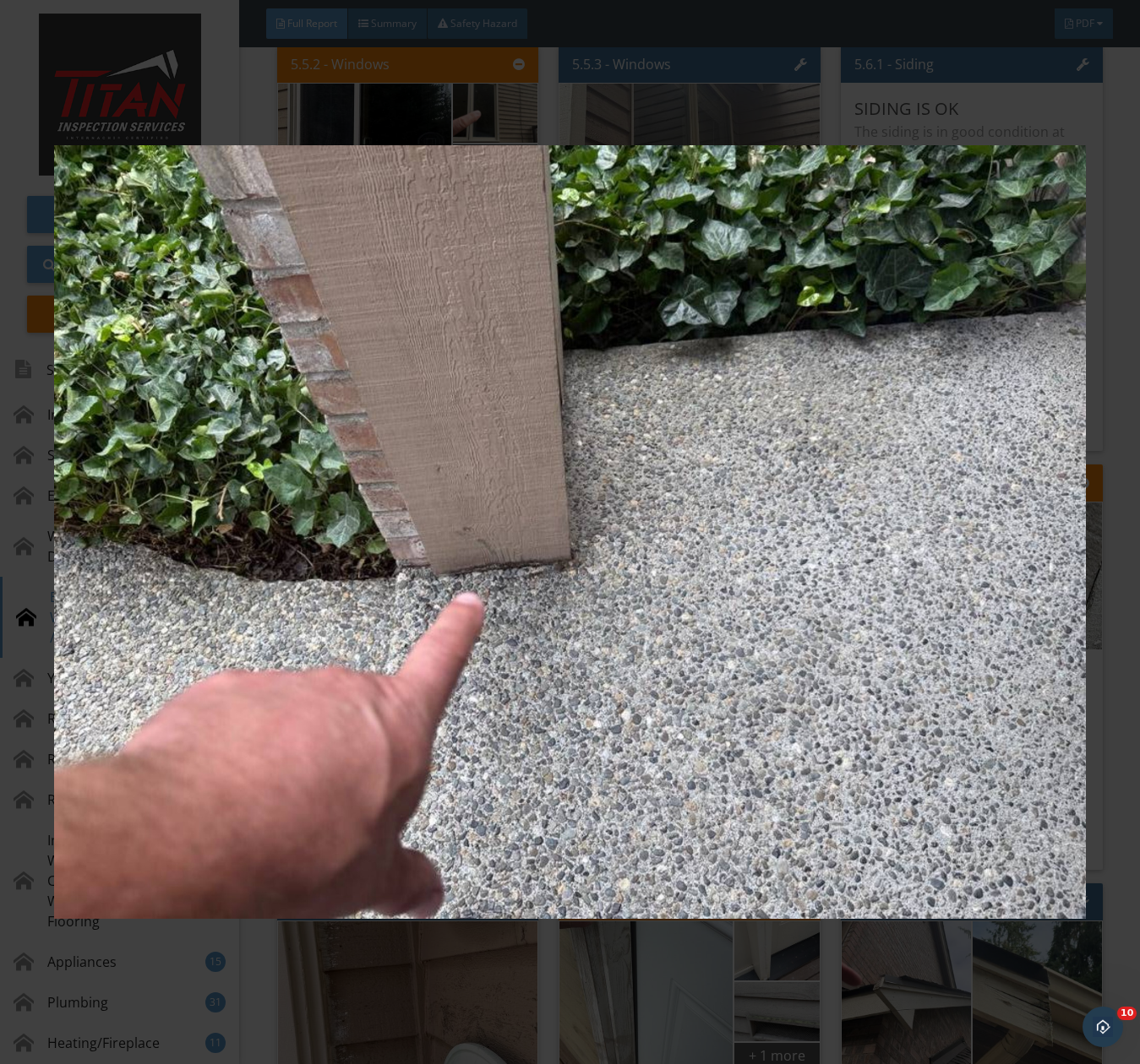
click at [390, 620] on img at bounding box center [570, 531] width 1032 height 959
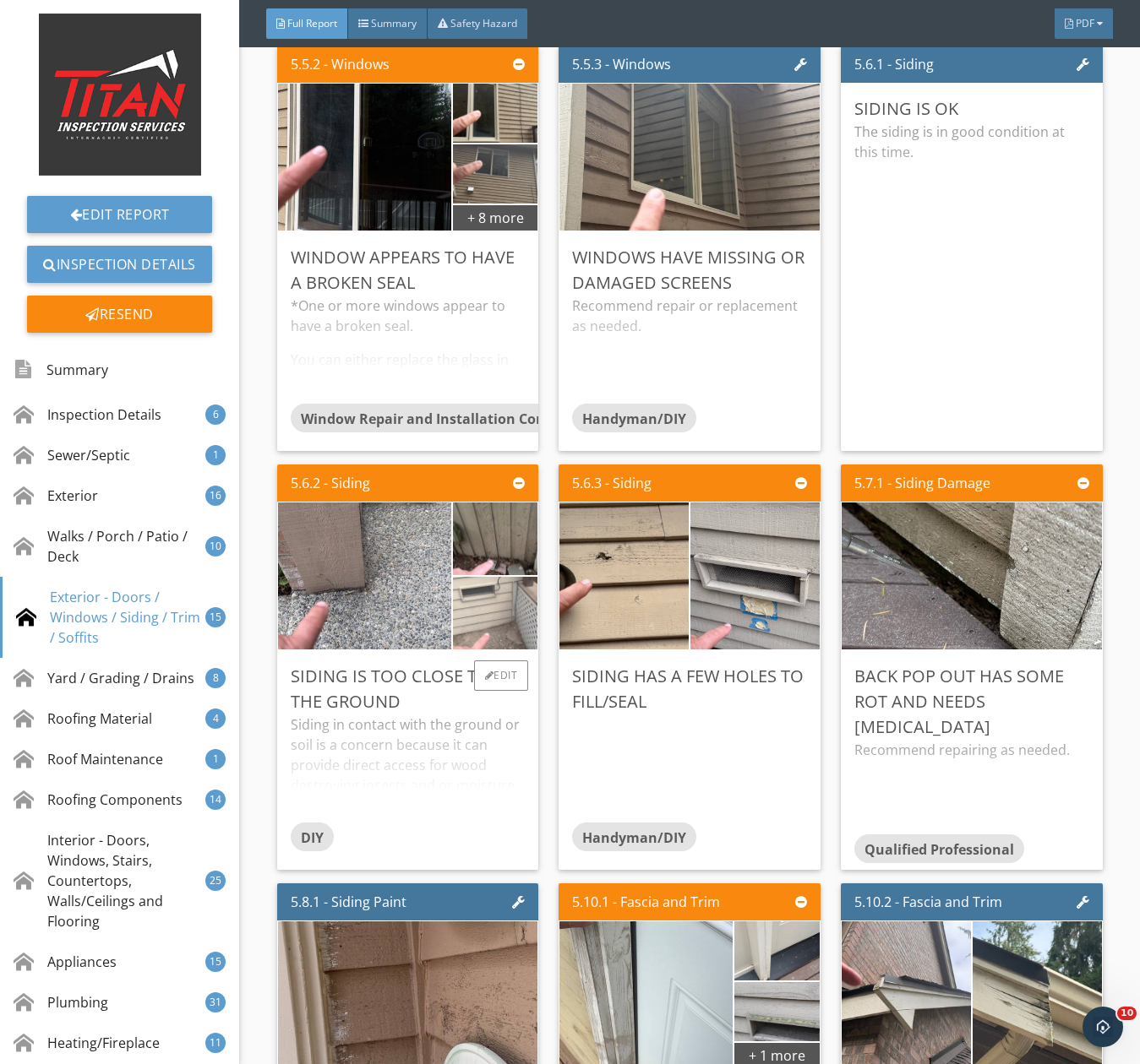
click at [486, 626] on img at bounding box center [494, 613] width 212 height 159
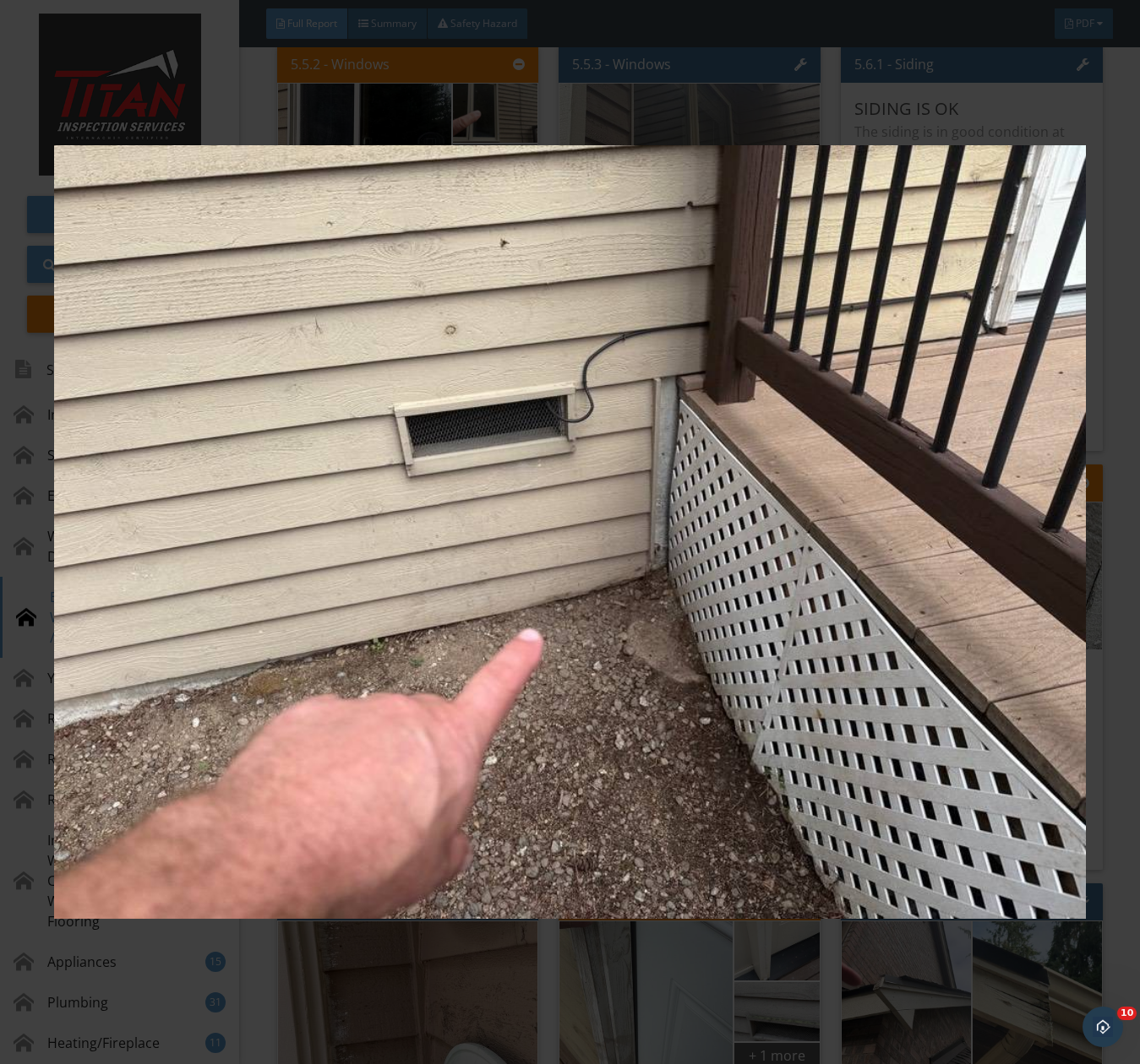
click at [486, 626] on img at bounding box center [570, 531] width 1032 height 959
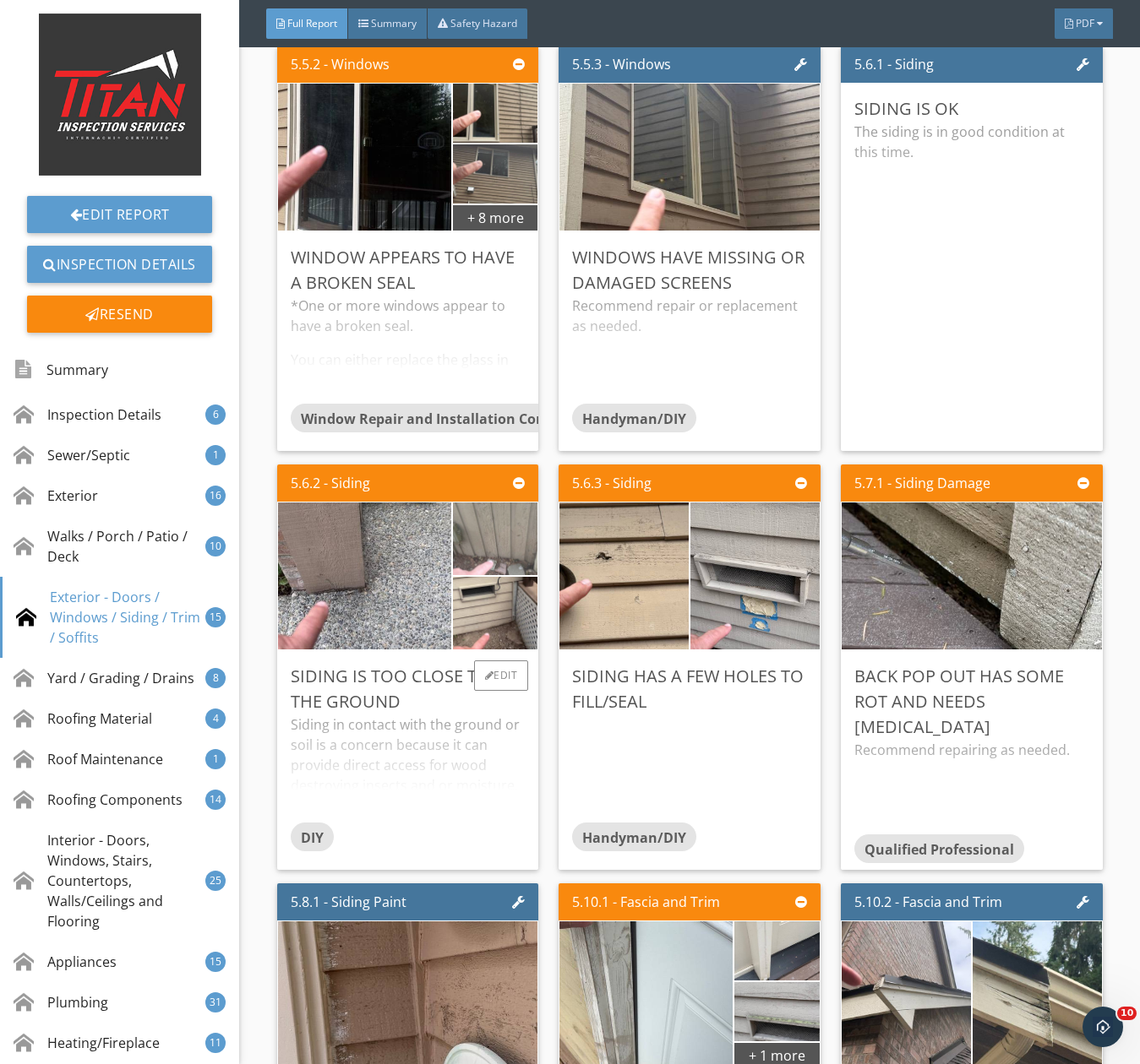
click at [481, 574] on img at bounding box center [494, 538] width 212 height 159
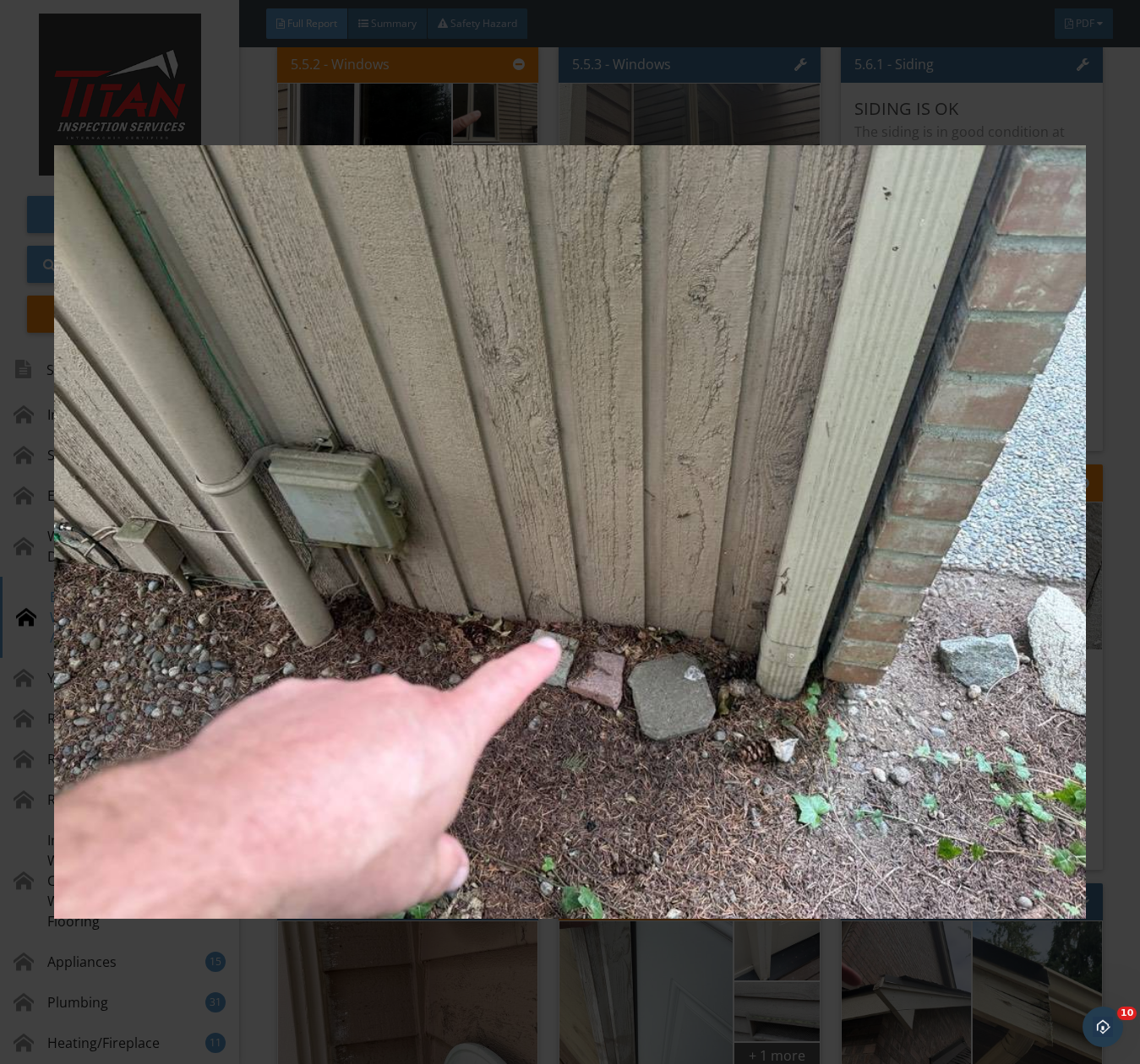
click at [481, 574] on img at bounding box center [570, 531] width 1032 height 959
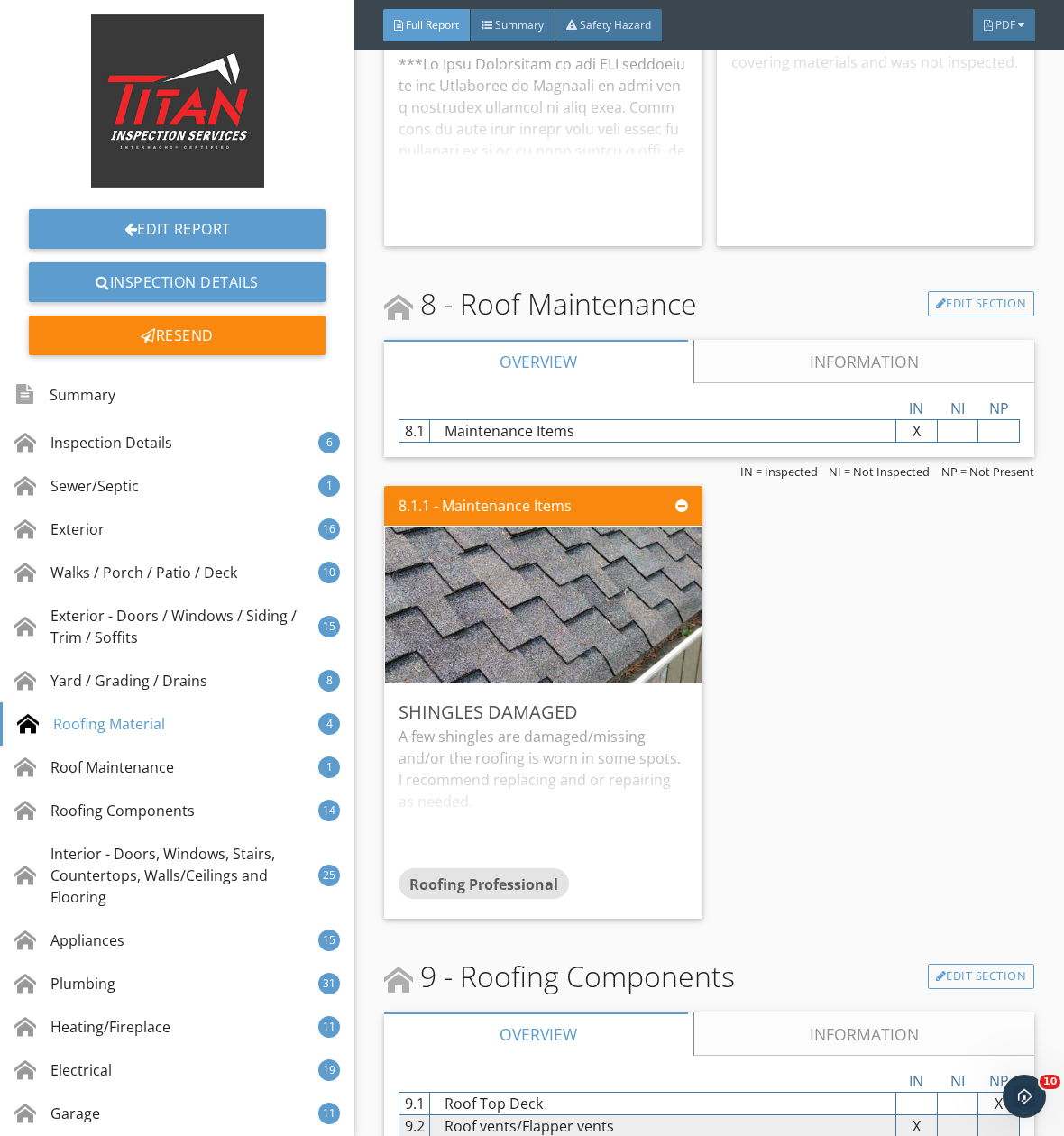
scroll to position [17968, 0]
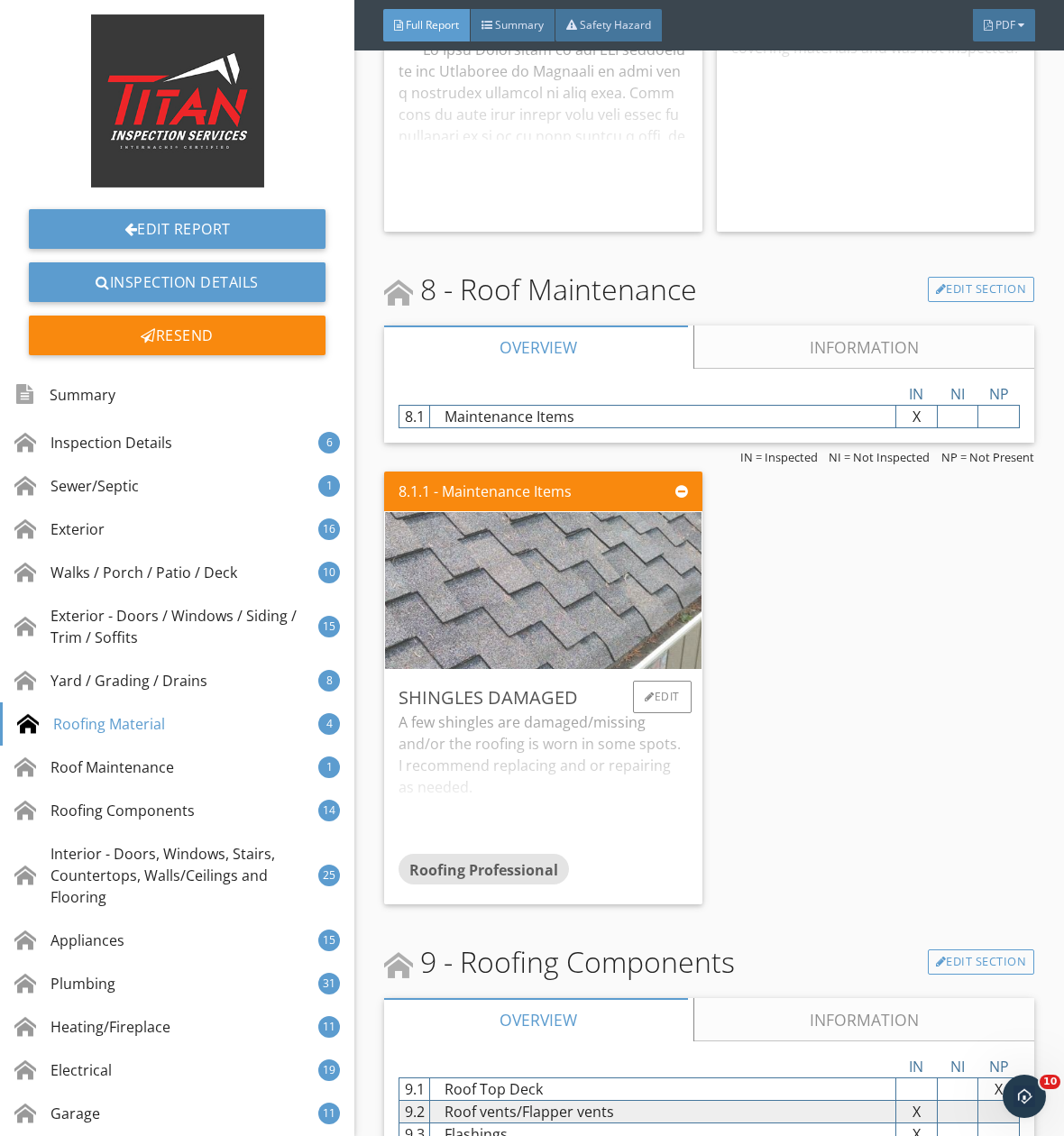
click at [524, 668] on img at bounding box center [543, 590] width 697 height 392
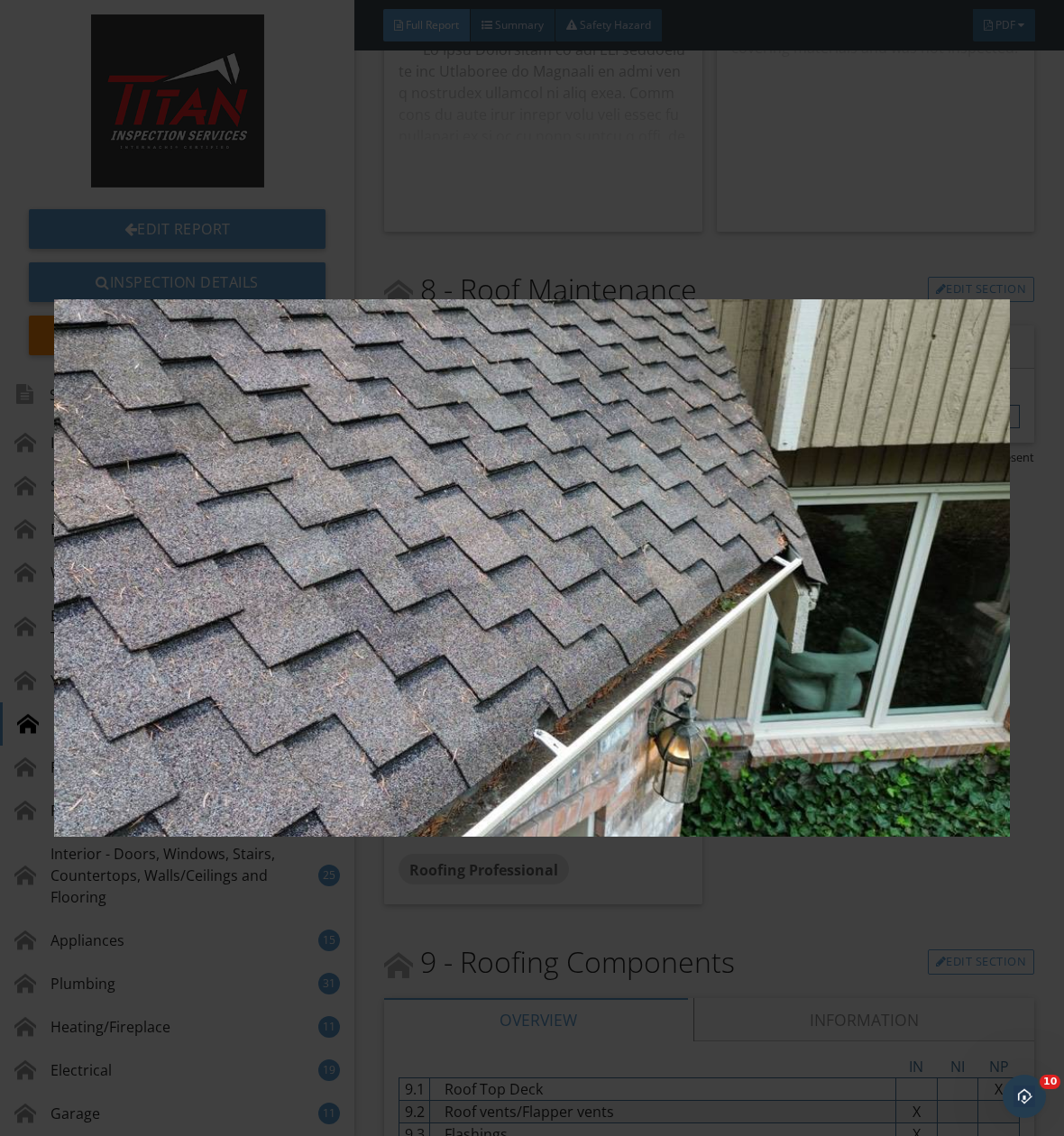
click at [528, 725] on img at bounding box center [532, 567] width 956 height 1024
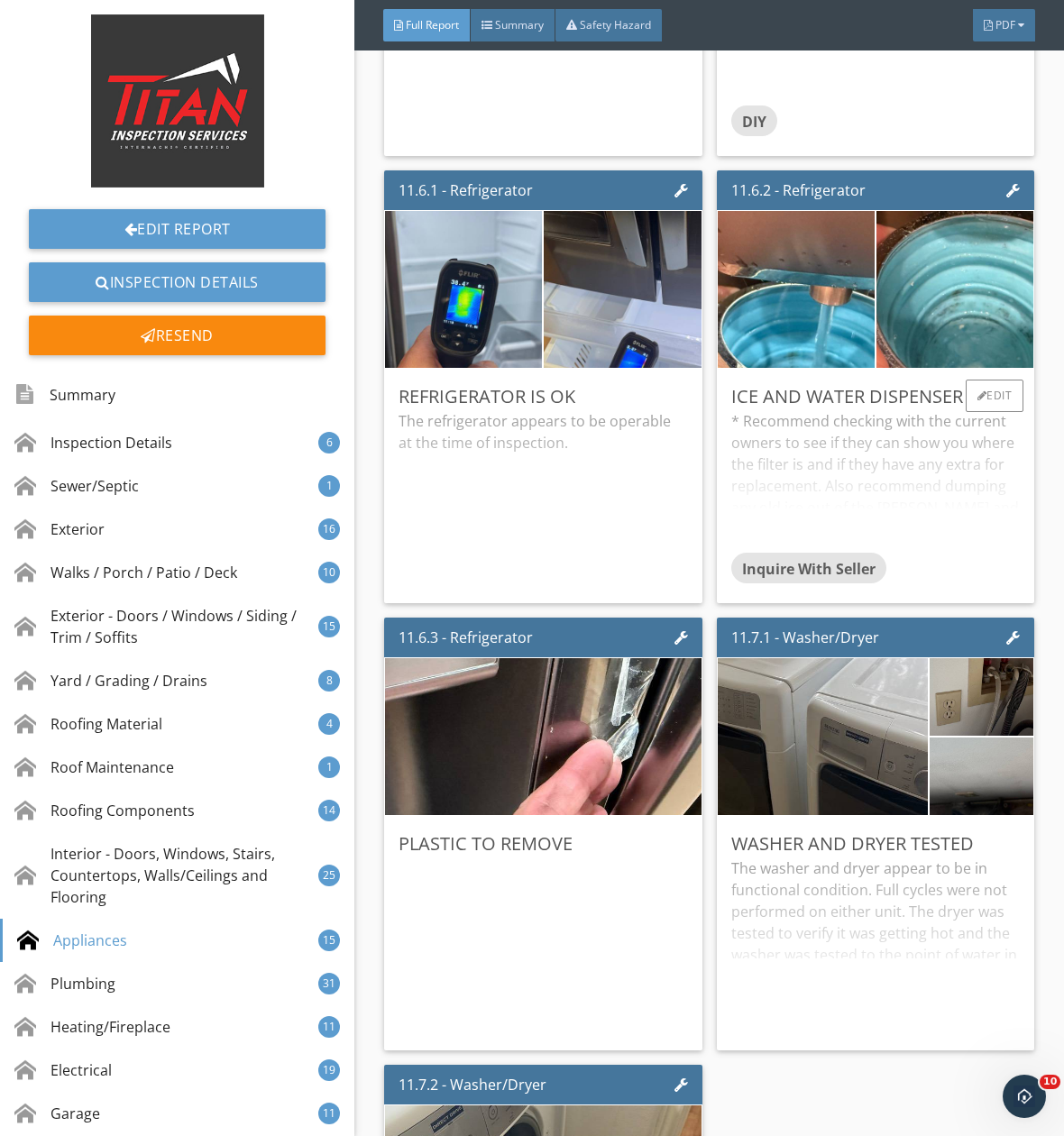
scroll to position [32395, 0]
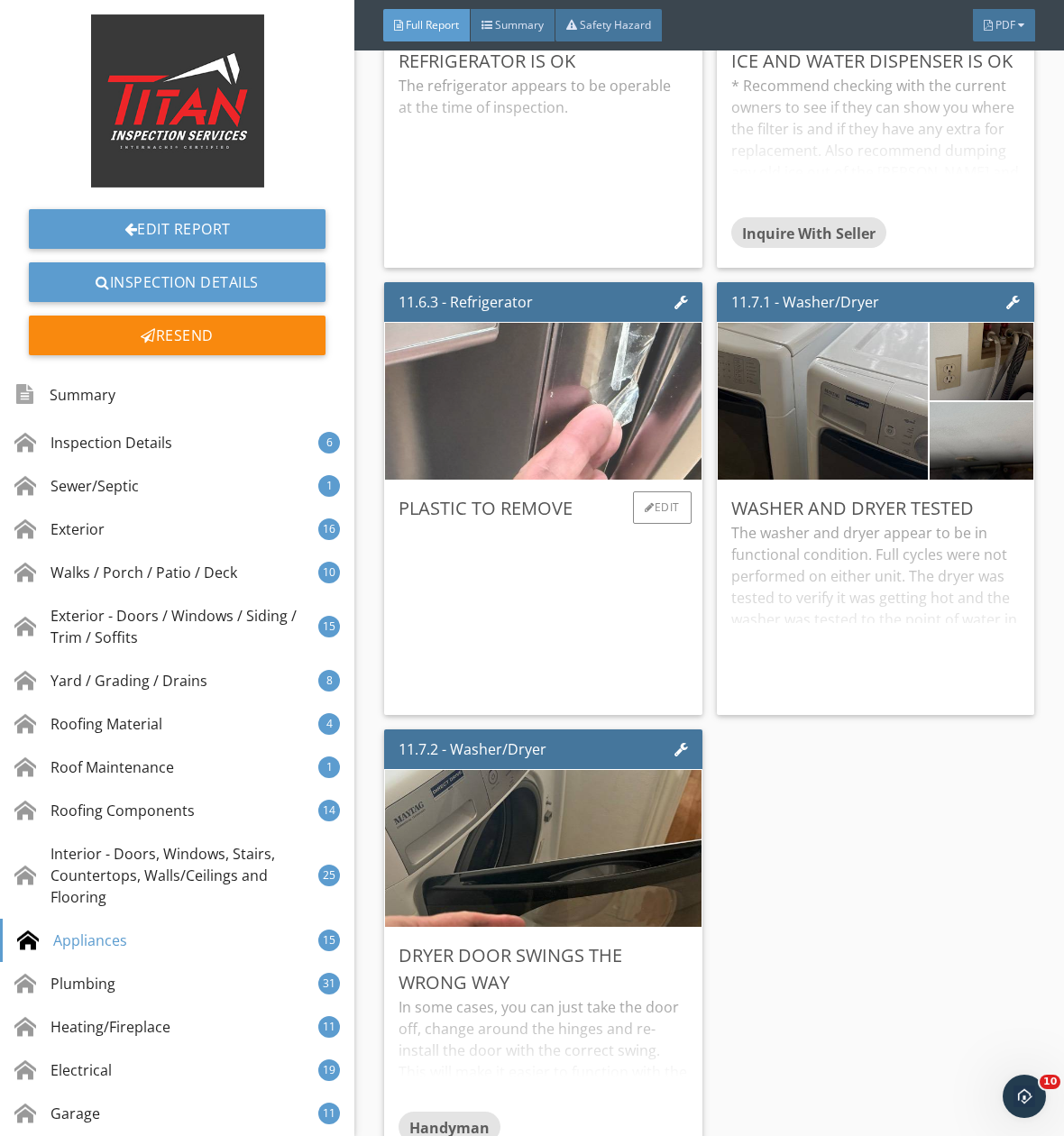
click at [513, 445] on img at bounding box center [543, 401] width 523 height 392
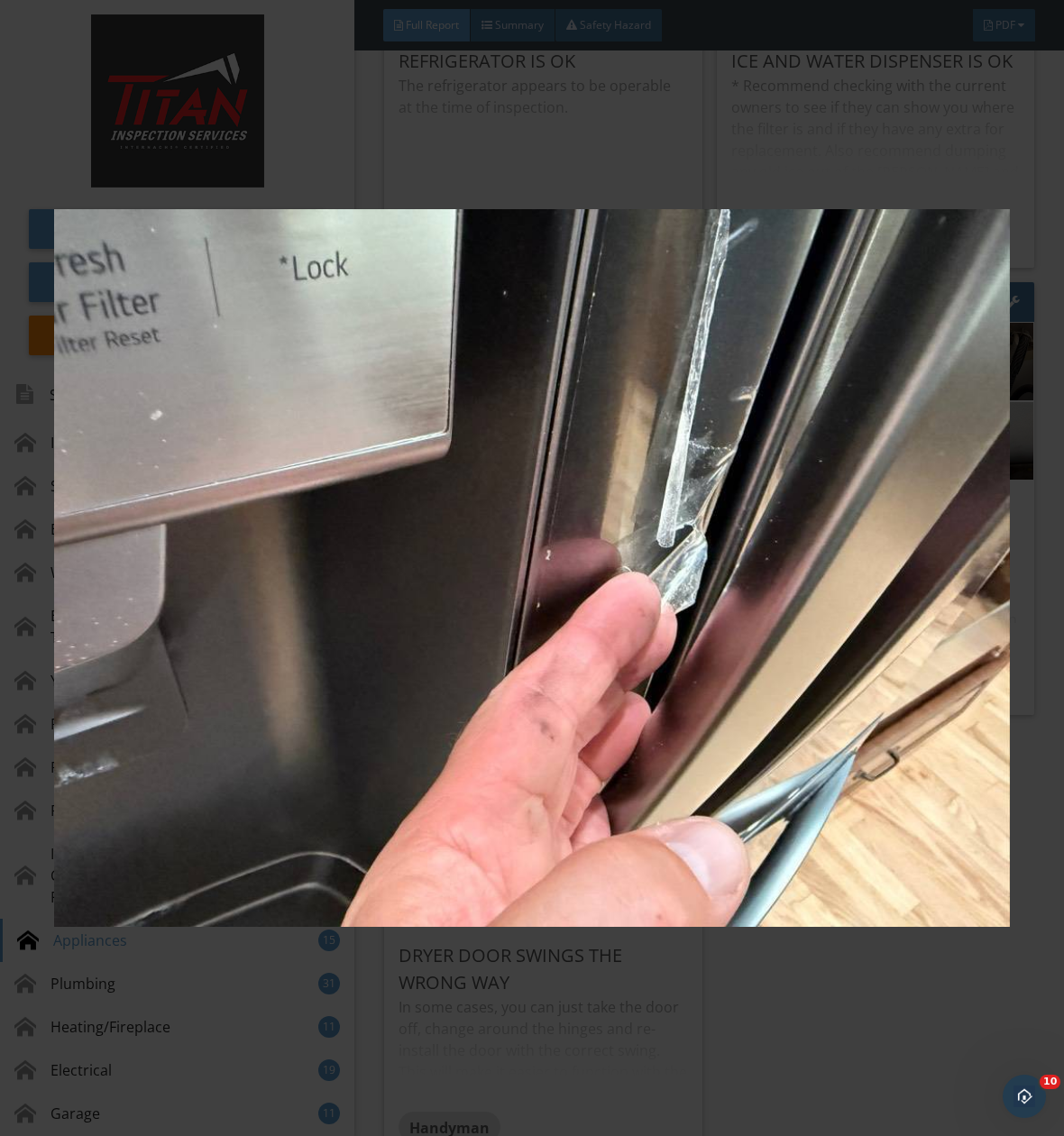
click at [513, 445] on img at bounding box center [532, 567] width 956 height 1024
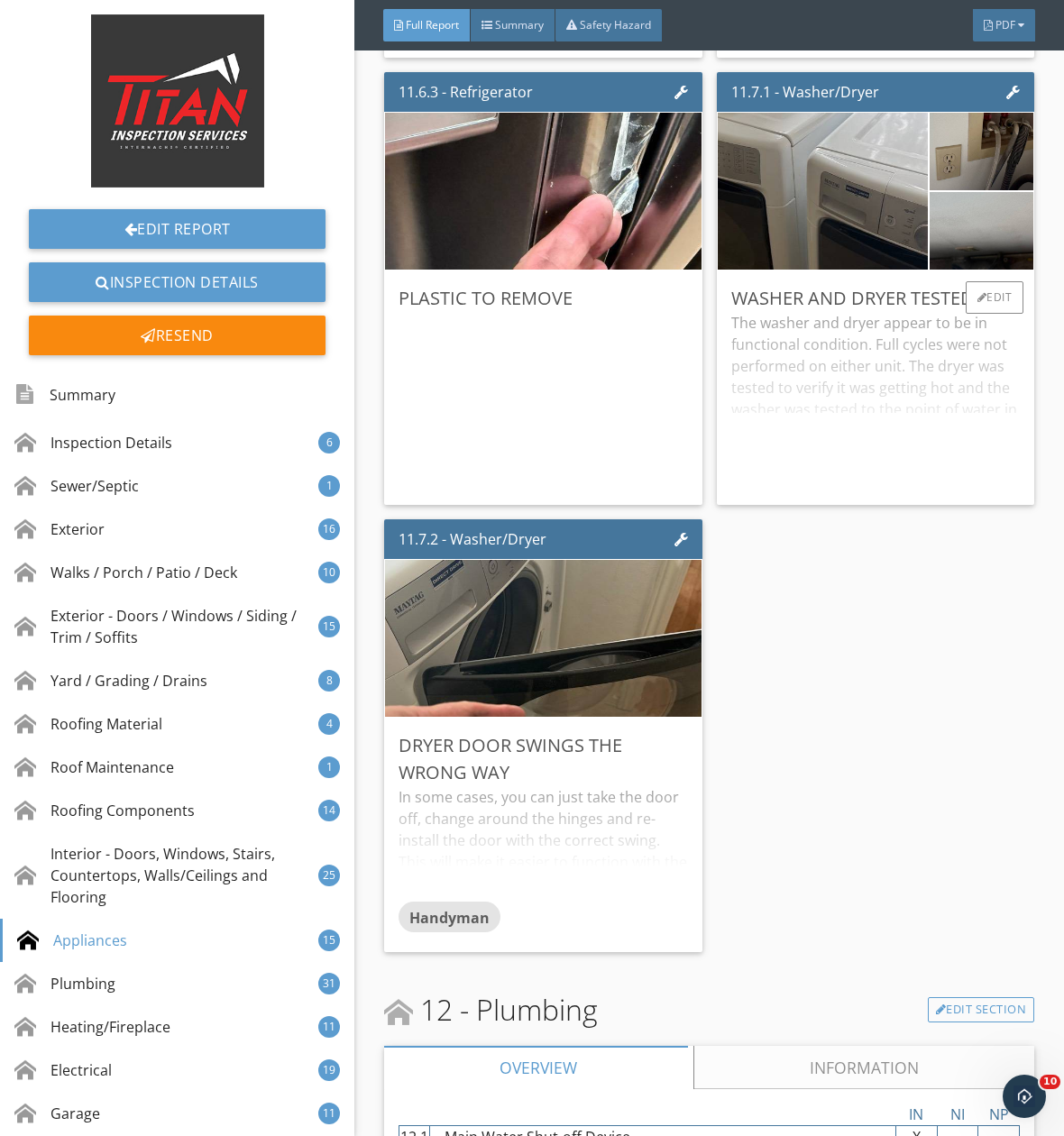
scroll to position [32666, 0]
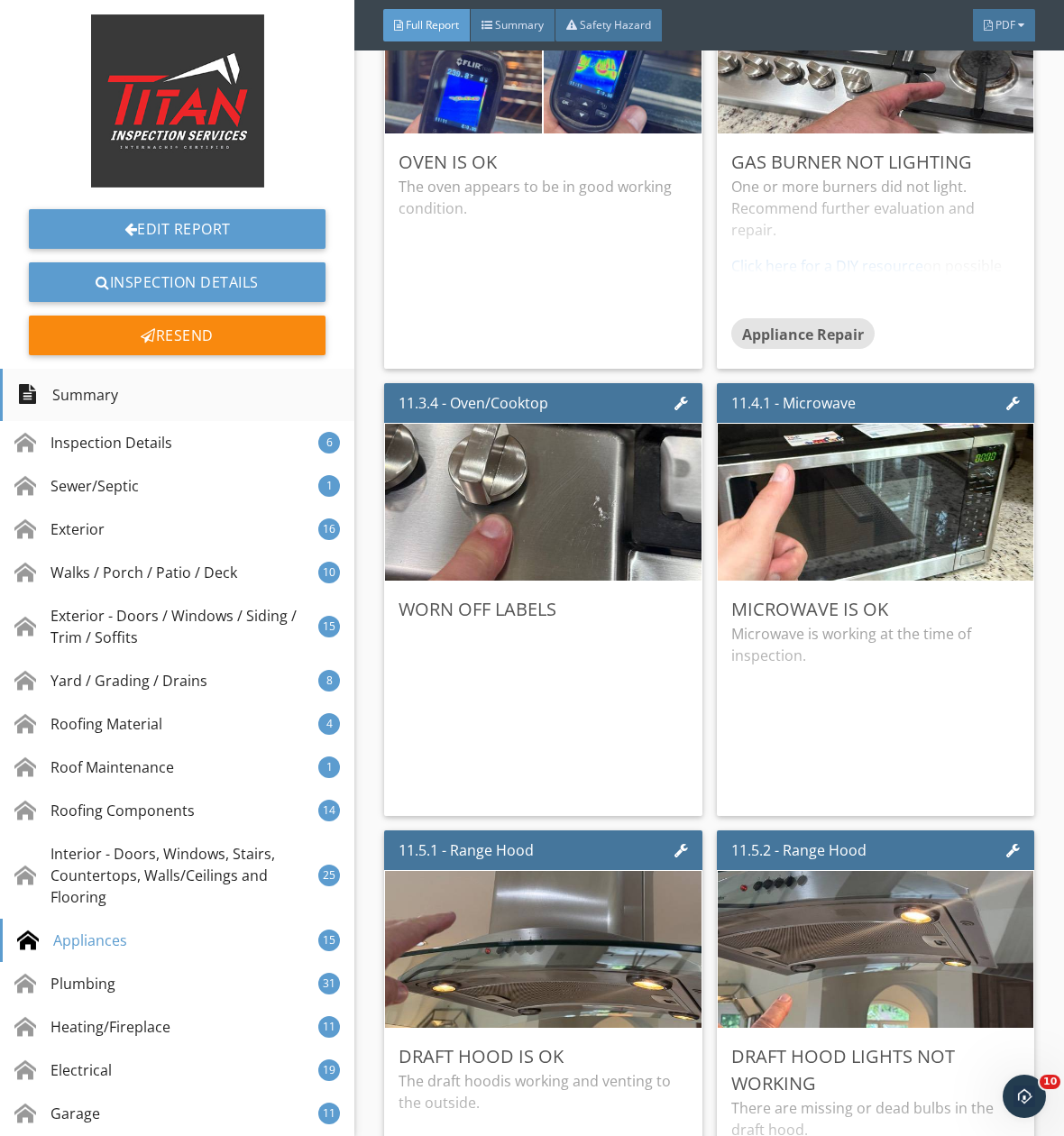
click at [115, 404] on div "Summary" at bounding box center [68, 395] width 101 height 31
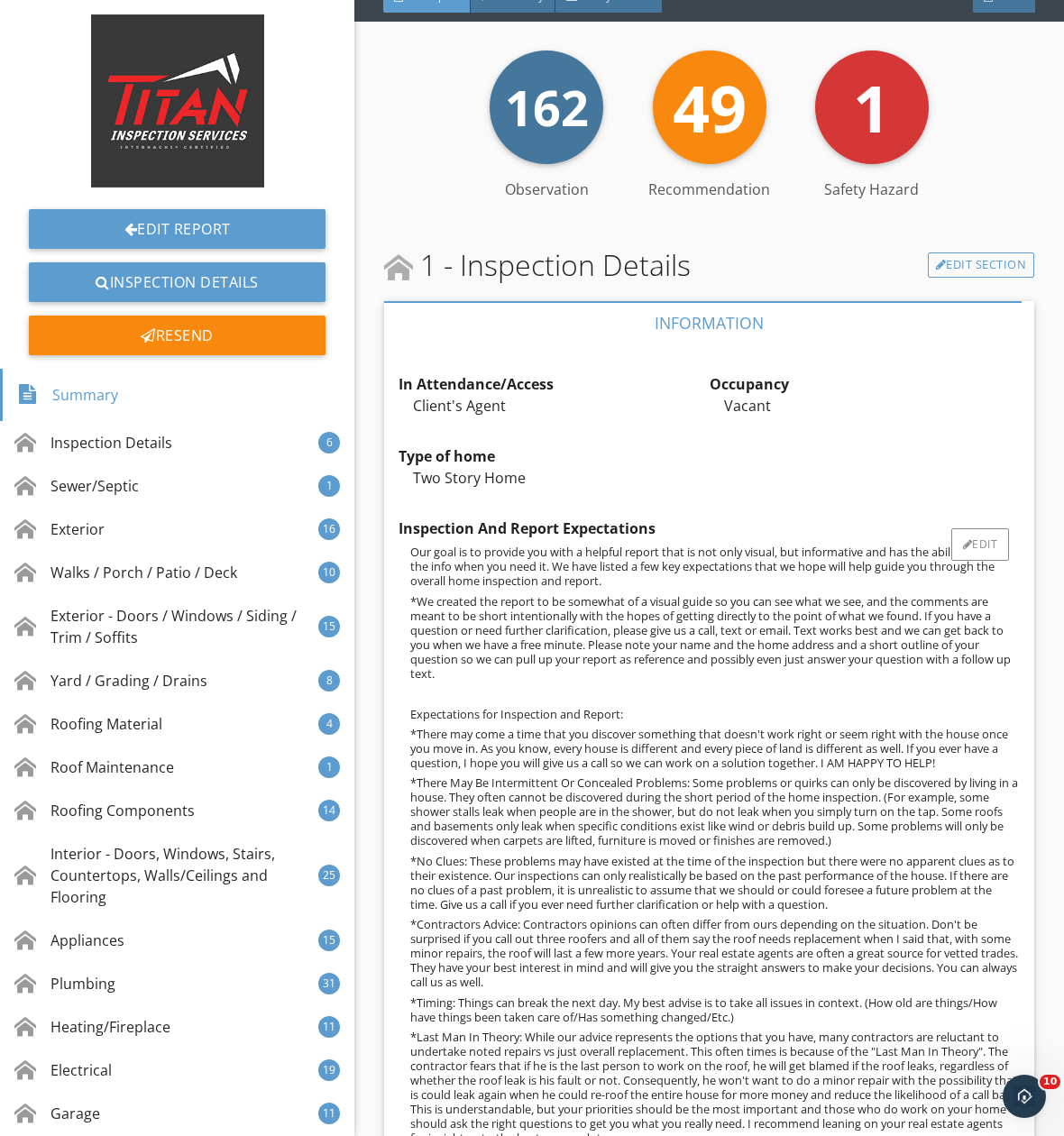
scroll to position [0, 0]
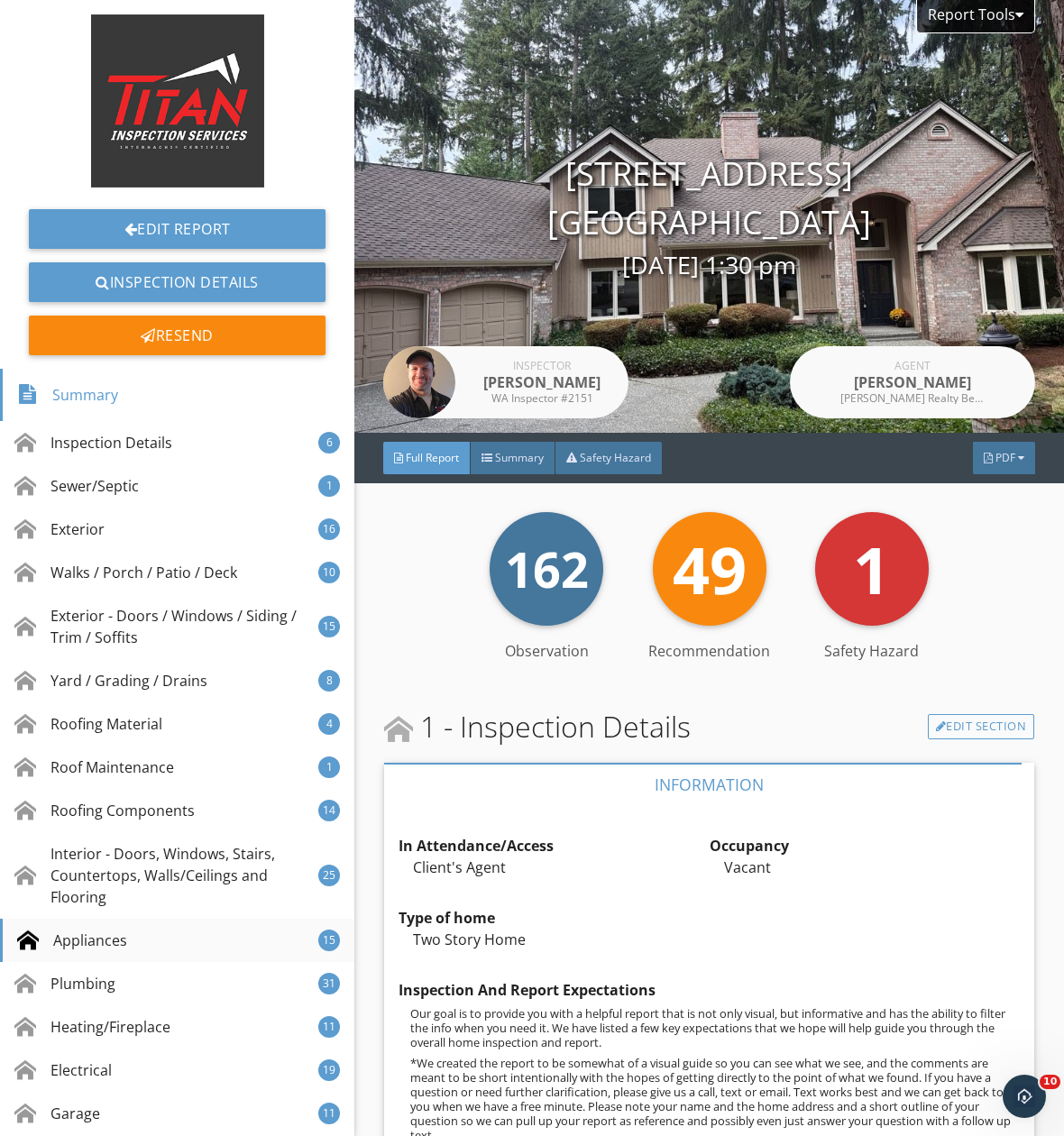
click at [95, 943] on div "Appliances" at bounding box center [72, 941] width 110 height 21
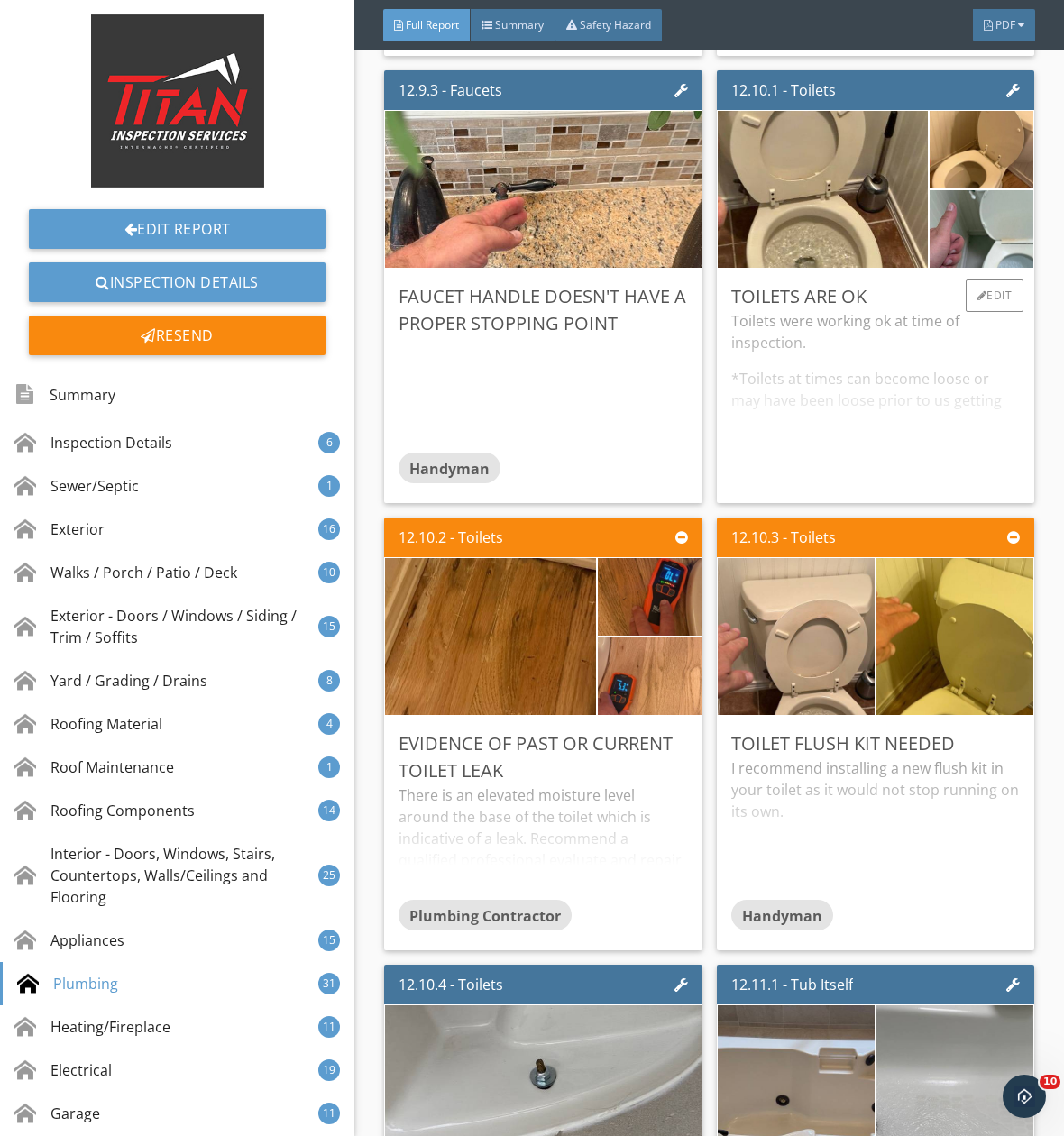
scroll to position [36483, 0]
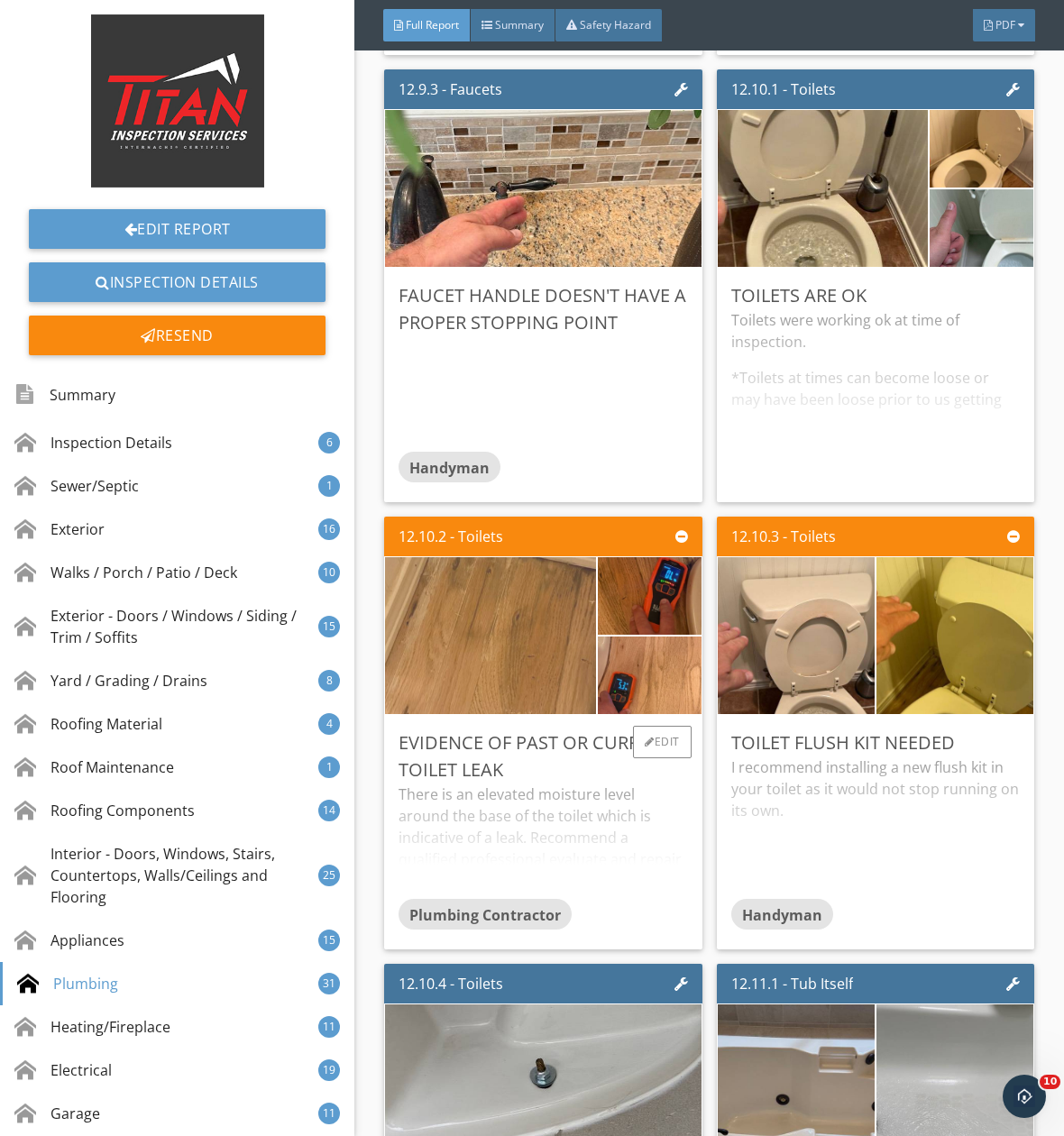
click at [489, 724] on img at bounding box center [490, 635] width 523 height 392
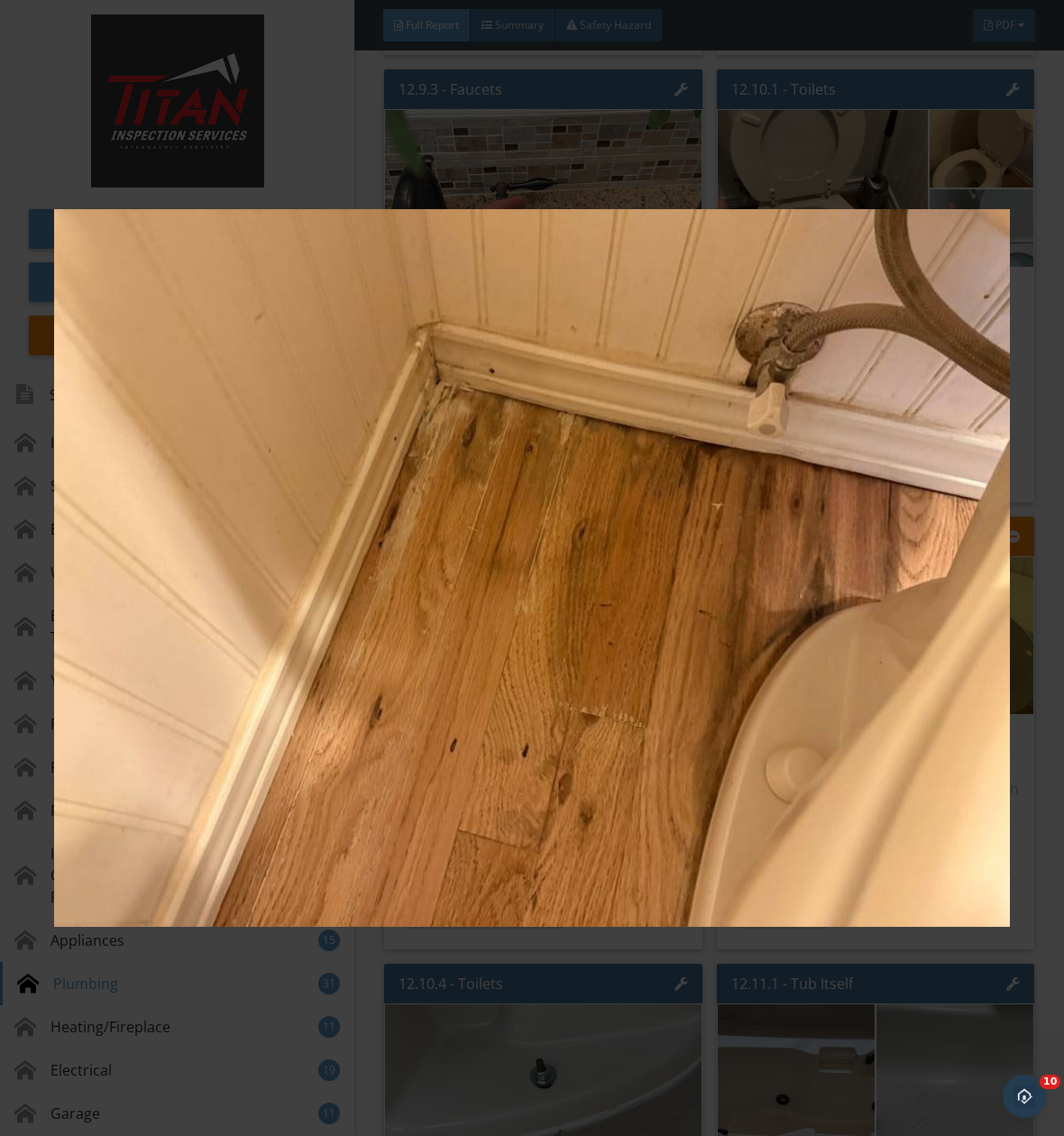
click at [491, 723] on img at bounding box center [532, 567] width 956 height 1024
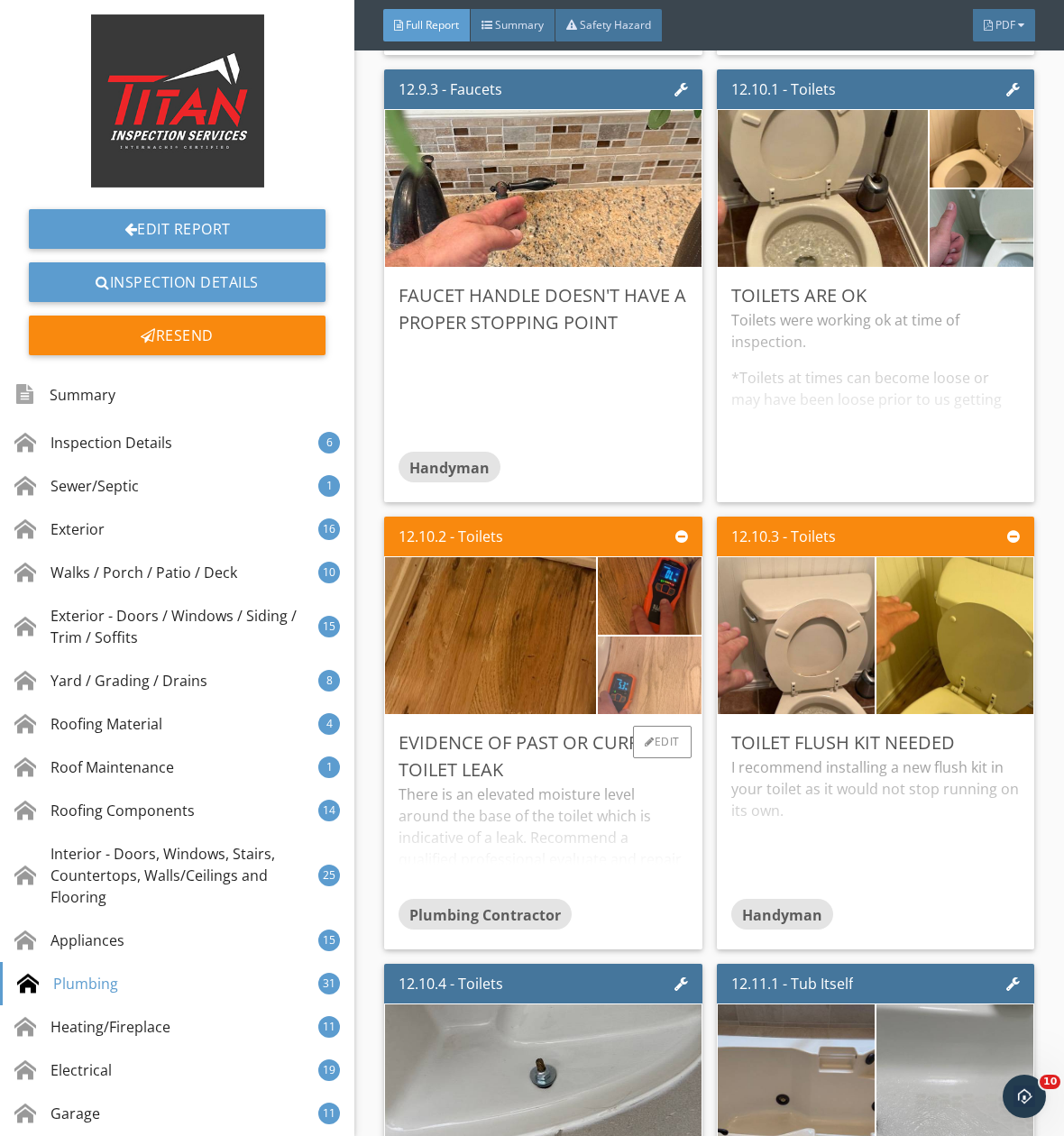
click at [658, 712] on img at bounding box center [650, 675] width 259 height 194
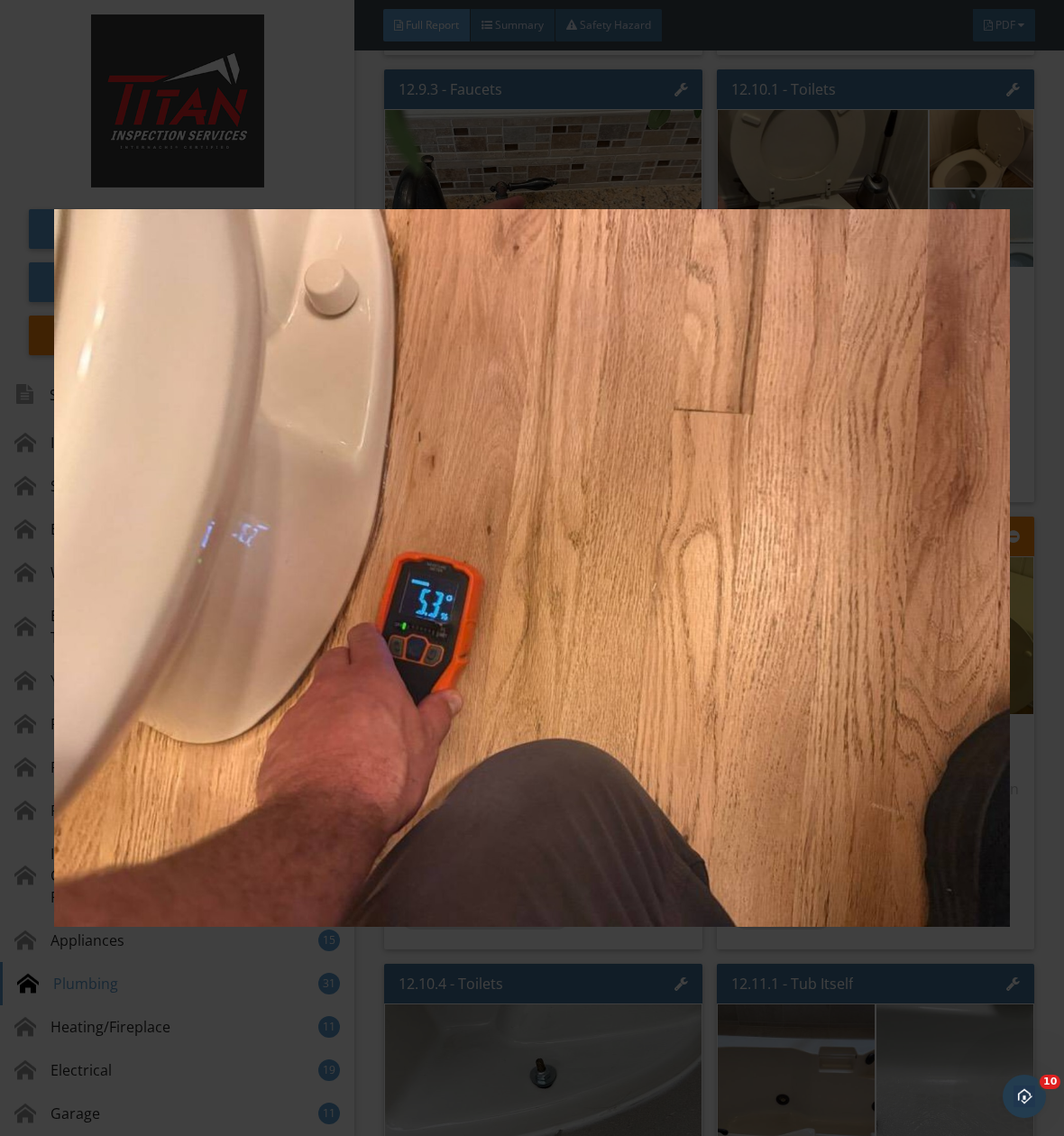
click at [658, 712] on img at bounding box center [532, 567] width 956 height 1024
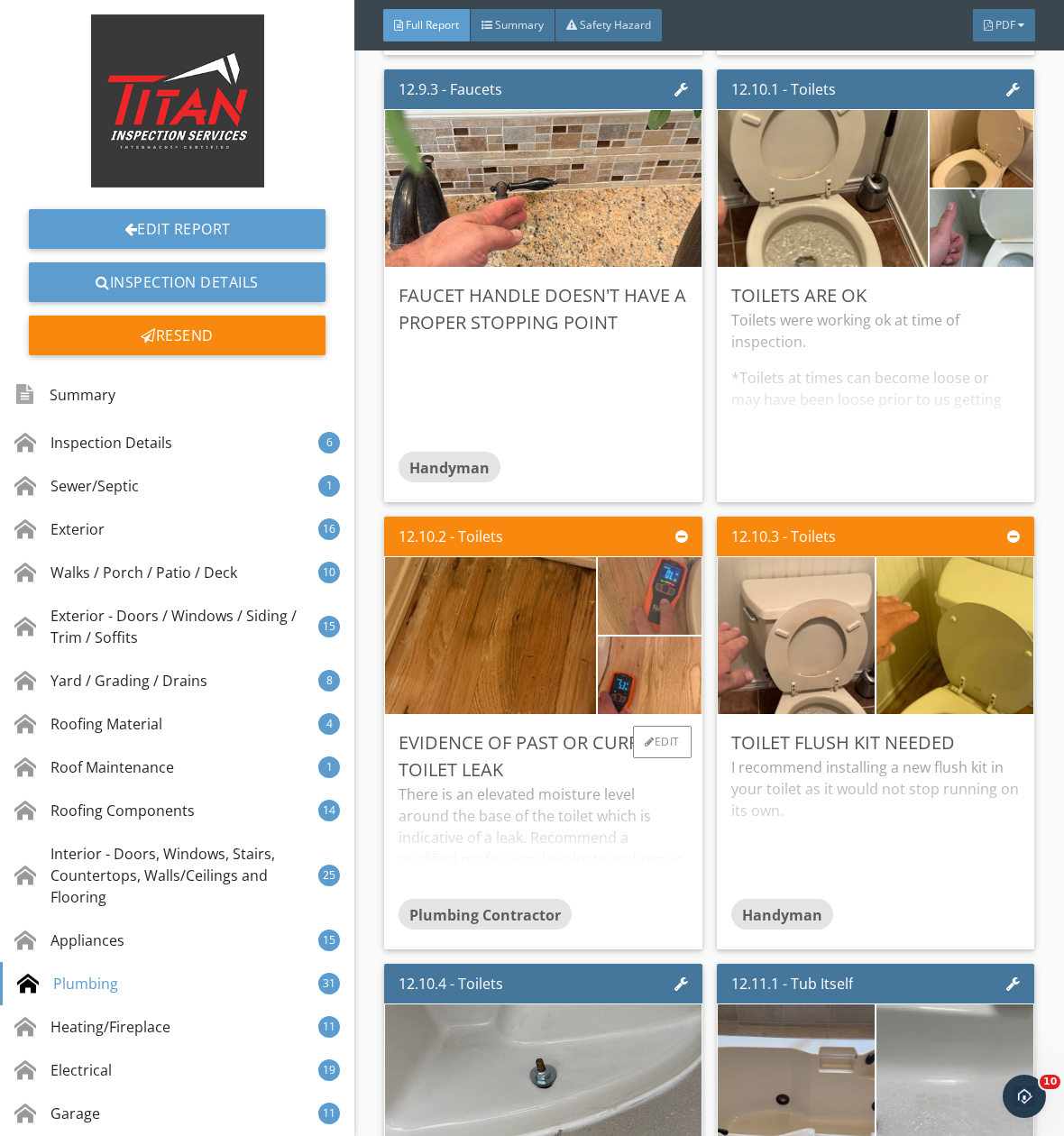
click at [650, 647] on img at bounding box center [650, 596] width 259 height 194
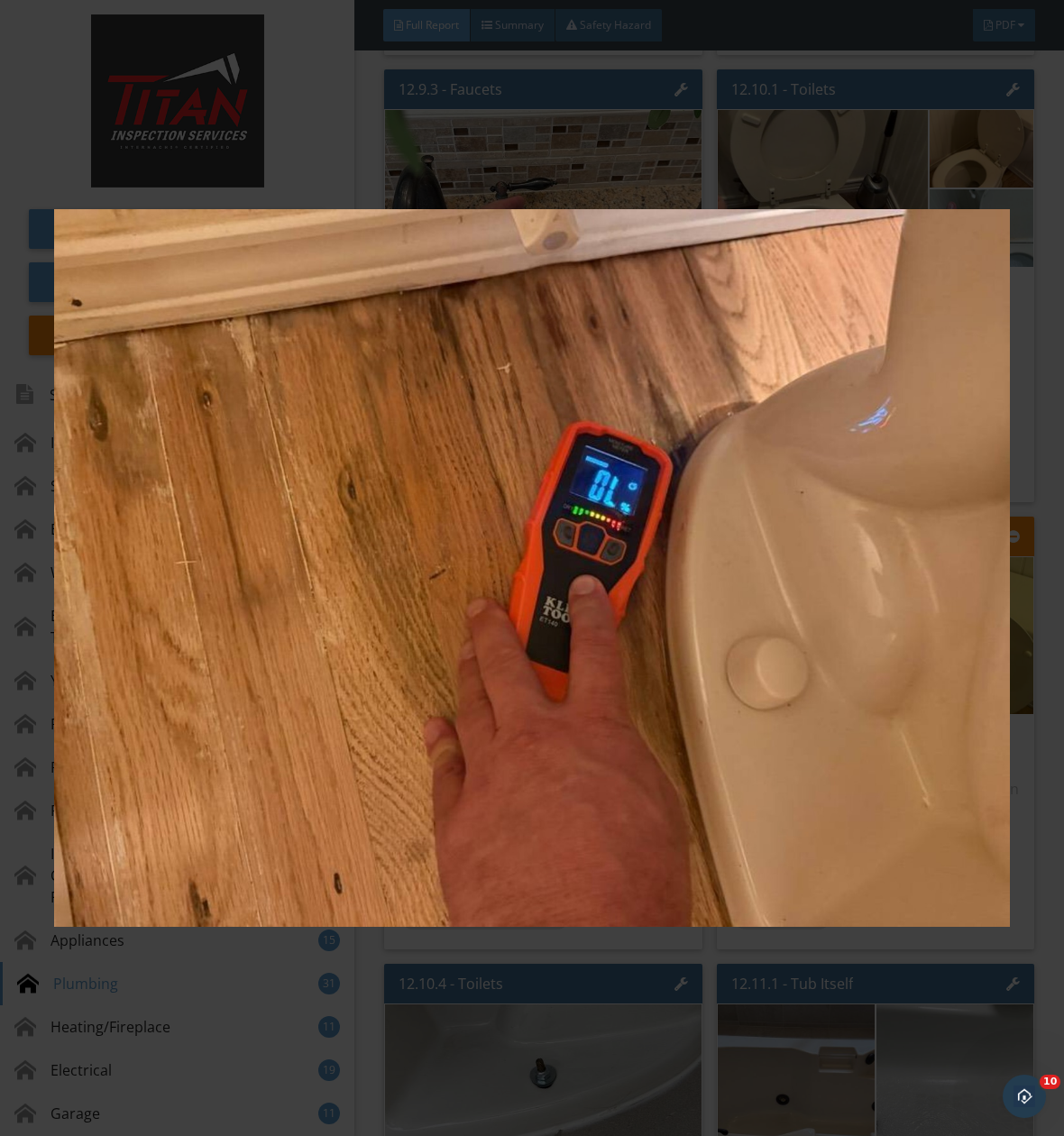
click at [650, 647] on img at bounding box center [532, 567] width 956 height 1024
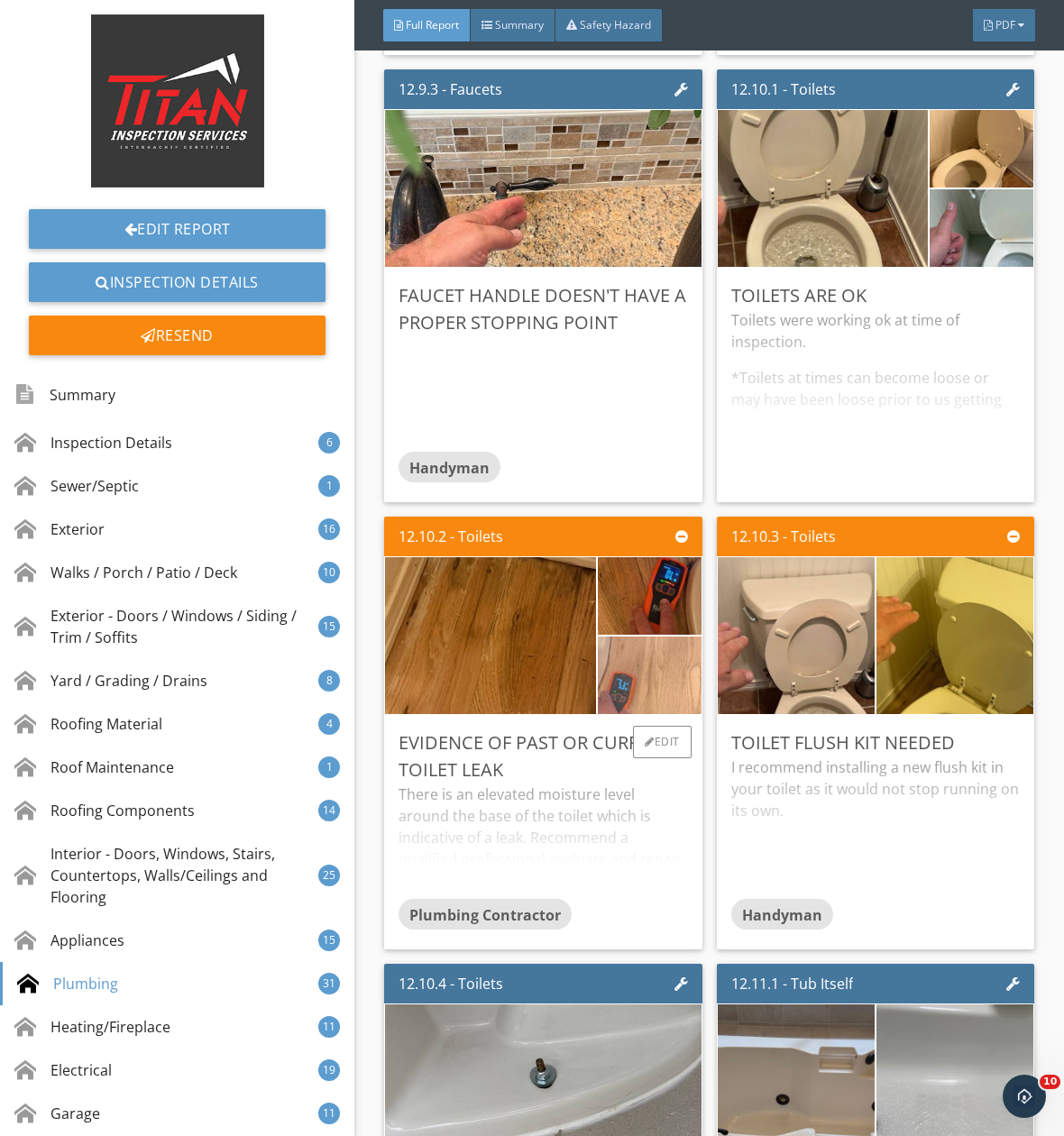
click at [655, 749] on img at bounding box center [650, 675] width 259 height 194
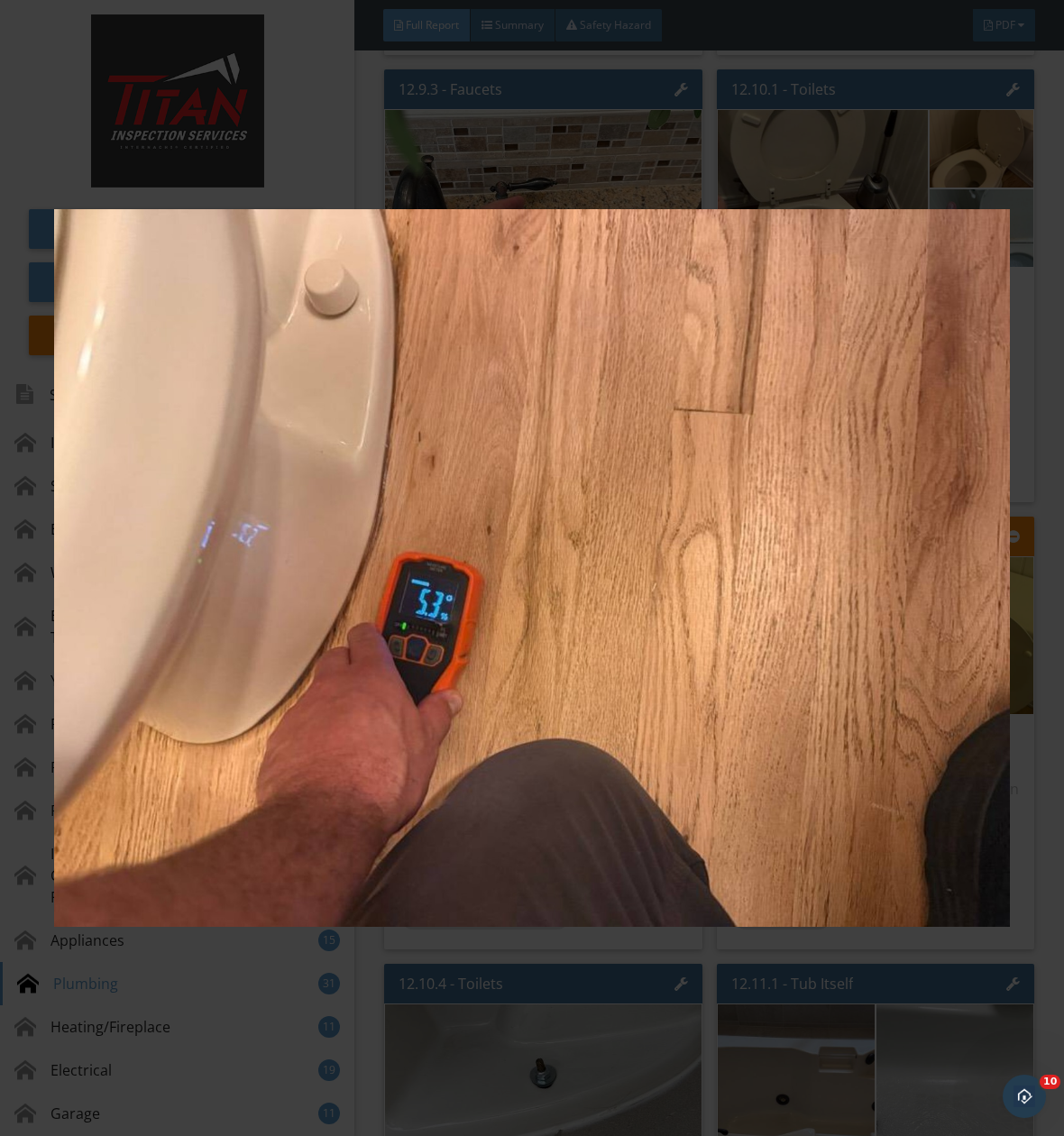
click at [665, 728] on img at bounding box center [532, 567] width 956 height 1024
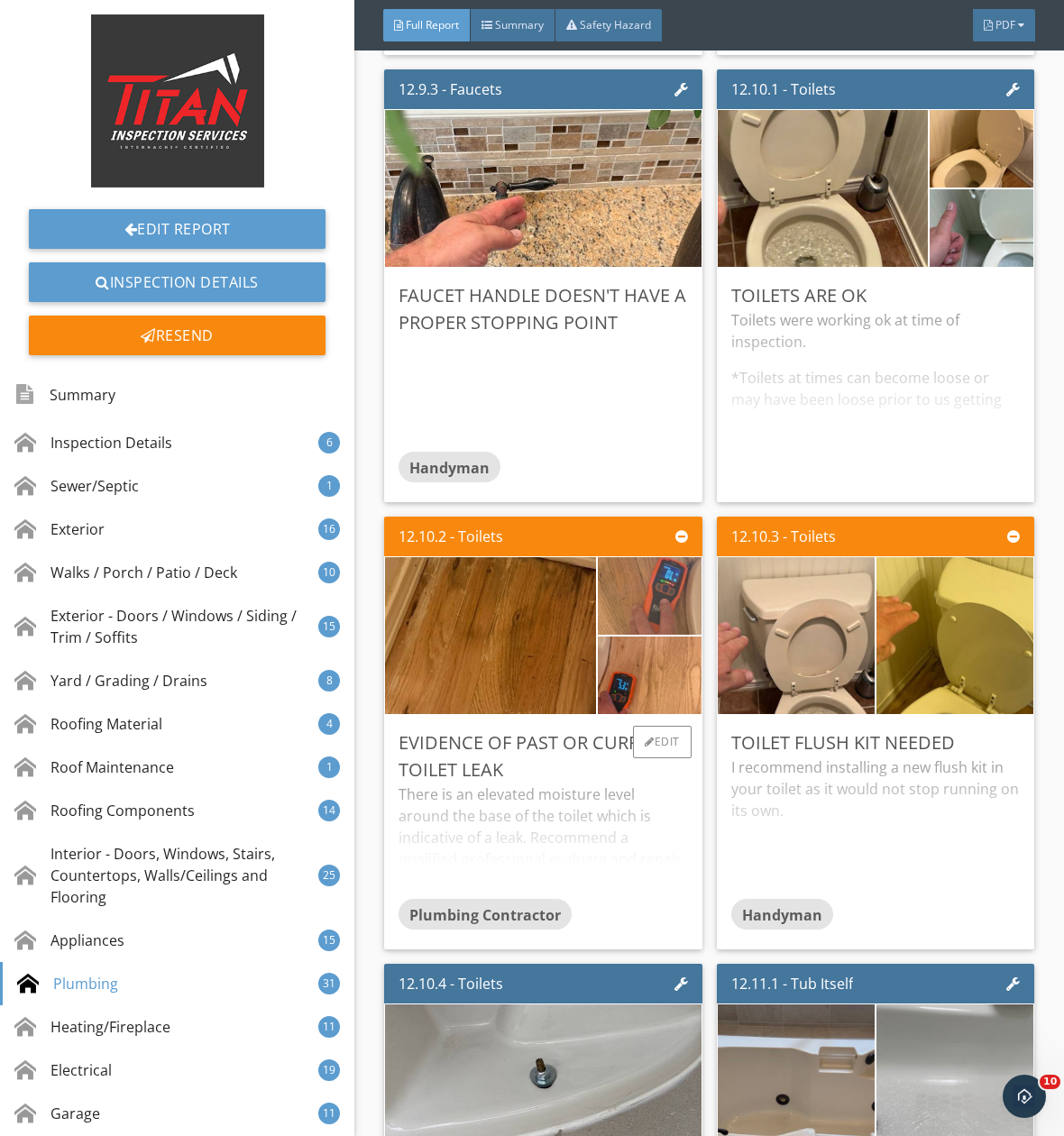
click at [685, 623] on img at bounding box center [650, 596] width 259 height 194
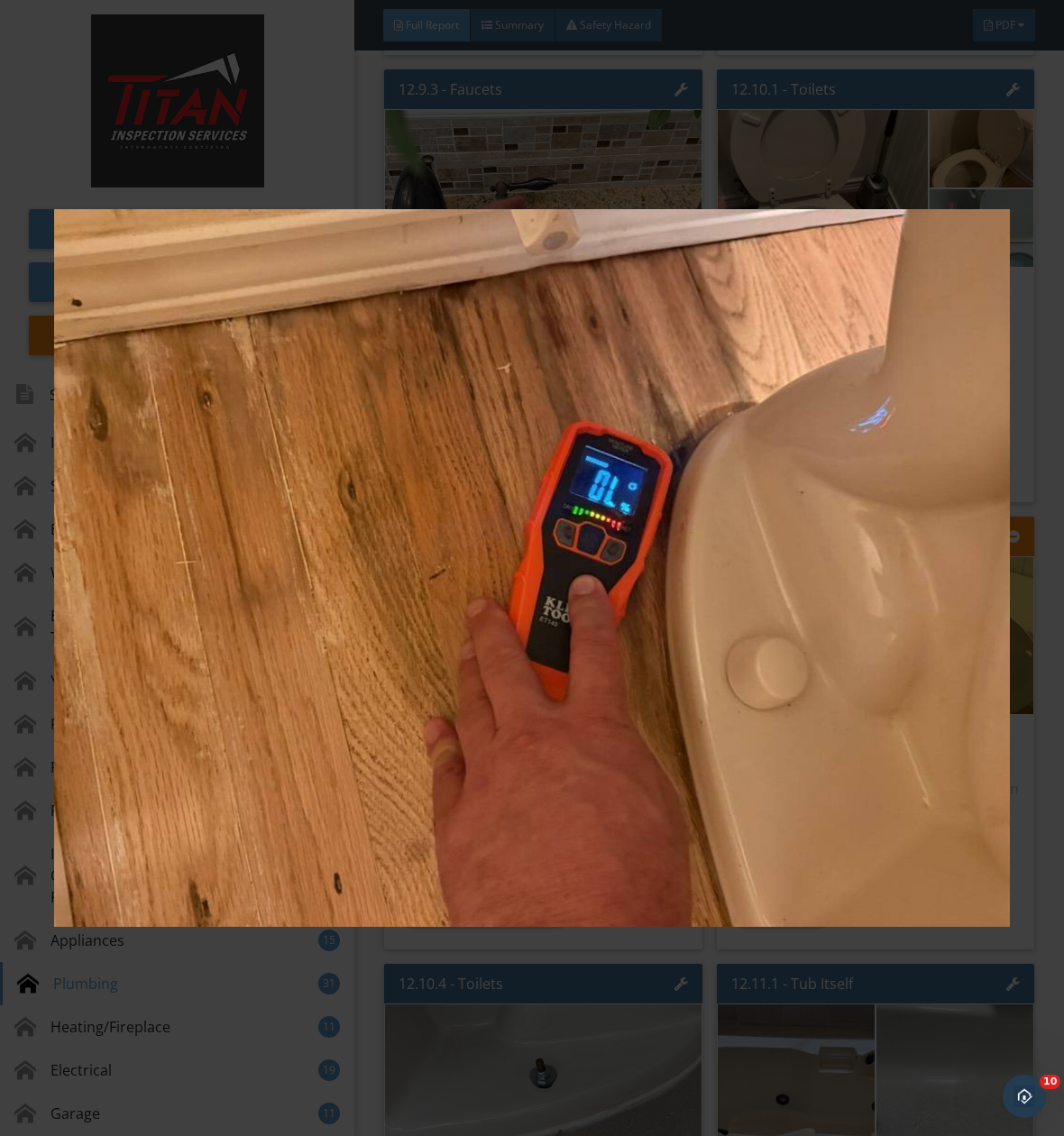
click at [685, 623] on img at bounding box center [532, 567] width 956 height 1024
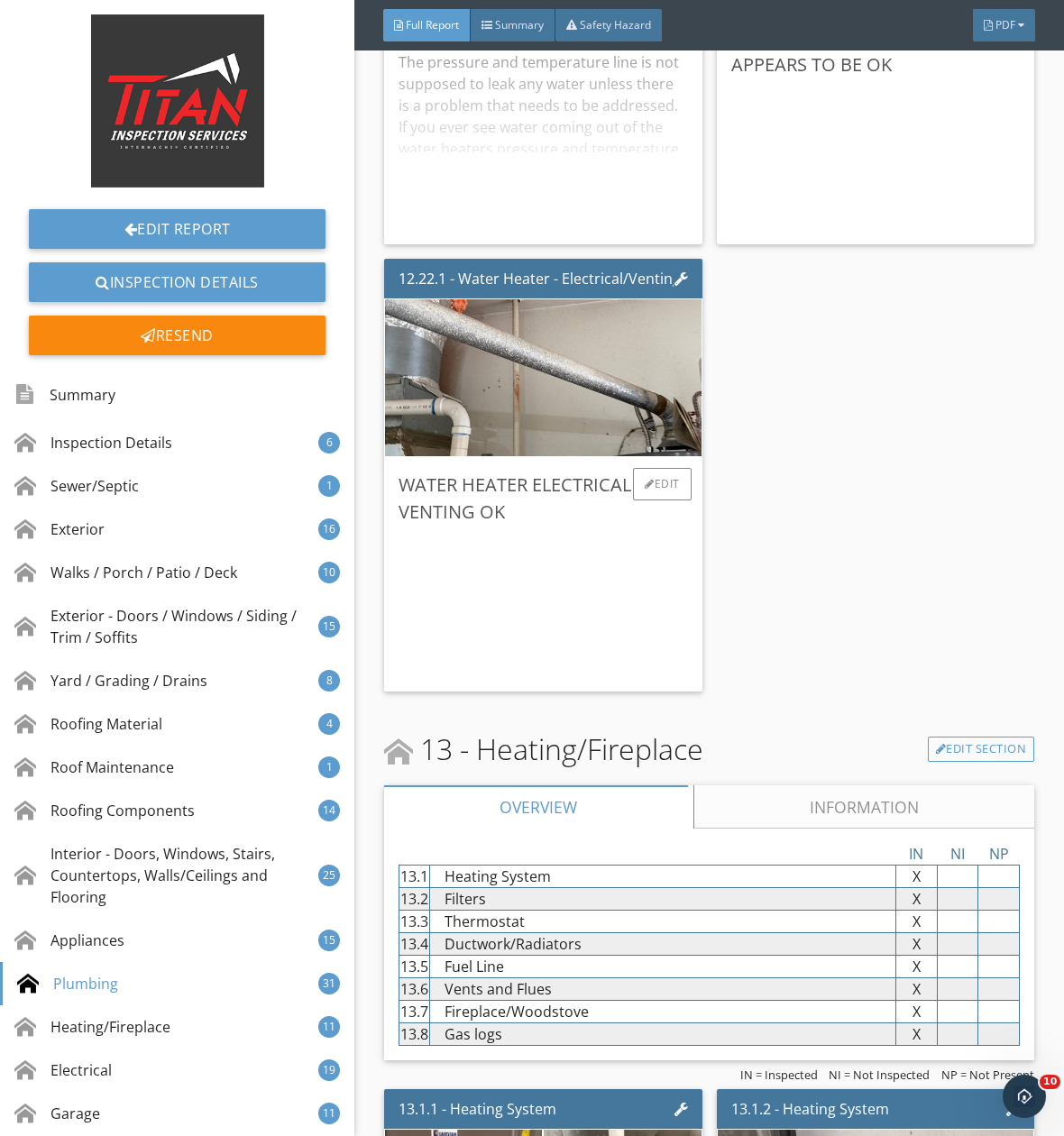
scroll to position [40721, 0]
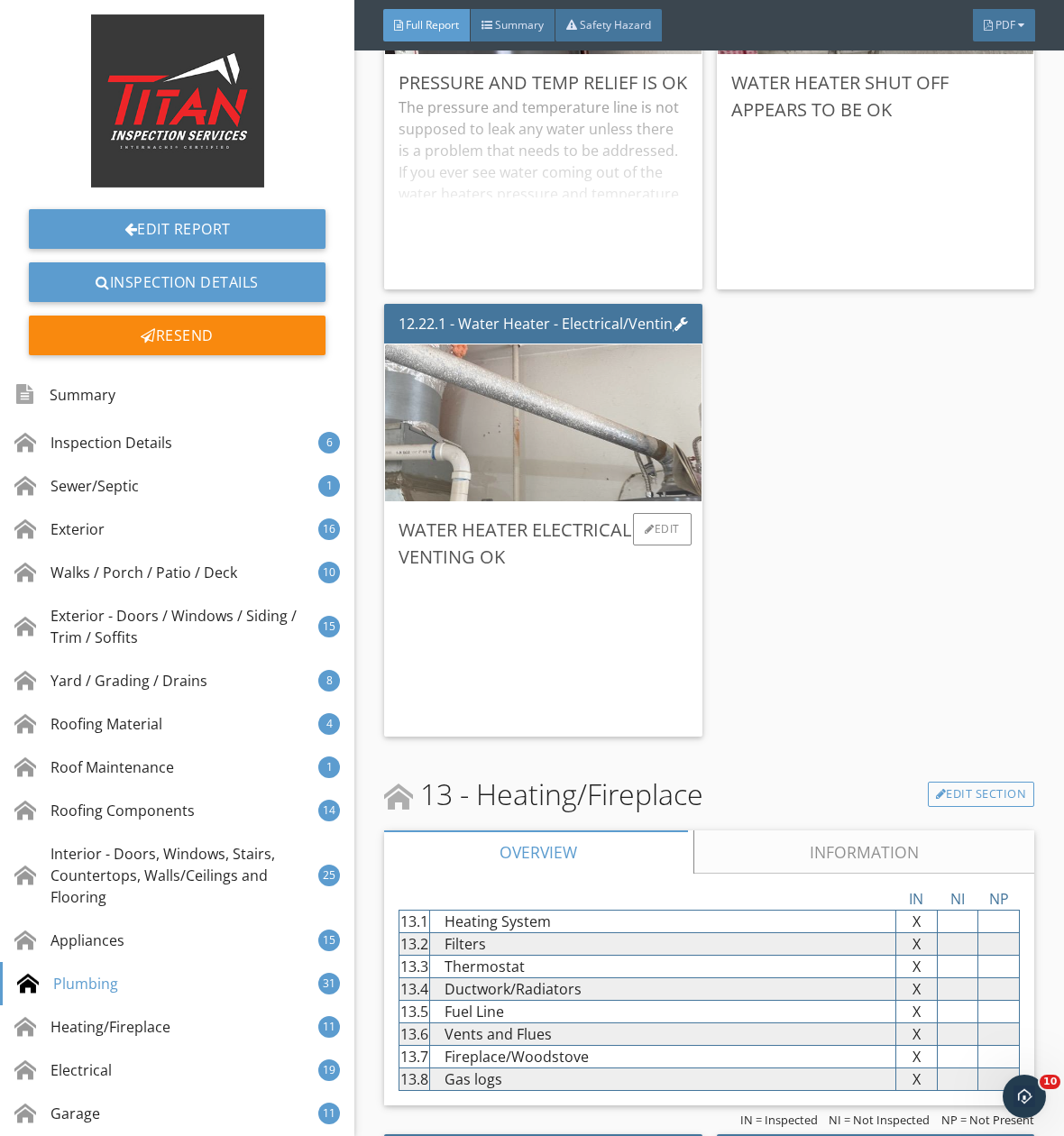
click at [536, 457] on img at bounding box center [543, 423] width 523 height 392
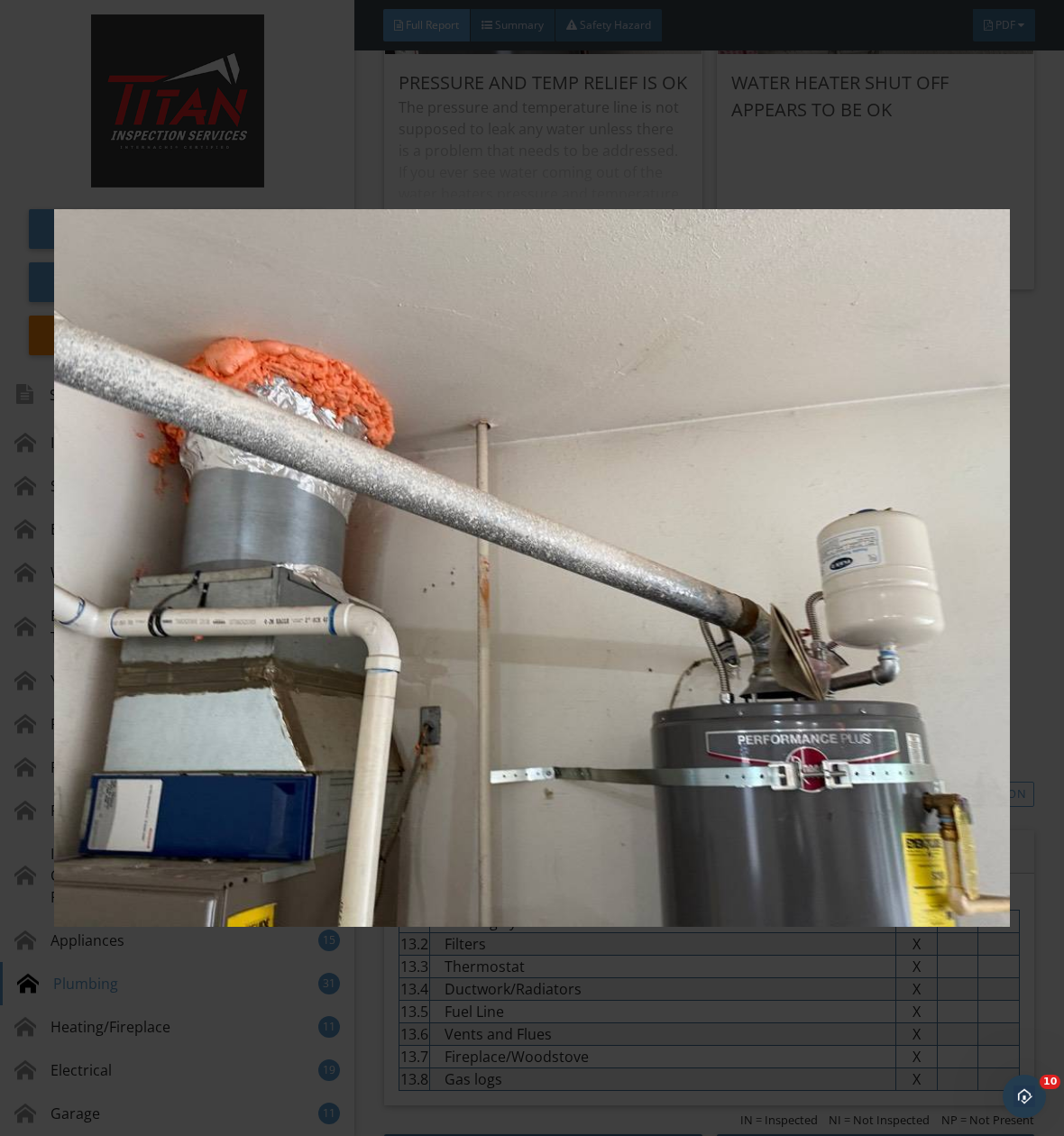
click at [682, 745] on img at bounding box center [532, 567] width 956 height 1024
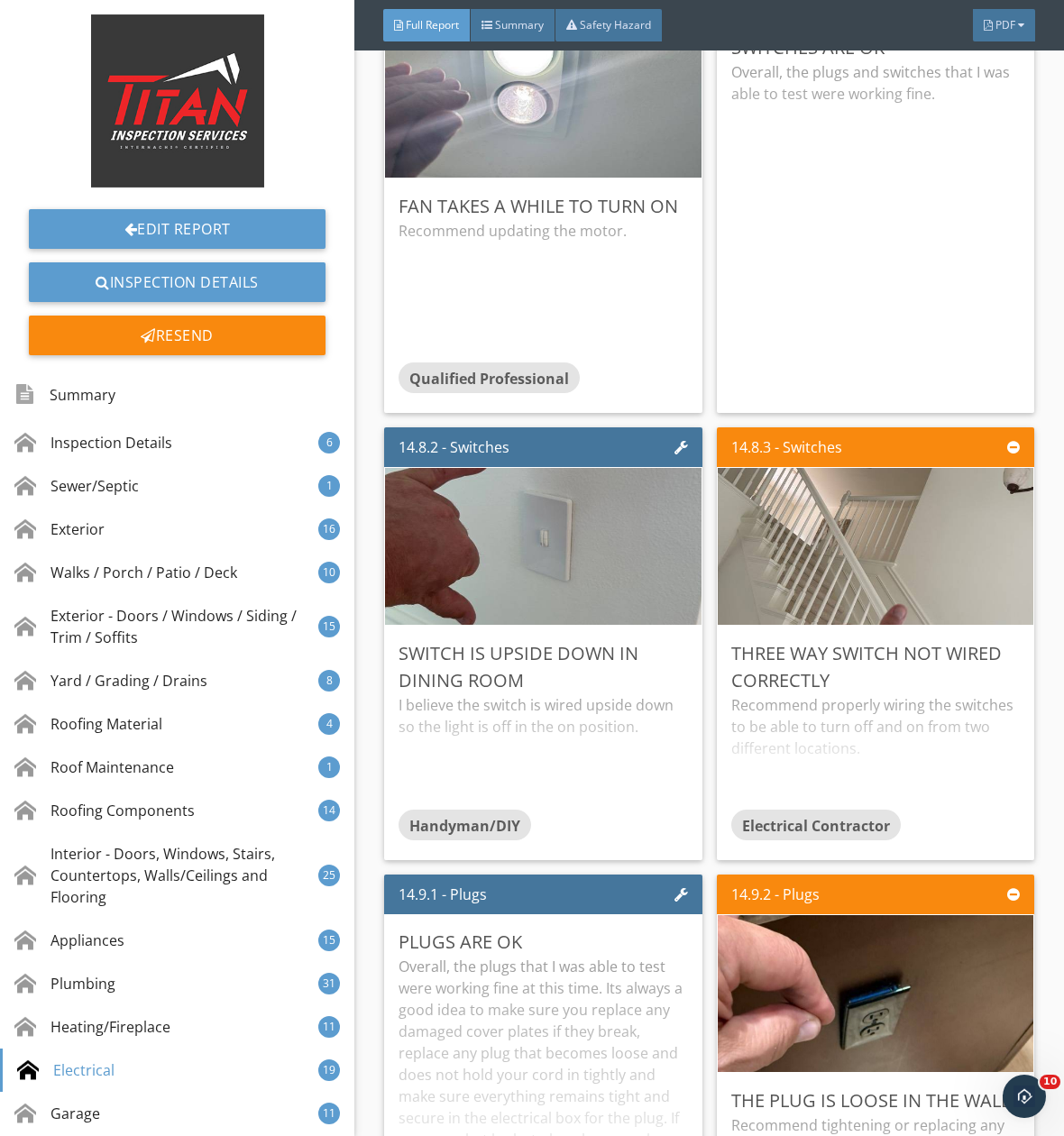
scroll to position [46943, 0]
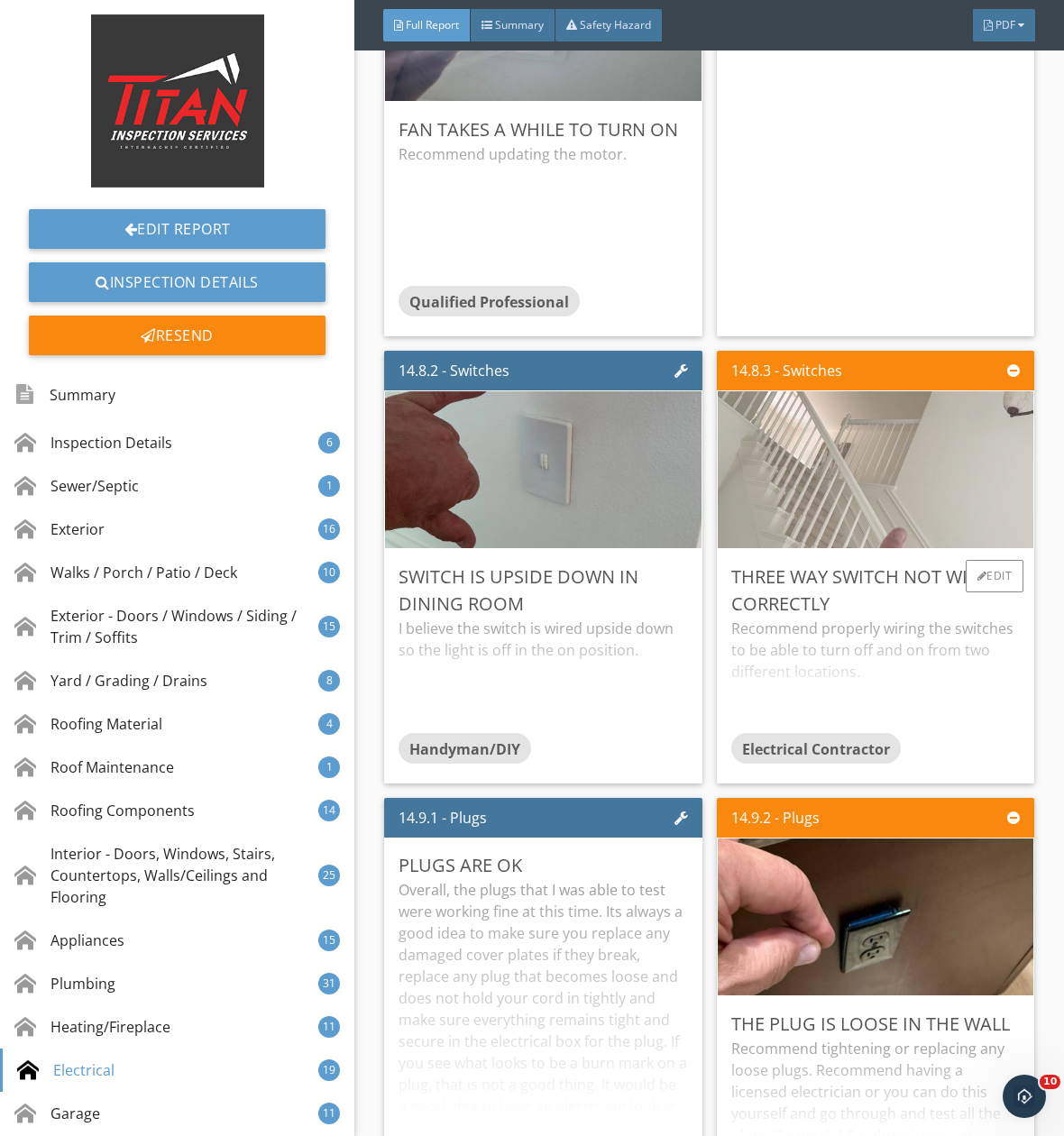
click at [860, 515] on img at bounding box center [875, 470] width 523 height 392
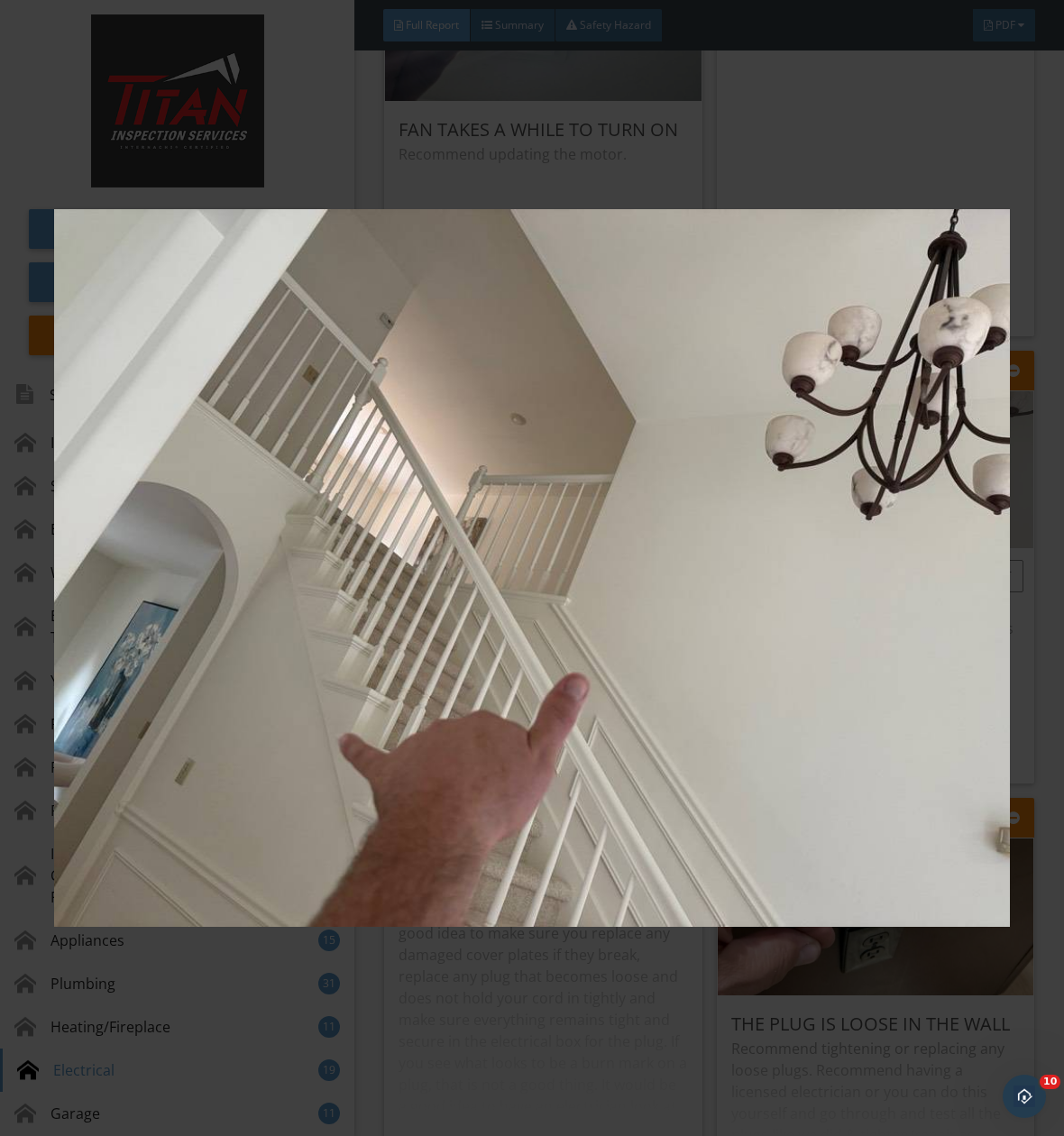
click at [860, 515] on img at bounding box center [532, 567] width 956 height 1024
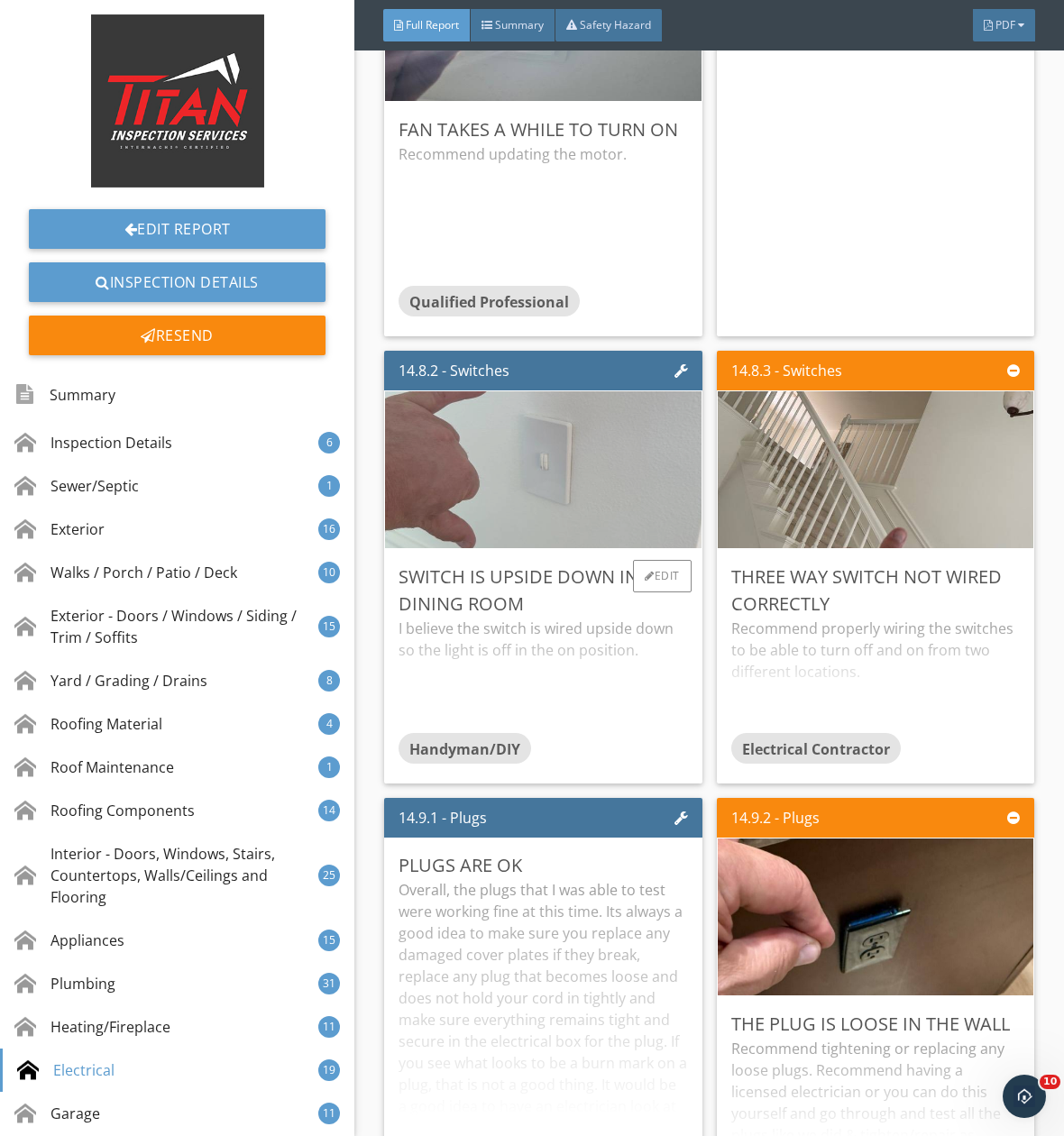
click at [499, 540] on img at bounding box center [543, 470] width 523 height 392
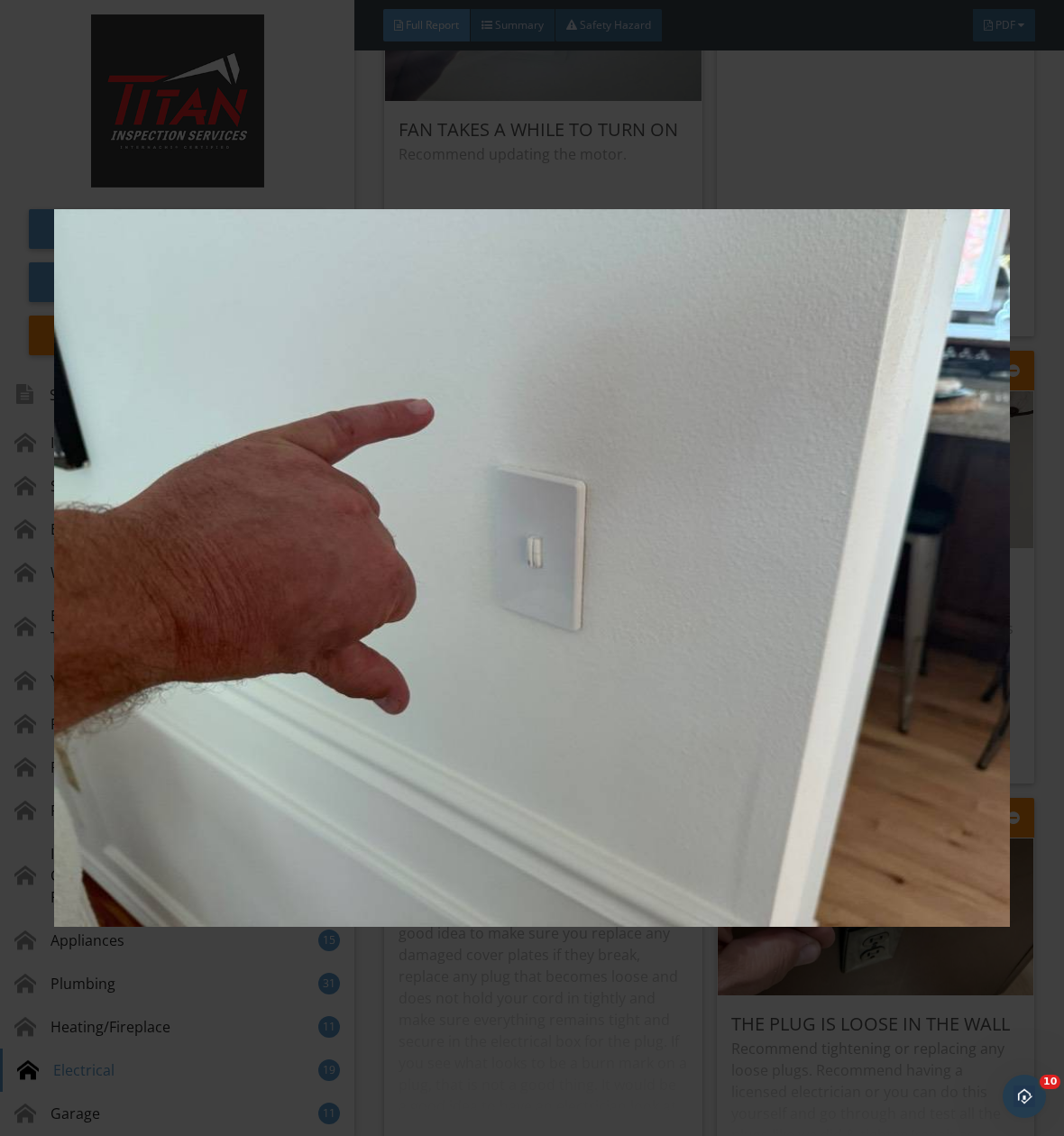
click at [499, 540] on img at bounding box center [532, 567] width 956 height 1024
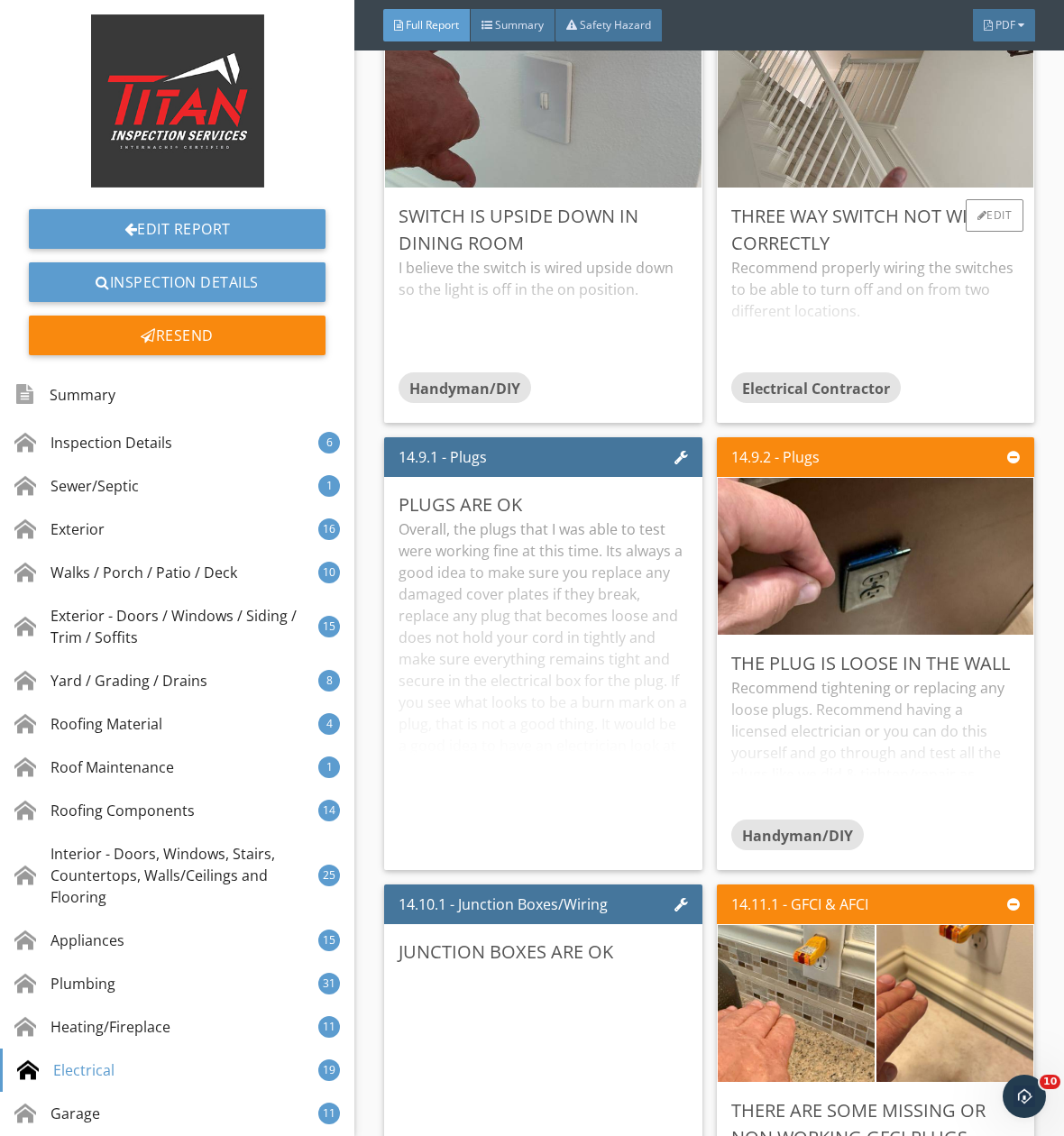
scroll to position [46492, 0]
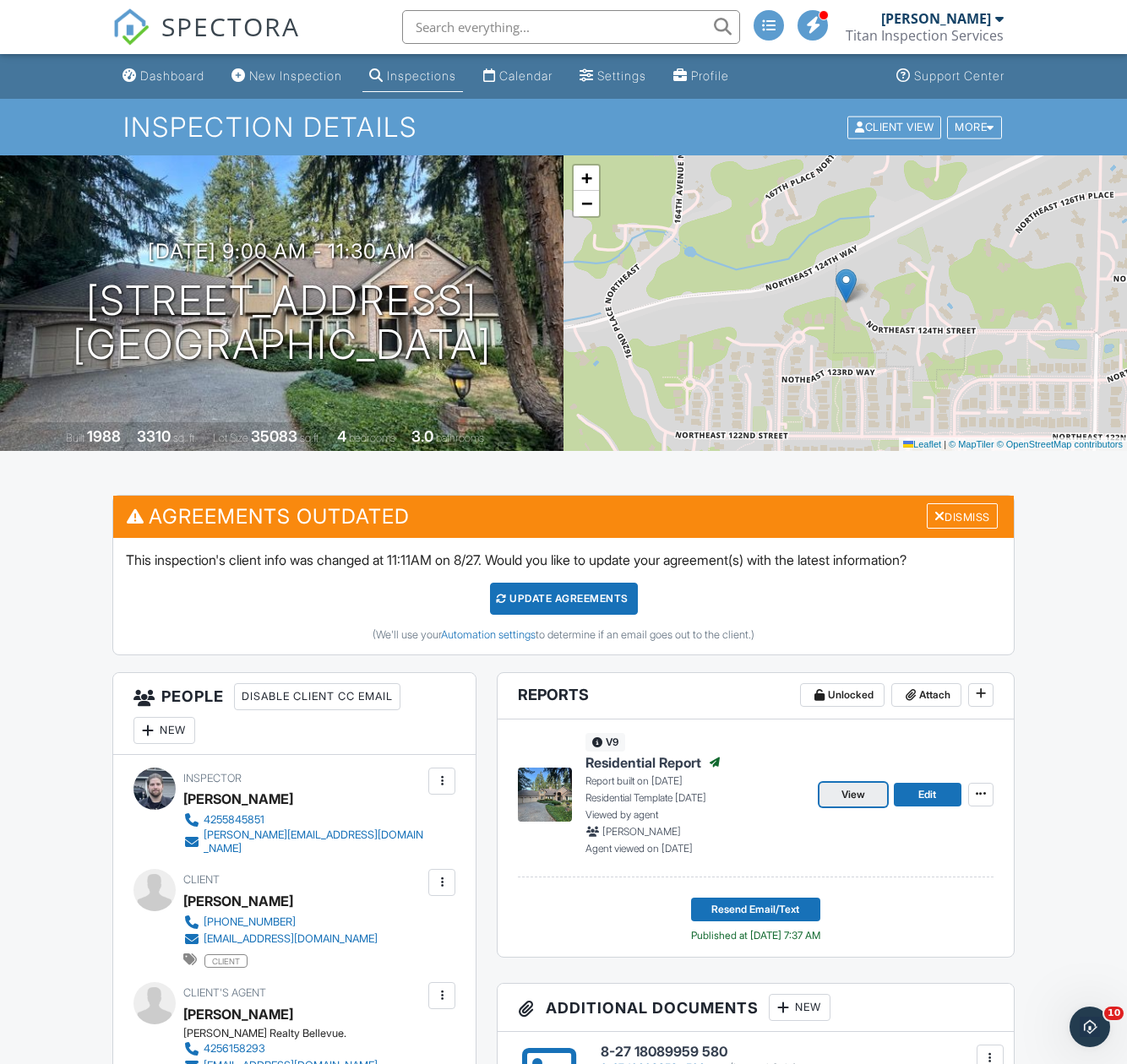
click at [858, 792] on span "View" at bounding box center [853, 794] width 24 height 17
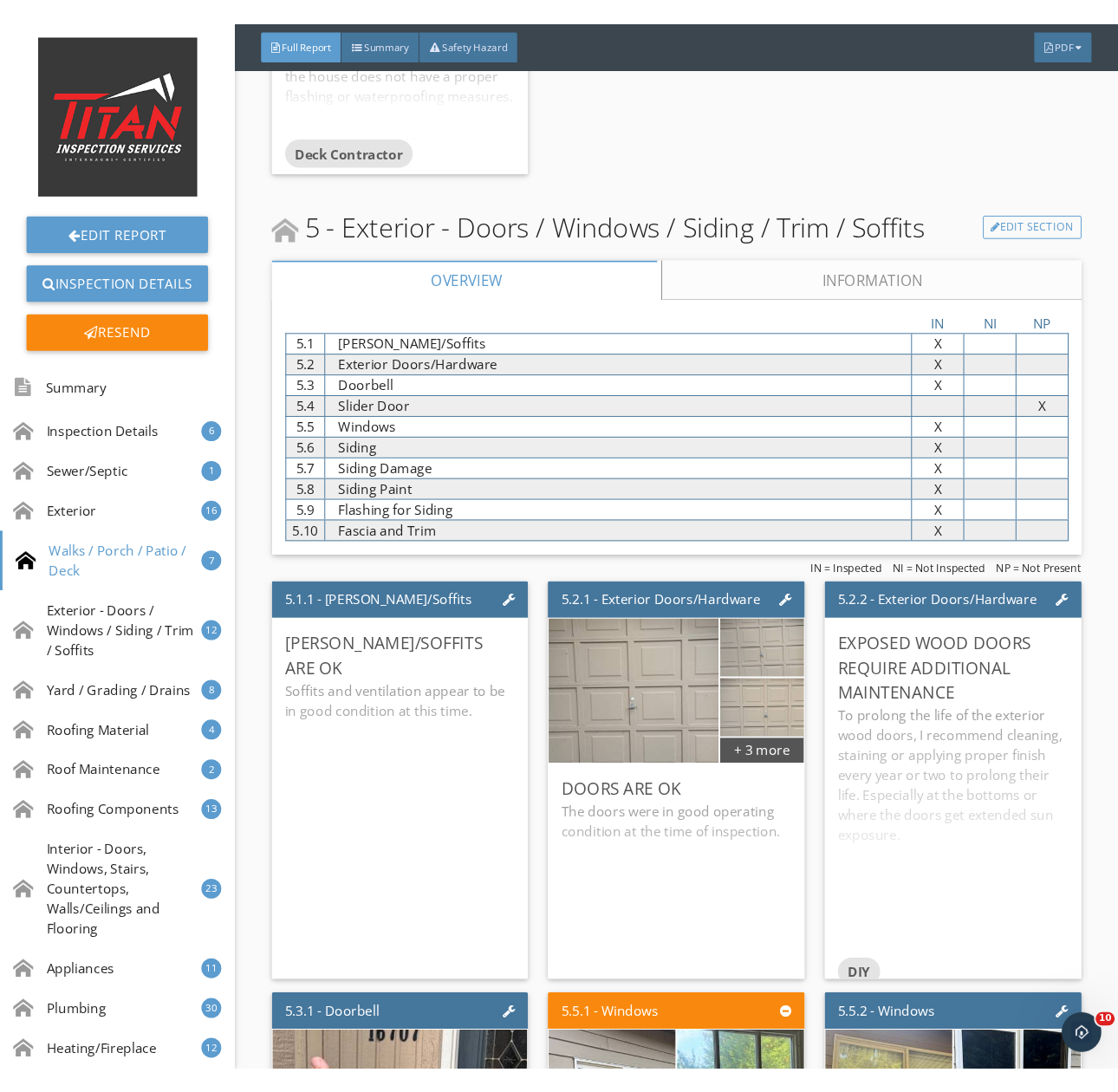
scroll to position [7454, 0]
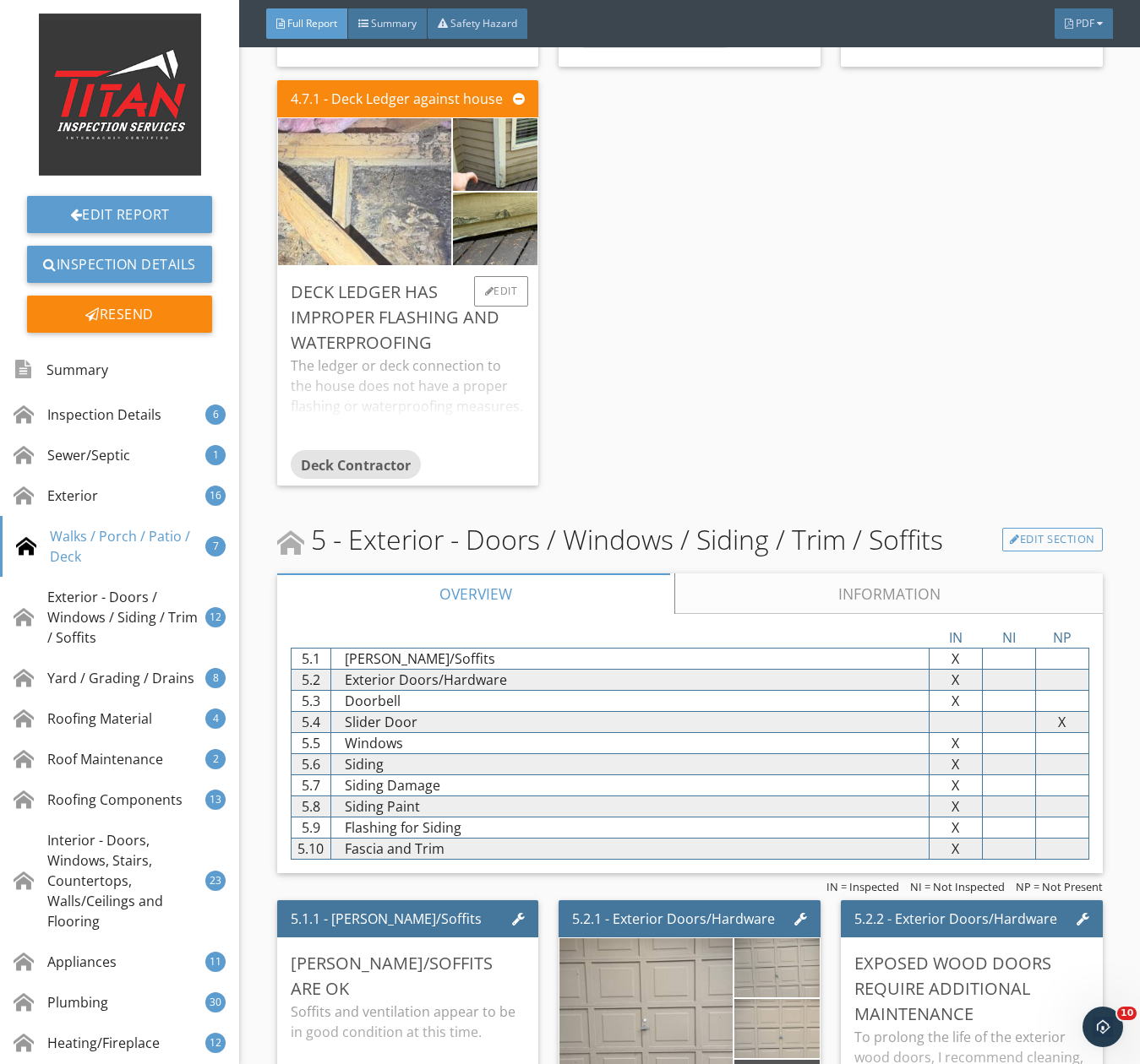
click at [418, 210] on img at bounding box center [365, 191] width 434 height 325
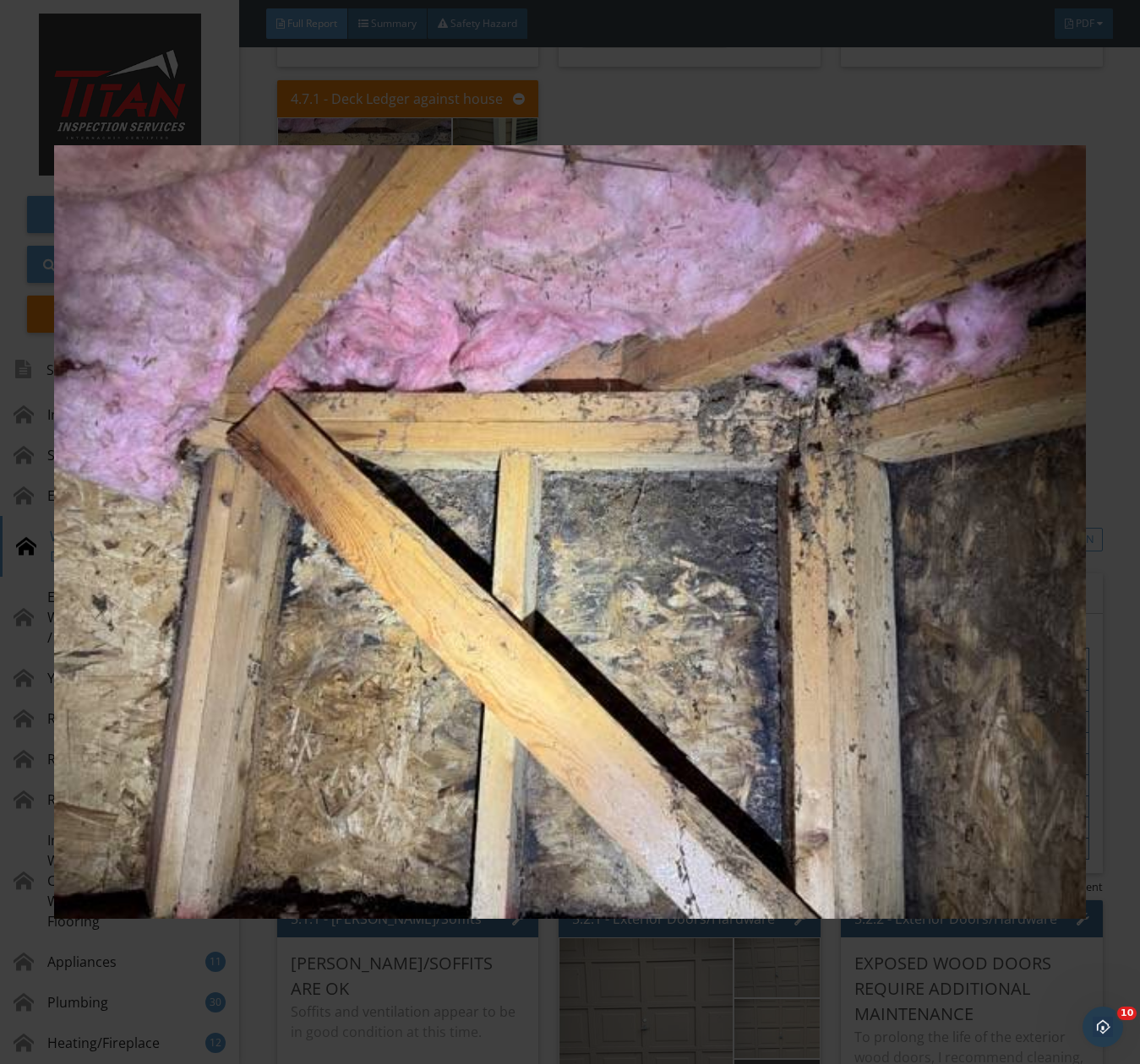
click at [620, 336] on img at bounding box center [570, 531] width 1032 height 959
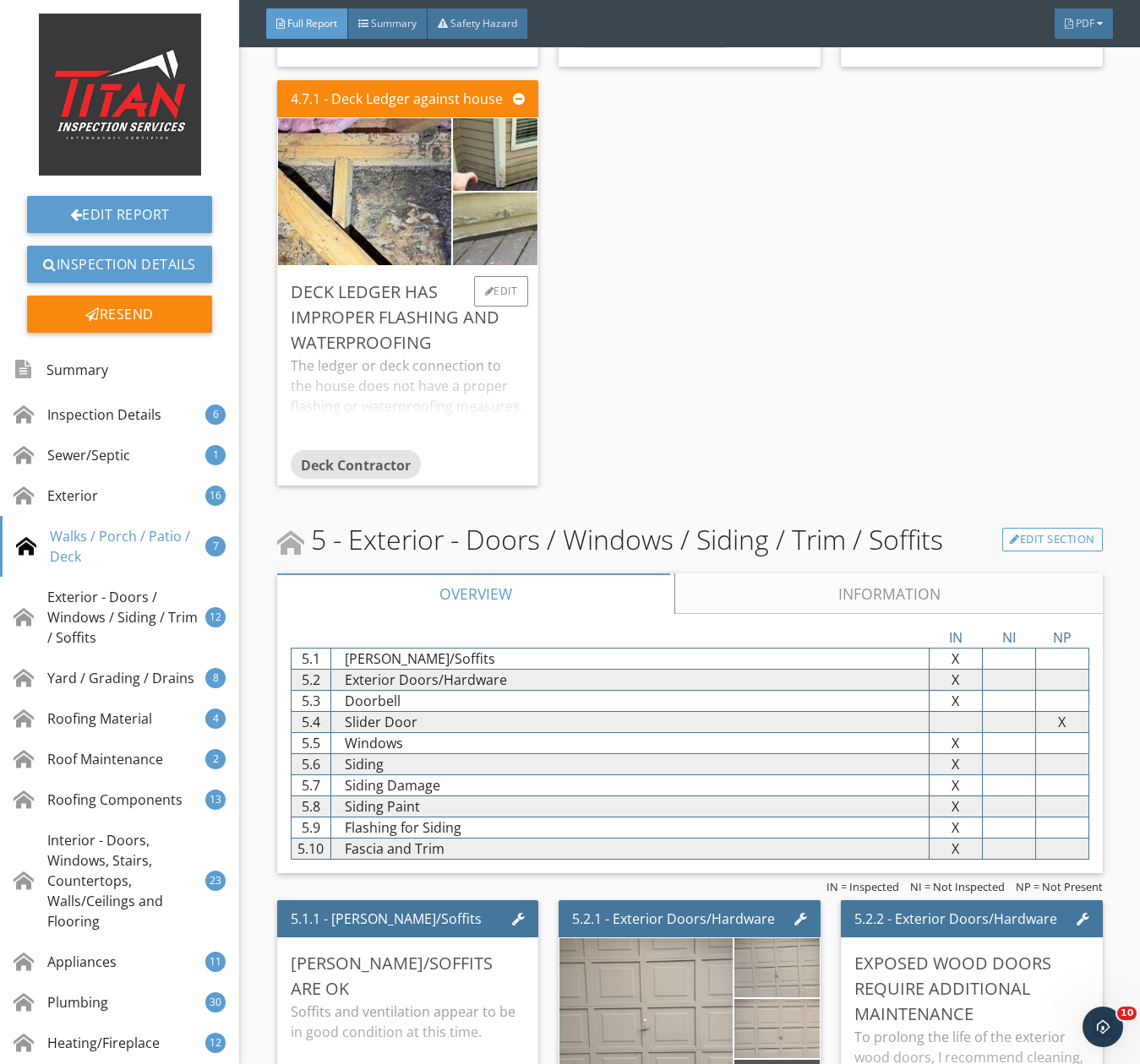
click at [481, 236] on img at bounding box center [494, 229] width 212 height 159
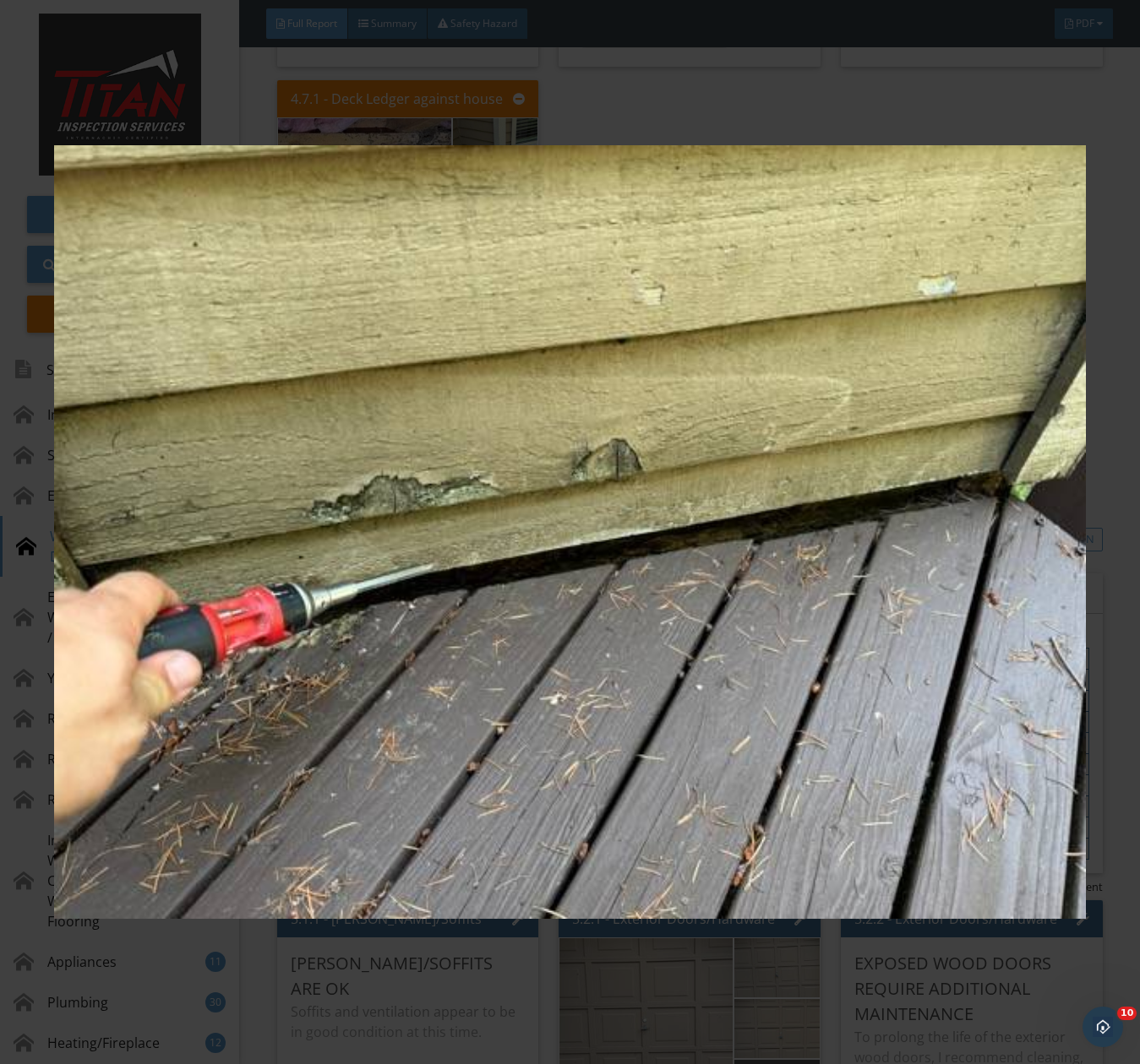
click at [533, 326] on img at bounding box center [570, 531] width 1032 height 959
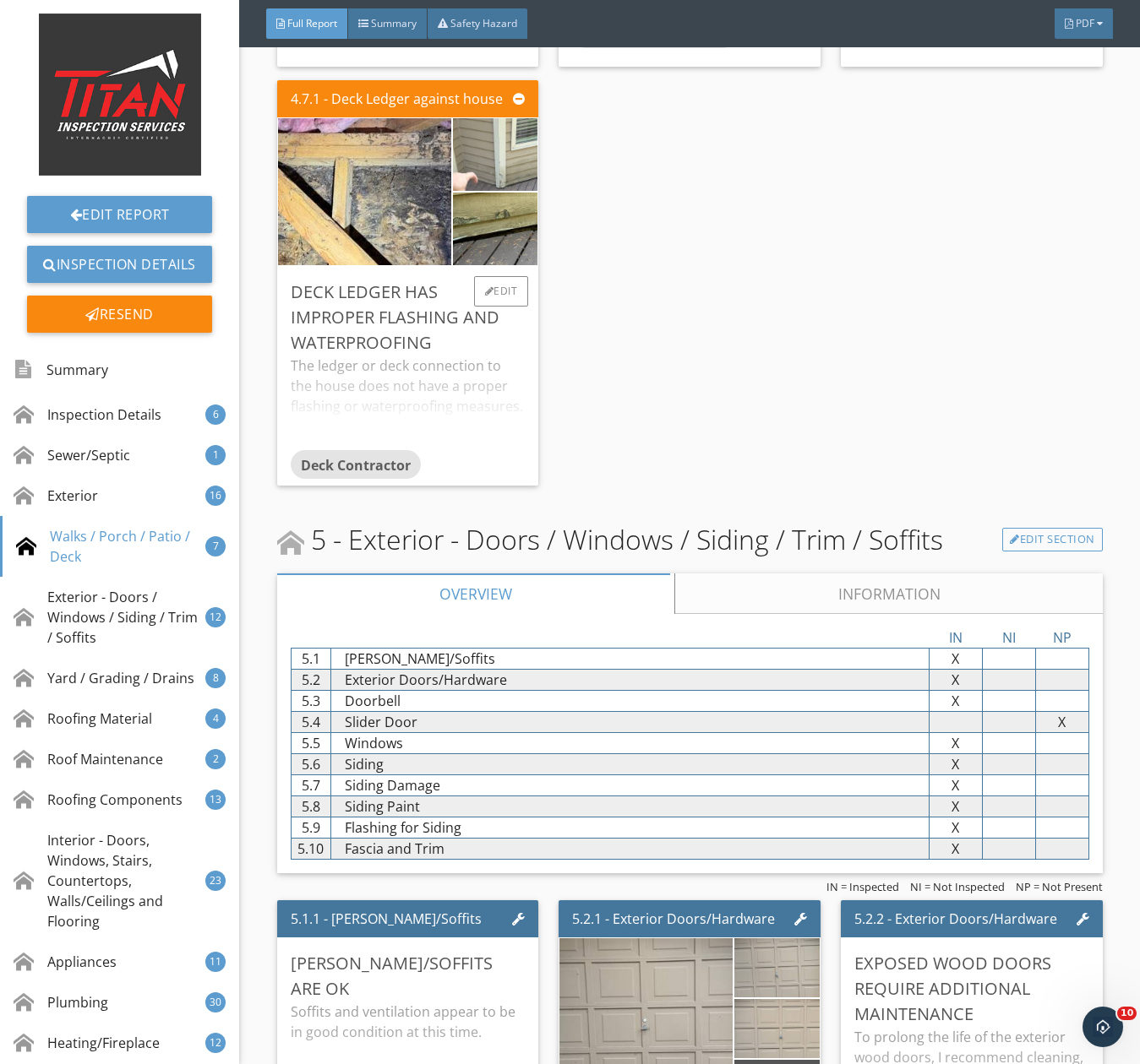
click at [494, 179] on img at bounding box center [494, 155] width 212 height 159
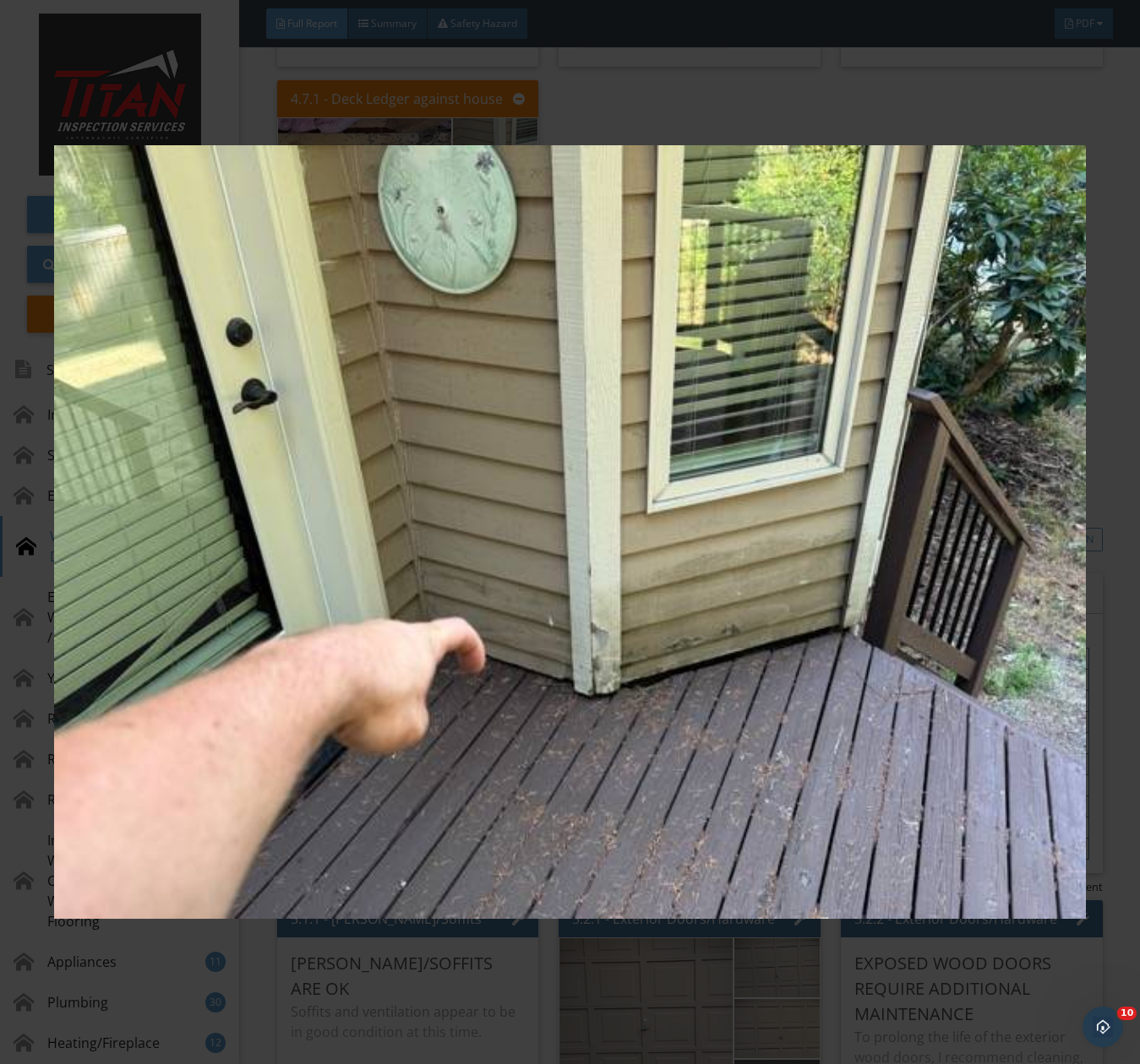
click at [494, 179] on img at bounding box center [570, 531] width 1032 height 959
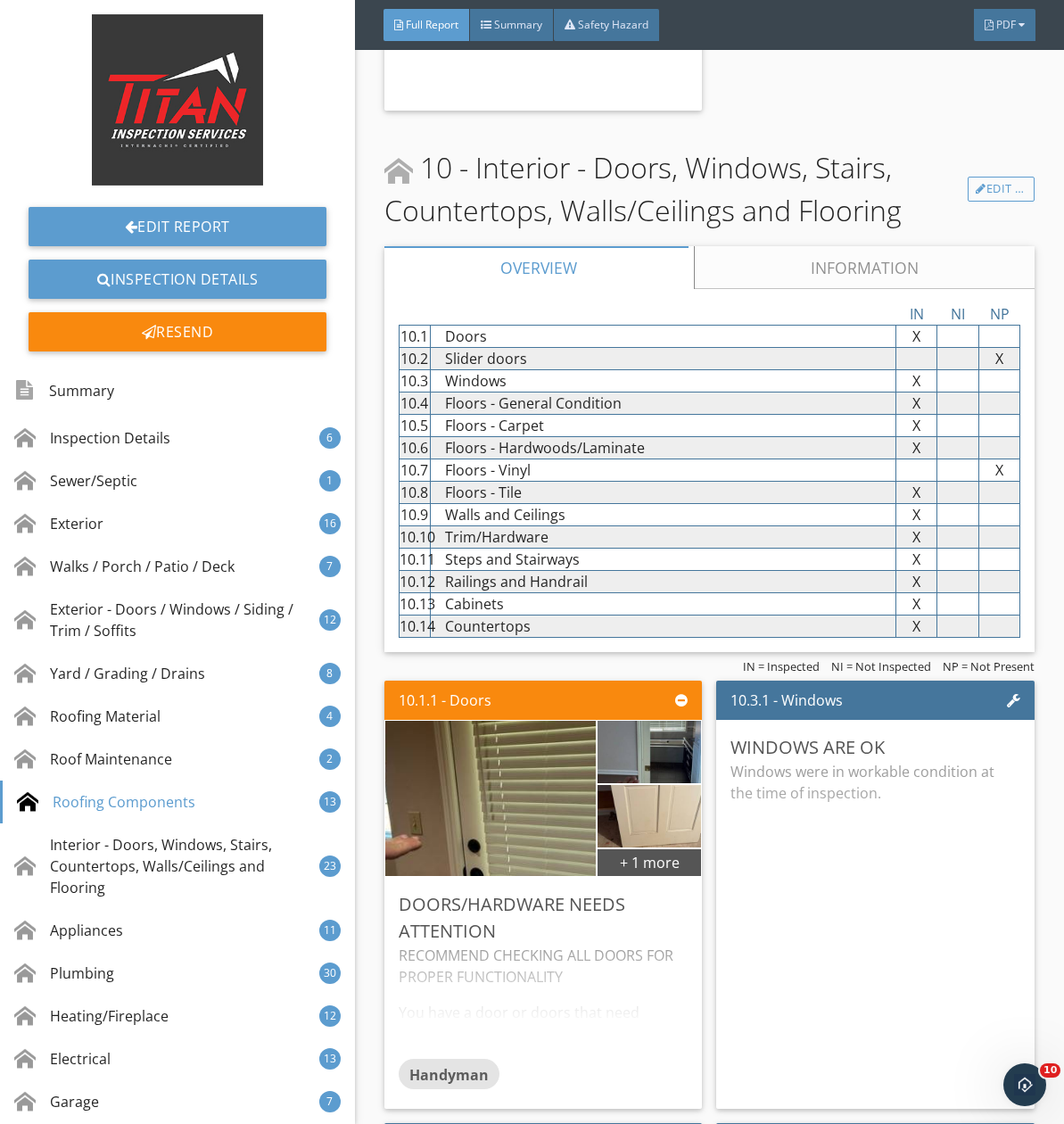
scroll to position [21188, 0]
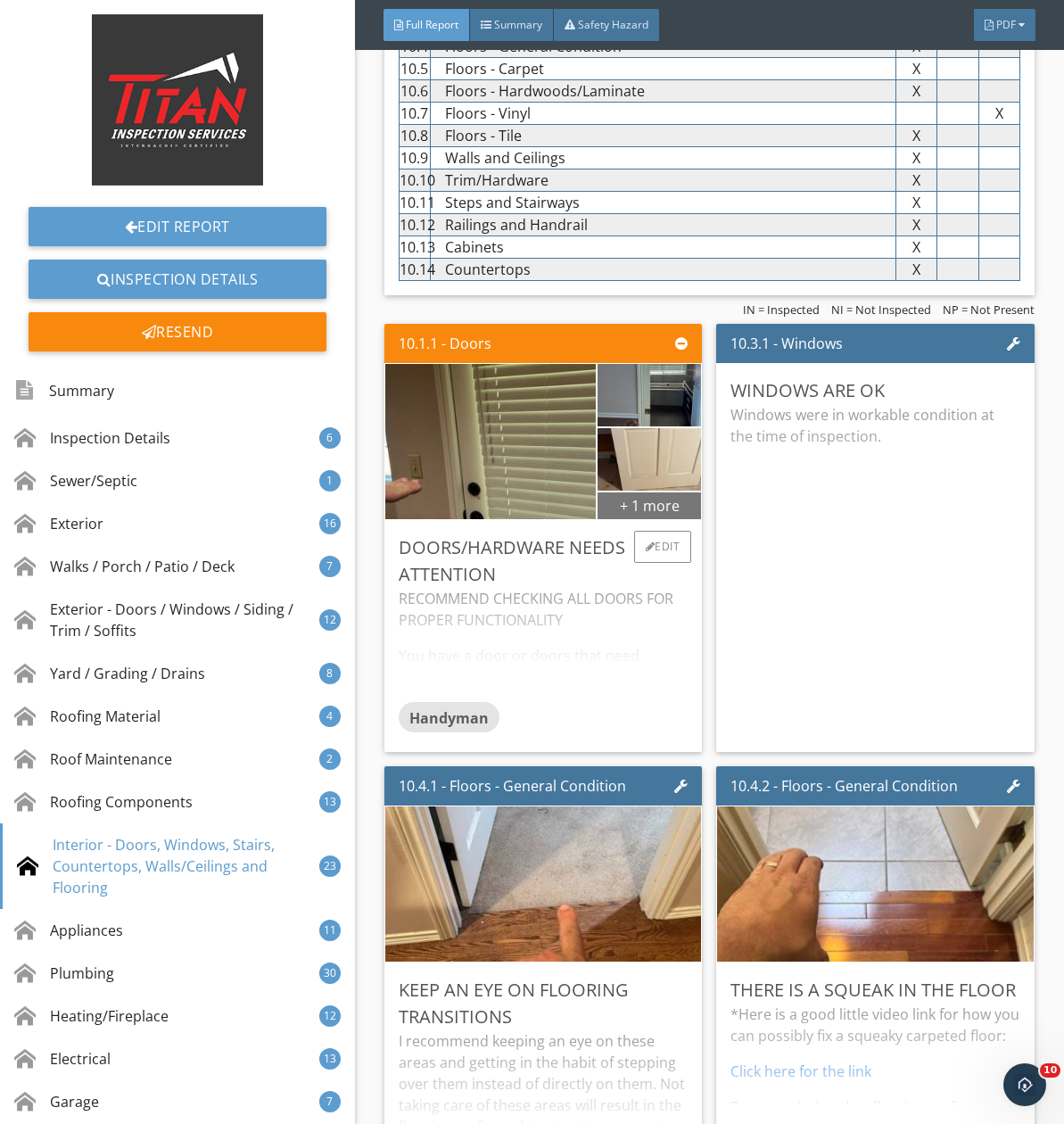
click at [641, 520] on div "+ 1 more" at bounding box center [649, 505] width 104 height 29
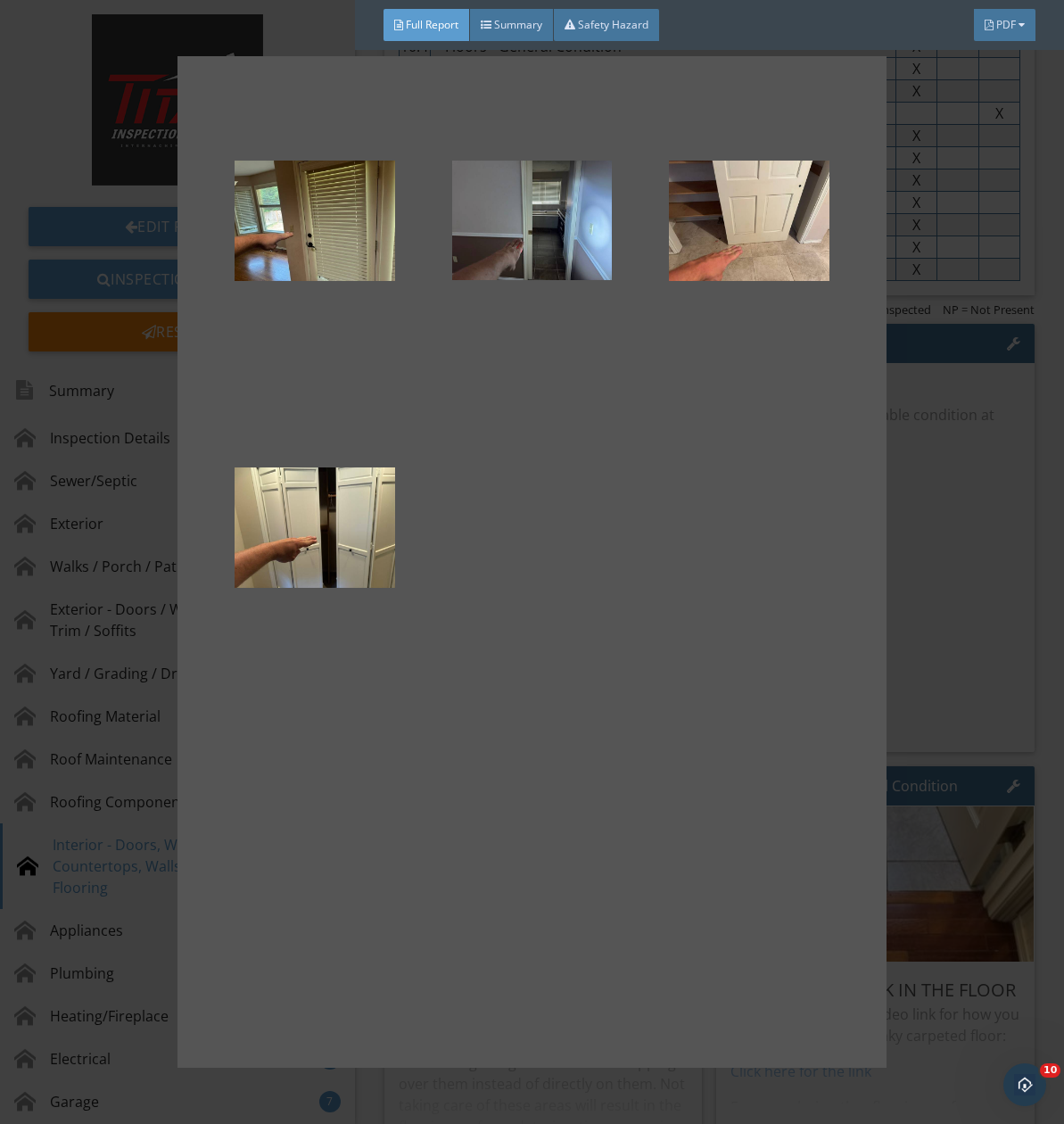
click at [927, 577] on div at bounding box center [532, 562] width 1064 height 1124
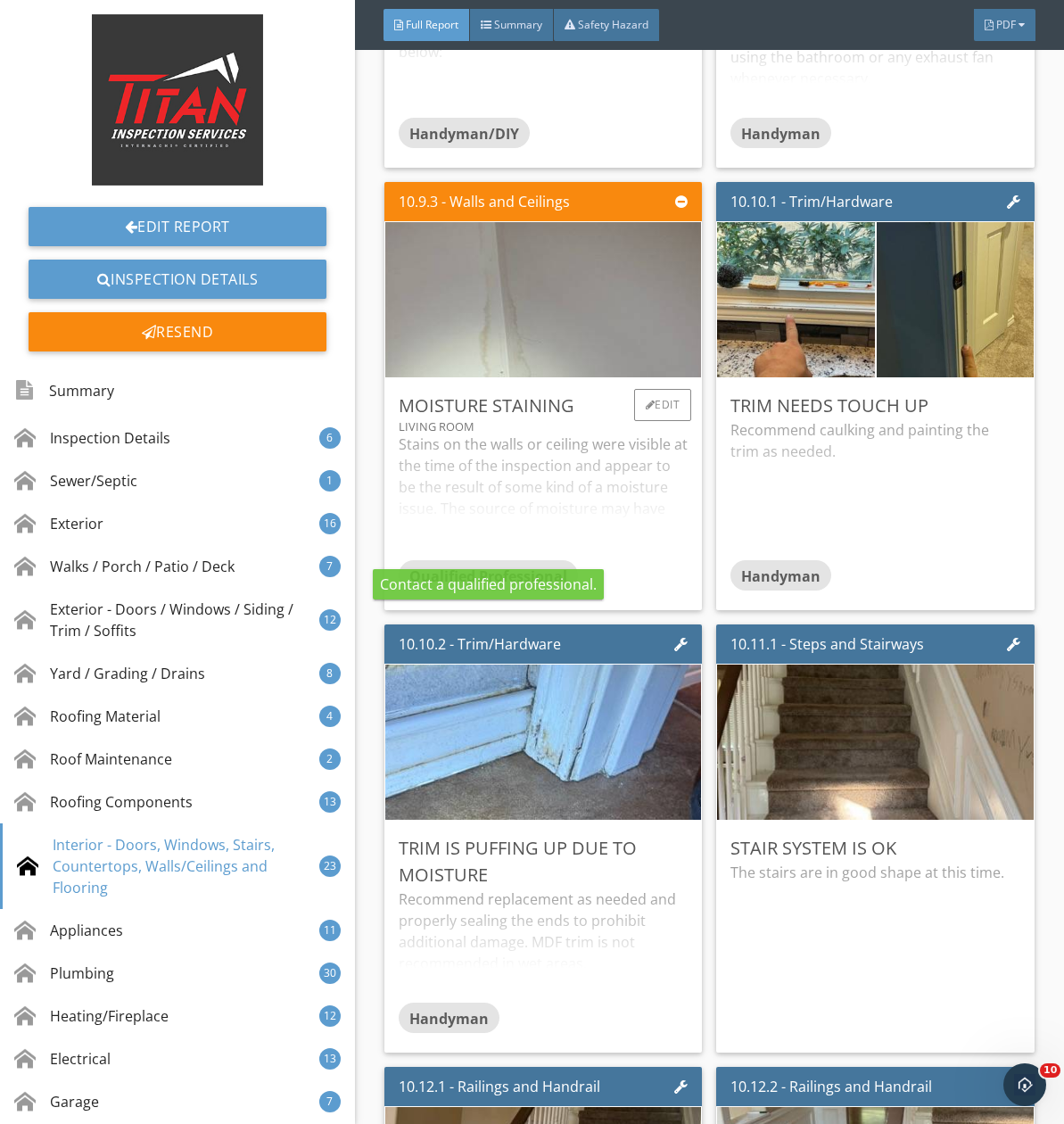
scroll to position [23953, 0]
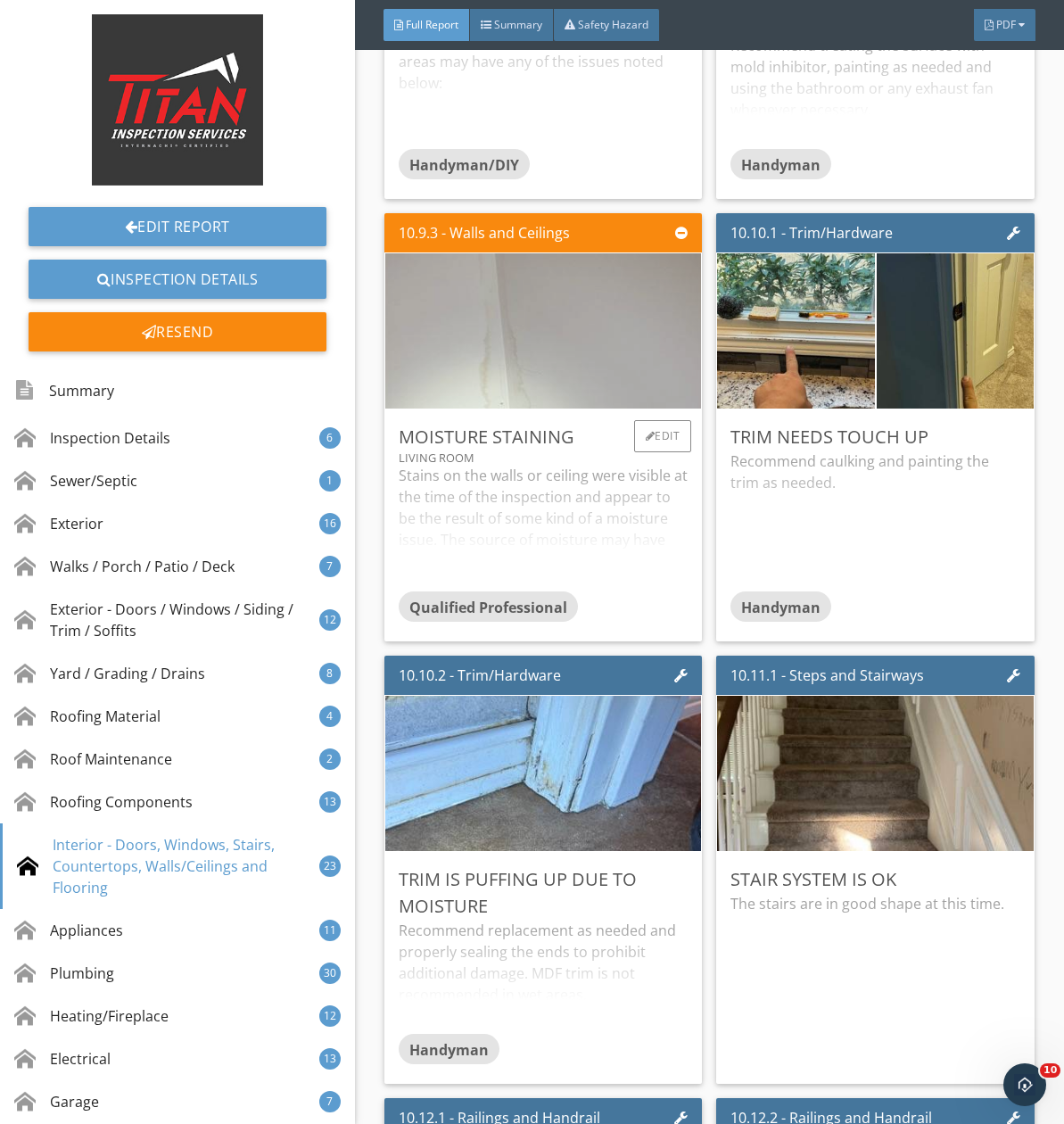
click at [522, 383] on img at bounding box center [544, 331] width 518 height 388
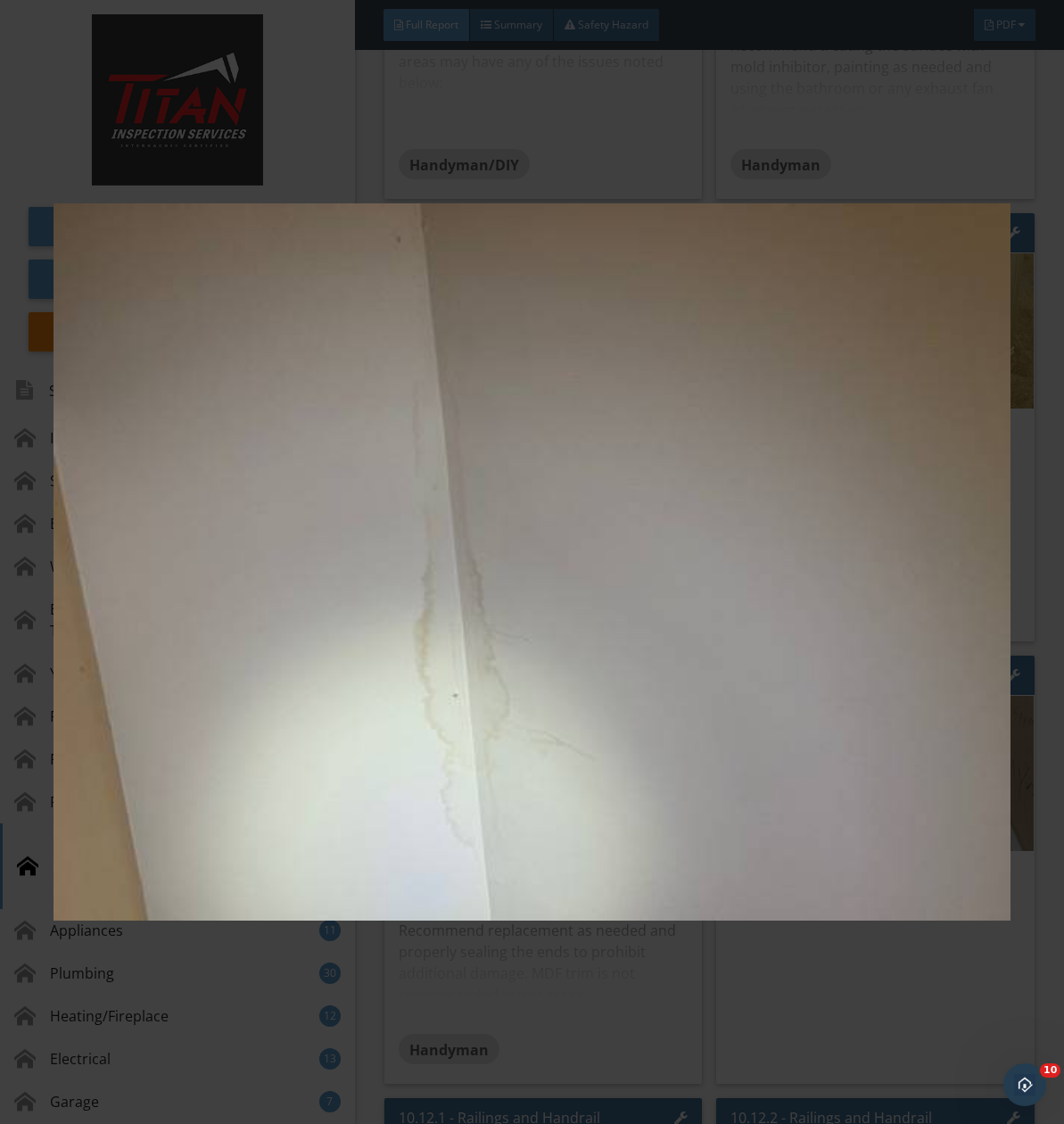
click at [522, 383] on img at bounding box center [532, 561] width 957 height 1013
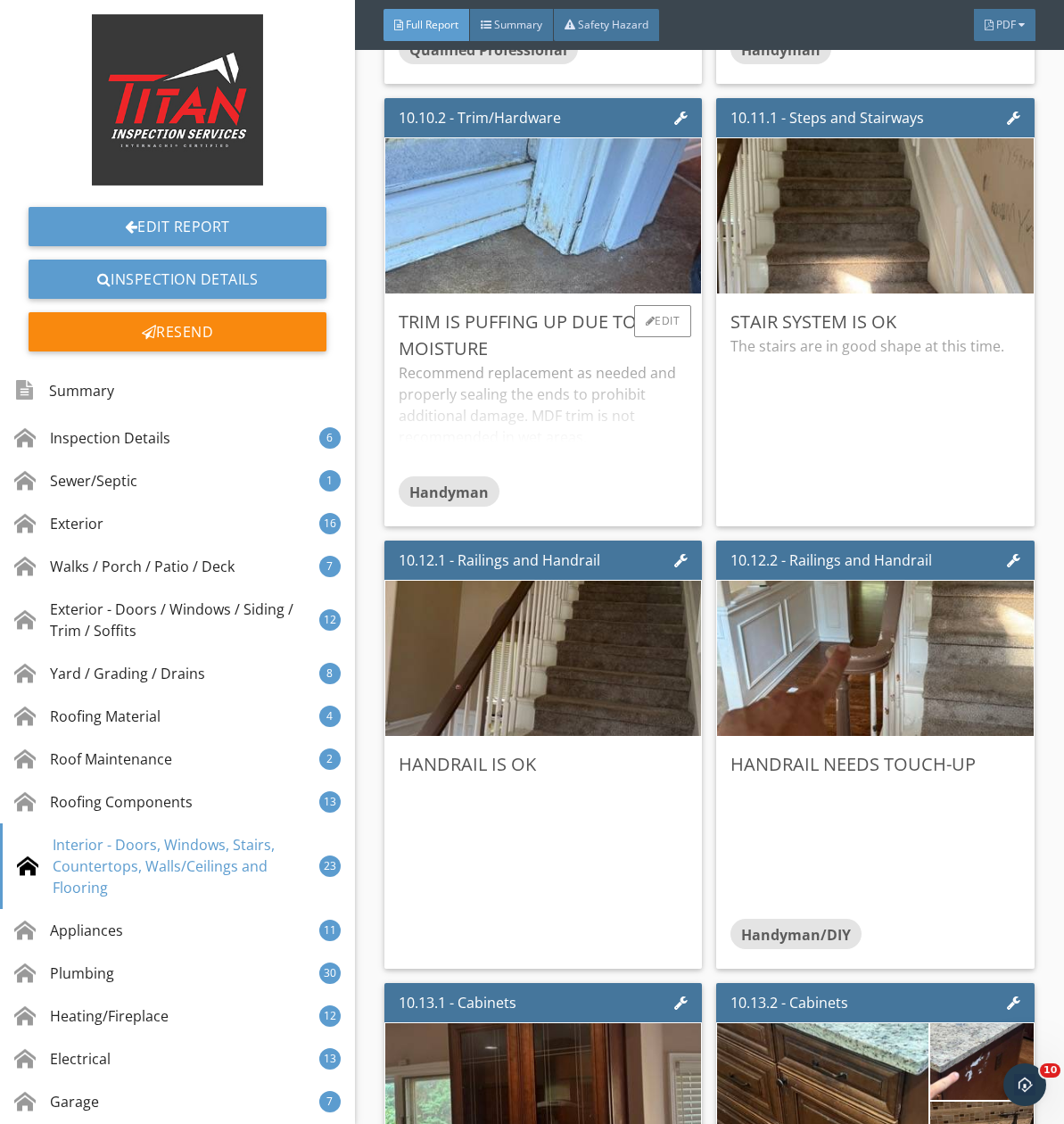
scroll to position [24578, 0]
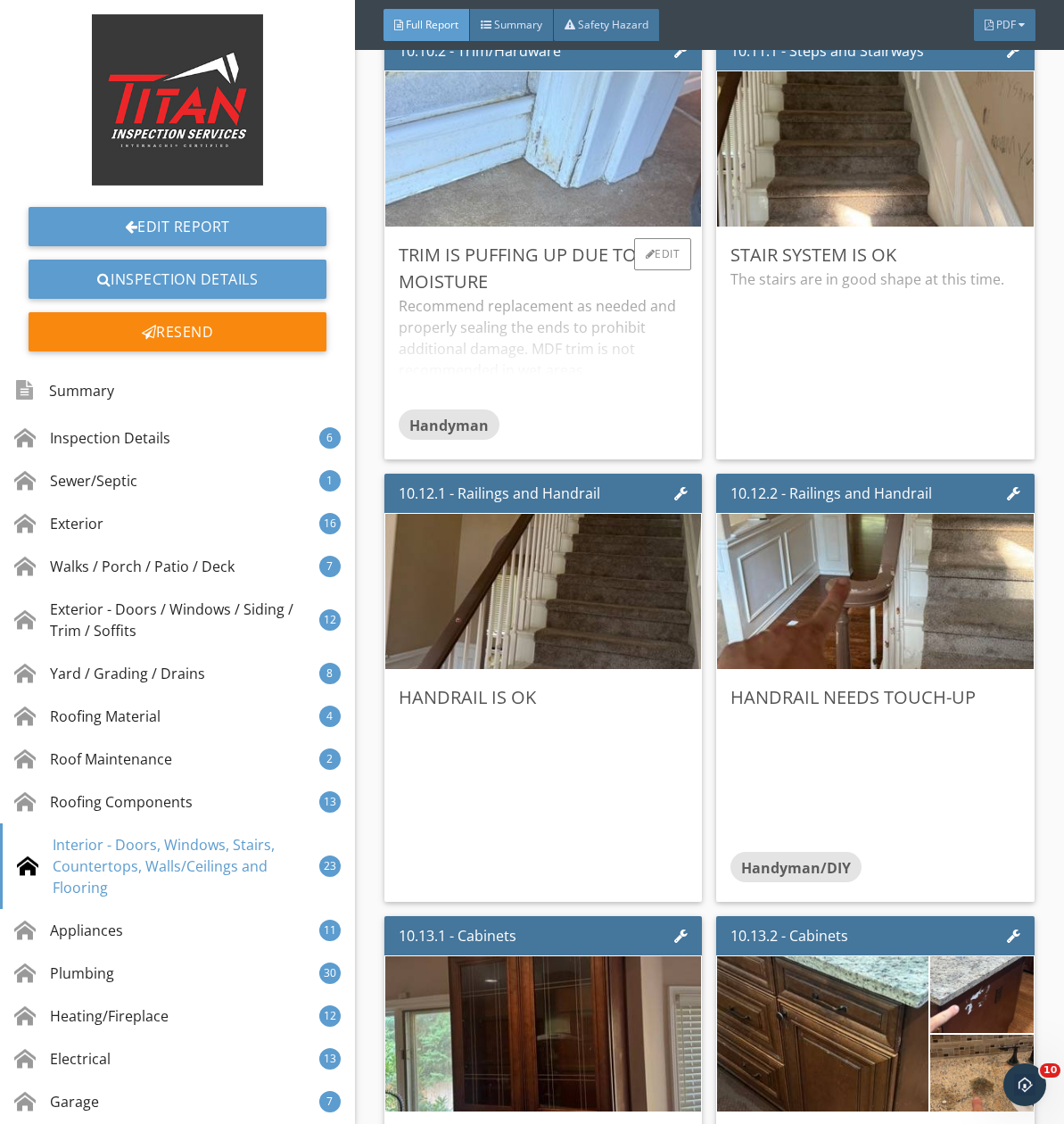
click at [489, 220] on img at bounding box center [544, 149] width 518 height 388
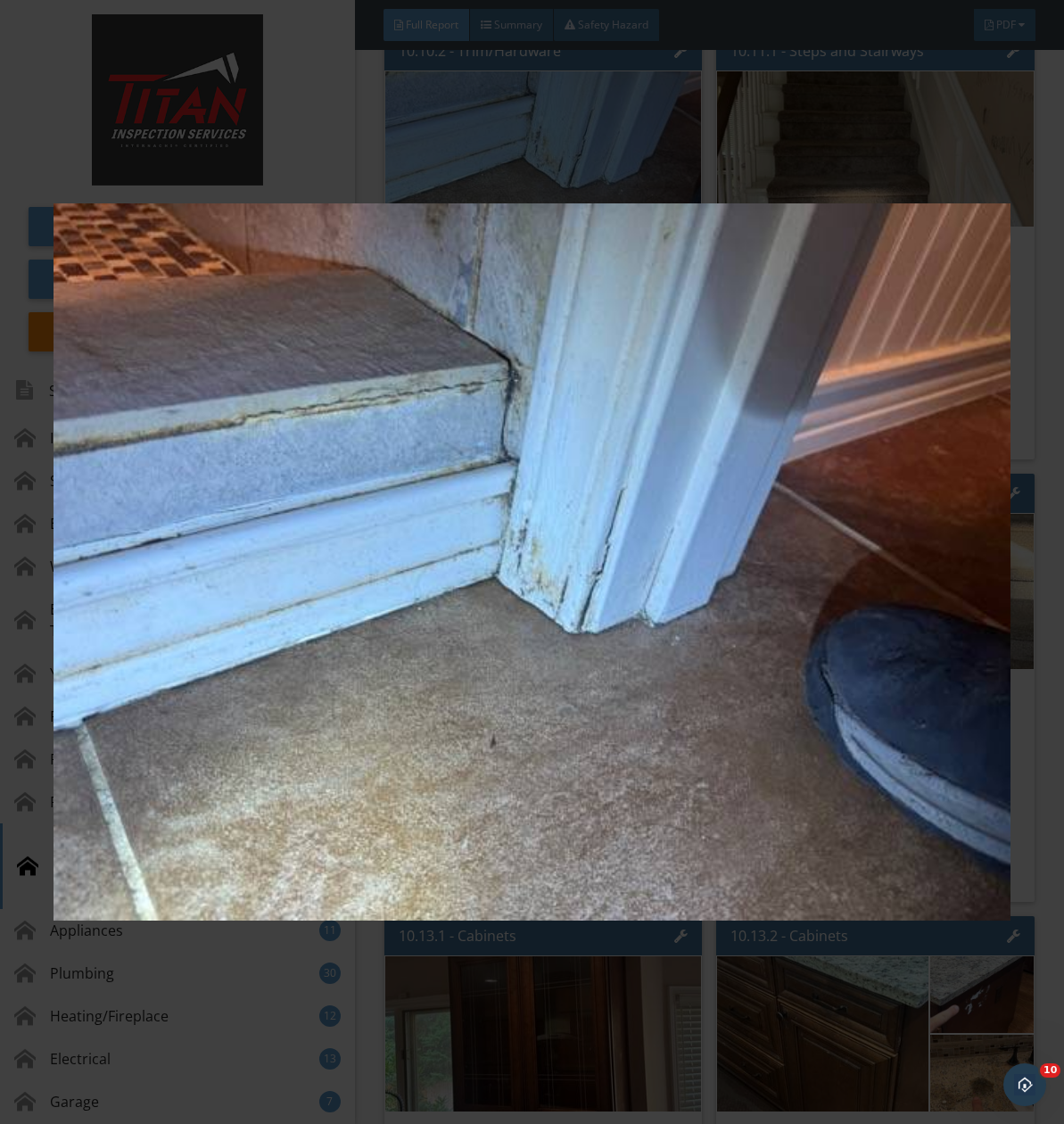
click at [496, 337] on img at bounding box center [532, 561] width 957 height 1013
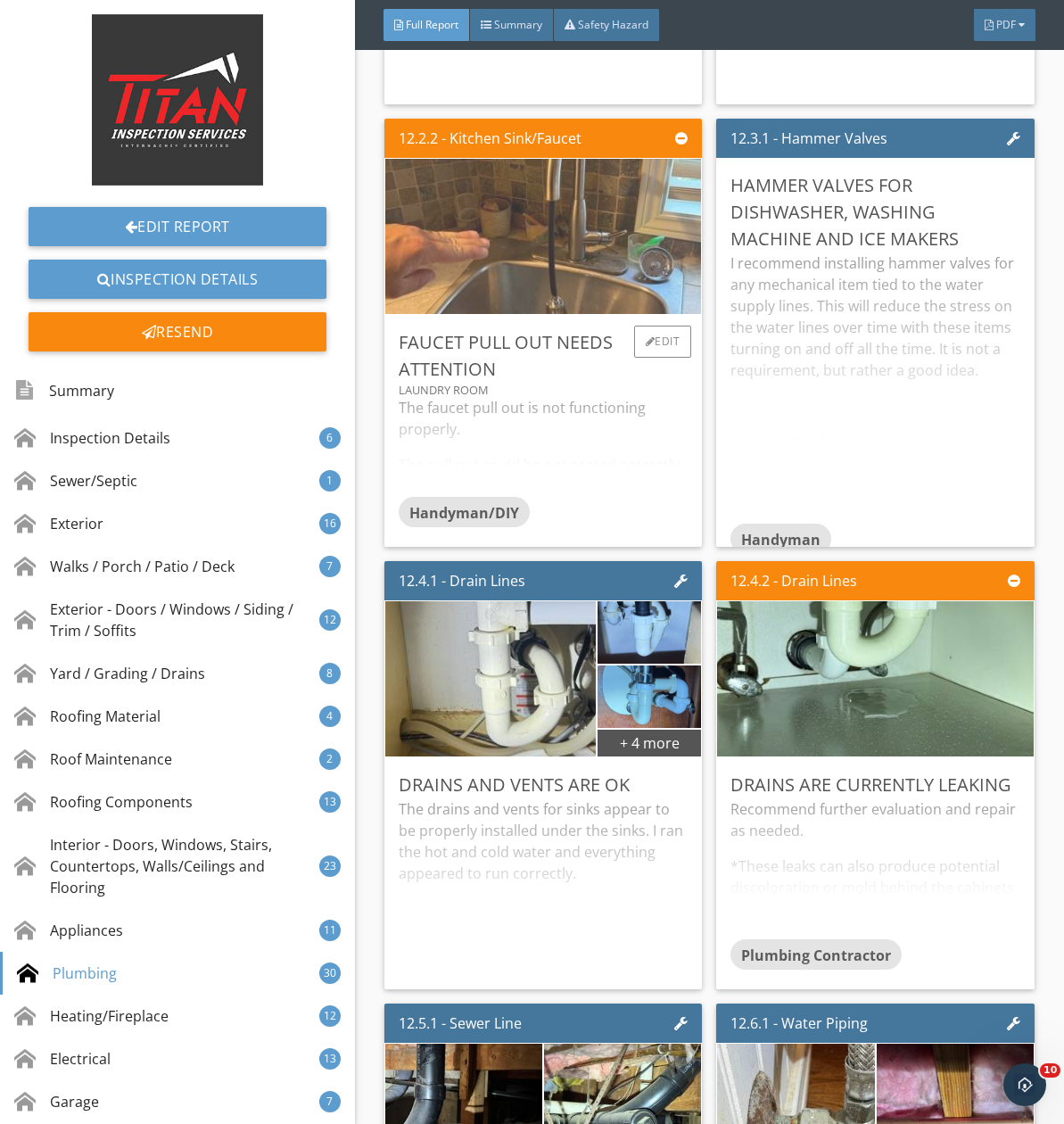
scroll to position [31627, 0]
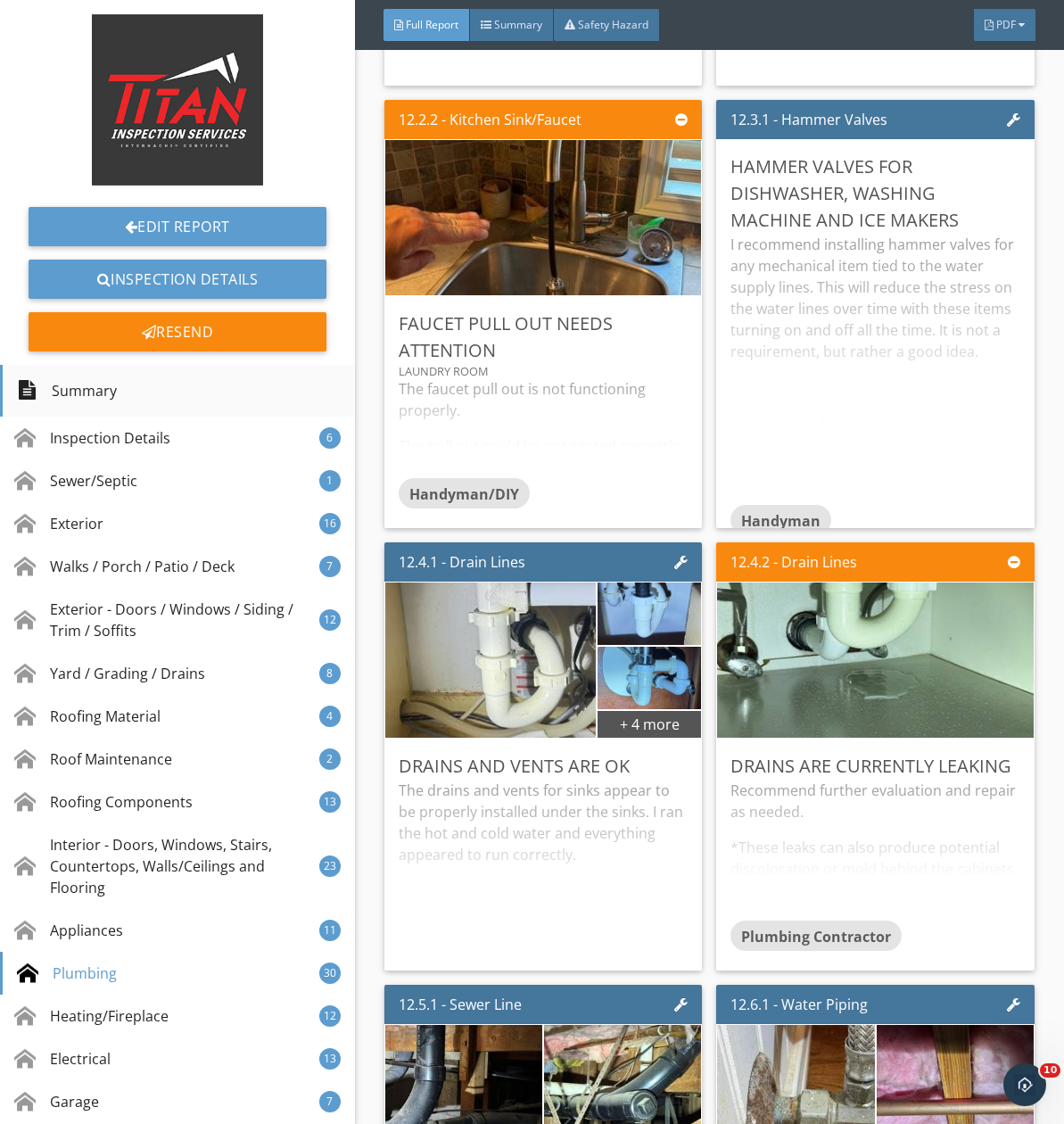
click at [140, 388] on div "Summary" at bounding box center [177, 391] width 355 height 52
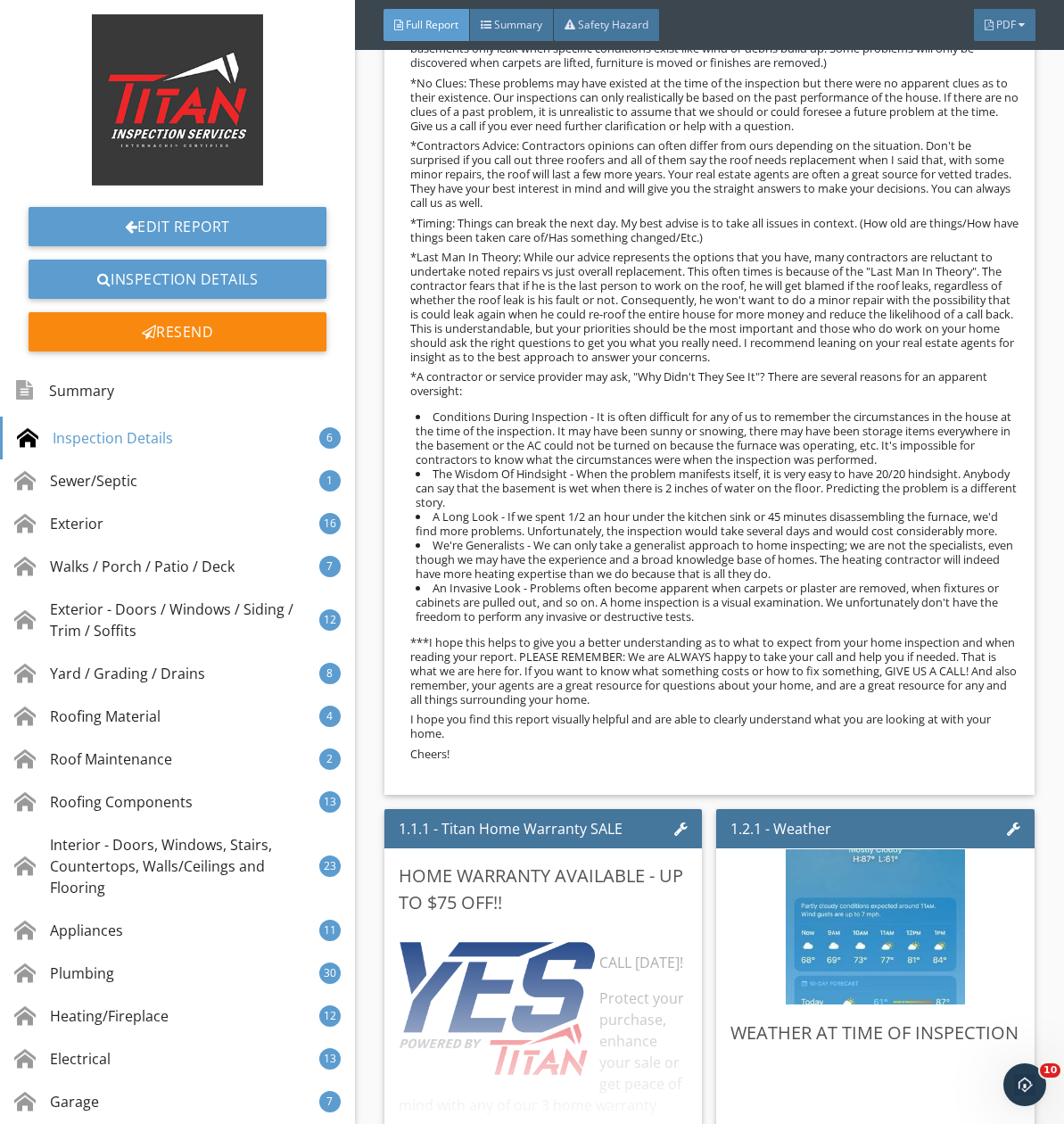
scroll to position [1517, 0]
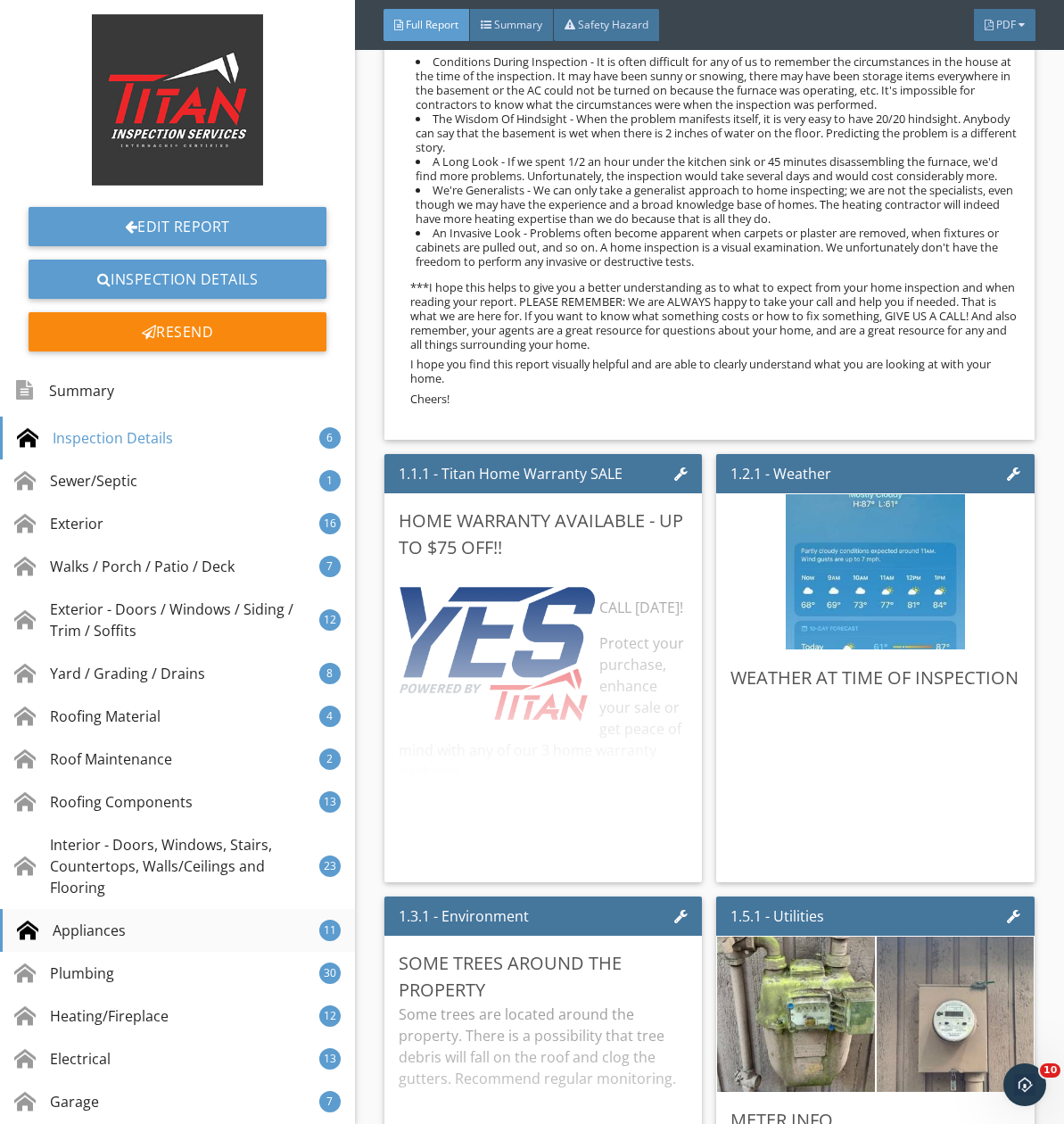
click at [111, 947] on div "Appliances 11" at bounding box center [177, 931] width 355 height 43
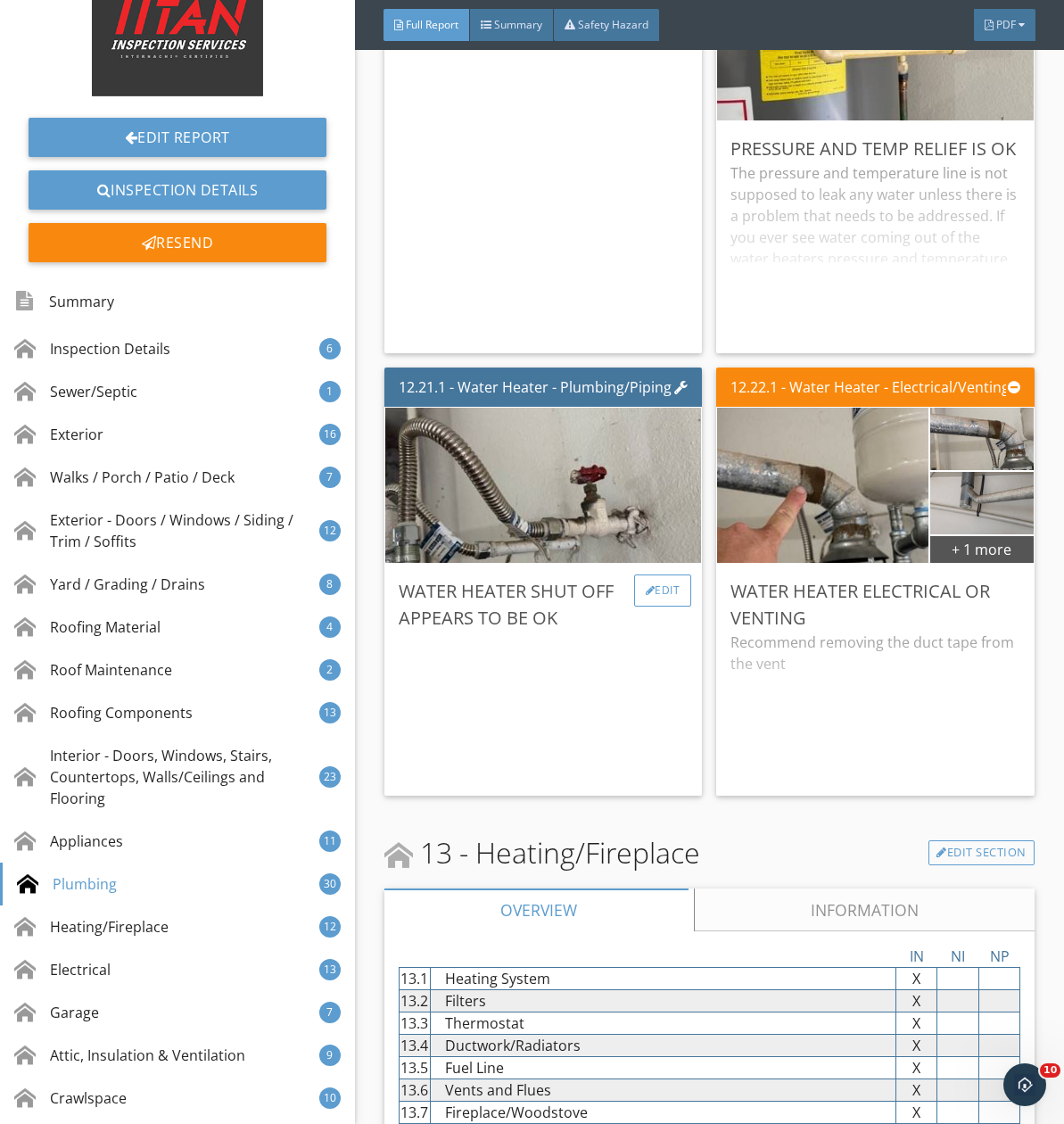
scroll to position [37118, 0]
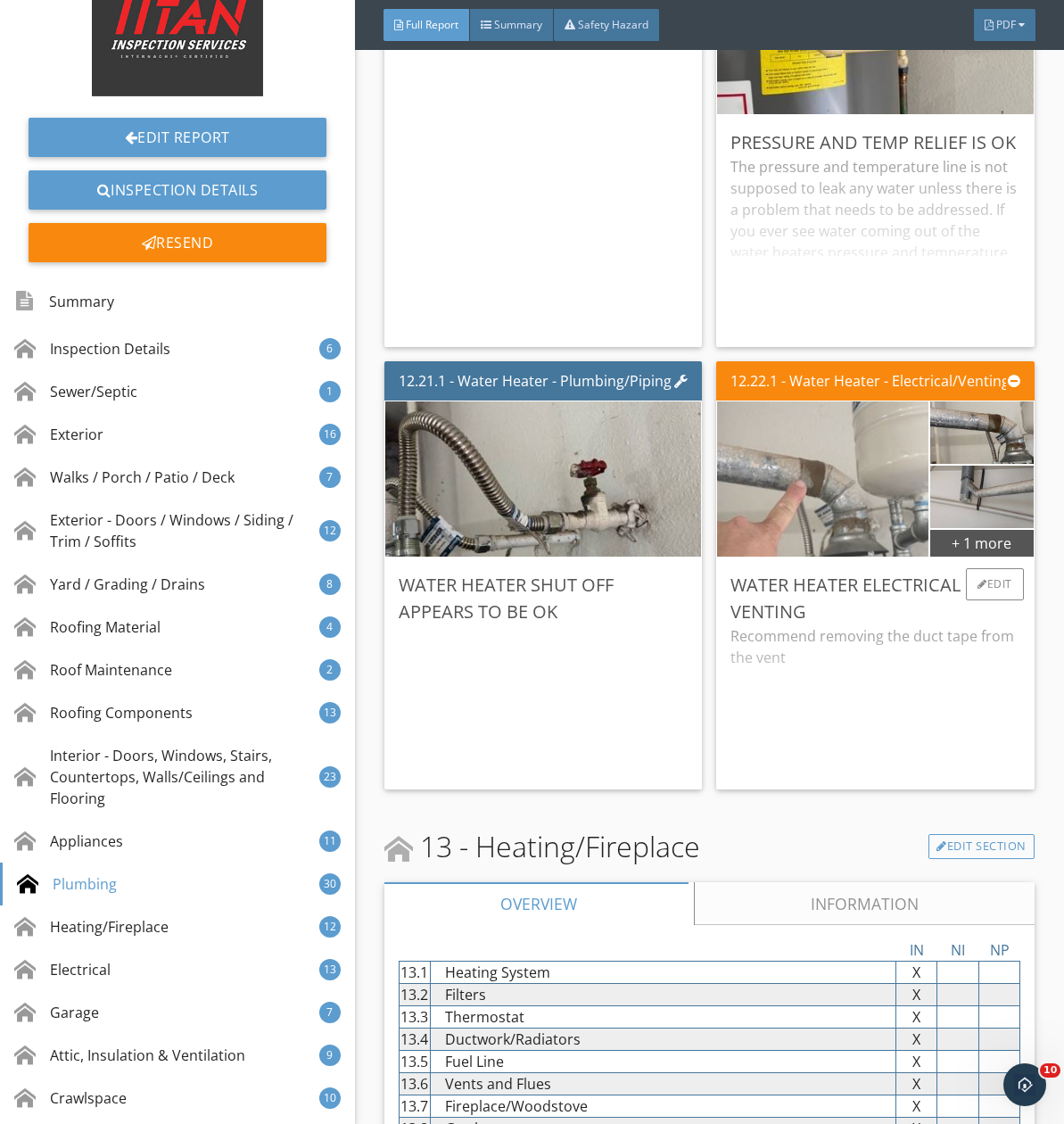
click at [804, 535] on img at bounding box center [823, 479] width 518 height 388
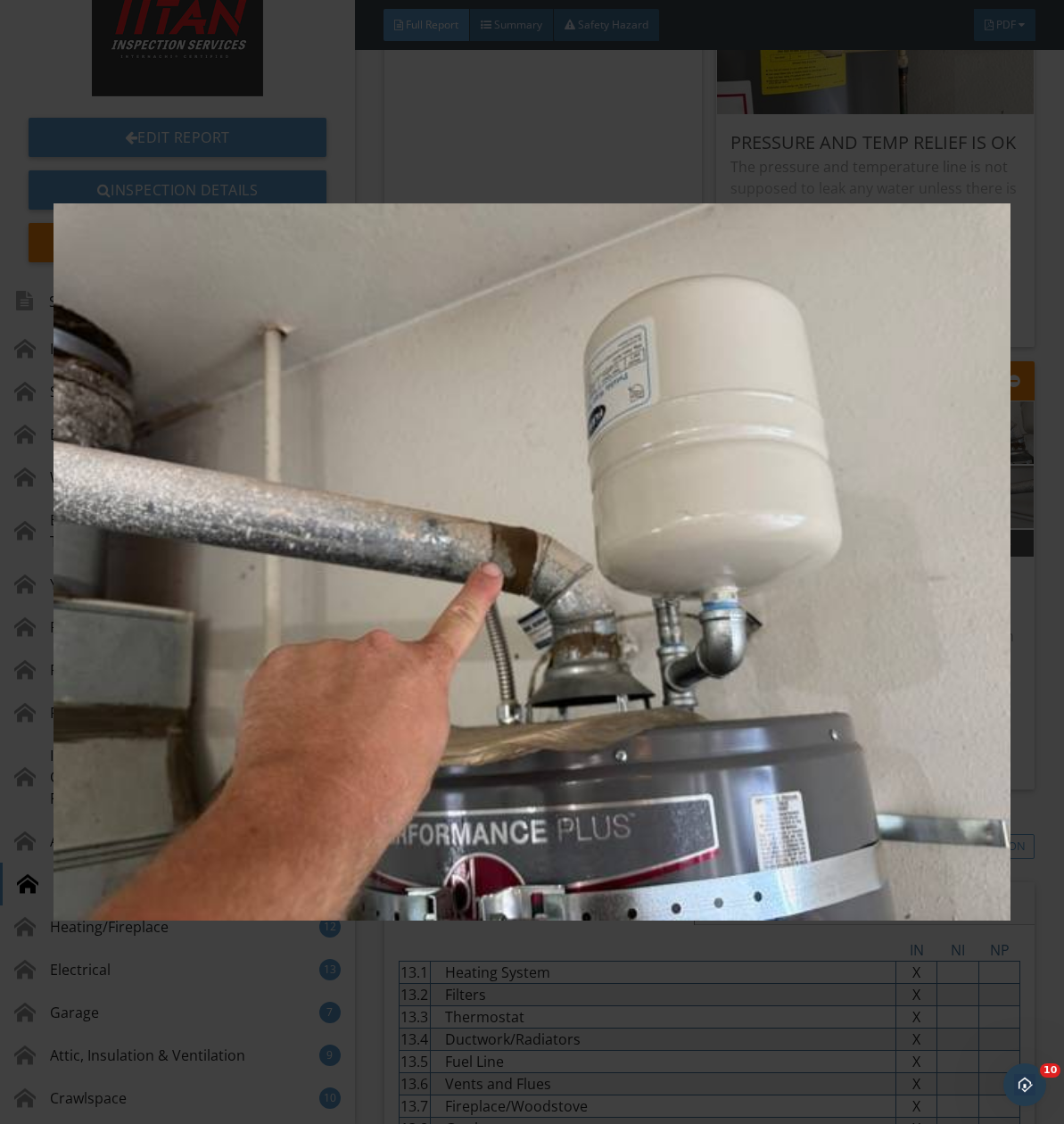
click at [614, 654] on img at bounding box center [532, 561] width 957 height 1013
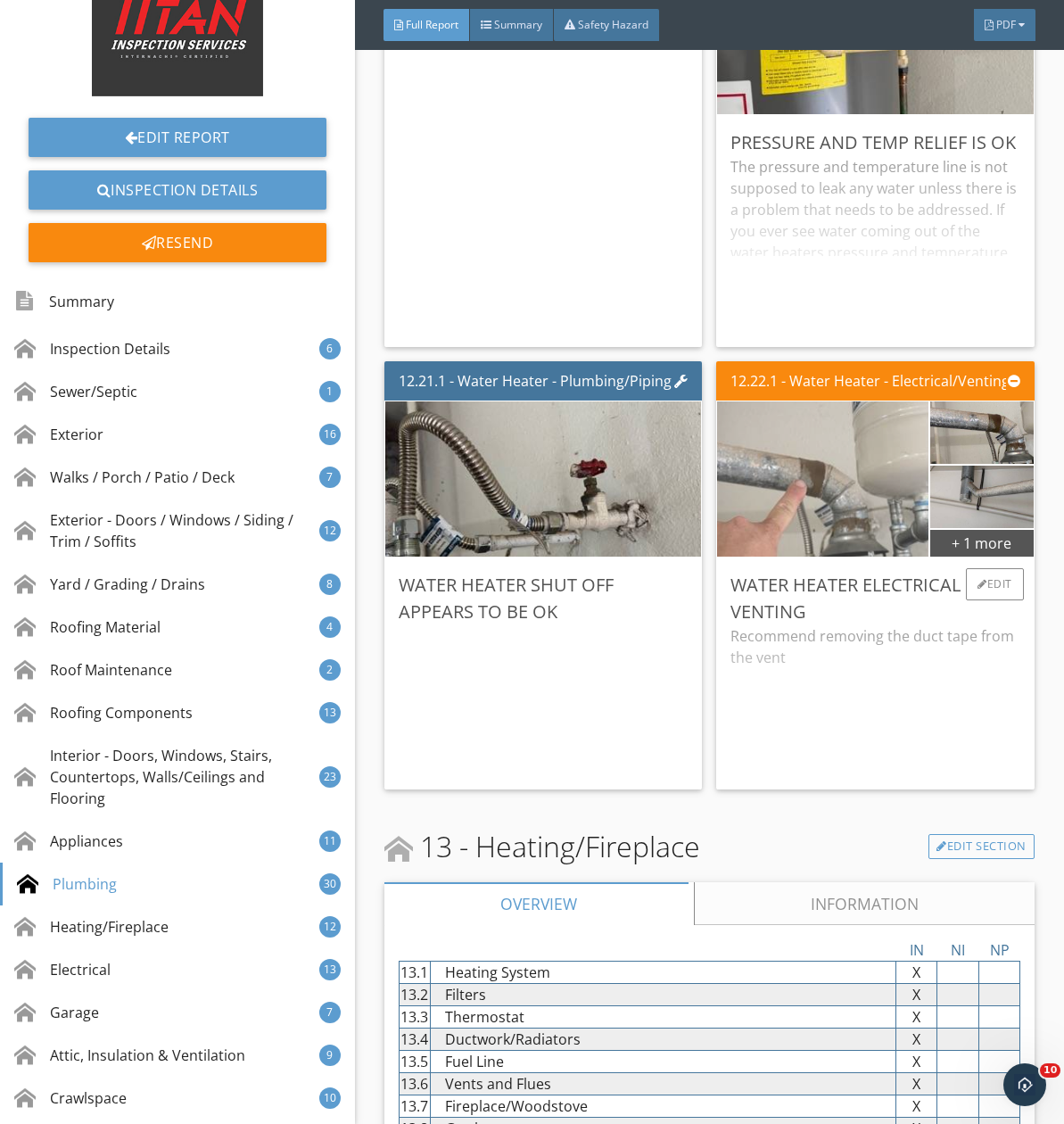
click at [801, 524] on img at bounding box center [823, 479] width 518 height 388
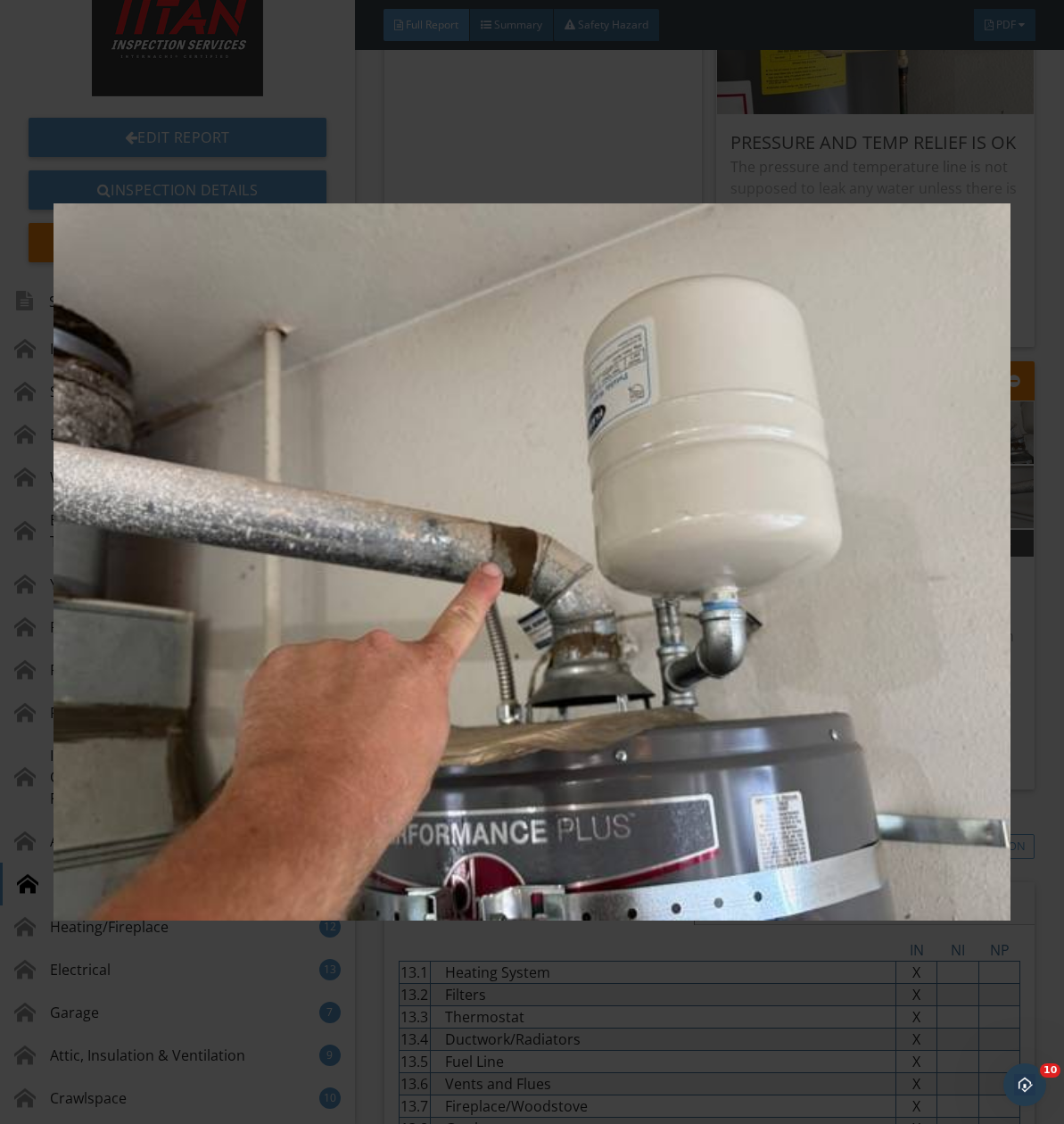
click at [545, 598] on img at bounding box center [532, 561] width 957 height 1013
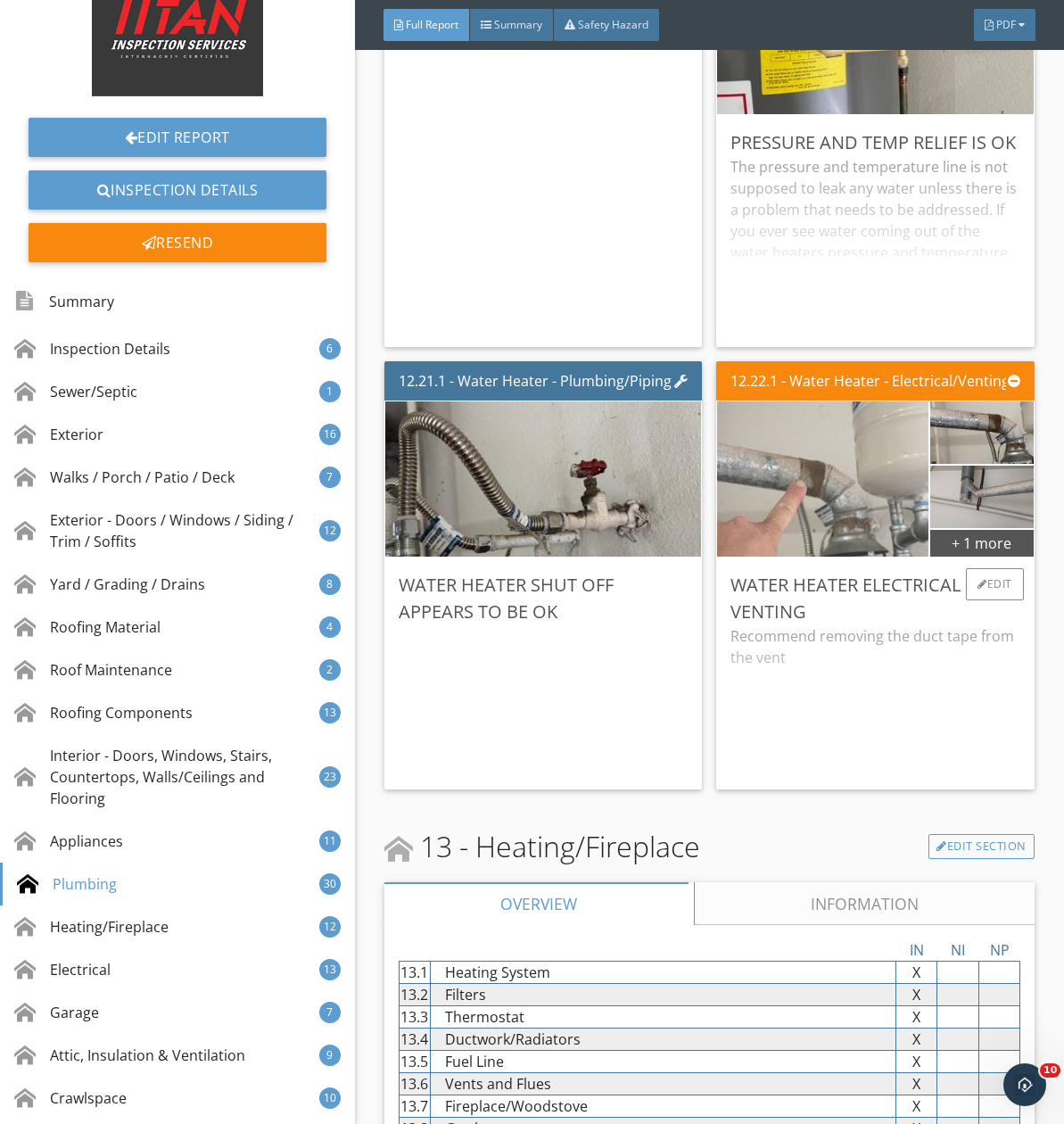
click at [812, 530] on img at bounding box center [823, 479] width 518 height 388
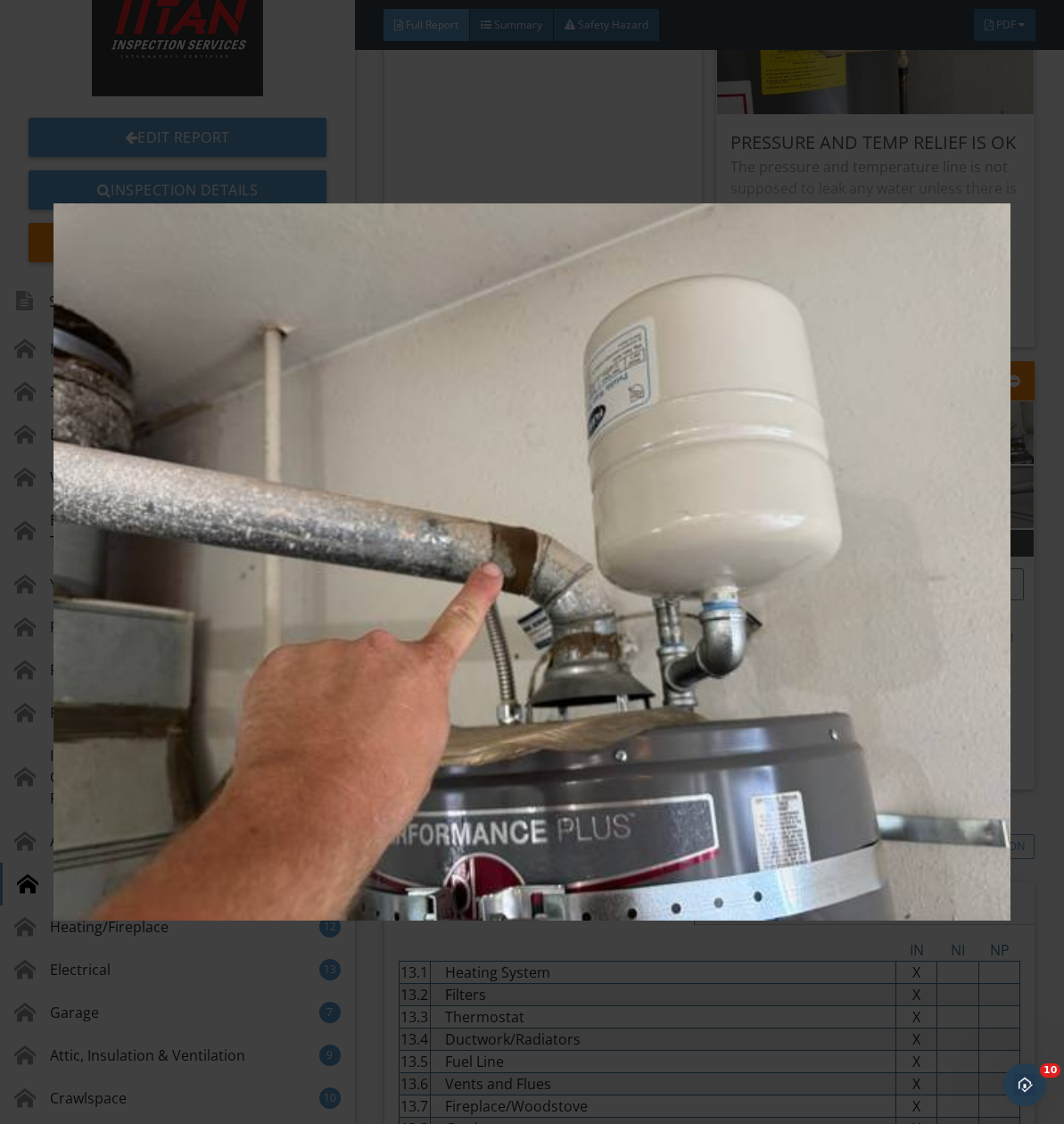
click at [812, 530] on img at bounding box center [532, 561] width 957 height 1013
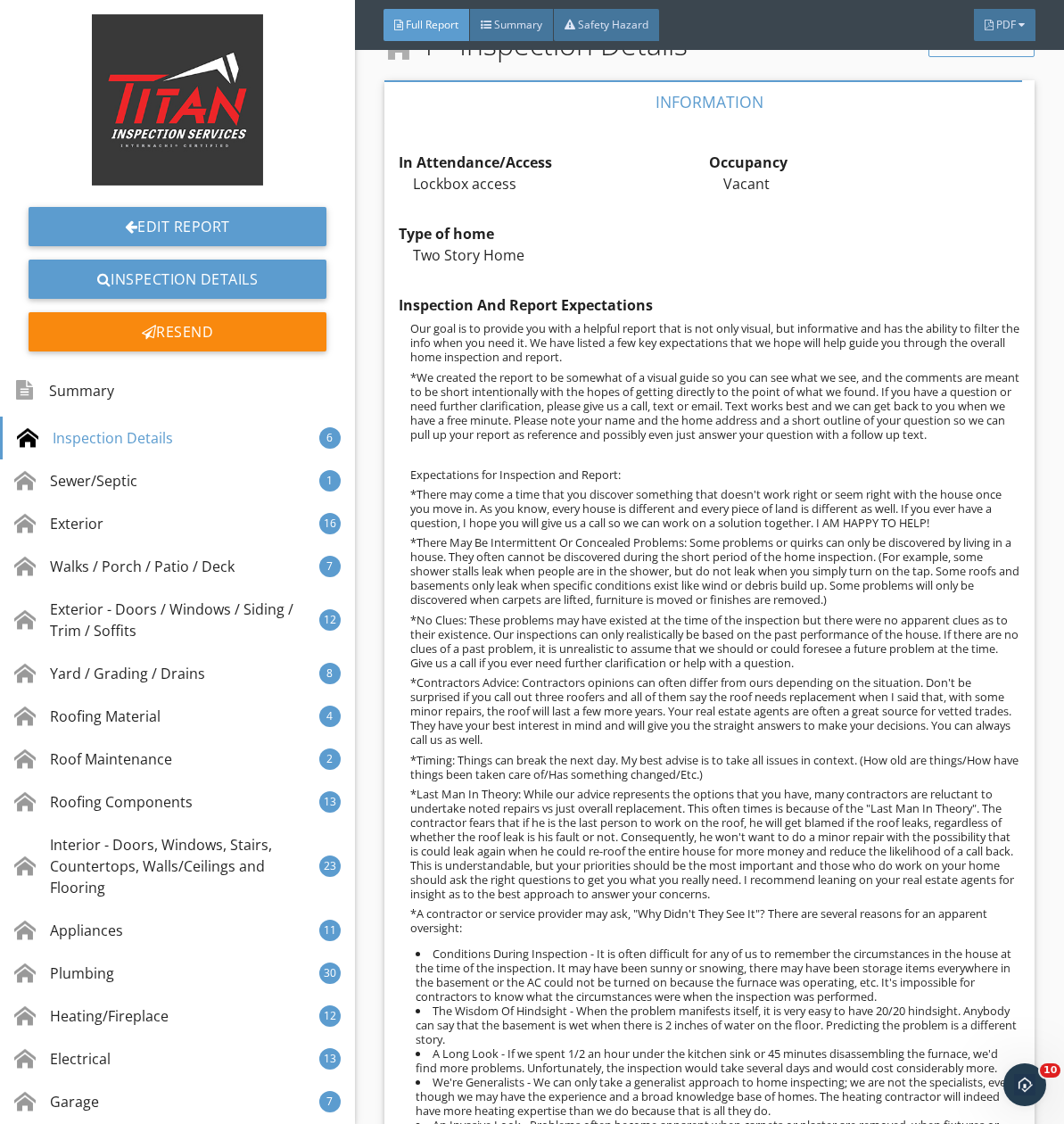
scroll to position [1427, 0]
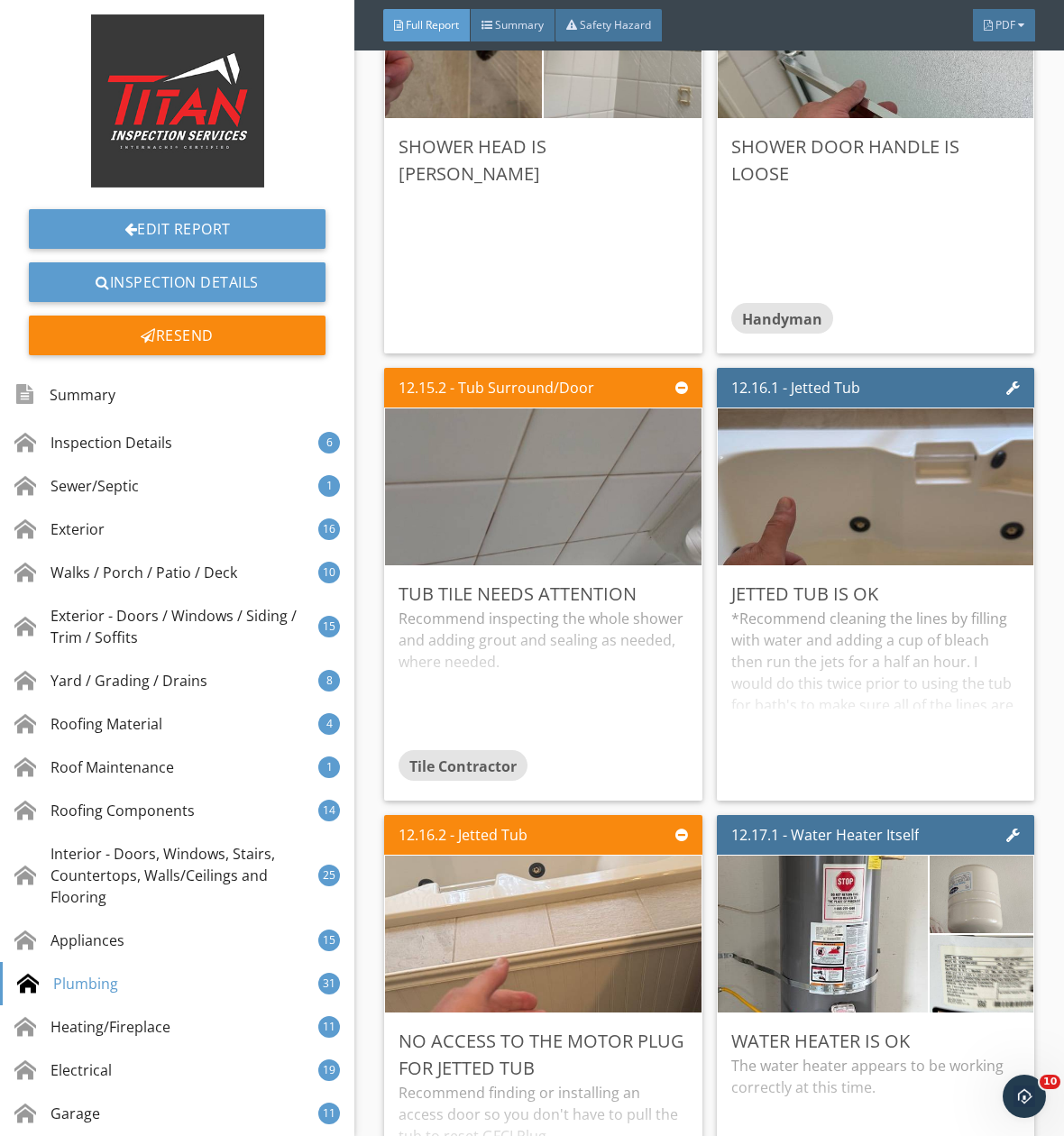
scroll to position [38972, 0]
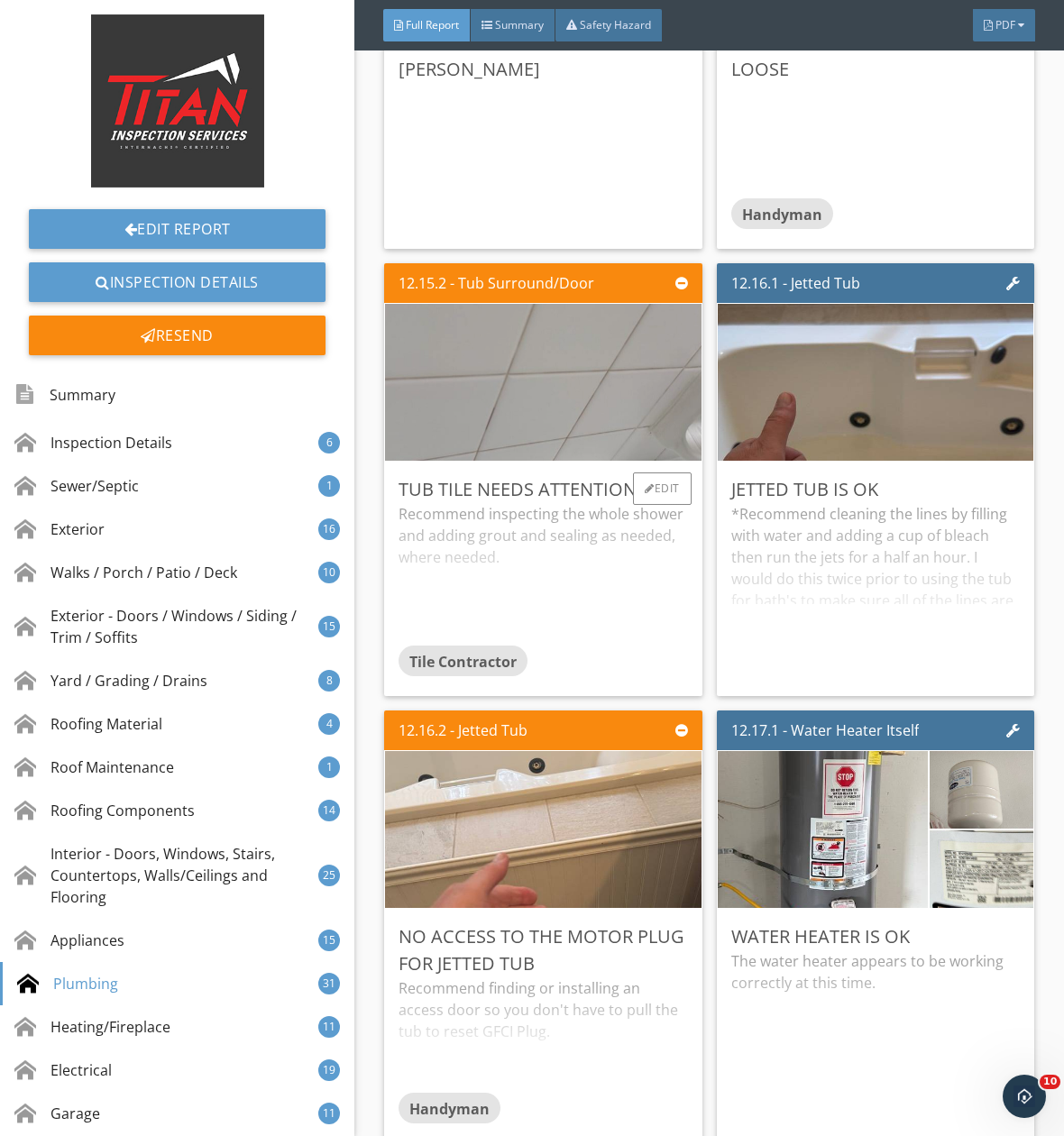
click at [535, 486] on img at bounding box center [543, 382] width 523 height 392
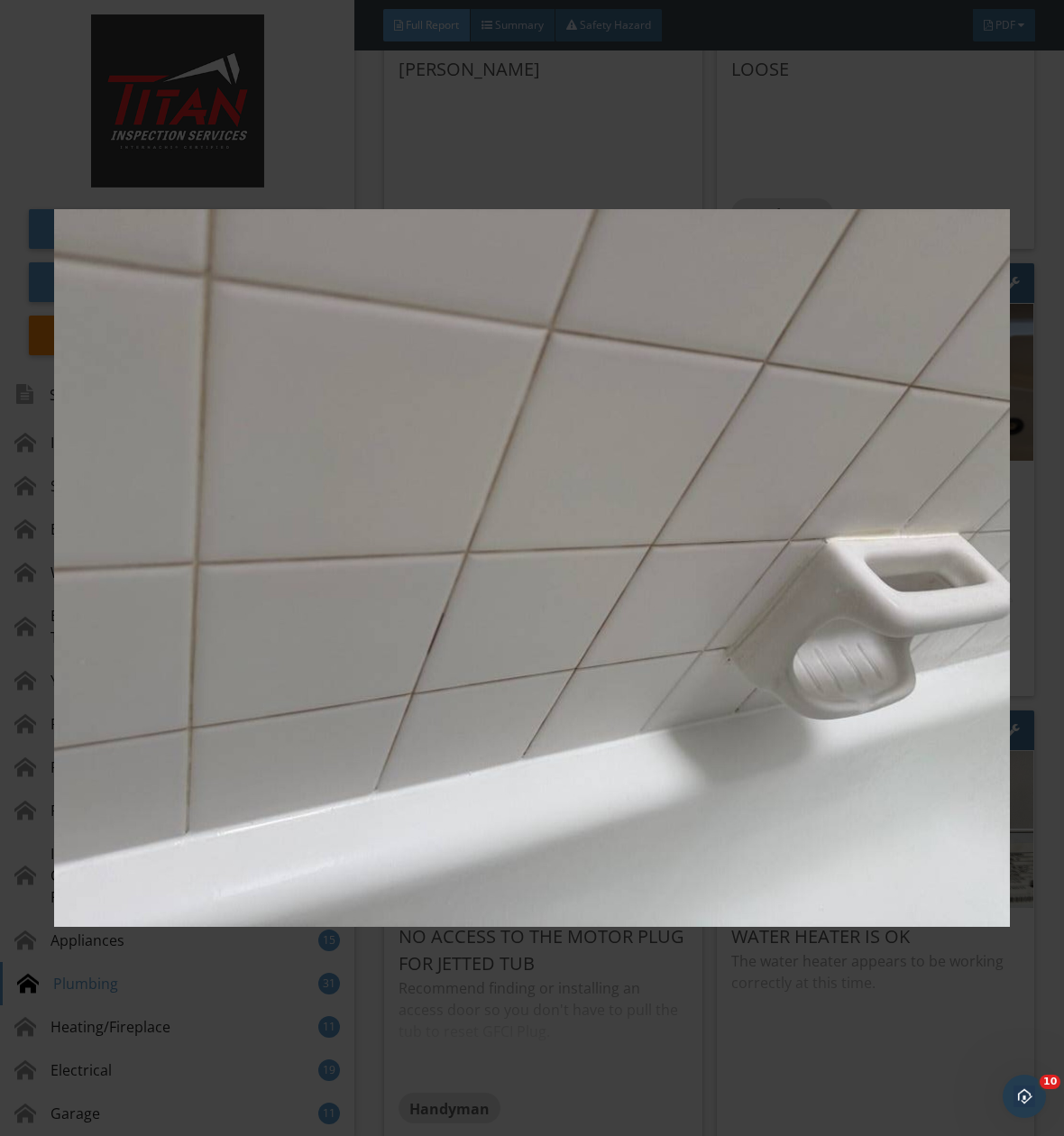
click at [535, 486] on img at bounding box center [532, 567] width 956 height 1024
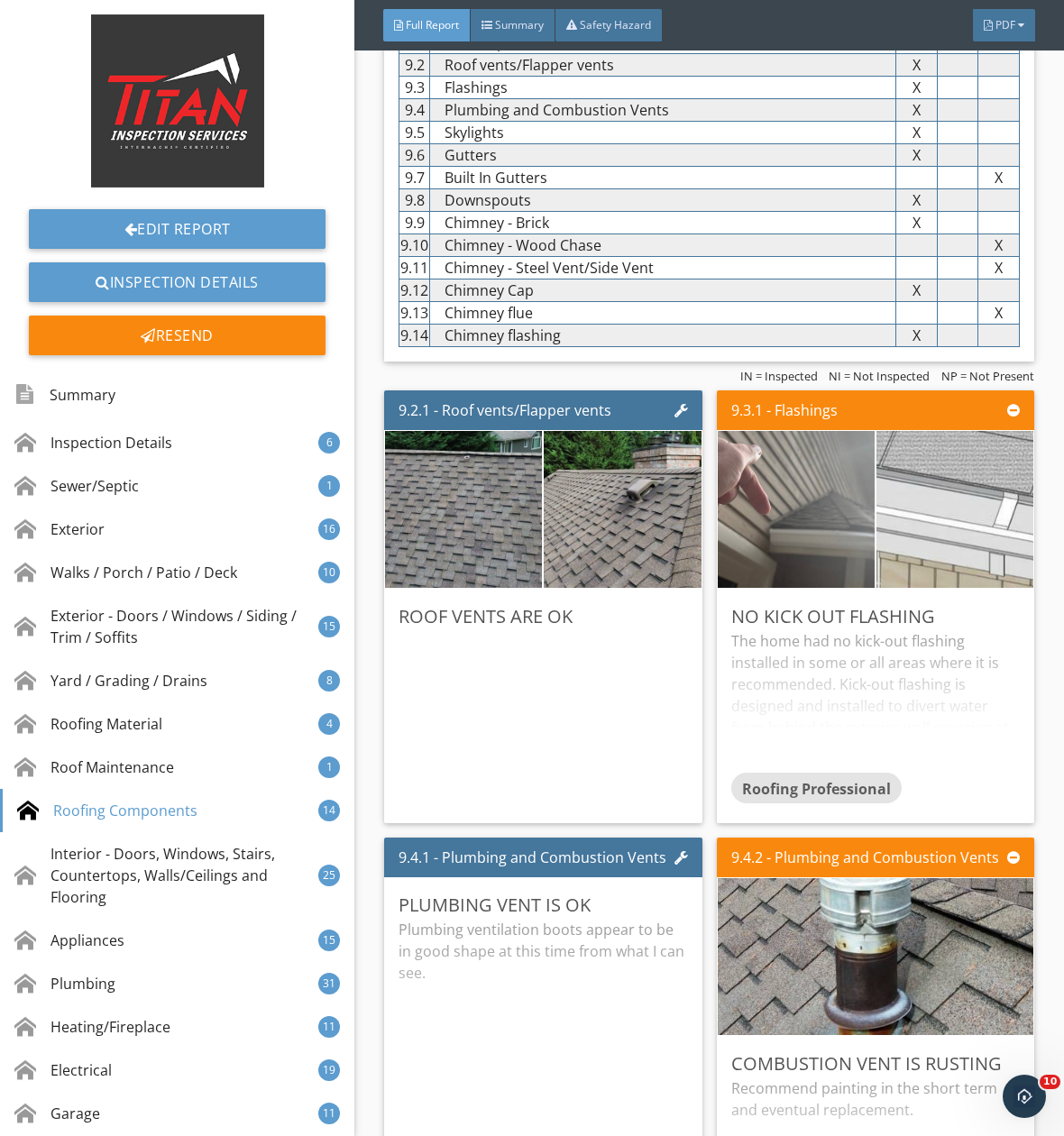
scroll to position [19646, 0]
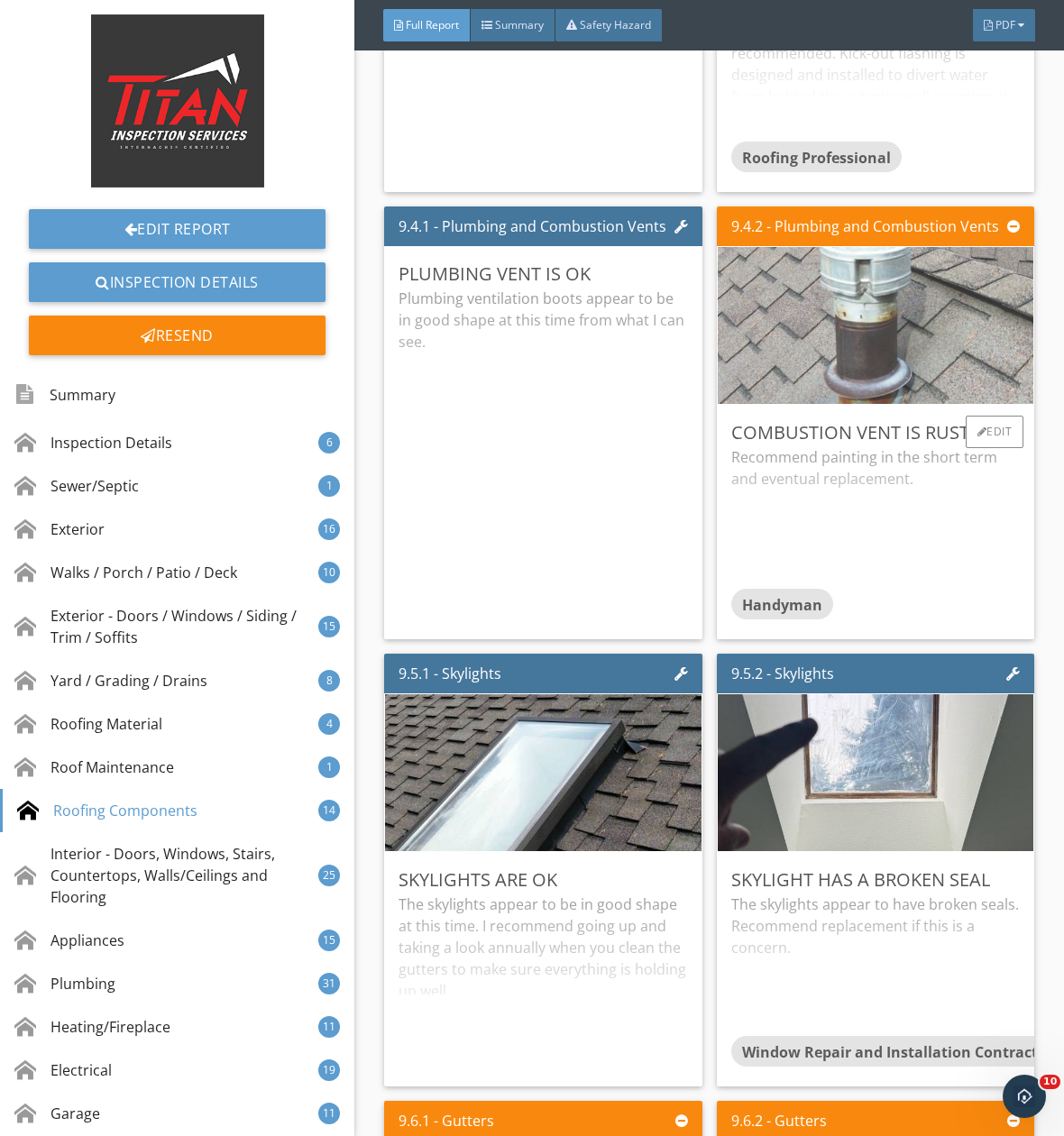
click at [872, 380] on img at bounding box center [874, 326] width 697 height 392
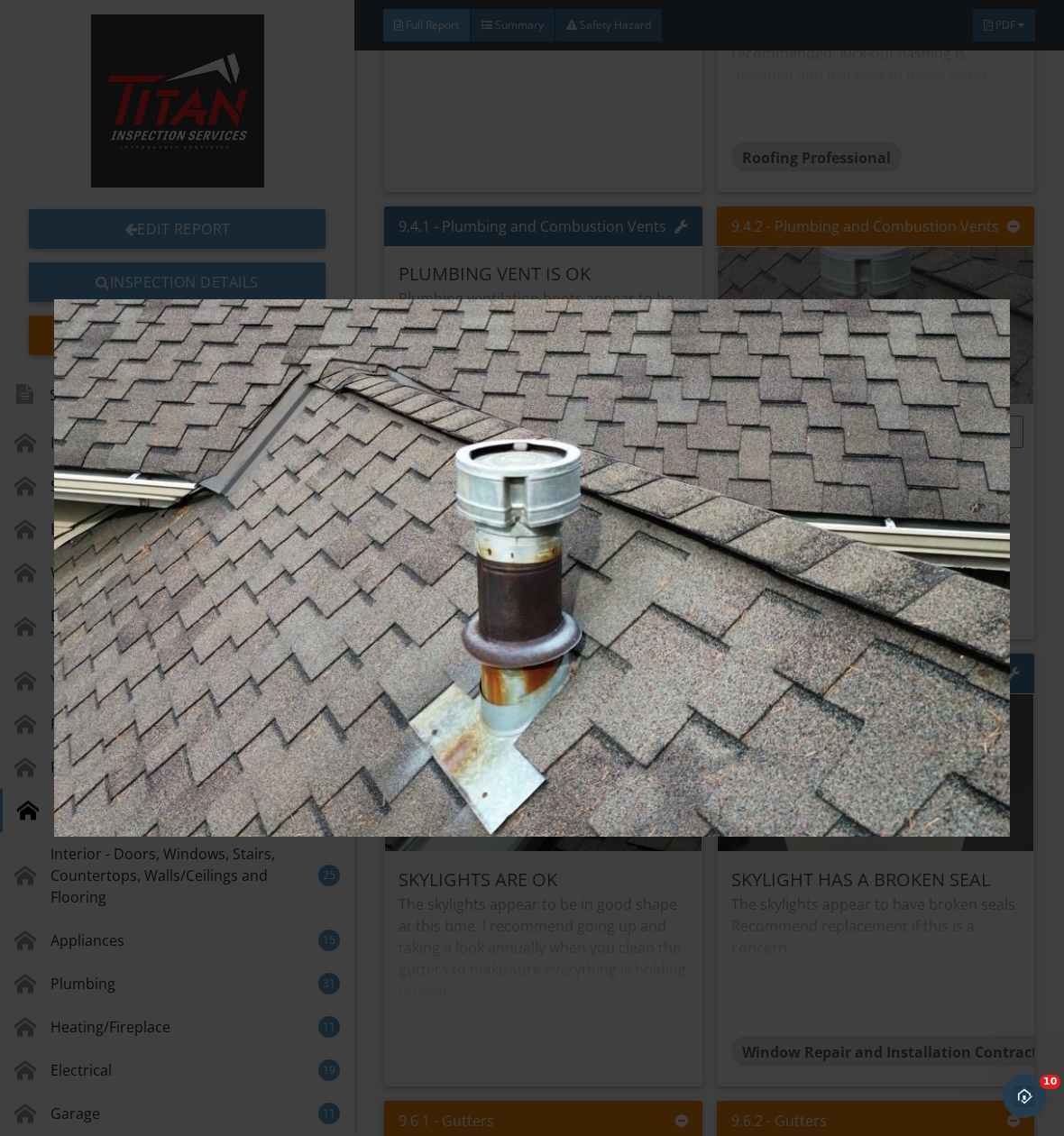
click at [872, 380] on img at bounding box center [532, 567] width 956 height 1024
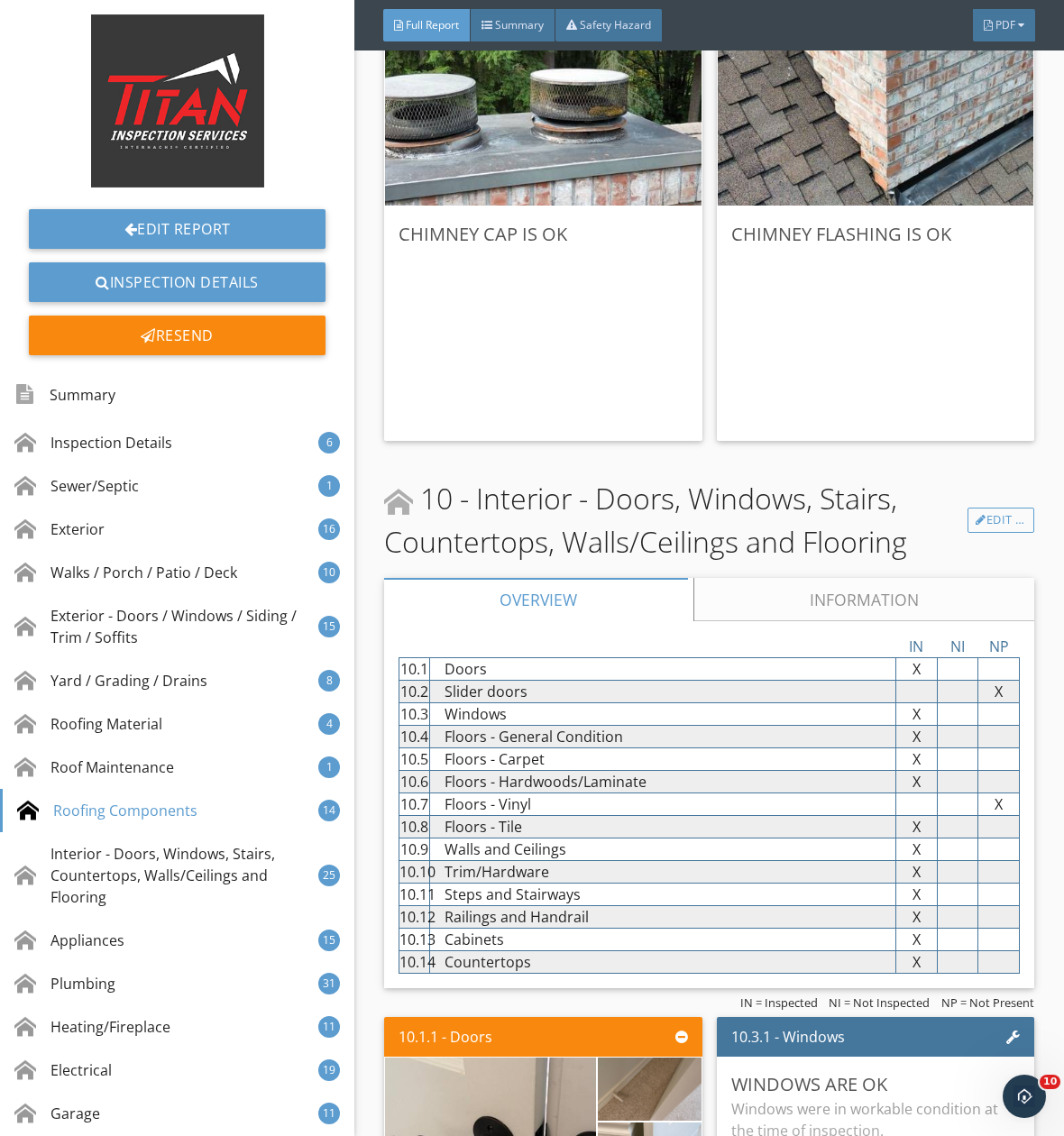
scroll to position [22802, 0]
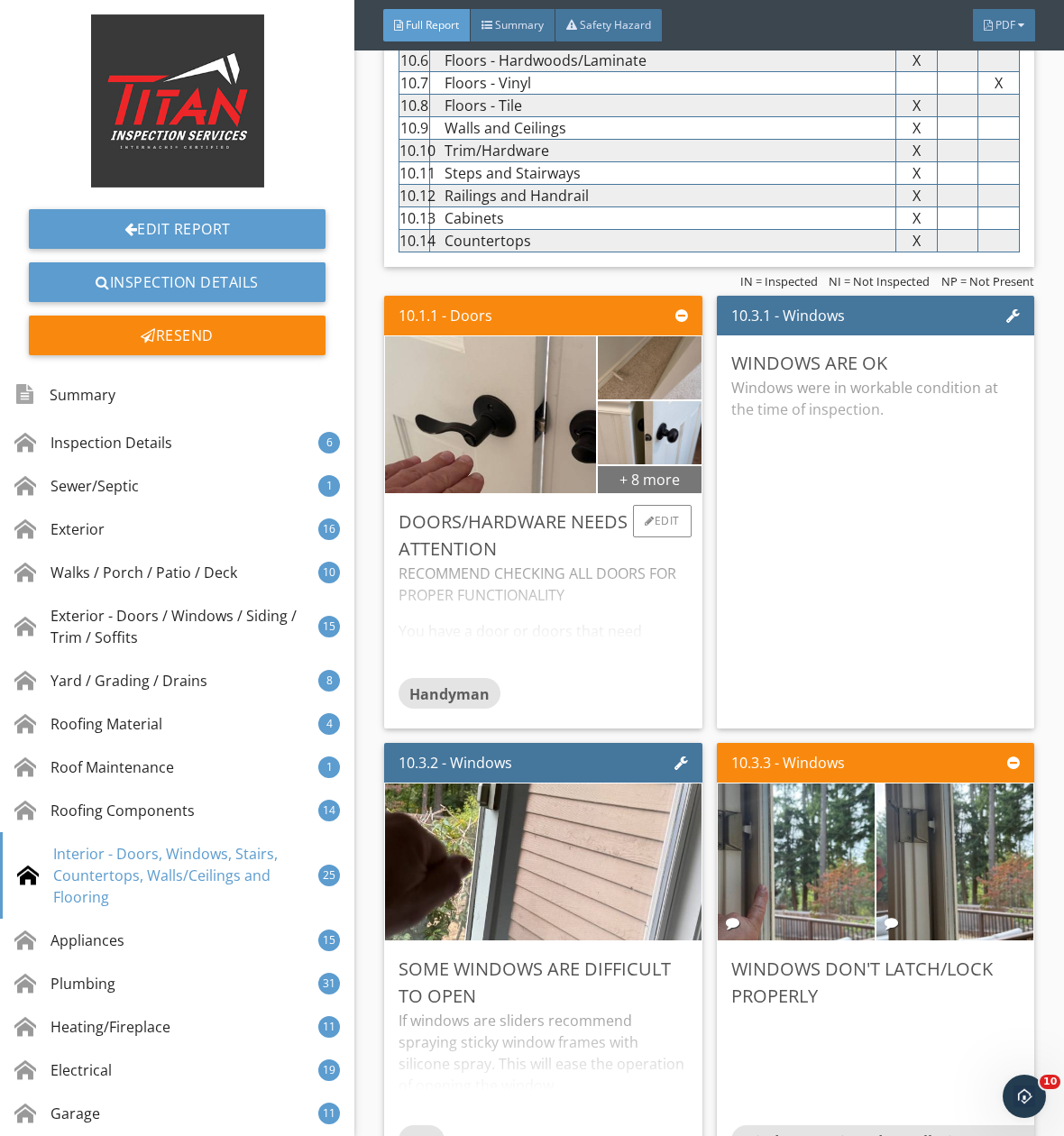
click at [637, 493] on div "+ 8 more" at bounding box center [650, 479] width 104 height 29
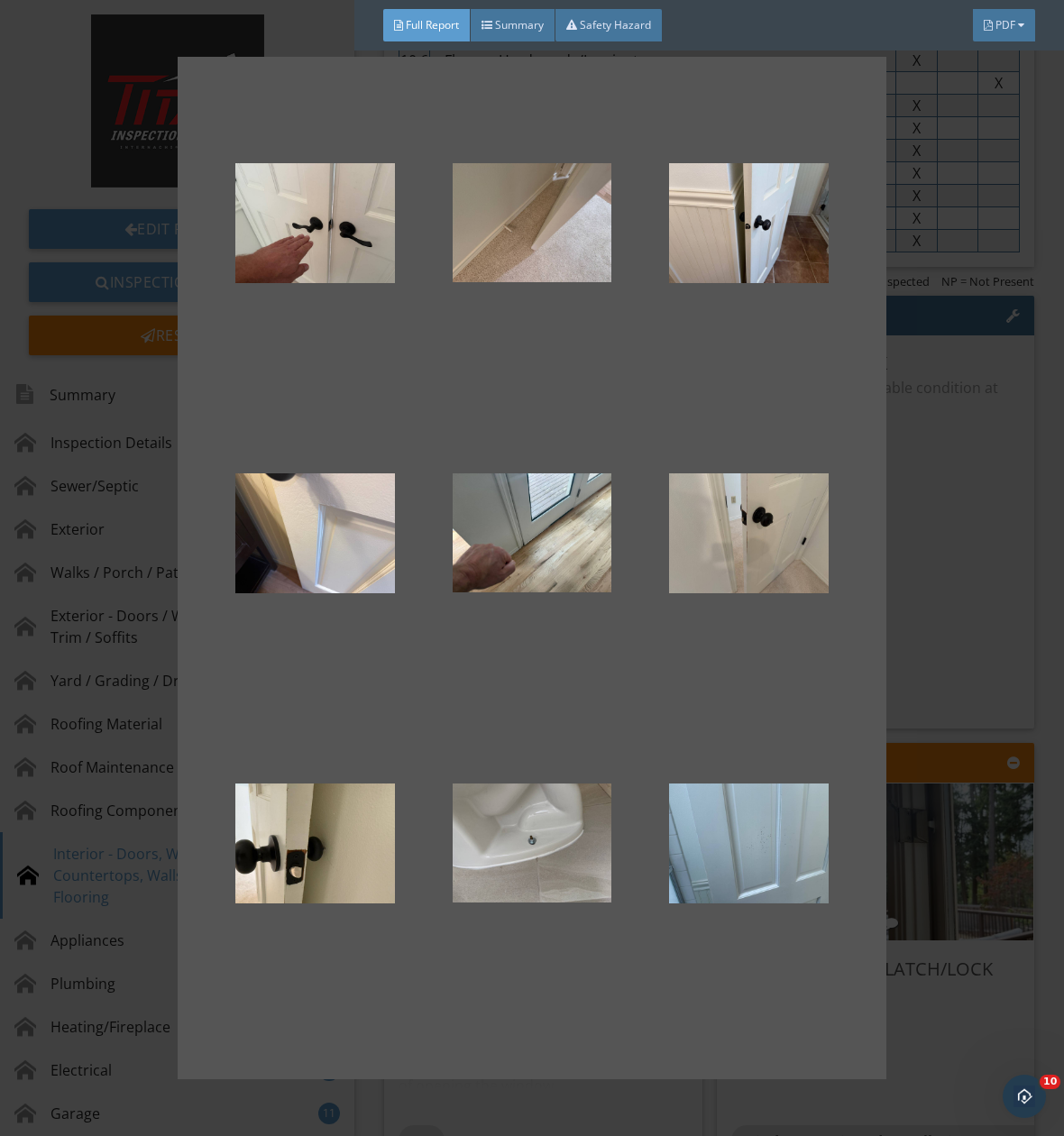
click at [904, 527] on div at bounding box center [532, 568] width 1064 height 1136
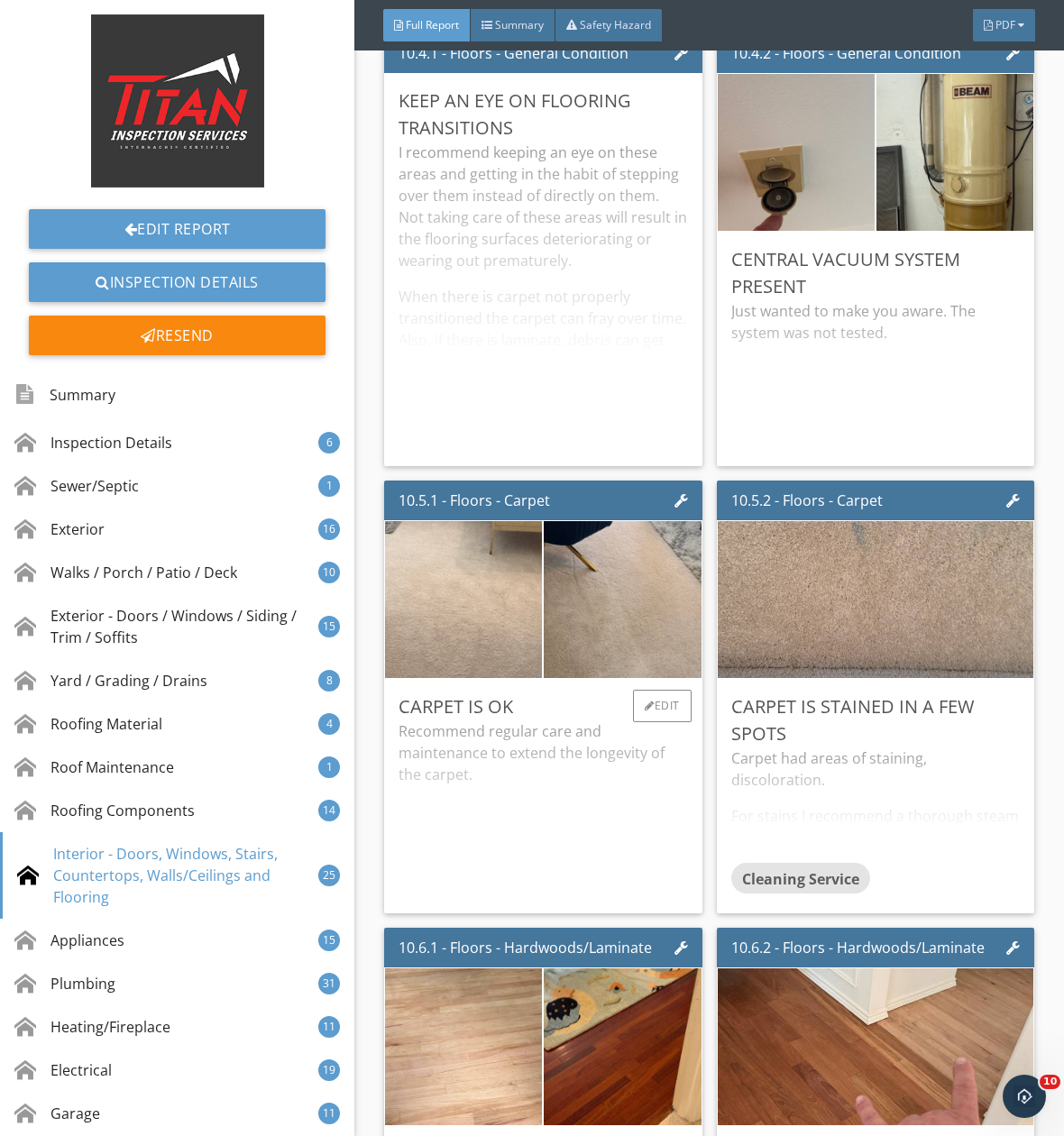
scroll to position [25236, 0]
